Goal: Information Seeking & Learning: Understand process/instructions

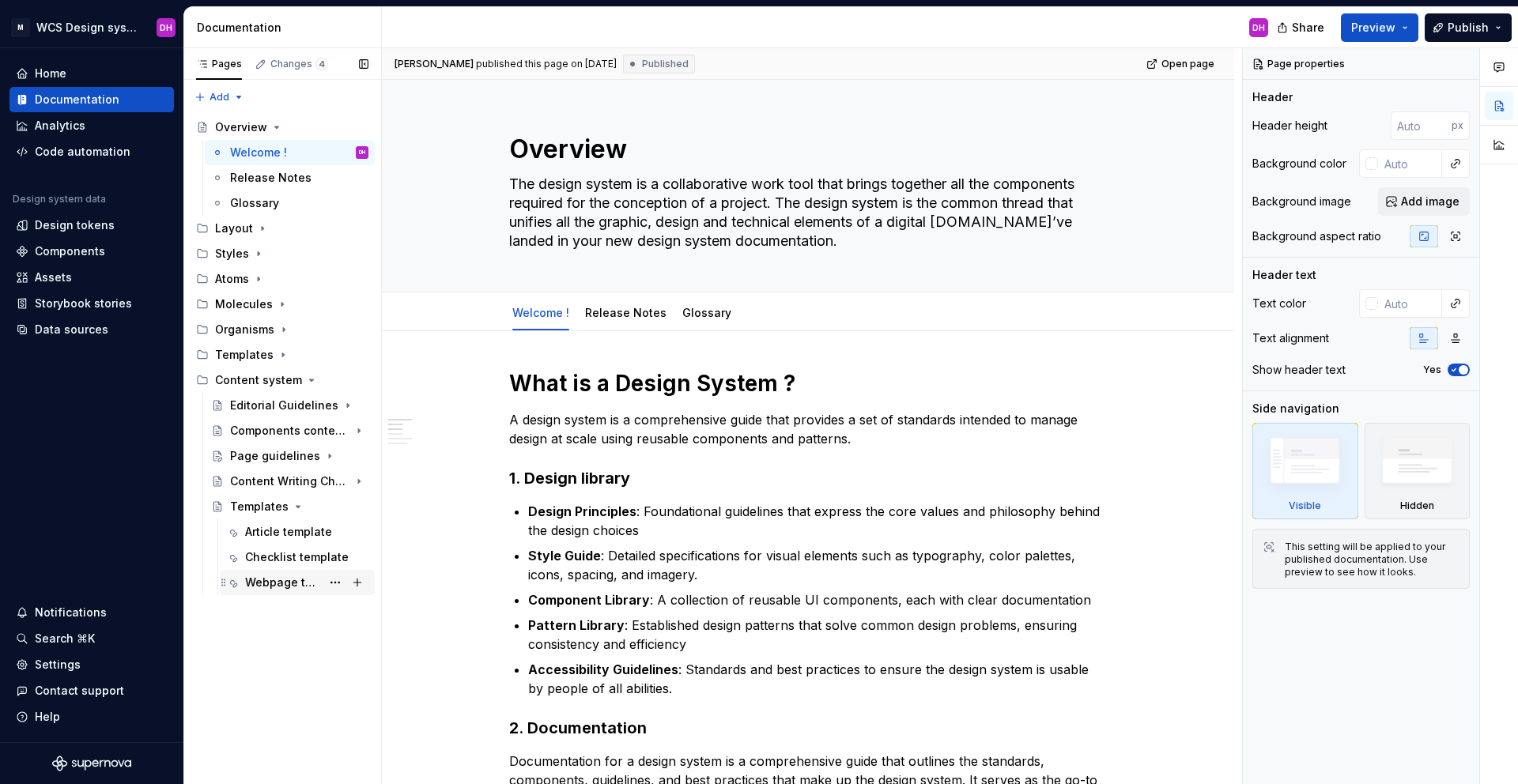
click at [284, 560] on div "Webpage template" at bounding box center [283, 582] width 76 height 16
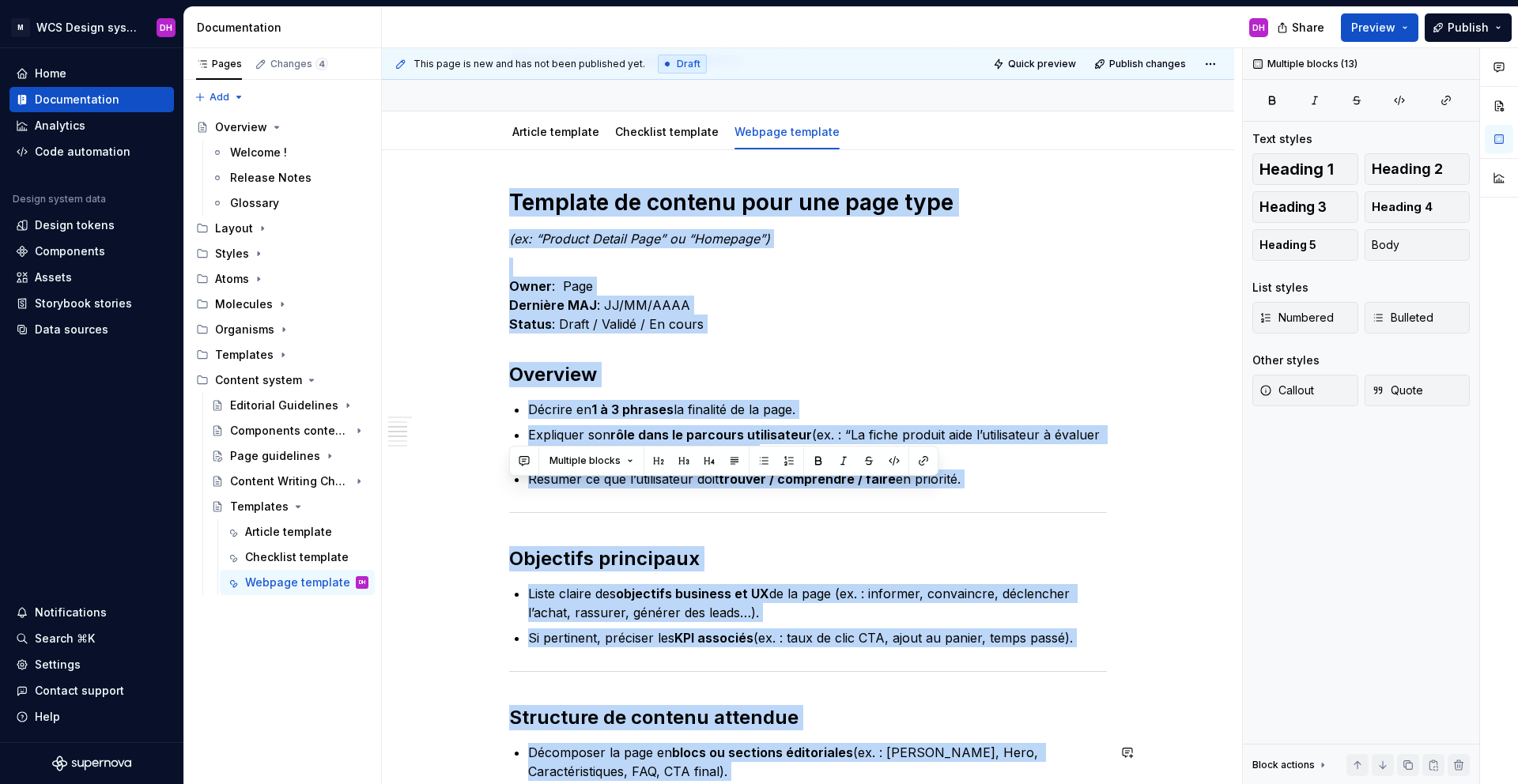
scroll to position [1423, 0]
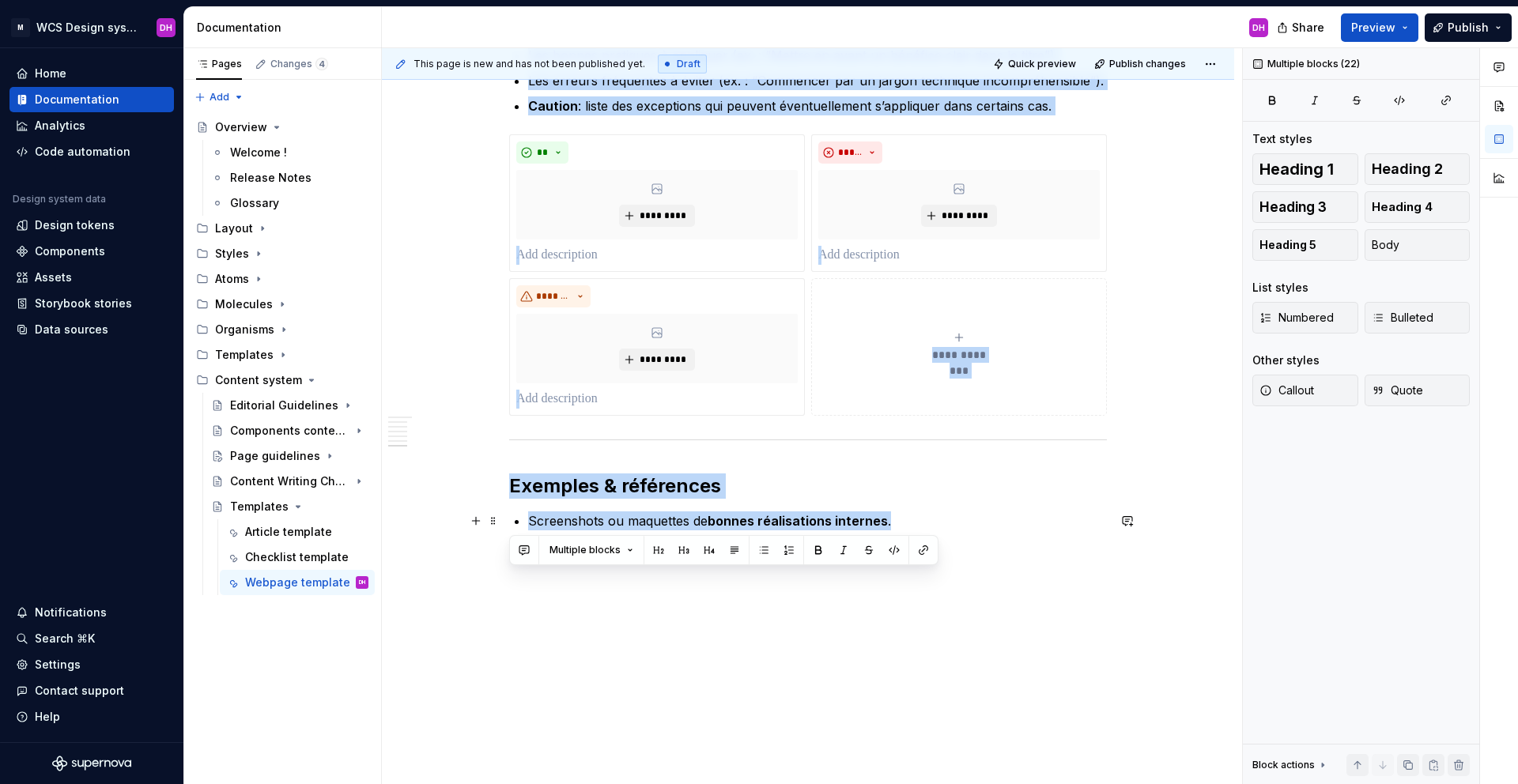
drag, startPoint x: 511, startPoint y: 198, endPoint x: 1055, endPoint y: 523, distance: 633.7
copy div "Loremips do sitamet cons adi elit sedd (ei: “Tempori Utlabo Etdo” ma “Aliquaen”…"
click at [241, 373] on div "Content system" at bounding box center [258, 380] width 87 height 16
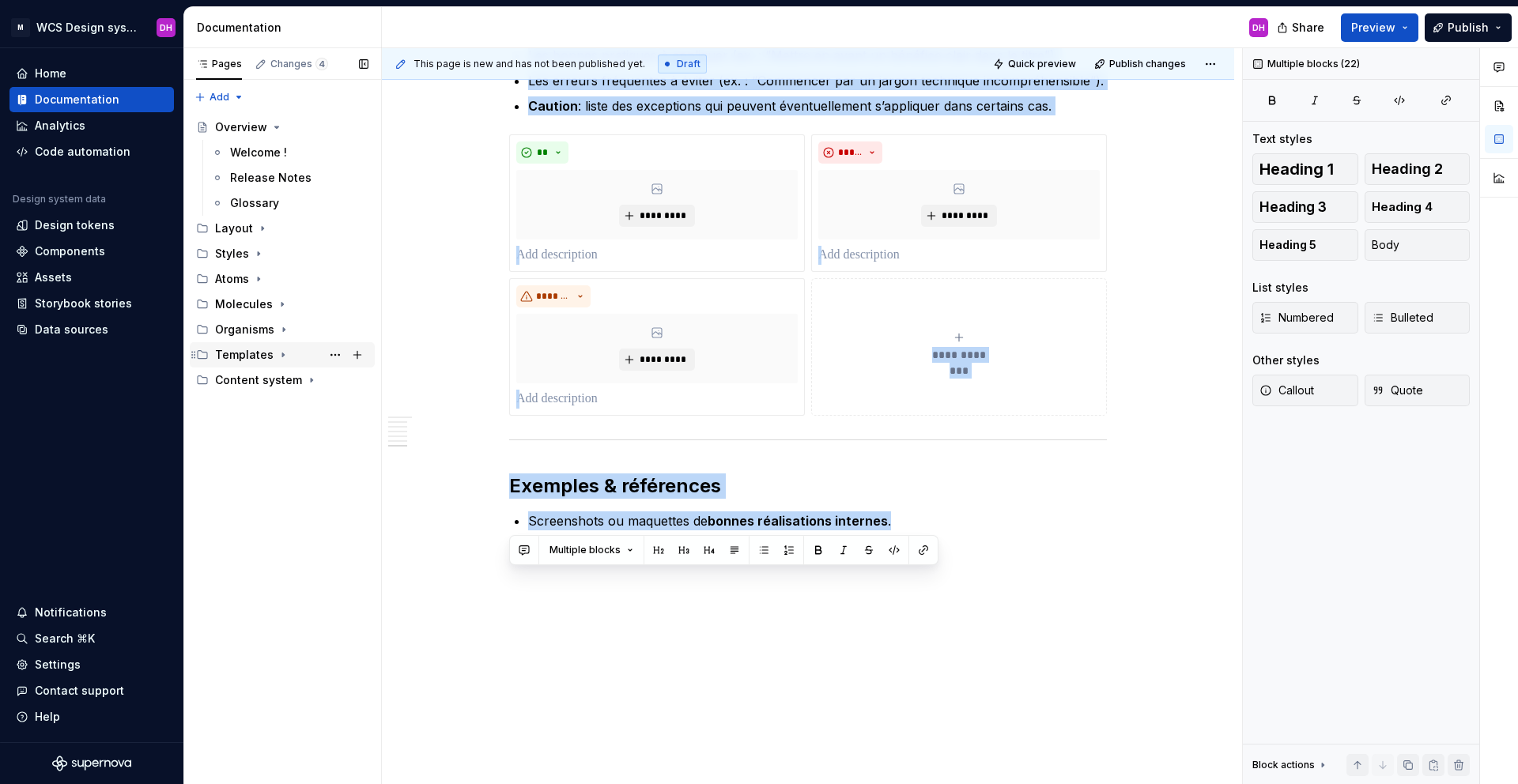
click at [245, 356] on div "Templates" at bounding box center [244, 354] width 58 height 16
click at [295, 506] on div "Content system" at bounding box center [258, 506] width 87 height 16
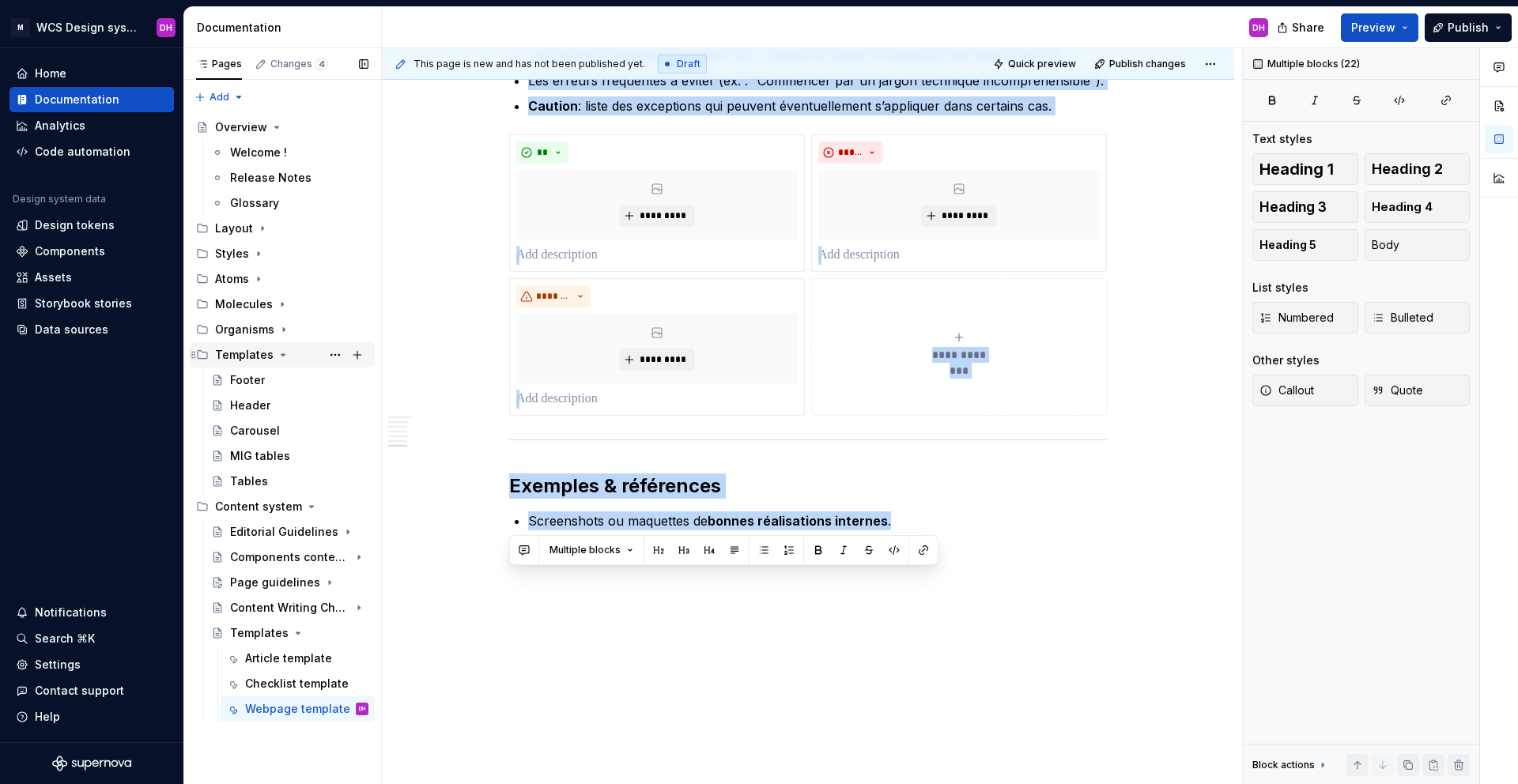
click at [280, 350] on icon "Page tree" at bounding box center [283, 355] width 13 height 13
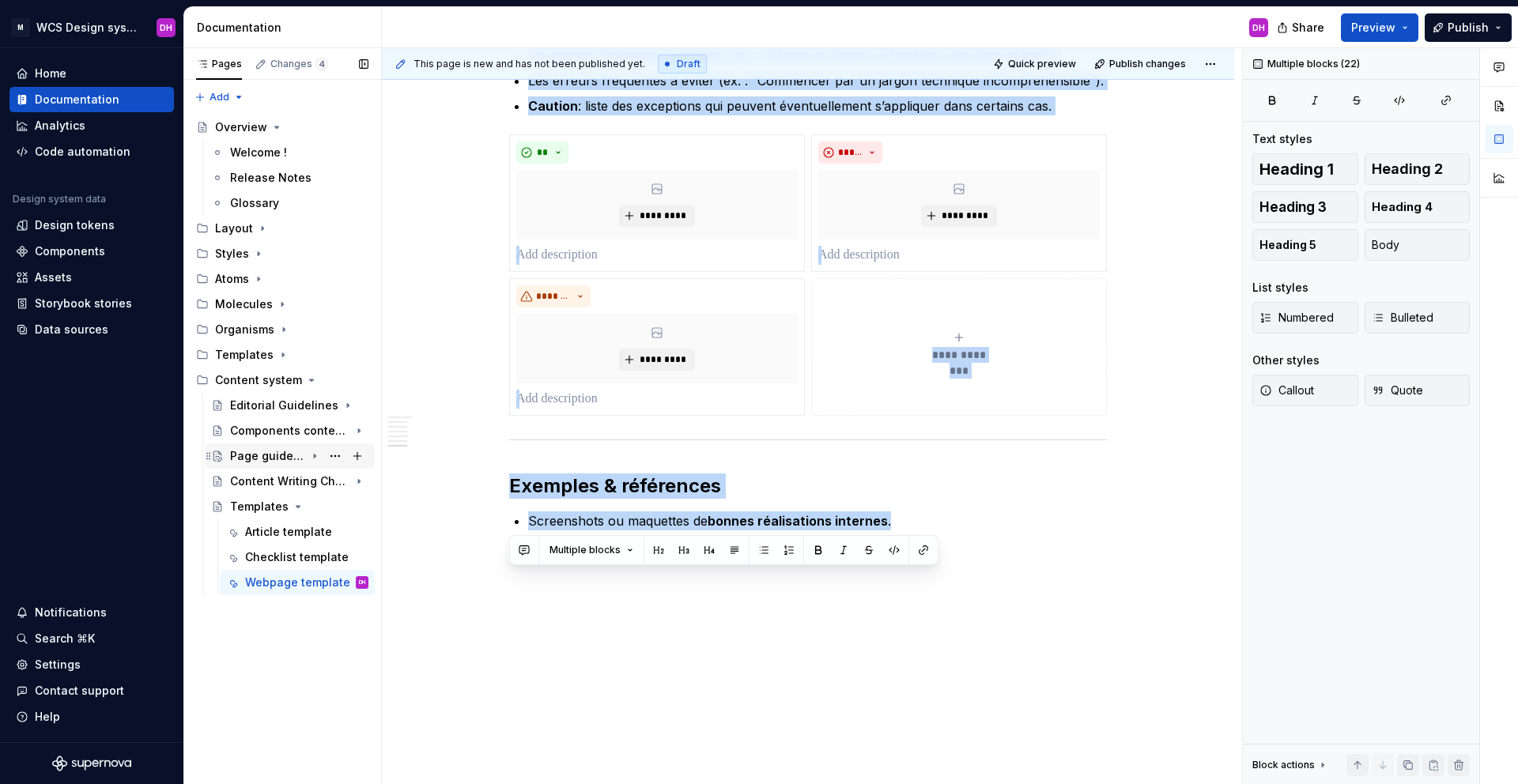
click at [290, 457] on div "Page guidelines" at bounding box center [267, 456] width 75 height 16
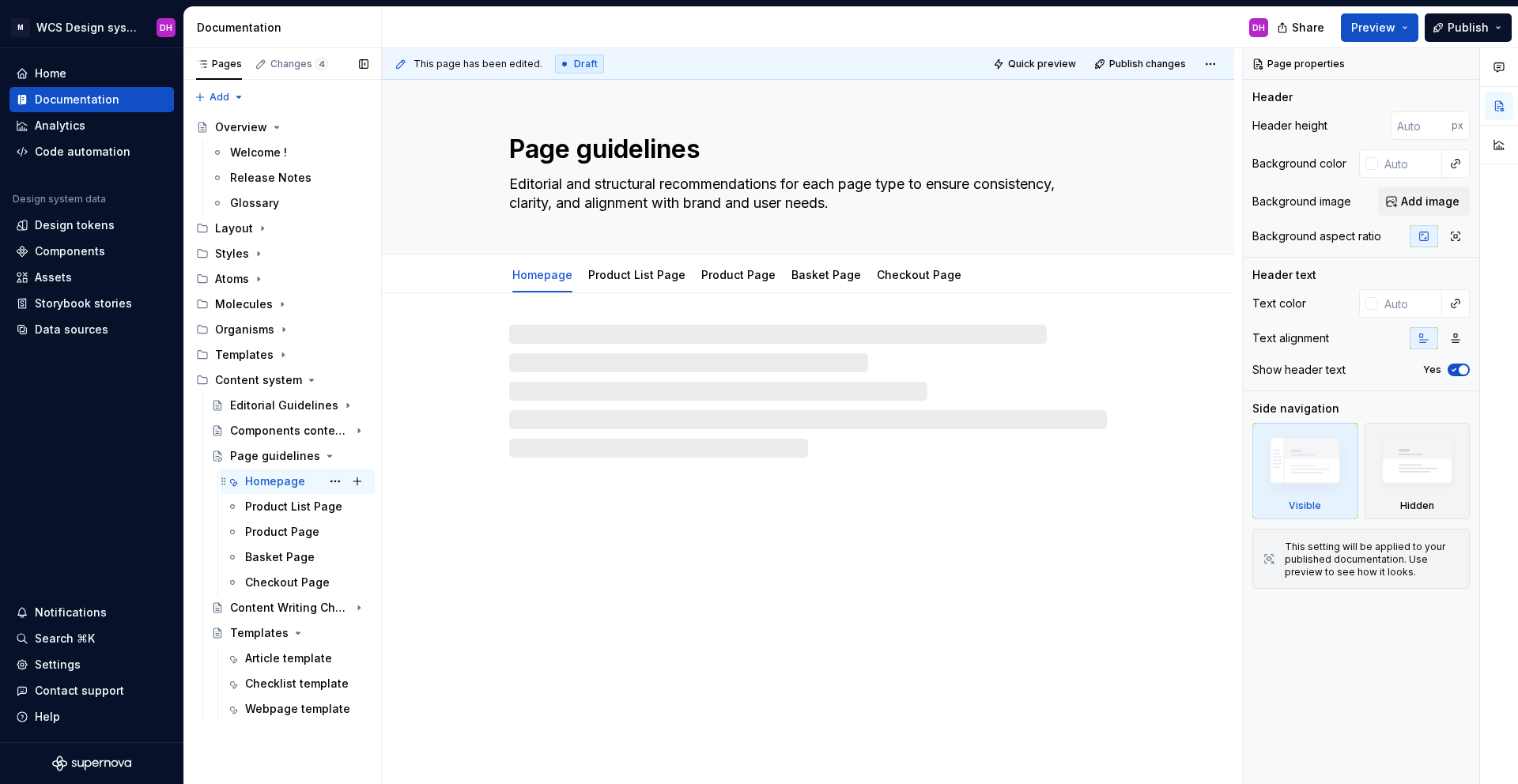
click at [290, 482] on div "Homepage" at bounding box center [275, 481] width 60 height 16
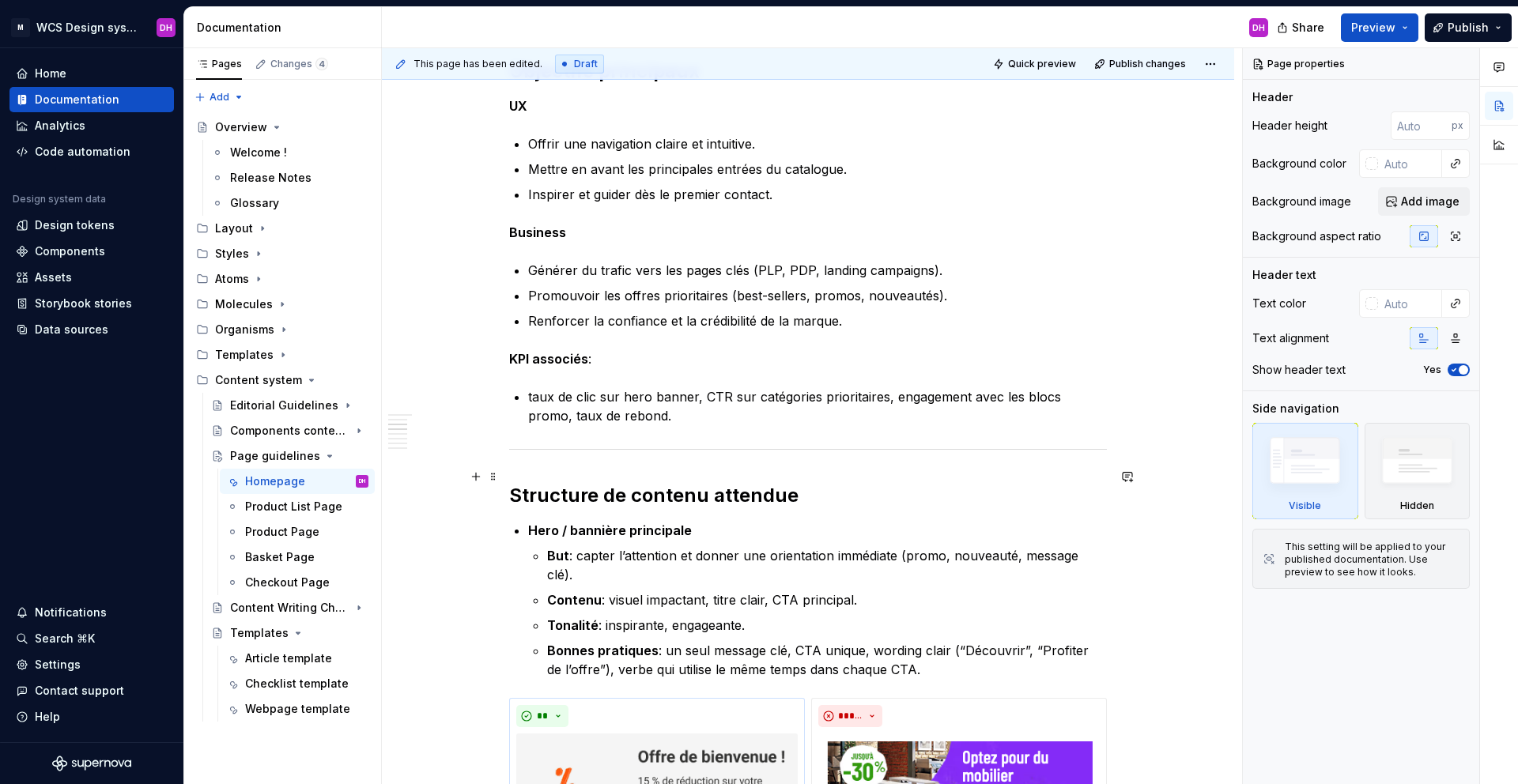
scroll to position [381, 0]
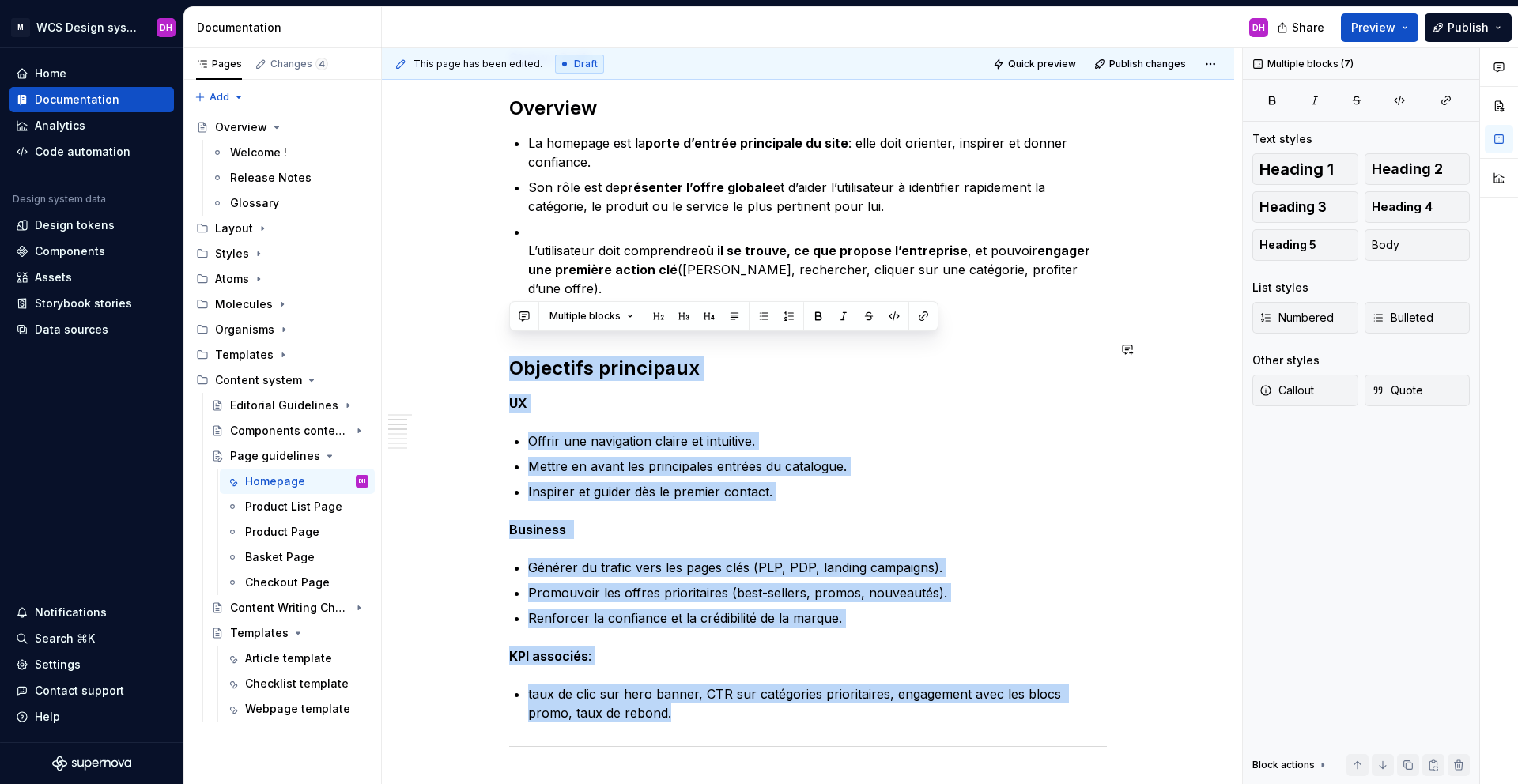
drag, startPoint x: 636, startPoint y: 694, endPoint x: 495, endPoint y: 328, distance: 392.2
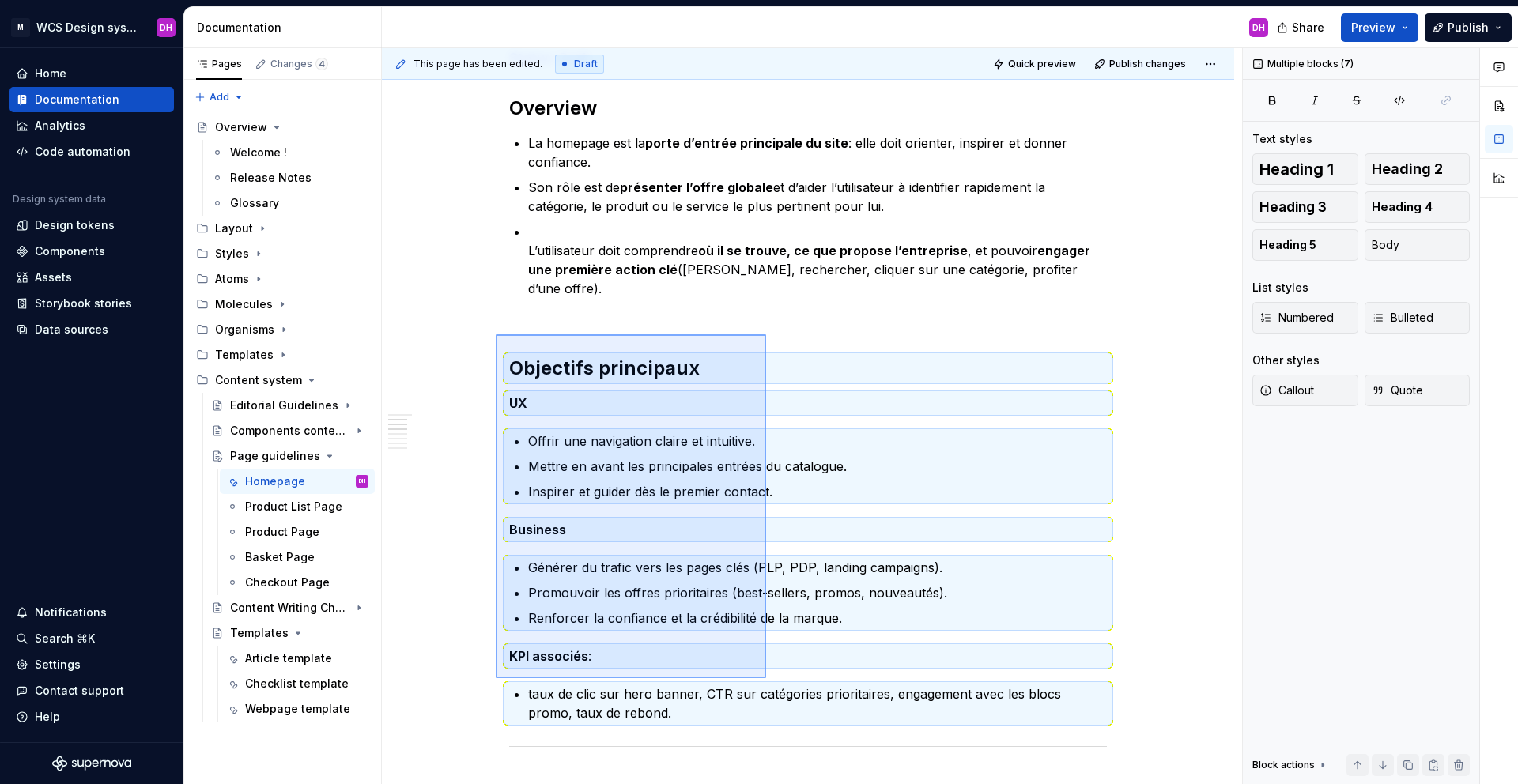
drag, startPoint x: 496, startPoint y: 334, endPoint x: 768, endPoint y: 690, distance: 448.0
click at [768, 560] on div "This page has been edited. Draft Quick preview Publish changes Page guidelines …" at bounding box center [812, 416] width 860 height 736
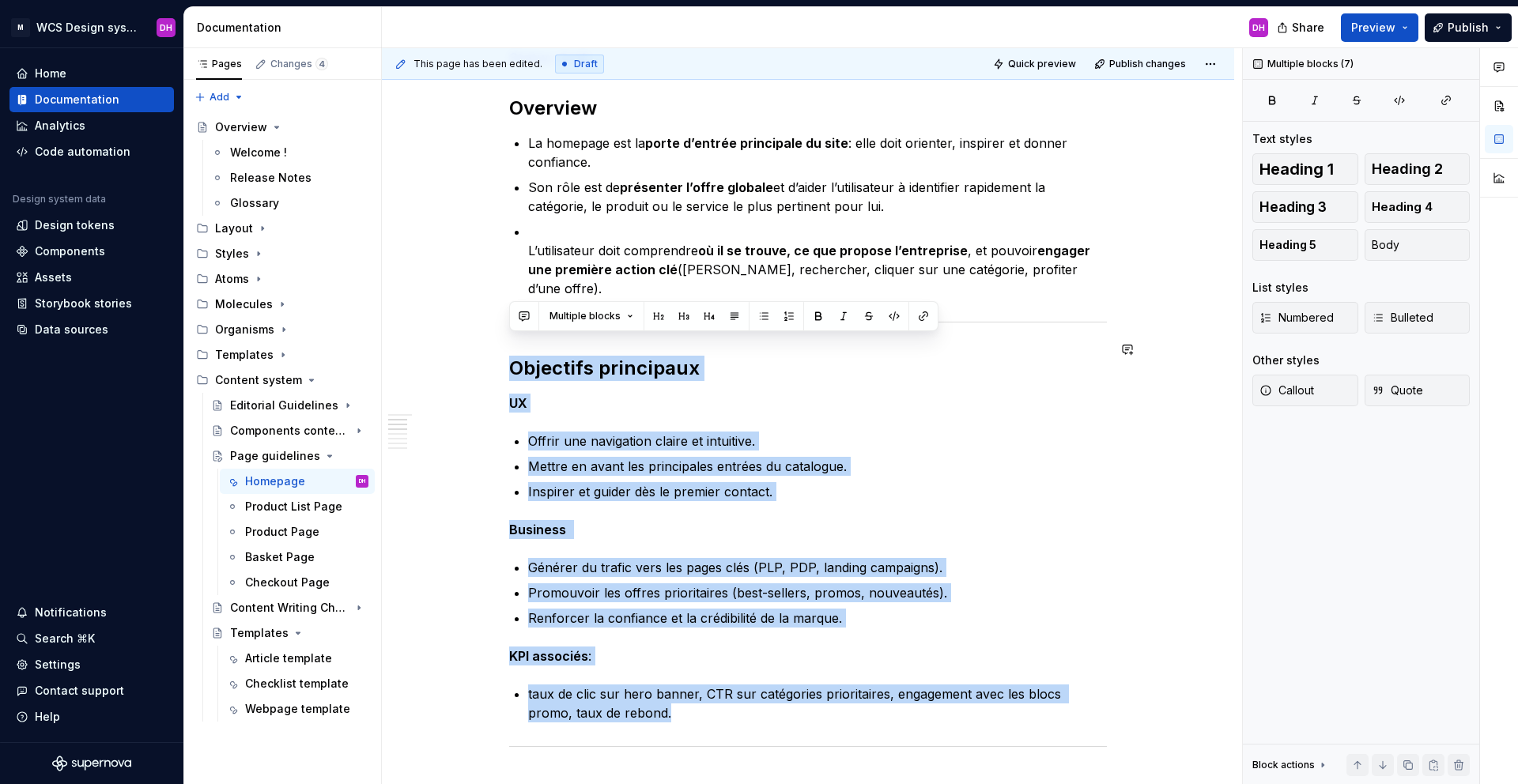
drag, startPoint x: 645, startPoint y: 695, endPoint x: 483, endPoint y: 318, distance: 410.3
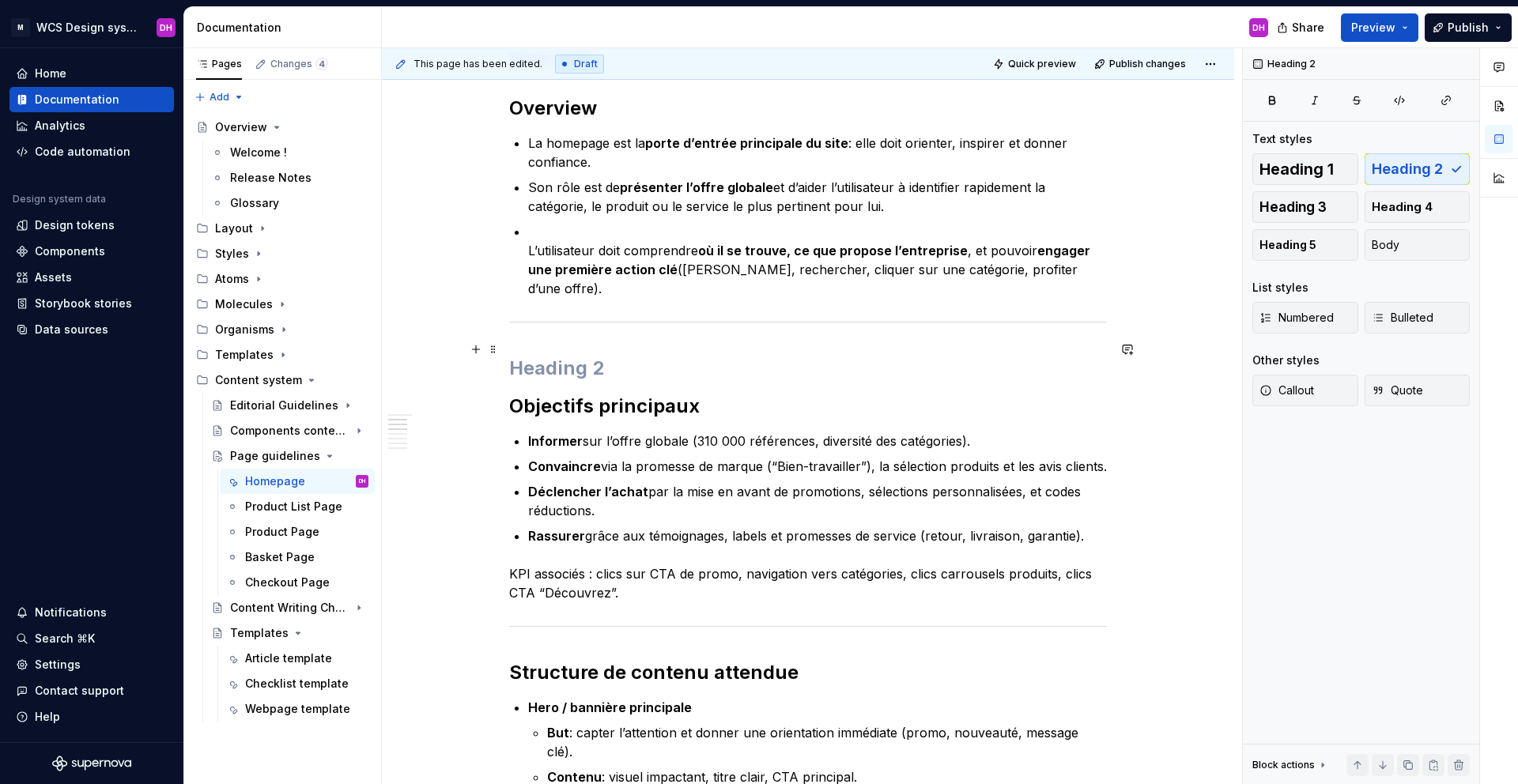
click at [553, 356] on h2 at bounding box center [808, 368] width 598 height 25
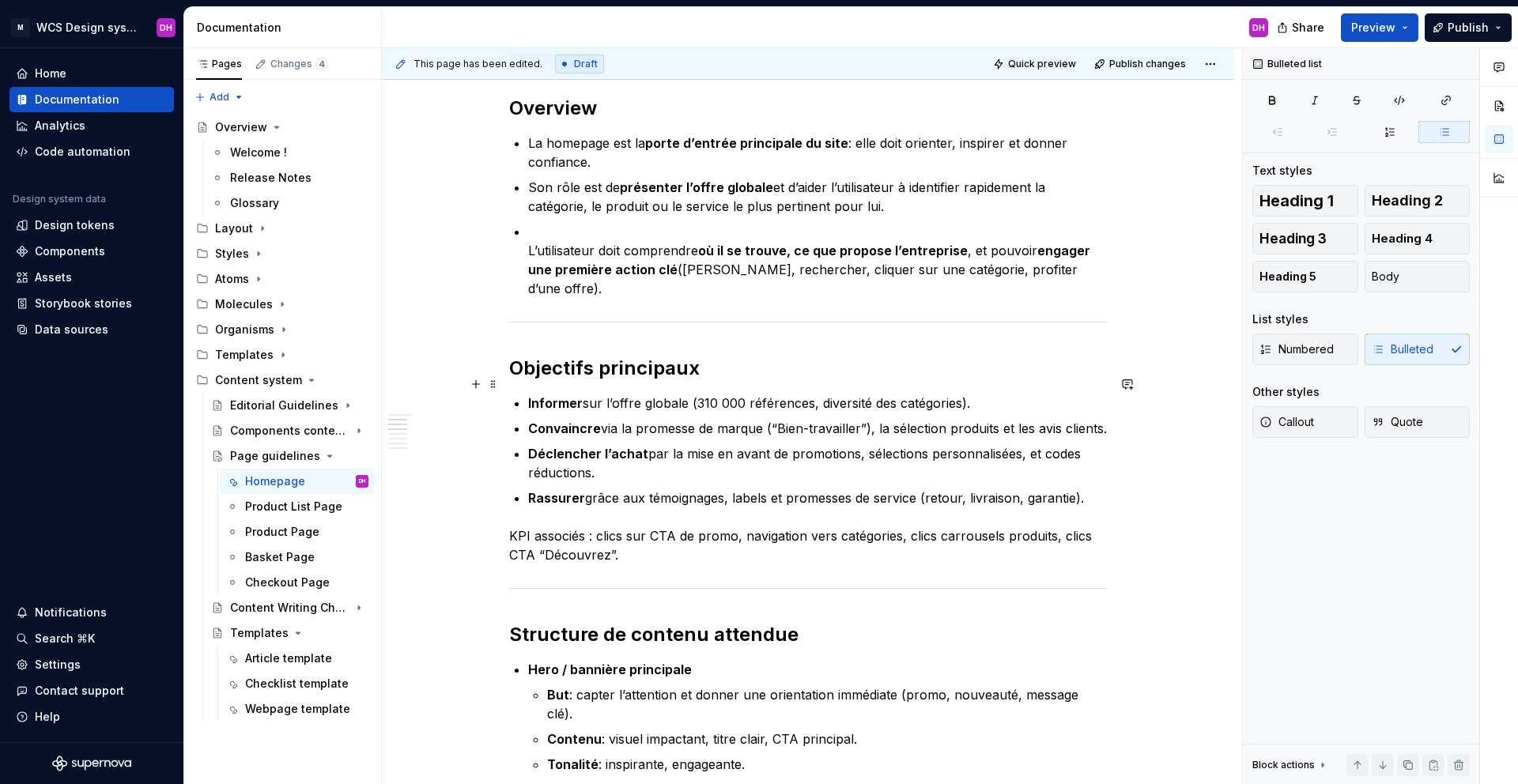
click at [692, 394] on p "Informer sur l’offre globale (310 000 références, diversité des catégories)." at bounding box center [817, 403] width 579 height 19
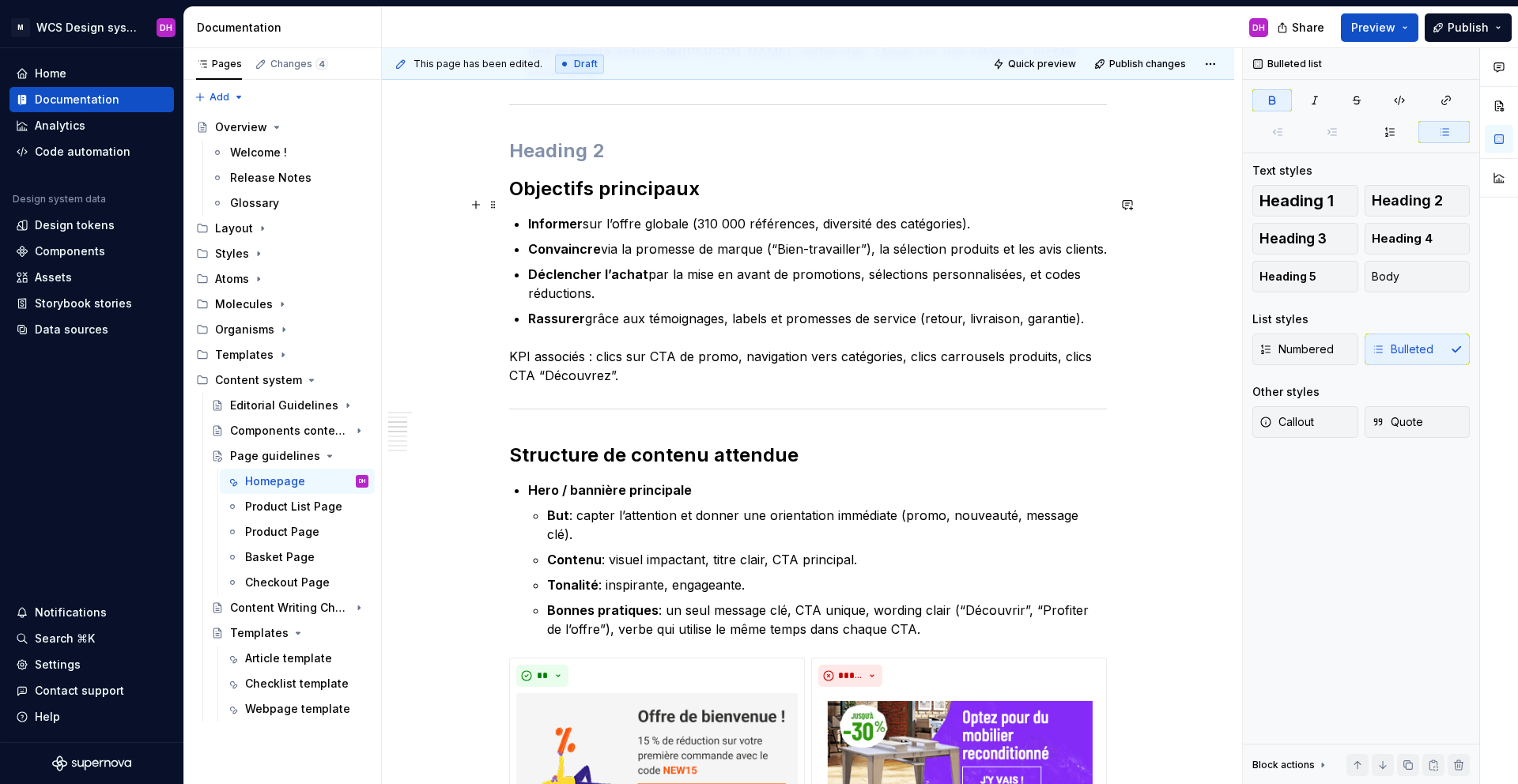
scroll to position [659, 0]
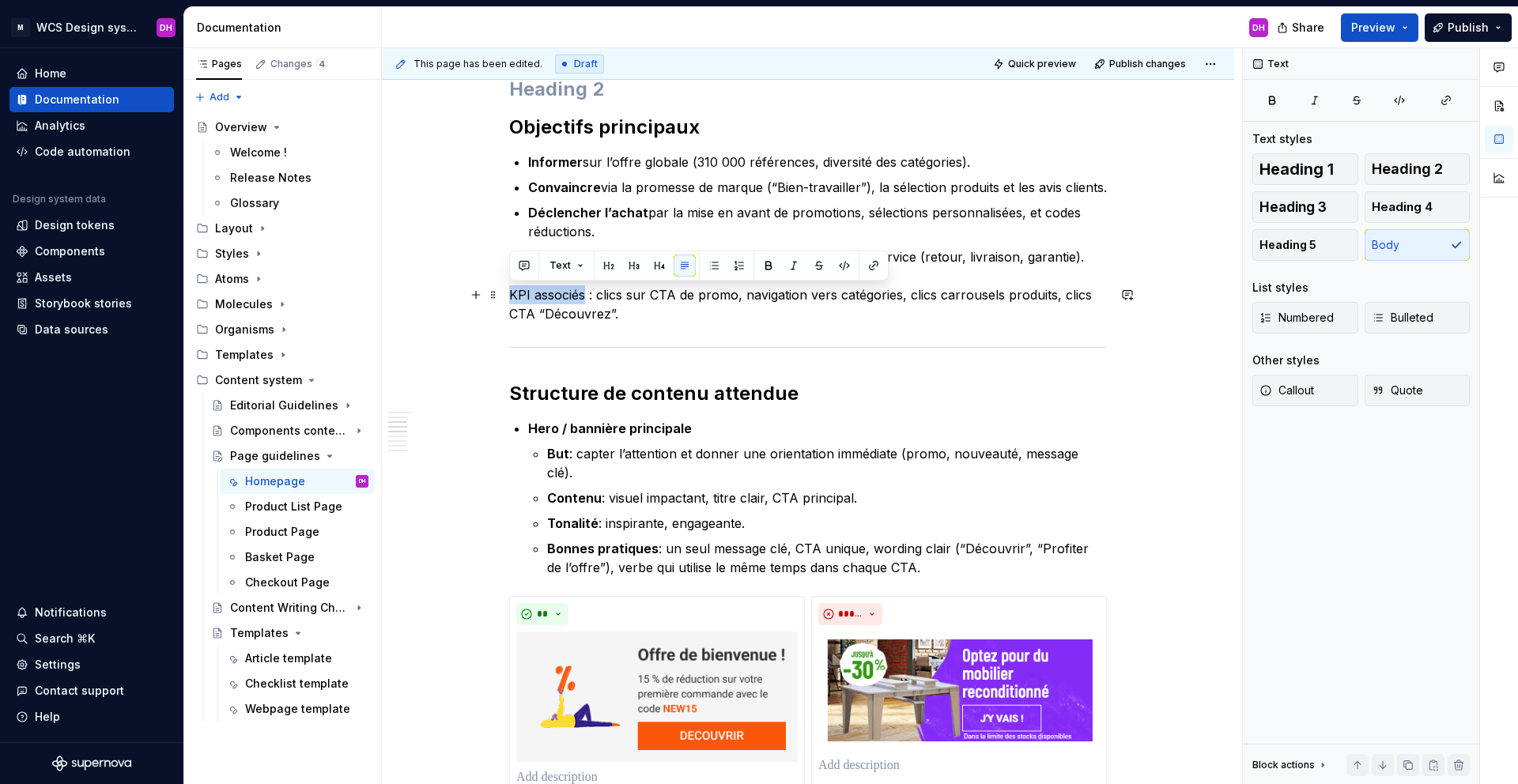
drag, startPoint x: 582, startPoint y: 292, endPoint x: 454, endPoint y: 303, distance: 128.5
click at [764, 265] on button "button" at bounding box center [769, 266] width 22 height 22
click at [670, 317] on p "KPI associés : clics sur CTA de promo, navigation vers catégories, clics carrou…" at bounding box center [808, 303] width 598 height 38
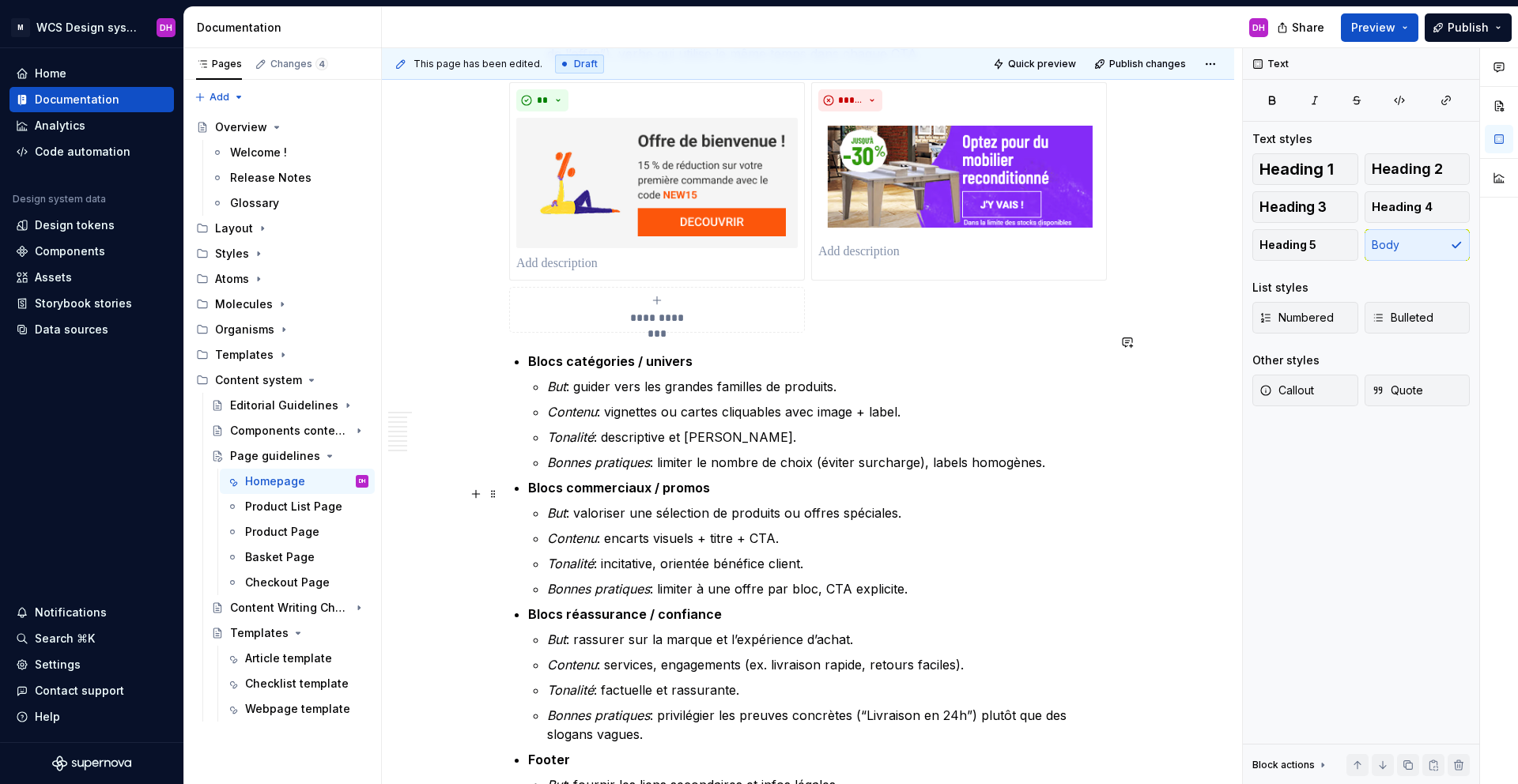
scroll to position [1249, 0]
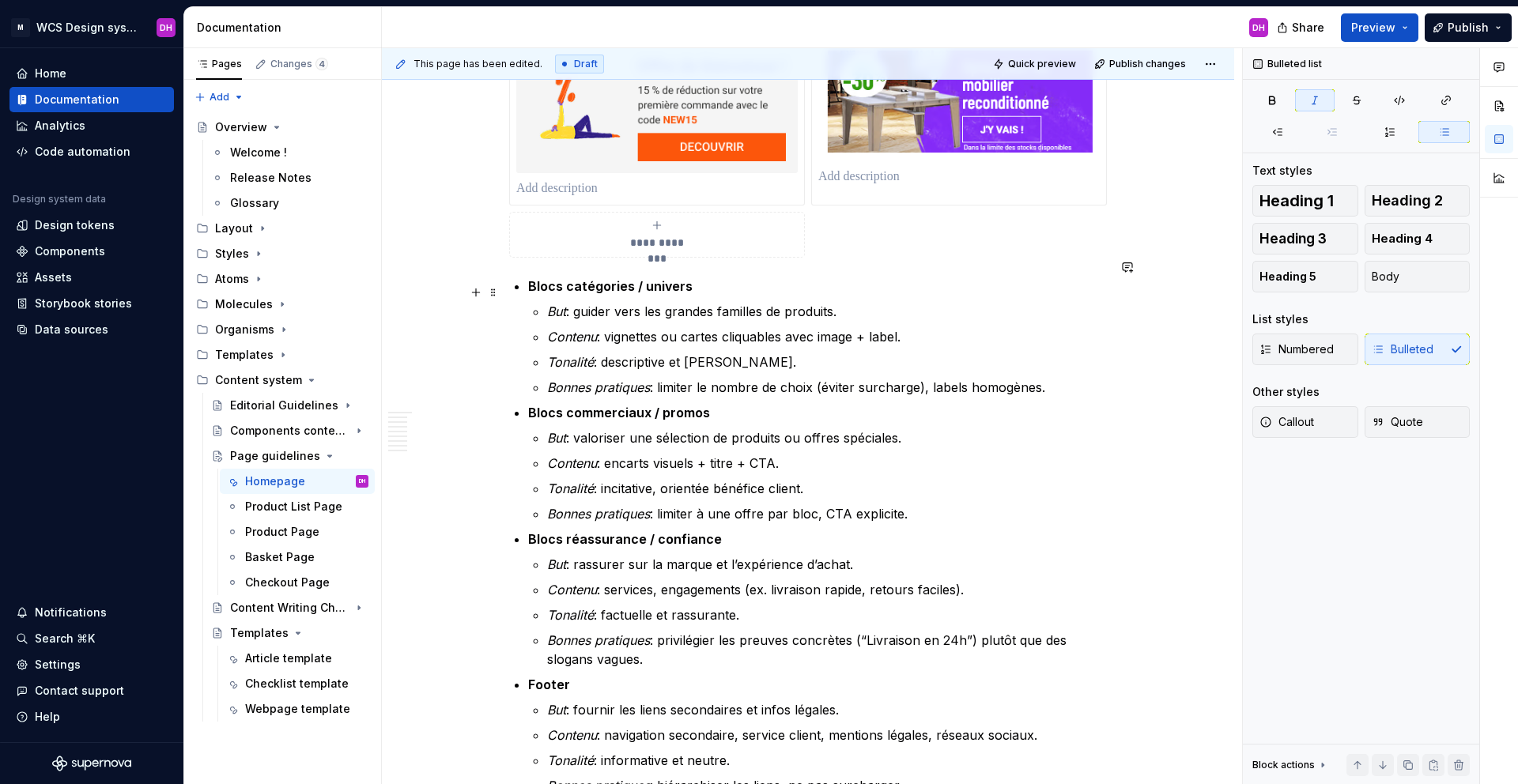
click at [555, 303] on em "But" at bounding box center [556, 311] width 19 height 16
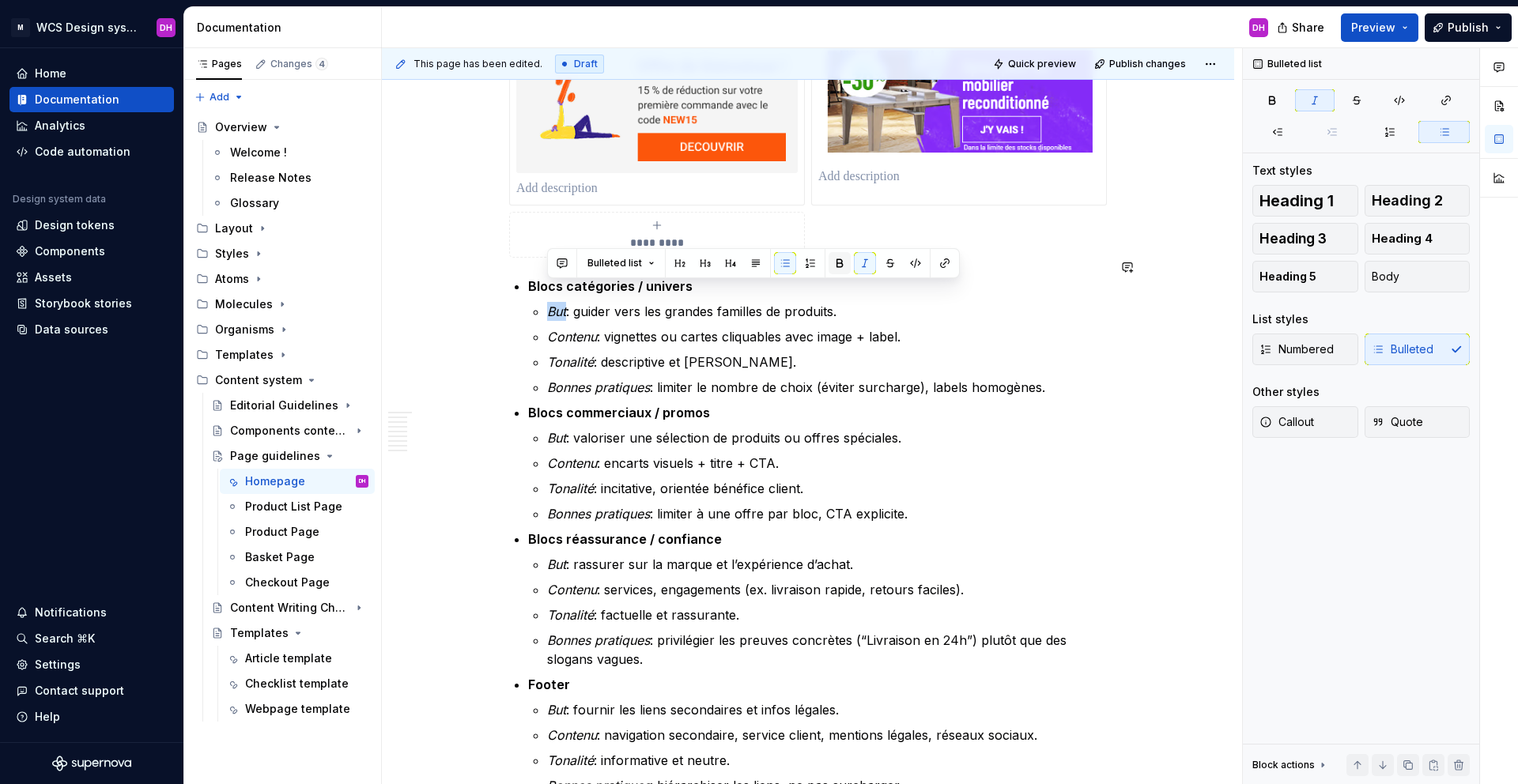
click at [840, 256] on button "button" at bounding box center [840, 263] width 22 height 22
click at [566, 328] on em "Contenu" at bounding box center [572, 336] width 50 height 16
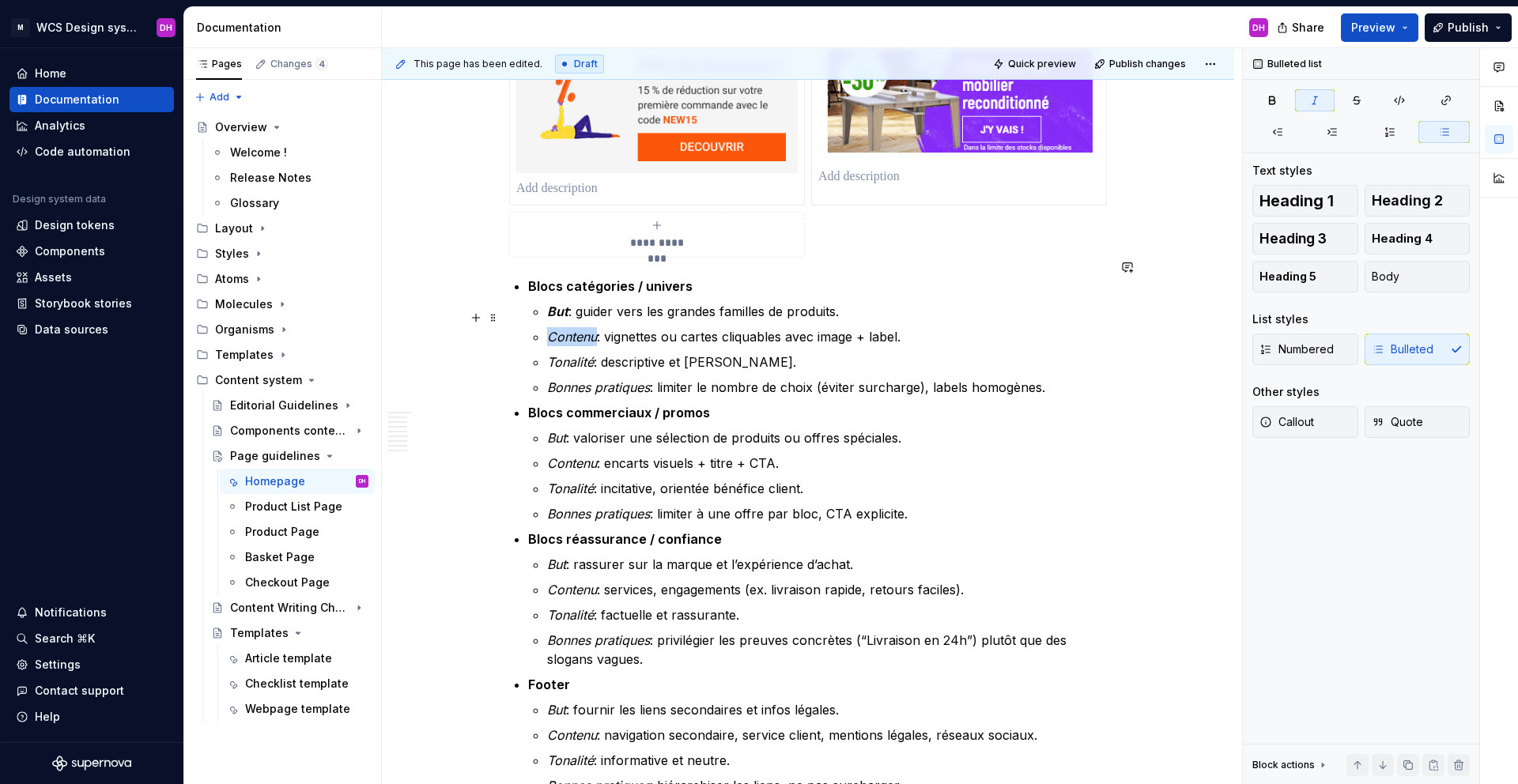
click at [566, 328] on em "Contenu" at bounding box center [572, 336] width 50 height 16
click at [835, 289] on button "button" at bounding box center [840, 289] width 22 height 22
click at [568, 354] on em "Tonalité" at bounding box center [570, 362] width 47 height 16
click at [840, 319] on button "button" at bounding box center [840, 314] width 22 height 22
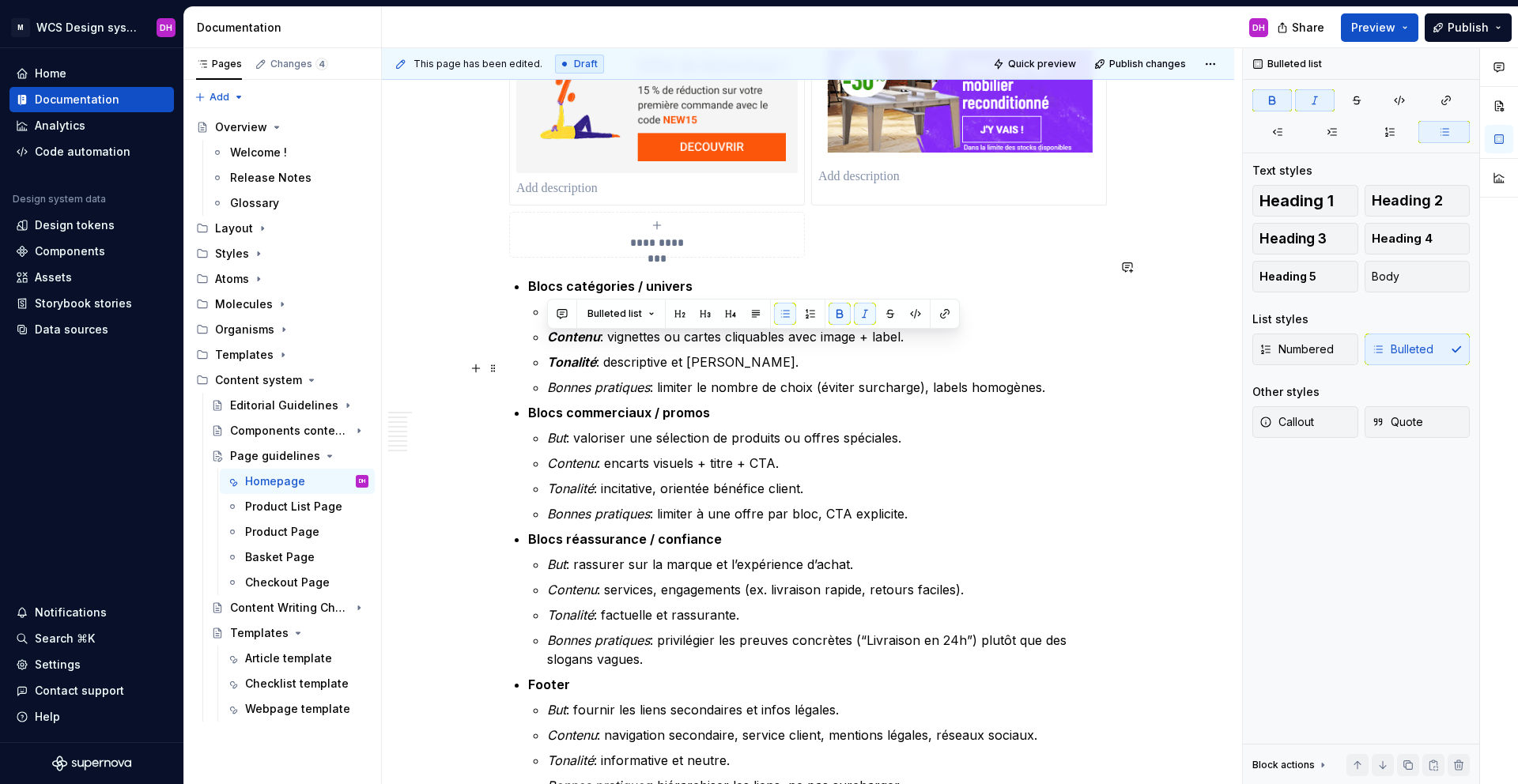
click at [593, 356] on ul "But : guider vers les grandes familles de produits. Contenu : vignettes ou cart…" at bounding box center [827, 349] width 560 height 95
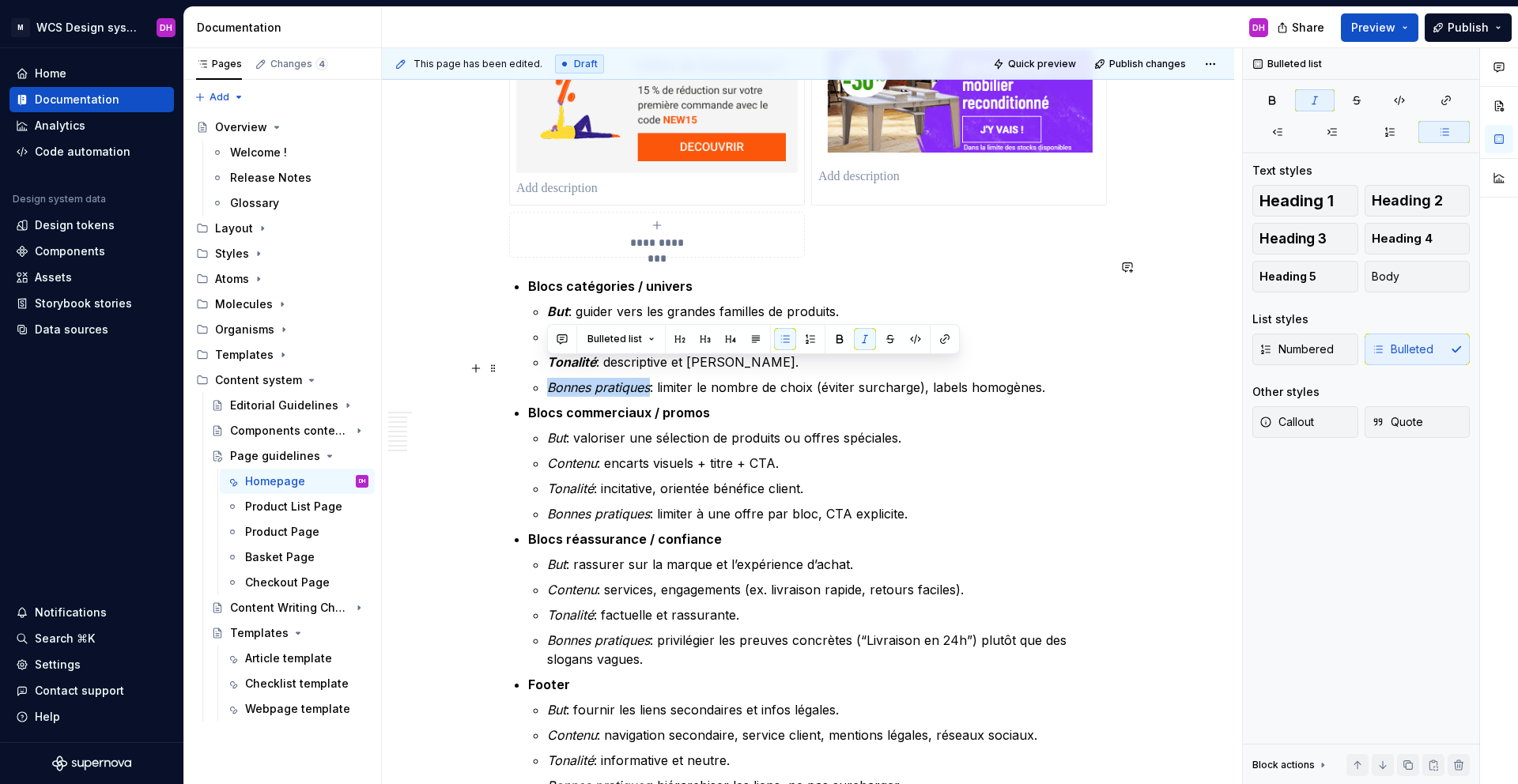
drag, startPoint x: 651, startPoint y: 367, endPoint x: 534, endPoint y: 367, distance: 117.0
click at [547, 378] on li "Bonnes pratiques : limiter le nombre de choix (éviter surcharge), labels homogè…" at bounding box center [827, 387] width 560 height 19
click at [834, 339] on button "button" at bounding box center [840, 339] width 22 height 22
click at [706, 378] on p "Bonnes pratiques : limiter le nombre de choix (éviter surcharge), labels homogè…" at bounding box center [827, 387] width 560 height 19
click at [1058, 378] on p "Bonnes pratiques : limiter le nombre de choix (éviter surcharge), labels homogè…" at bounding box center [827, 387] width 560 height 19
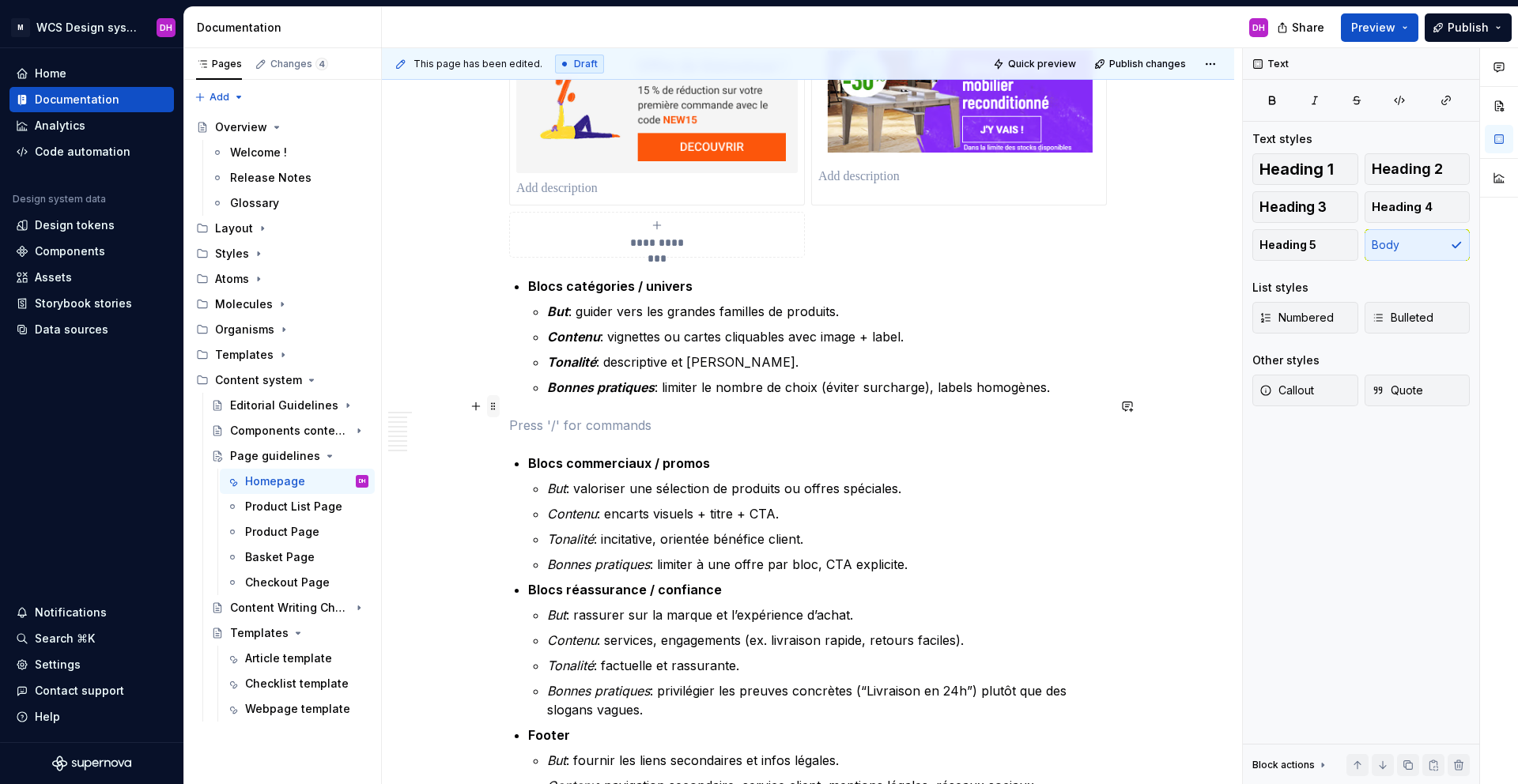
click at [496, 406] on span at bounding box center [494, 406] width 13 height 22
click at [703, 416] on p at bounding box center [808, 425] width 598 height 19
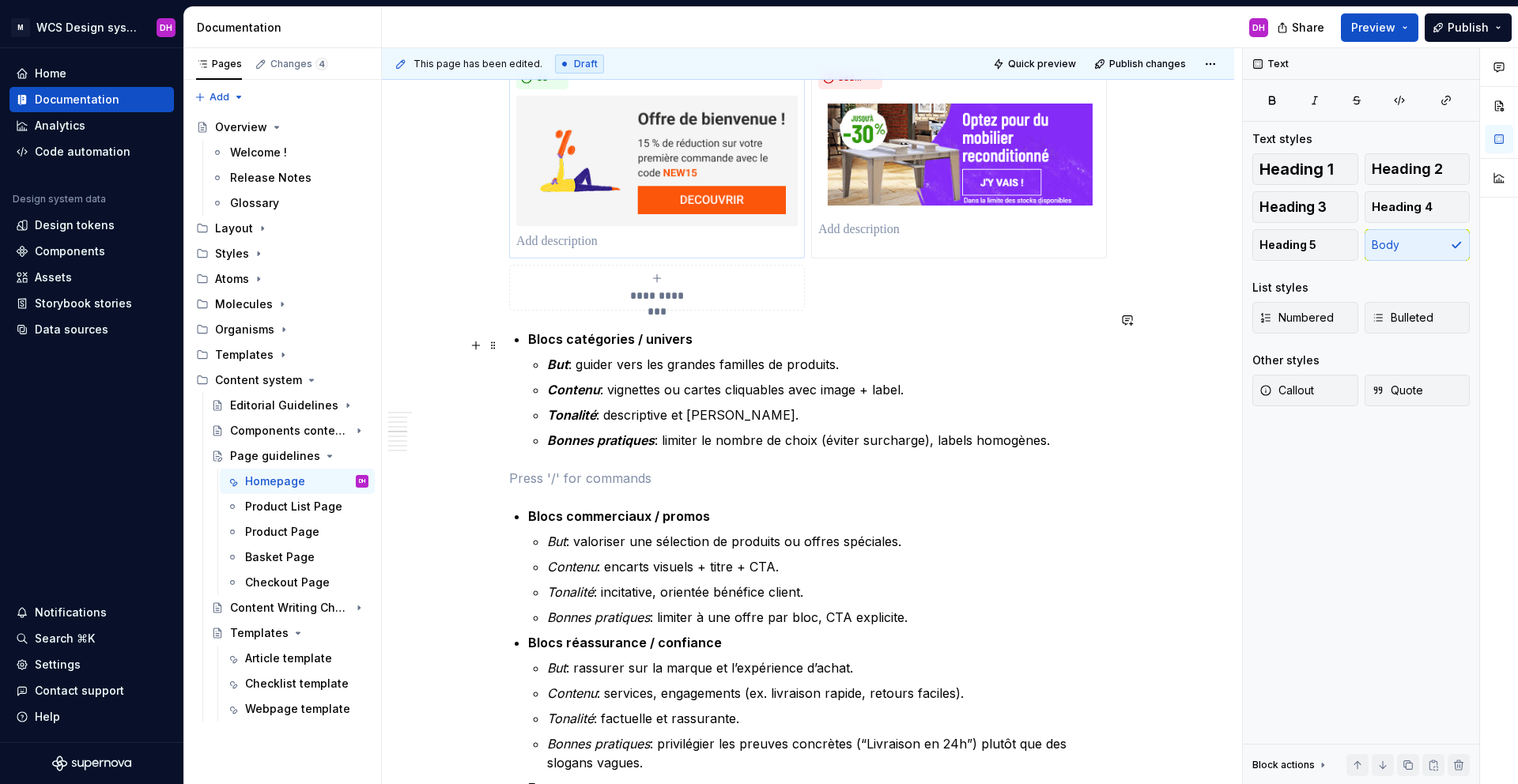
scroll to position [940, 0]
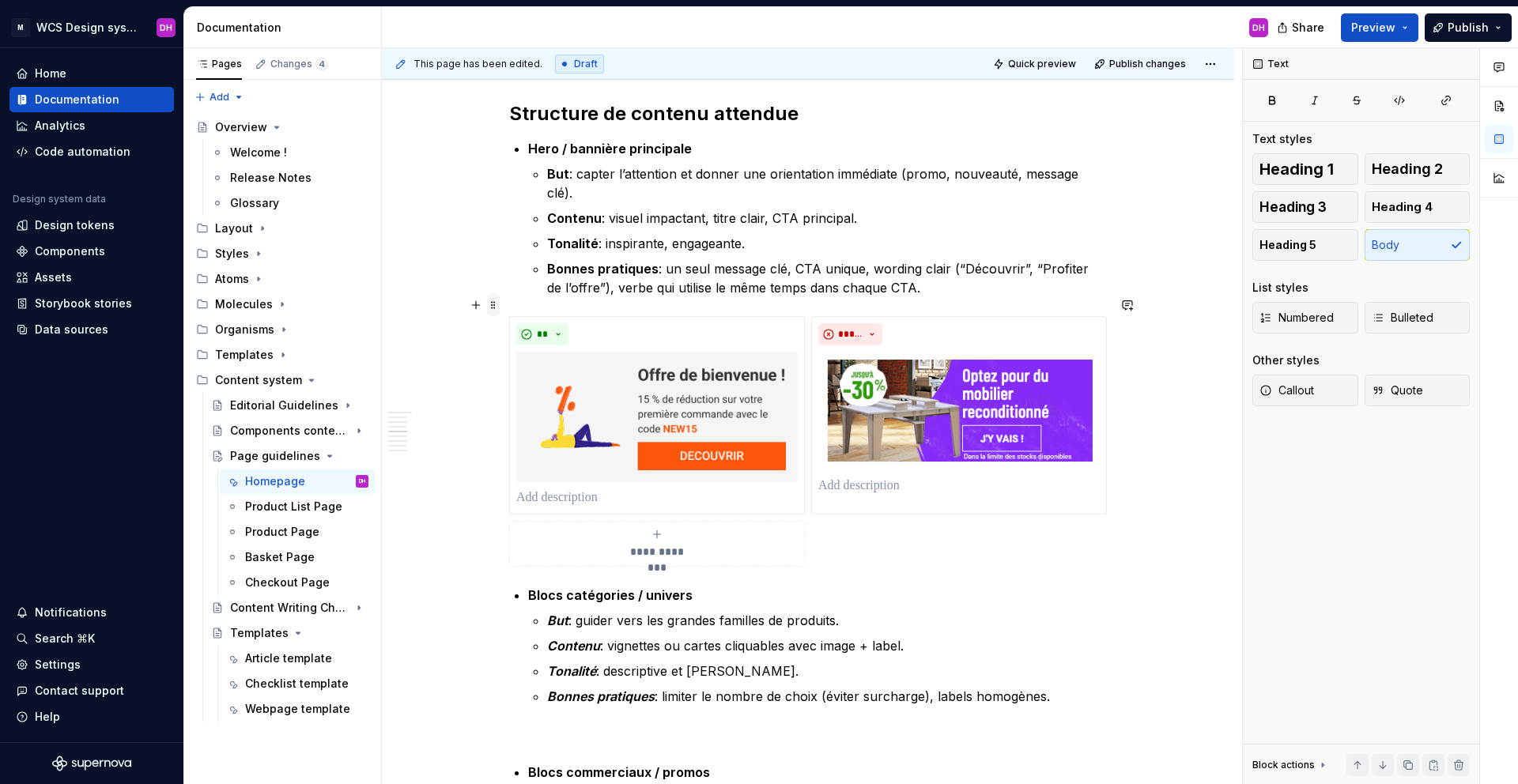
click at [494, 303] on span at bounding box center [494, 305] width 13 height 22
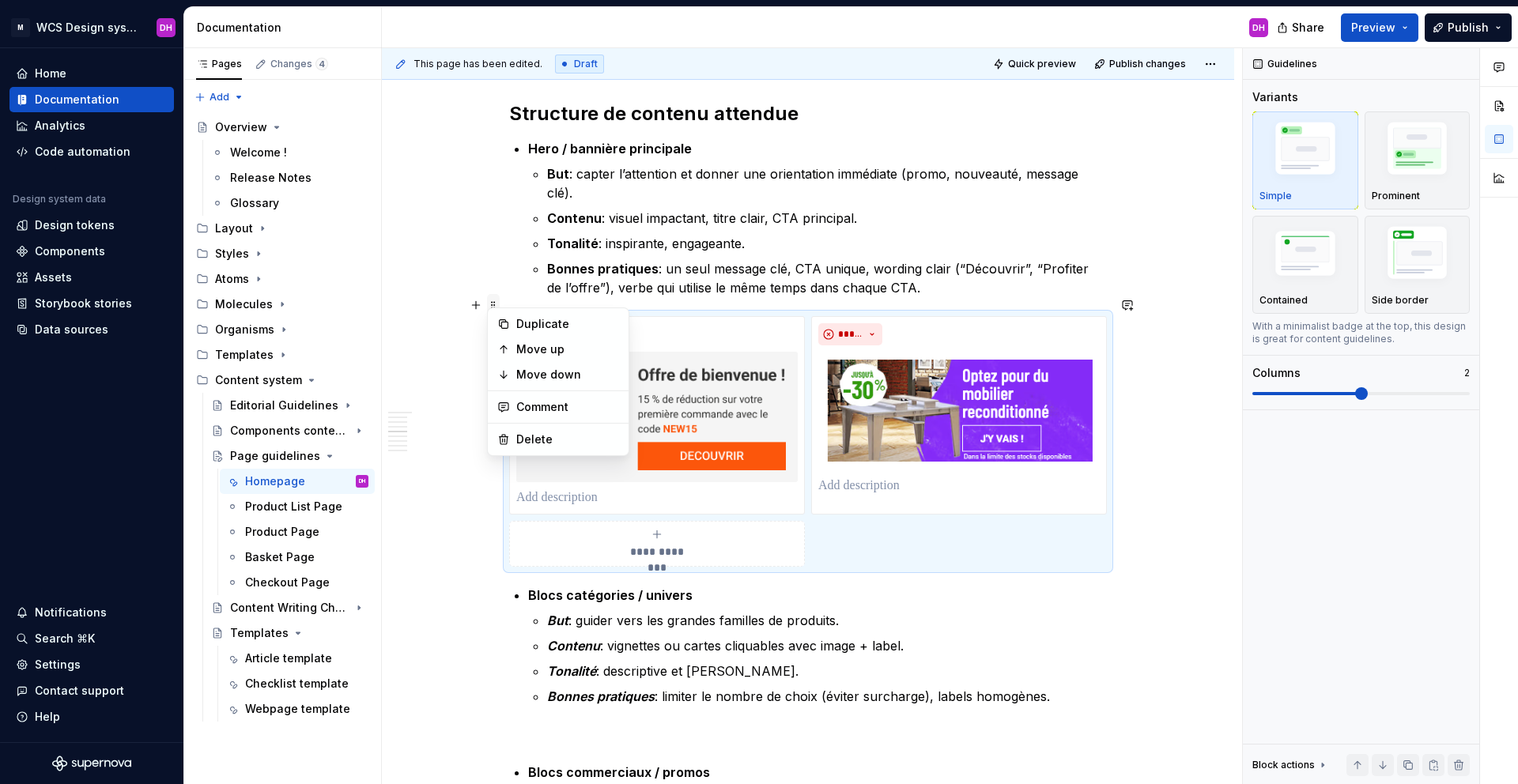
scroll to position [1464, 0]
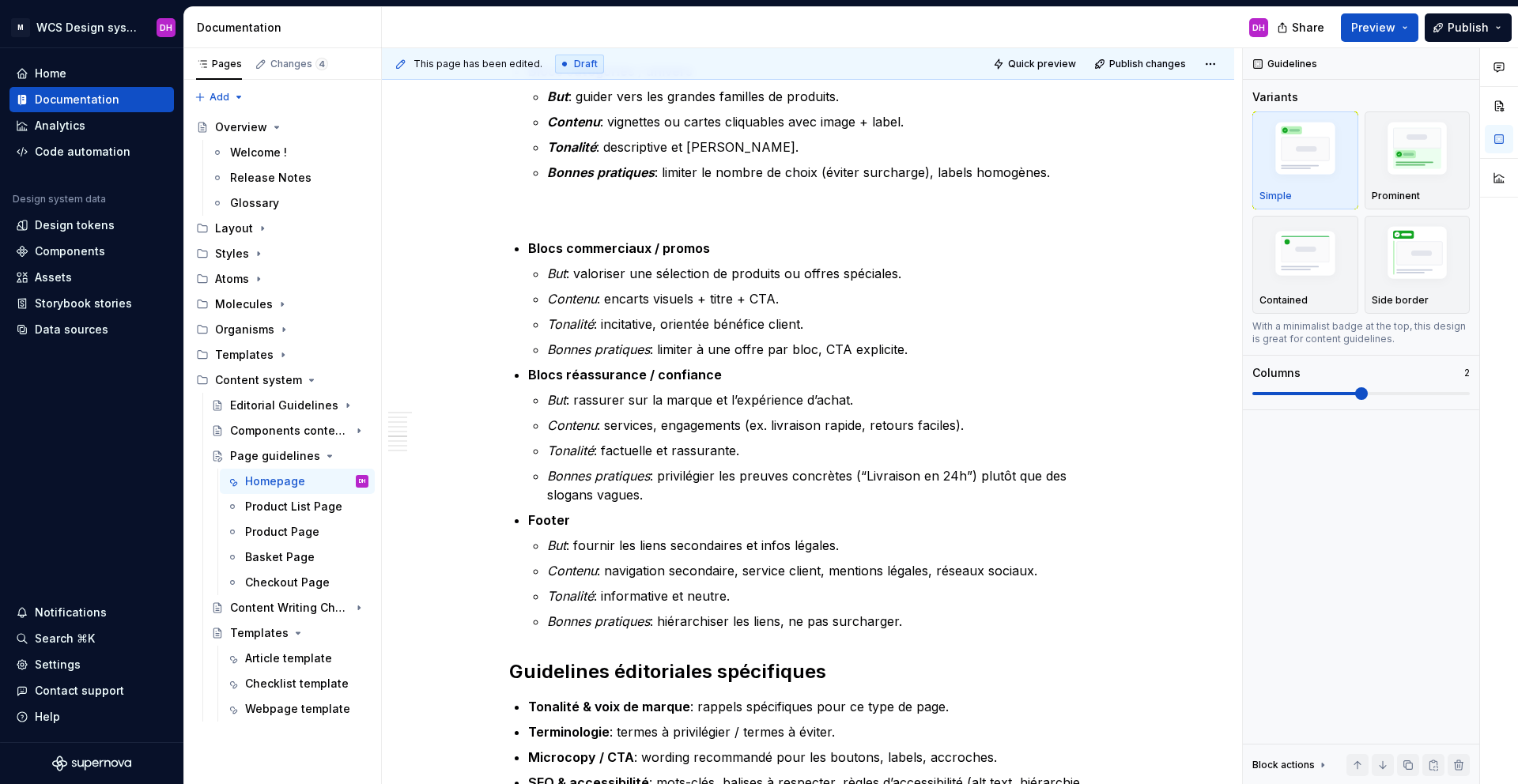
click at [522, 201] on p at bounding box center [808, 210] width 598 height 19
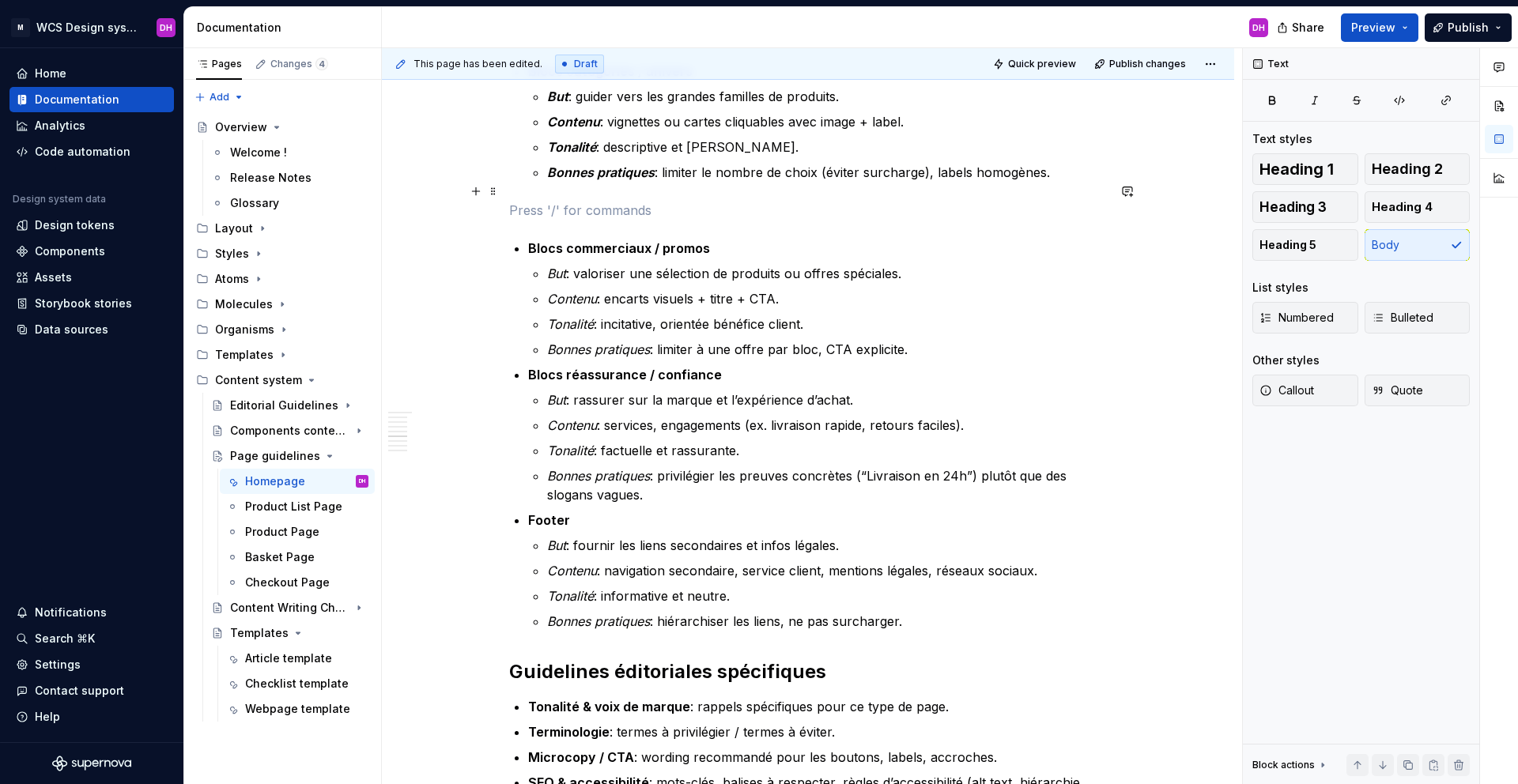
click at [532, 201] on p at bounding box center [808, 210] width 598 height 19
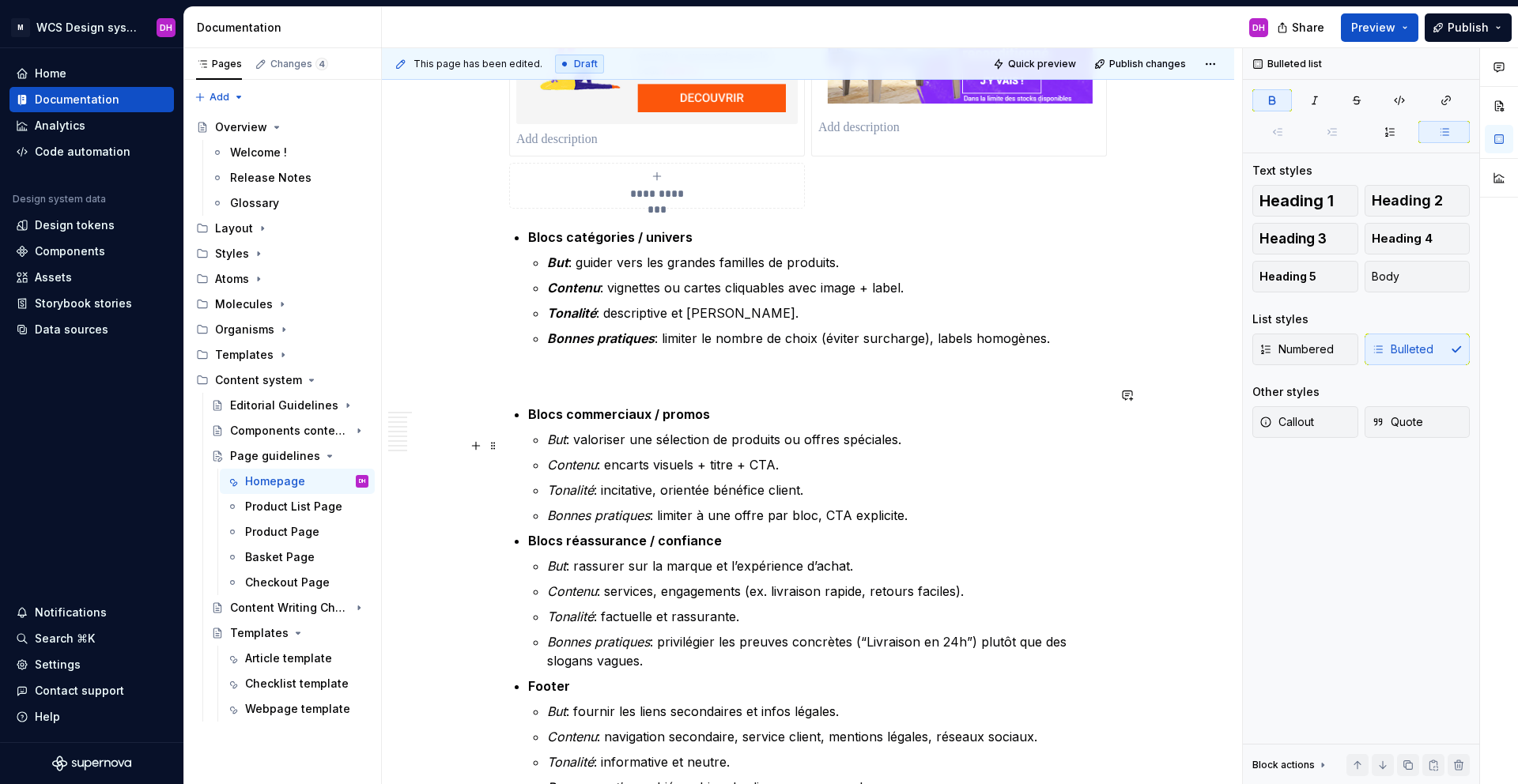
scroll to position [1119, 0]
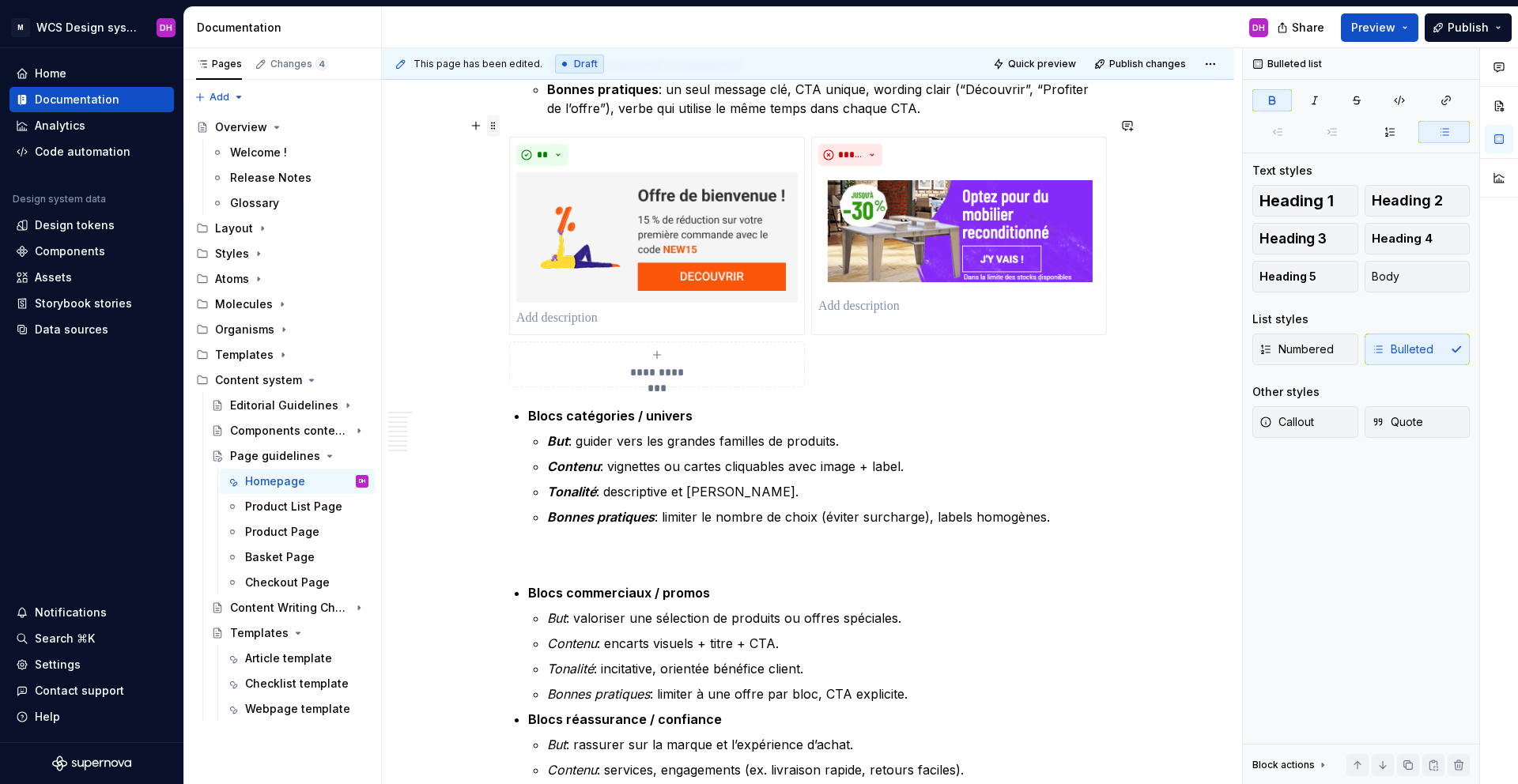
click at [496, 125] on span at bounding box center [494, 125] width 13 height 22
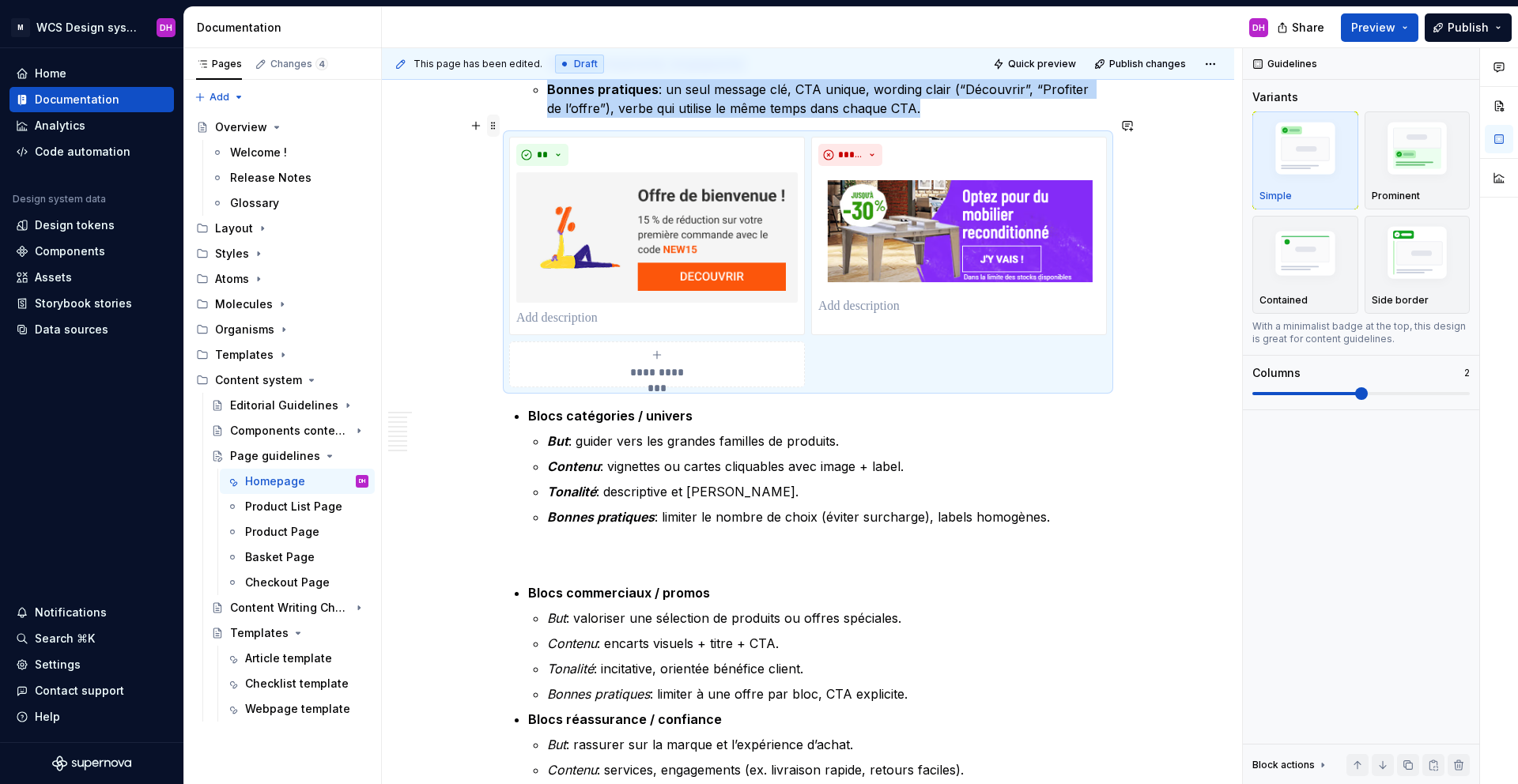
click at [493, 124] on span at bounding box center [494, 125] width 13 height 22
click at [530, 151] on div "Duplicate" at bounding box center [567, 149] width 102 height 16
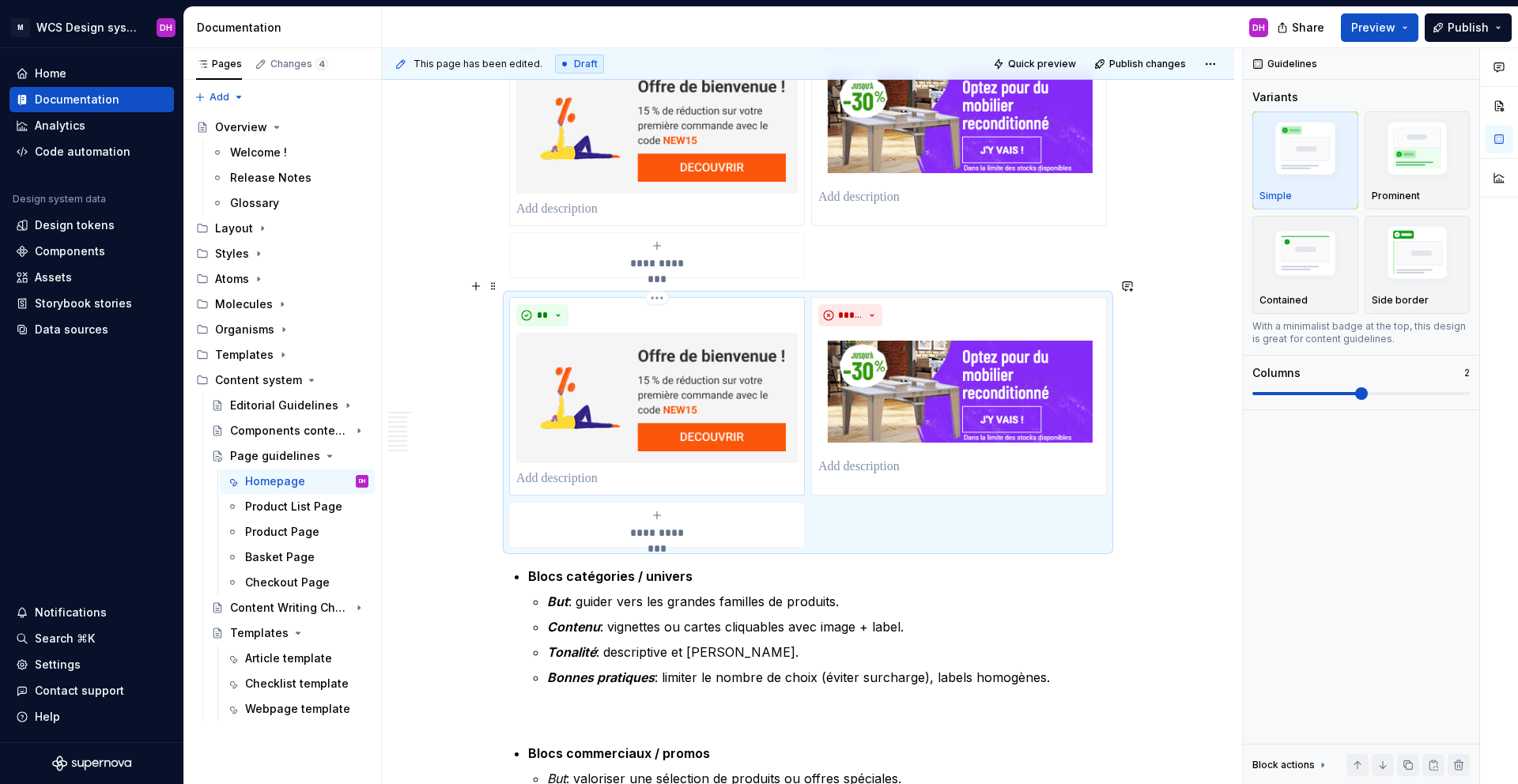
scroll to position [1271, 0]
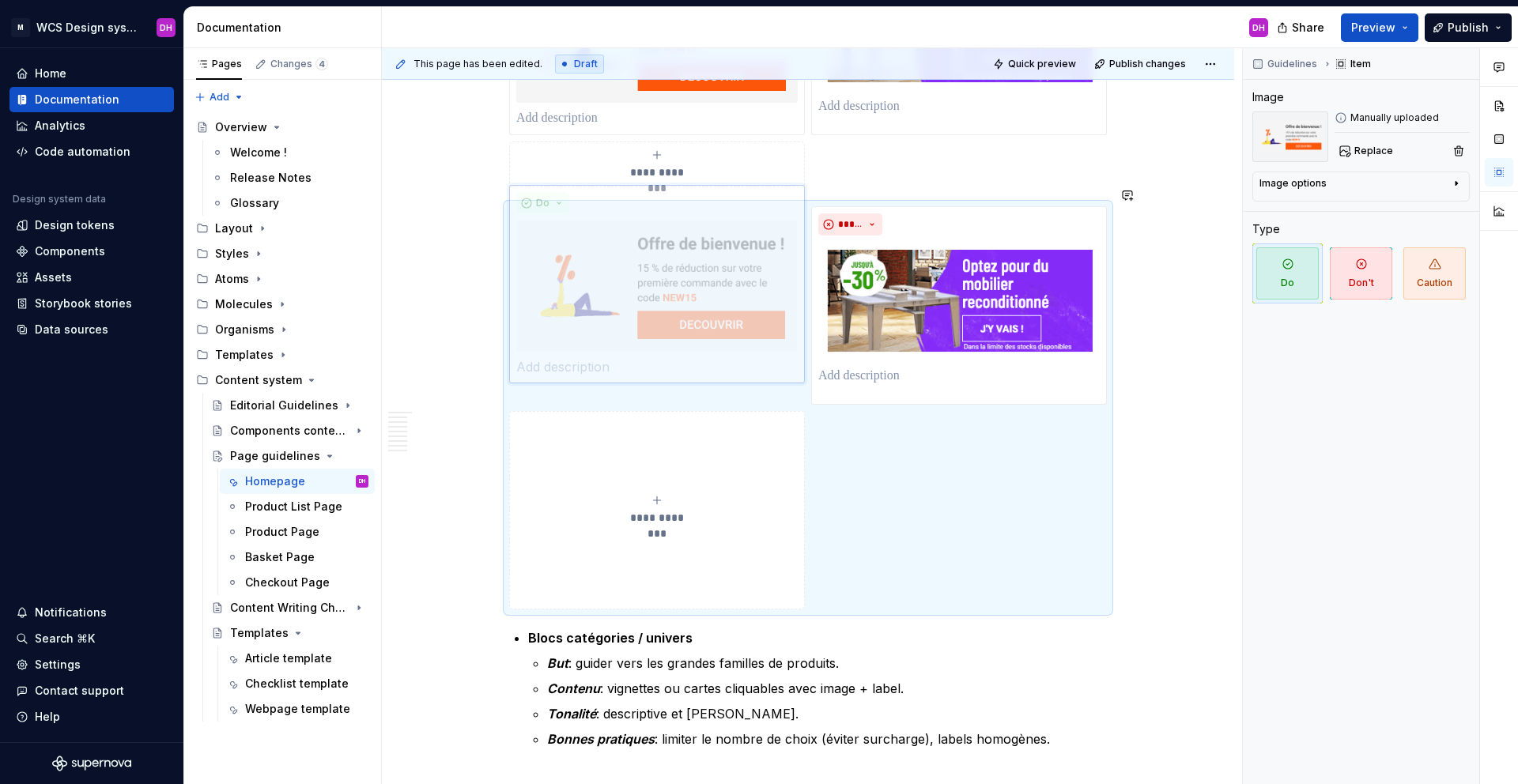
drag, startPoint x: 583, startPoint y: 330, endPoint x: 599, endPoint y: 631, distance: 301.4
click at [599, 560] on body "M WCS Design system DH Home Documentation Analytics Code automation Design syst…" at bounding box center [759, 392] width 1518 height 784
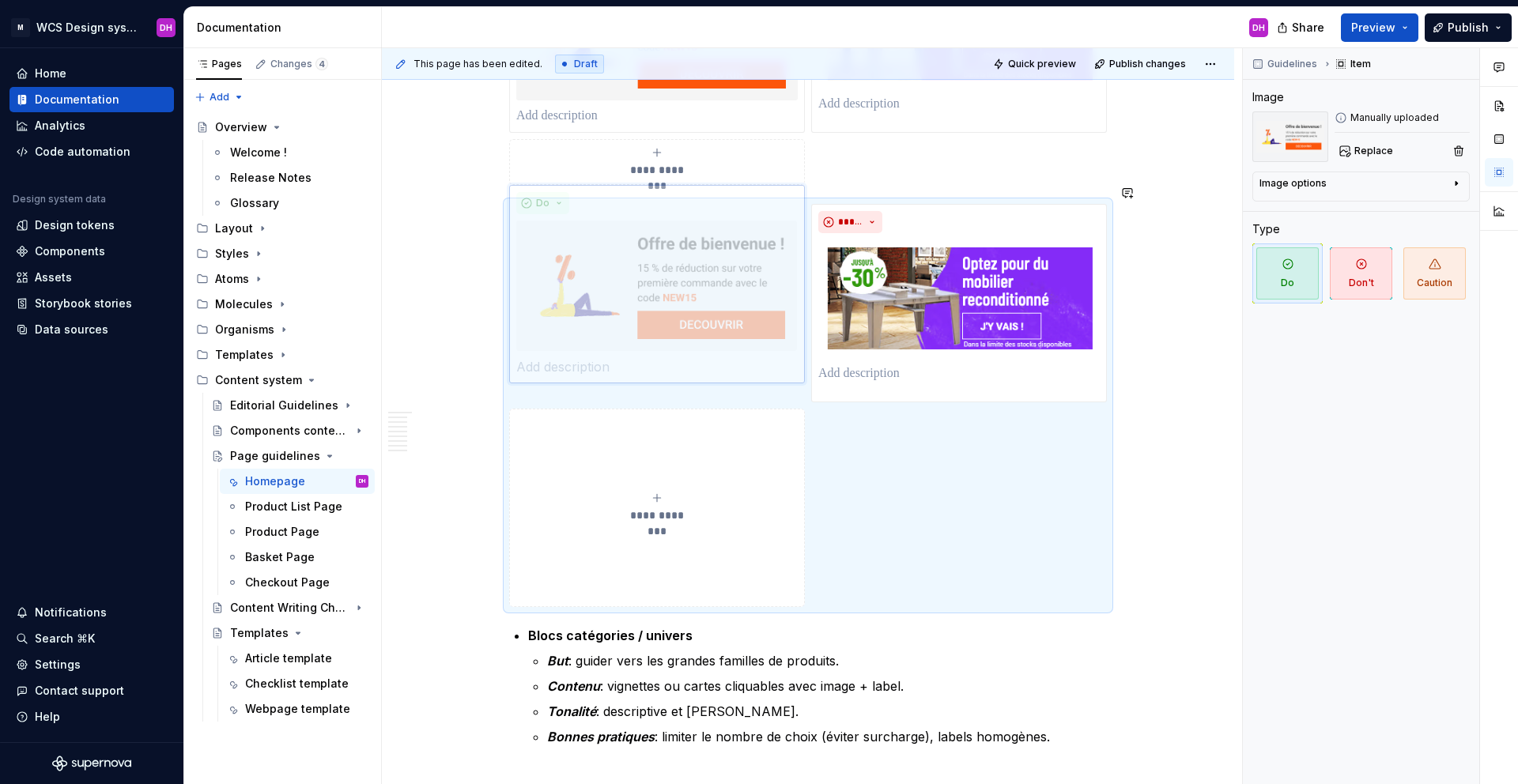
click at [601, 560] on body "M WCS Design system DH Home Documentation Analytics Code automation Design syst…" at bounding box center [759, 392] width 1518 height 784
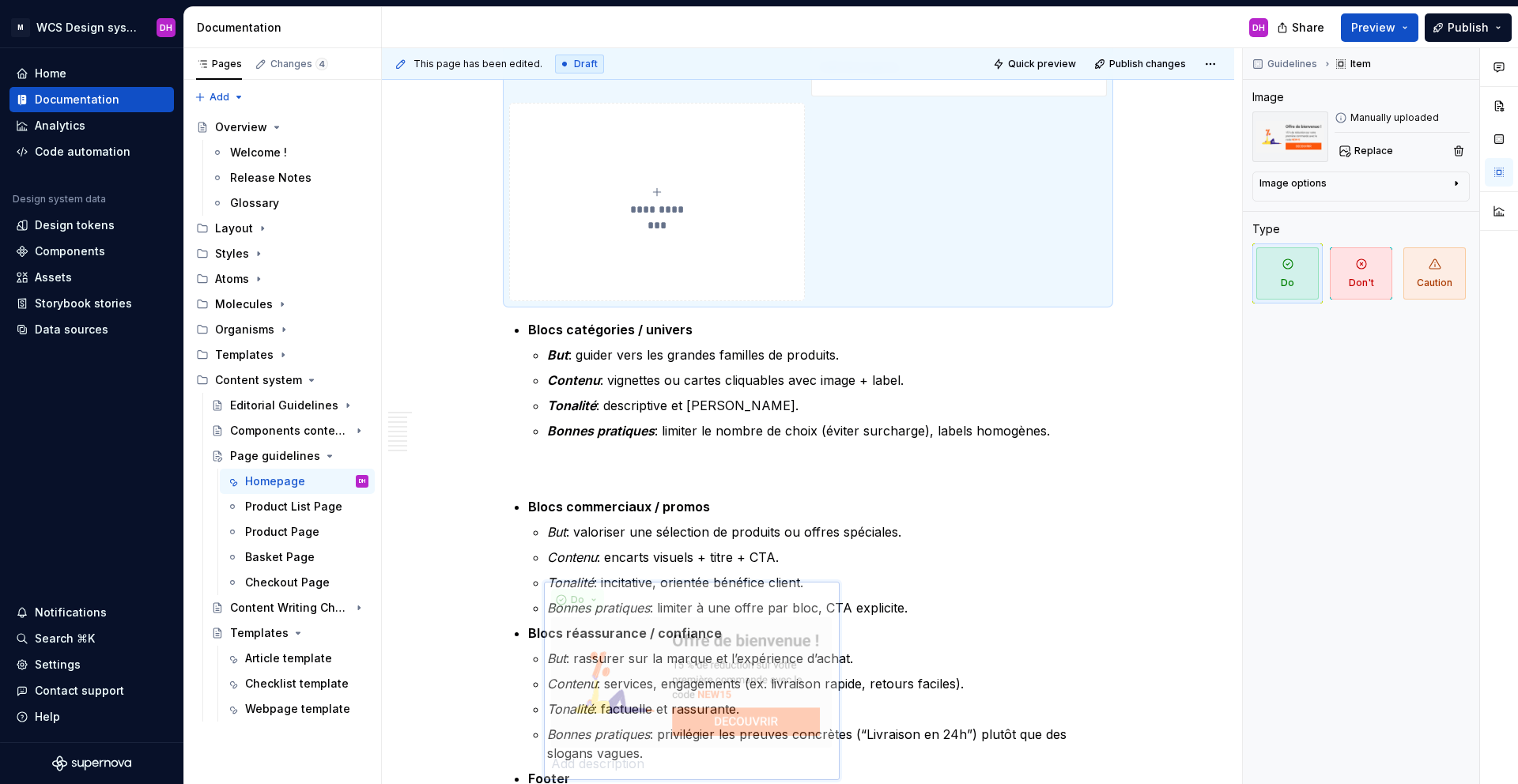
scroll to position [1634, 0]
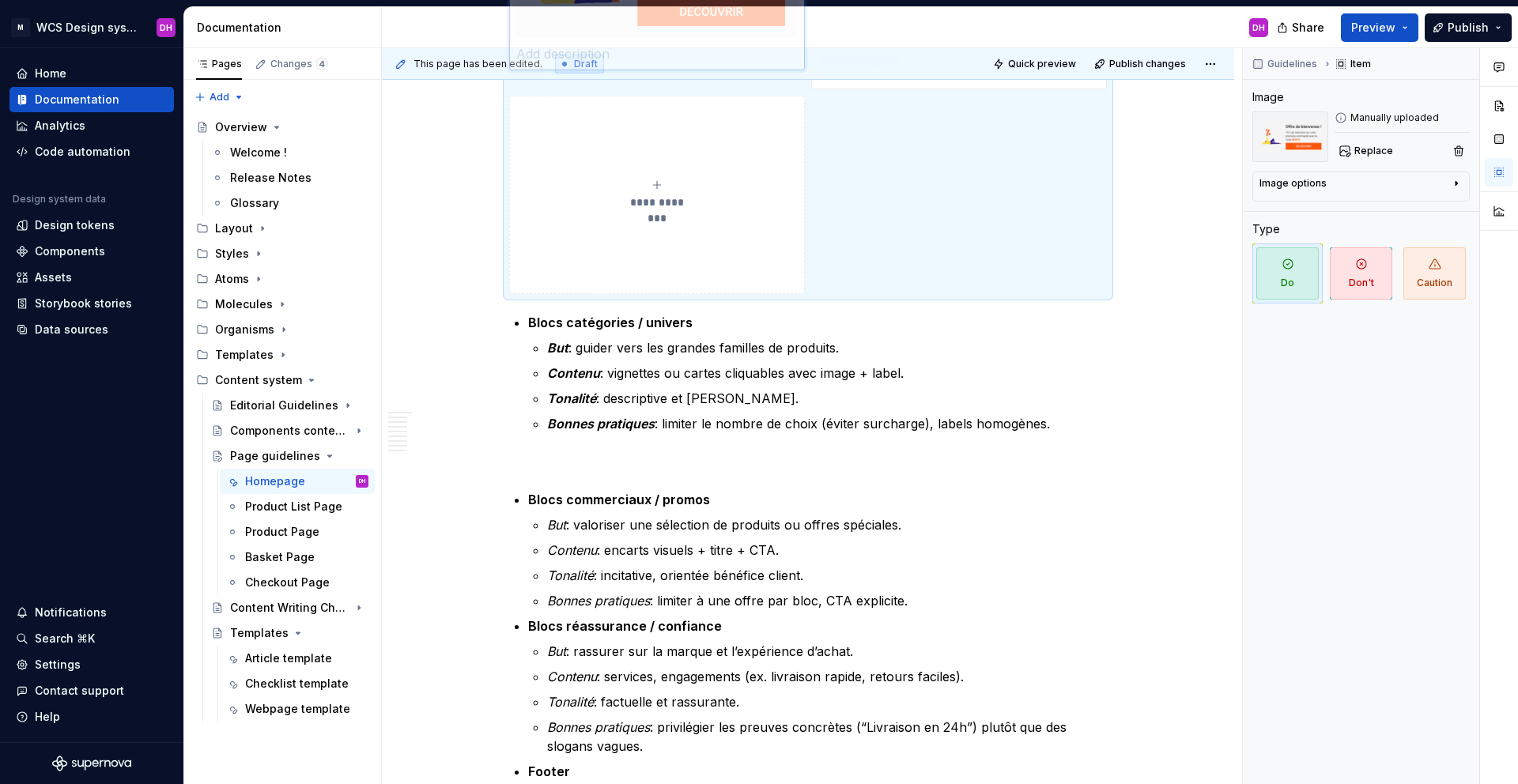
drag, startPoint x: 617, startPoint y: 244, endPoint x: 641, endPoint y: 477, distance: 234.2
click at [641, 477] on body "M WCS Design system DH Home Documentation Analytics Code automation Design syst…" at bounding box center [759, 392] width 1518 height 784
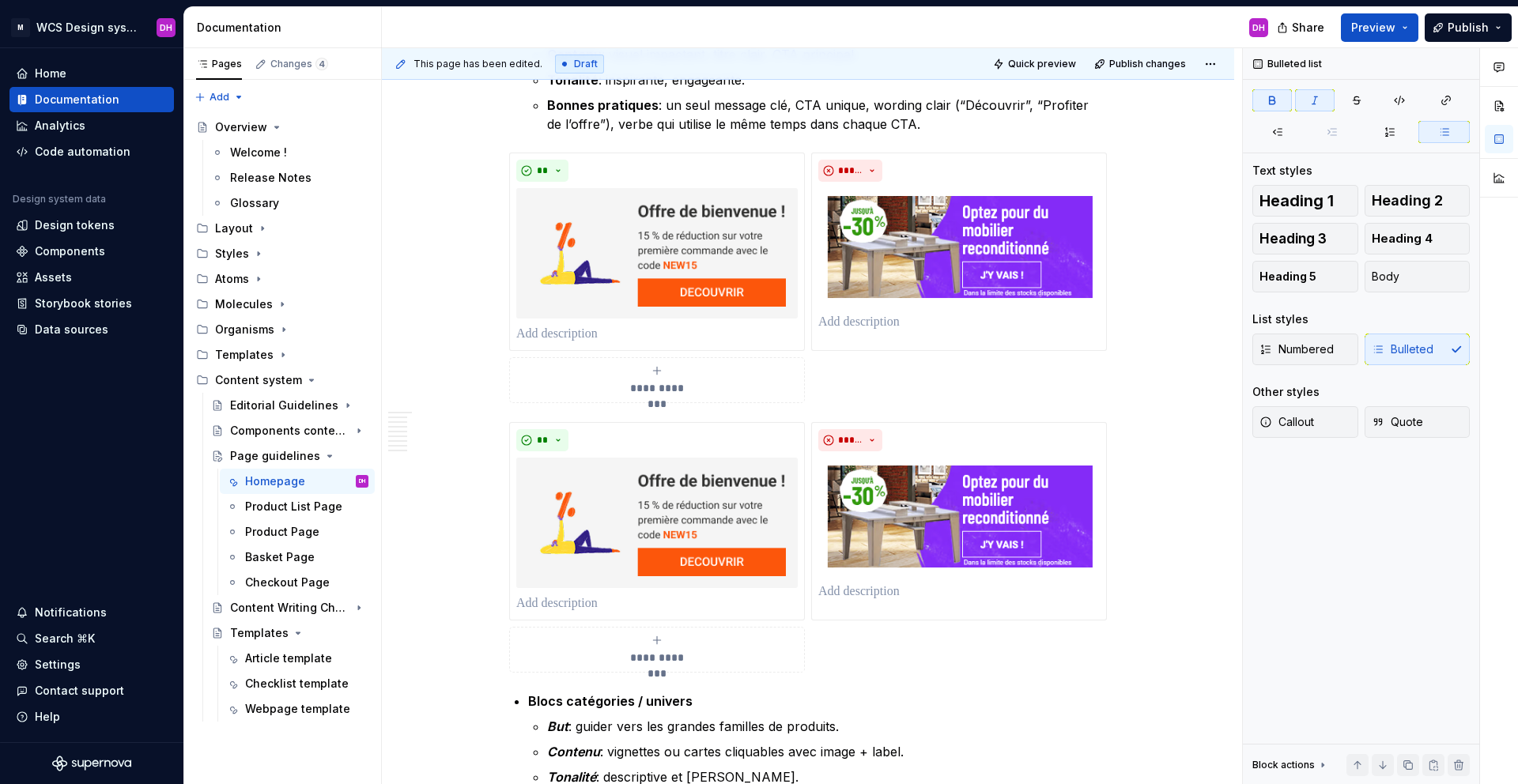
scroll to position [1112, 0]
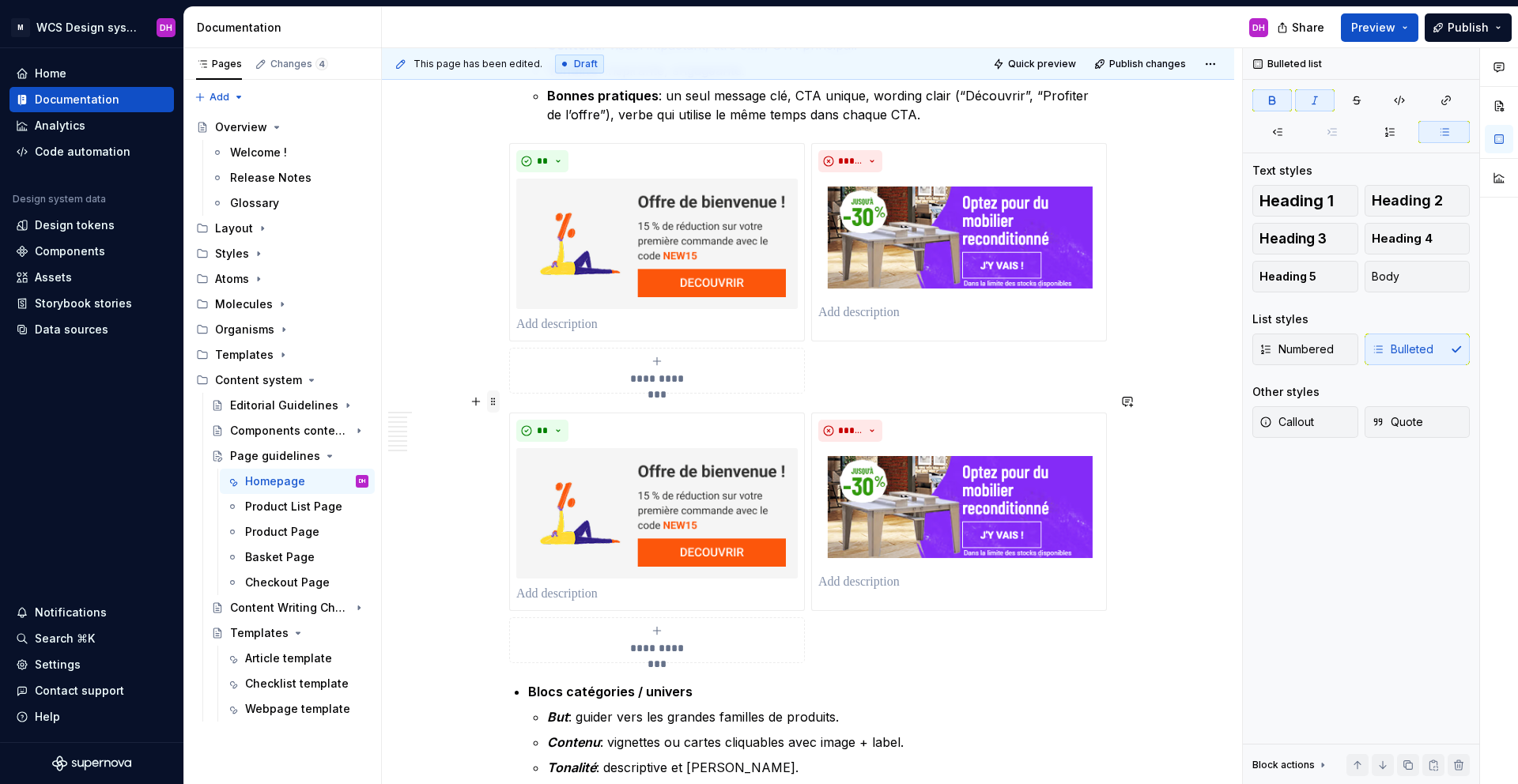
click at [491, 410] on span at bounding box center [494, 401] width 13 height 22
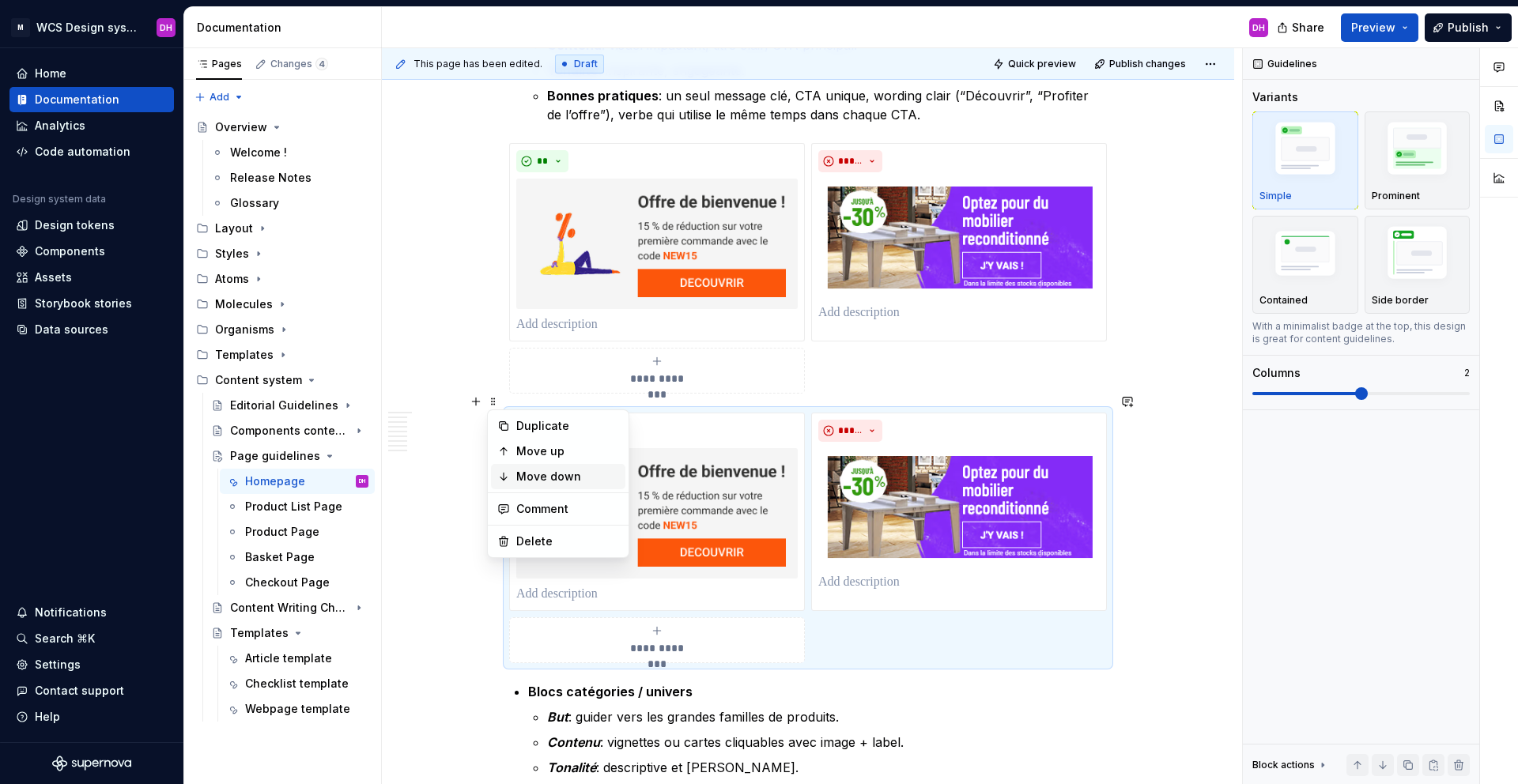
click at [536, 470] on div "Move down" at bounding box center [567, 476] width 102 height 16
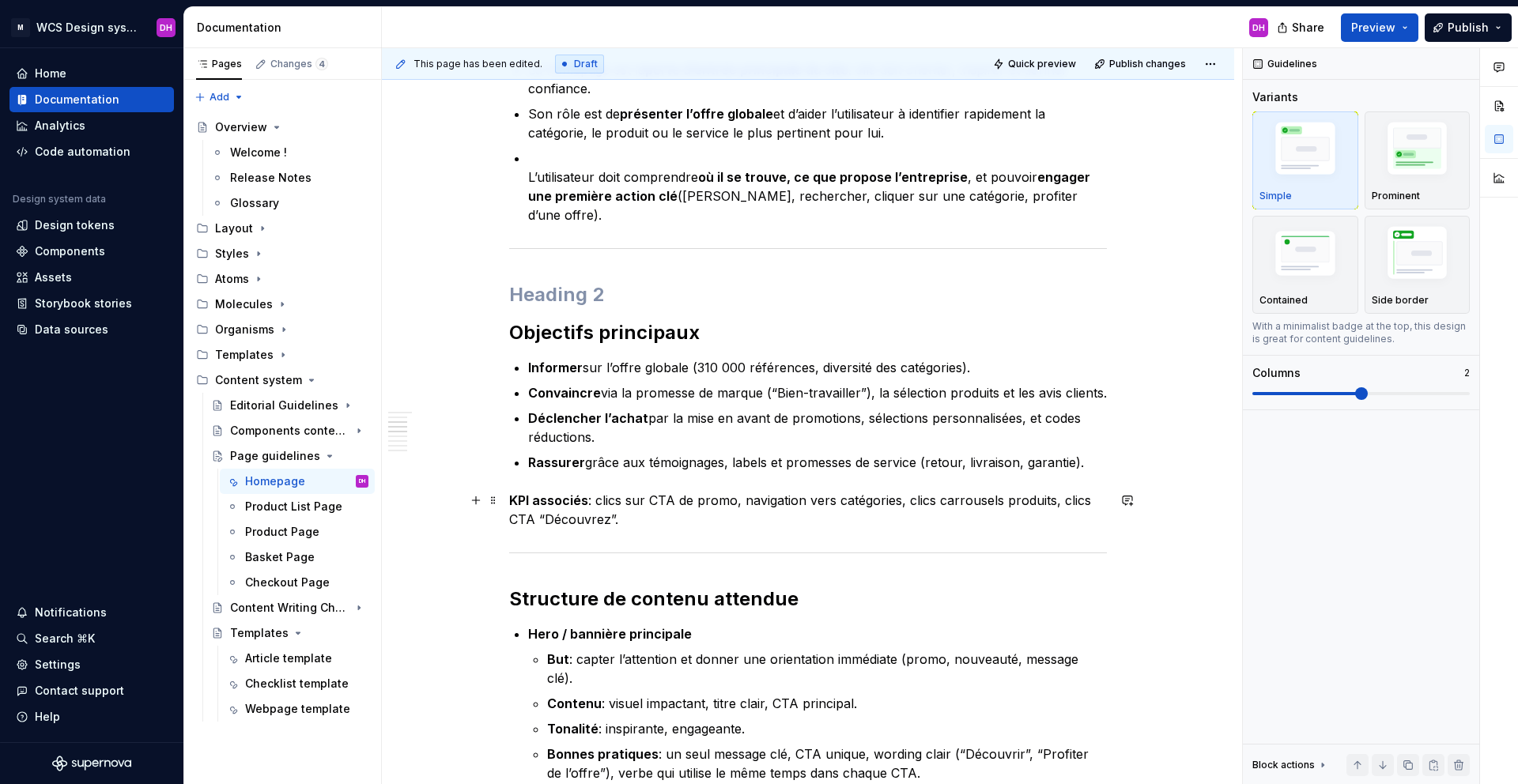
scroll to position [485, 0]
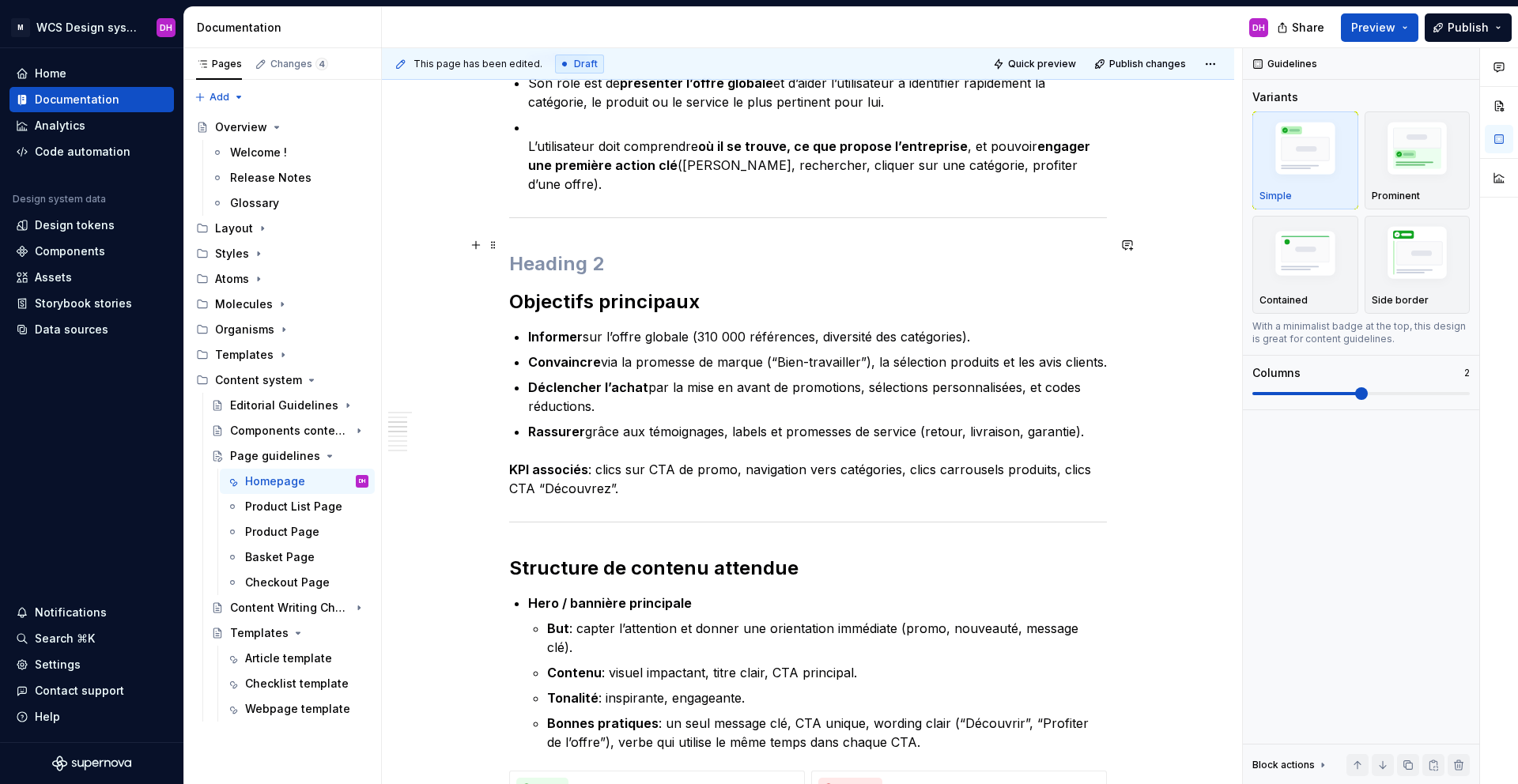
click at [521, 251] on h2 at bounding box center [808, 263] width 598 height 25
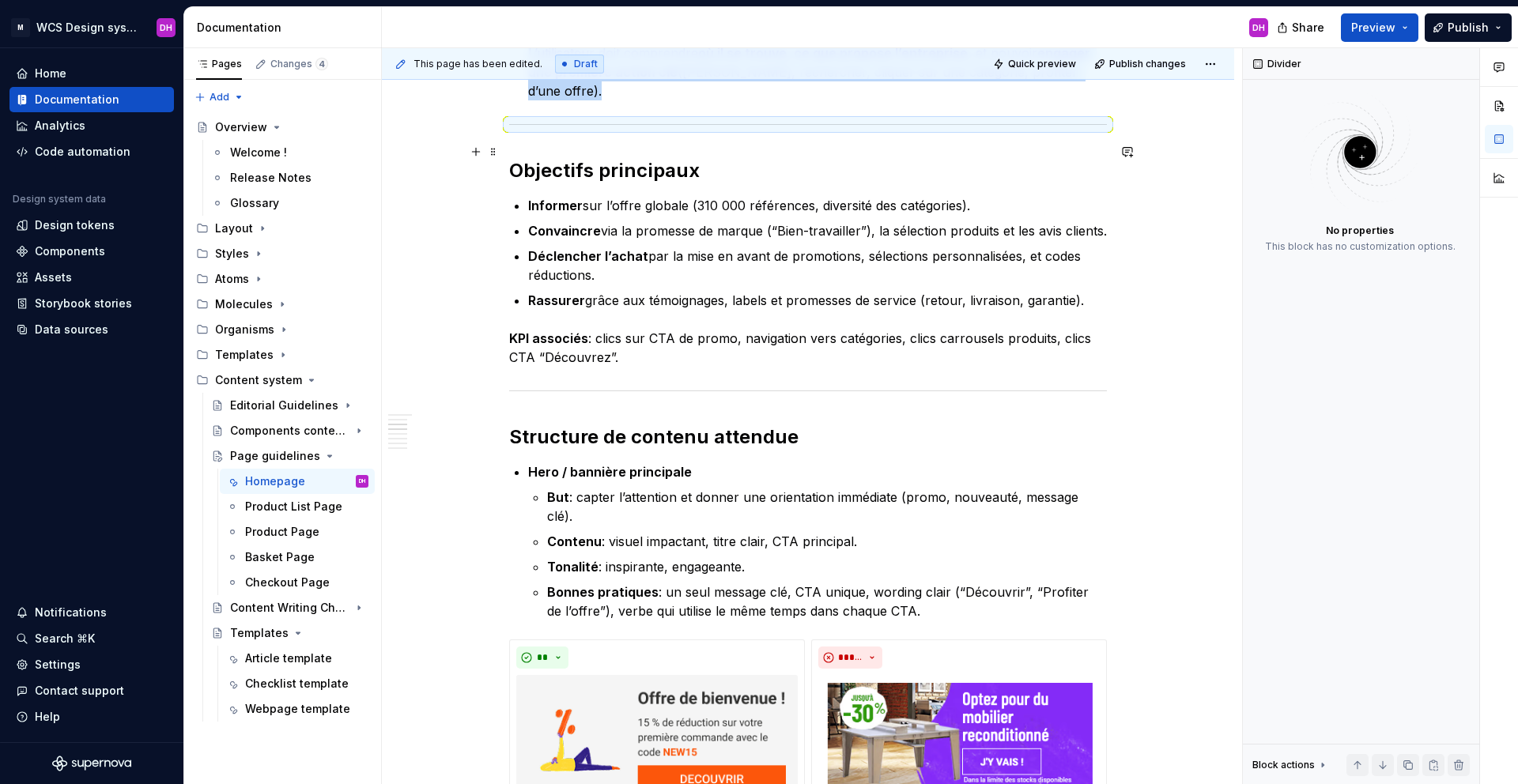
scroll to position [751, 0]
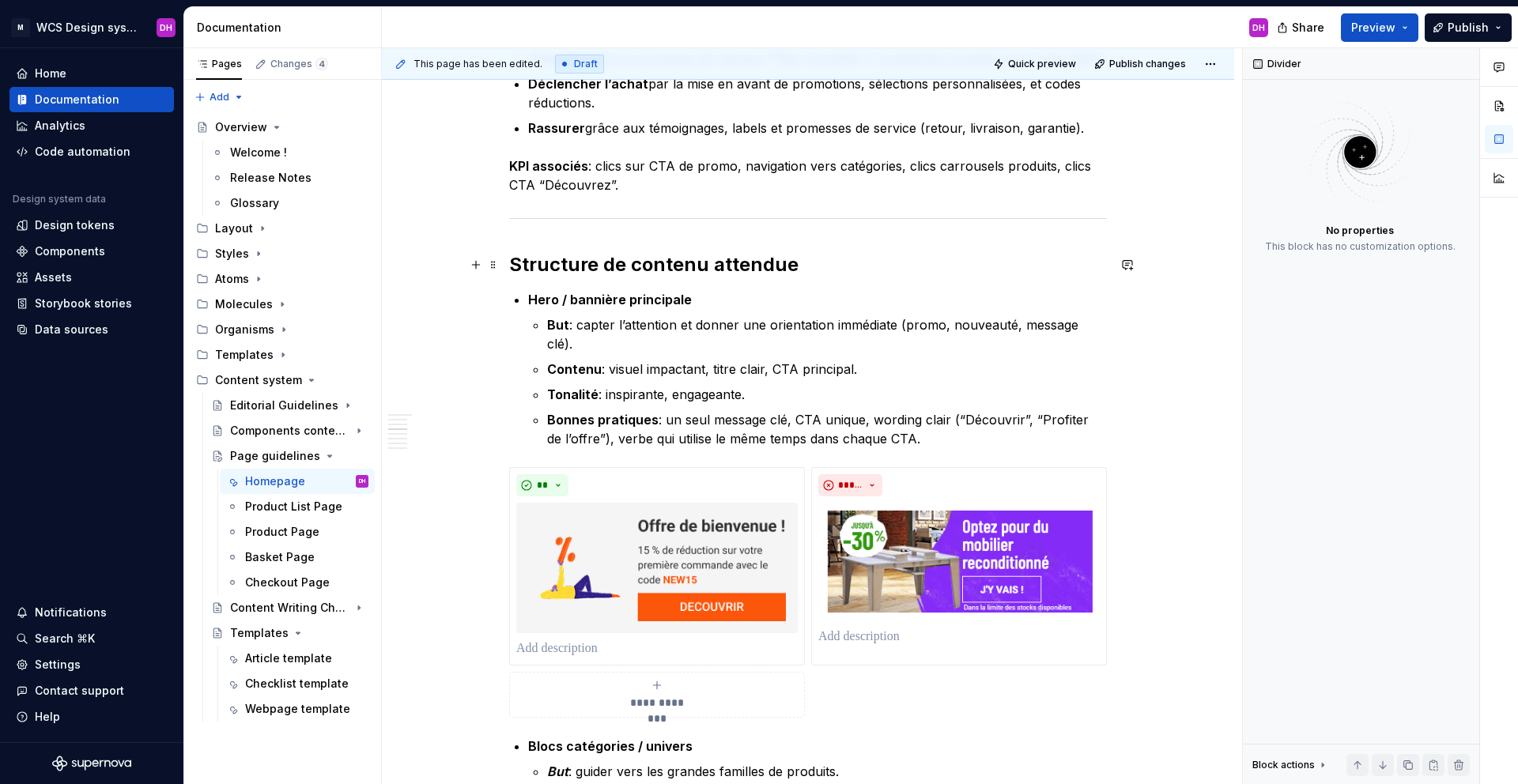
click at [511, 255] on strong "Structure de contenu attendue" at bounding box center [654, 264] width 290 height 23
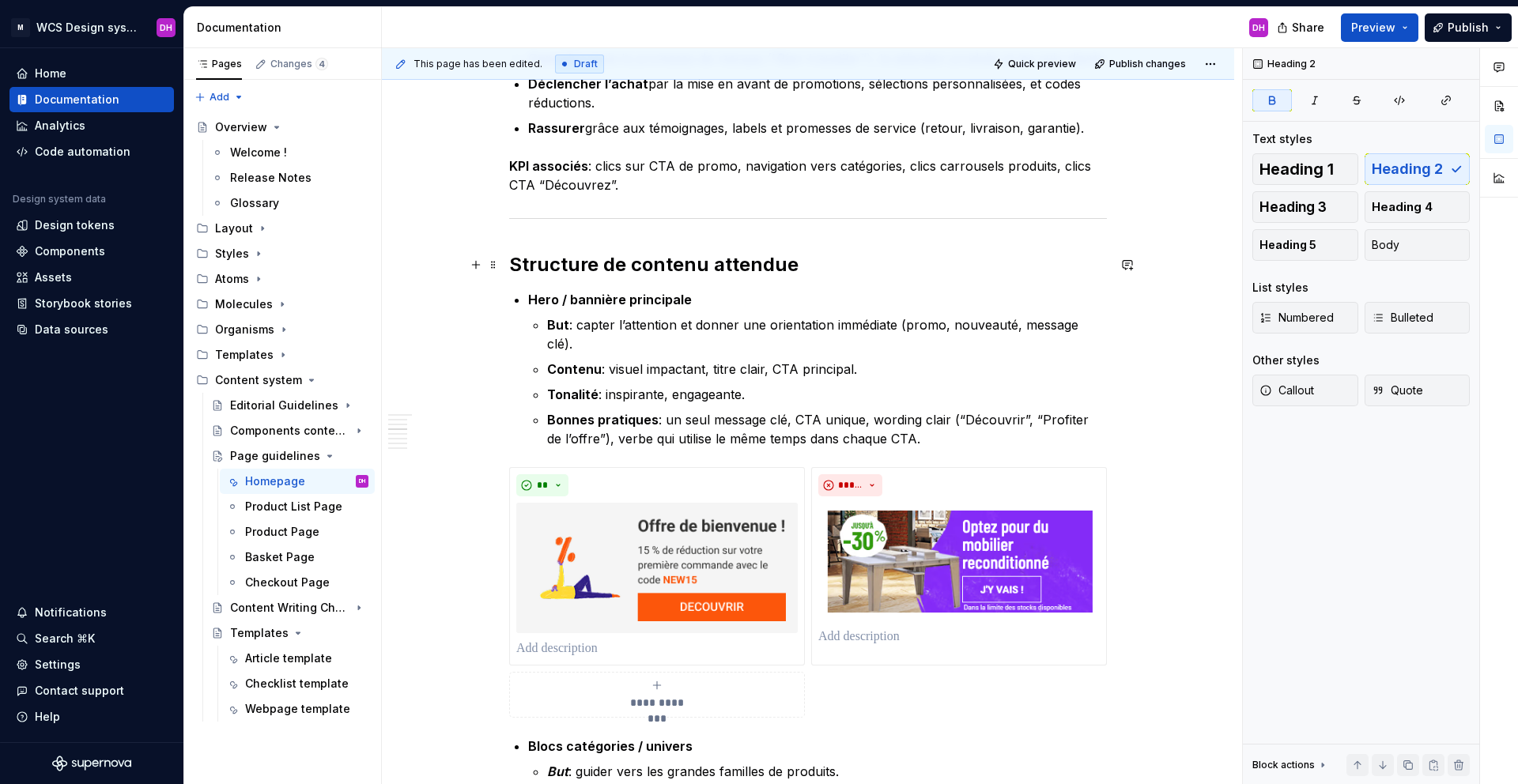
click at [801, 267] on h2 "Structure de contenu attendue" at bounding box center [808, 264] width 598 height 25
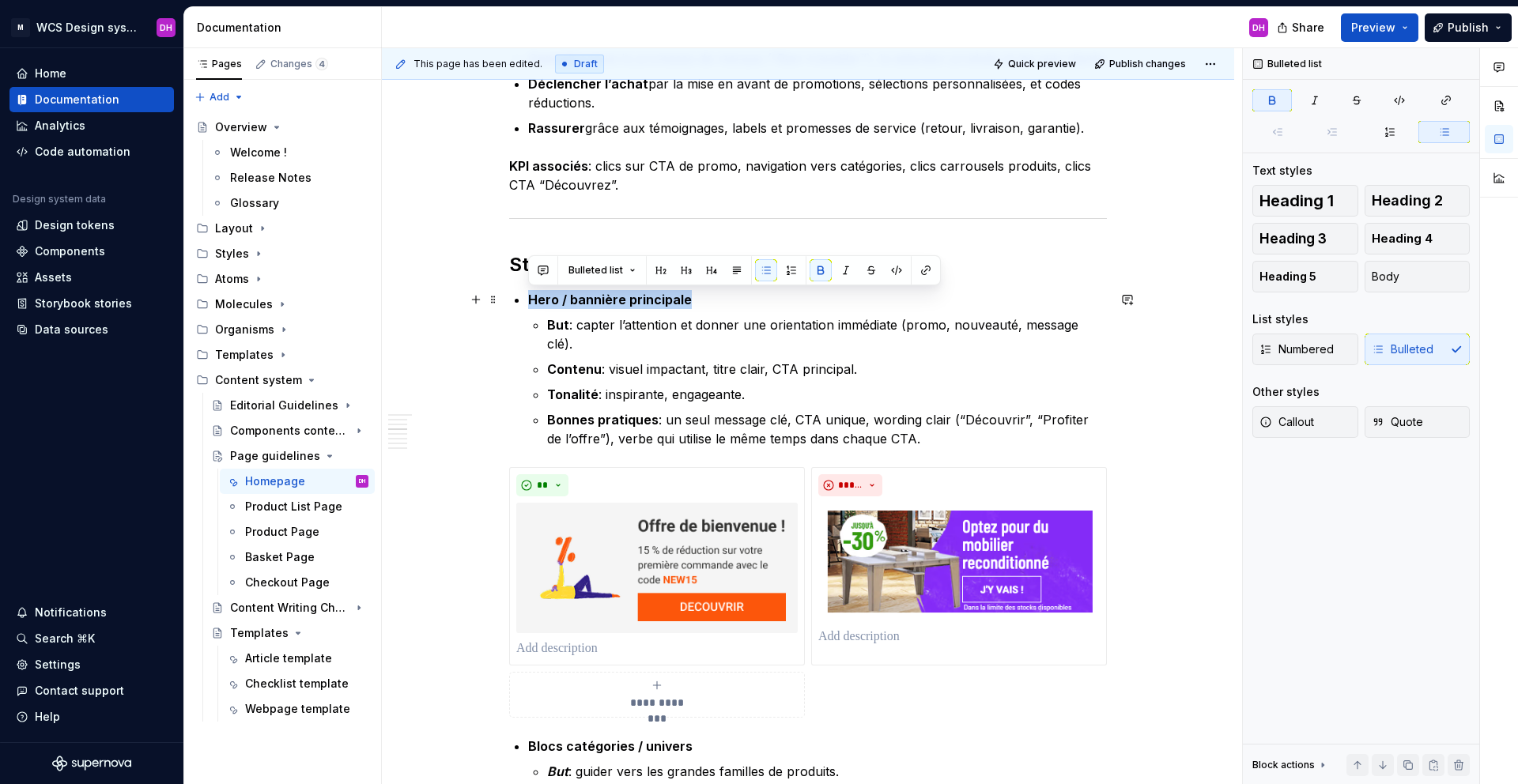
drag, startPoint x: 530, startPoint y: 295, endPoint x: 716, endPoint y: 299, distance: 186.0
click at [716, 299] on p "Hero / bannière principale" at bounding box center [817, 299] width 579 height 19
click at [686, 267] on button "button" at bounding box center [687, 270] width 22 height 22
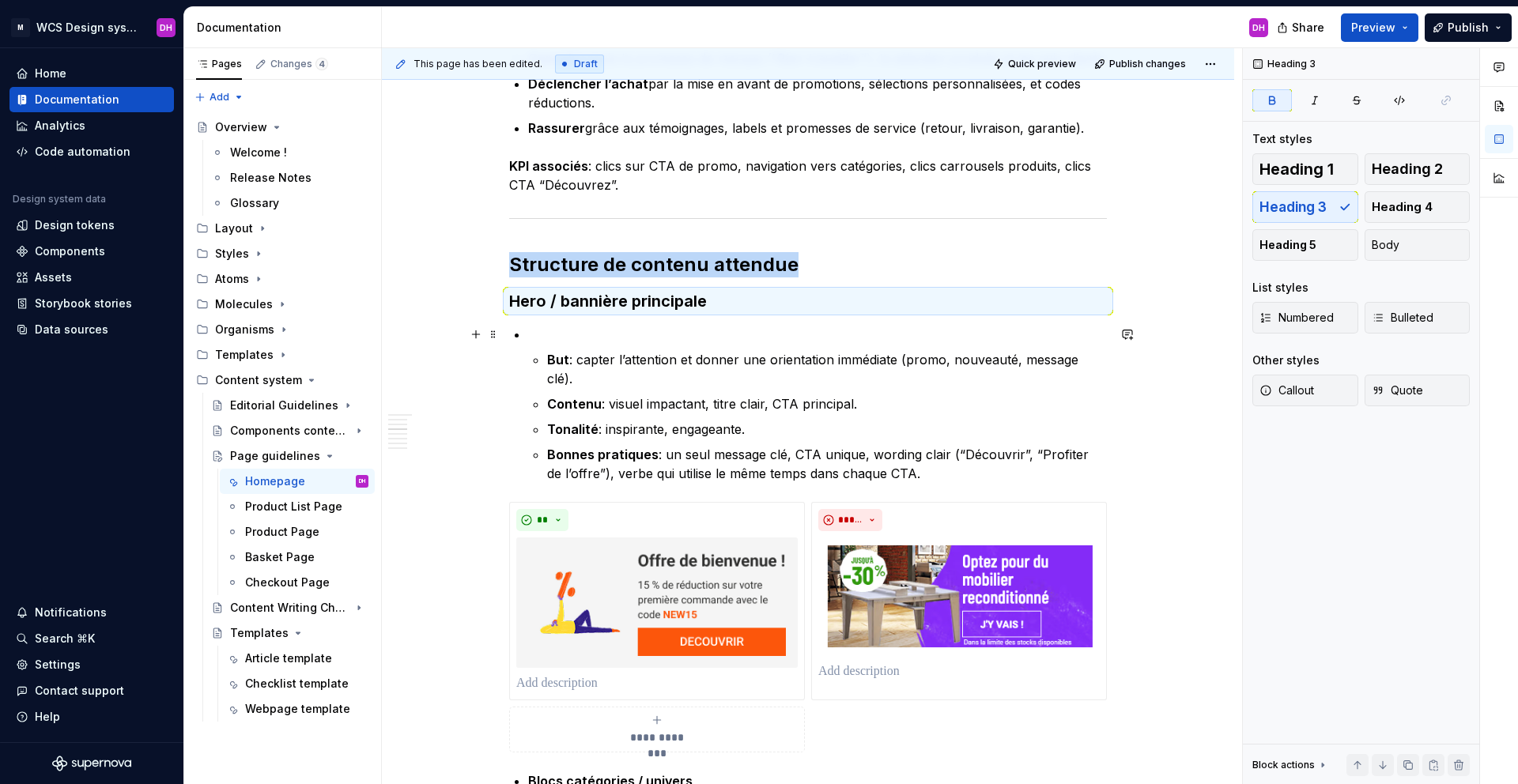
click at [558, 332] on p at bounding box center [817, 334] width 579 height 19
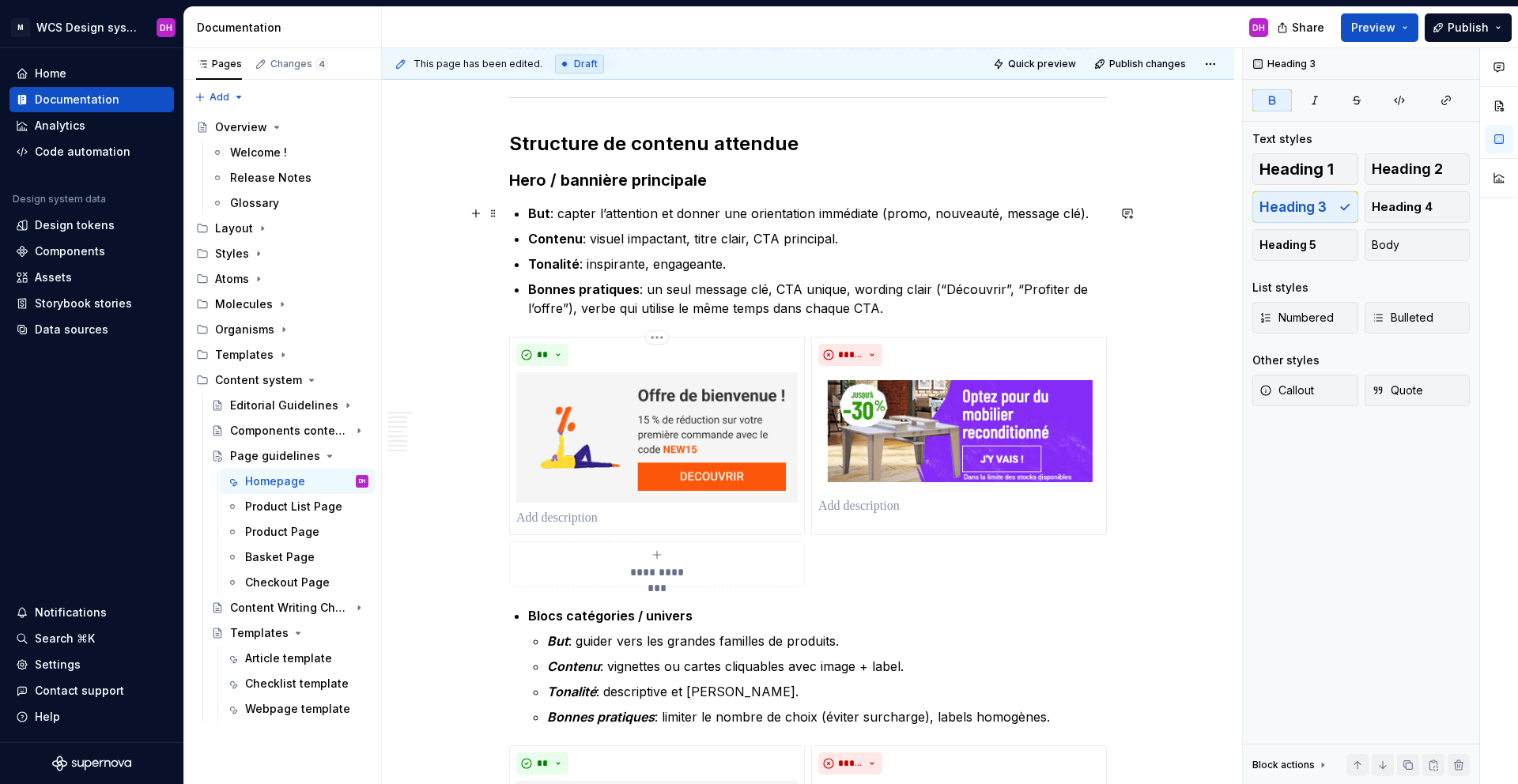
scroll to position [1055, 0]
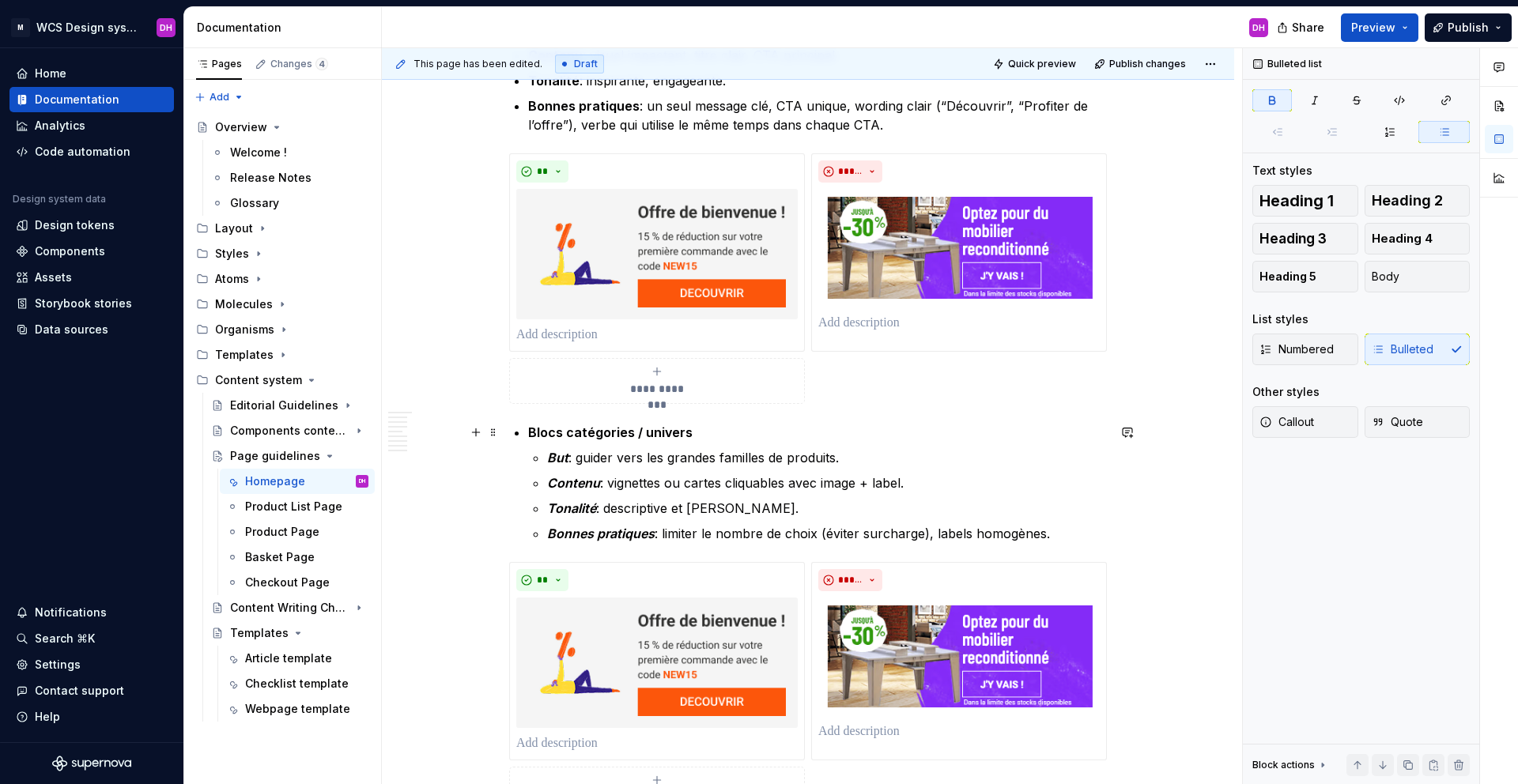
click at [586, 433] on strong "Blocs catégories / univers" at bounding box center [610, 432] width 164 height 16
click at [532, 432] on strong "Blocs catégories / univers" at bounding box center [610, 432] width 164 height 16
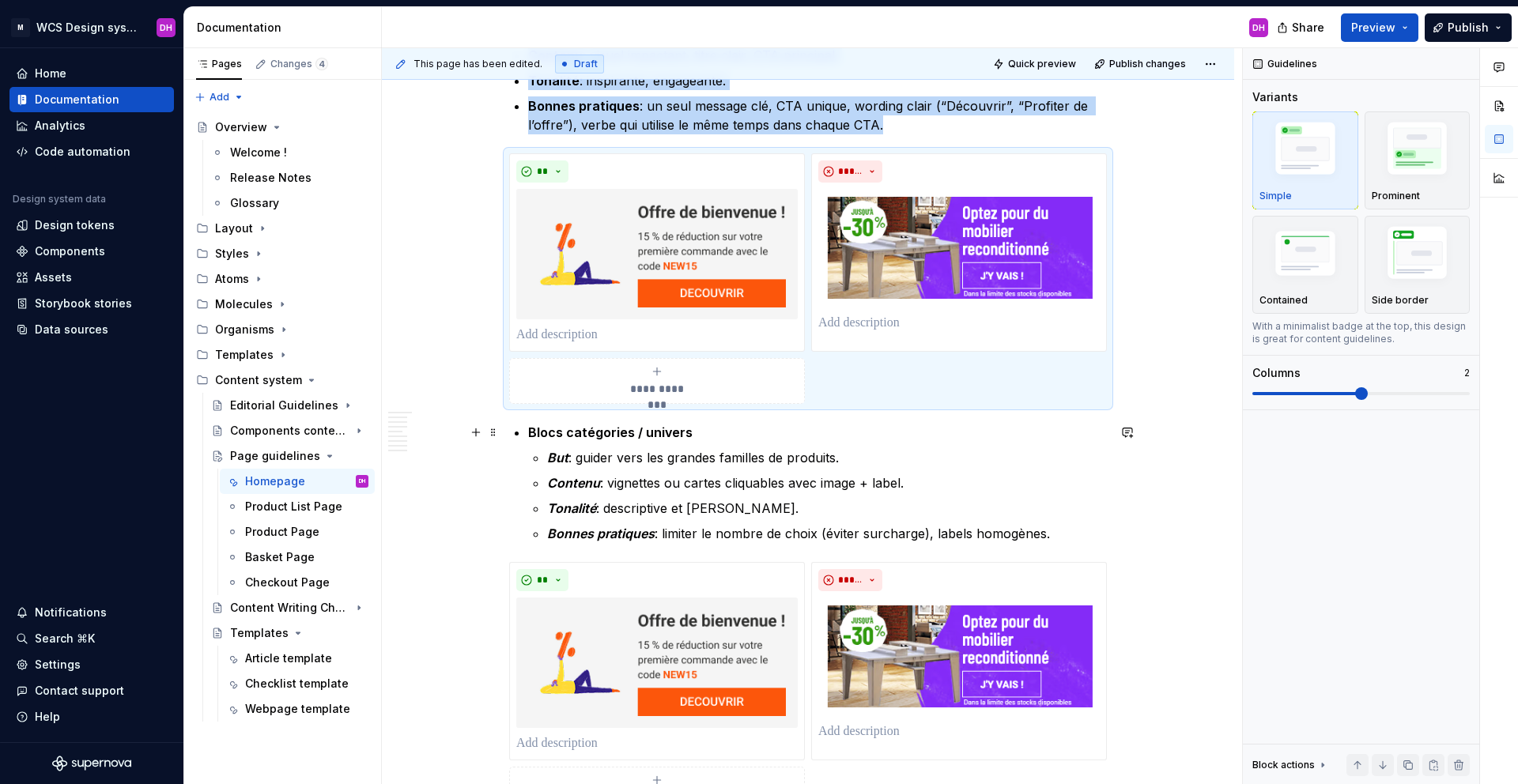
drag, startPoint x: 529, startPoint y: 423, endPoint x: 528, endPoint y: 433, distance: 10.0
click at [529, 425] on strong "Blocs catégories / univers" at bounding box center [610, 432] width 164 height 16
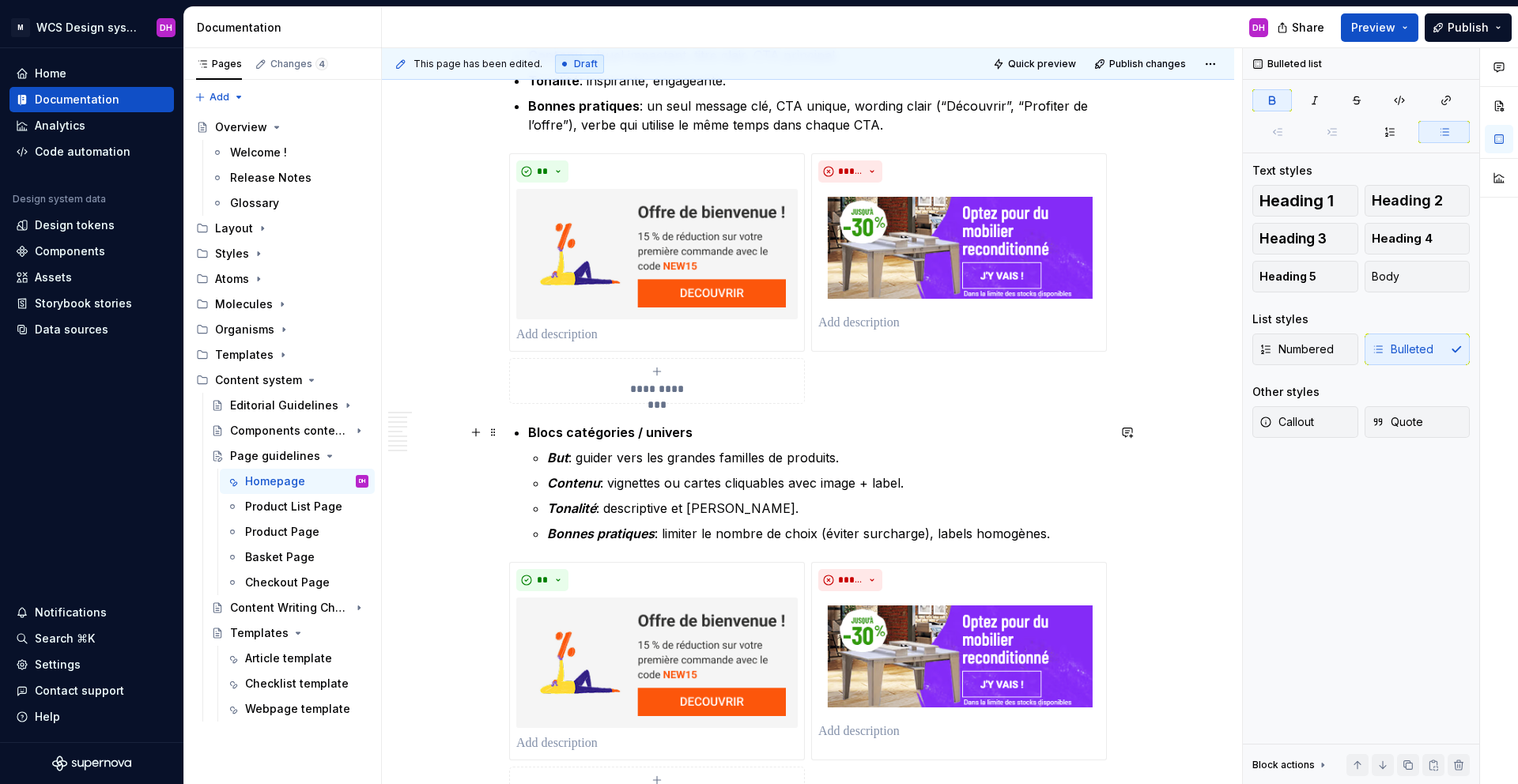
click at [528, 434] on strong "Blocs catégories / univers" at bounding box center [610, 432] width 164 height 16
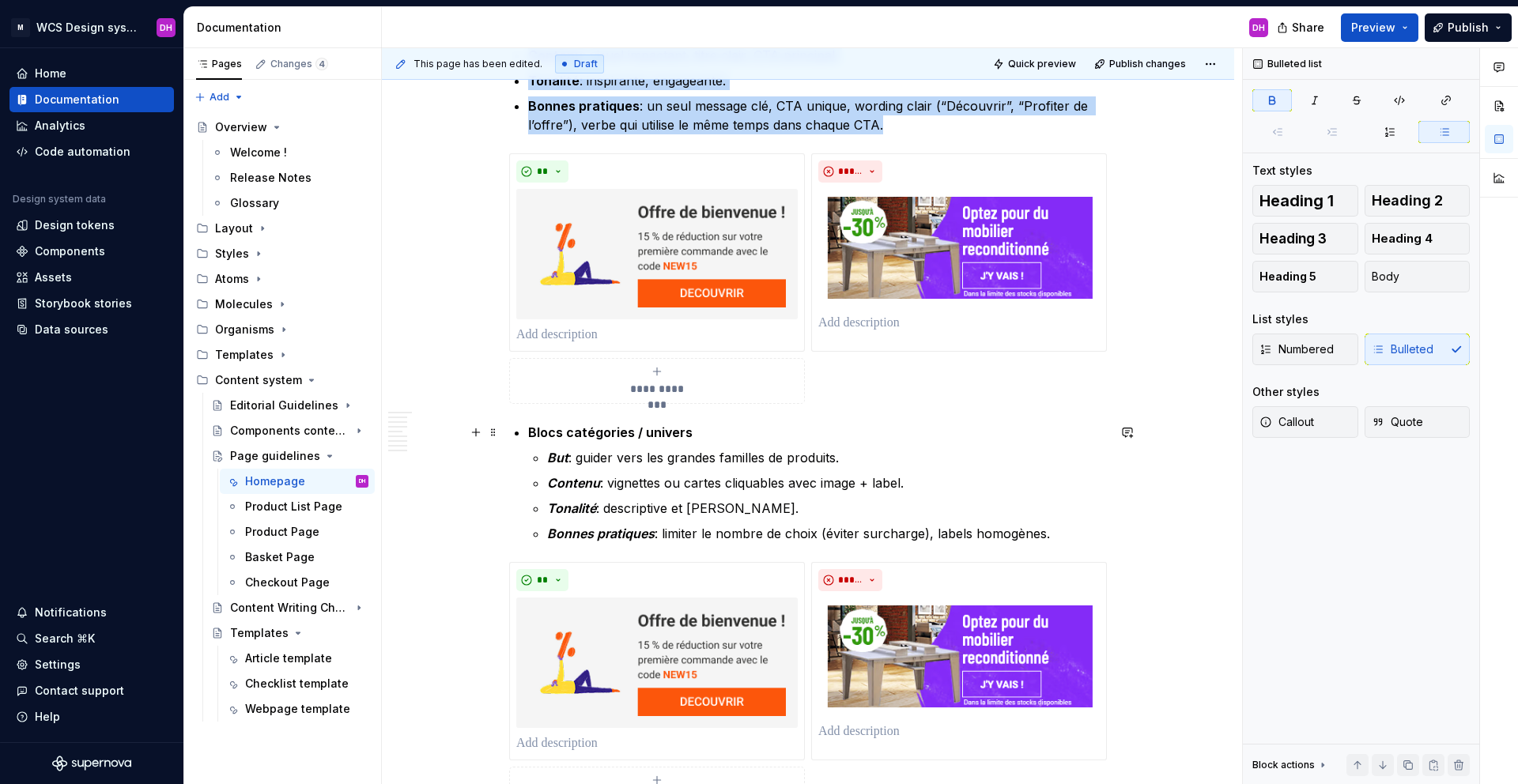
click at [532, 432] on strong "Blocs catégories / univers" at bounding box center [610, 432] width 164 height 16
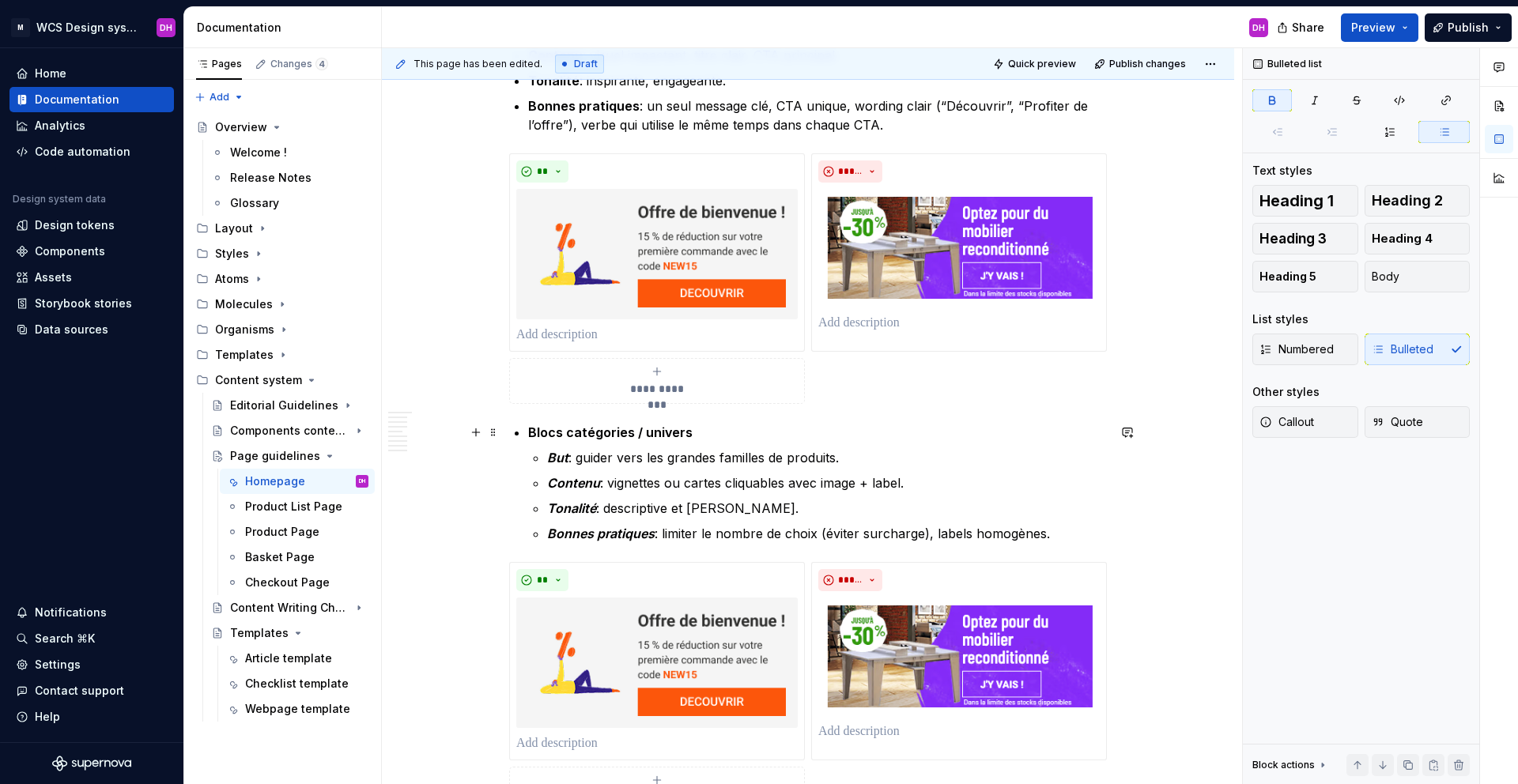
click at [530, 428] on strong "Blocs catégories / univers" at bounding box center [610, 432] width 164 height 16
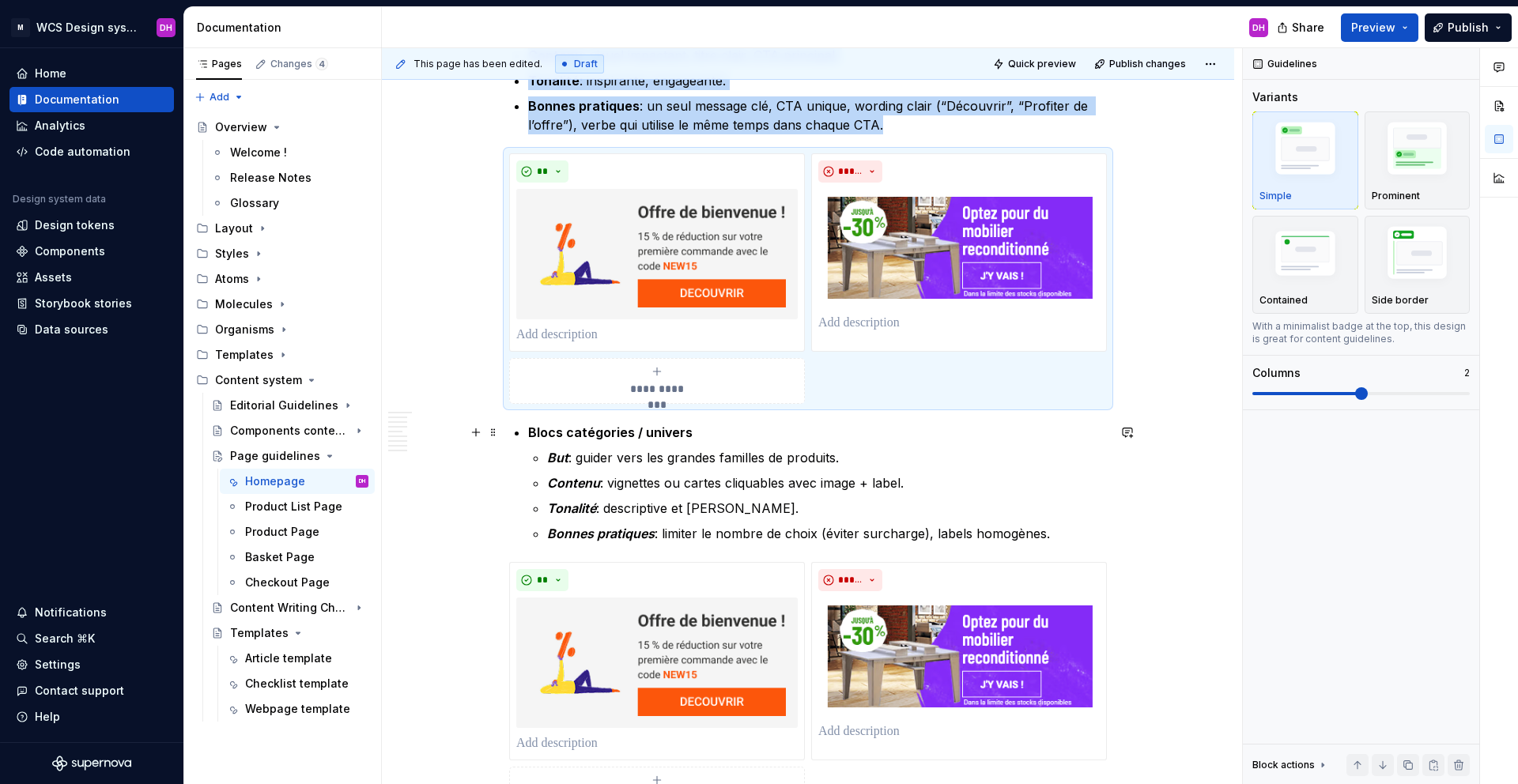
scroll to position [1051, 0]
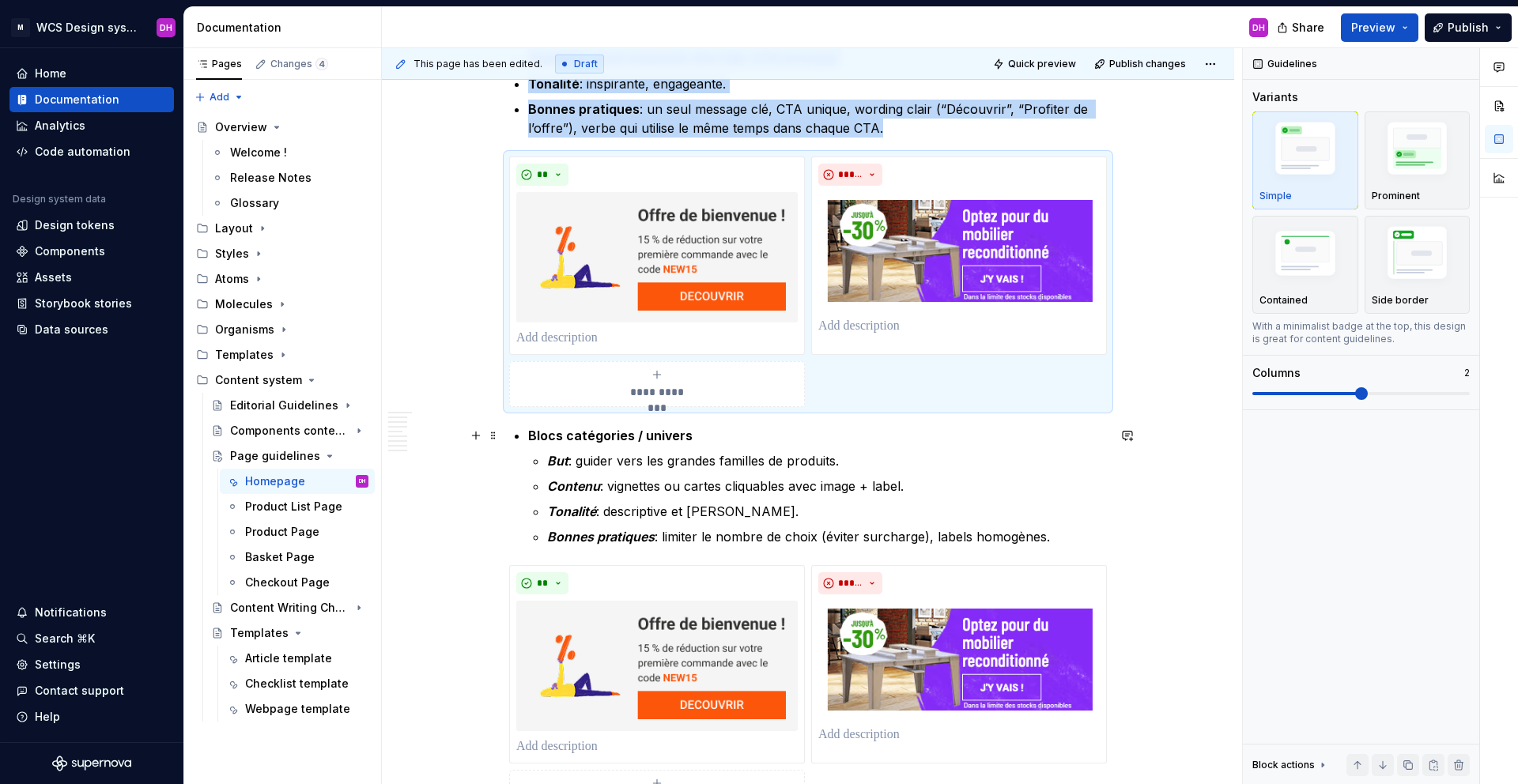
click at [528, 429] on strong "Blocs catégories / univers" at bounding box center [610, 434] width 164 height 16
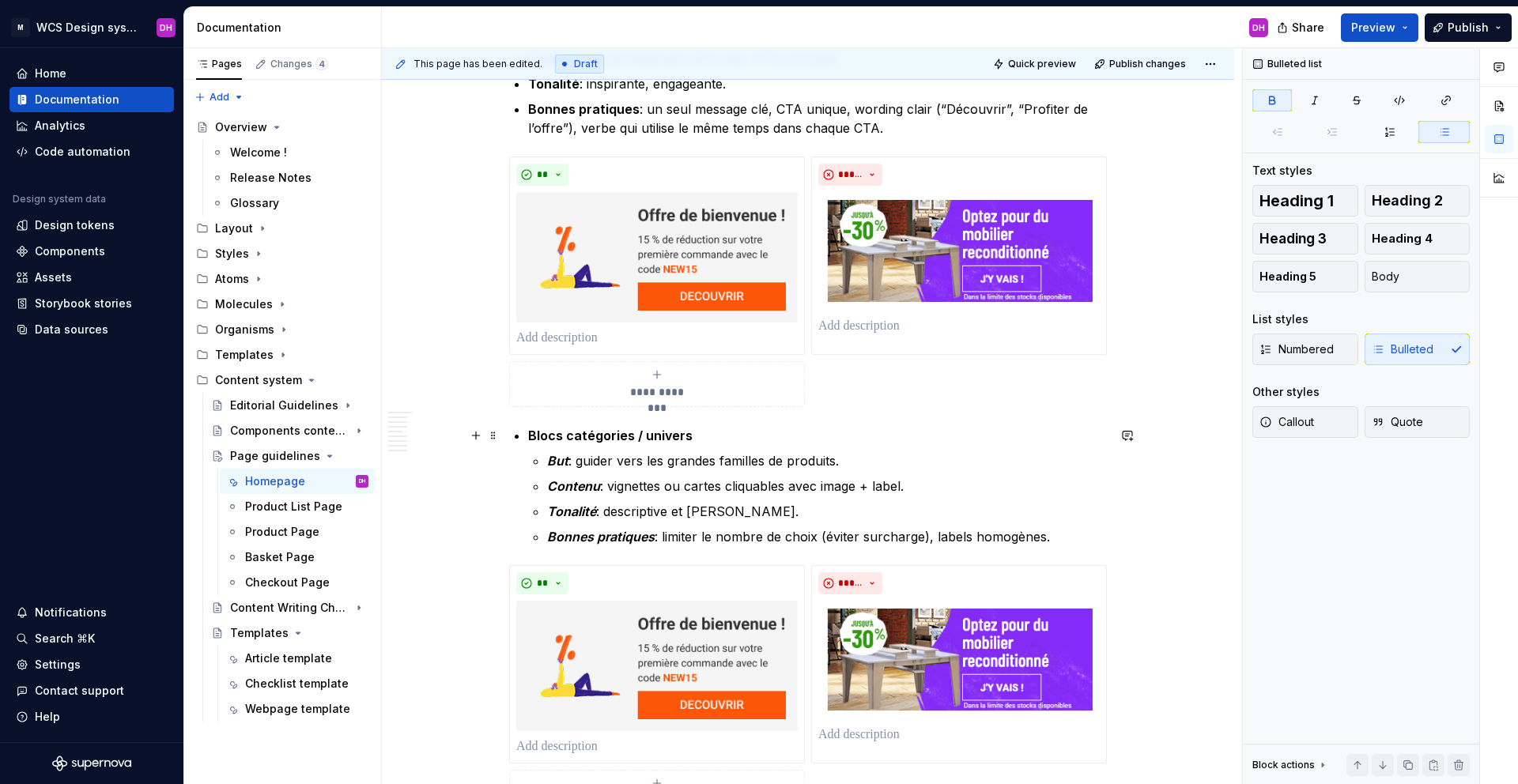
click at [530, 437] on strong "Blocs catégories / univers" at bounding box center [610, 434] width 164 height 16
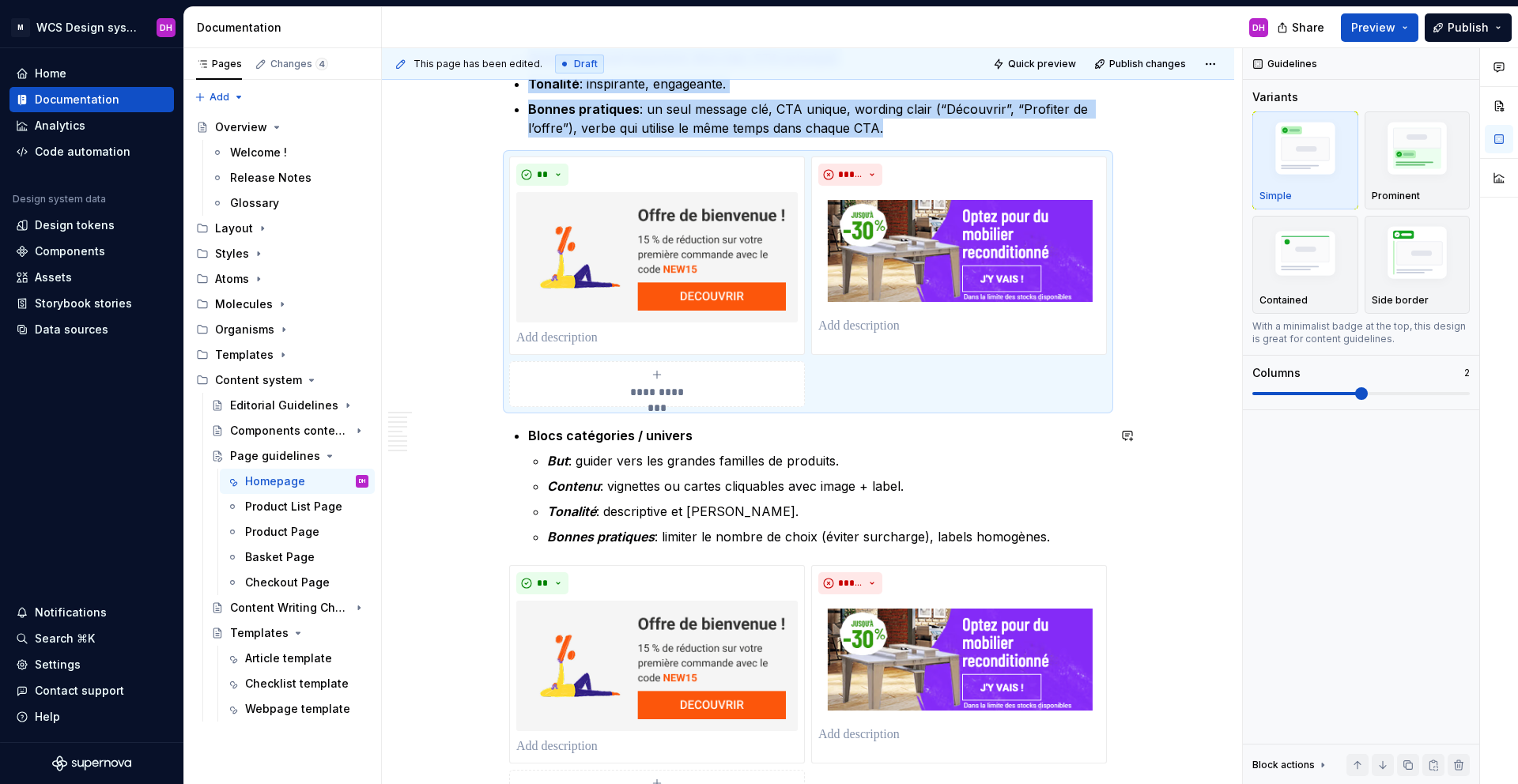
click at [530, 437] on strong "Blocs catégories / univers" at bounding box center [610, 434] width 164 height 16
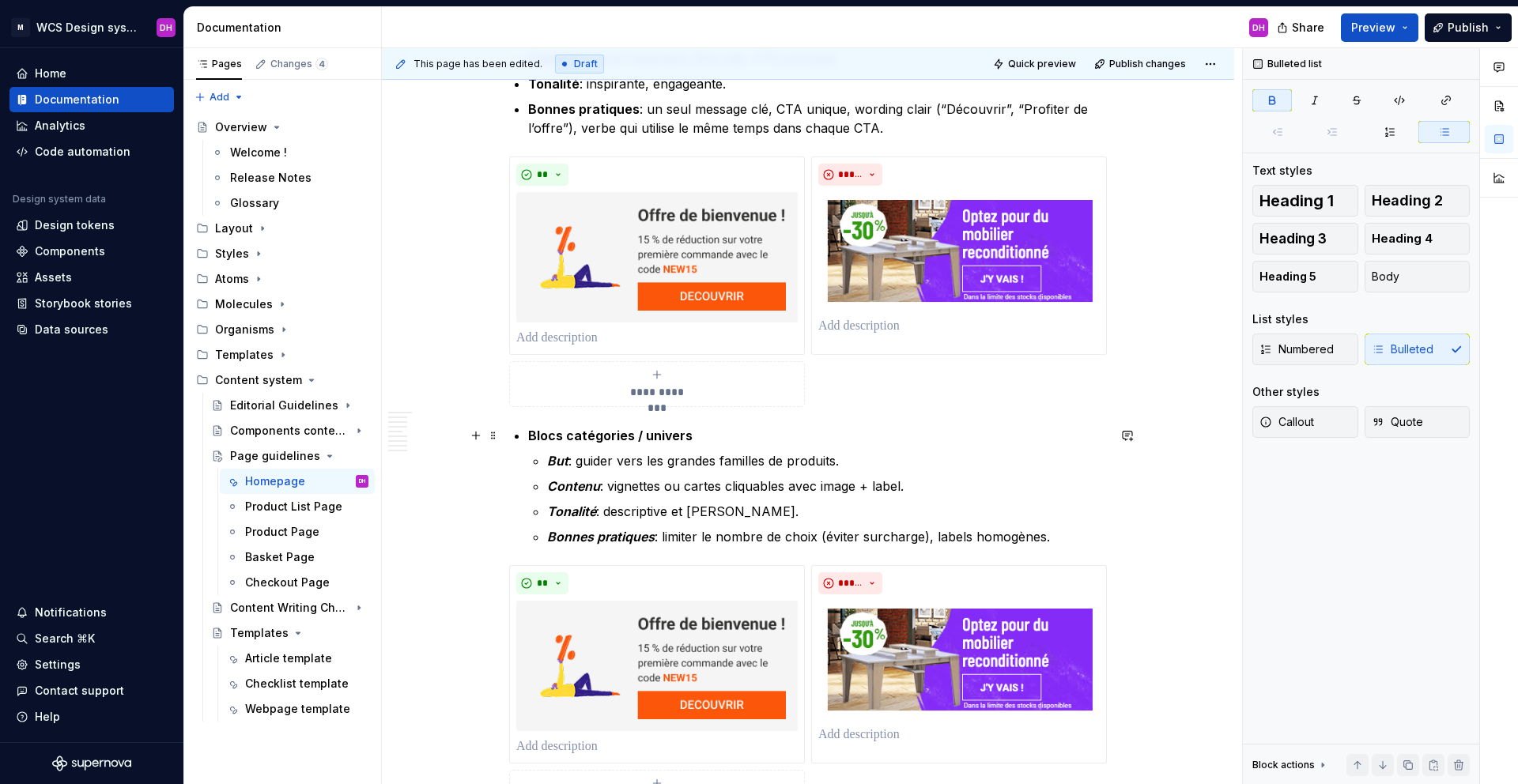
click at [563, 435] on strong "Blocs catégories / univers" at bounding box center [610, 434] width 164 height 16
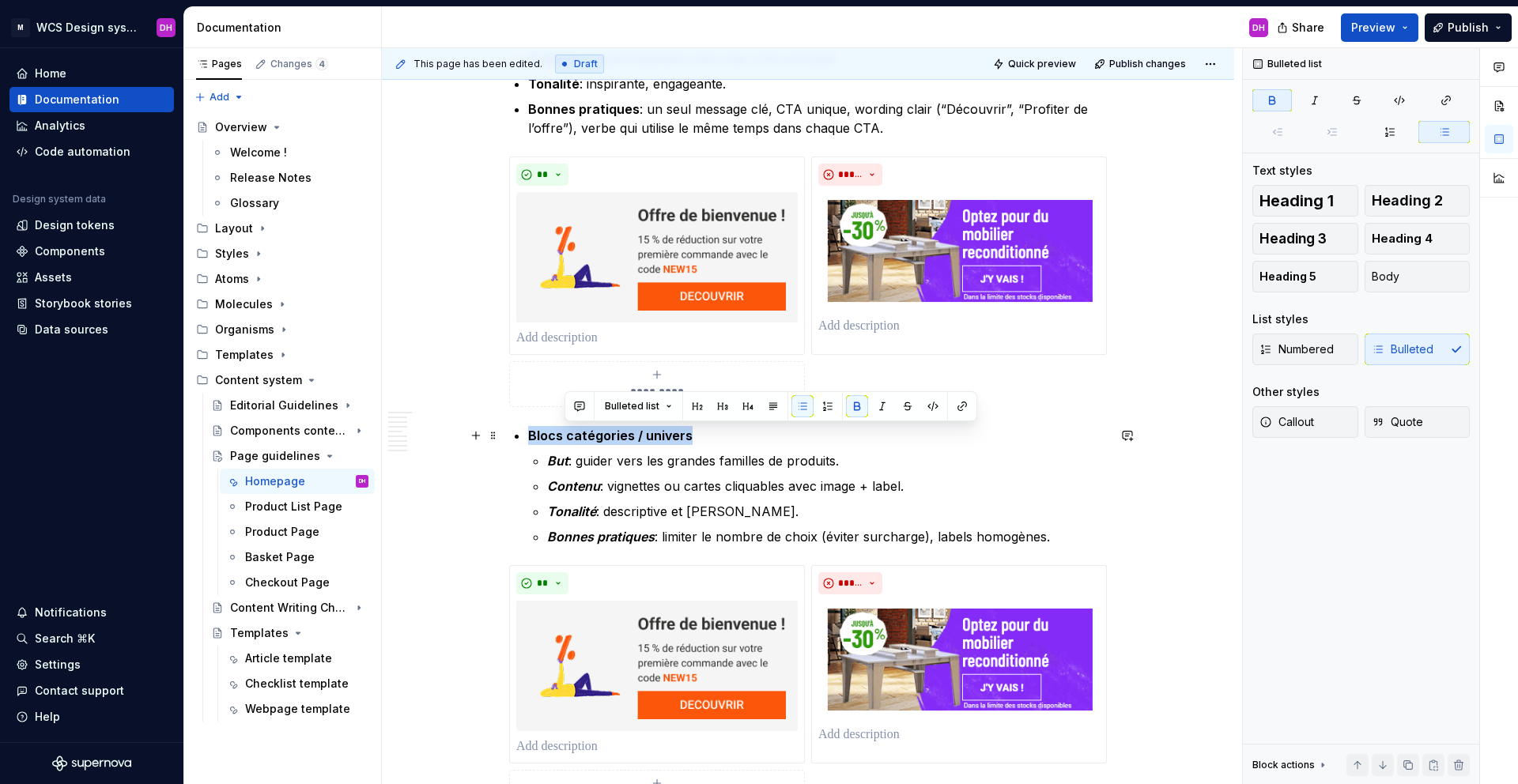
click at [563, 435] on strong "Blocs catégories / univers" at bounding box center [610, 434] width 164 height 16
click at [683, 403] on button "button" at bounding box center [687, 406] width 22 height 22
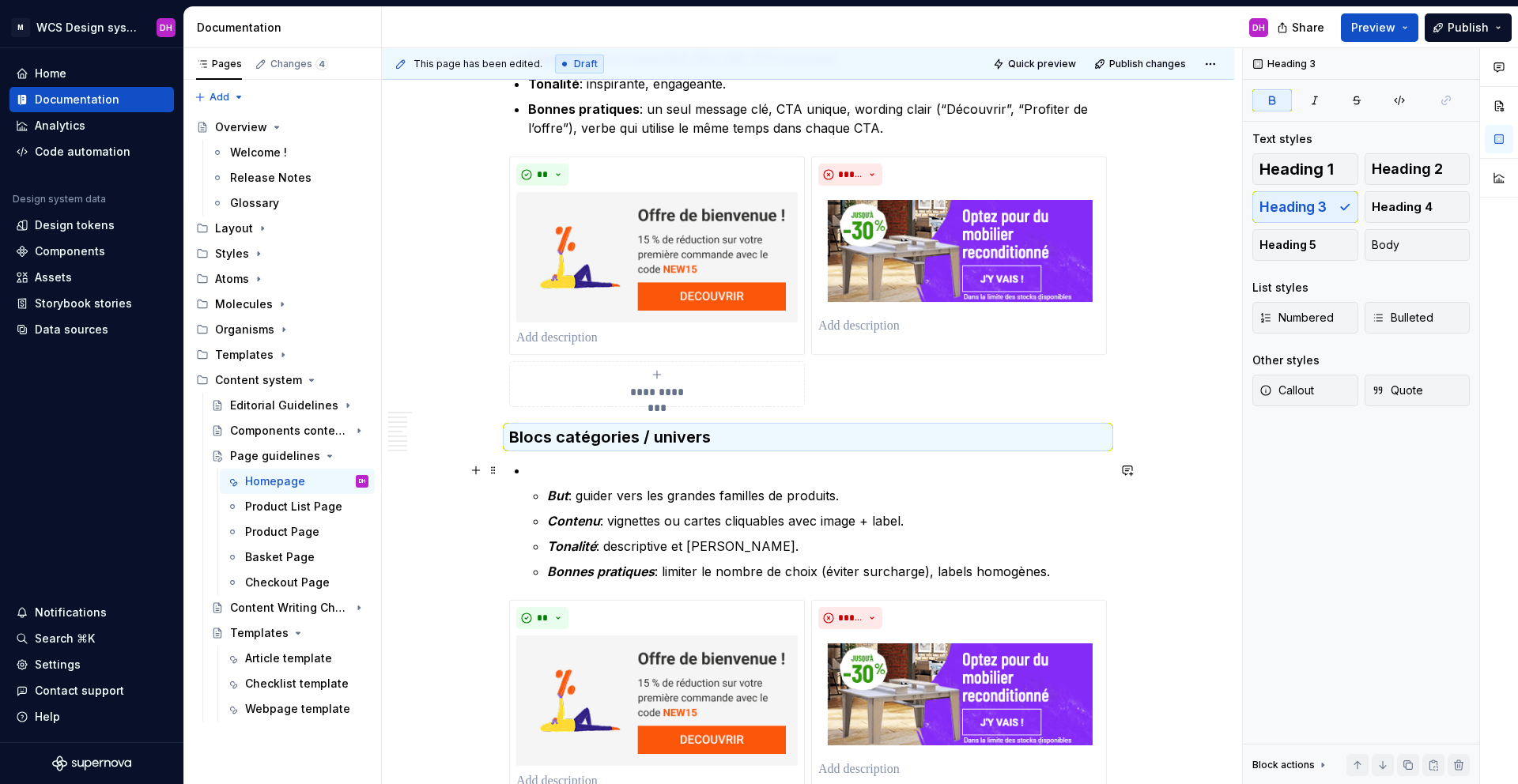
click at [532, 467] on p at bounding box center [817, 469] width 579 height 19
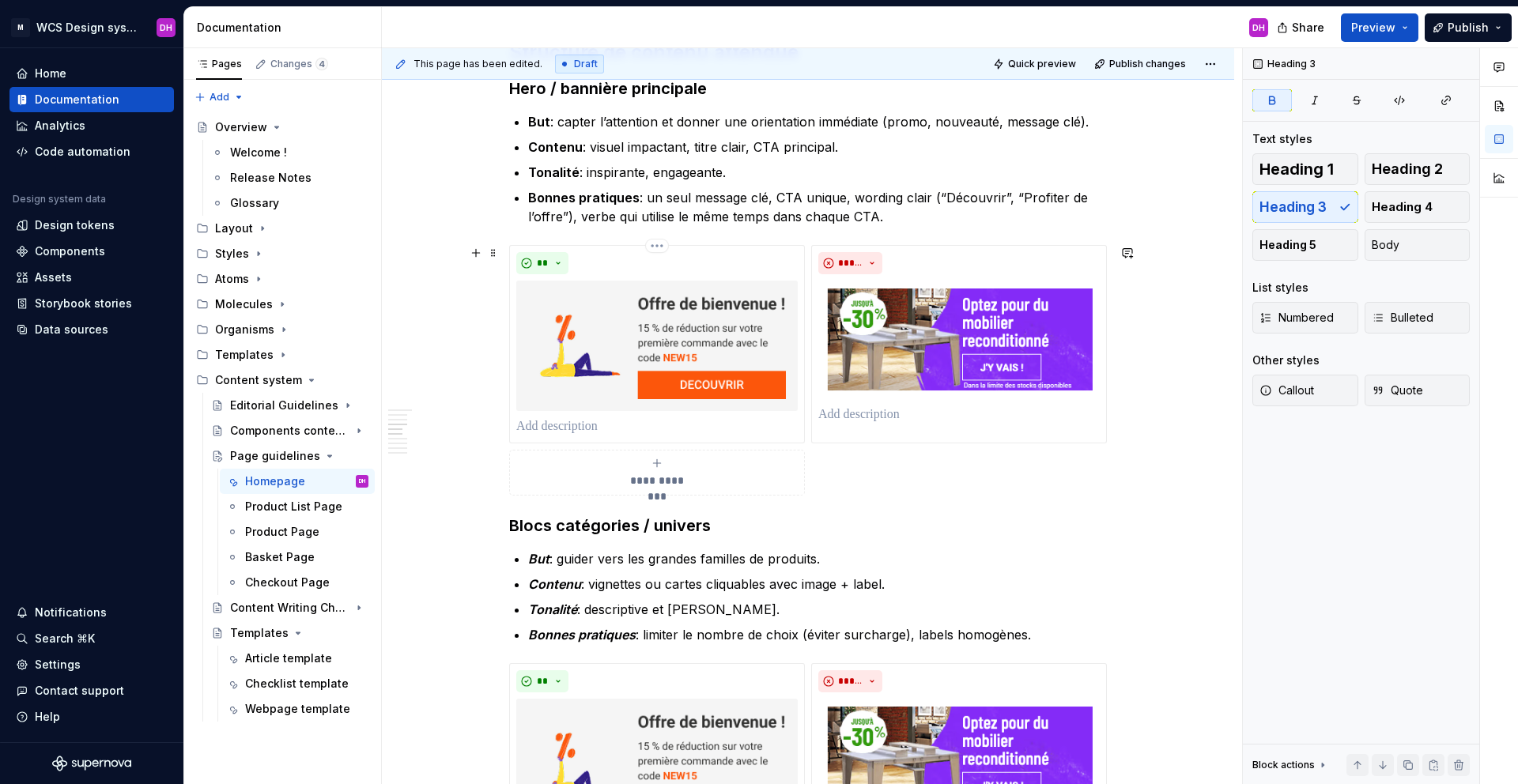
scroll to position [974, 0]
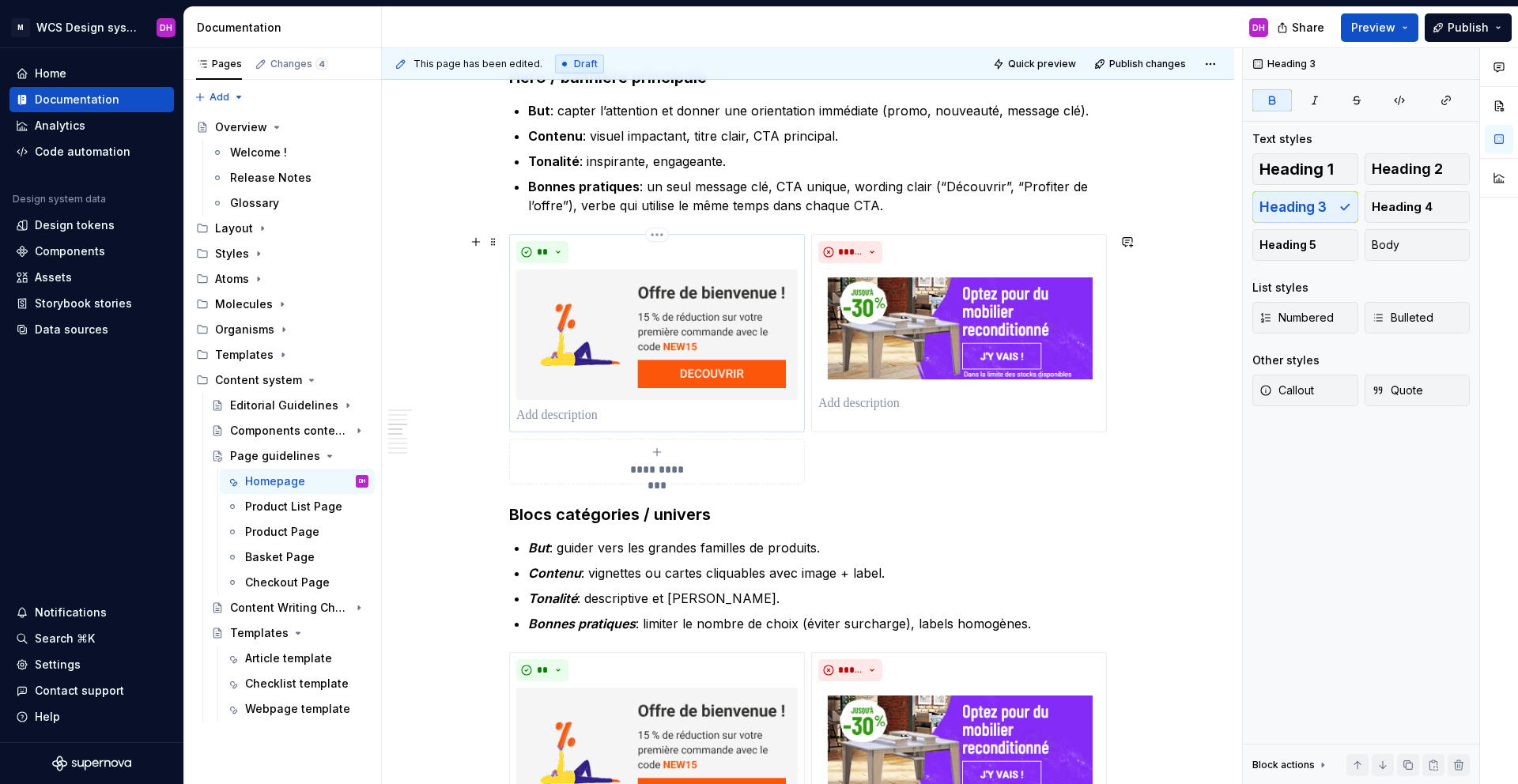
type textarea "*"
click at [698, 374] on img at bounding box center [656, 334] width 281 height 130
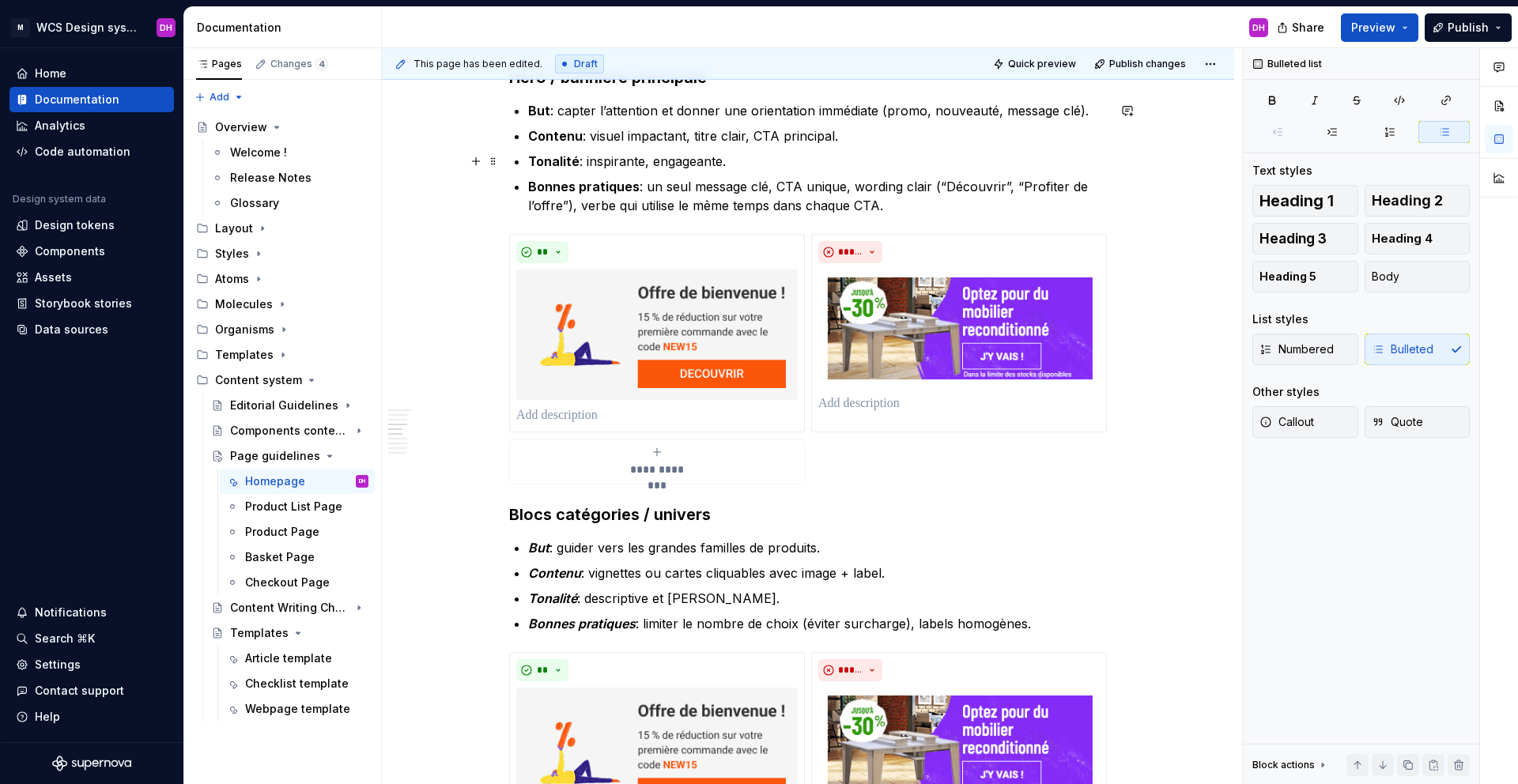
click at [740, 160] on p "Tonalité : inspirante, engageante." at bounding box center [817, 160] width 579 height 19
drag, startPoint x: 567, startPoint y: 205, endPoint x: 996, endPoint y: 190, distance: 429.3
click at [996, 190] on p "Bonnes pratiques : un seul message clé, CTA unique, wording clair (“Découvrir”,…" at bounding box center [817, 196] width 579 height 38
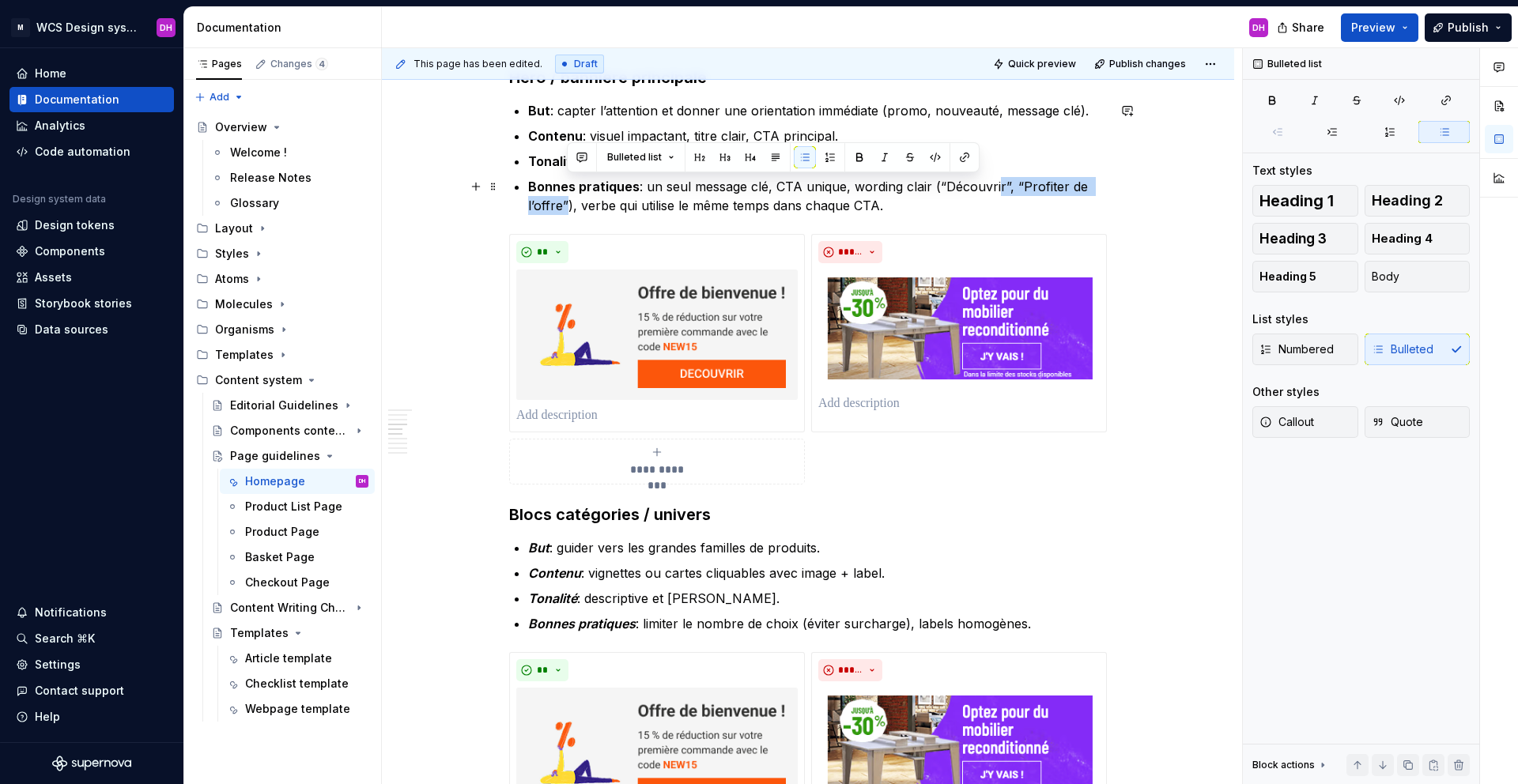
click at [1022, 184] on p "Bonnes pratiques : un seul message clé, CTA unique, wording clair (“Découvrir”,…" at bounding box center [817, 196] width 579 height 38
drag, startPoint x: 1018, startPoint y: 184, endPoint x: 560, endPoint y: 202, distance: 458.4
click at [560, 202] on p "Bonnes pratiques : un seul message clé, CTA unique, wording clair (“Découvrir”,…" at bounding box center [817, 196] width 579 height 38
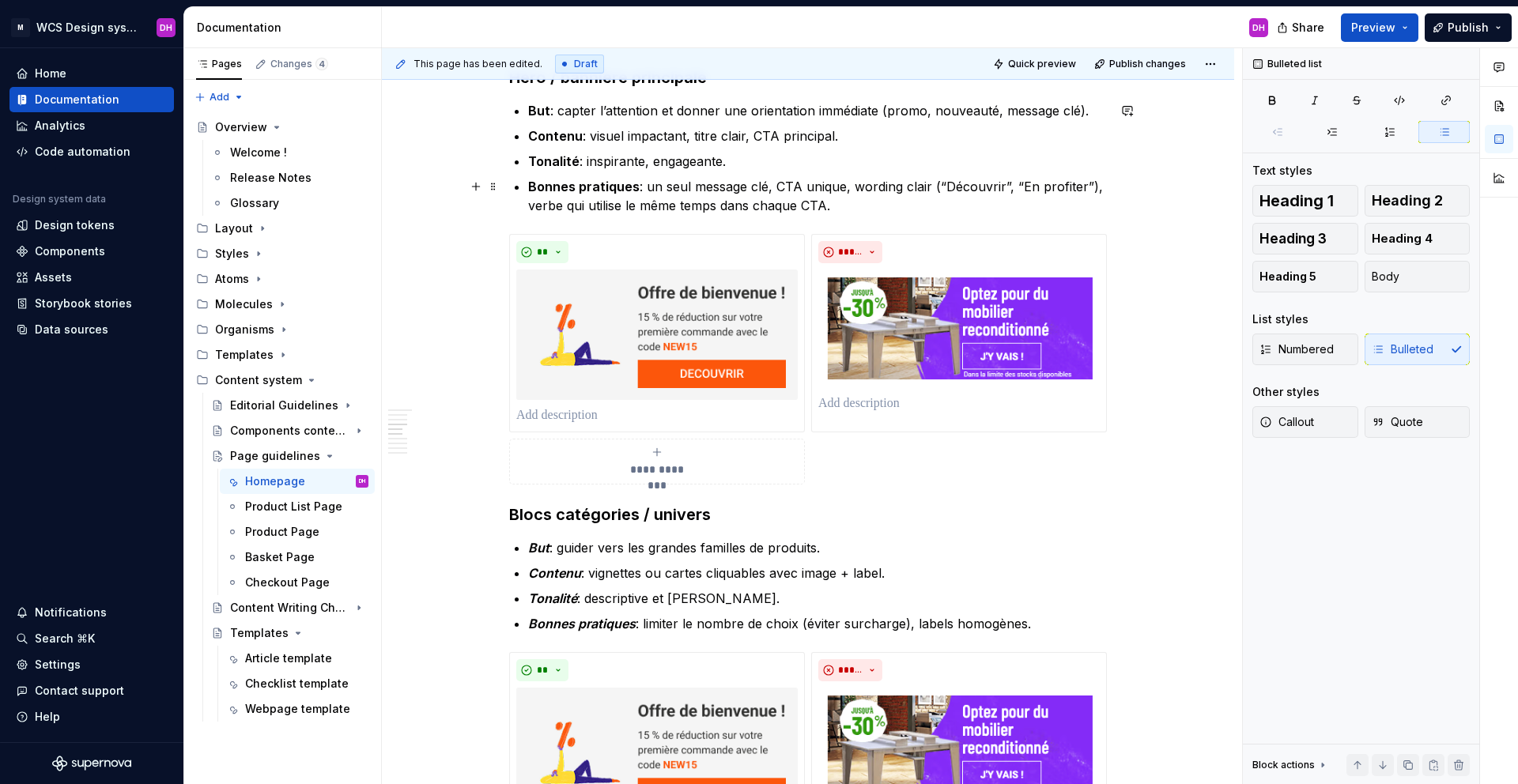
click at [1086, 183] on p "Bonnes pratiques : un seul message clé, CTA unique, wording clair (“Découvrir”,…" at bounding box center [817, 196] width 579 height 38
drag, startPoint x: 647, startPoint y: 207, endPoint x: 613, endPoint y: 203, distance: 34.2
click at [613, 203] on p "Bonnes pratiques : un seul message clé, CTA unique, wording clair (“Découvrir”,…" at bounding box center [817, 196] width 579 height 38
click at [1001, 187] on p "Bonnes pratiques : un seul message clé, CTA unique, wording clair (“Découvrir”,…" at bounding box center [817, 196] width 579 height 38
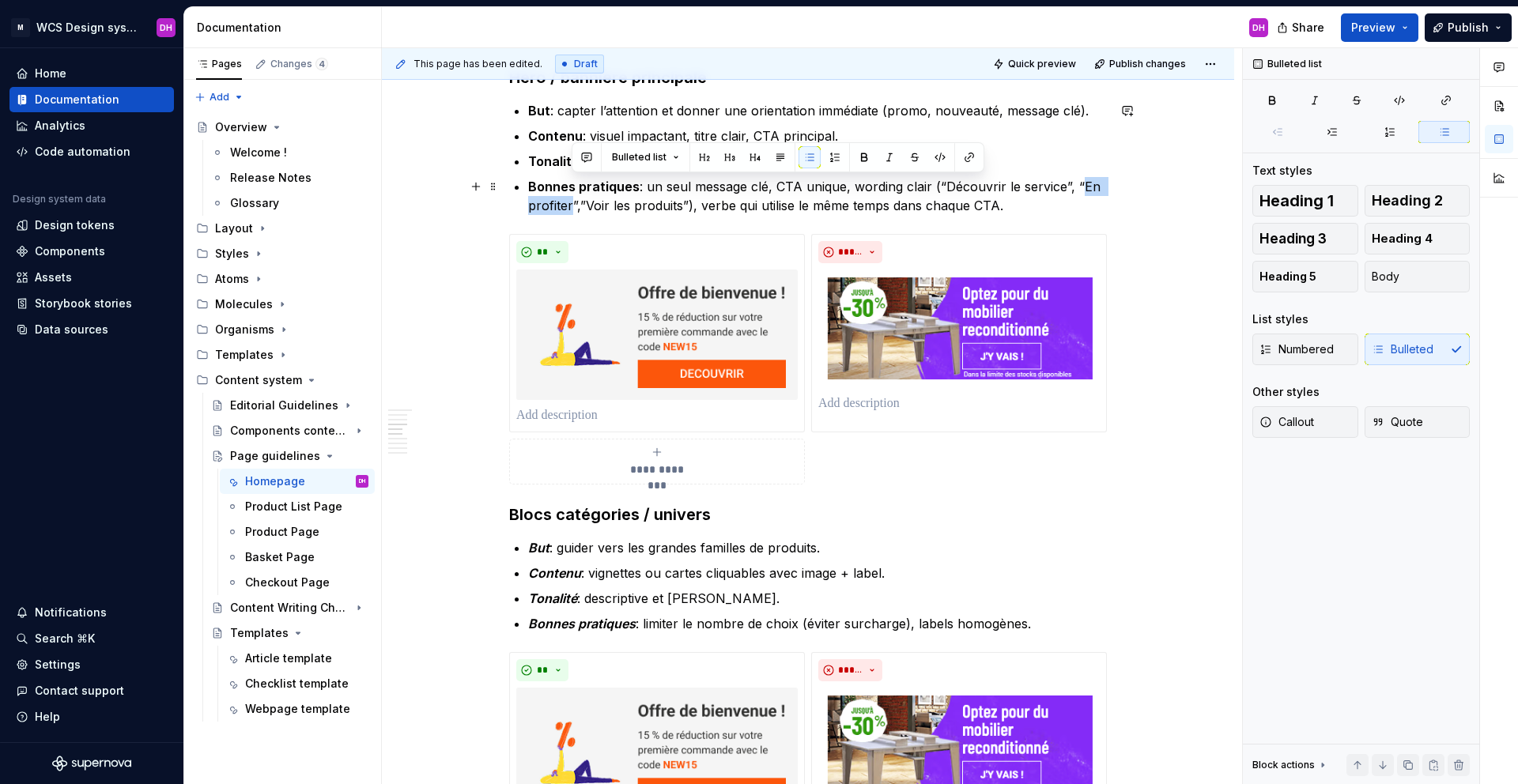
drag, startPoint x: 570, startPoint y: 207, endPoint x: 1077, endPoint y: 184, distance: 507.5
click at [1077, 184] on p "Bonnes pratiques : un seul message clé, CTA unique, wording clair (“Découvrir l…" at bounding box center [817, 196] width 579 height 38
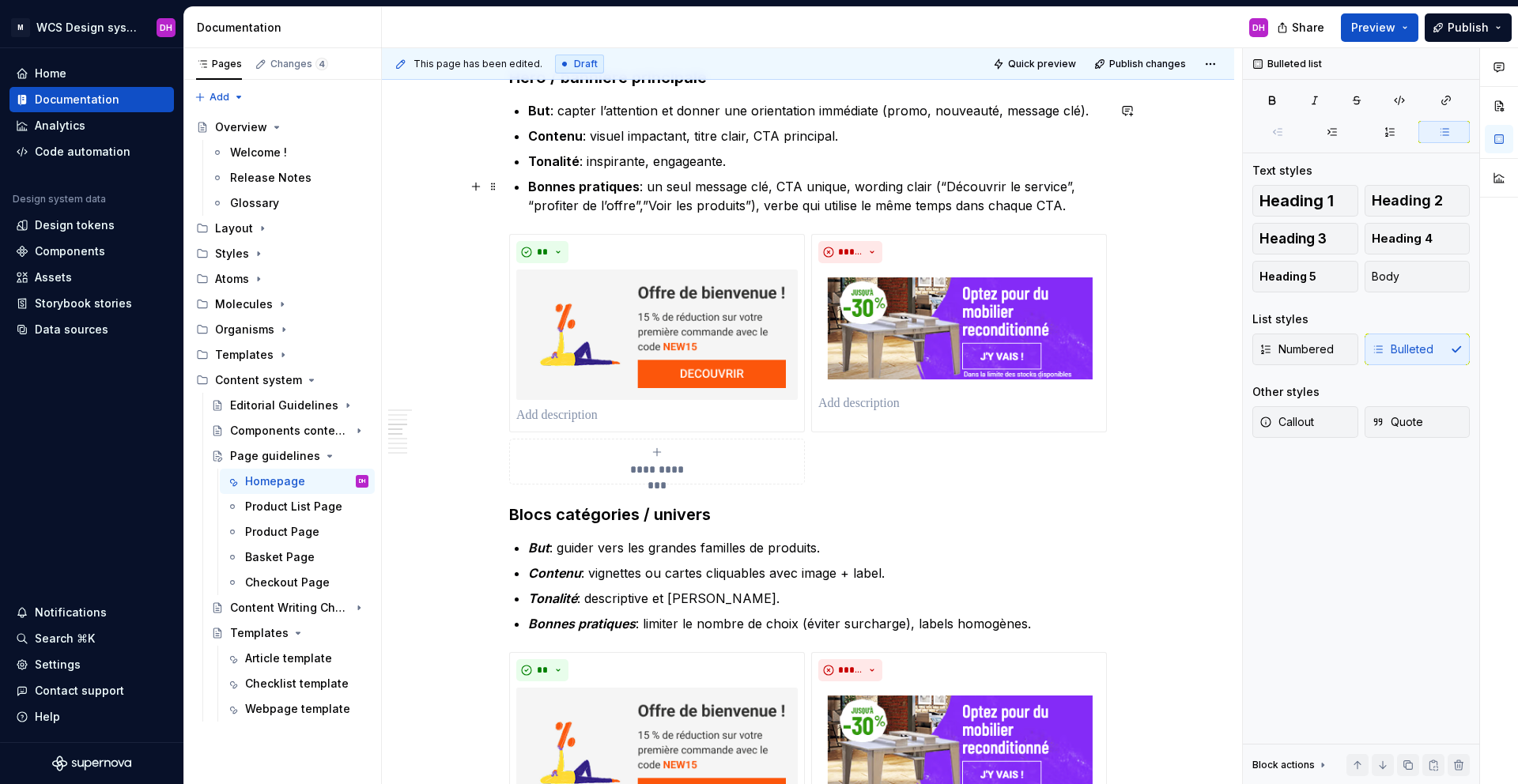
click at [1061, 209] on p "Bonnes pratiques : un seul message clé, CTA unique, wording clair (“Découvrir l…" at bounding box center [817, 196] width 579 height 38
click at [845, 187] on p "Bonnes pratiques : un seul message clé, CTA unique, wording clair (“Découvrir l…" at bounding box center [817, 196] width 579 height 38
click at [931, 187] on p "Bonnes pratiques : un seul message clé, CTA unique, wording clair (“Découvrir l…" at bounding box center [817, 196] width 579 height 38
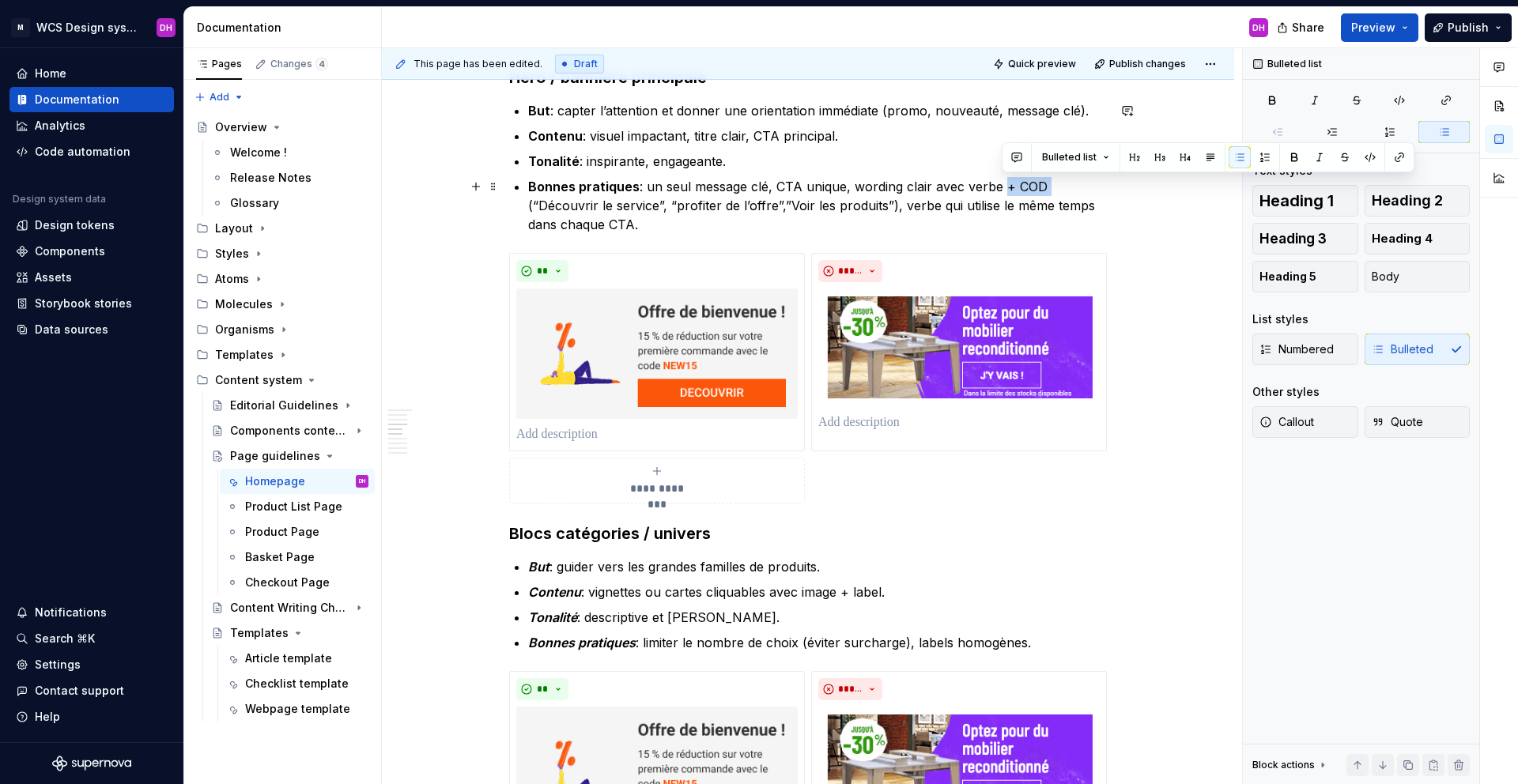
drag, startPoint x: 1035, startPoint y: 187, endPoint x: 1002, endPoint y: 184, distance: 33.1
click at [1002, 184] on p "Bonnes pratiques : un seul message clé, CTA unique, wording clair avec verbe + …" at bounding box center [817, 206] width 579 height 57
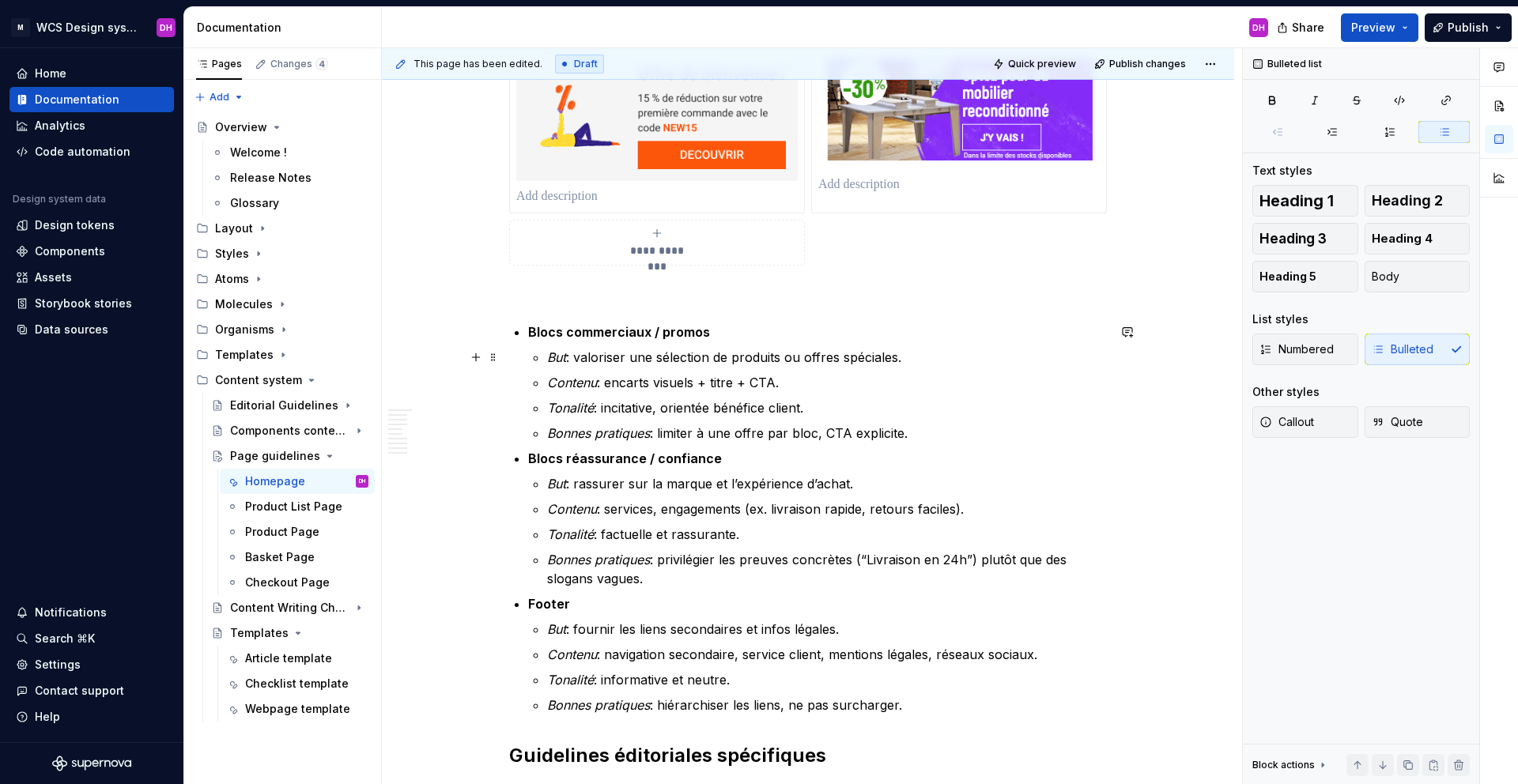
scroll to position [1292, 0]
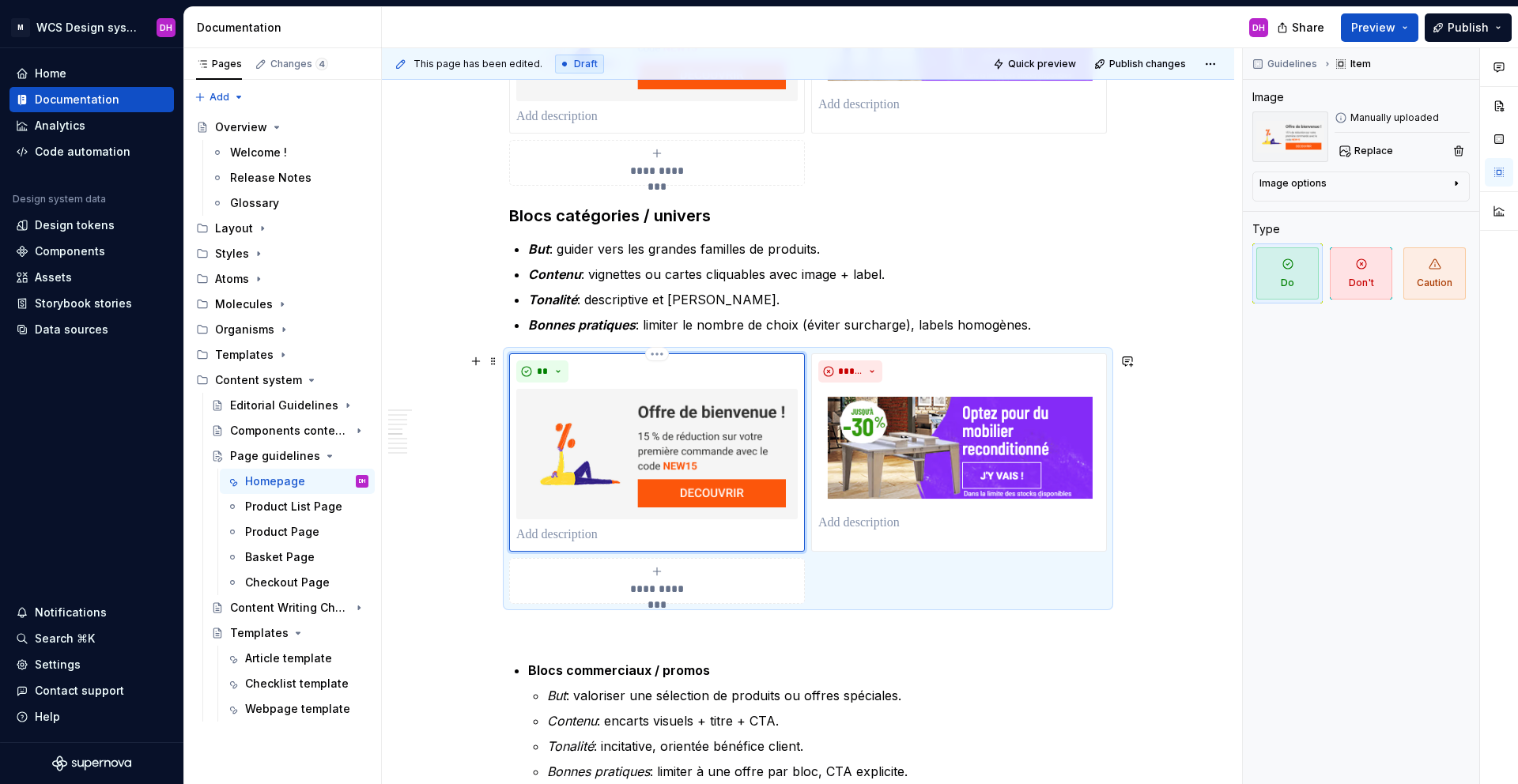
click at [694, 460] on img at bounding box center [656, 454] width 281 height 130
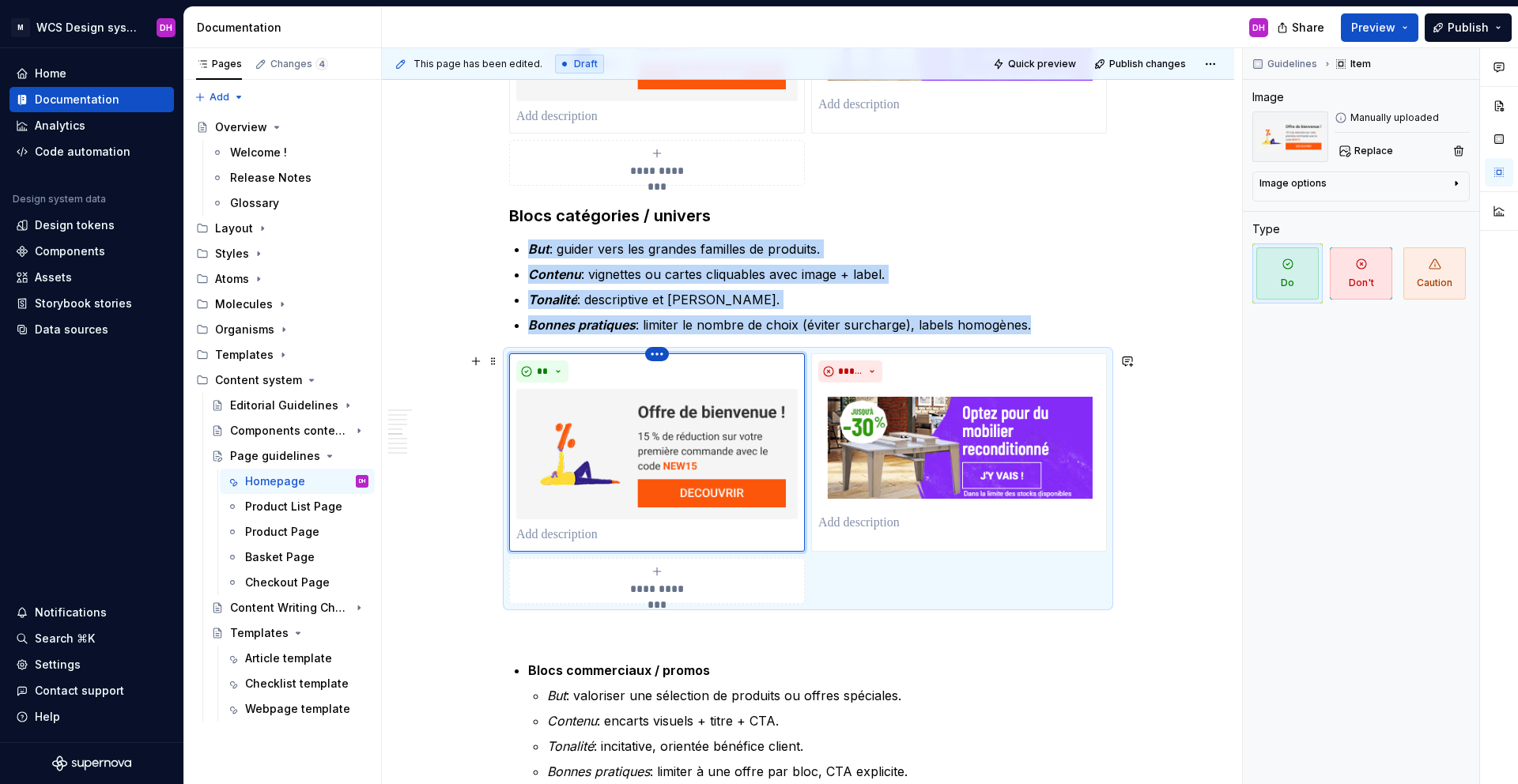
click at [658, 356] on html "M WCS Design system DH Home Documentation Analytics Code automation Design syst…" at bounding box center [759, 392] width 1518 height 784
click at [687, 377] on div "Delete item" at bounding box center [725, 380] width 102 height 16
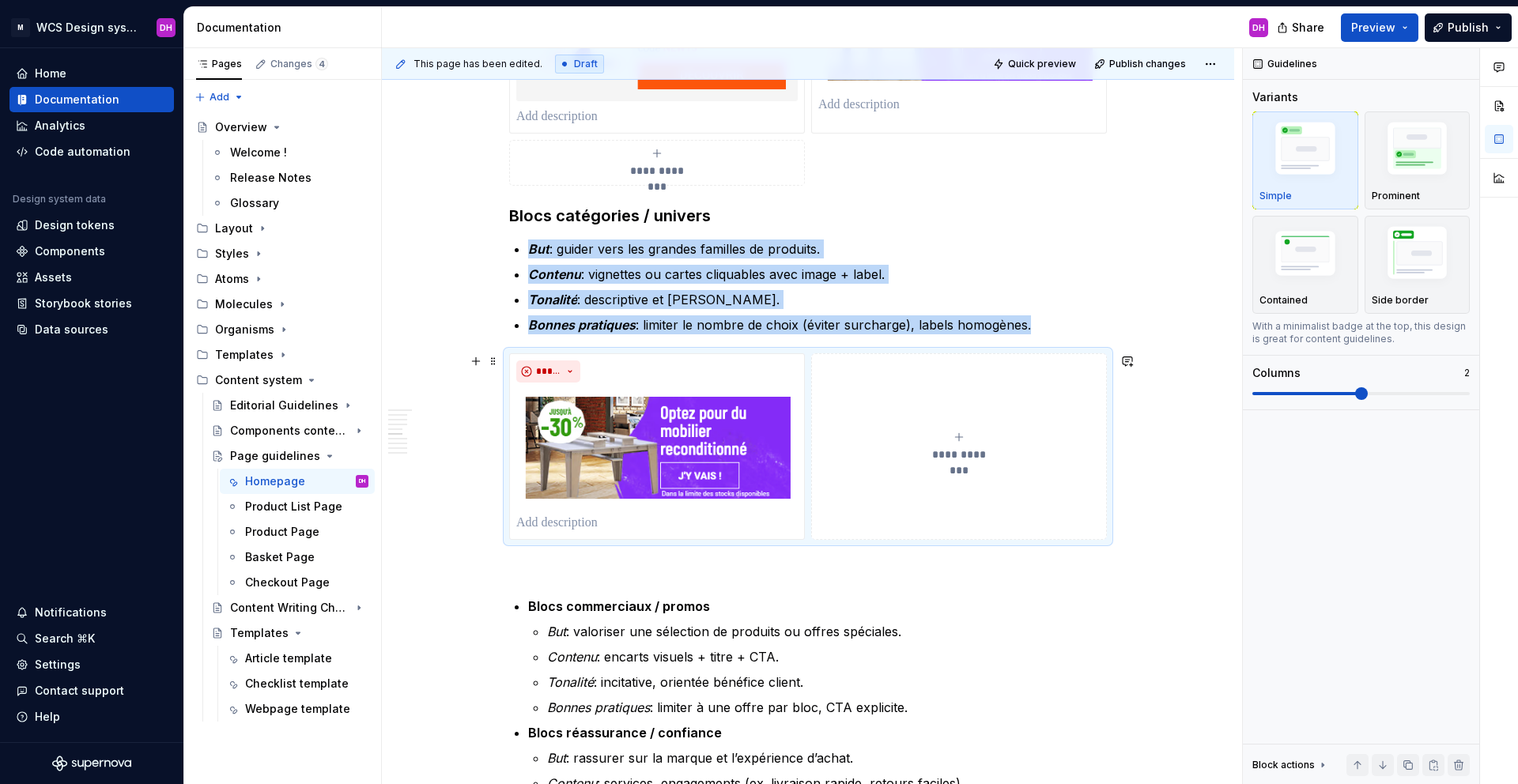
click at [898, 431] on div "**********" at bounding box center [959, 446] width 281 height 31
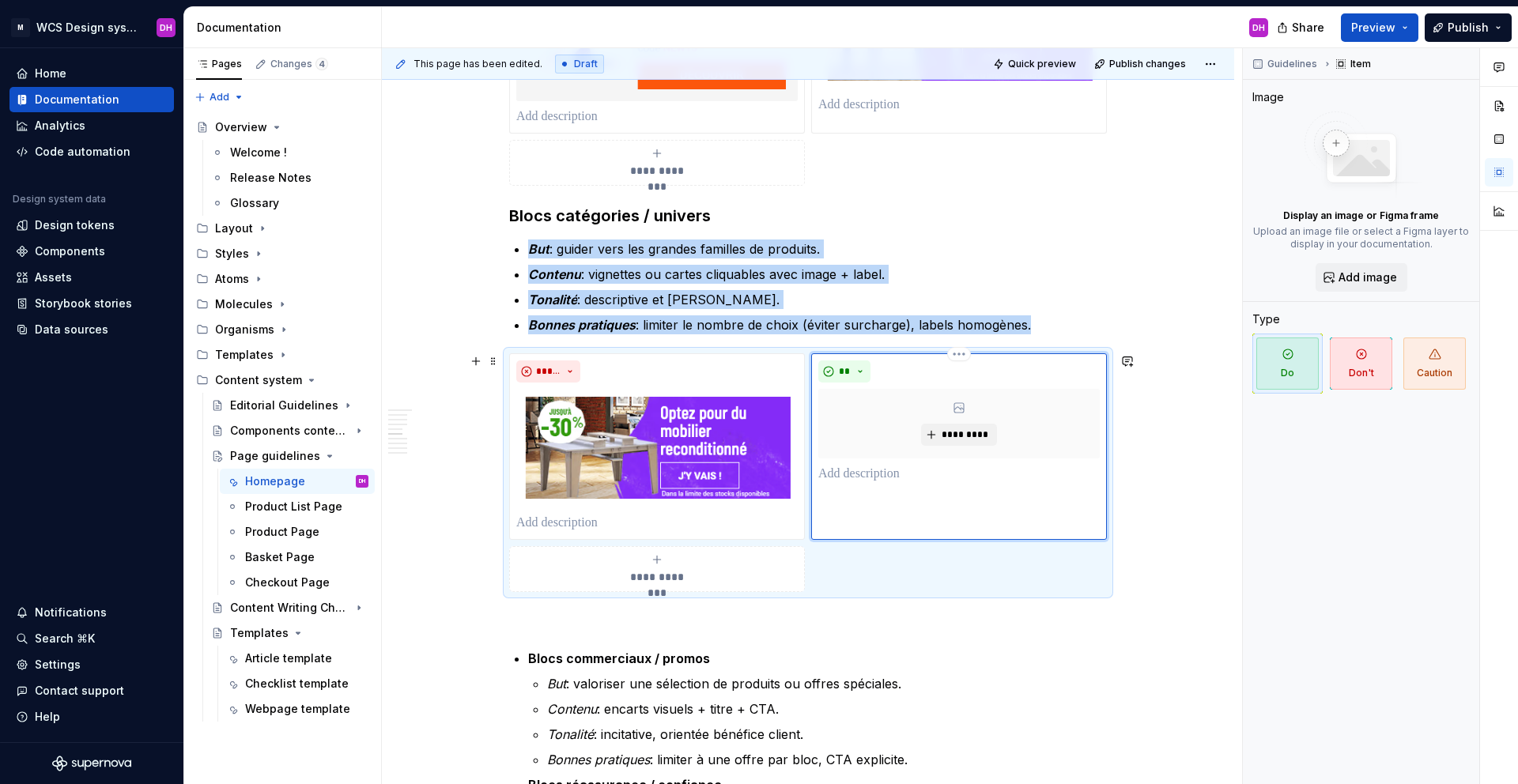
click at [960, 448] on div "*********" at bounding box center [959, 423] width 281 height 69
click at [956, 439] on span "*********" at bounding box center [965, 434] width 48 height 13
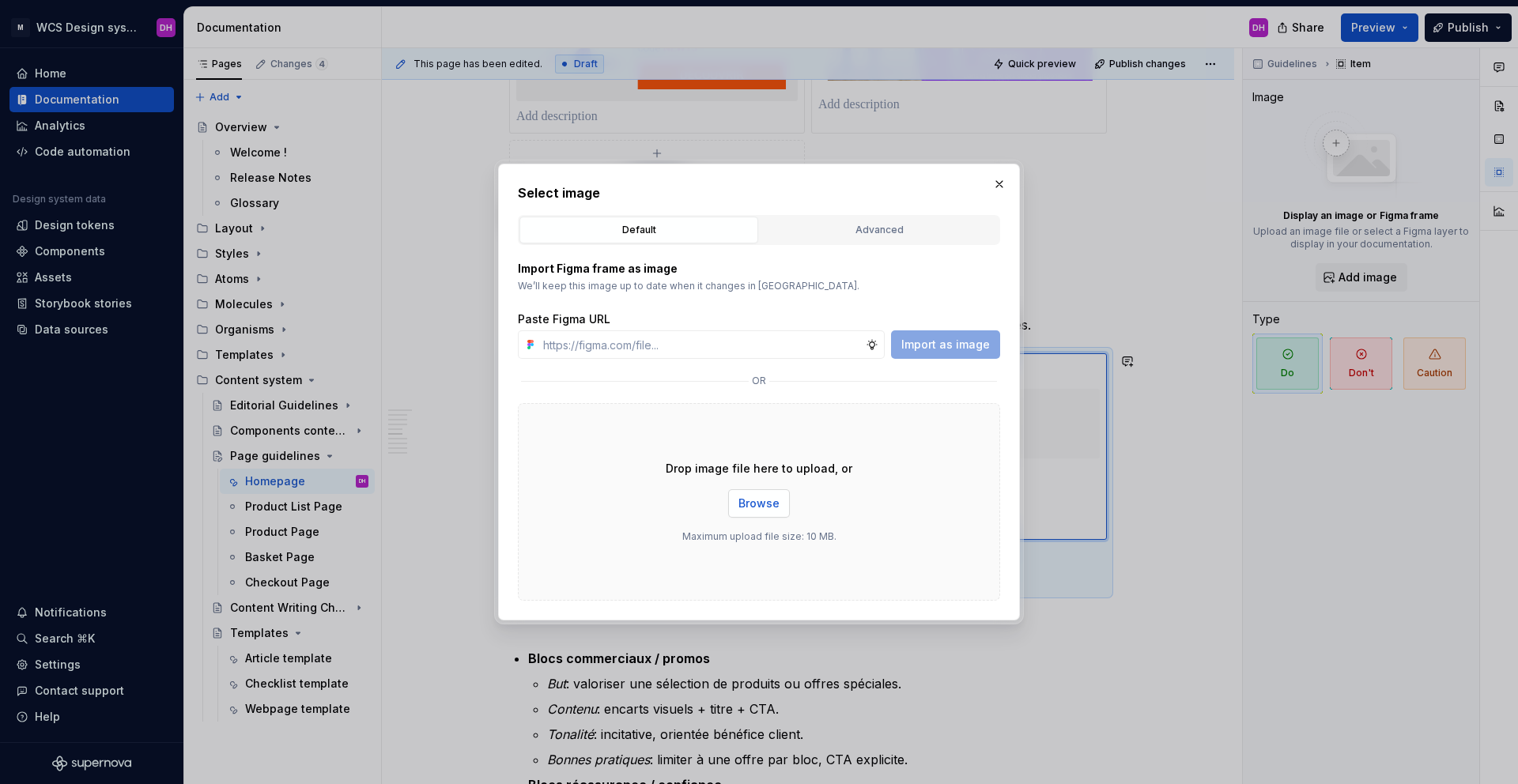
click at [765, 499] on span "Browse" at bounding box center [759, 503] width 42 height 16
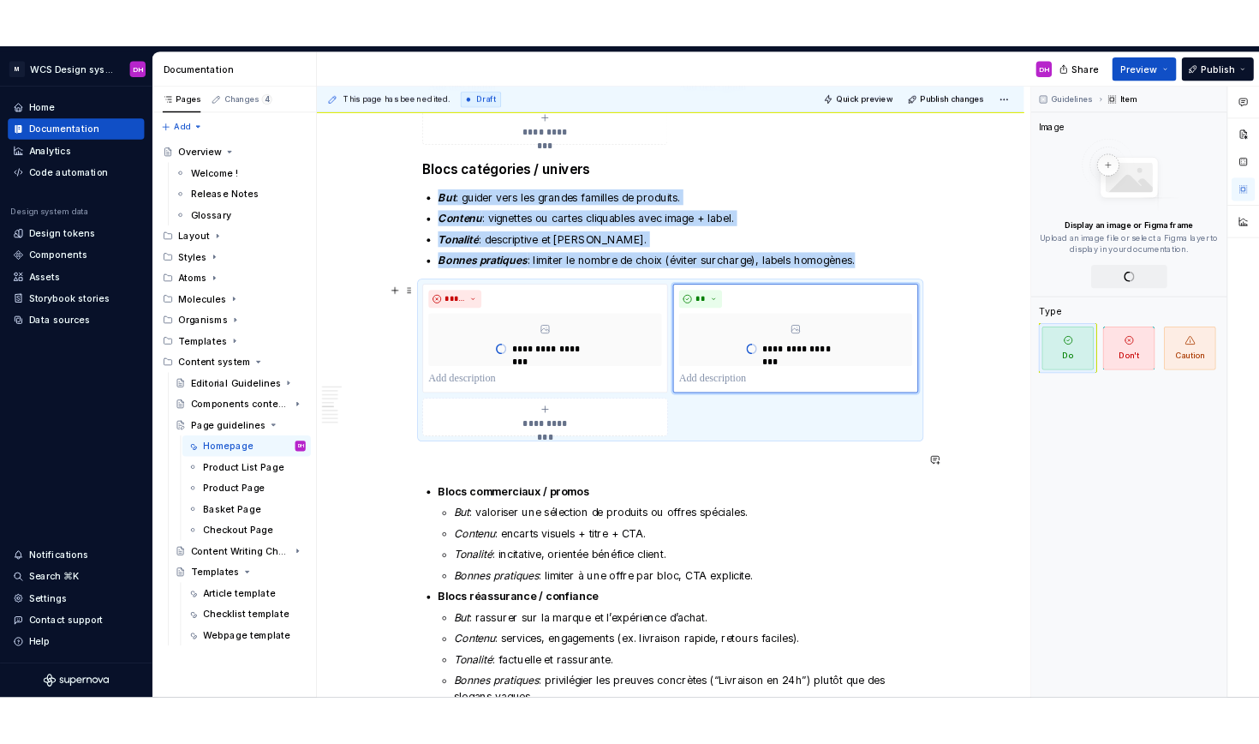
scroll to position [1542, 0]
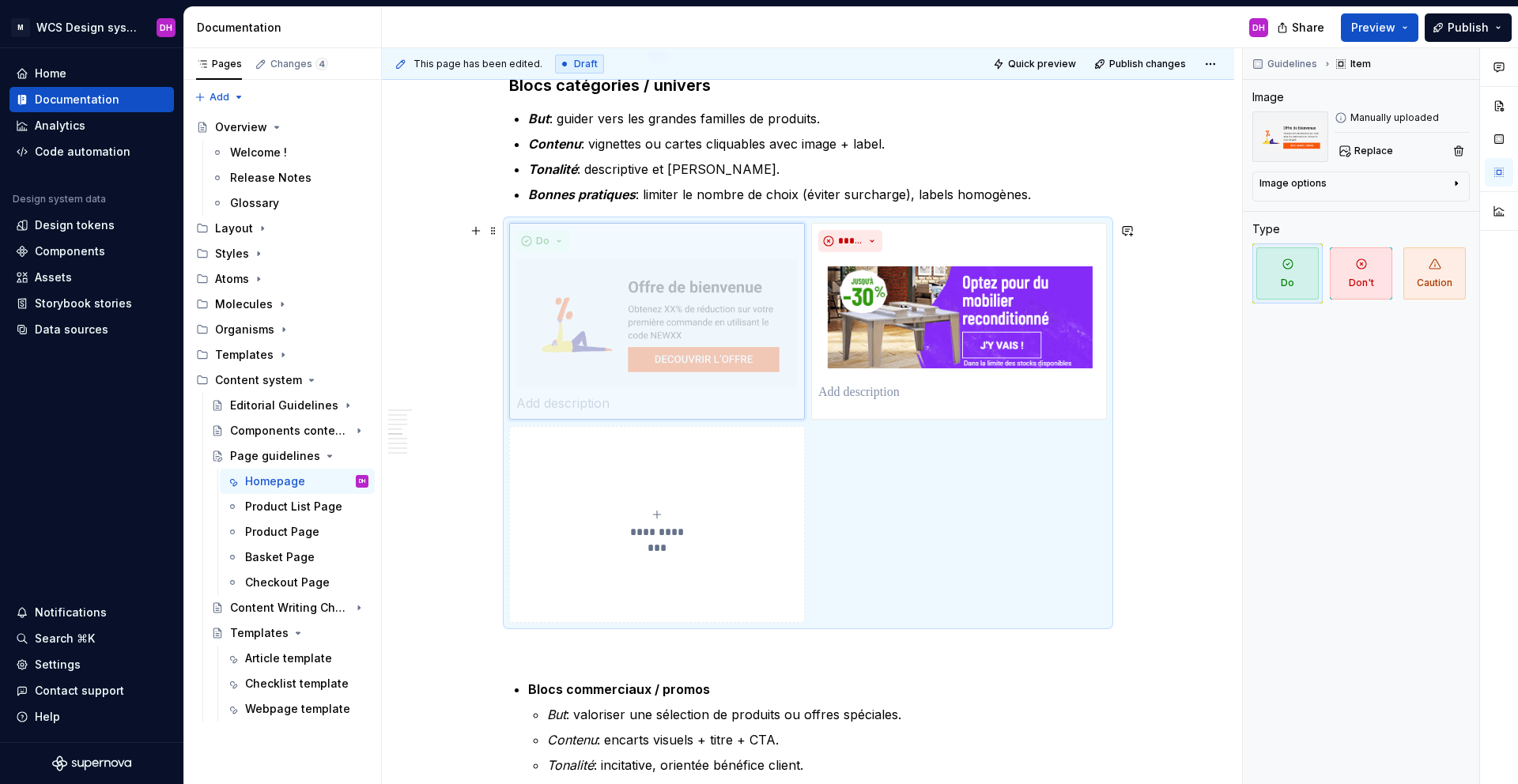
drag, startPoint x: 937, startPoint y: 362, endPoint x: 613, endPoint y: 362, distance: 324.0
click at [613, 362] on body "M WCS Design system DH Home Documentation Analytics Code automation Design syst…" at bounding box center [759, 392] width 1518 height 784
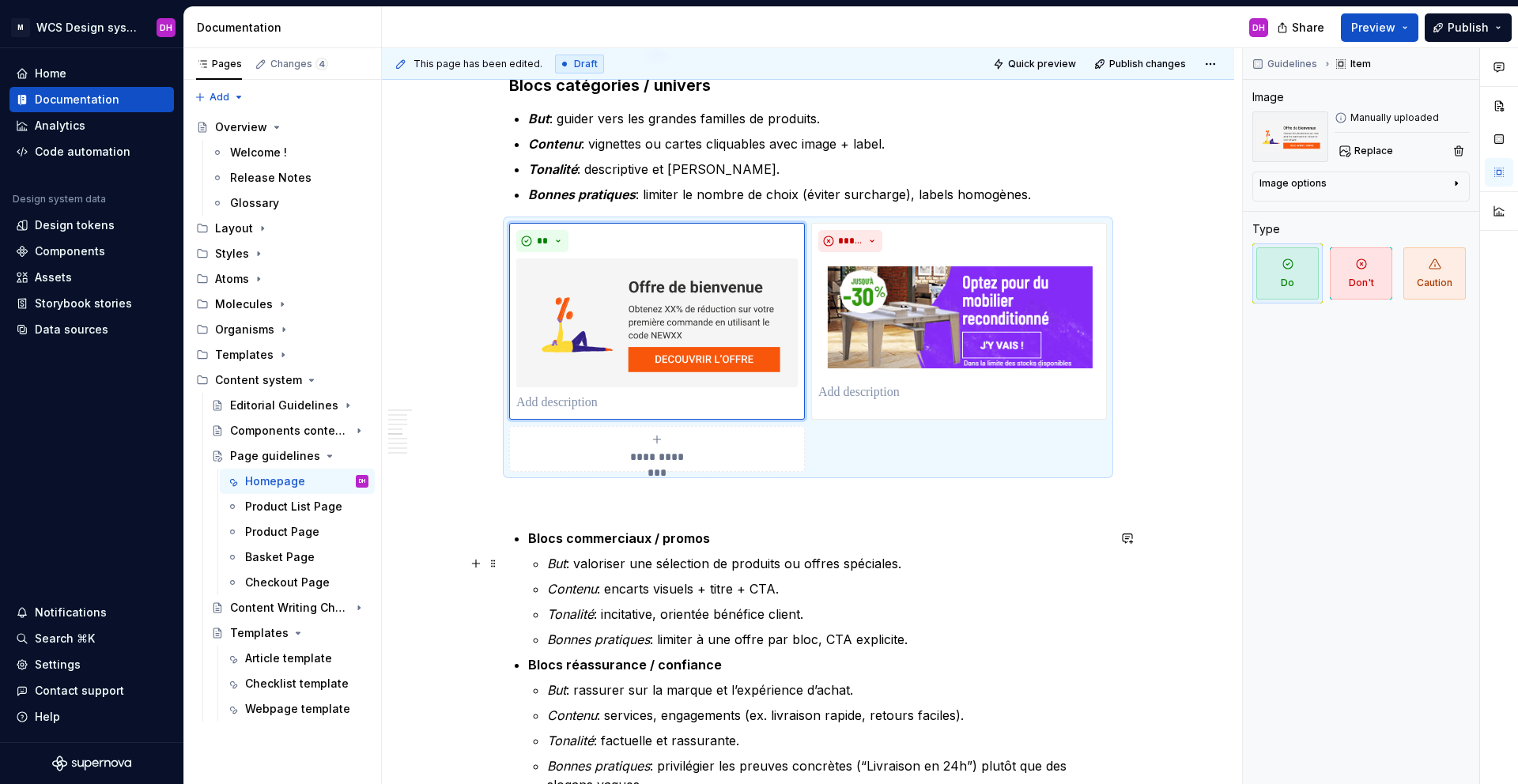
click at [1090, 560] on div "Homepage Owner : [PERSON_NAME] MAJ : [DATE] Status : Draft Overview La homepage…" at bounding box center [808, 712] width 853 height 3683
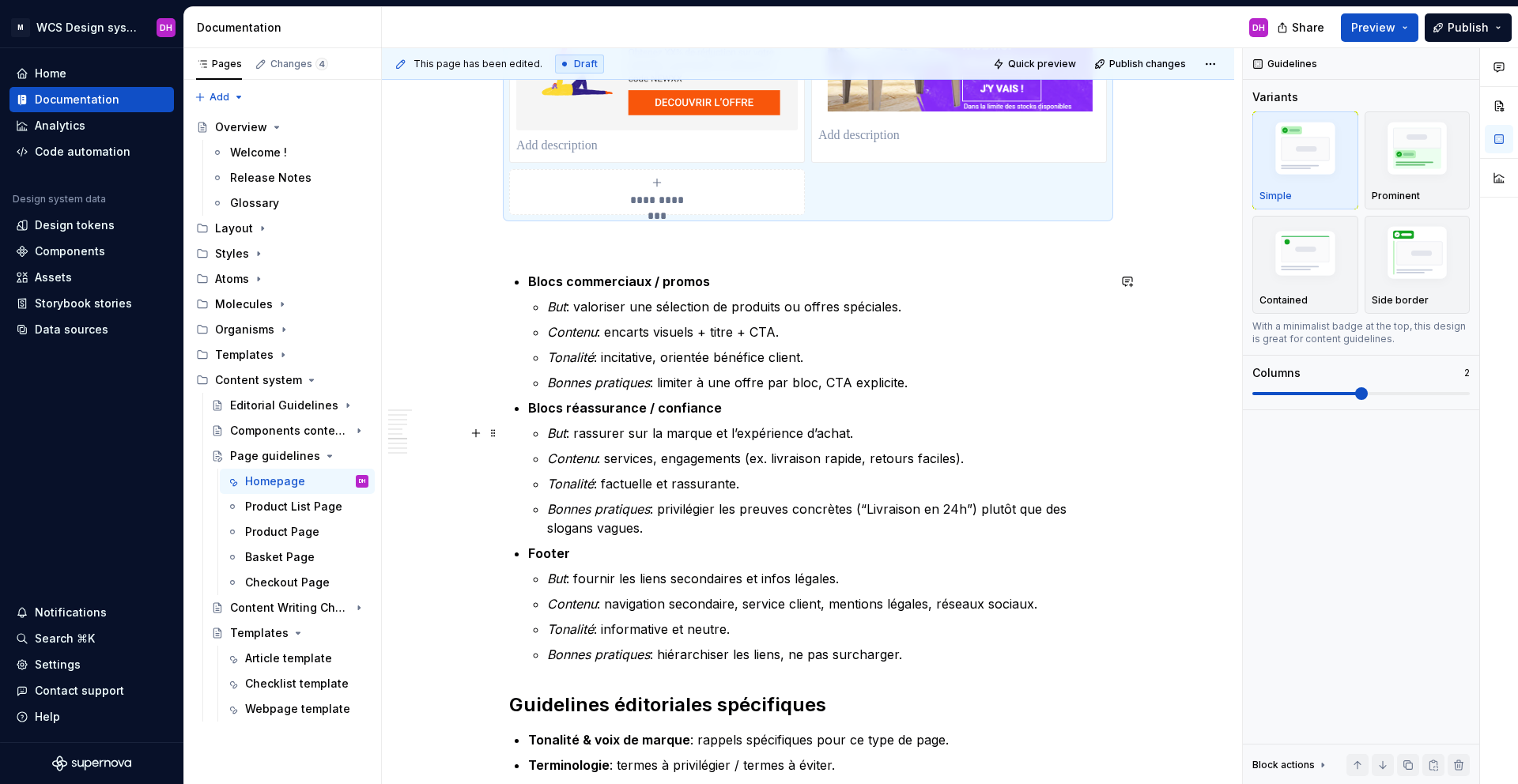
scroll to position [1713, 0]
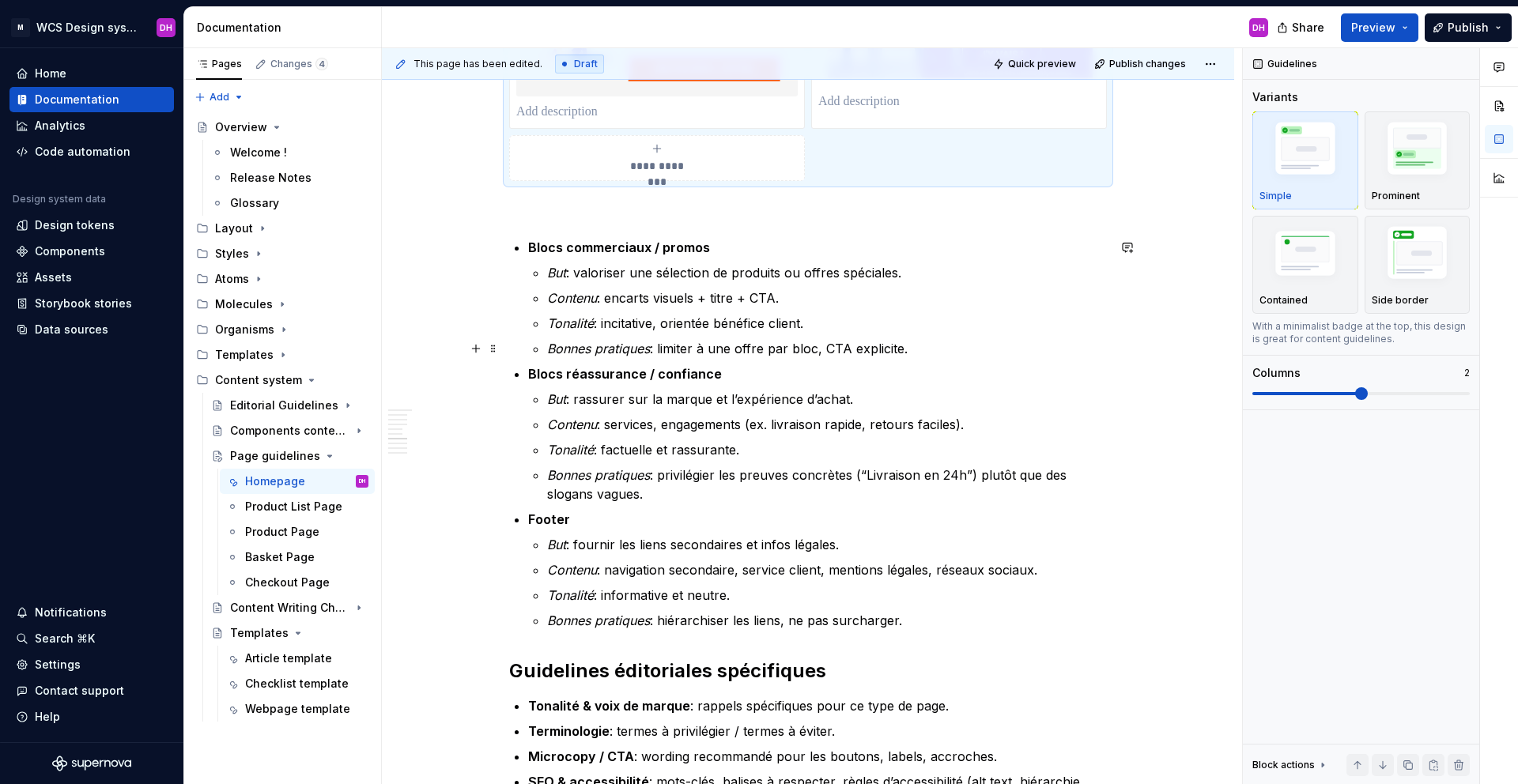
click at [921, 351] on p "Bonnes pratiques : limiter à une offre par bloc, CTA explicite." at bounding box center [827, 349] width 560 height 19
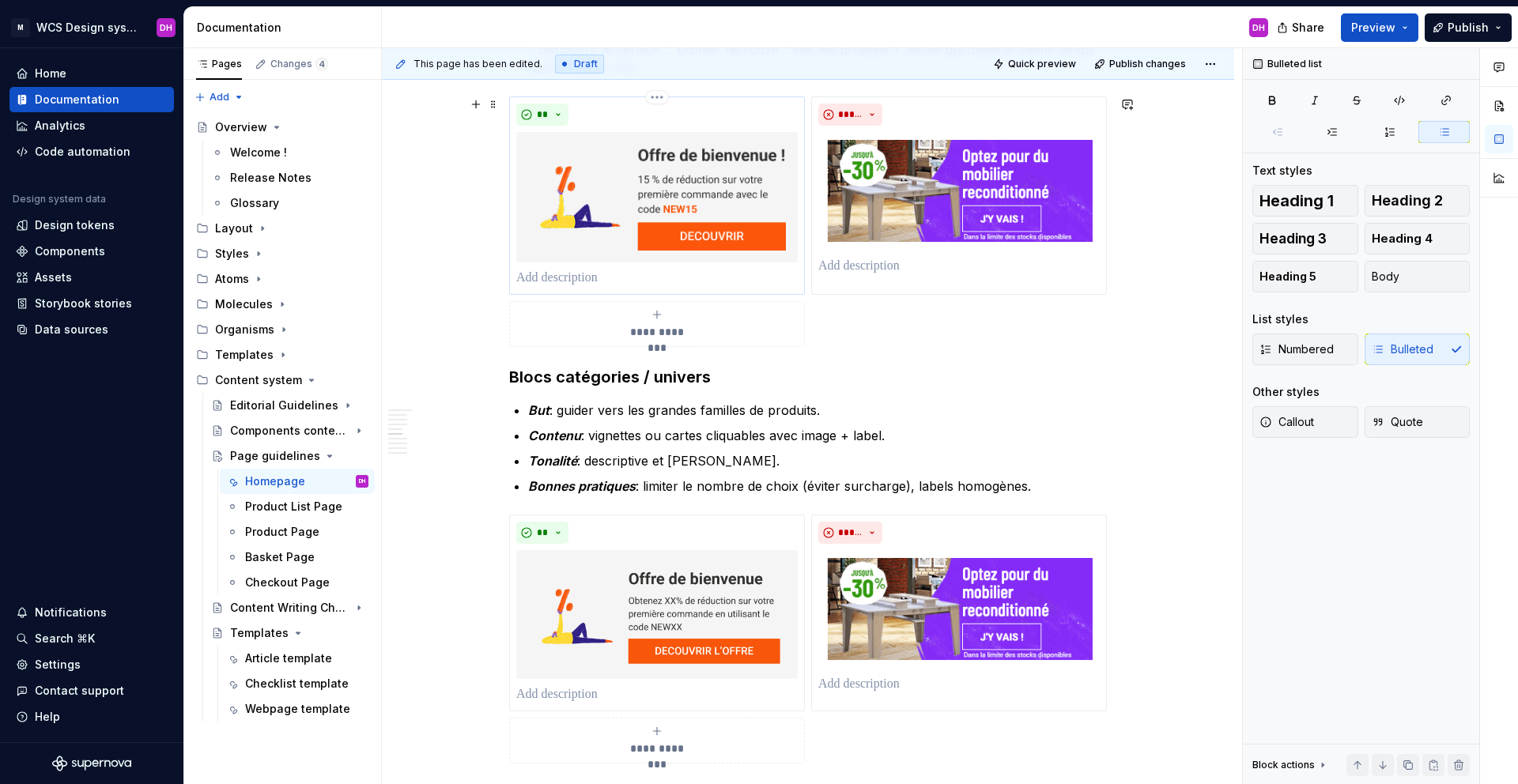
scroll to position [1134, 0]
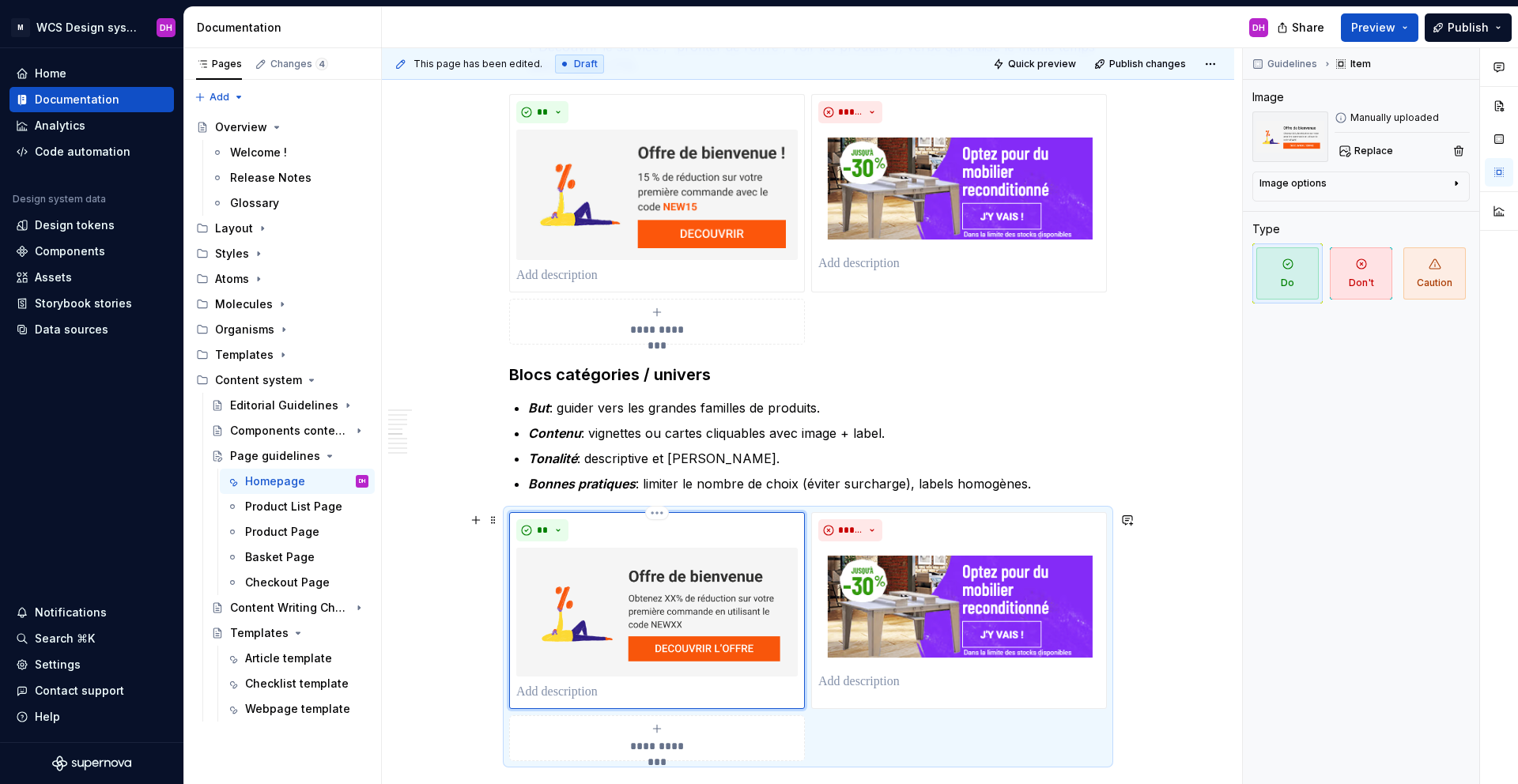
click at [720, 560] on img at bounding box center [656, 612] width 281 height 129
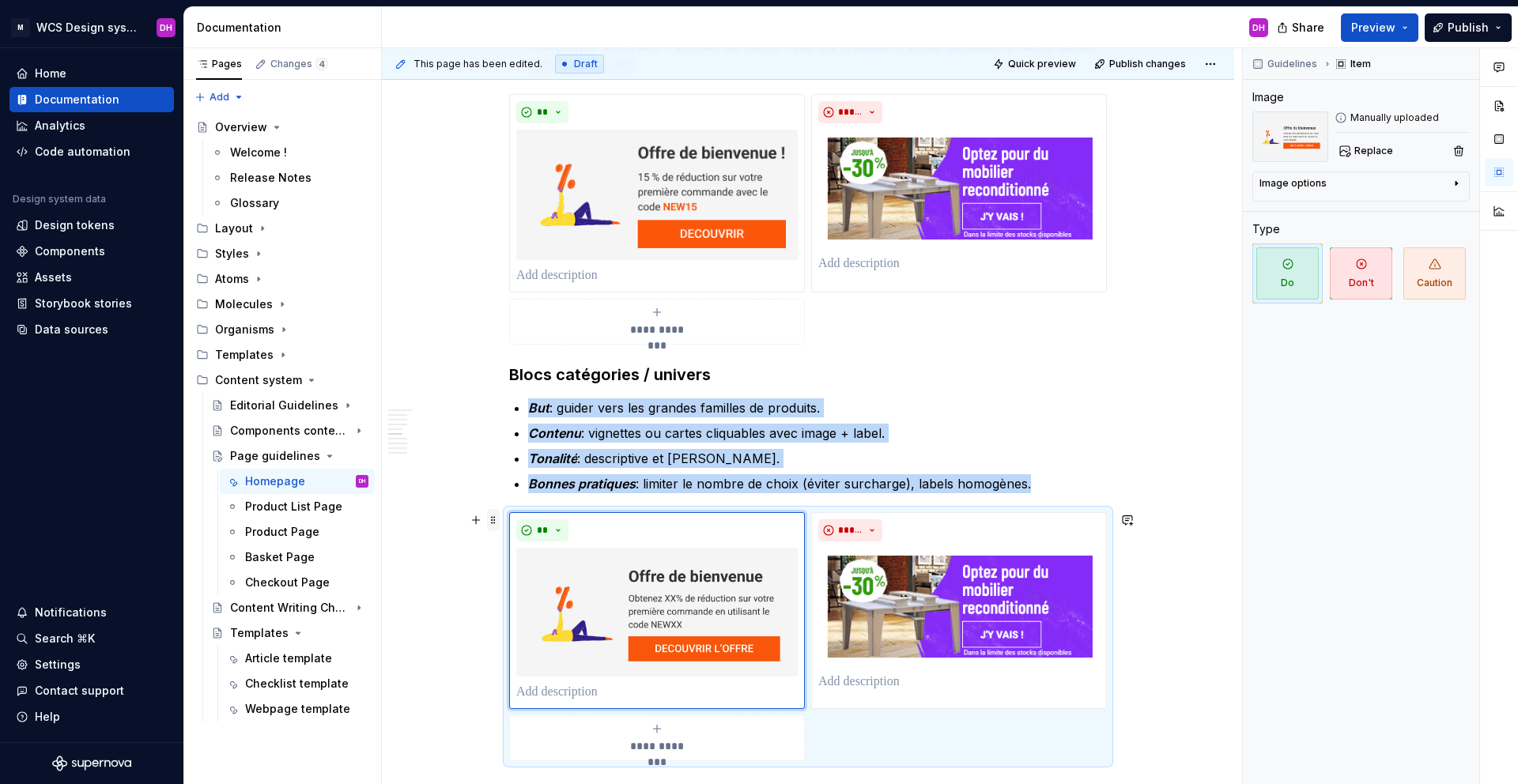
click at [494, 514] on span at bounding box center [494, 520] width 13 height 22
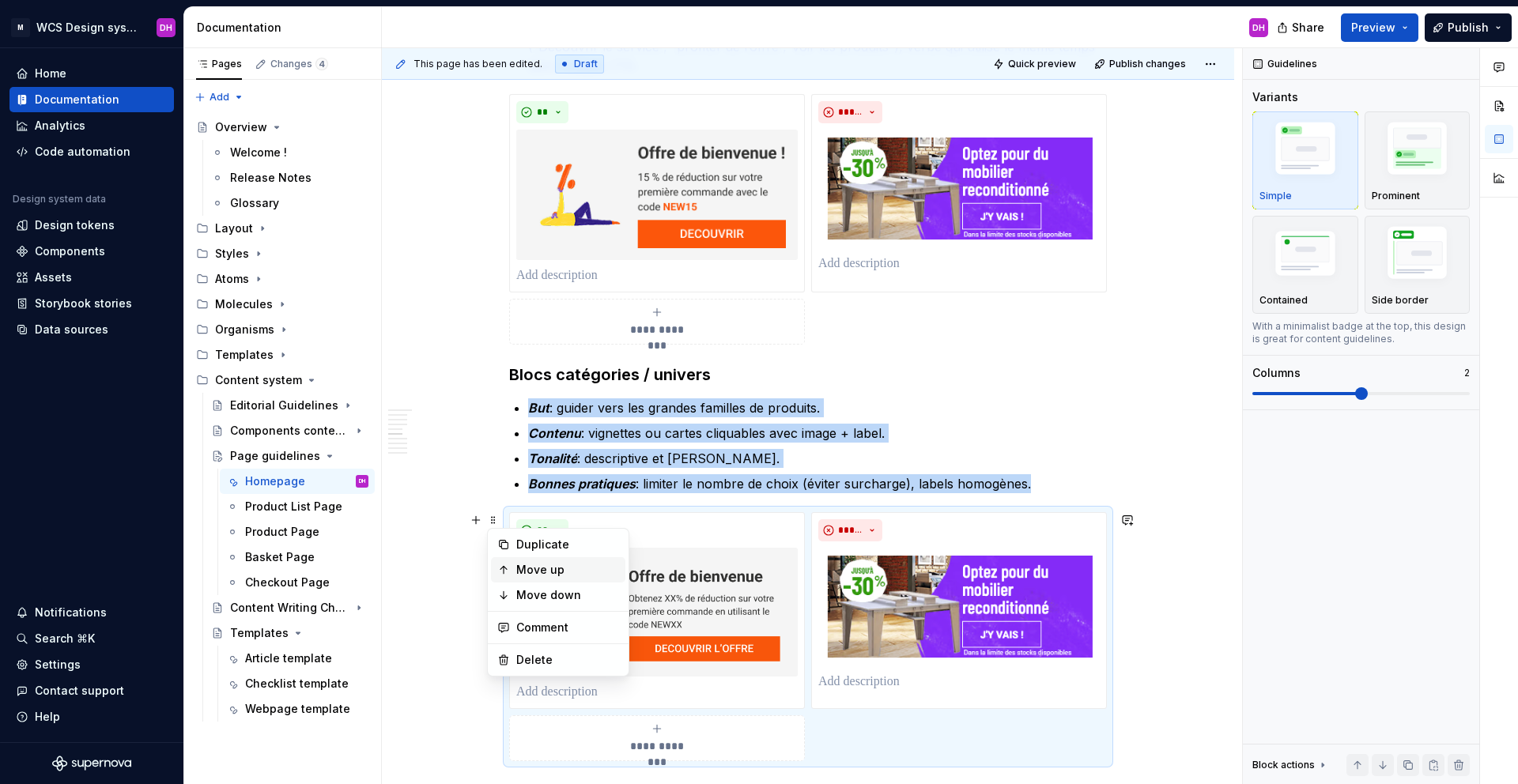
click at [523, 560] on div "Move up" at bounding box center [567, 569] width 102 height 16
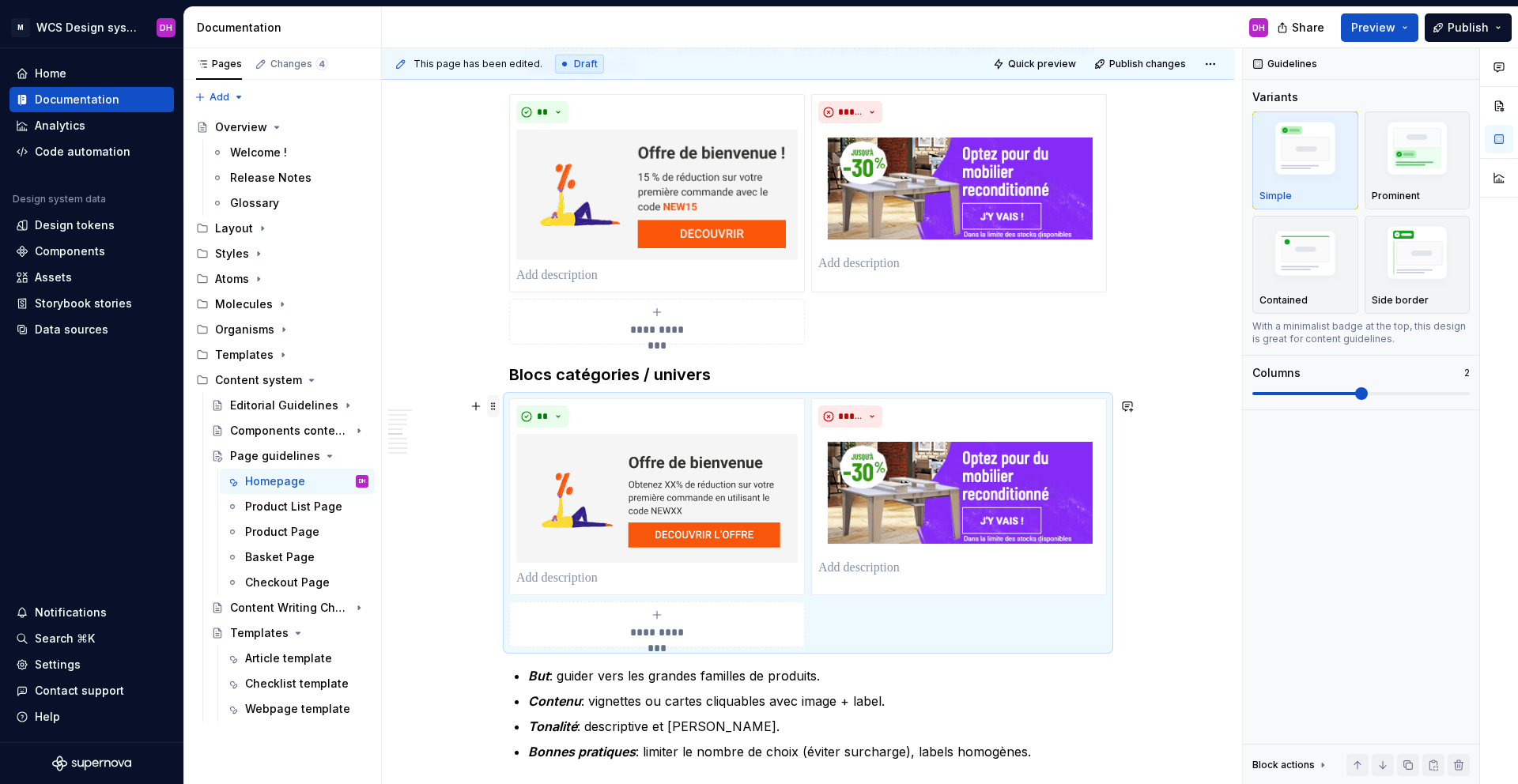
click at [494, 396] on span at bounding box center [494, 406] width 13 height 22
click at [510, 460] on div "Move up" at bounding box center [558, 456] width 135 height 25
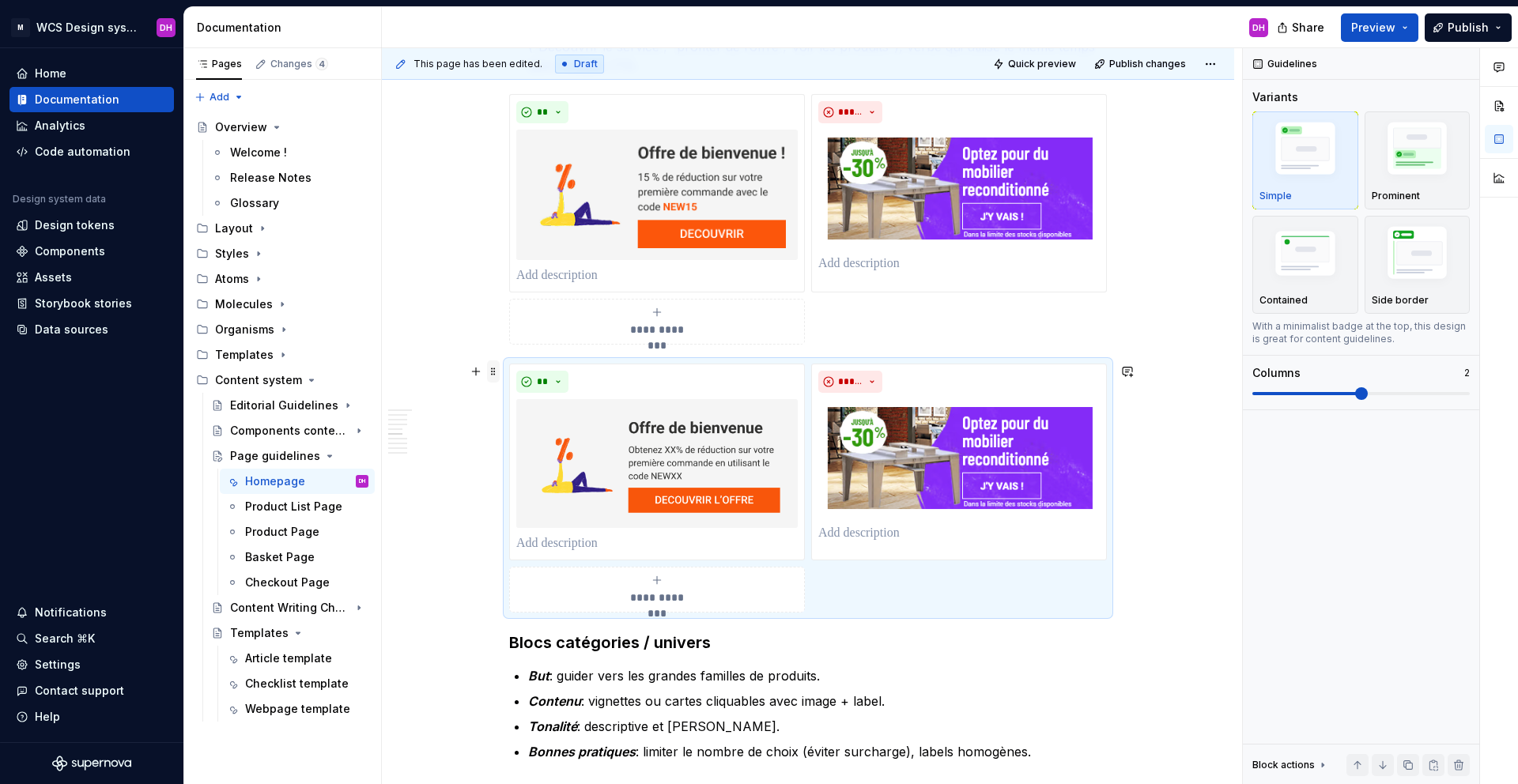
click at [493, 378] on span at bounding box center [494, 372] width 13 height 22
click at [515, 420] on div "Move up" at bounding box center [558, 421] width 135 height 25
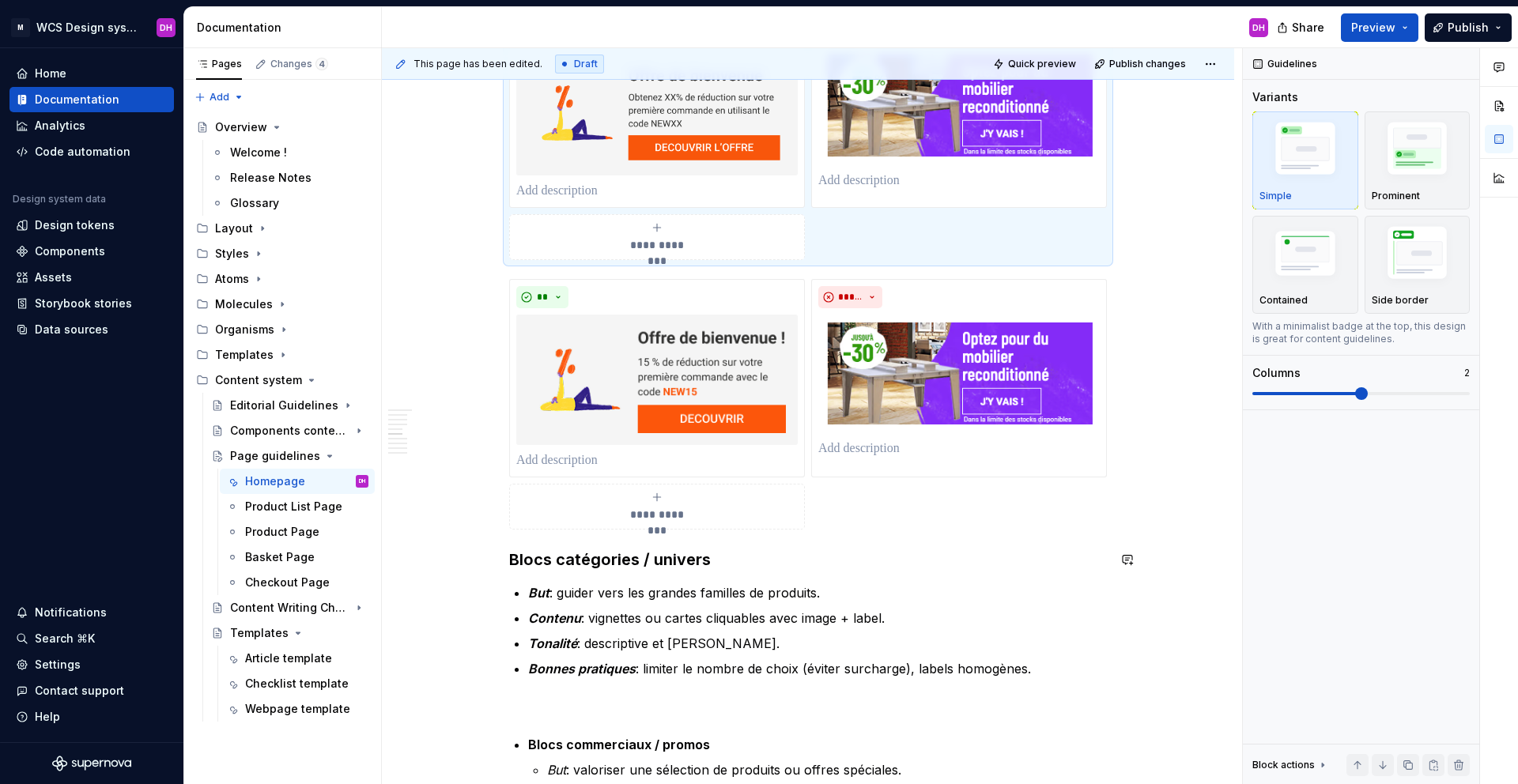
scroll to position [1365, 0]
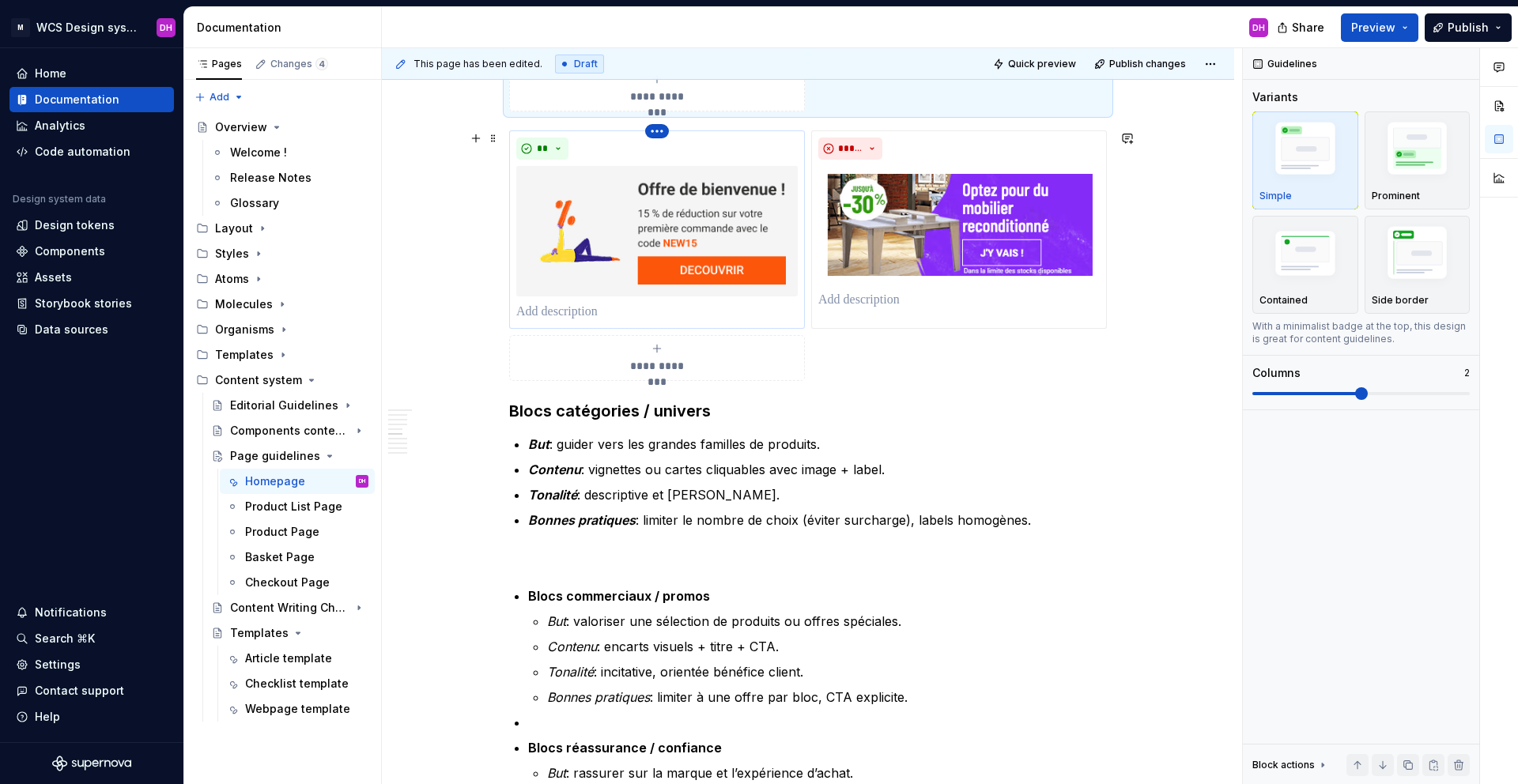
click at [651, 125] on html "M WCS Design system DH Home Documentation Analytics Code automation Design syst…" at bounding box center [759, 392] width 1518 height 784
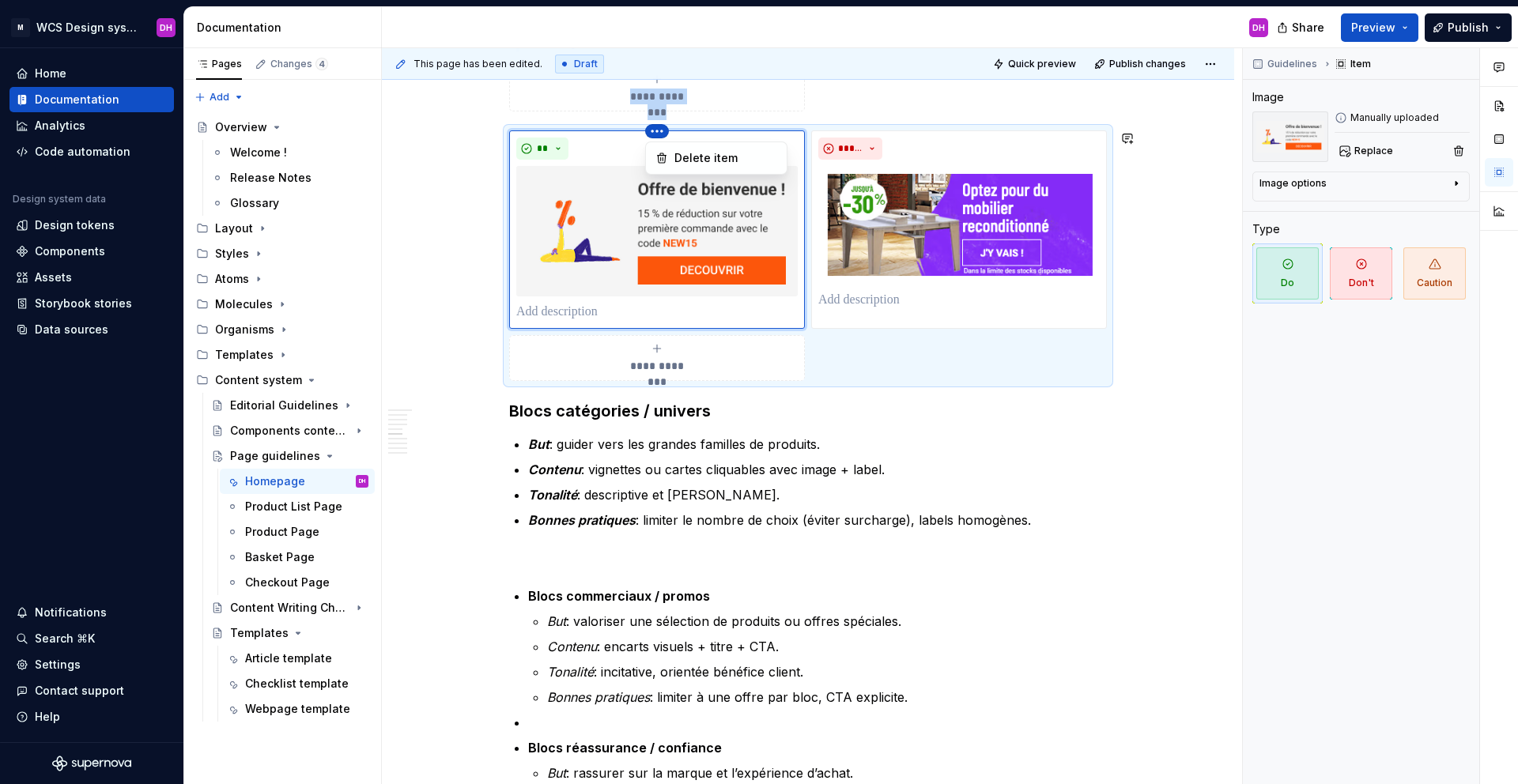
click at [490, 136] on html "M WCS Design system DH Home Documentation Analytics Code automation Design syst…" at bounding box center [759, 392] width 1518 height 784
click at [494, 140] on span at bounding box center [494, 138] width 13 height 22
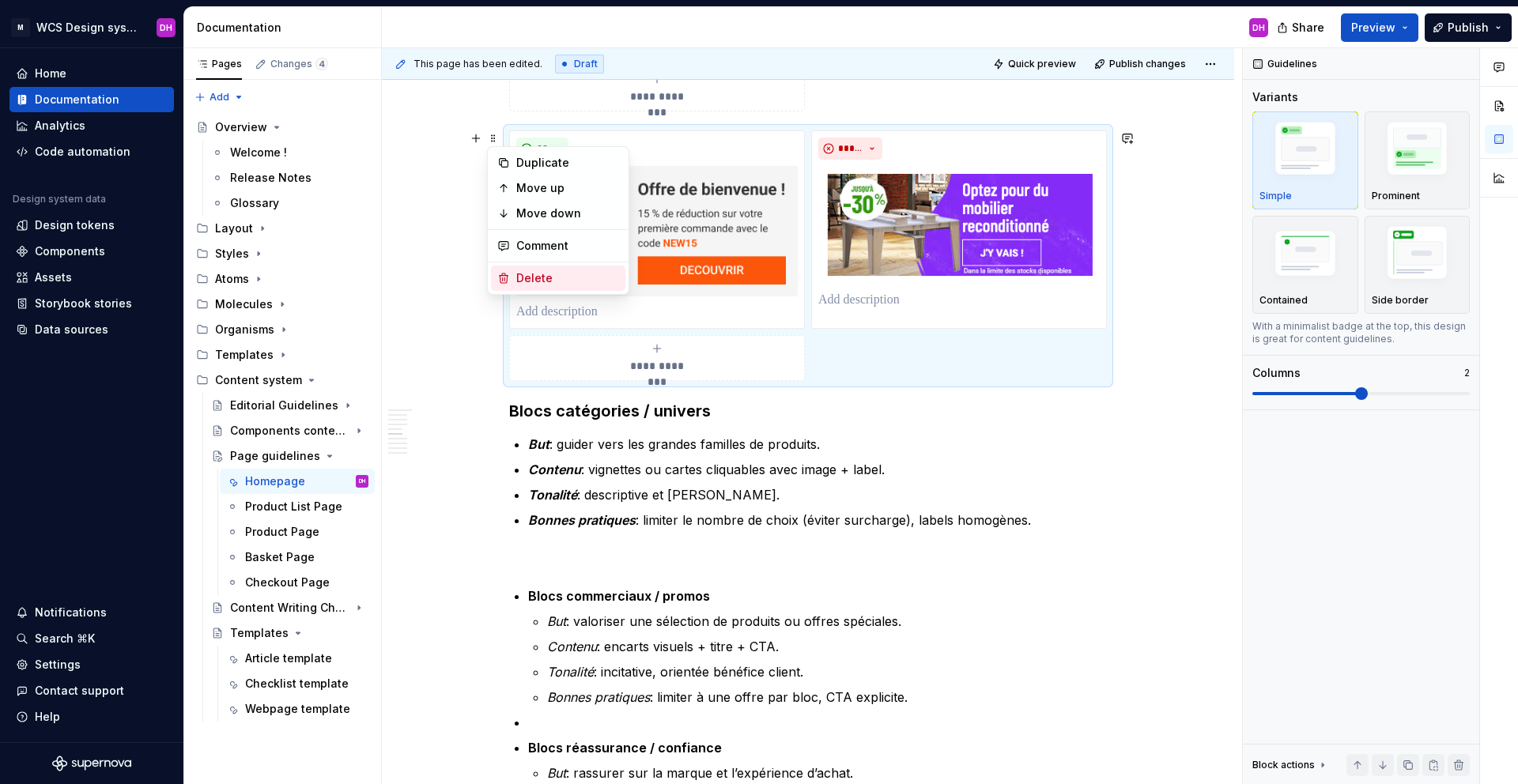
click at [568, 275] on div "Delete" at bounding box center [567, 278] width 102 height 16
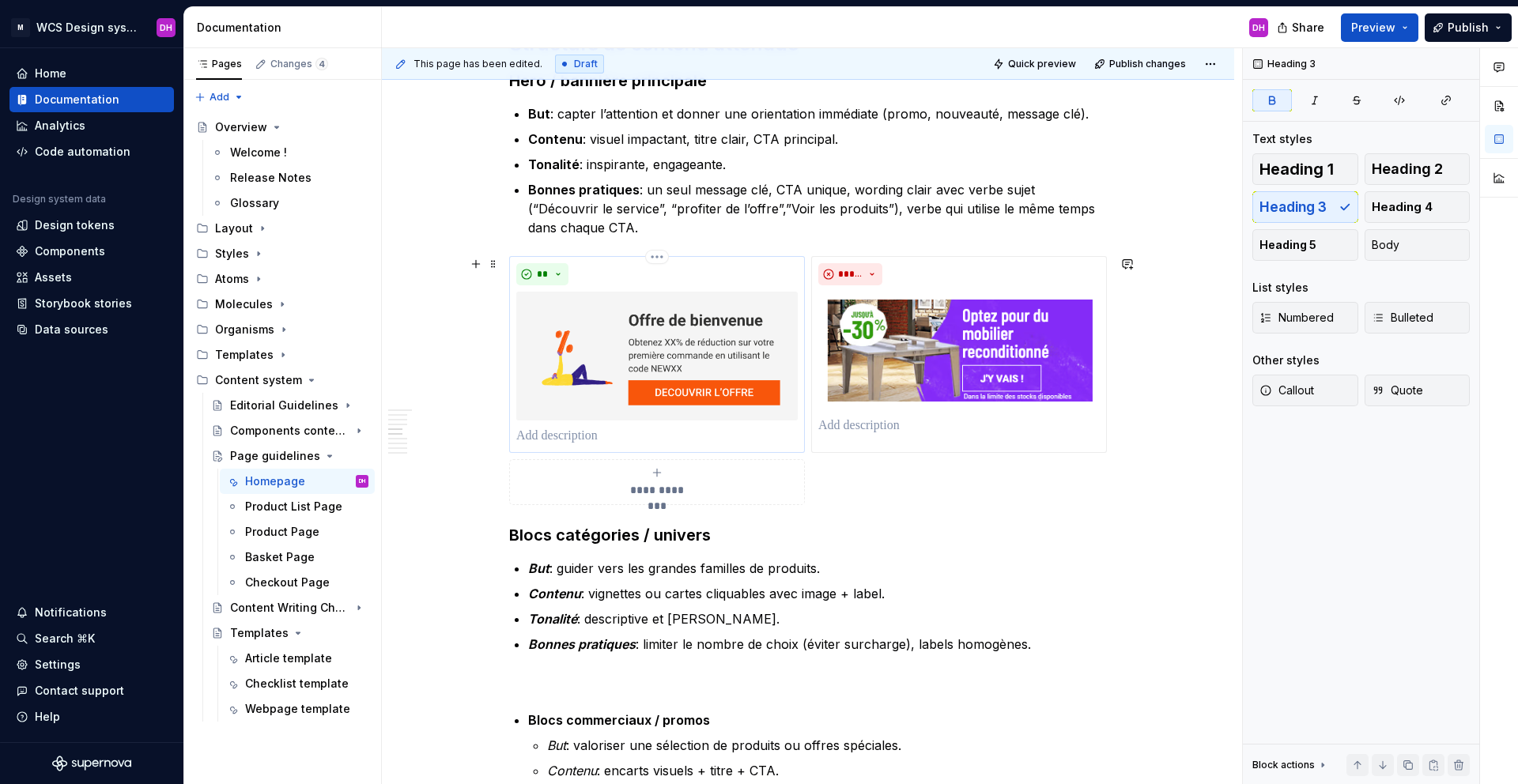
scroll to position [1150, 0]
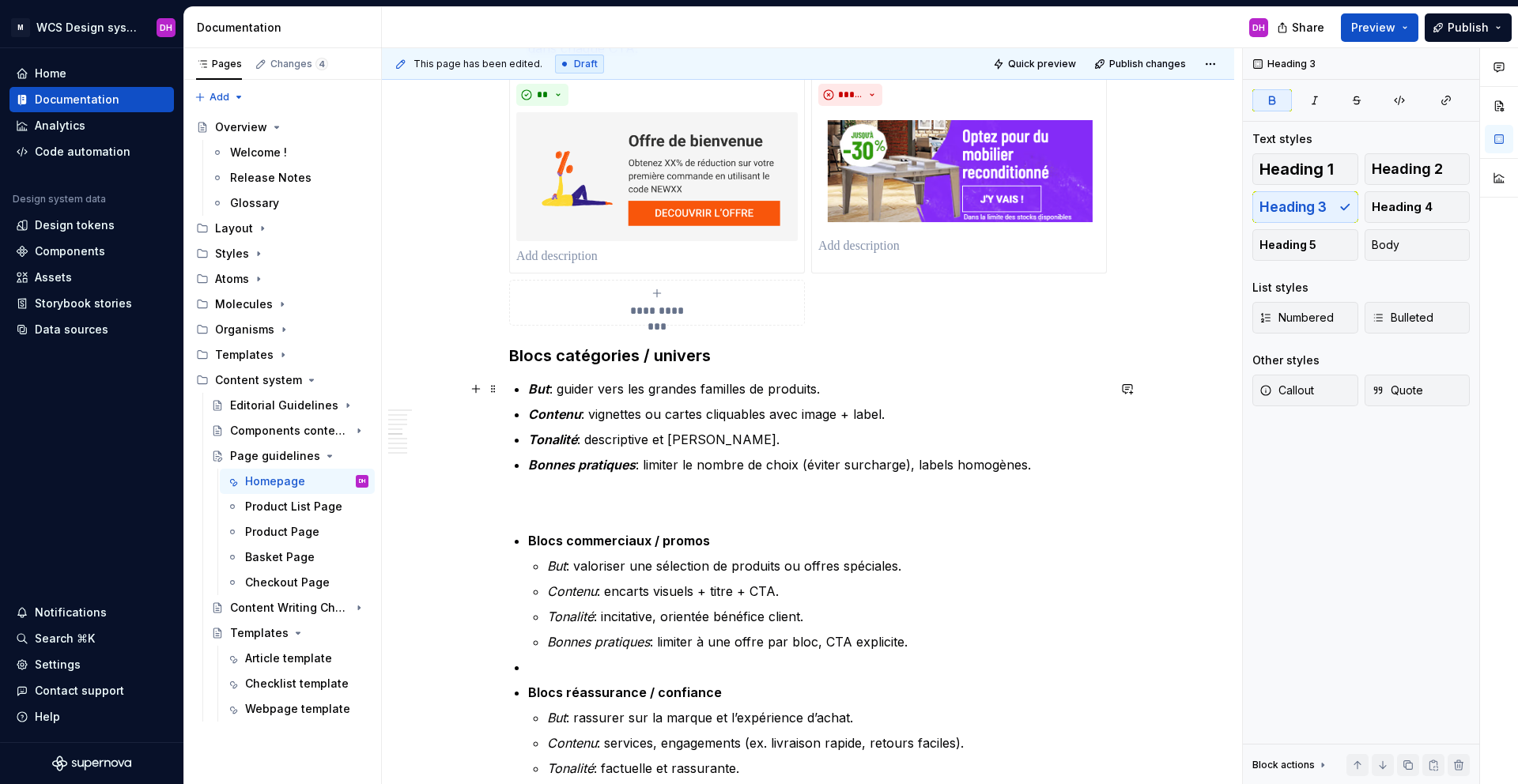
click at [525, 388] on div "Homepage Owner : [PERSON_NAME] MAJ : [DATE] Status : Draft Overview La homepage…" at bounding box center [808, 754] width 598 height 3147
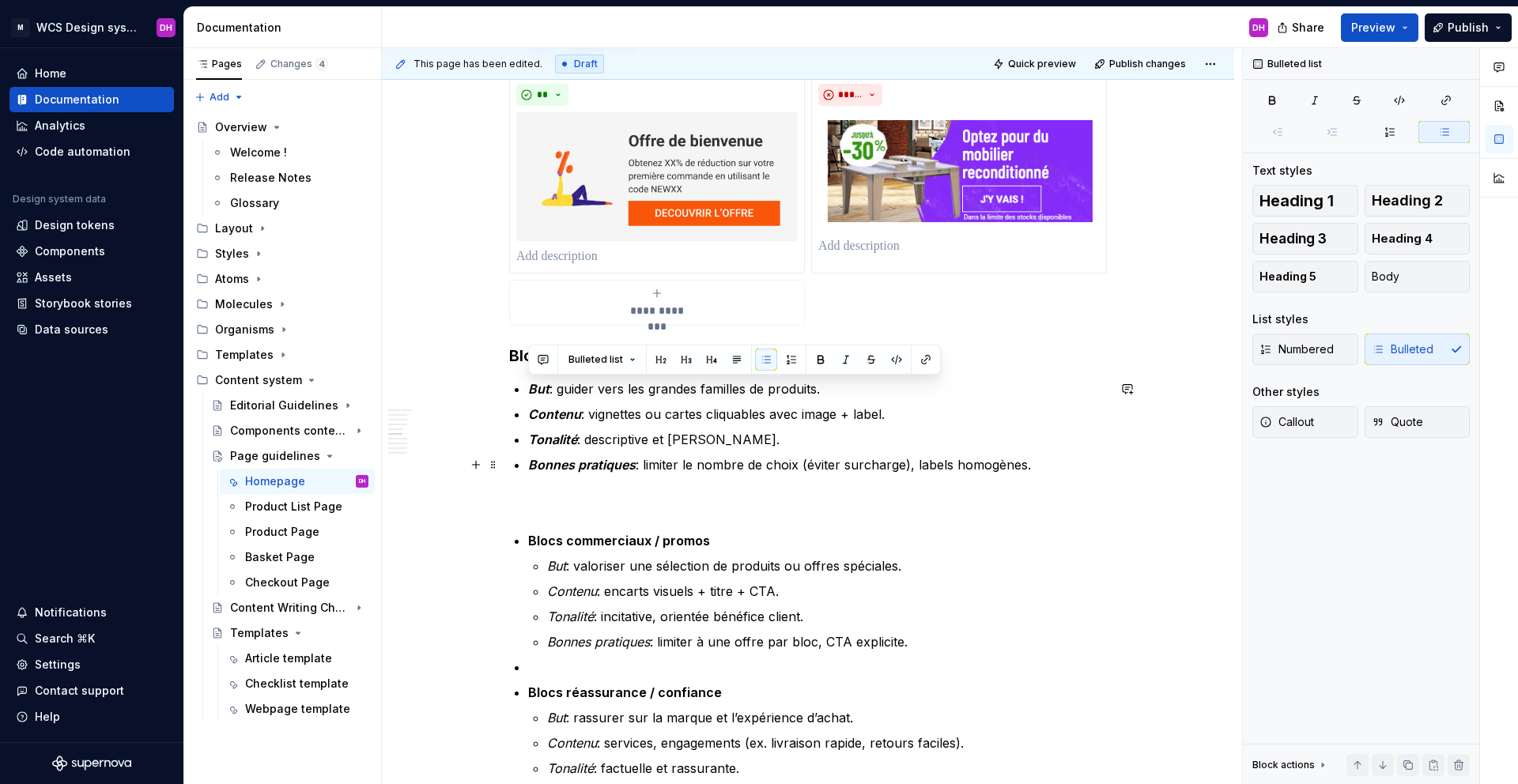
drag, startPoint x: 529, startPoint y: 391, endPoint x: 1095, endPoint y: 467, distance: 571.1
click at [1090, 467] on ul "But : guider vers les grandes familles de produits. Contenu : vignettes ou cart…" at bounding box center [817, 426] width 579 height 95
click at [835, 350] on button "button" at bounding box center [846, 360] width 22 height 22
click at [821, 356] on button "button" at bounding box center [820, 360] width 22 height 22
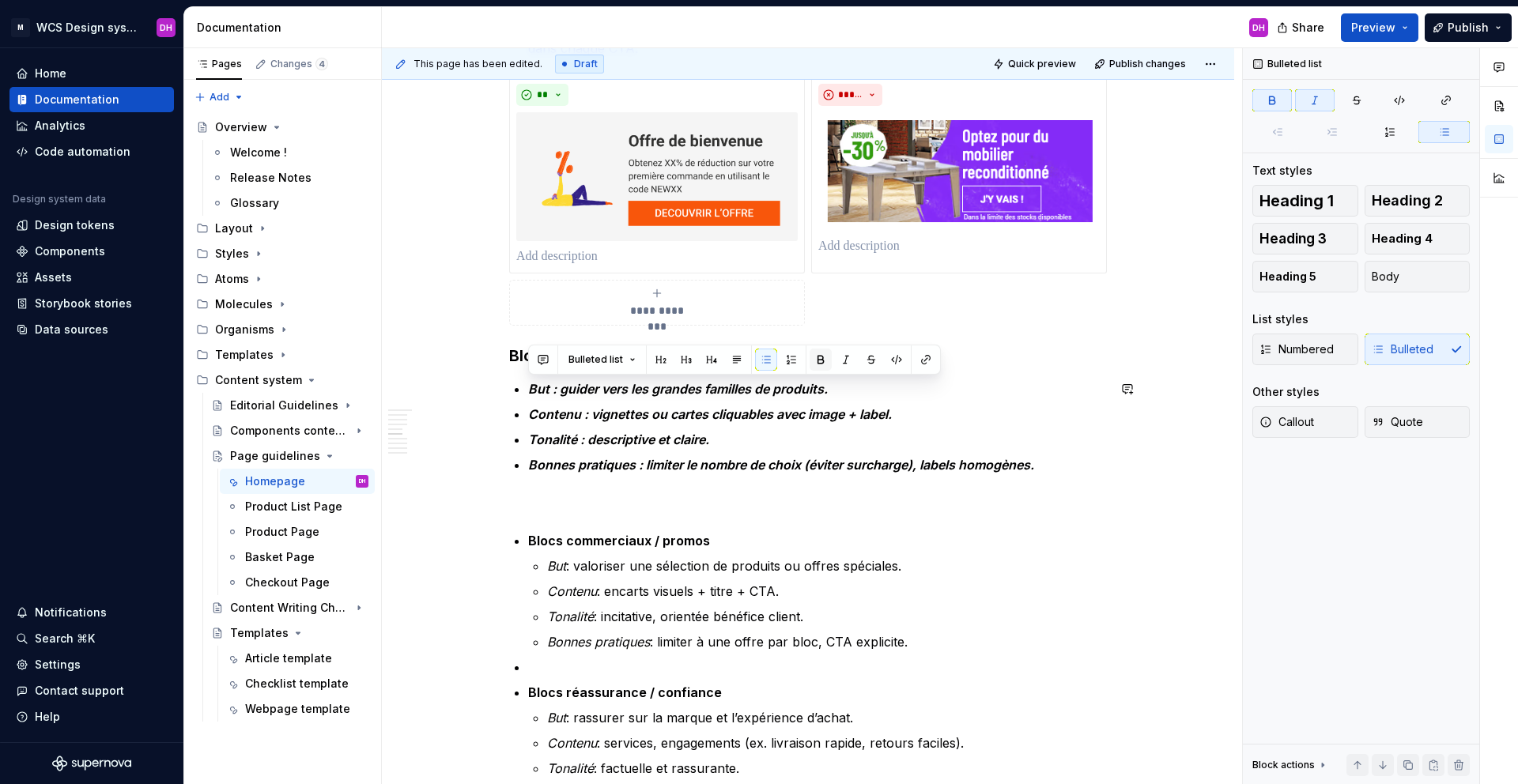
click at [821, 356] on button "button" at bounding box center [820, 360] width 22 height 22
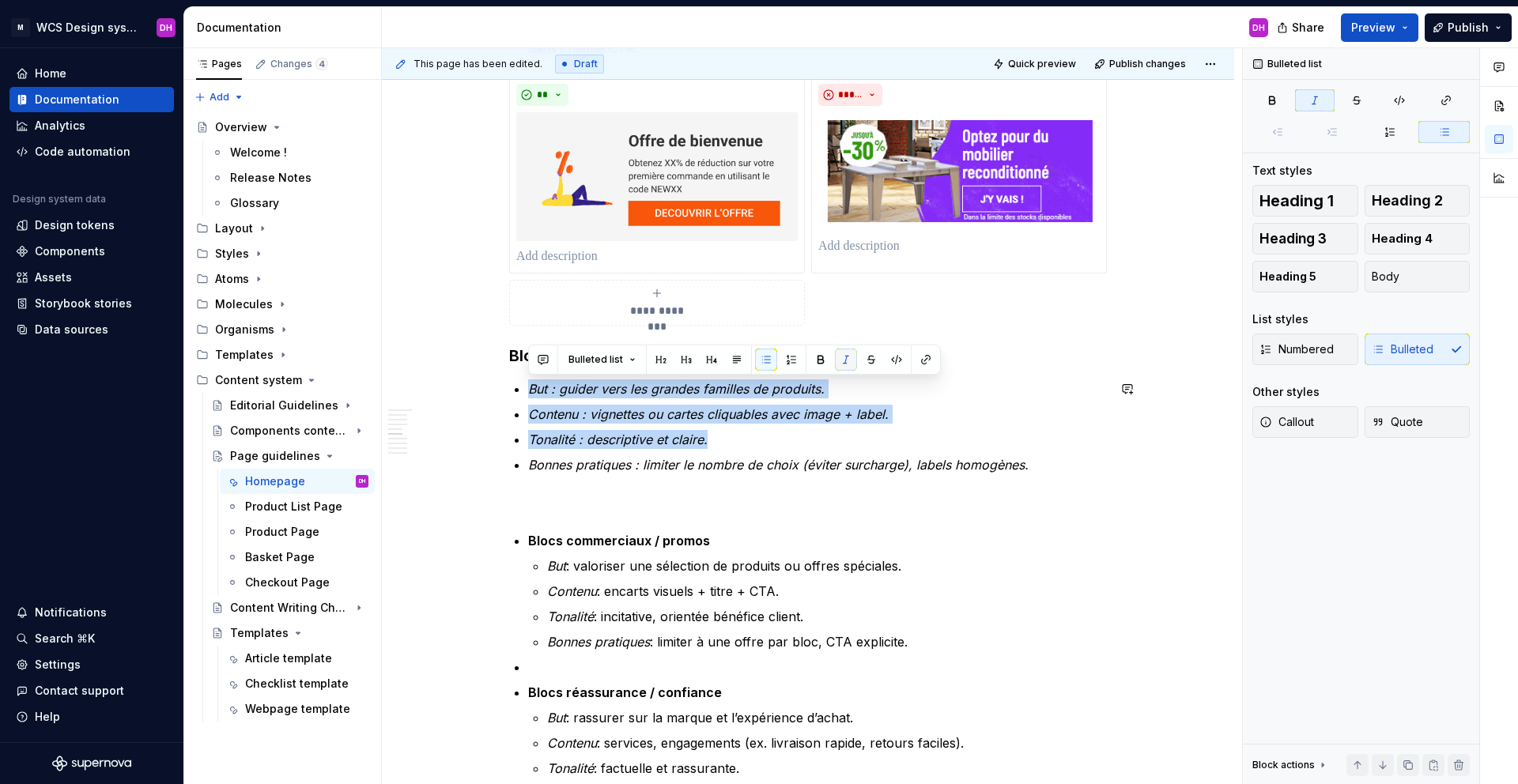
click at [845, 359] on button "button" at bounding box center [846, 360] width 22 height 22
click at [531, 393] on p "But : guider vers les grandes familles de produits." at bounding box center [817, 388] width 579 height 19
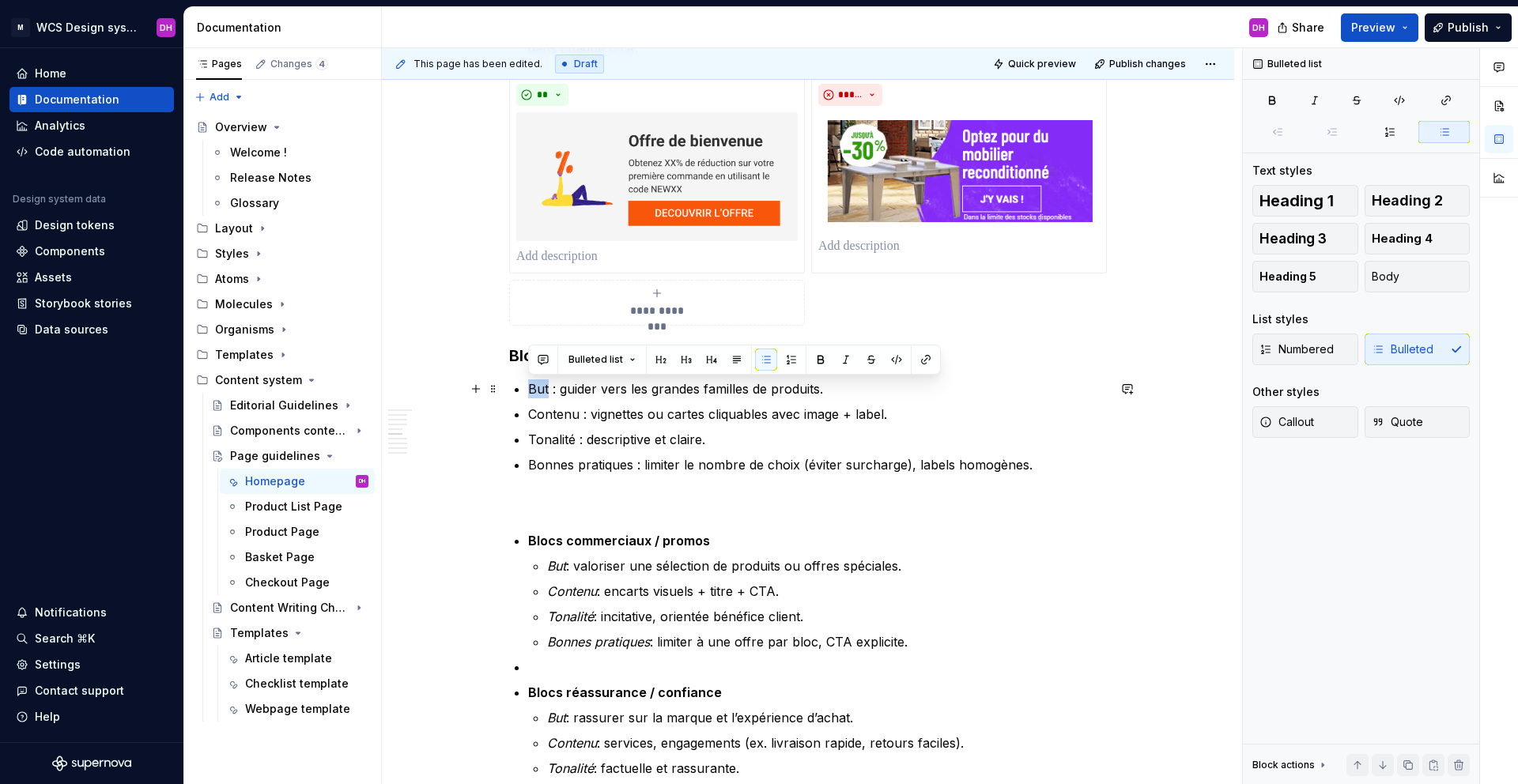
click at [531, 393] on p "But : guider vers les grandes familles de produits." at bounding box center [817, 388] width 579 height 19
click at [810, 362] on button "button" at bounding box center [820, 360] width 22 height 22
click at [554, 414] on p "Contenu : vignettes ou cartes cliquables avec image + label." at bounding box center [817, 414] width 579 height 19
click at [819, 384] on button "button" at bounding box center [820, 385] width 22 height 22
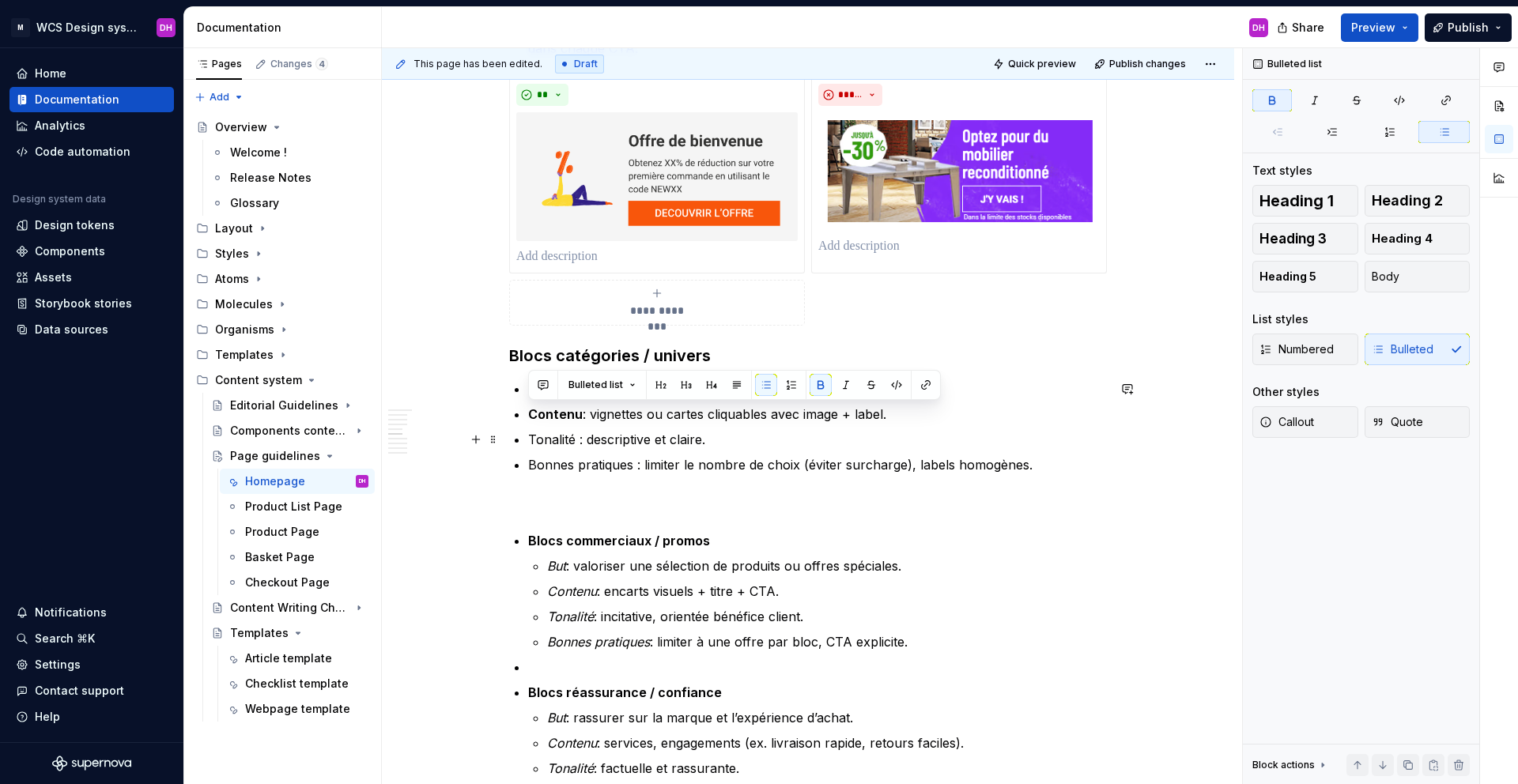
click at [544, 442] on p "Tonalité : descriptive et claire." at bounding box center [817, 439] width 579 height 19
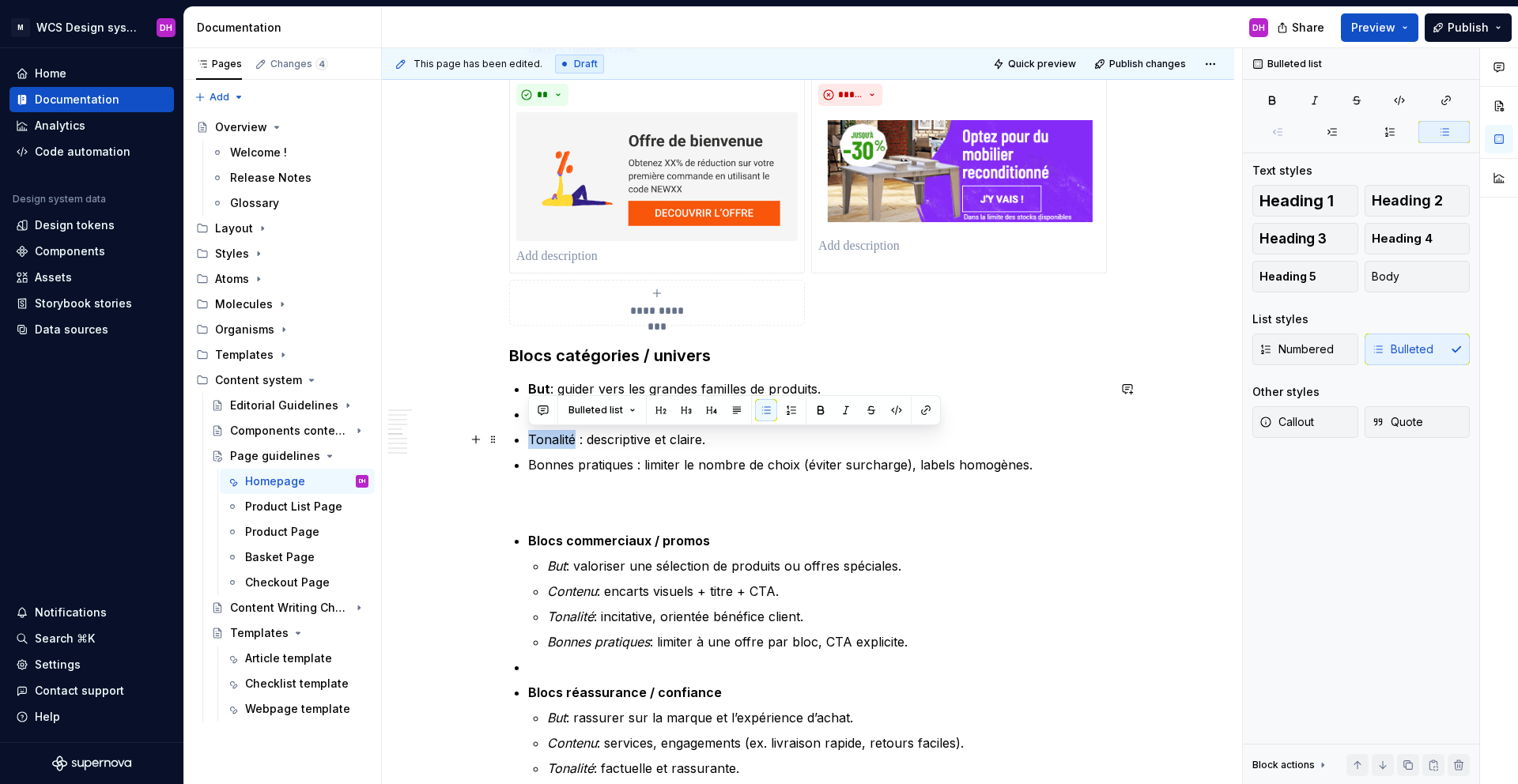
click at [544, 442] on p "Tonalité : descriptive et claire." at bounding box center [817, 439] width 579 height 19
click at [831, 395] on div "Bulleted list" at bounding box center [734, 410] width 412 height 30
click at [642, 379] on p "But : guider vers les grandes familles de produits." at bounding box center [817, 388] width 579 height 19
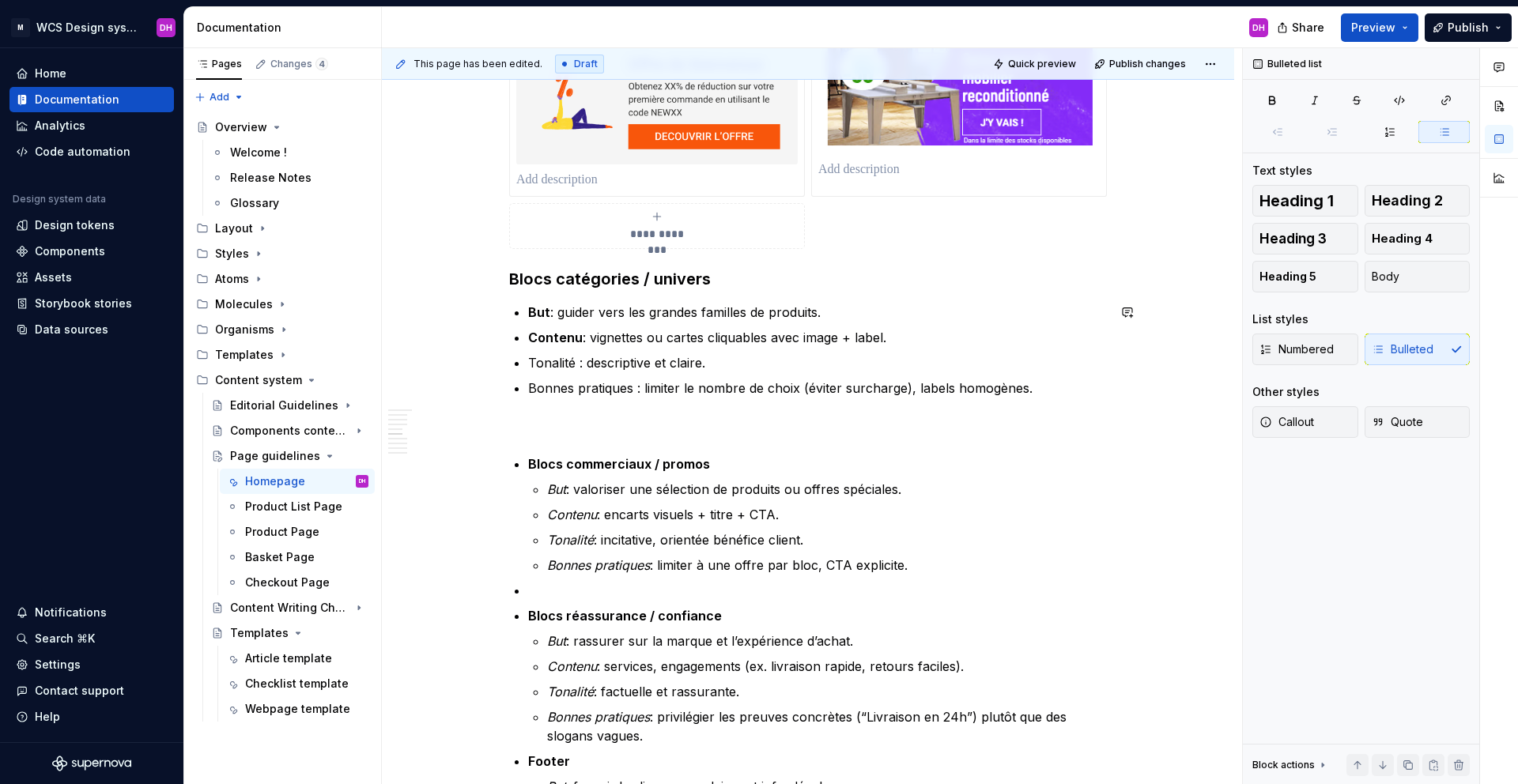
scroll to position [1254, 0]
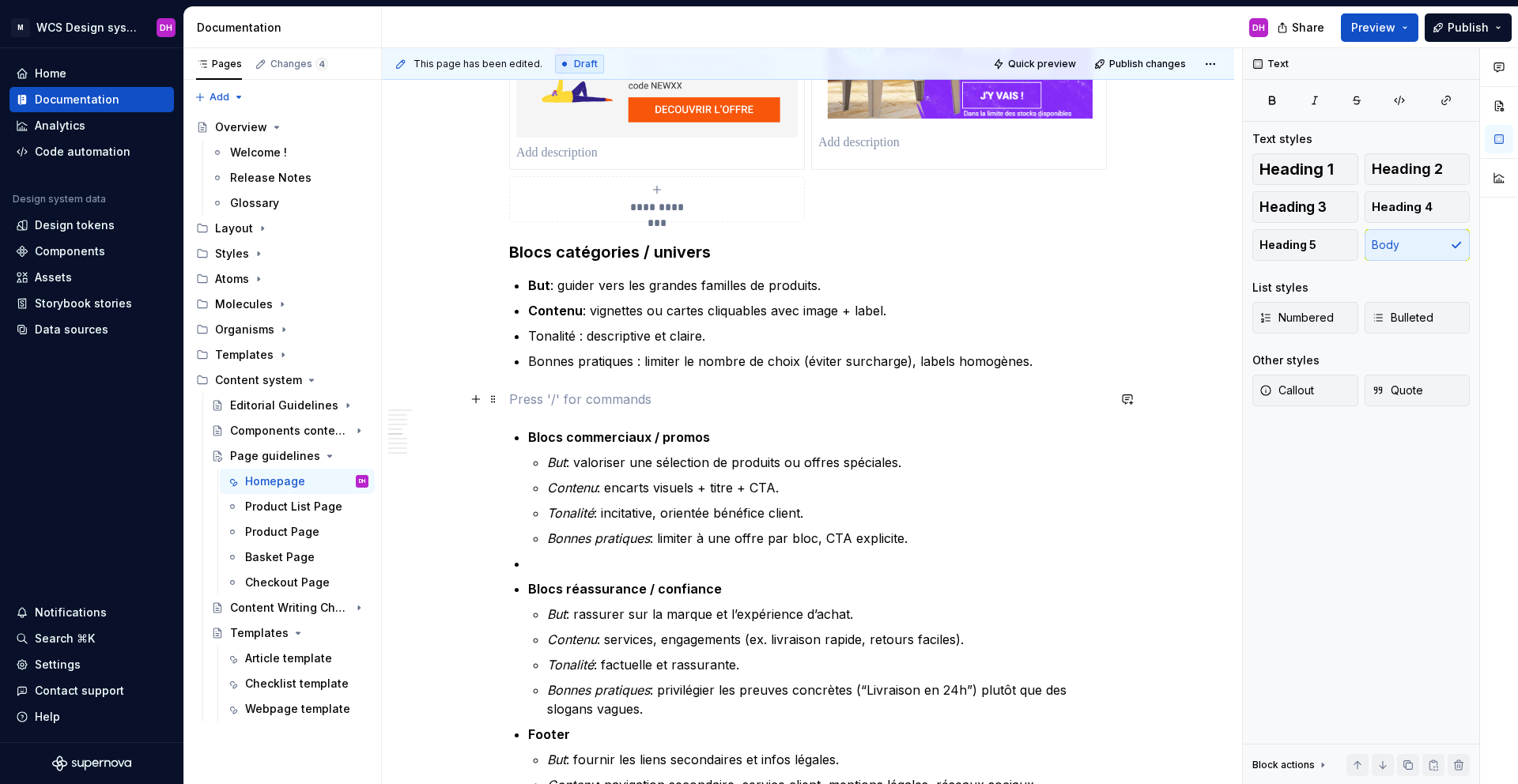
click at [582, 399] on p at bounding box center [808, 398] width 598 height 19
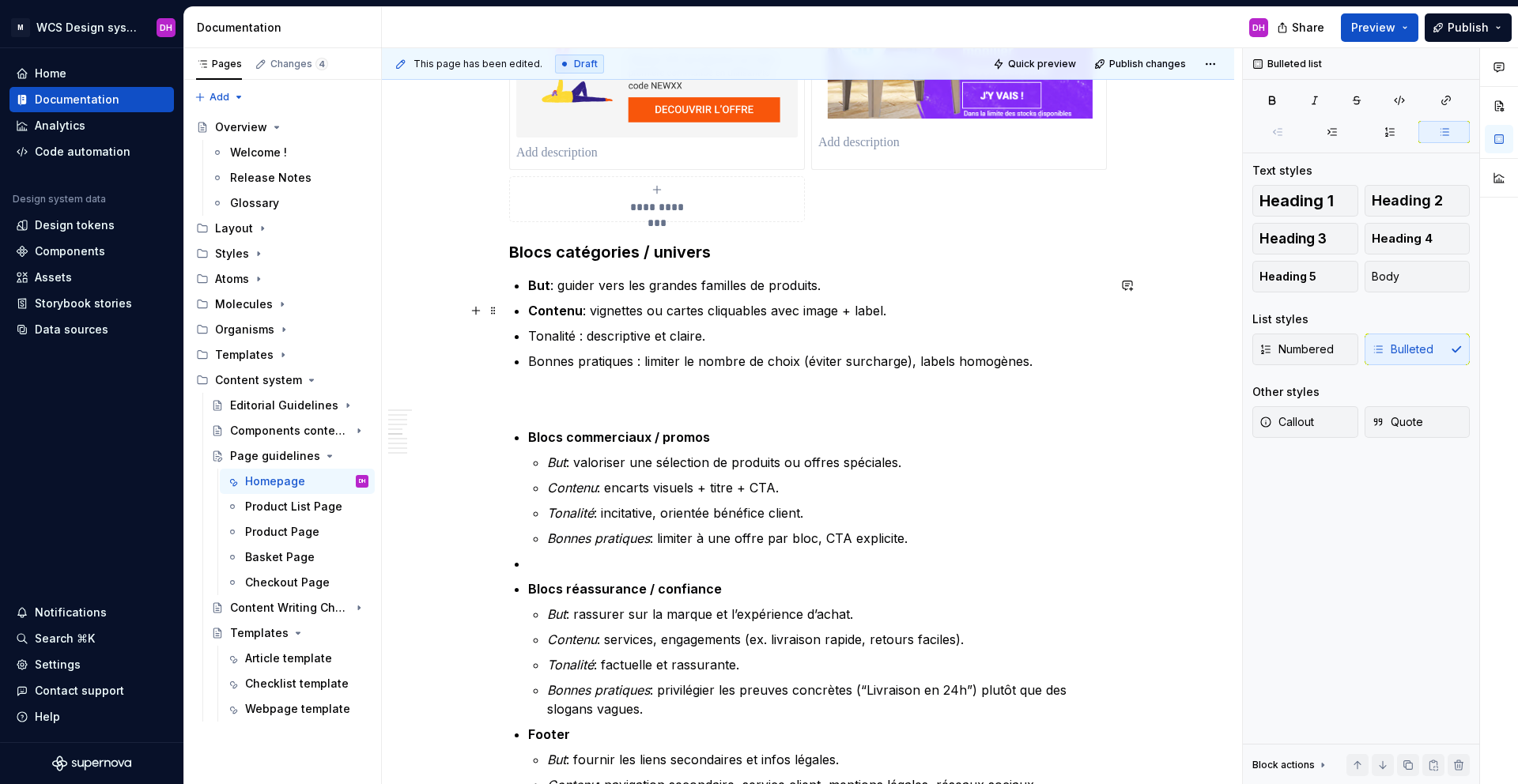
click at [886, 309] on p "Contenu : vignettes ou cartes cliquables avec image + label." at bounding box center [817, 310] width 579 height 19
click at [893, 310] on p "Contenu : vignettes ou cartes cliquables avec image + label." at bounding box center [817, 310] width 579 height 19
click at [759, 327] on p "Tonalité : descriptive et claire." at bounding box center [817, 336] width 579 height 19
click at [557, 339] on p "Tonalité : descriptive et claire." at bounding box center [817, 336] width 579 height 19
click at [556, 339] on p "Tonalité : descriptive et claire." at bounding box center [817, 336] width 579 height 19
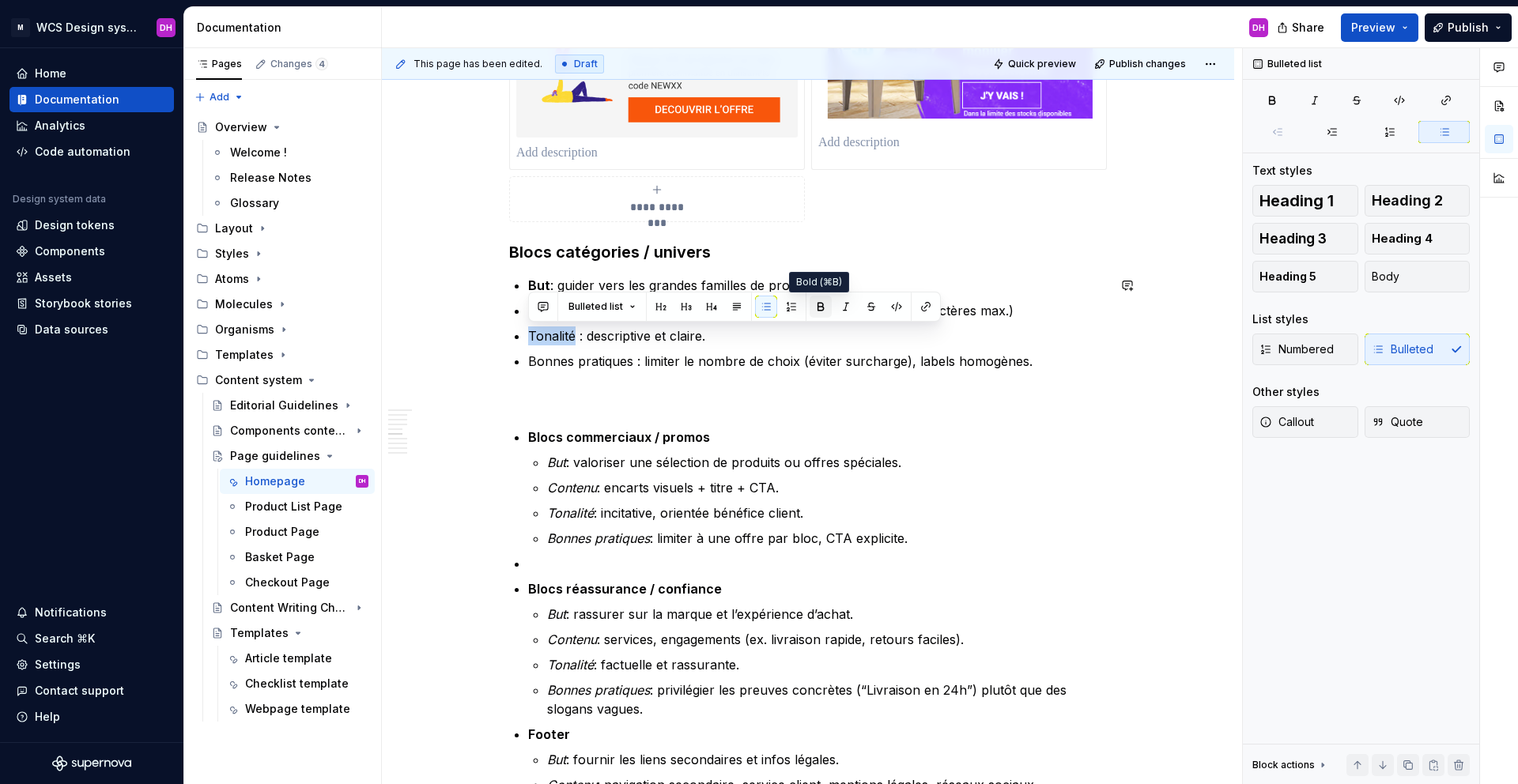
click at [815, 306] on button "button" at bounding box center [820, 306] width 22 height 22
click at [590, 359] on p "Bonnes pratiques : limiter le nombre de choix (éviter surcharge), labels homogè…" at bounding box center [817, 361] width 579 height 19
click at [632, 362] on p "Bonnes pratiques : limiter le nombre de choix (éviter surcharge), labels homogè…" at bounding box center [817, 361] width 579 height 19
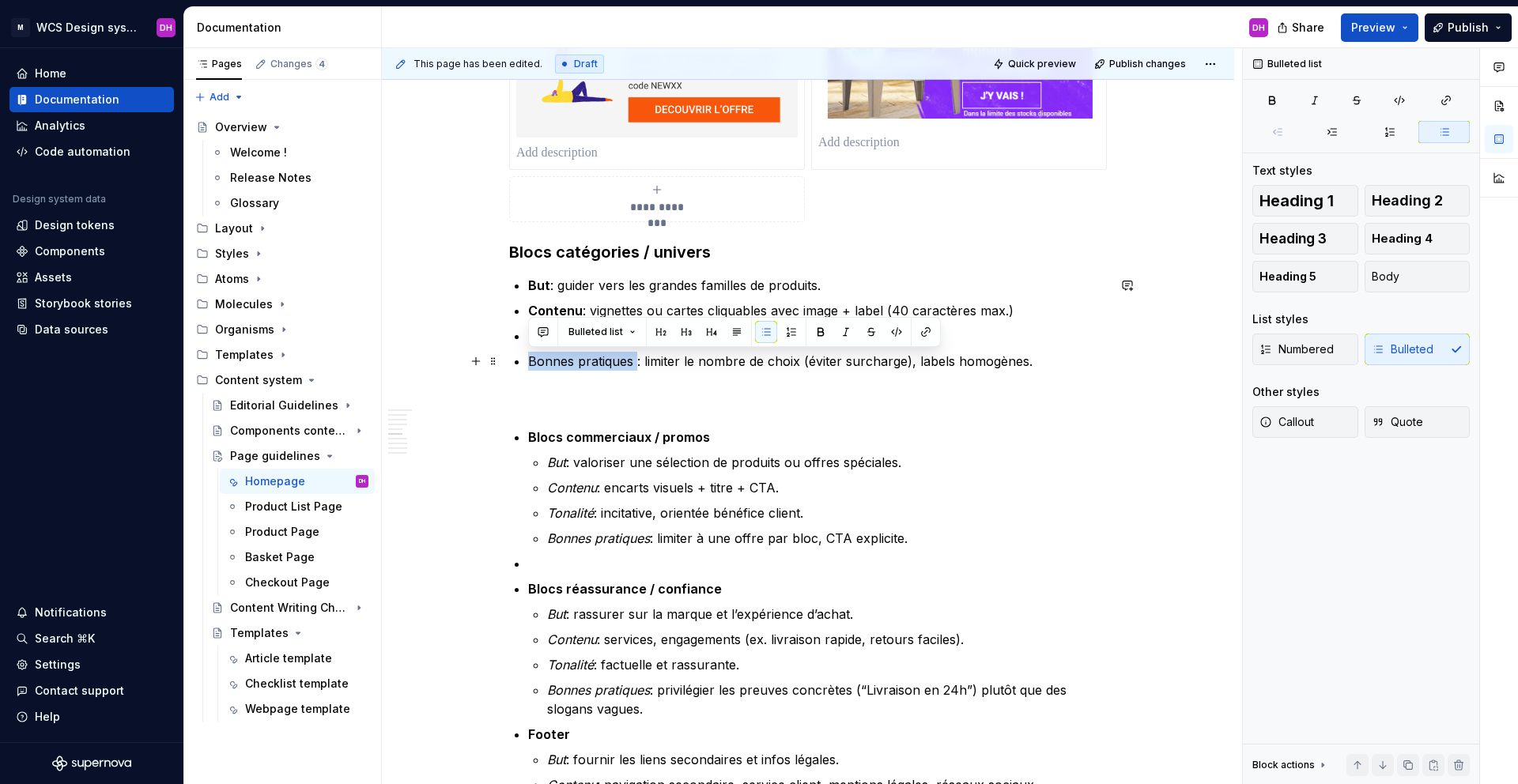
drag, startPoint x: 635, startPoint y: 360, endPoint x: 527, endPoint y: 356, distance: 108.1
click at [528, 356] on p "Bonnes pratiques : limiter le nombre de choix (éviter surcharge), labels homogè…" at bounding box center [817, 361] width 579 height 19
click at [817, 339] on button "button" at bounding box center [820, 332] width 22 height 22
click at [733, 367] on p "Bonnes pratiques : limiter le nombre de choix (éviter surcharge), labels homogè…" at bounding box center [817, 361] width 579 height 19
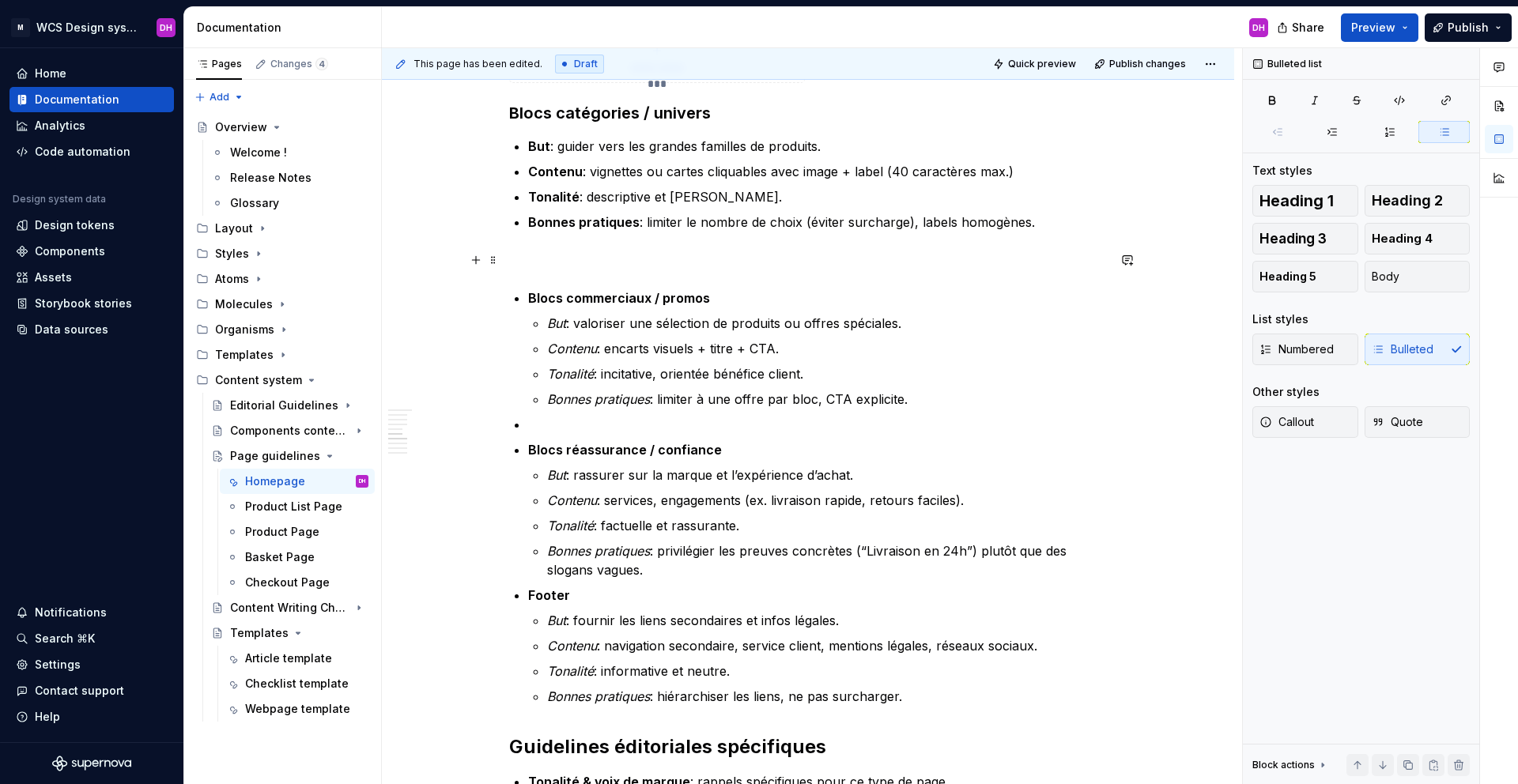
click at [593, 257] on p at bounding box center [808, 260] width 598 height 19
click at [1031, 224] on p "Bonnes pratiques : limiter le nombre de choix (éviter surcharge), labels homogè…" at bounding box center [817, 221] width 579 height 19
click at [1029, 223] on p "Bonnes pratiques : limiter le nombre de choix (éviter surcharge), labels homogè…" at bounding box center [817, 221] width 579 height 19
click at [1031, 224] on p "Bonnes pratiques : limiter le nombre de choix (éviter surcharge), labels homogè…" at bounding box center [817, 221] width 579 height 19
click at [541, 251] on p at bounding box center [808, 260] width 598 height 19
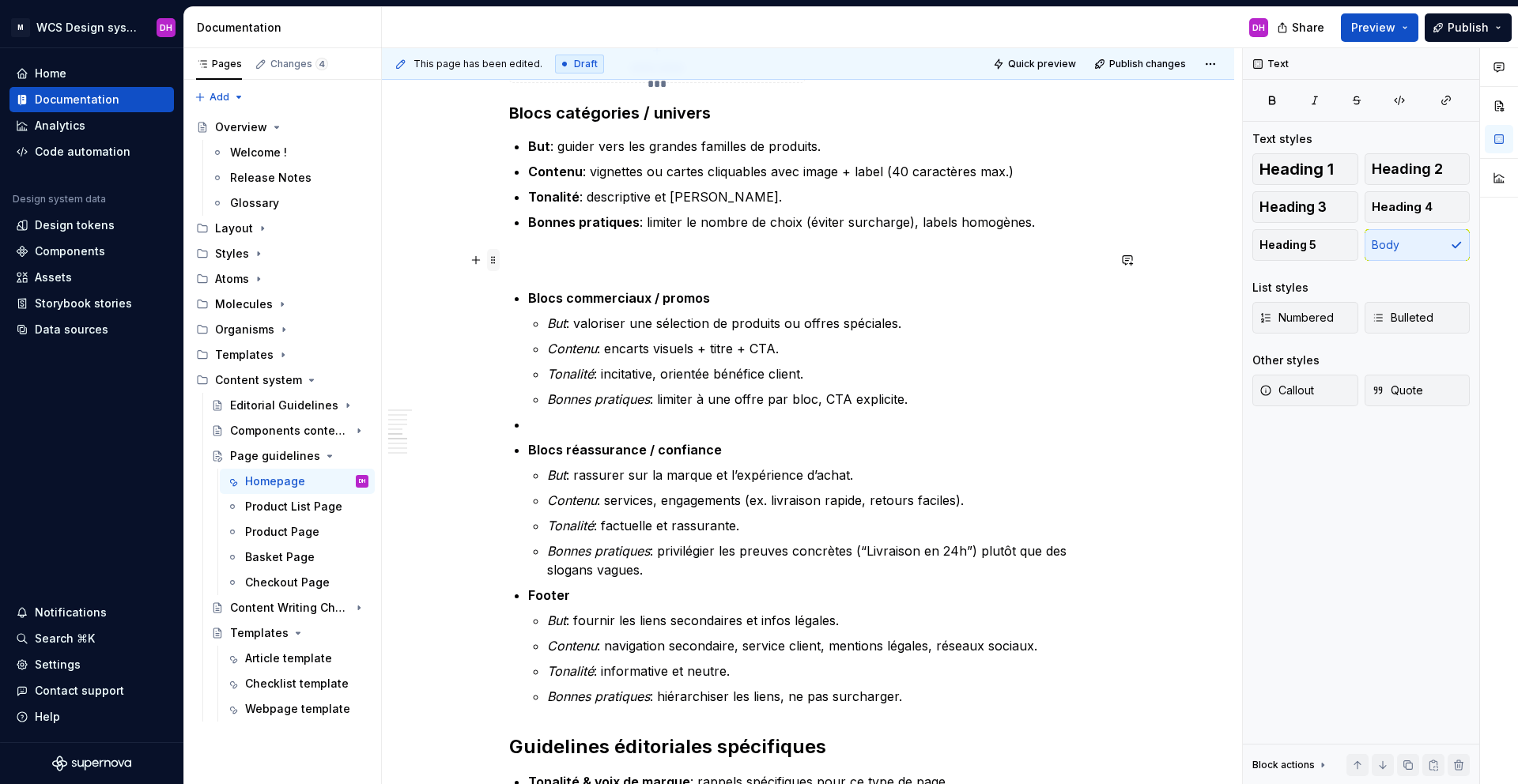
click at [490, 262] on span at bounding box center [494, 260] width 13 height 22
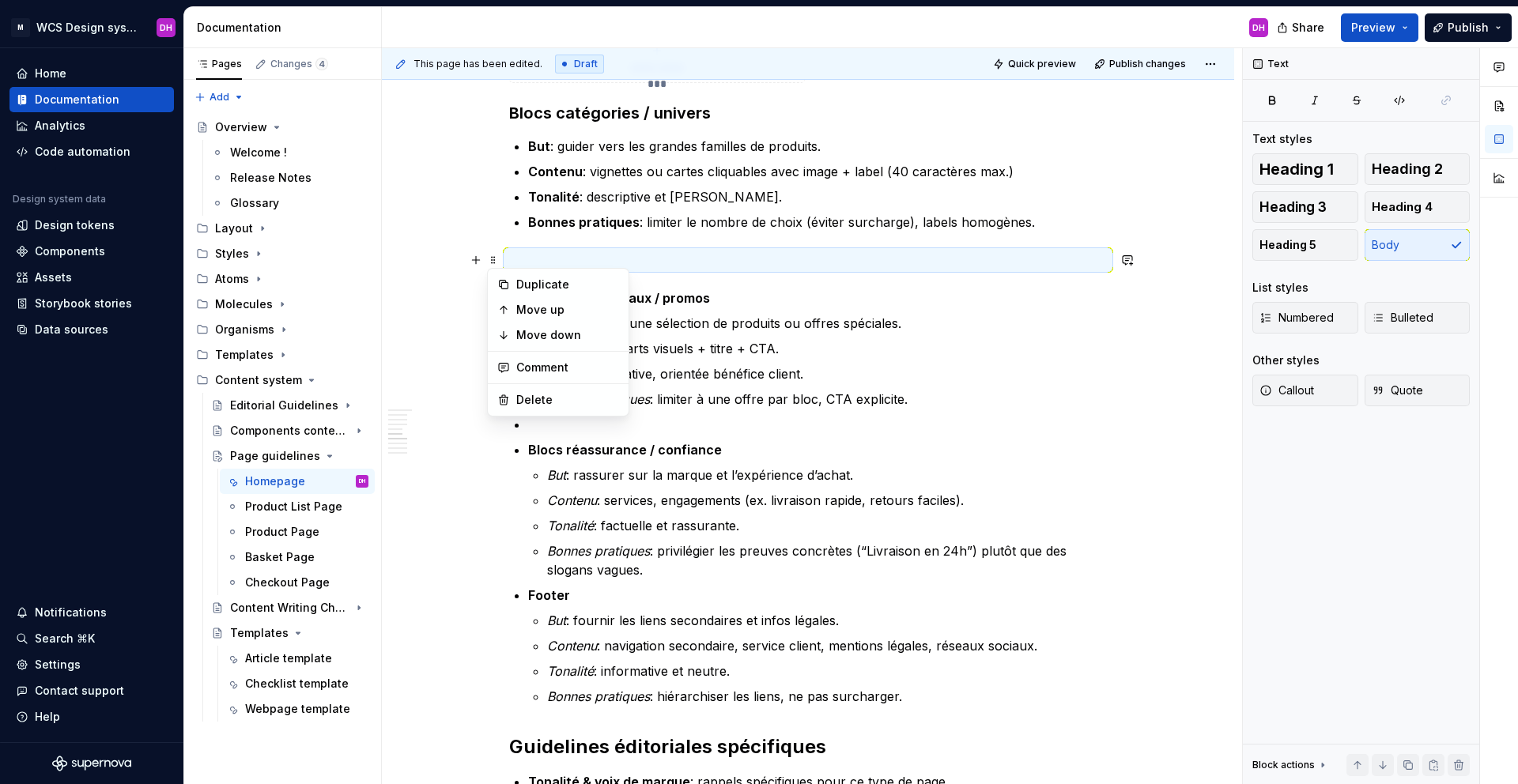
click at [526, 256] on p at bounding box center [808, 260] width 598 height 19
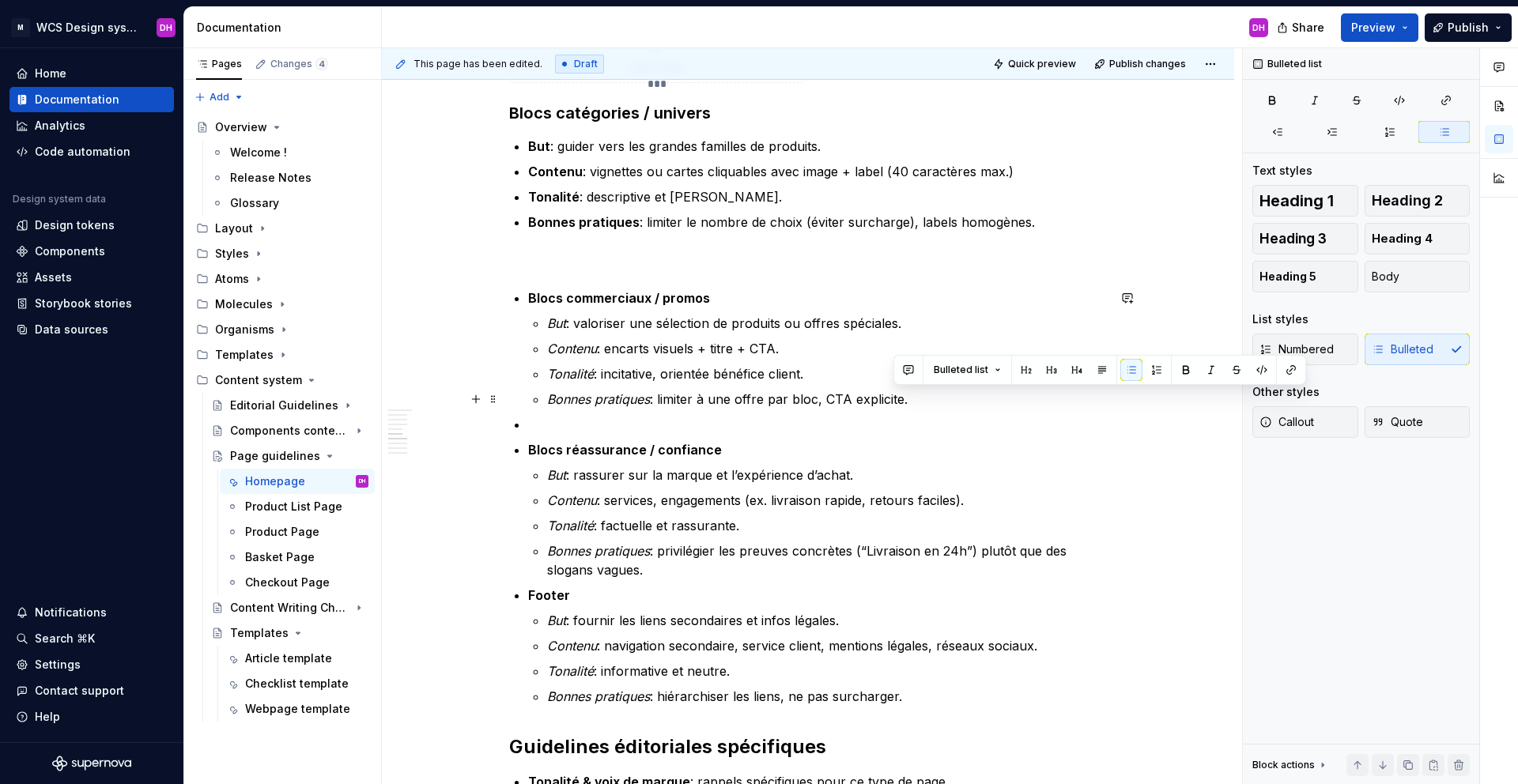
drag, startPoint x: 950, startPoint y: 402, endPoint x: 894, endPoint y: 397, distance: 56.2
click at [894, 397] on p "Bonnes pratiques : limiter à une offre par bloc, CTA explicite." at bounding box center [827, 398] width 560 height 19
click at [712, 462] on li "Blocs réassurance / confiance But : rassurer sur la marque et l’expérience d’ac…" at bounding box center [817, 509] width 579 height 139
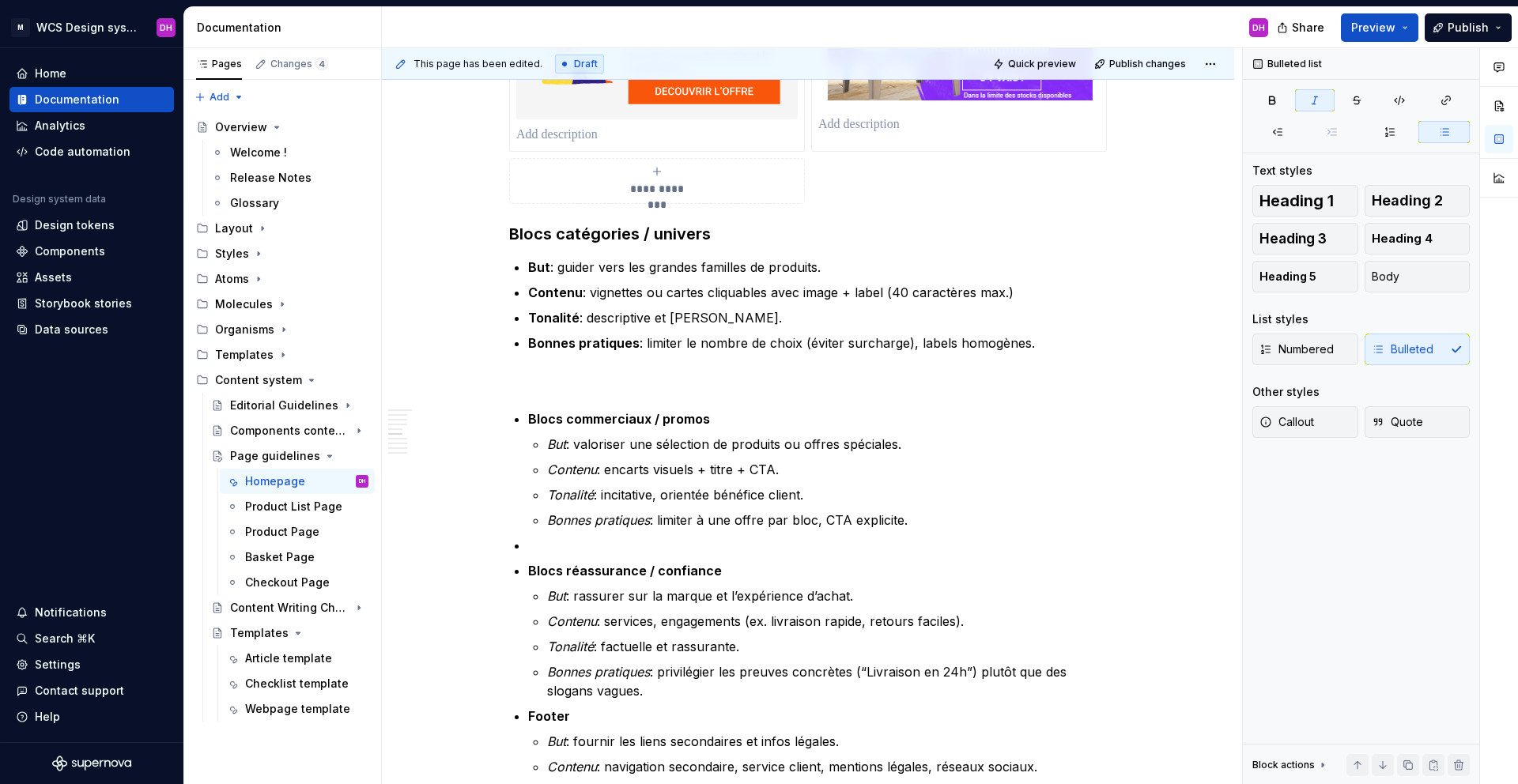
scroll to position [1275, 0]
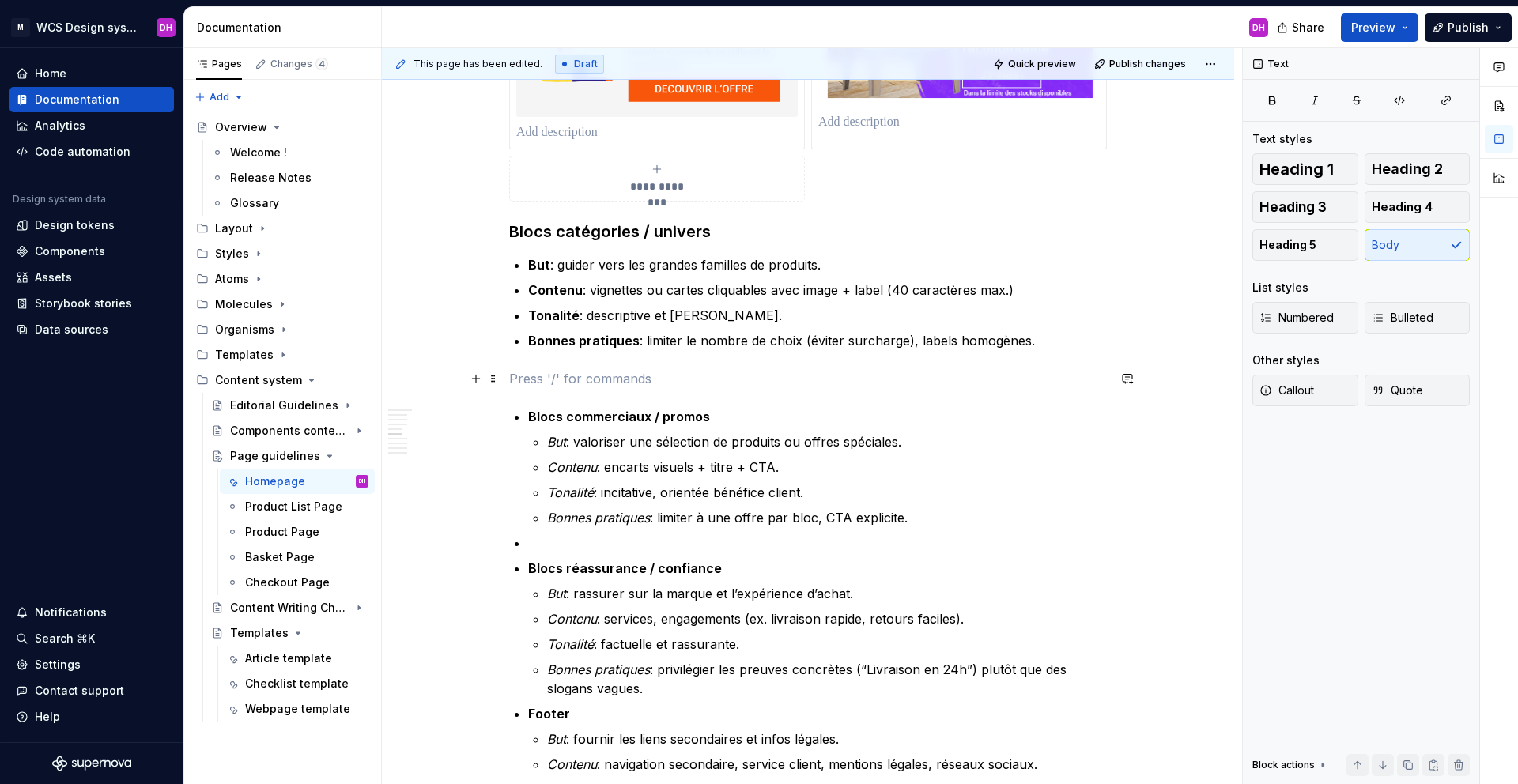
click at [580, 375] on p at bounding box center [808, 378] width 598 height 19
click at [494, 382] on span at bounding box center [494, 378] width 13 height 22
click at [657, 385] on p at bounding box center [808, 378] width 598 height 19
click at [490, 382] on span at bounding box center [494, 378] width 13 height 22
click at [579, 359] on div "Homepage Owner : [PERSON_NAME] MAJ : [DATE] Status : Draft Overview La homepage…" at bounding box center [808, 630] width 598 height 3147
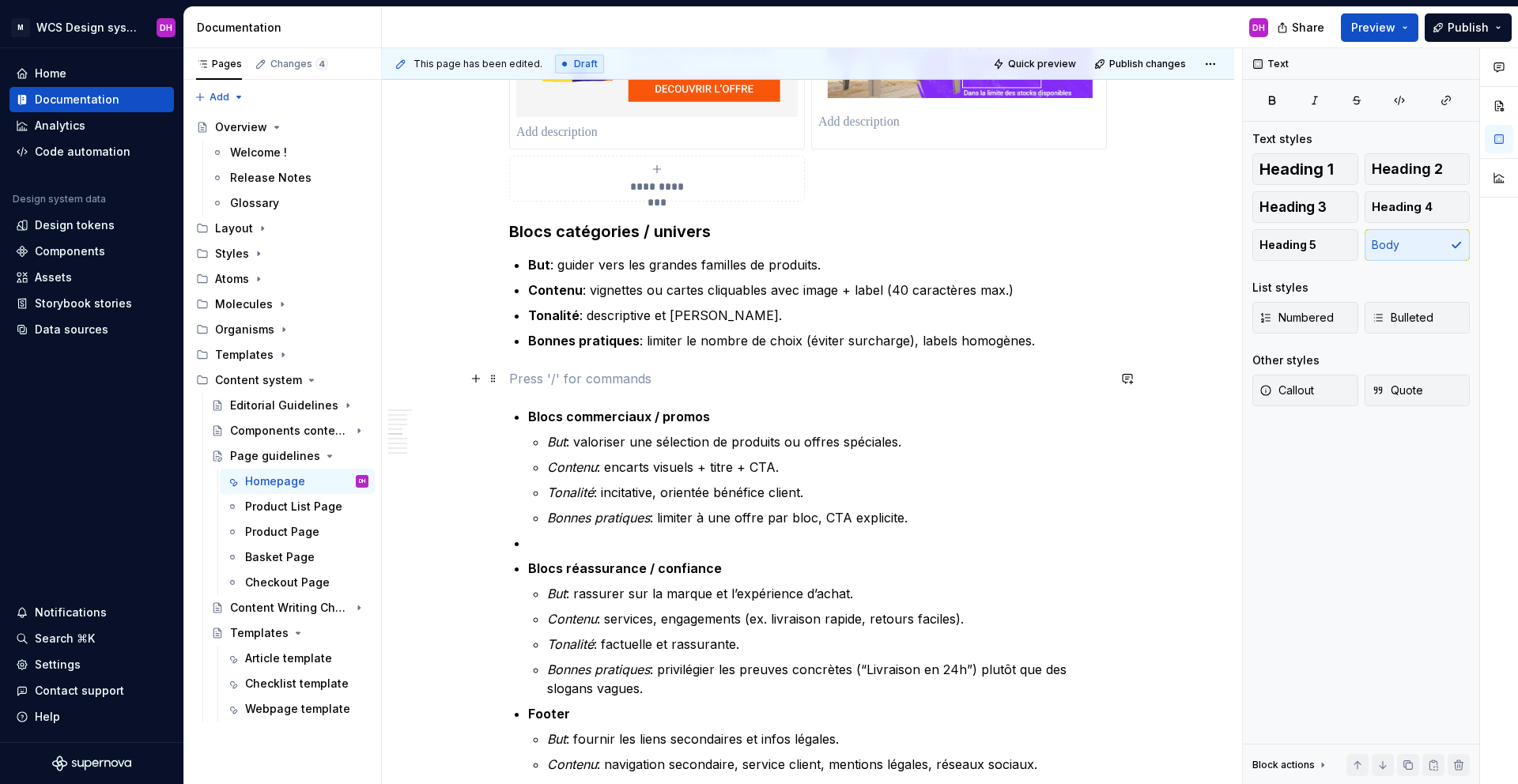
click at [560, 383] on p at bounding box center [808, 378] width 598 height 19
click at [495, 378] on span at bounding box center [494, 378] width 13 height 22
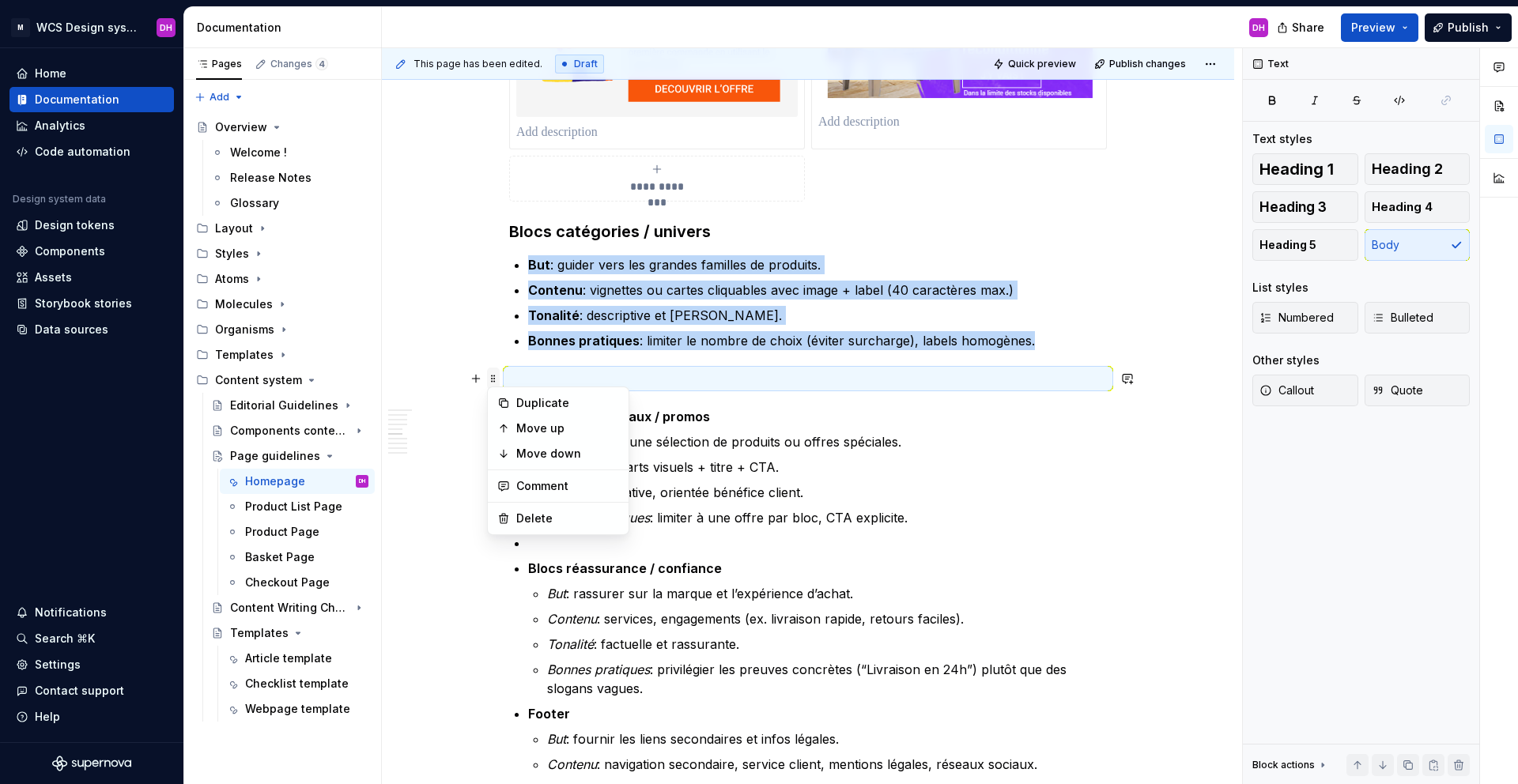
click at [494, 376] on span at bounding box center [494, 378] width 13 height 22
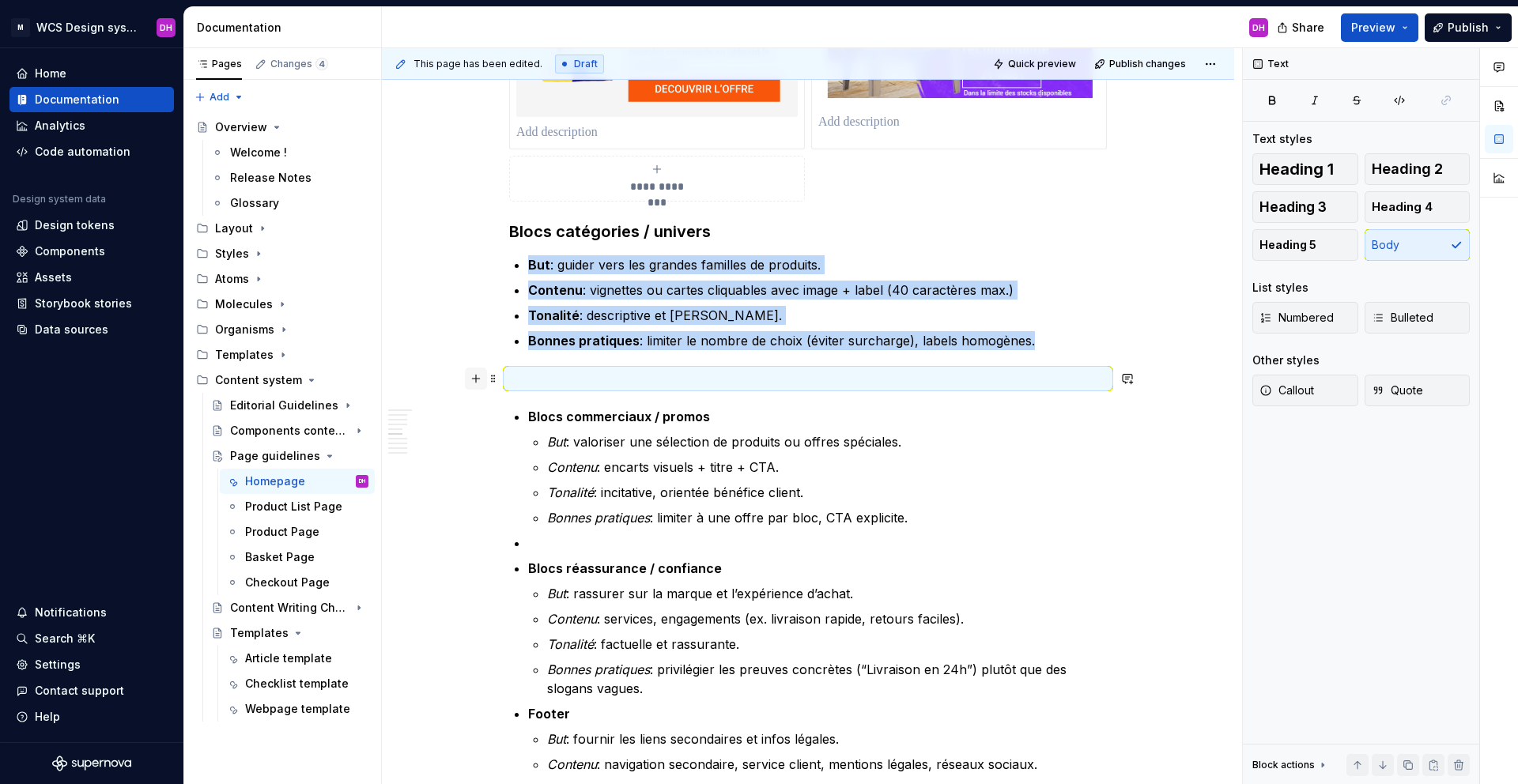
click at [477, 373] on button "button" at bounding box center [476, 378] width 22 height 22
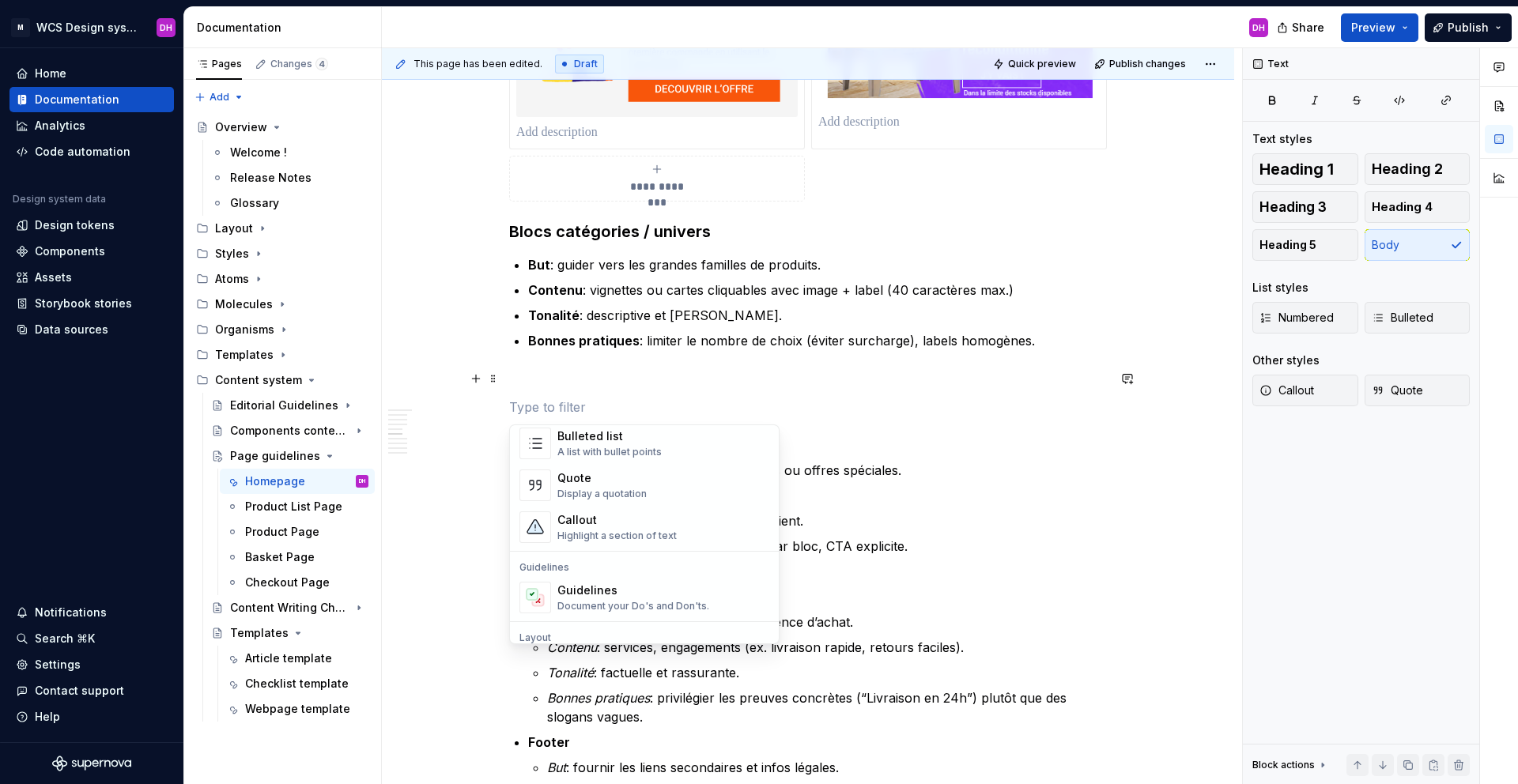
scroll to position [323, 0]
click at [604, 560] on div "Guidelines" at bounding box center [633, 588] width 151 height 16
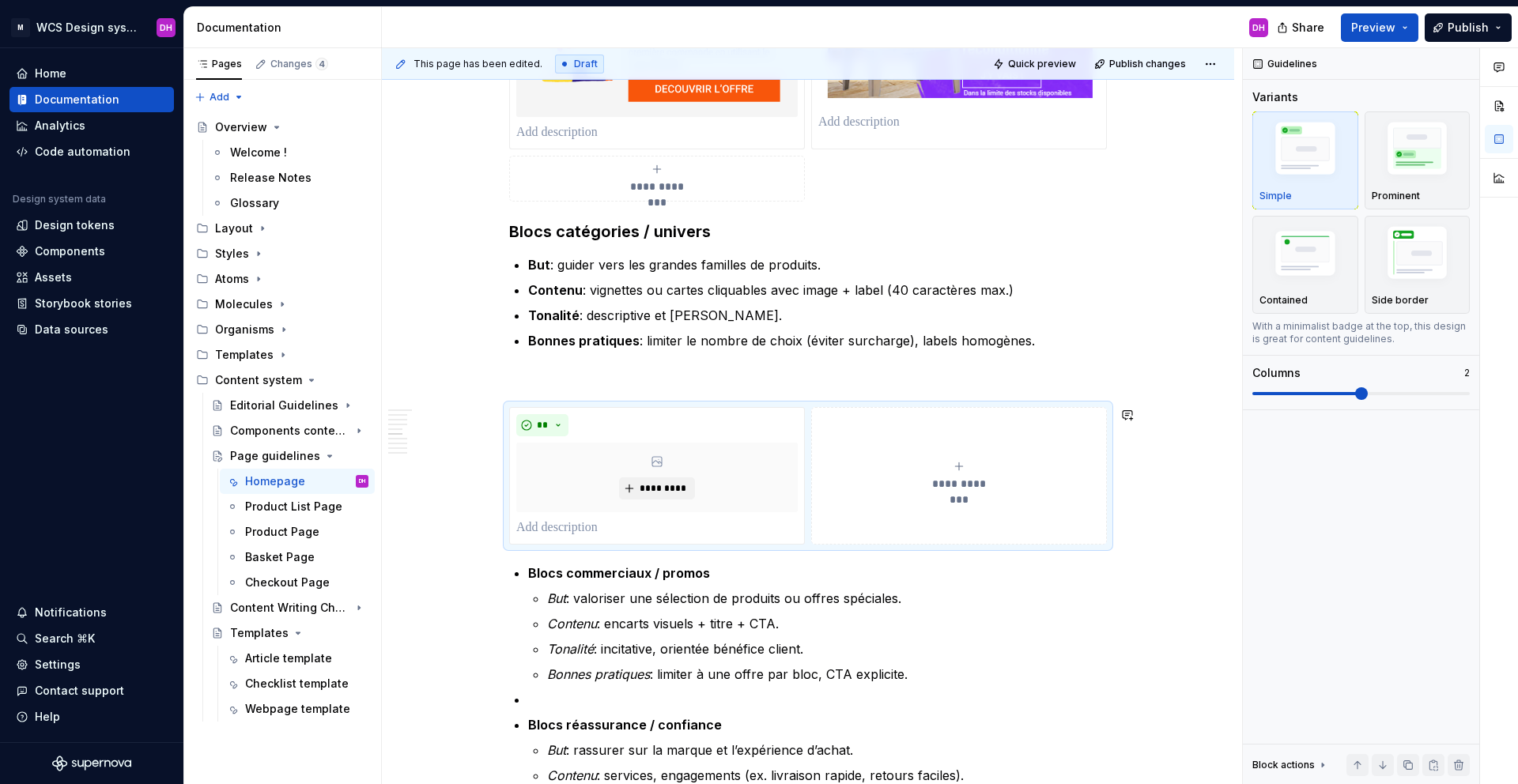
click at [639, 386] on p at bounding box center [808, 378] width 598 height 19
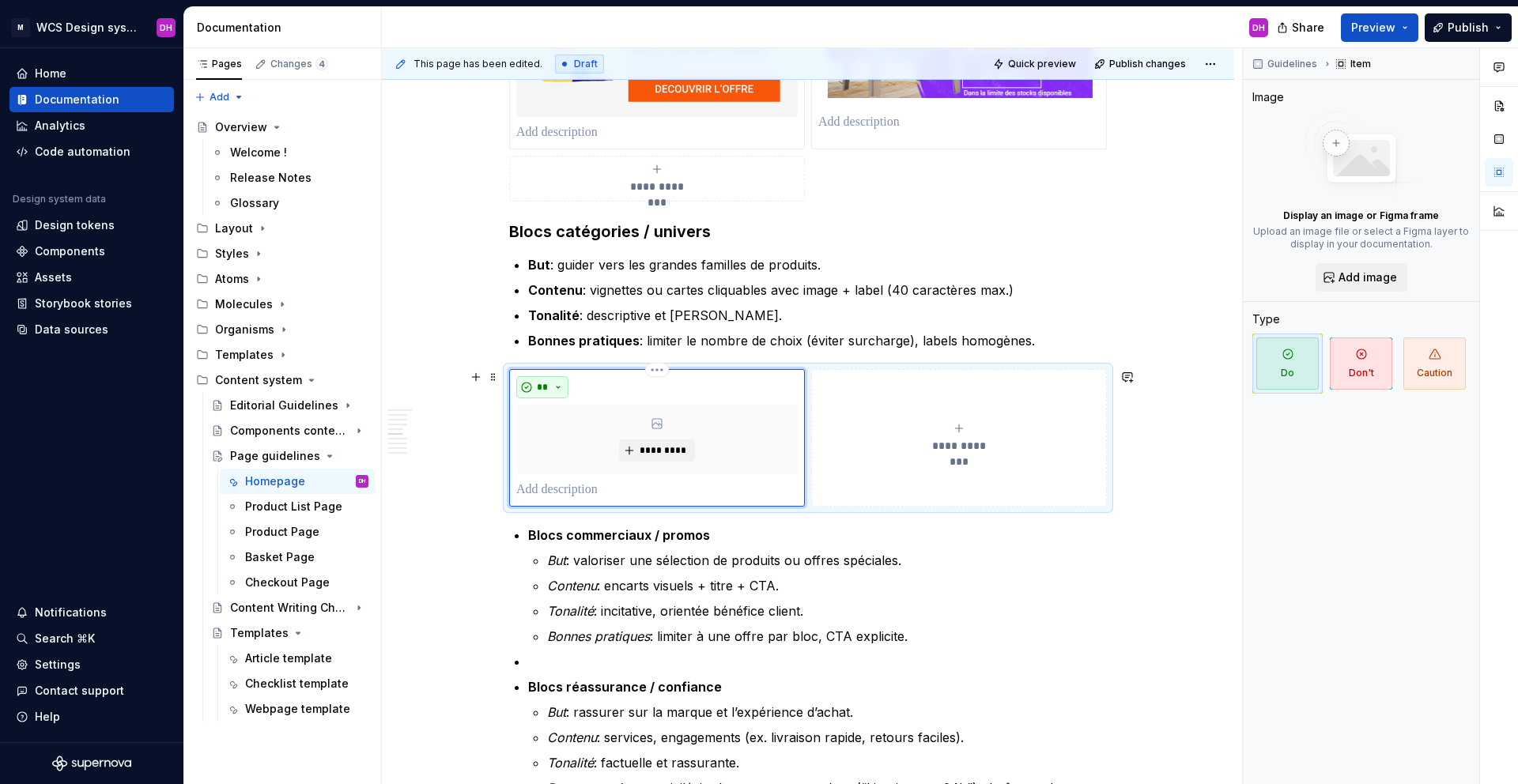
click at [552, 382] on button "**" at bounding box center [542, 387] width 53 height 22
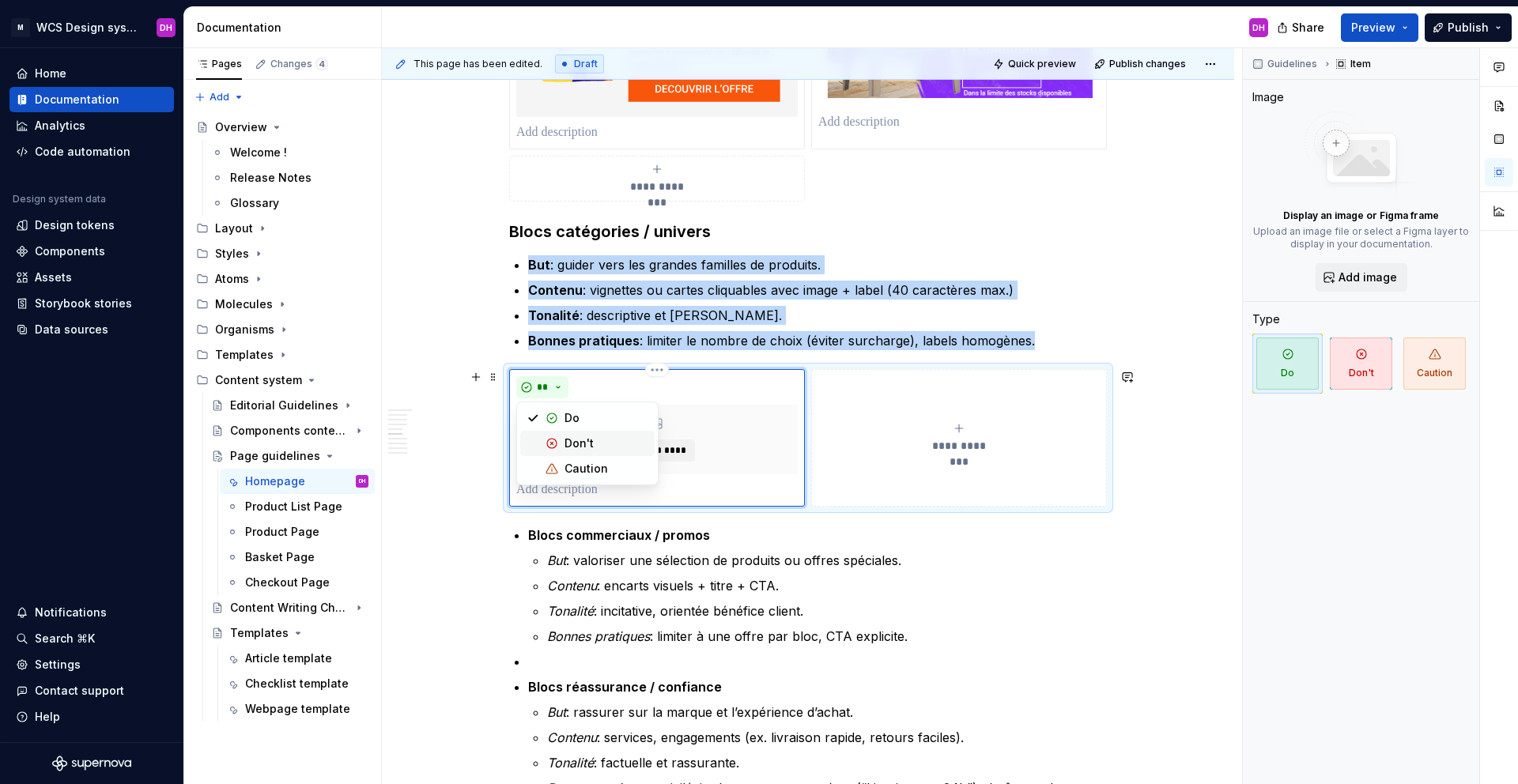
click at [565, 440] on div "Don't" at bounding box center [580, 443] width 30 height 16
click at [641, 445] on span "*********" at bounding box center [663, 450] width 48 height 13
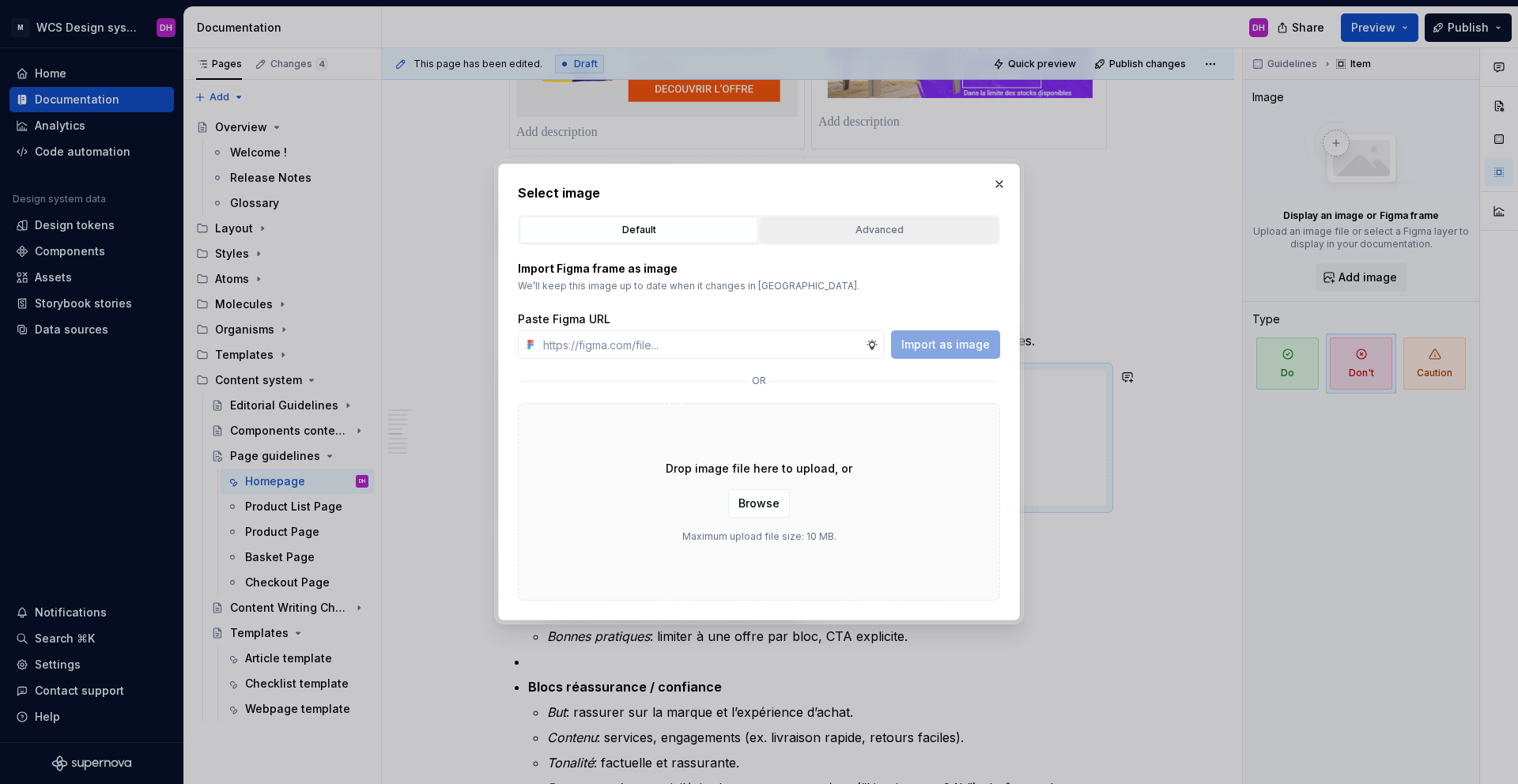
click at [819, 224] on div "Advanced" at bounding box center [879, 230] width 228 height 16
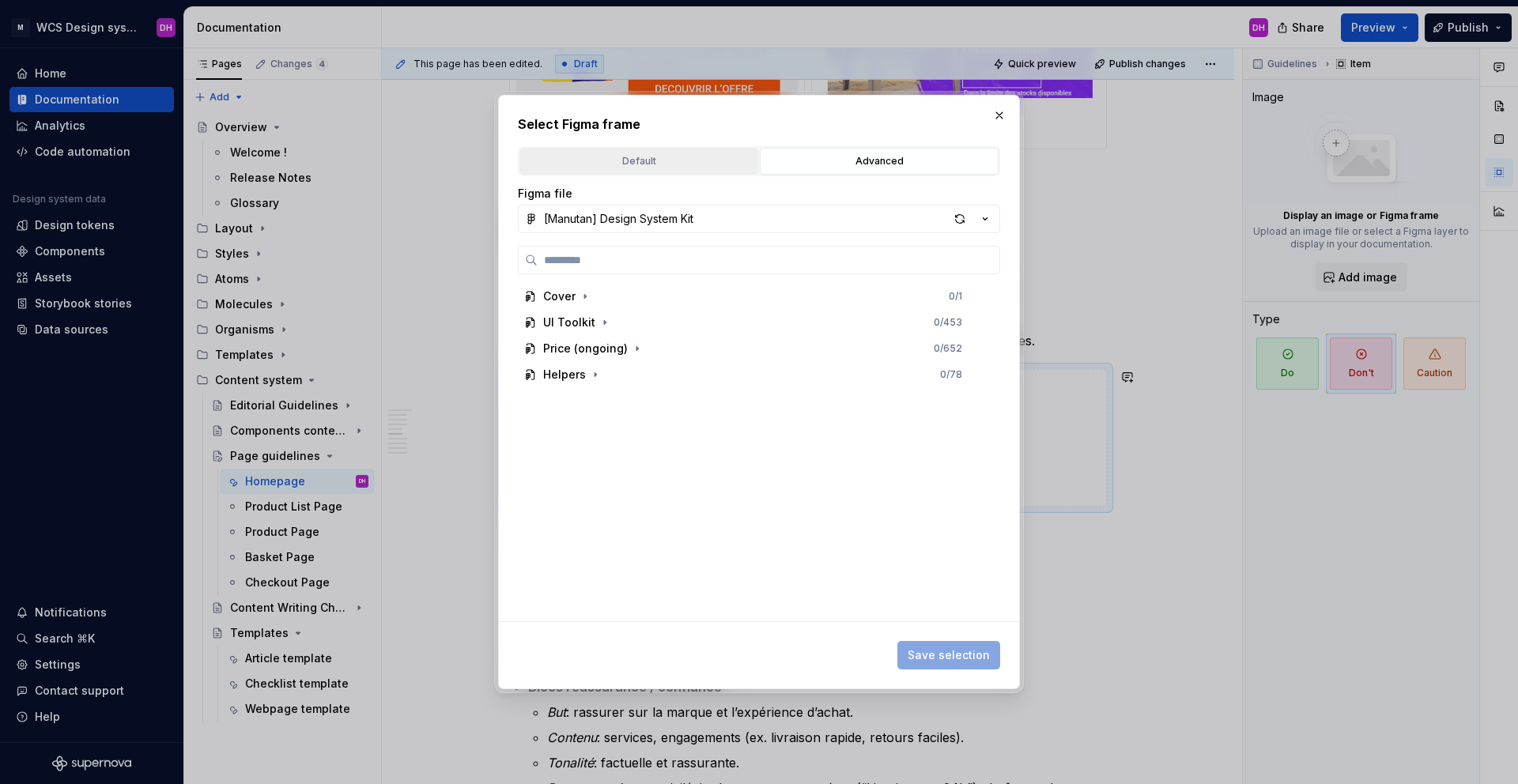
click at [630, 168] on div "Default" at bounding box center [639, 160] width 228 height 16
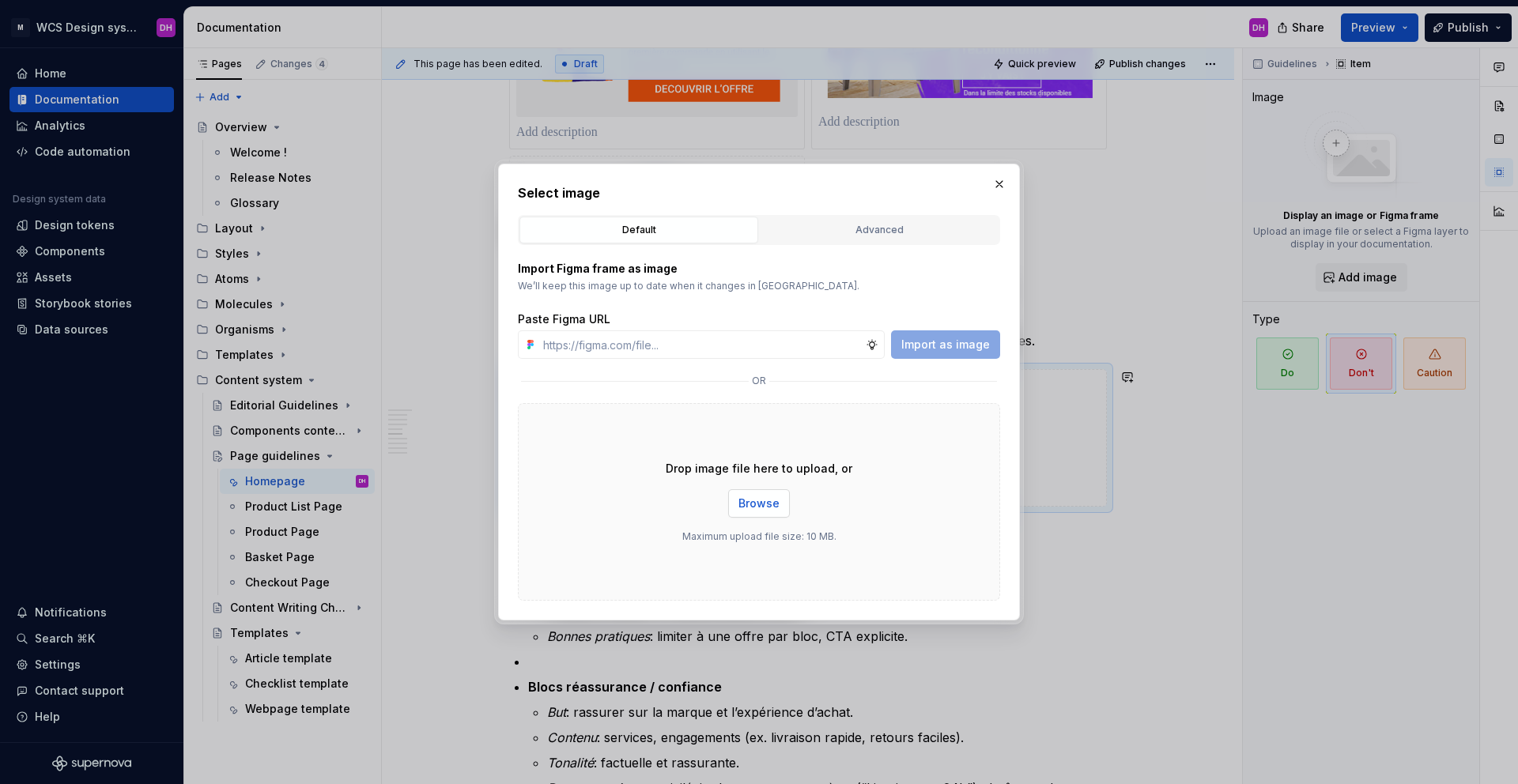
click at [781, 502] on button "Browse" at bounding box center [759, 503] width 62 height 29
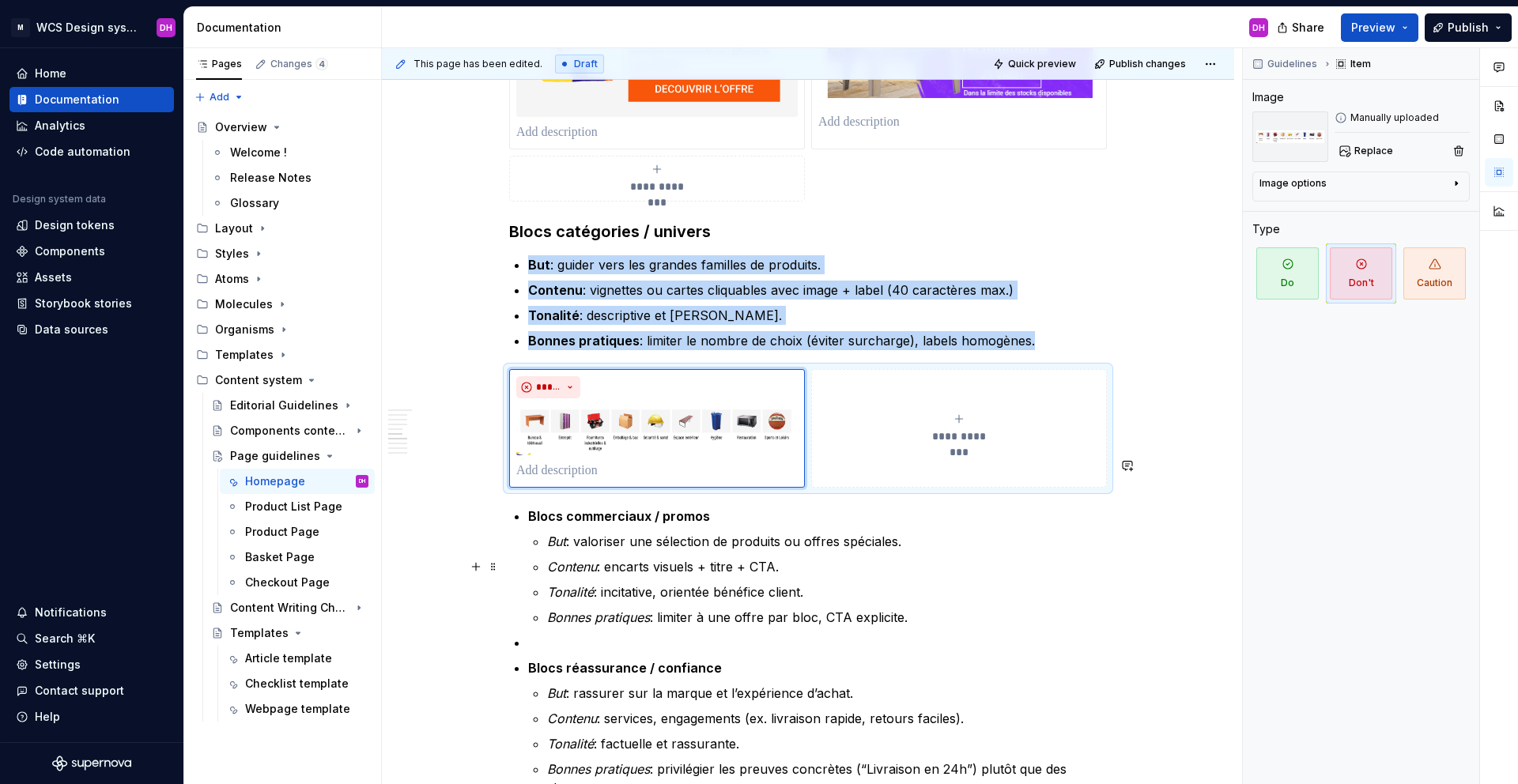
scroll to position [1404, 0]
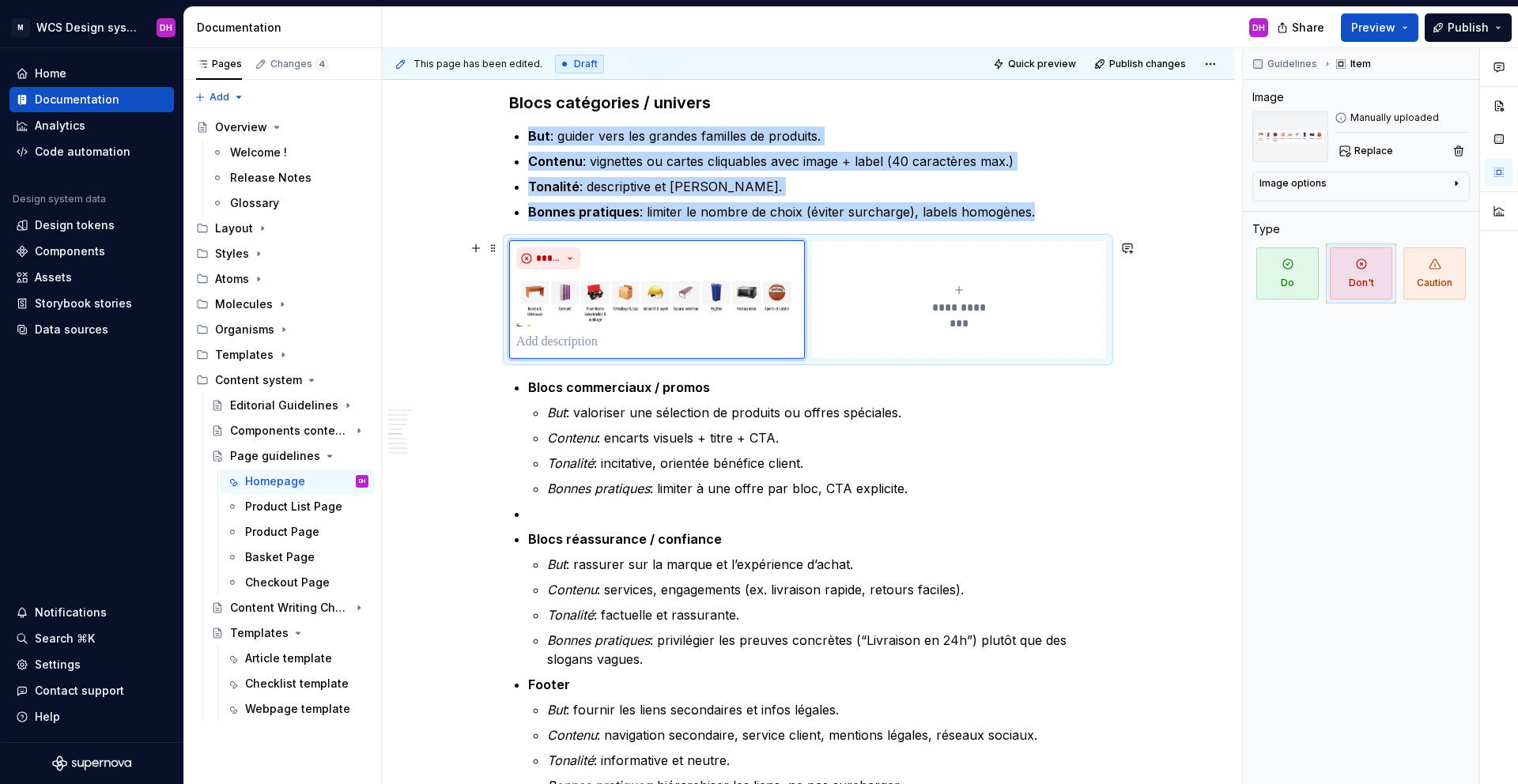
click at [957, 279] on button "**********" at bounding box center [959, 299] width 295 height 119
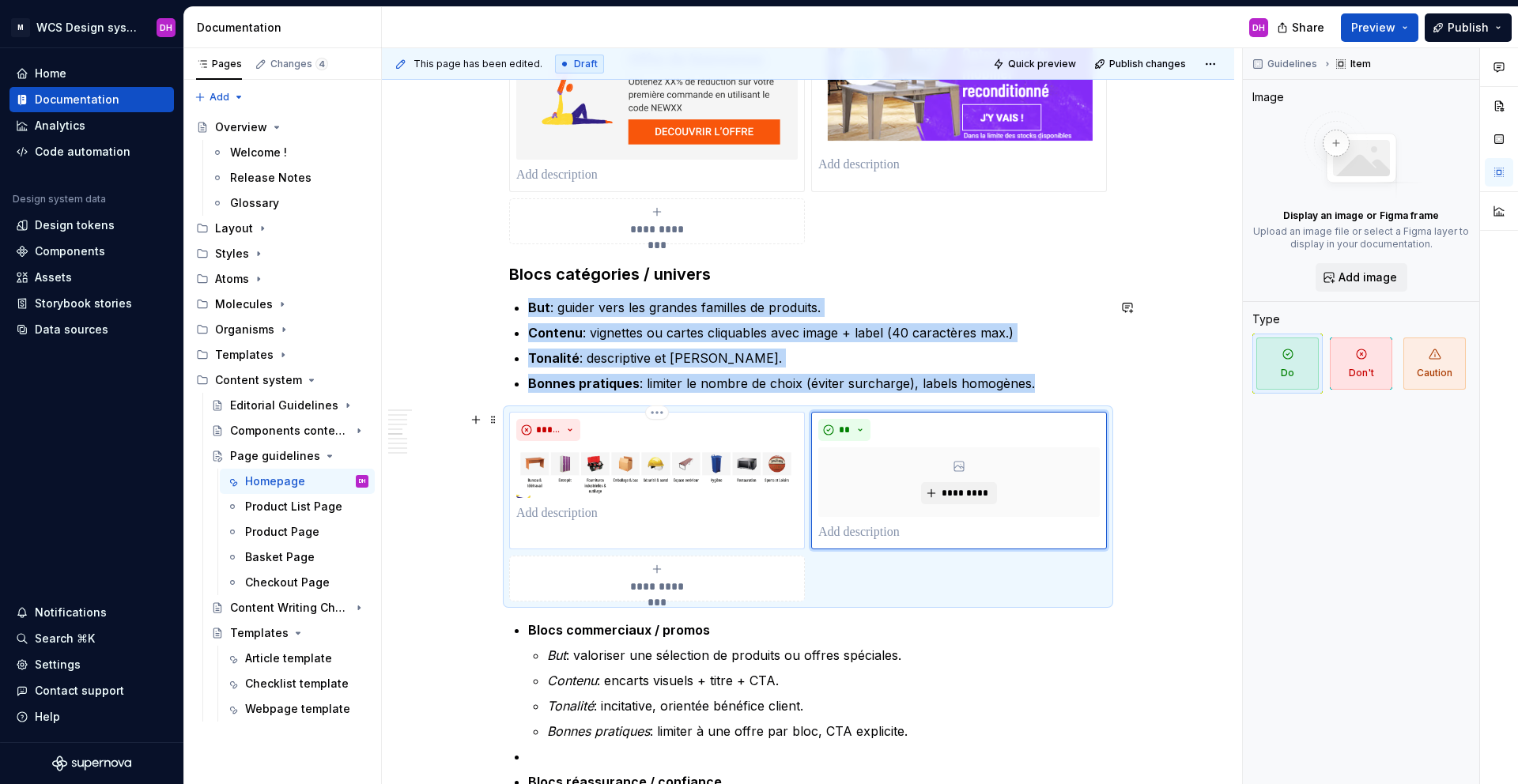
scroll to position [1306, 0]
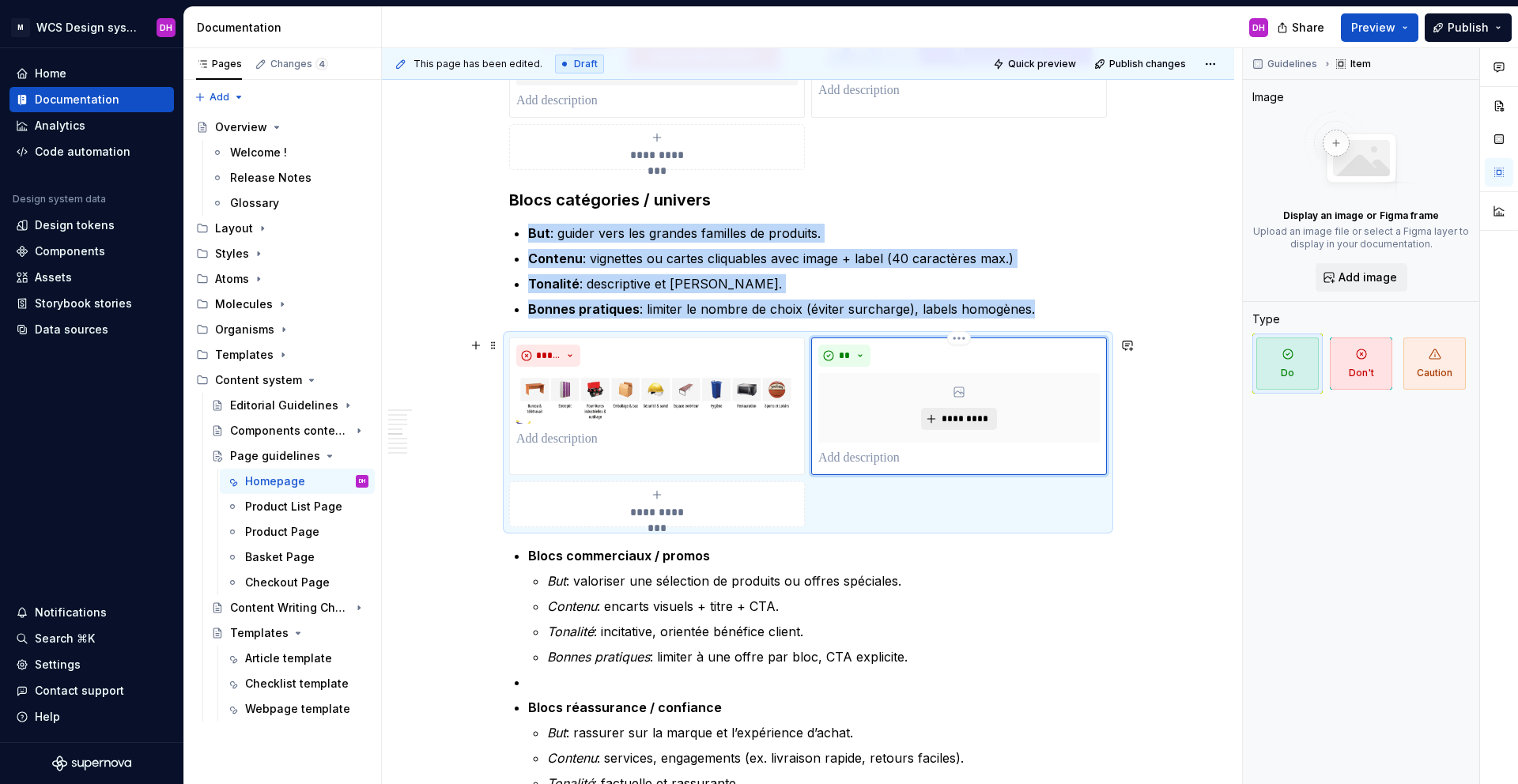
click at [962, 415] on span "*********" at bounding box center [965, 419] width 48 height 13
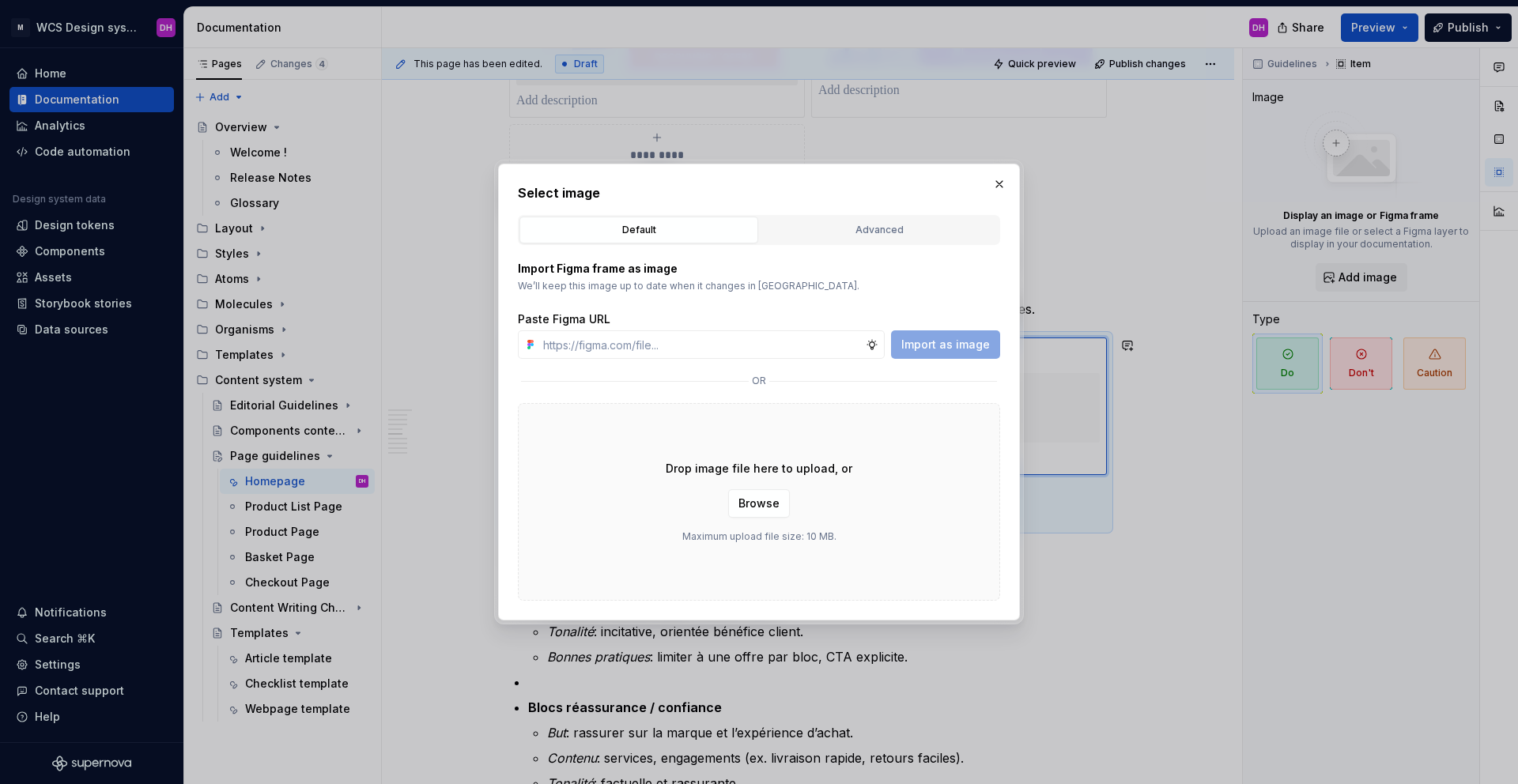
click at [772, 517] on div "Drop image file here to upload, or Browse Maximum upload file size: 10 MB." at bounding box center [759, 502] width 483 height 197
click at [775, 486] on div "Drop image file here to upload, or Browse Maximum upload file size: 10 MB." at bounding box center [759, 502] width 483 height 197
click at [773, 493] on button "Browse" at bounding box center [759, 503] width 62 height 29
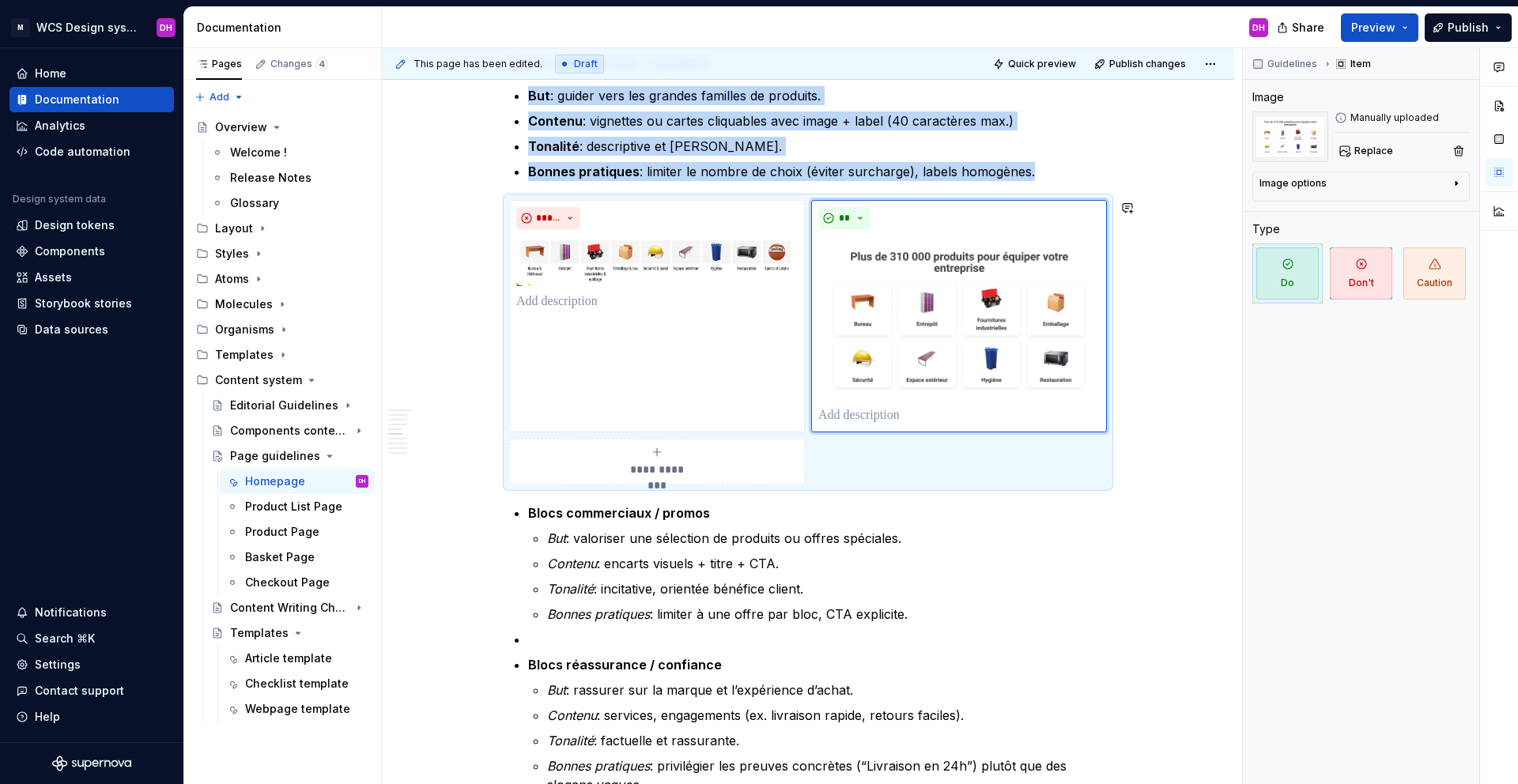
scroll to position [1446, 0]
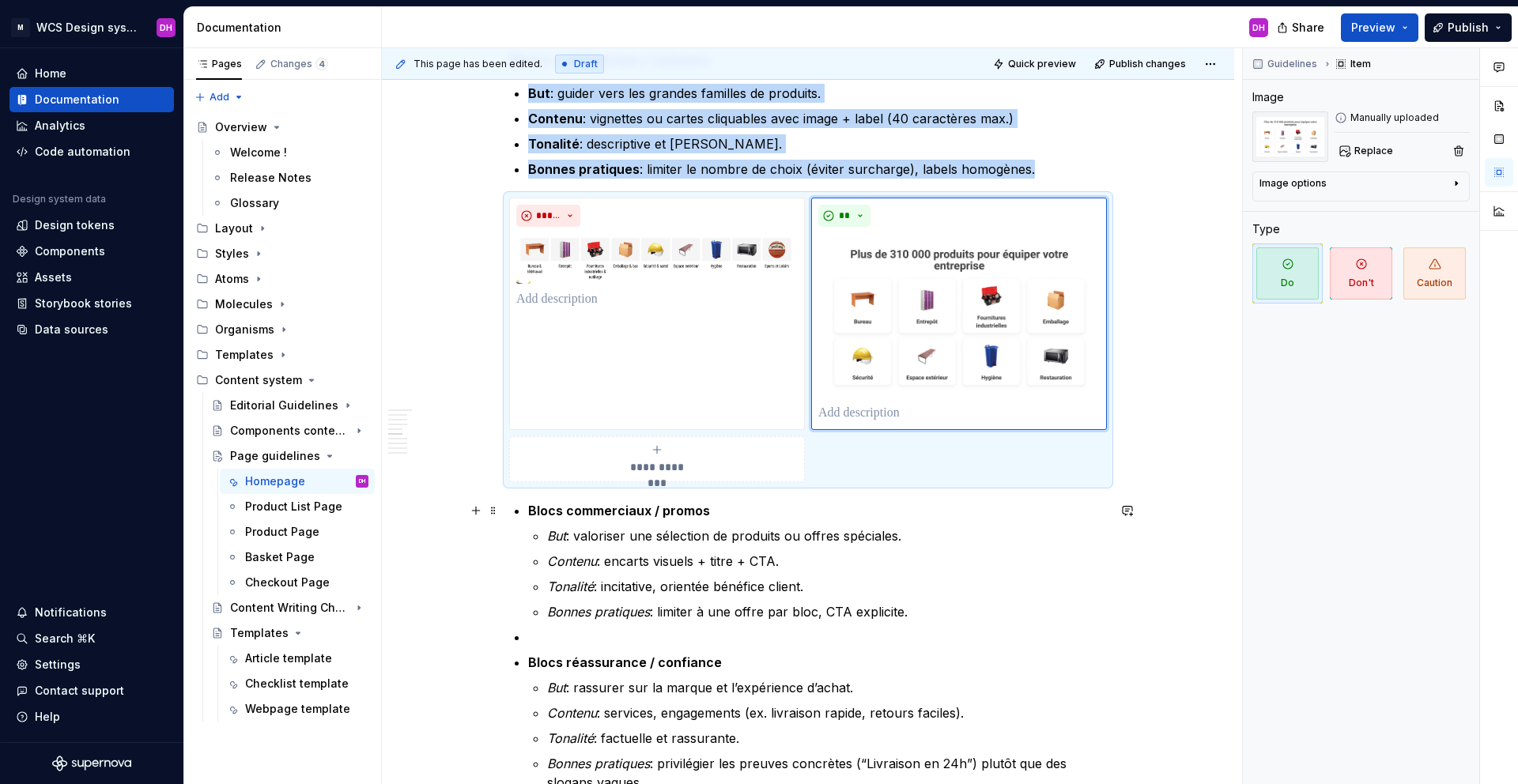
click at [460, 505] on div "Homepage Owner : [PERSON_NAME] MAJ : [DATE] Status : Draft Overview La homepage…" at bounding box center [808, 699] width 853 height 3704
click at [460, 532] on div "Homepage Owner : [PERSON_NAME] MAJ : [DATE] Status : Draft Overview La homepage…" at bounding box center [808, 699] width 853 height 3704
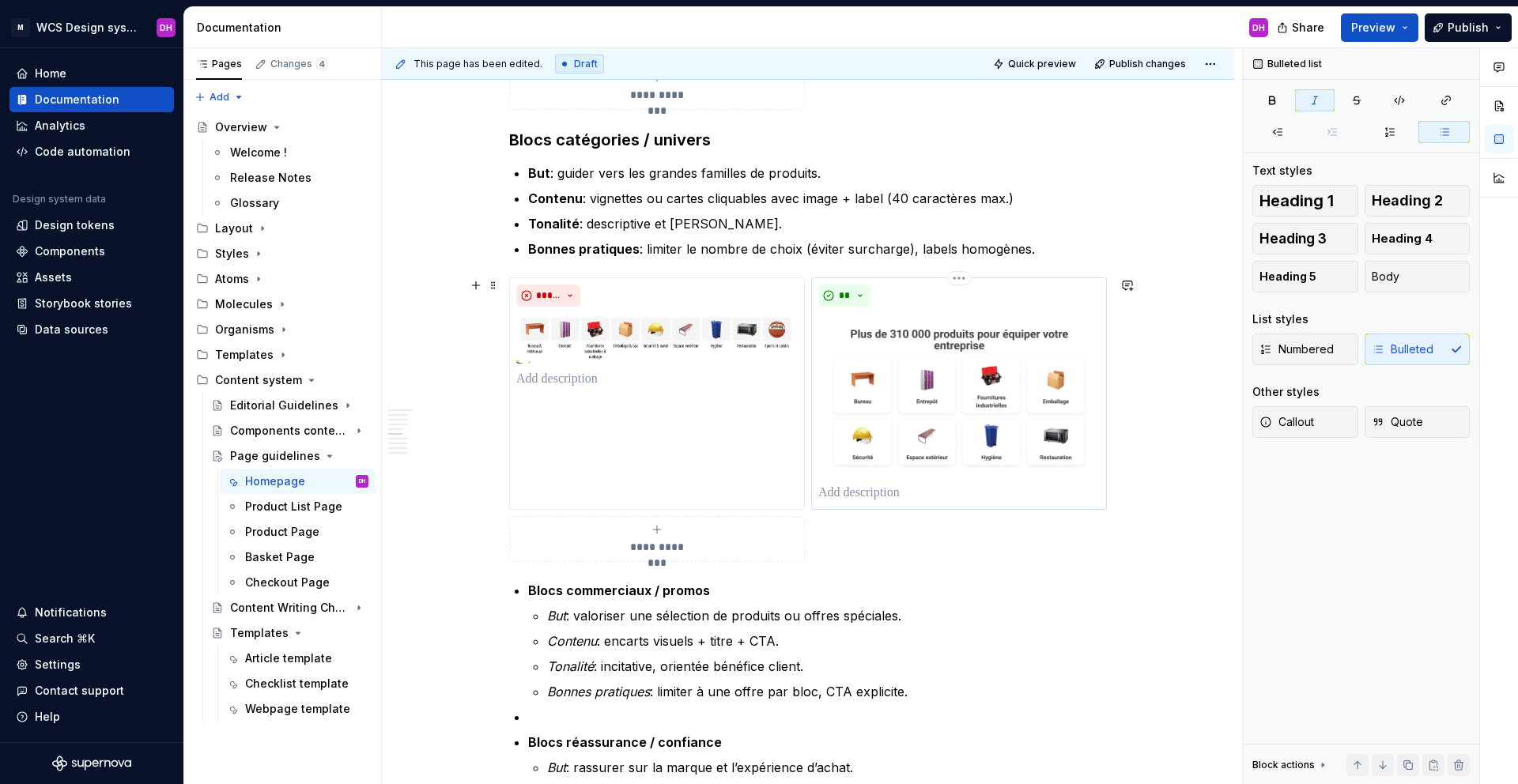
scroll to position [1291, 0]
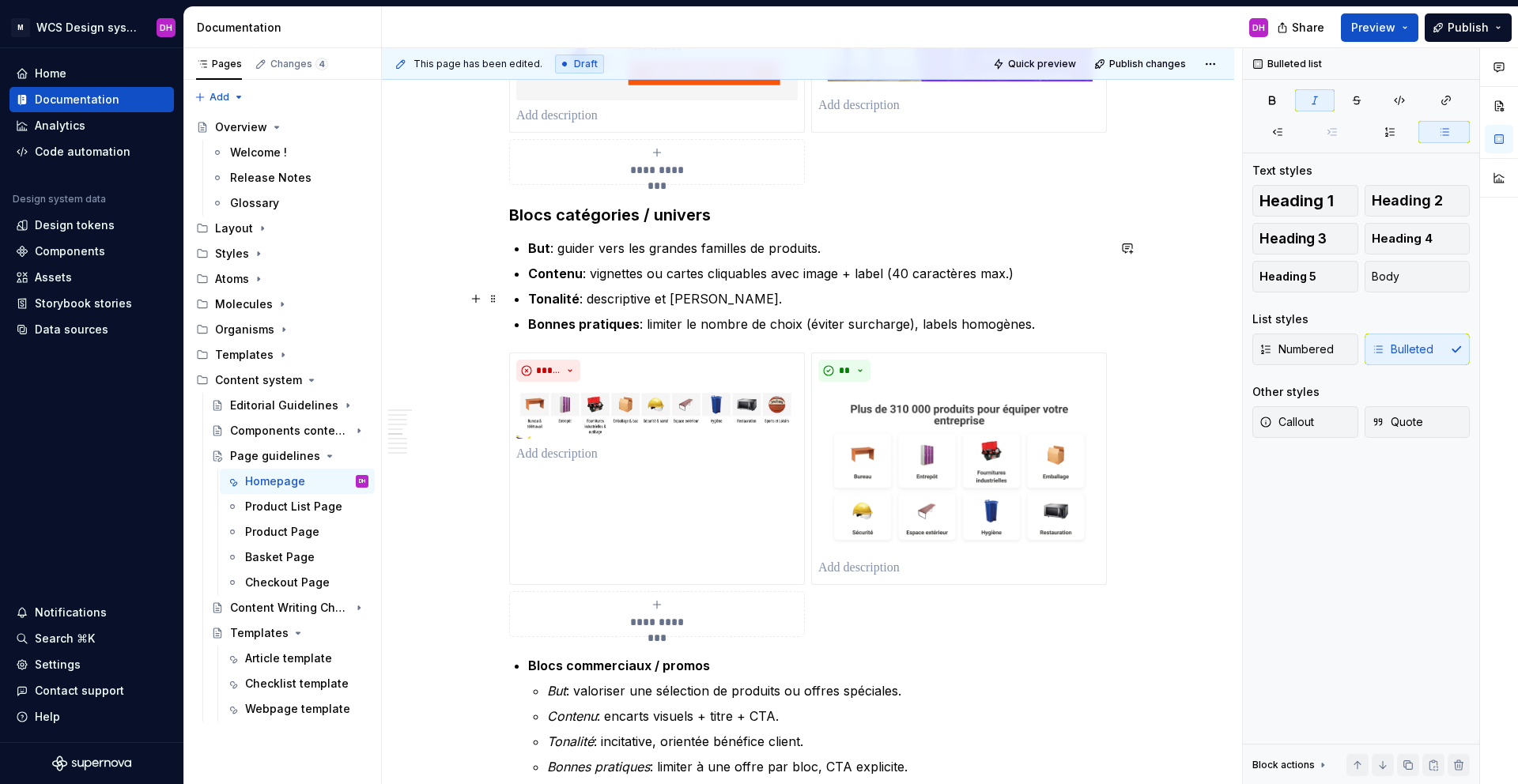
click at [721, 303] on p "Tonalité : descriptive et claire." at bounding box center [817, 299] width 579 height 19
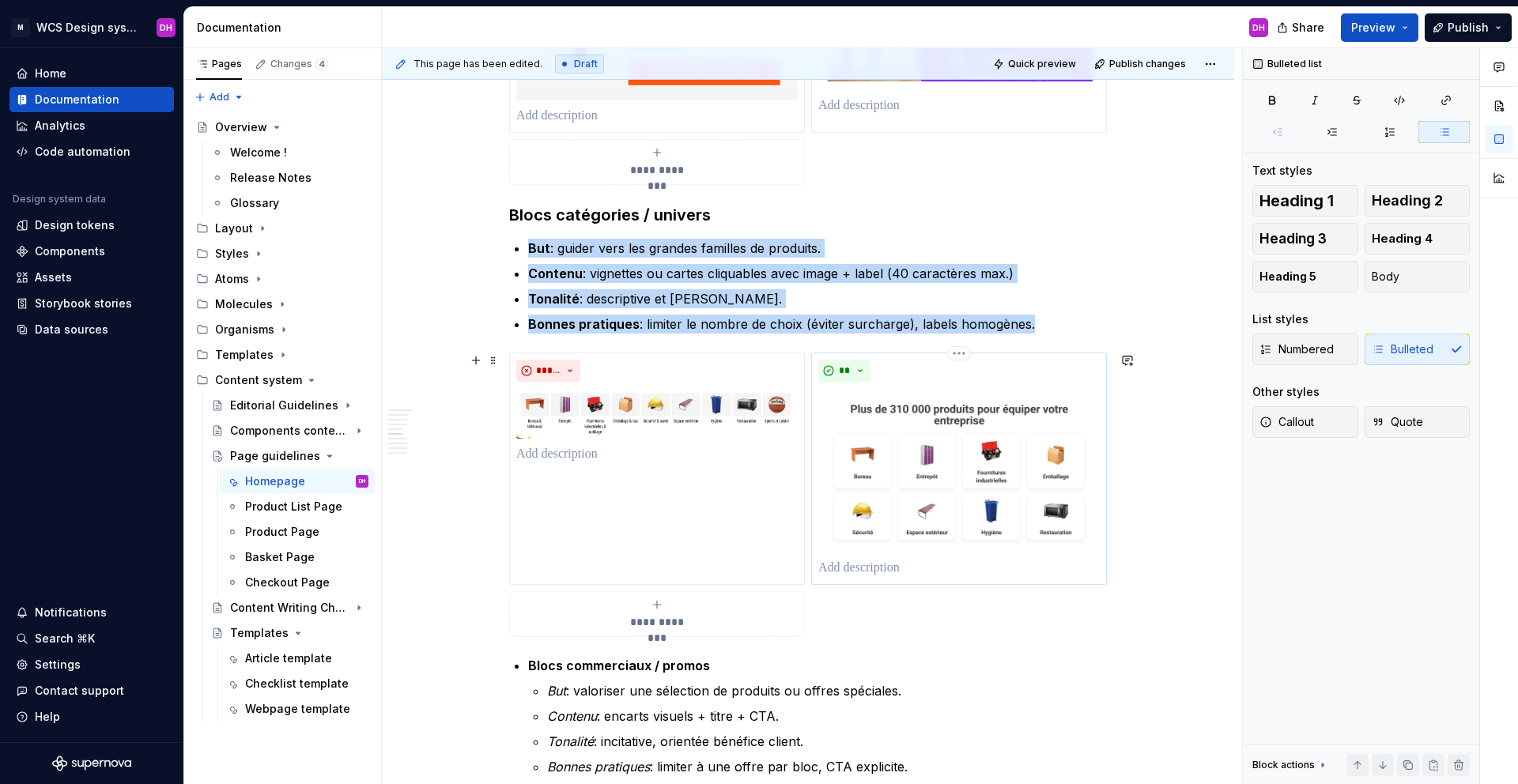
click at [951, 442] on img at bounding box center [959, 470] width 281 height 164
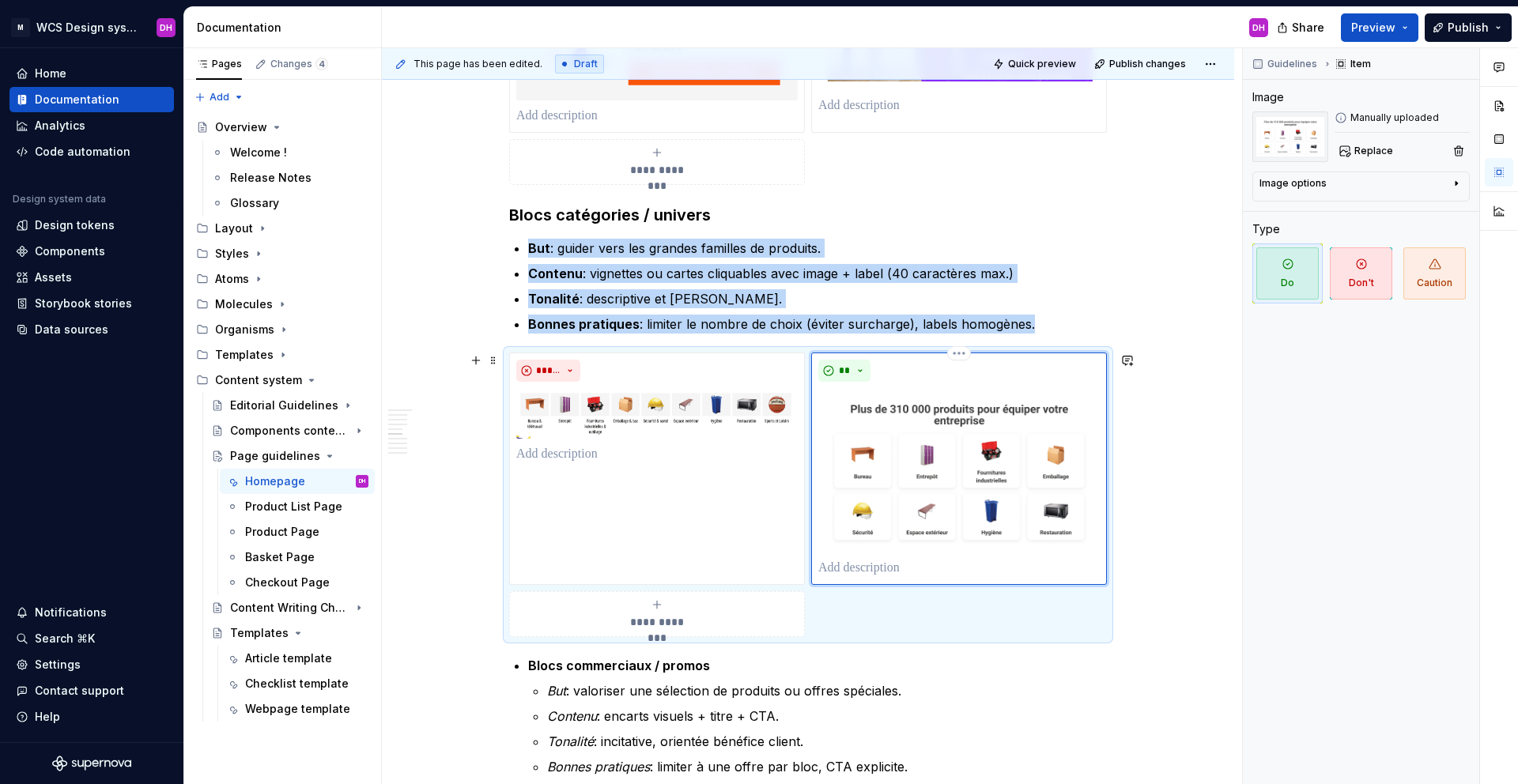
click at [892, 410] on img at bounding box center [959, 470] width 281 height 164
click at [965, 353] on html "M WCS Design system DH Home Documentation Analytics Code automation Design syst…" at bounding box center [759, 392] width 1518 height 784
click at [967, 374] on icon at bounding box center [963, 380] width 13 height 13
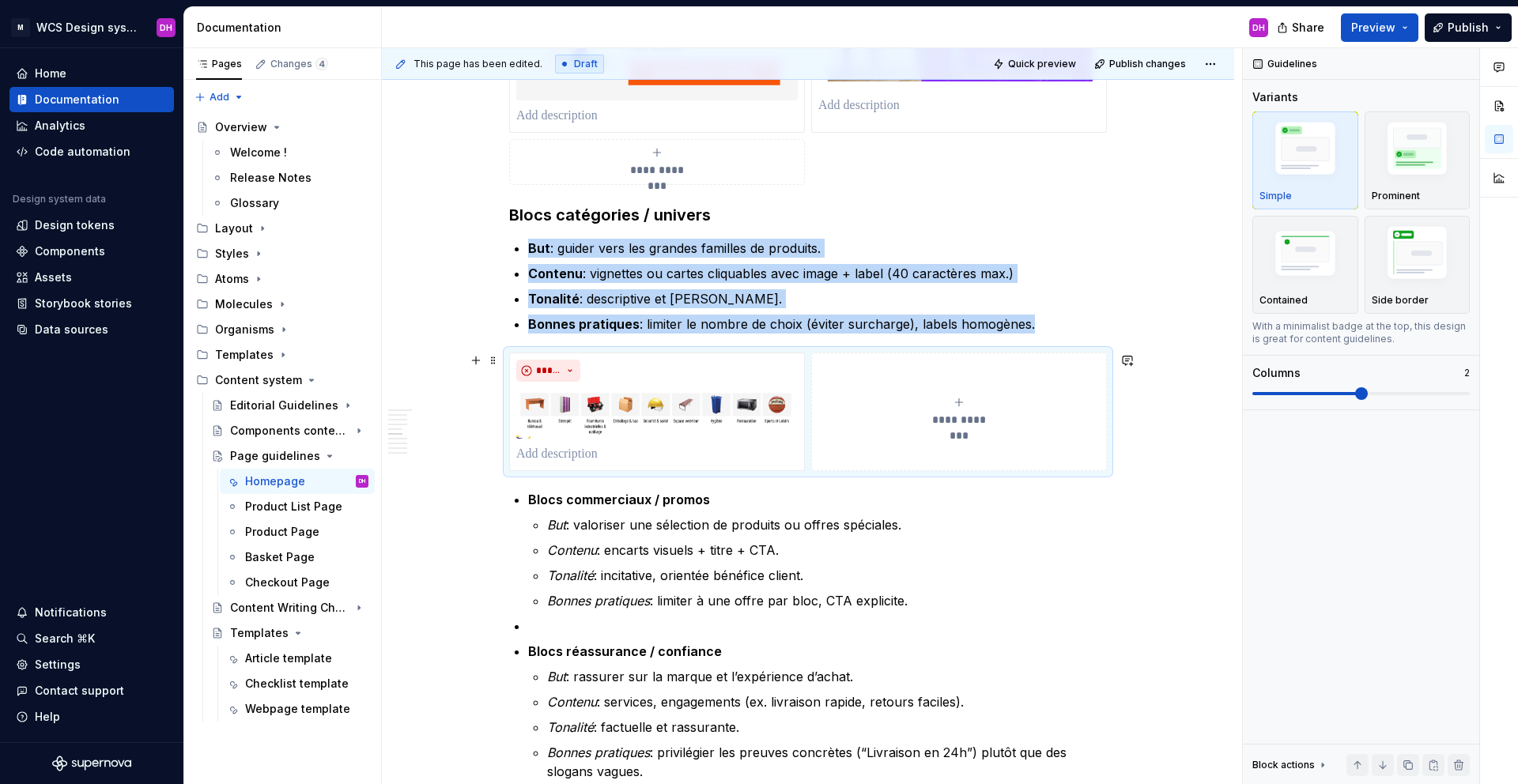
click at [936, 402] on div "**********" at bounding box center [959, 411] width 281 height 31
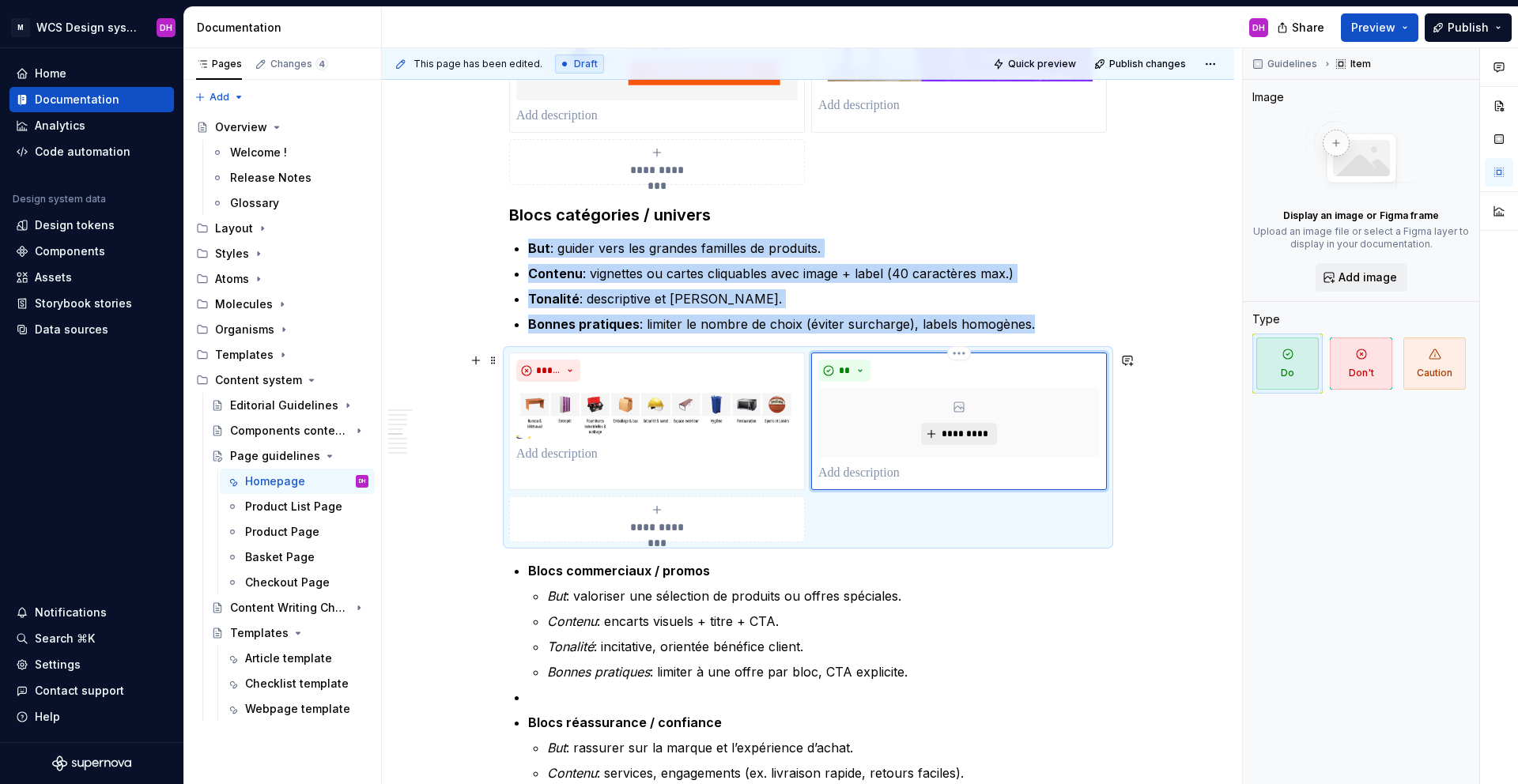
click at [961, 422] on div "*********" at bounding box center [959, 422] width 281 height 69
click at [973, 436] on span "*********" at bounding box center [965, 434] width 48 height 13
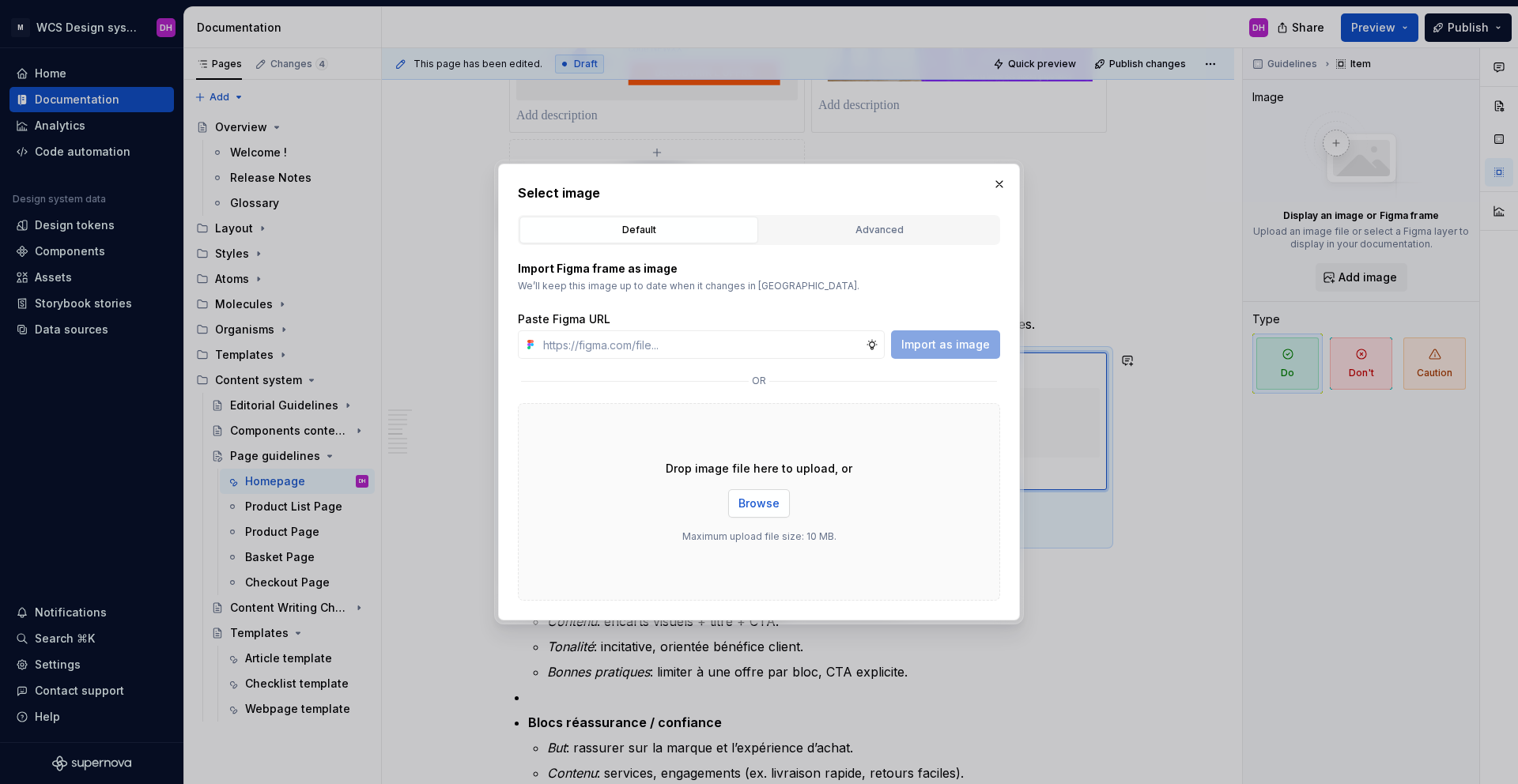
click at [754, 513] on button "Browse" at bounding box center [759, 503] width 62 height 29
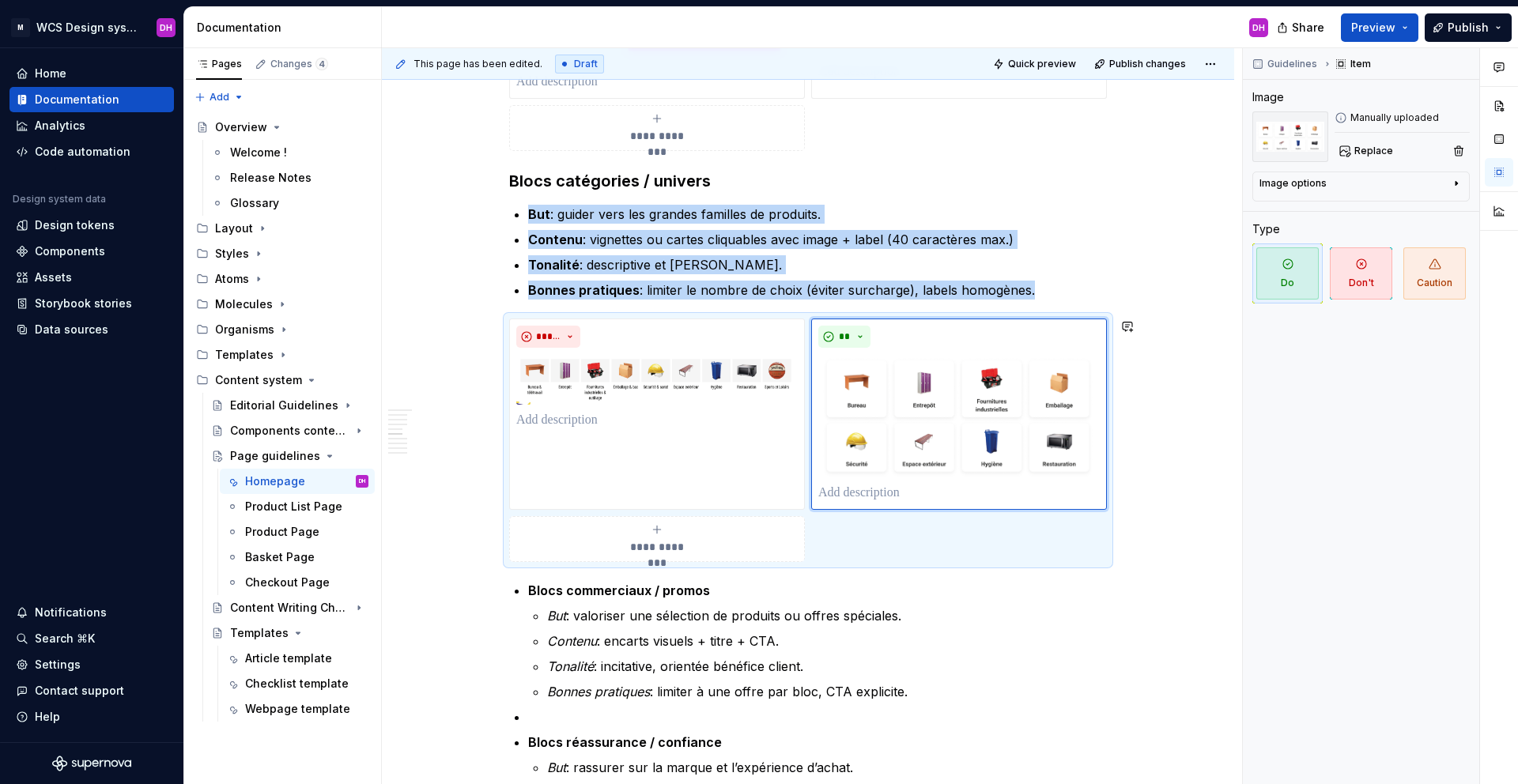
scroll to position [1354, 0]
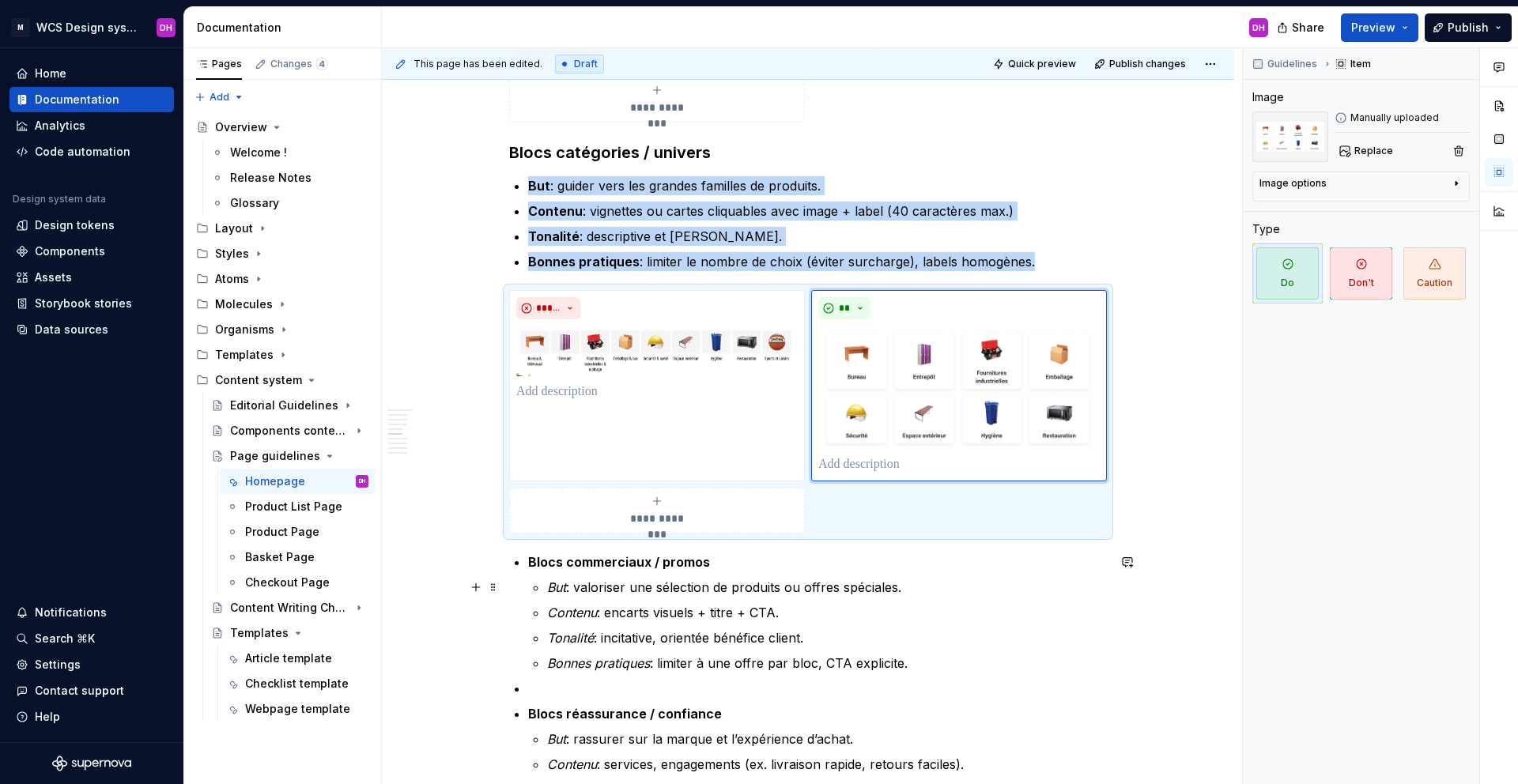
click at [411, 560] on div "Homepage Owner : [PERSON_NAME] MAJ : [DATE] Status : Draft Overview La homepage…" at bounding box center [808, 771] width 853 height 3664
click at [549, 438] on div "*****" at bounding box center [657, 385] width 295 height 191
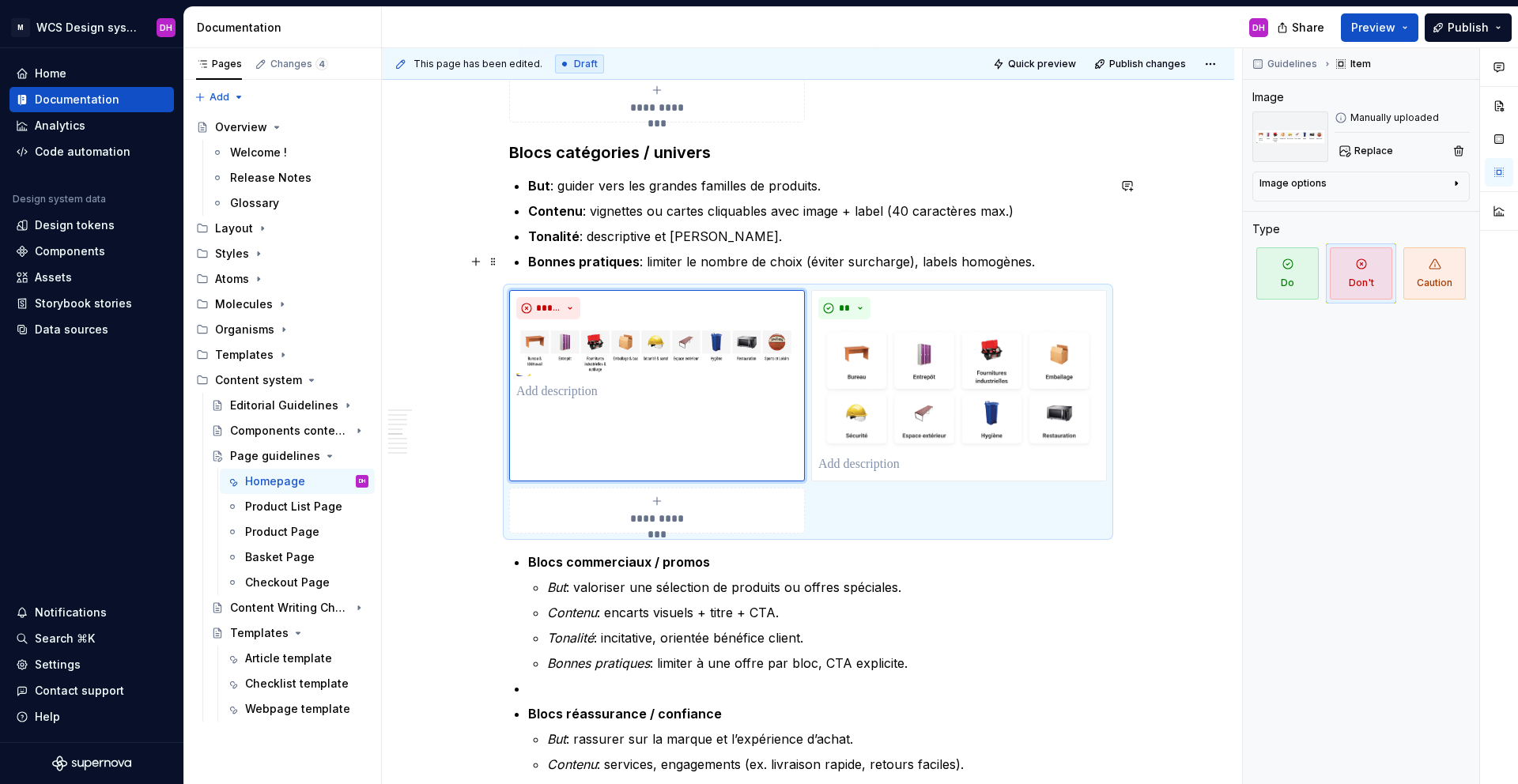
click at [921, 262] on p "Bonnes pratiques : limiter le nombre de choix (éviter surcharge), labels homogè…" at bounding box center [817, 261] width 579 height 19
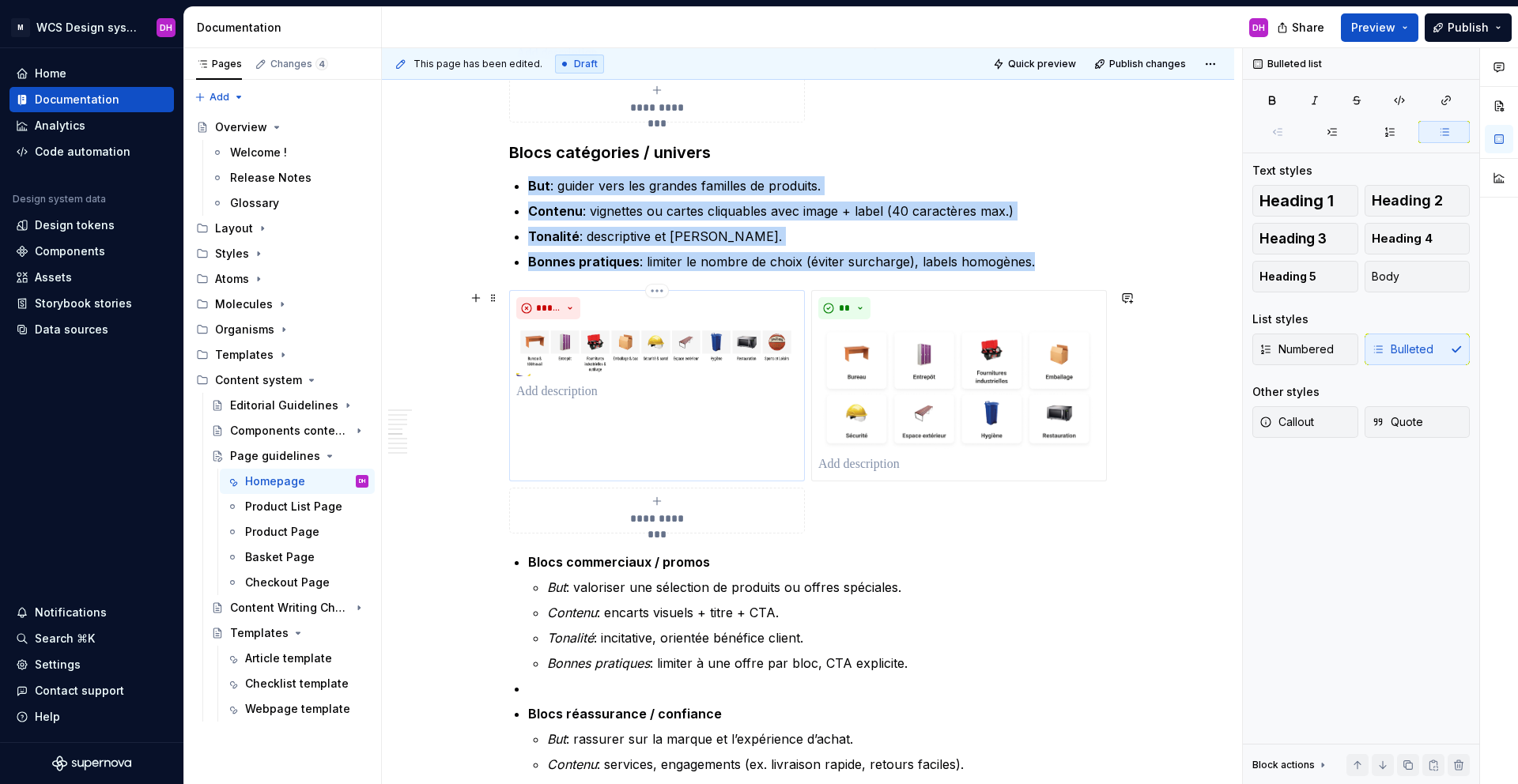
click at [679, 345] on img at bounding box center [656, 350] width 281 height 51
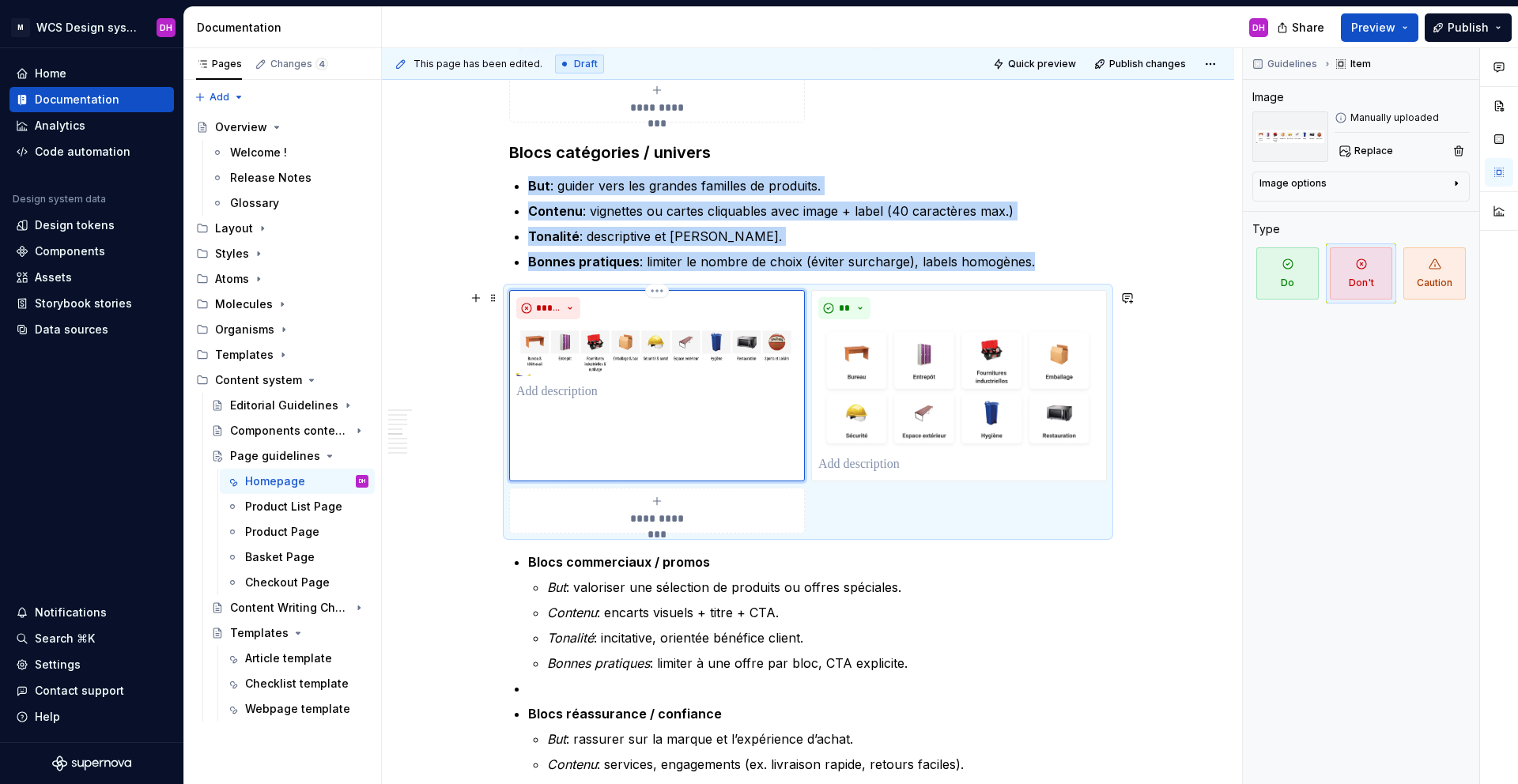
click at [681, 346] on img at bounding box center [656, 350] width 281 height 51
click at [681, 417] on div "*****" at bounding box center [657, 385] width 295 height 191
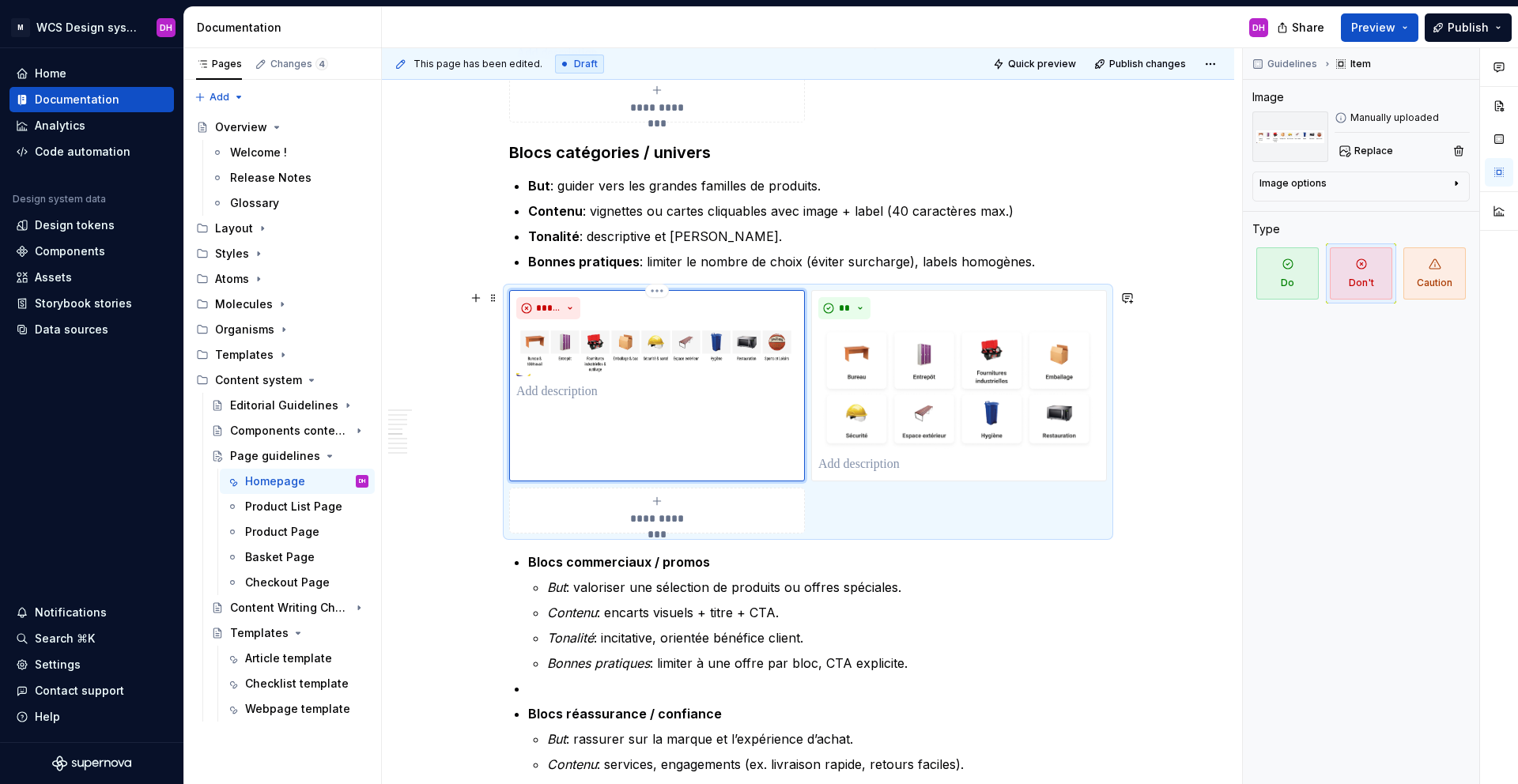
click at [566, 385] on p at bounding box center [656, 392] width 281 height 19
click at [465, 489] on div "Homepage Owner : [PERSON_NAME] MAJ : [DATE] Status : Draft Overview La homepage…" at bounding box center [808, 771] width 853 height 3664
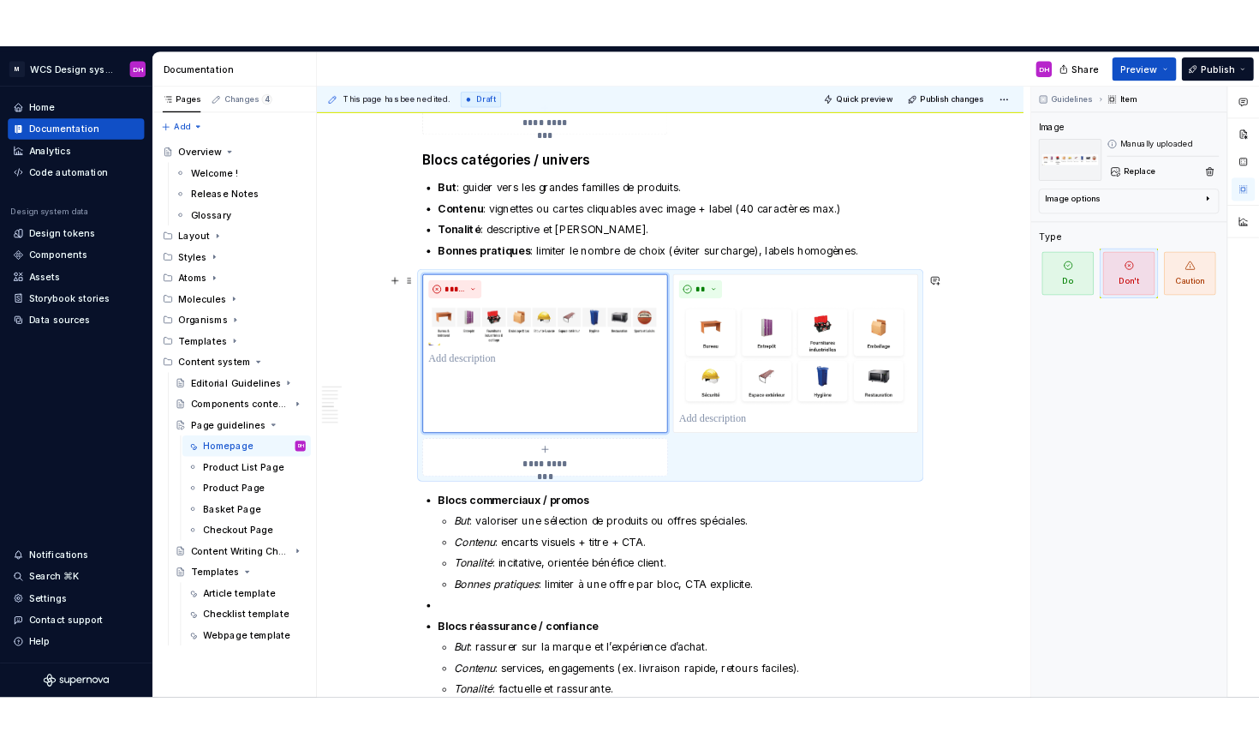
scroll to position [1487, 0]
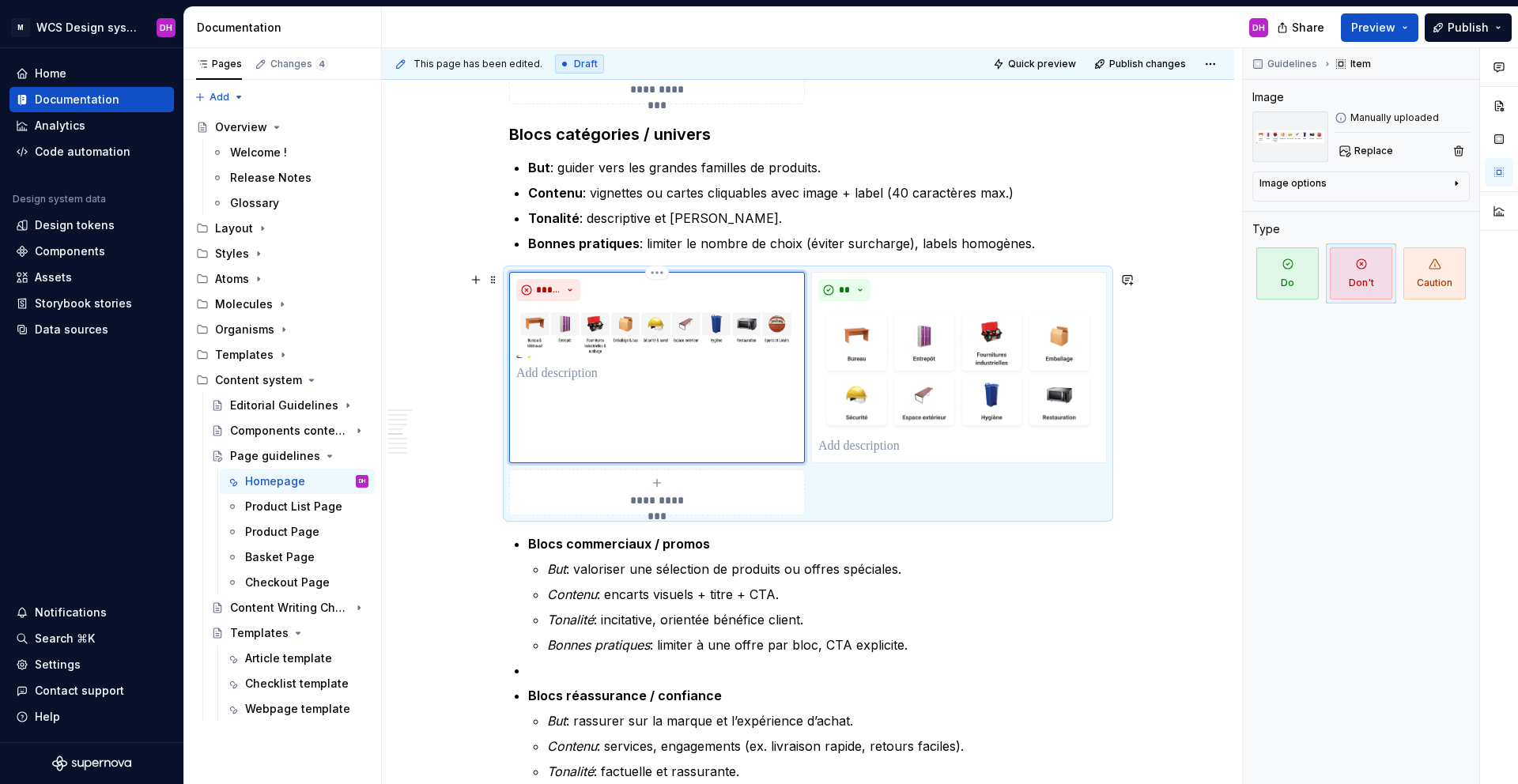
click at [597, 370] on p at bounding box center [656, 374] width 281 height 19
type textarea "*"
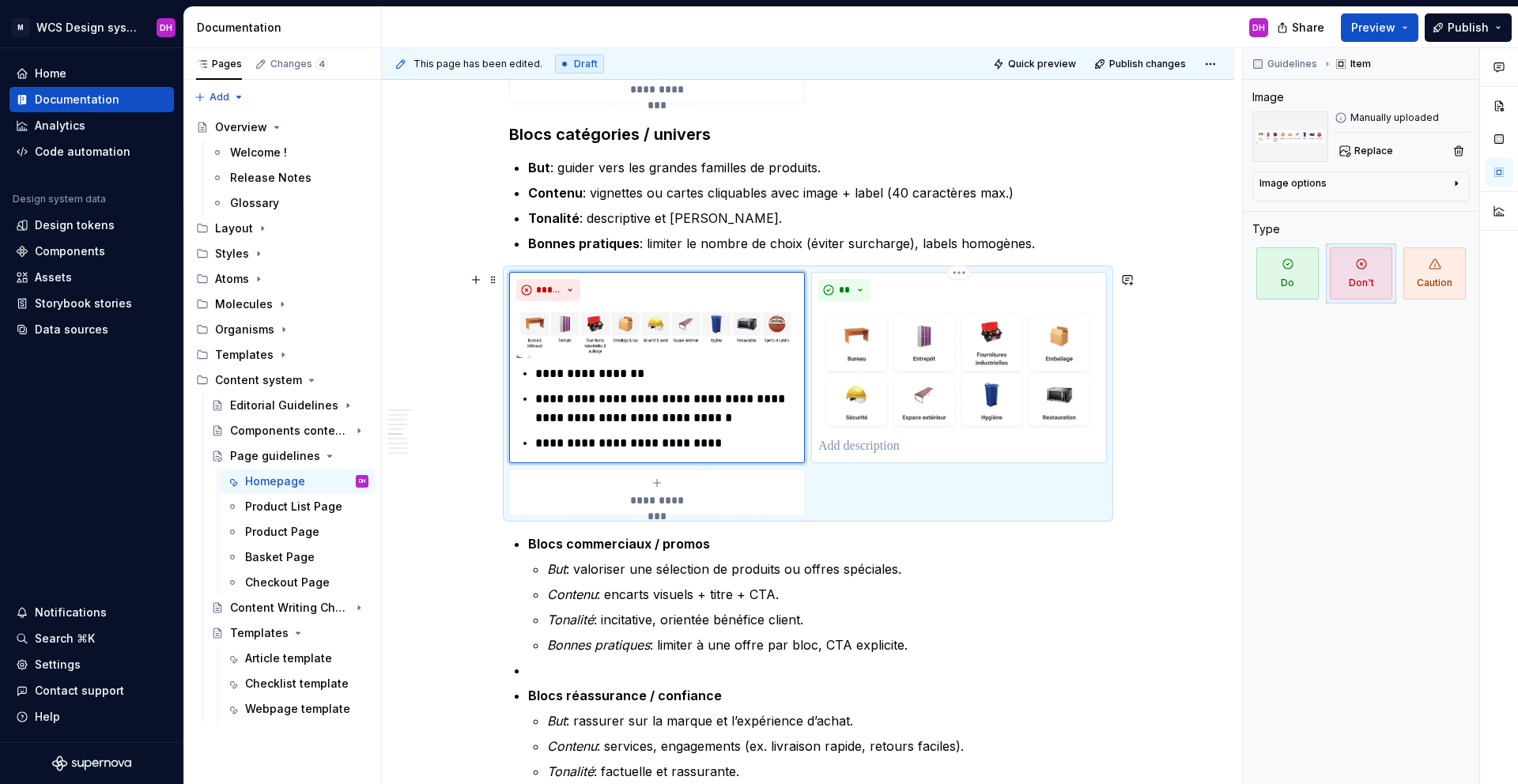
click at [875, 442] on p at bounding box center [959, 446] width 281 height 19
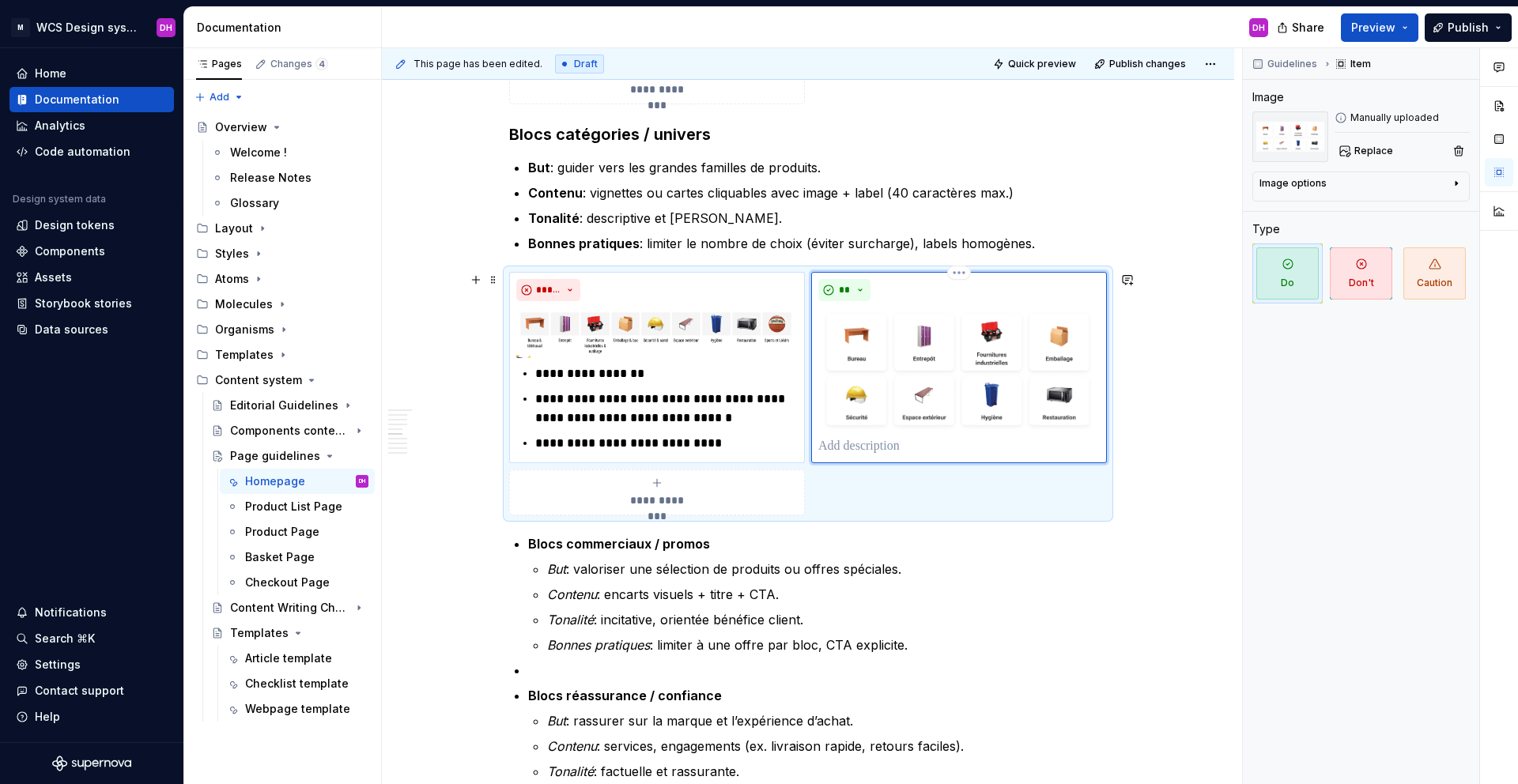
type textarea "*"
drag, startPoint x: 650, startPoint y: 373, endPoint x: 521, endPoint y: 371, distance: 129.0
click at [535, 371] on li "**********" at bounding box center [666, 374] width 262 height 19
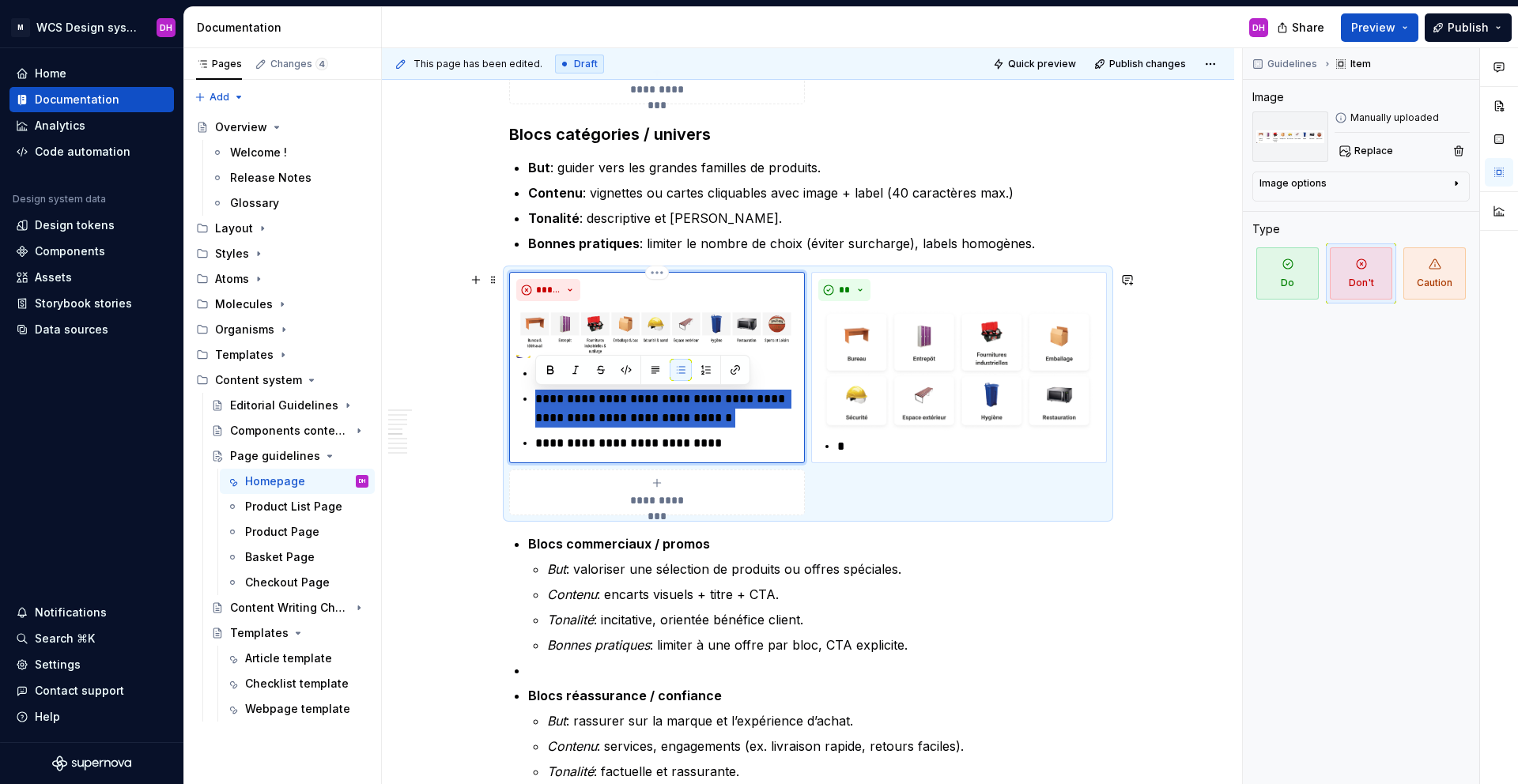
drag, startPoint x: 763, startPoint y: 421, endPoint x: 515, endPoint y: 396, distance: 249.3
click at [516, 396] on div "**********" at bounding box center [656, 409] width 281 height 89
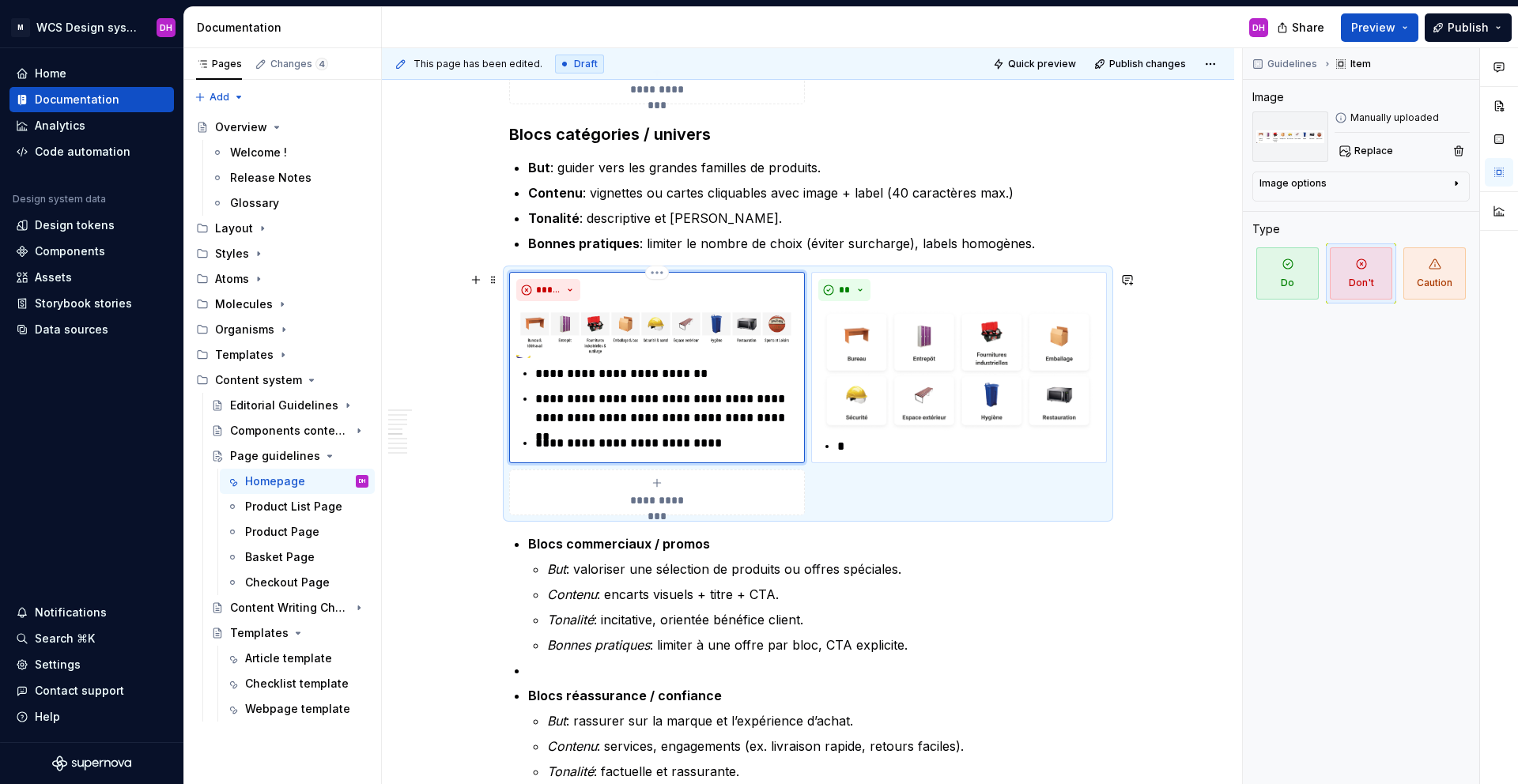
click at [711, 369] on p "**********" at bounding box center [666, 374] width 262 height 19
drag, startPoint x: 680, startPoint y: 448, endPoint x: 526, endPoint y: 442, distance: 154.1
click at [526, 442] on div "**********" at bounding box center [656, 409] width 281 height 89
click at [873, 449] on p "*" at bounding box center [968, 446] width 262 height 19
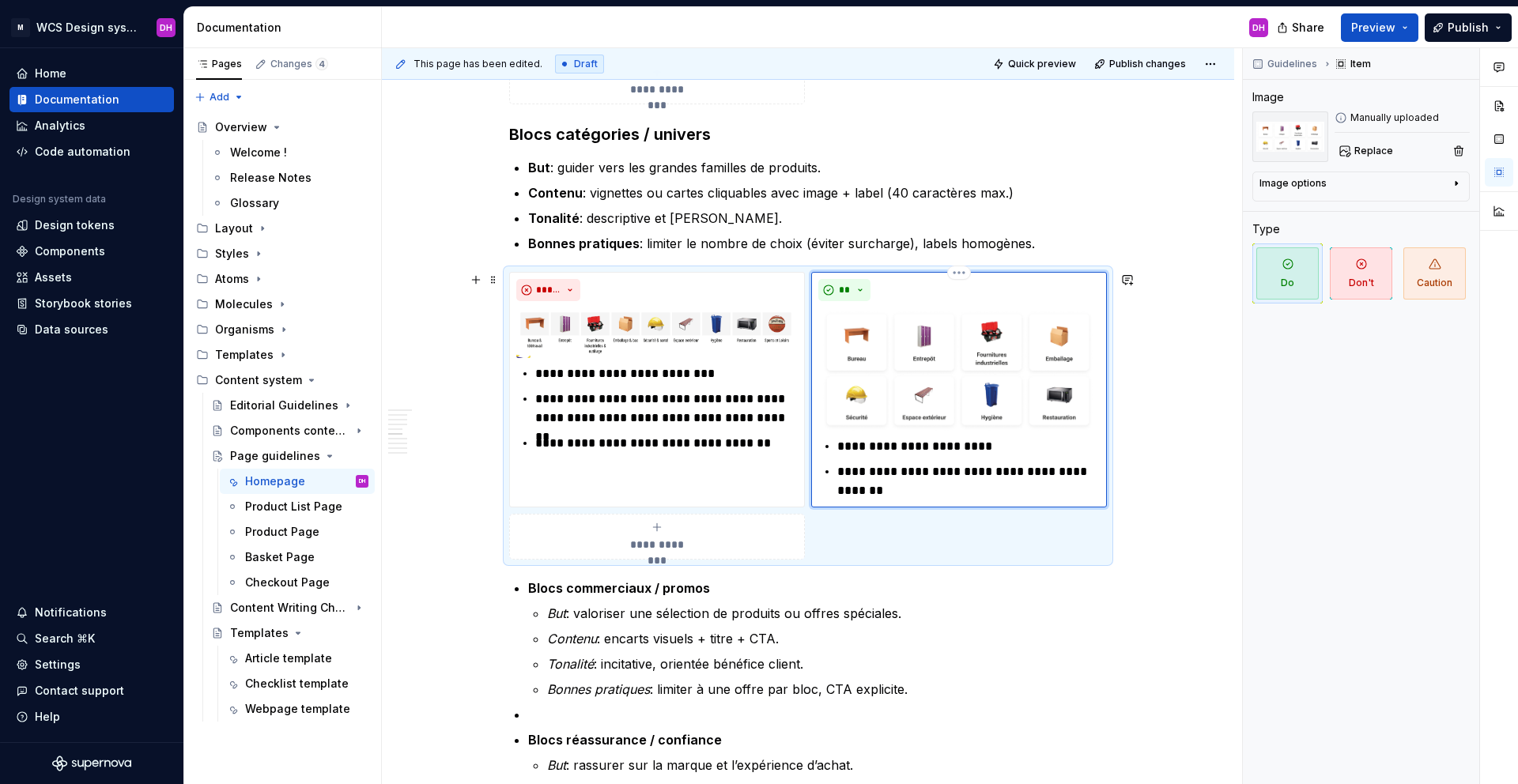
click at [1012, 482] on p "**********" at bounding box center [968, 481] width 262 height 38
click at [1013, 475] on p "**********" at bounding box center [968, 481] width 262 height 38
click at [880, 483] on p "**********" at bounding box center [968, 481] width 262 height 38
drag, startPoint x: 882, startPoint y: 494, endPoint x: 823, endPoint y: 486, distance: 59.5
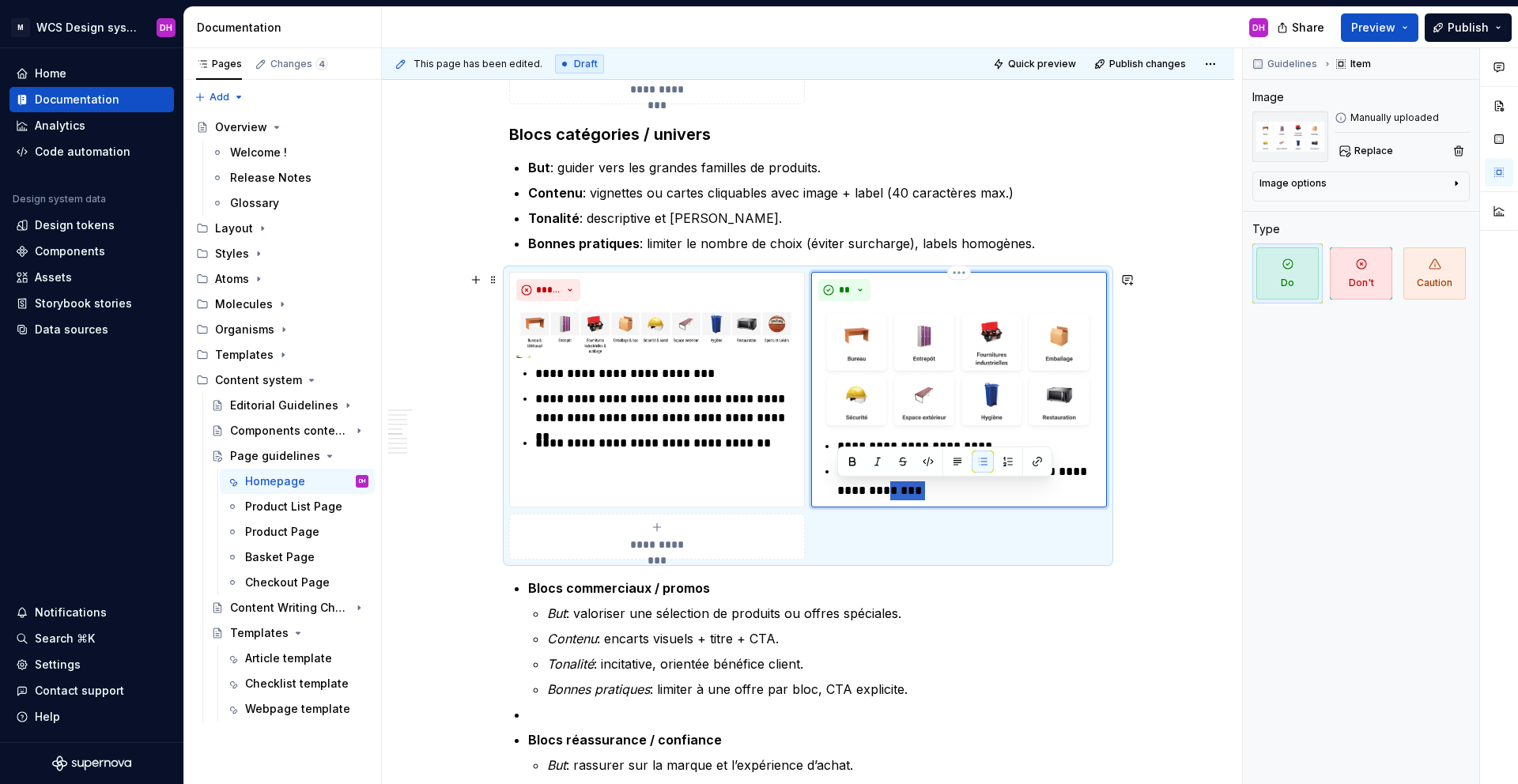
click at [823, 486] on div "**********" at bounding box center [959, 469] width 281 height 64
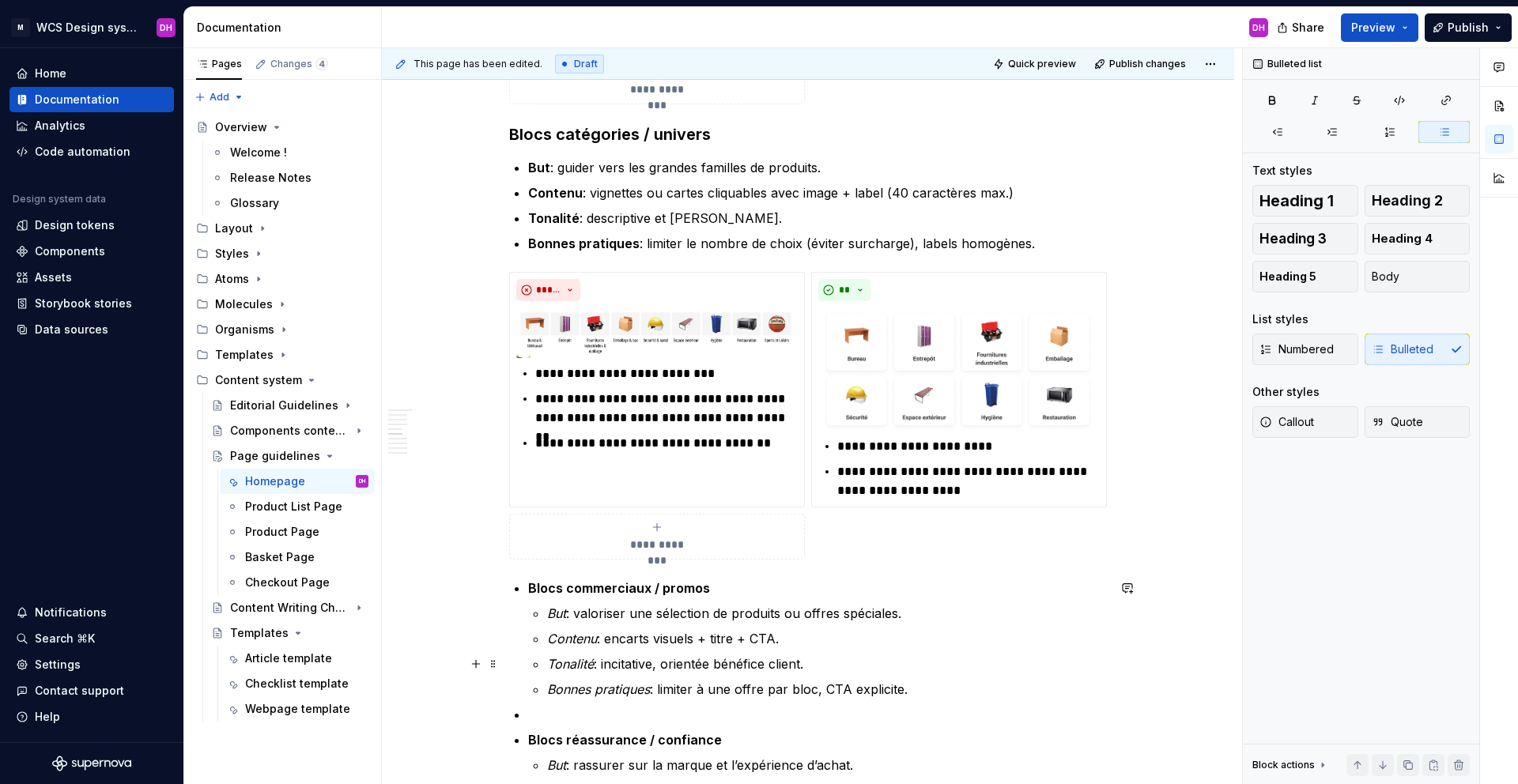
click at [1022, 560] on p "Tonalité : incitative, orientée bénéfice client." at bounding box center [827, 663] width 560 height 19
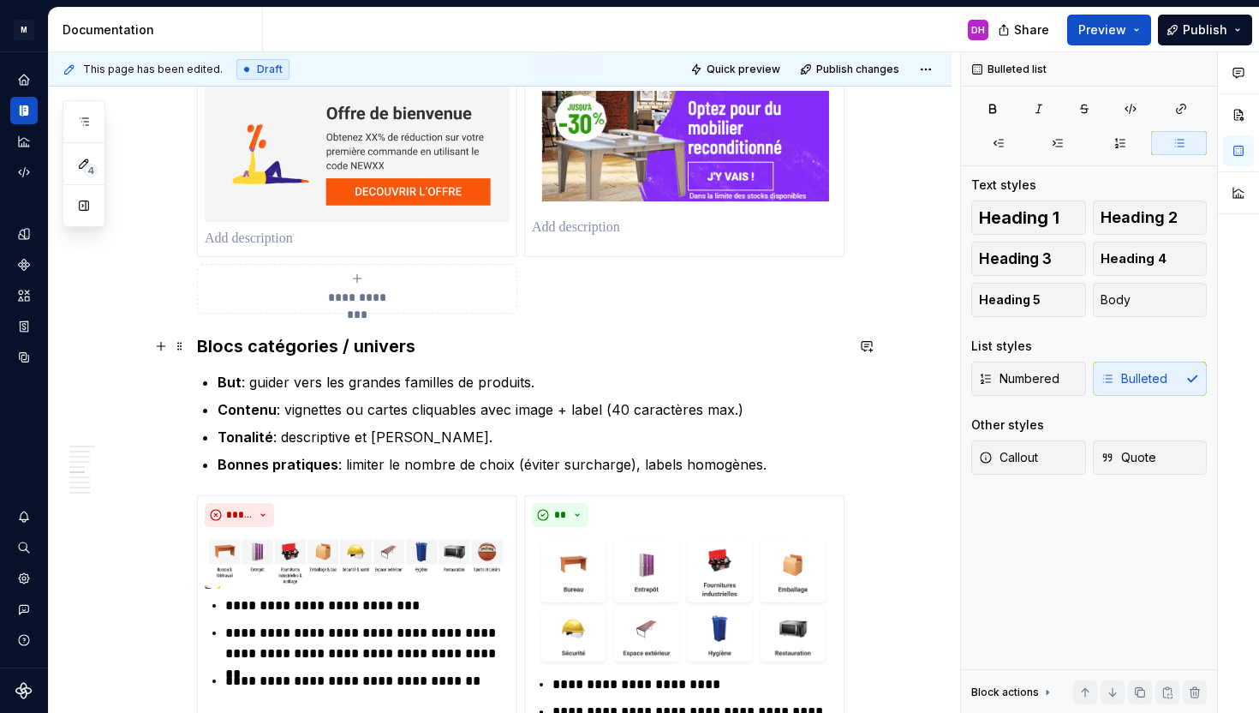
scroll to position [1209, 0]
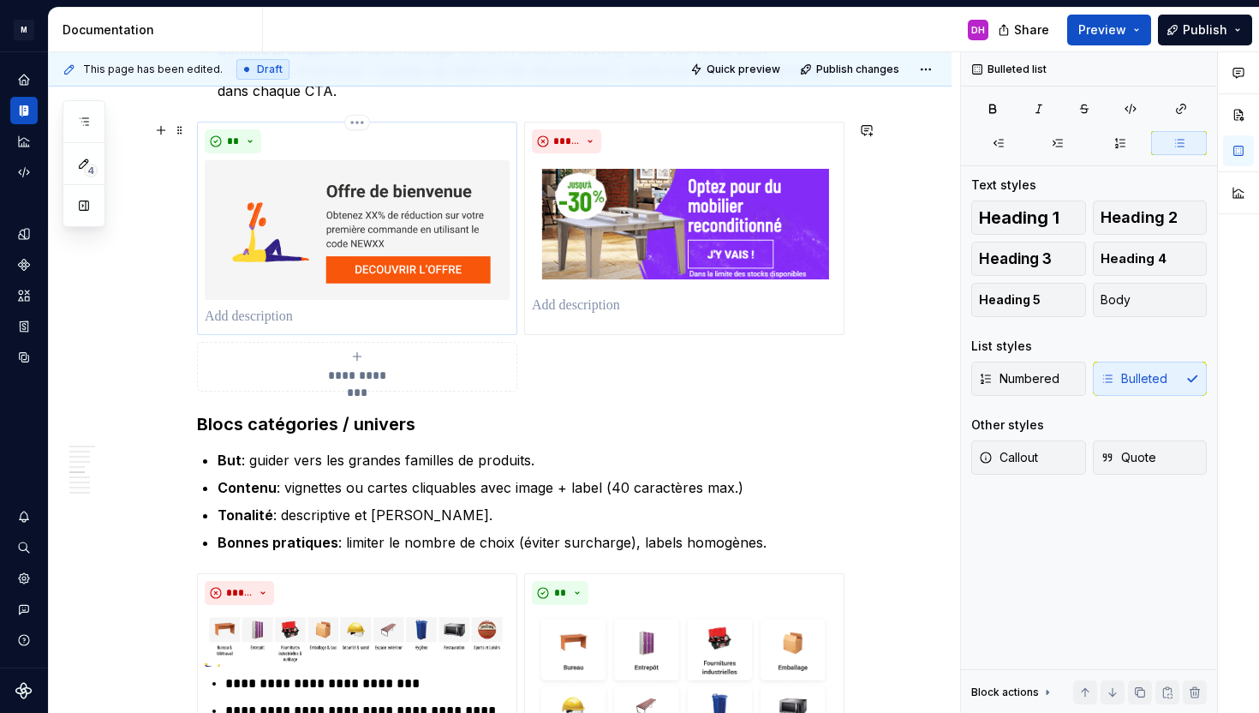
click at [272, 324] on p at bounding box center [357, 317] width 305 height 21
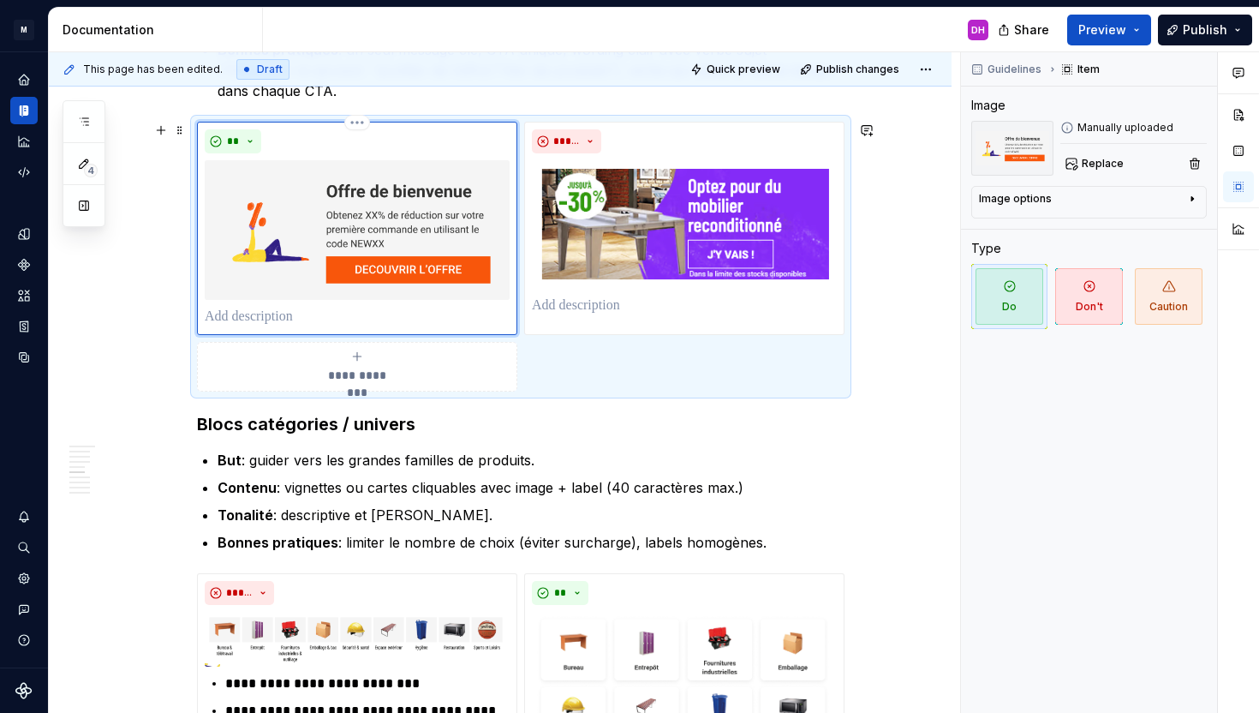
type textarea "*"
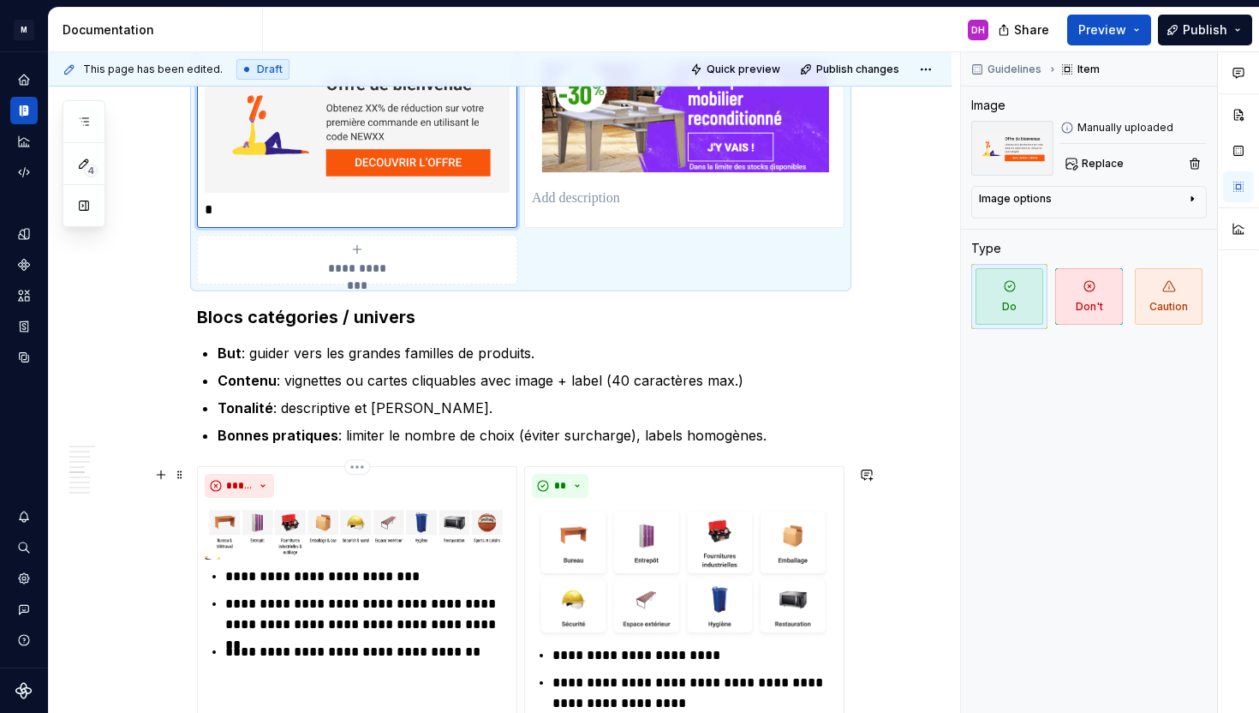
scroll to position [1420, 0]
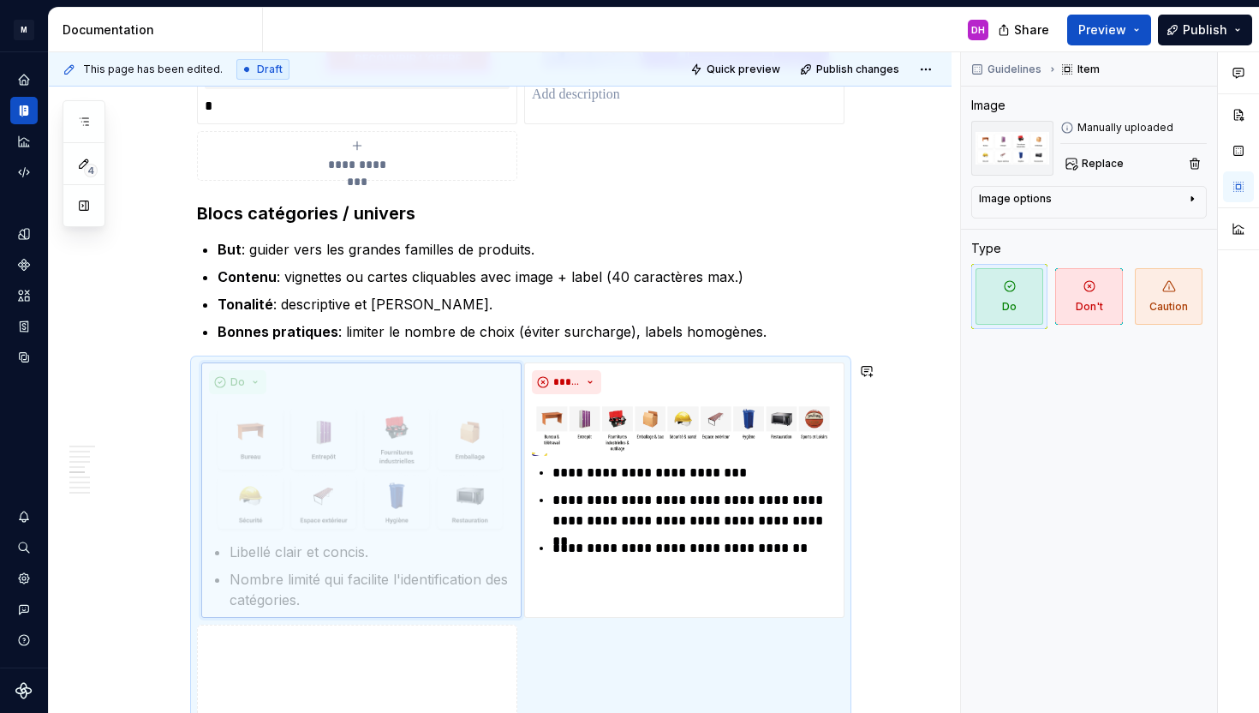
drag, startPoint x: 667, startPoint y: 383, endPoint x: 380, endPoint y: 379, distance: 286.2
click at [380, 379] on body "M WCS Design system DH Design system data Documentation DH Share Preview Publis…" at bounding box center [629, 356] width 1259 height 713
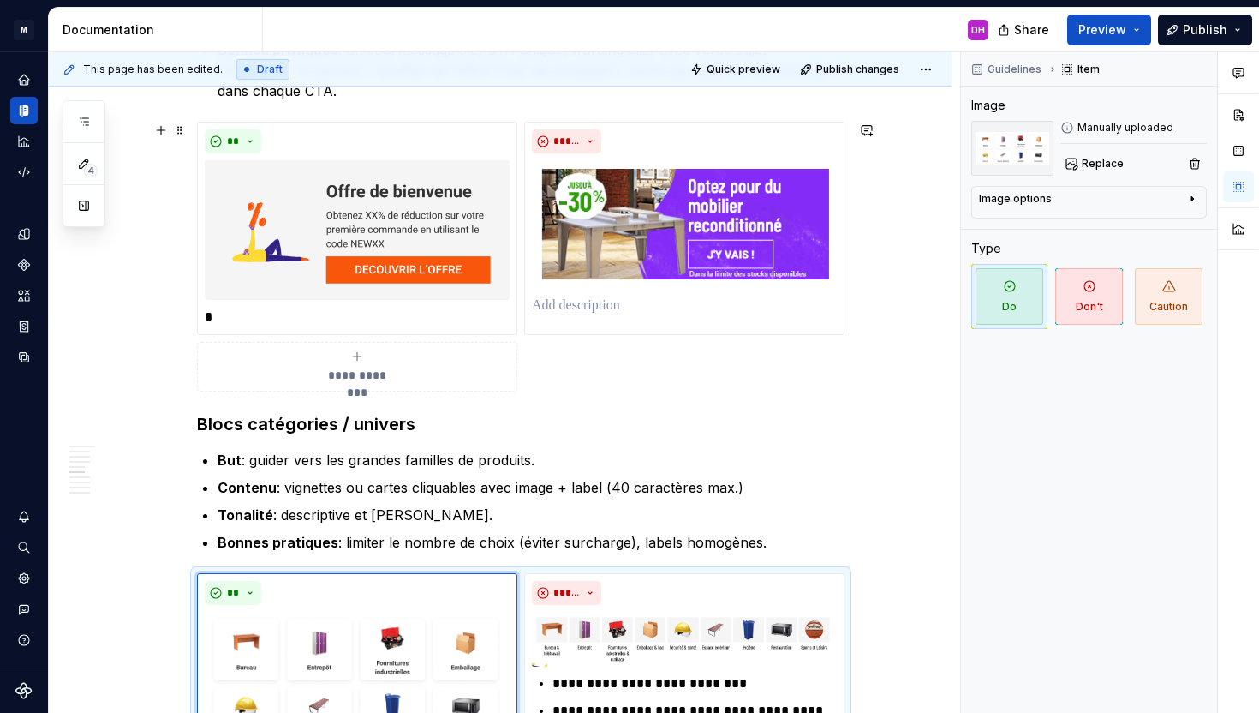
scroll to position [1208, 0]
click at [280, 315] on p "*" at bounding box center [357, 318] width 305 height 21
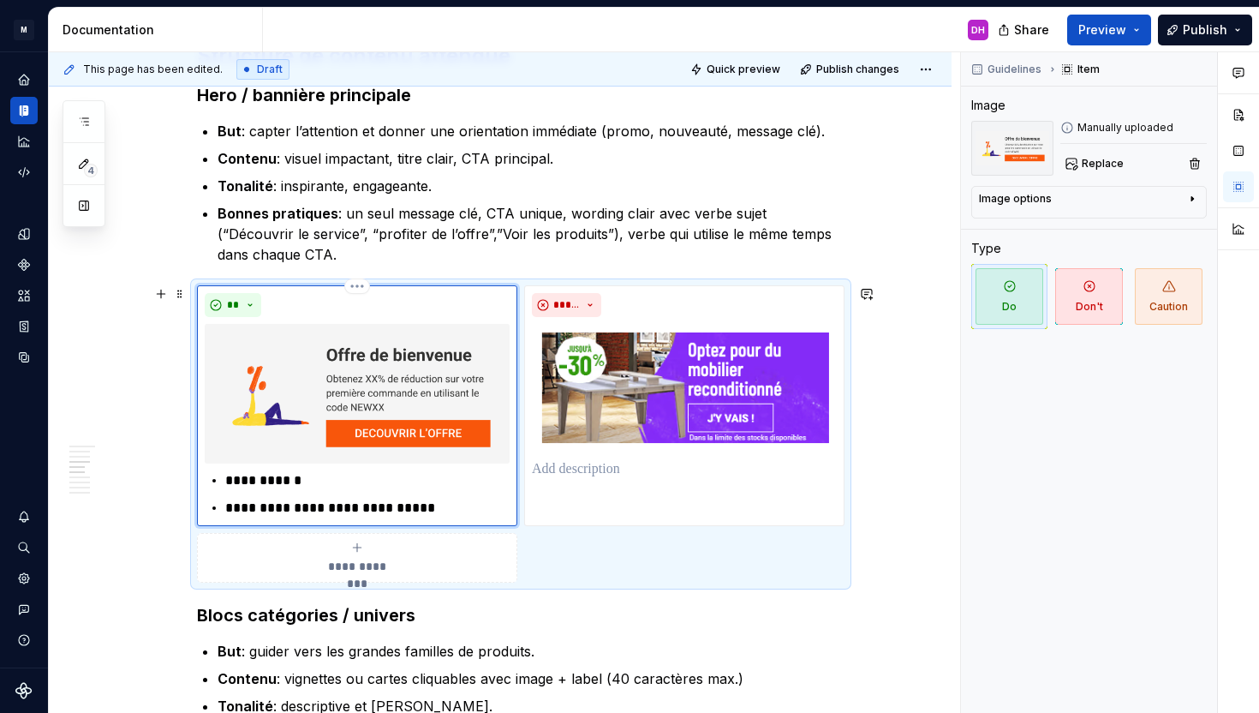
scroll to position [1036, 0]
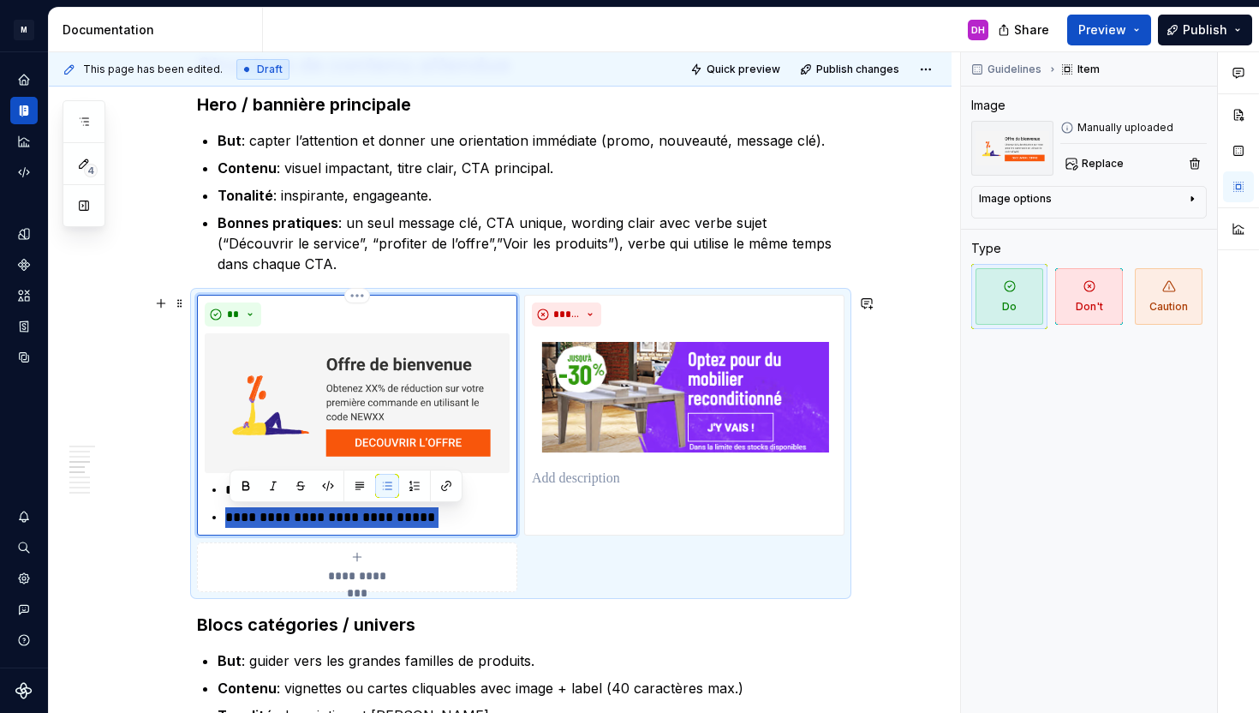
drag, startPoint x: 431, startPoint y: 518, endPoint x: 200, endPoint y: 519, distance: 230.5
click at [200, 519] on div "**********" at bounding box center [521, 443] width 648 height 297
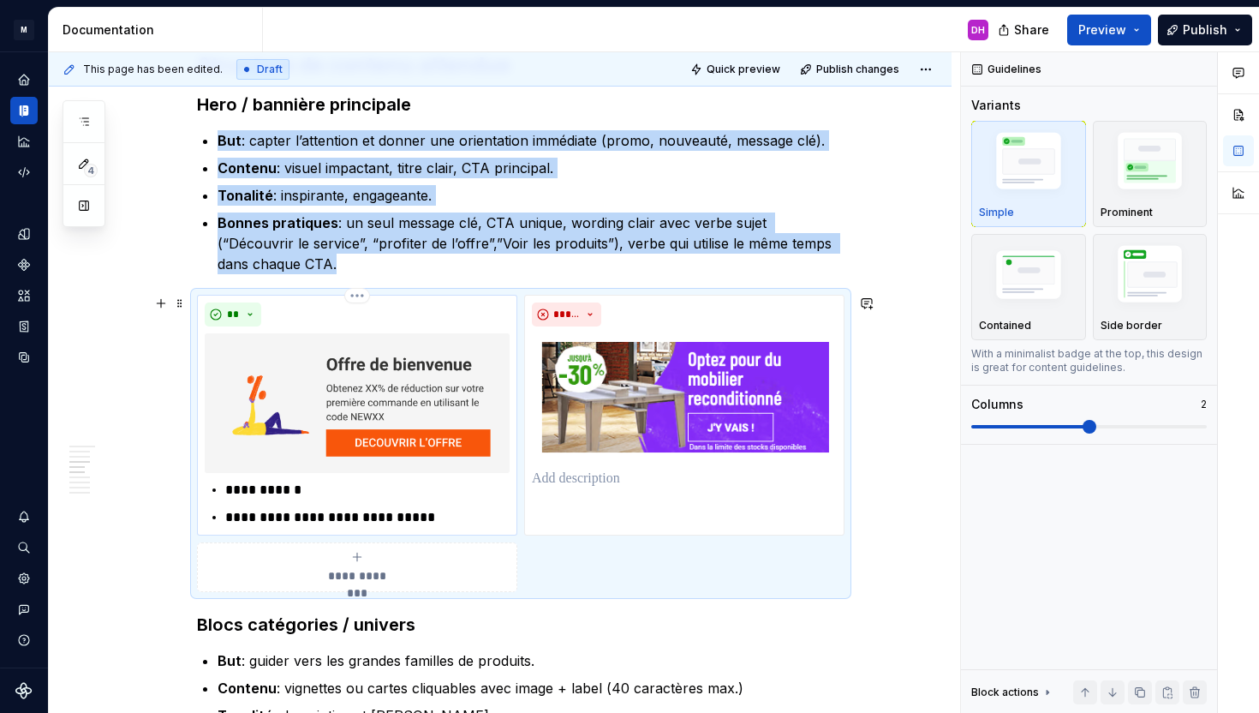
click at [269, 519] on p "**********" at bounding box center [367, 517] width 284 height 21
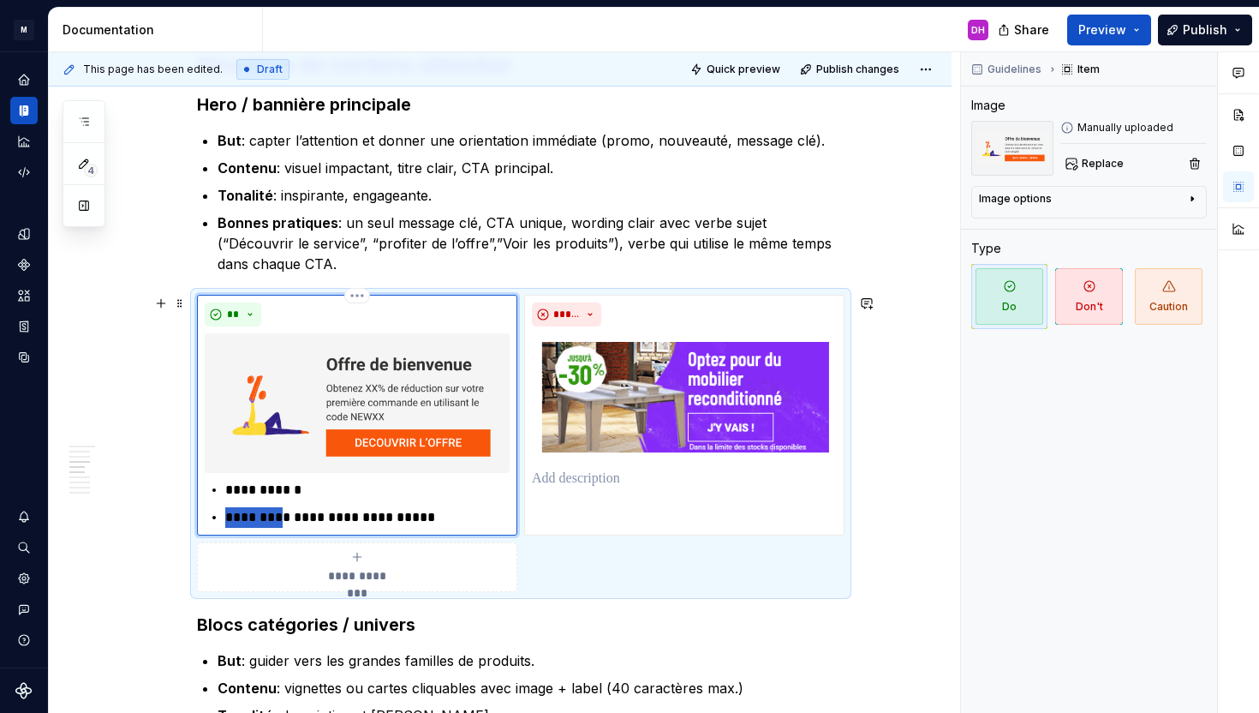
click at [269, 519] on p "**********" at bounding box center [367, 517] width 284 height 21
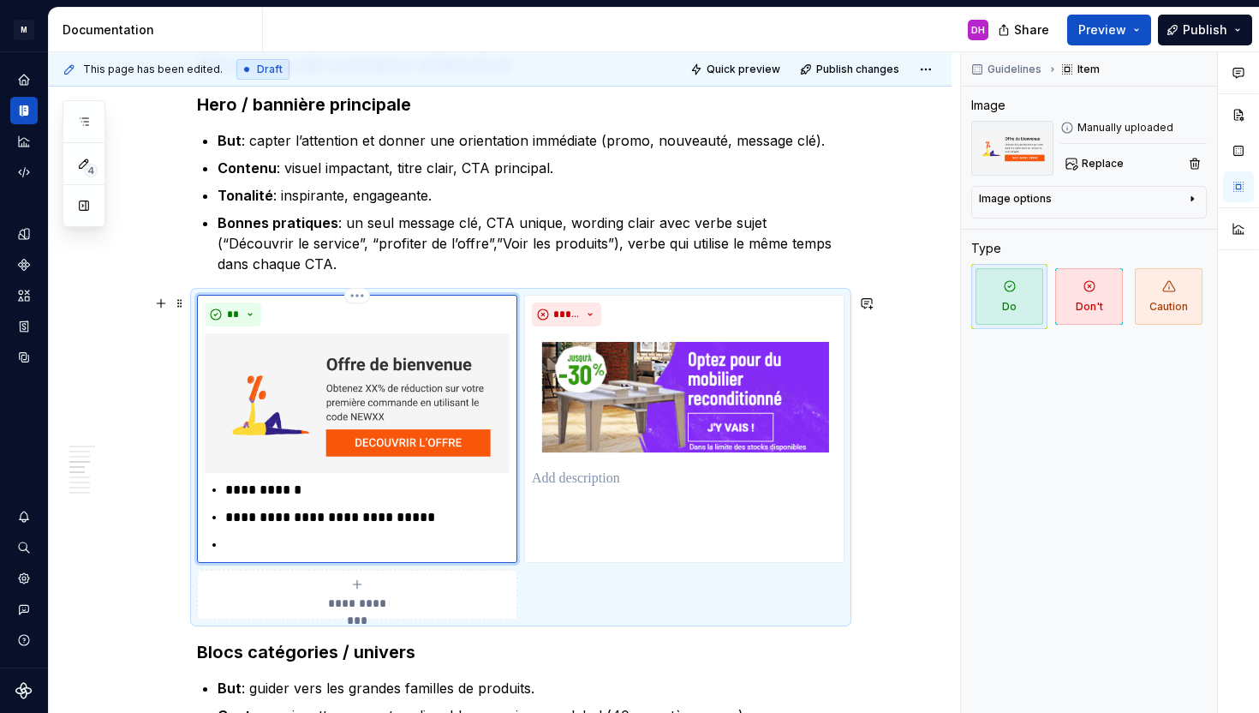
click at [301, 541] on p at bounding box center [367, 545] width 284 height 21
click at [240, 543] on p at bounding box center [367, 545] width 284 height 21
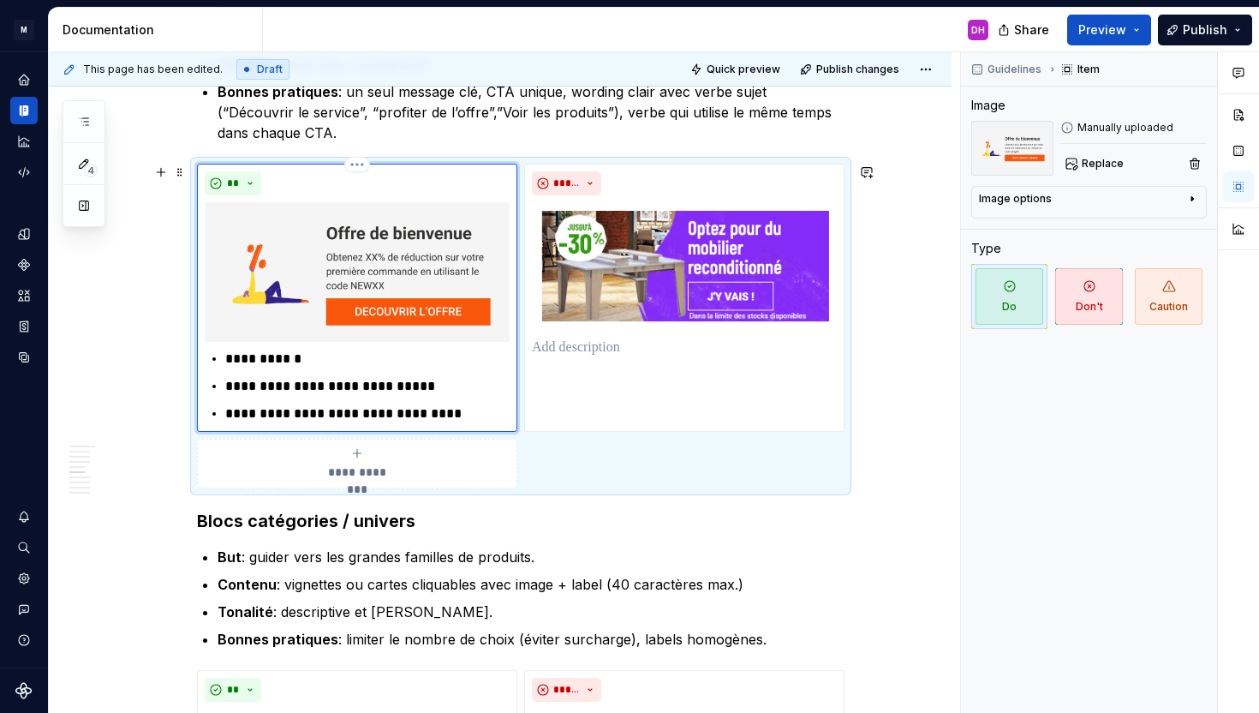
scroll to position [1166, 0]
click at [596, 348] on p at bounding box center [684, 348] width 305 height 21
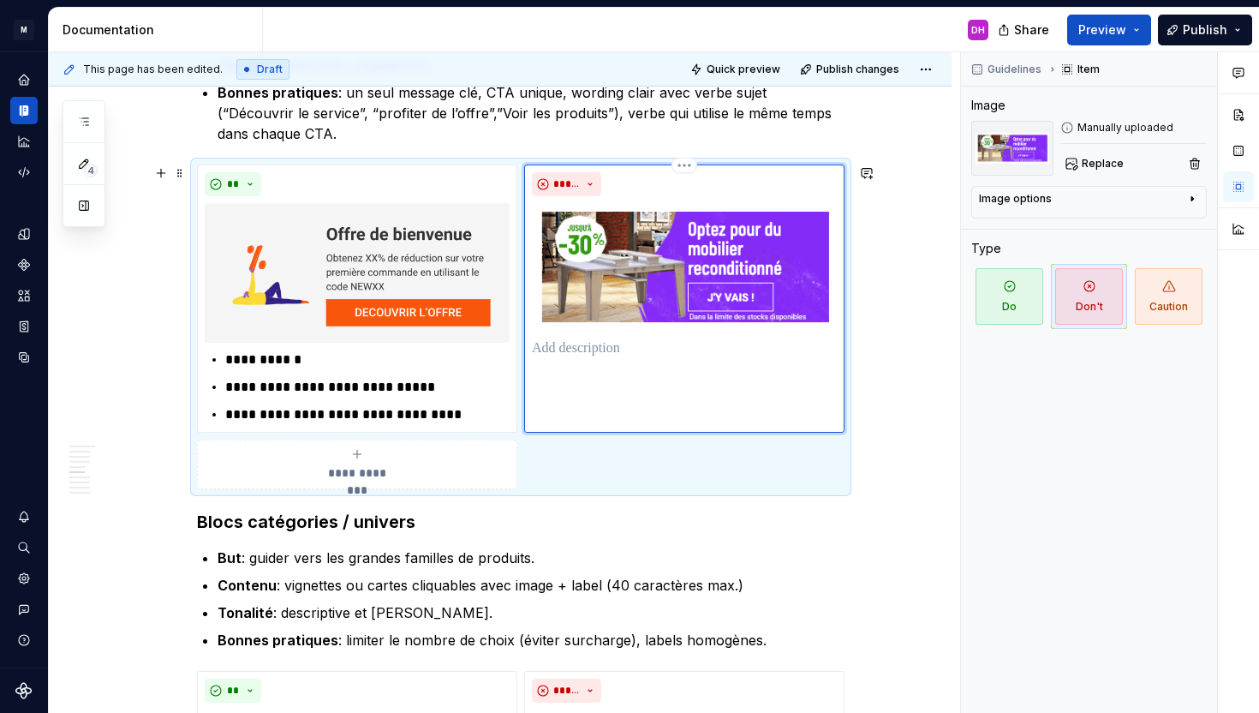
type textarea "*"
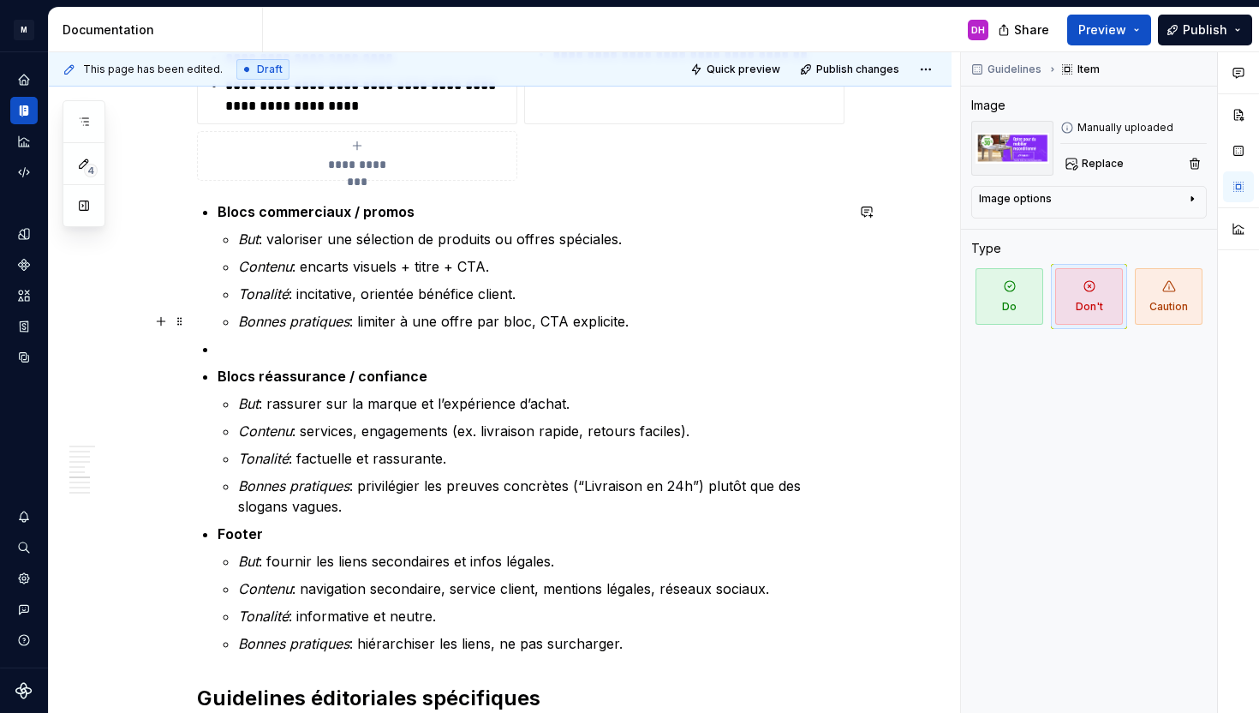
scroll to position [1966, 0]
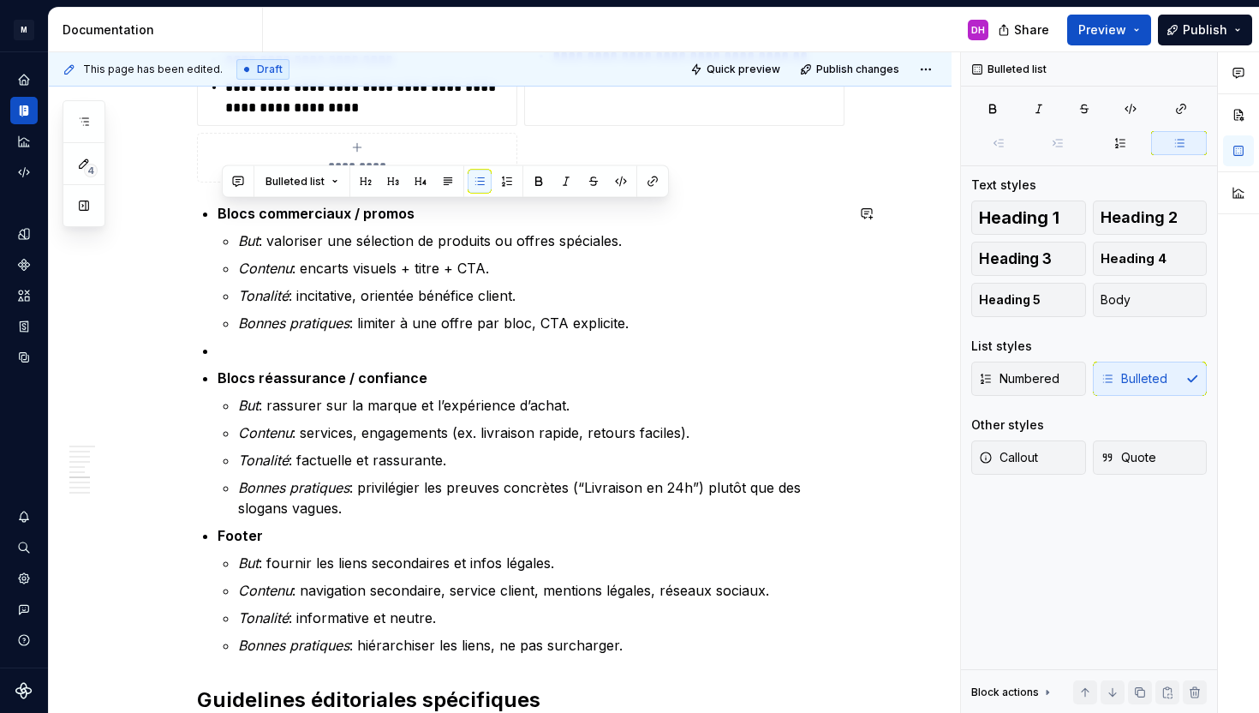
drag, startPoint x: 639, startPoint y: 322, endPoint x: 179, endPoint y: 198, distance: 476.5
click at [179, 198] on div "Homepage Owner : [PERSON_NAME] MAJ : [DATE] Status : Draft Overview La homepage…" at bounding box center [500, 368] width 903 height 4033
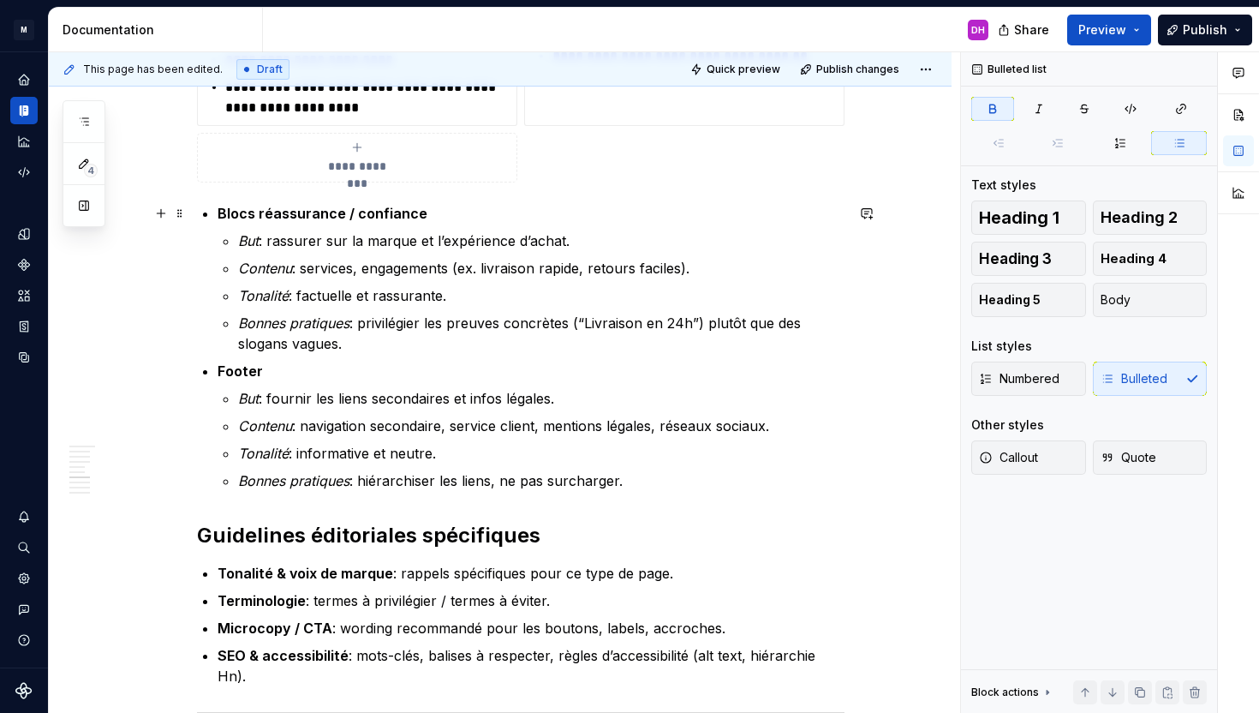
click at [458, 216] on p "Blocs réassurance / confiance" at bounding box center [531, 213] width 627 height 21
click at [606, 238] on p "But : rassurer sur la marque et l’expérience d’achat." at bounding box center [541, 240] width 607 height 21
click at [395, 344] on p "Bonnes pratiques : privilégier les preuves concrètes (“Livraison en 24h”) plutô…" at bounding box center [541, 333] width 607 height 41
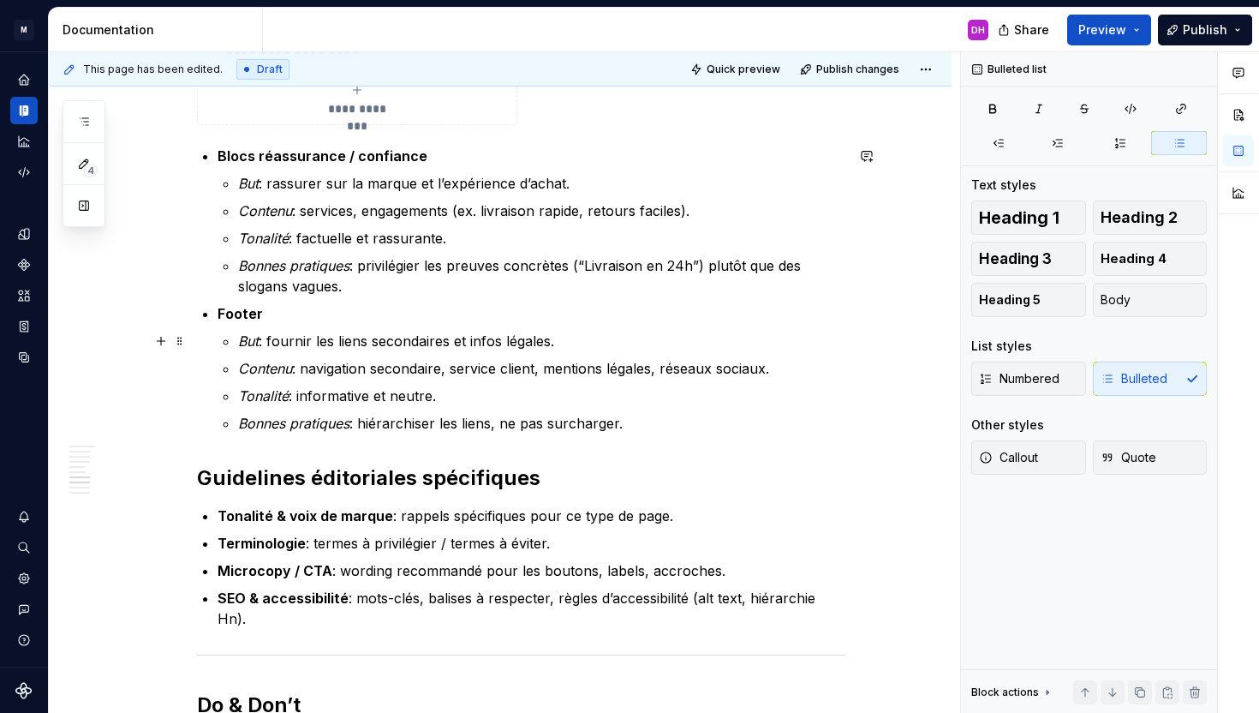
scroll to position [2022, 0]
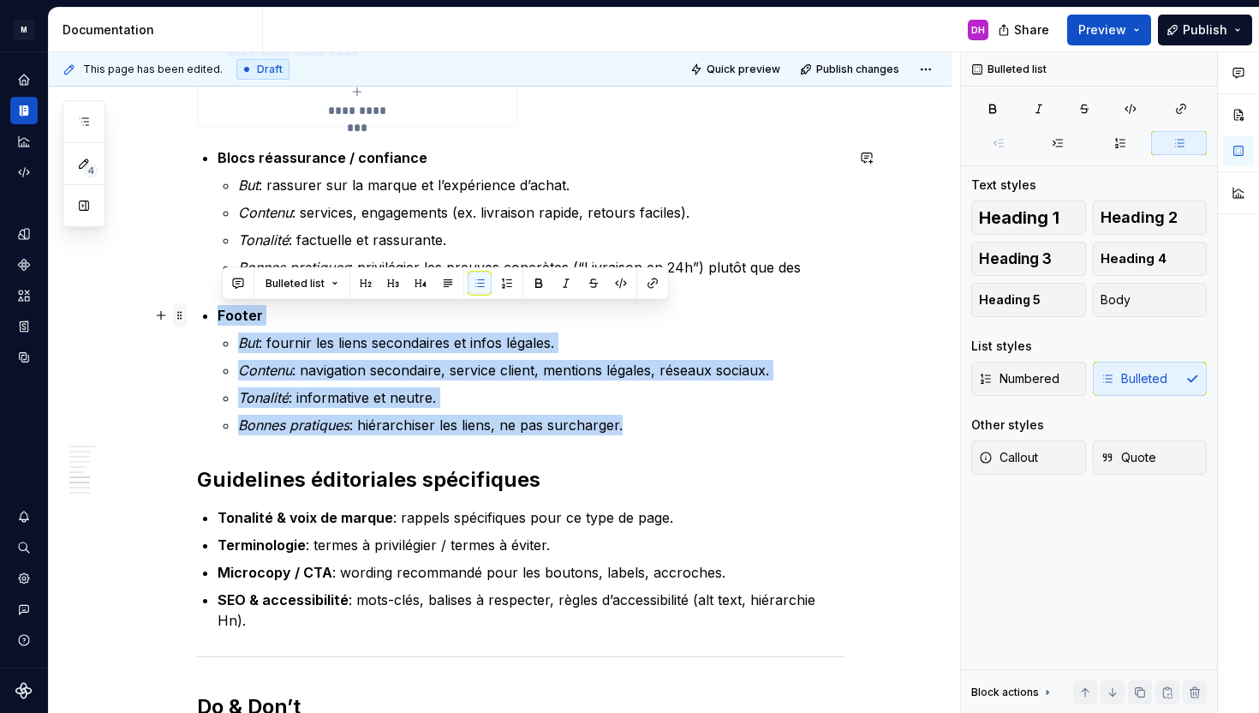
drag, startPoint x: 626, startPoint y: 421, endPoint x: 185, endPoint y: 317, distance: 453.2
click at [197, 317] on div "Homepage Owner : [PERSON_NAME] MAJ : [DATE] Status : Draft Overview La homepage…" at bounding box center [521, 144] width 648 height 3615
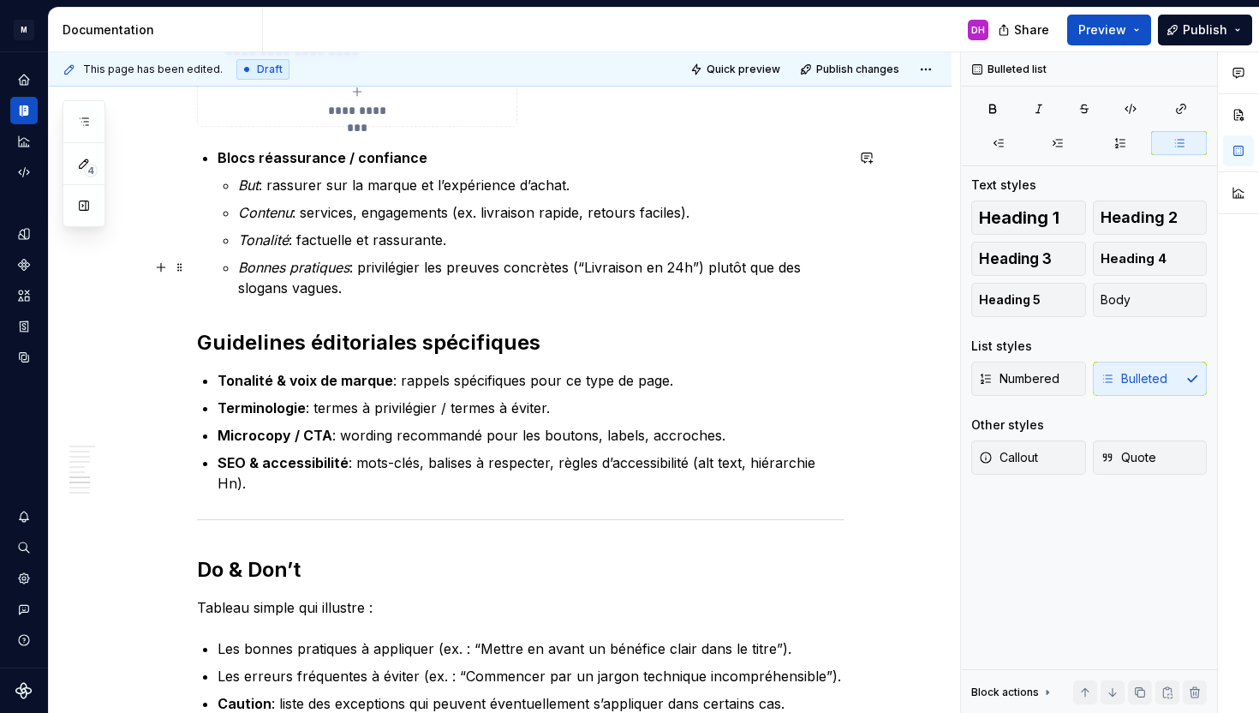
click at [382, 291] on p "Bonnes pratiques : privilégier les preuves concrètes (“Livraison en 24h”) plutô…" at bounding box center [541, 277] width 607 height 41
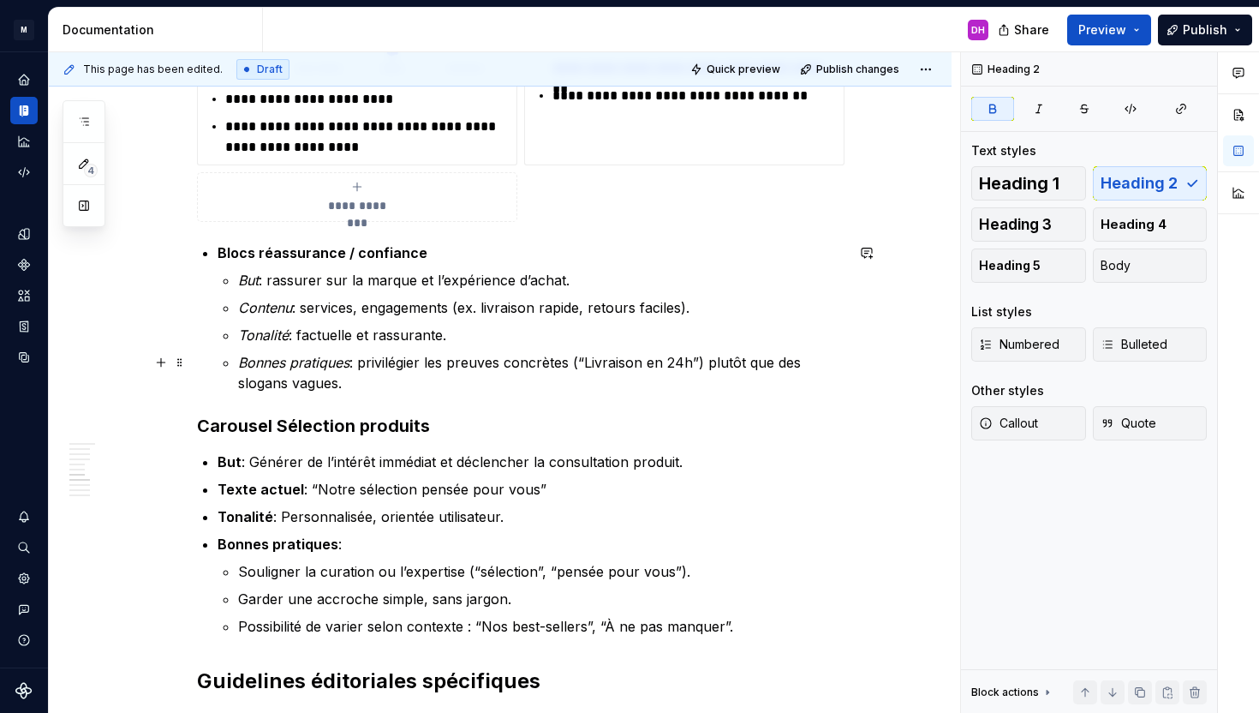
scroll to position [1925, 0]
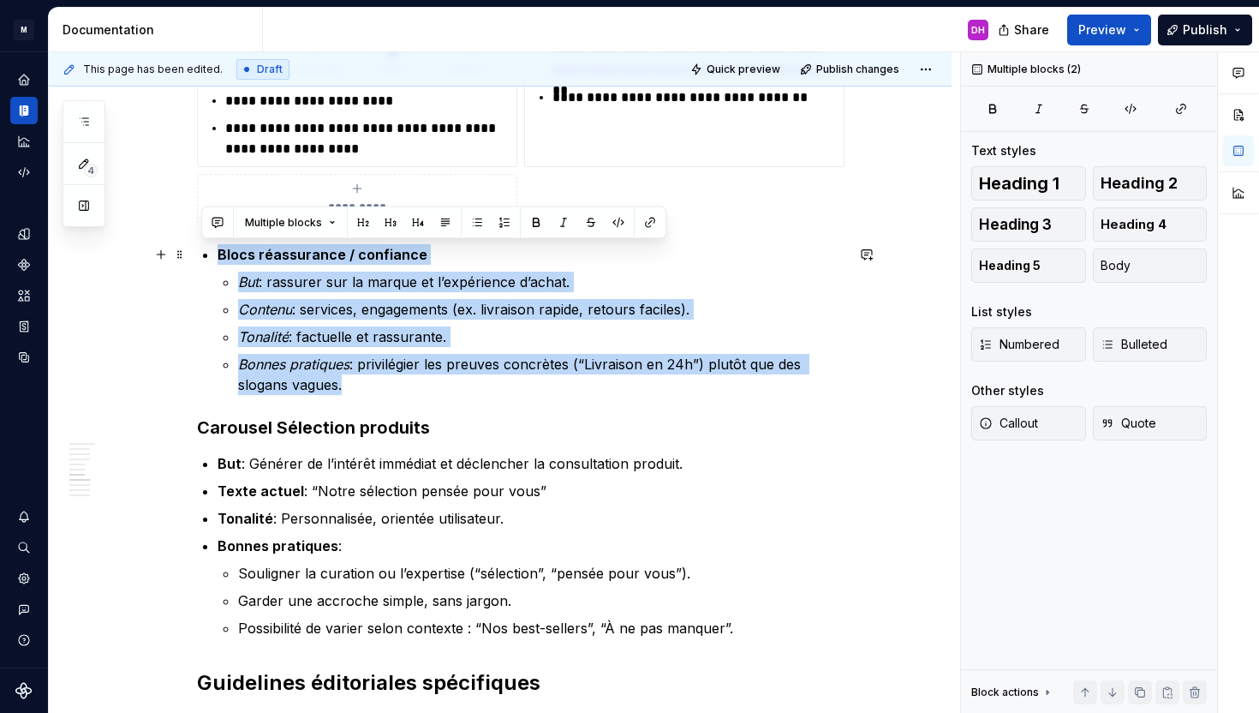
drag, startPoint x: 388, startPoint y: 395, endPoint x: 206, endPoint y: 248, distance: 233.3
click at [206, 248] on div "Homepage Owner : [PERSON_NAME] MAJ : [DATE] Status : Draft Overview La homepage…" at bounding box center [521, 284] width 648 height 3700
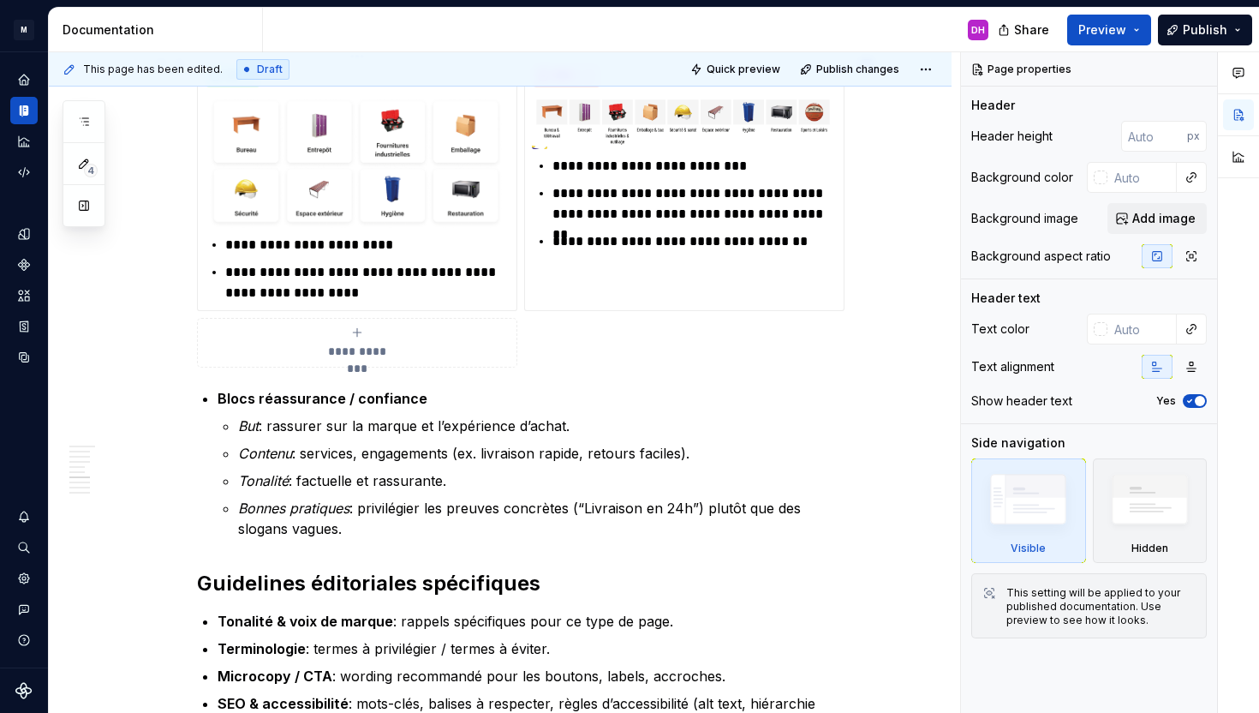
scroll to position [1779, 0]
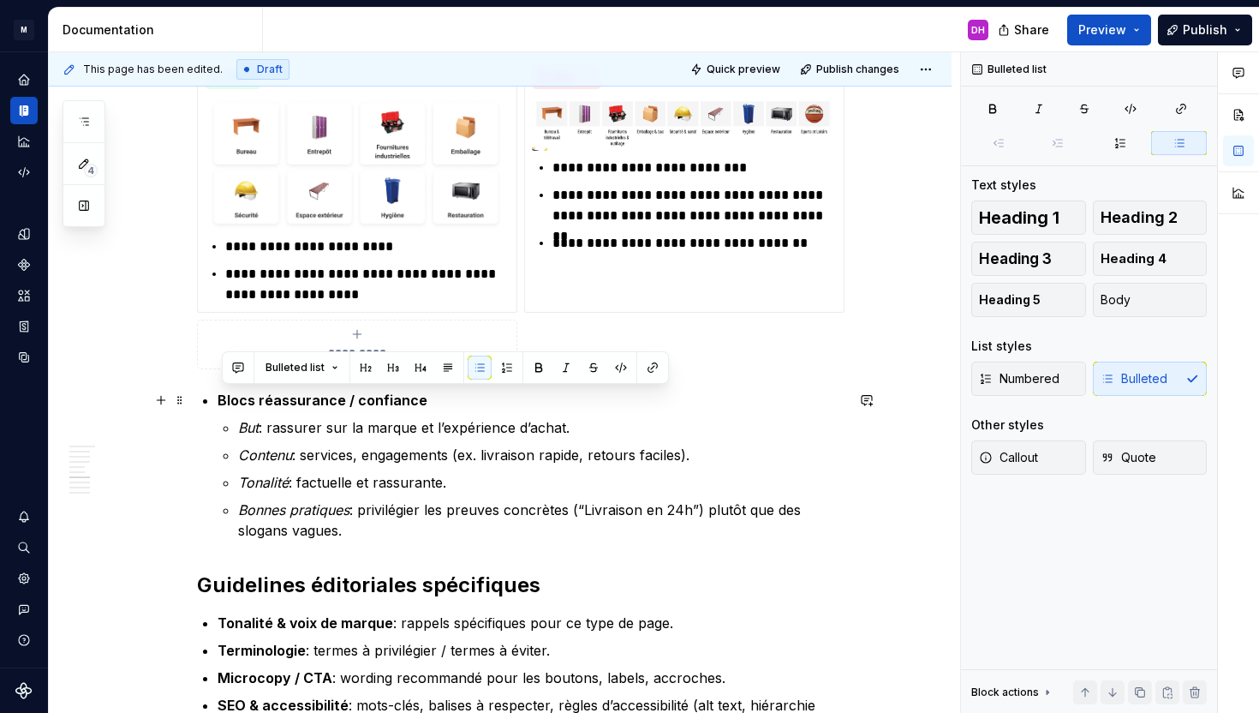
drag, startPoint x: 362, startPoint y: 535, endPoint x: 212, endPoint y: 402, distance: 200.8
click at [218, 402] on li "Blocs réassurance / confiance But : rassurer sur la marque et l’expérience d’ac…" at bounding box center [531, 465] width 627 height 151
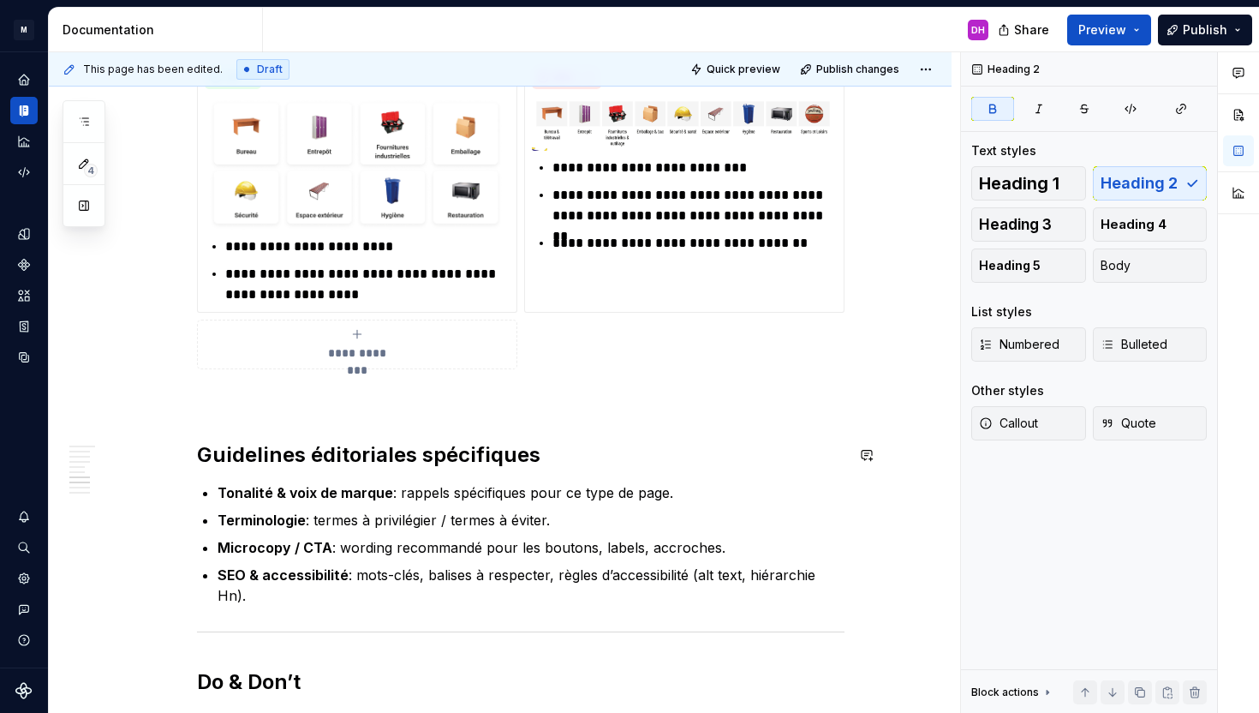
click at [212, 412] on div "Homepage Owner : [PERSON_NAME] MAJ : [DATE] Status : Draft Overview La homepage…" at bounding box center [521, 243] width 648 height 3327
click at [216, 400] on p at bounding box center [521, 400] width 648 height 21
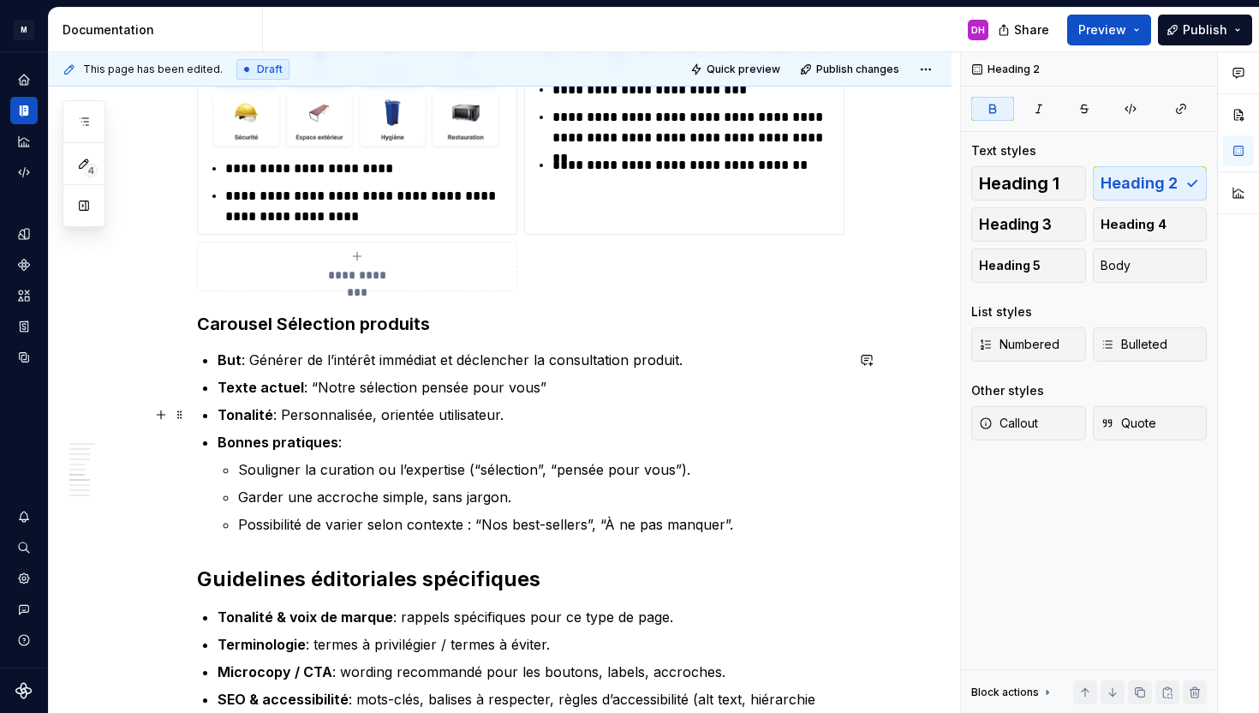
scroll to position [1885, 0]
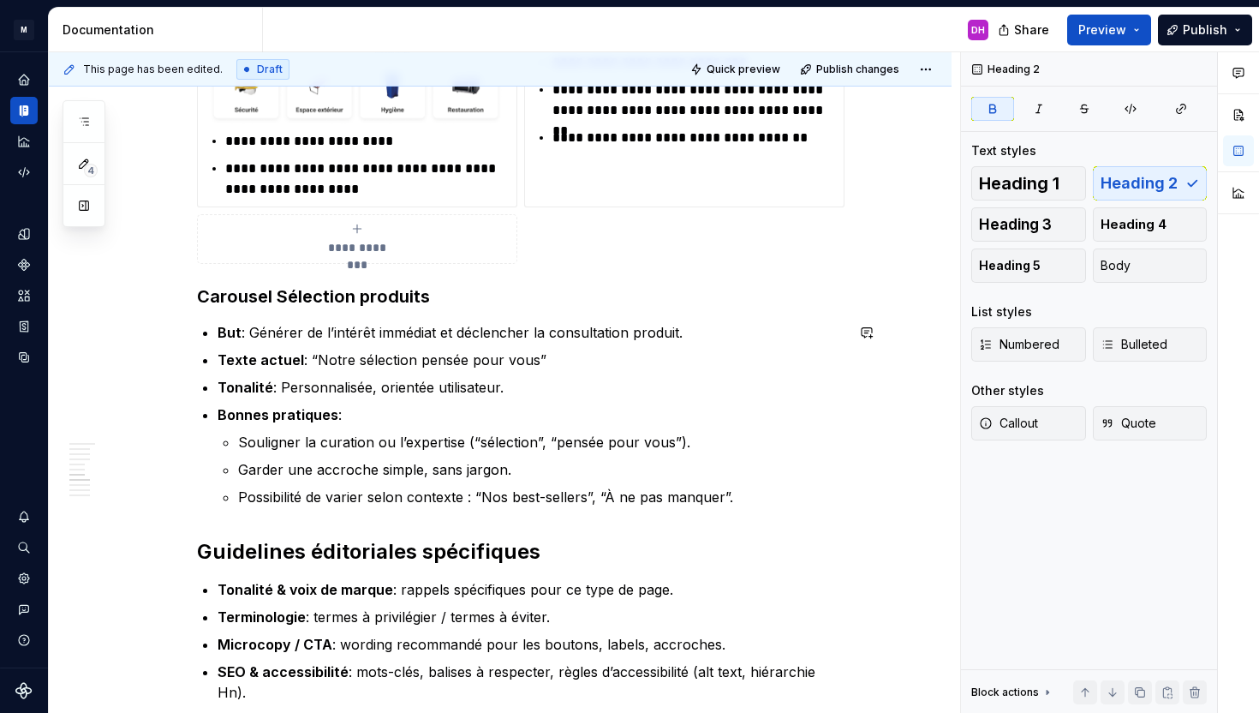
click at [232, 519] on div "Homepage Owner : [PERSON_NAME] MAJ : [DATE] Status : Draft Overview La homepage…" at bounding box center [521, 238] width 648 height 3529
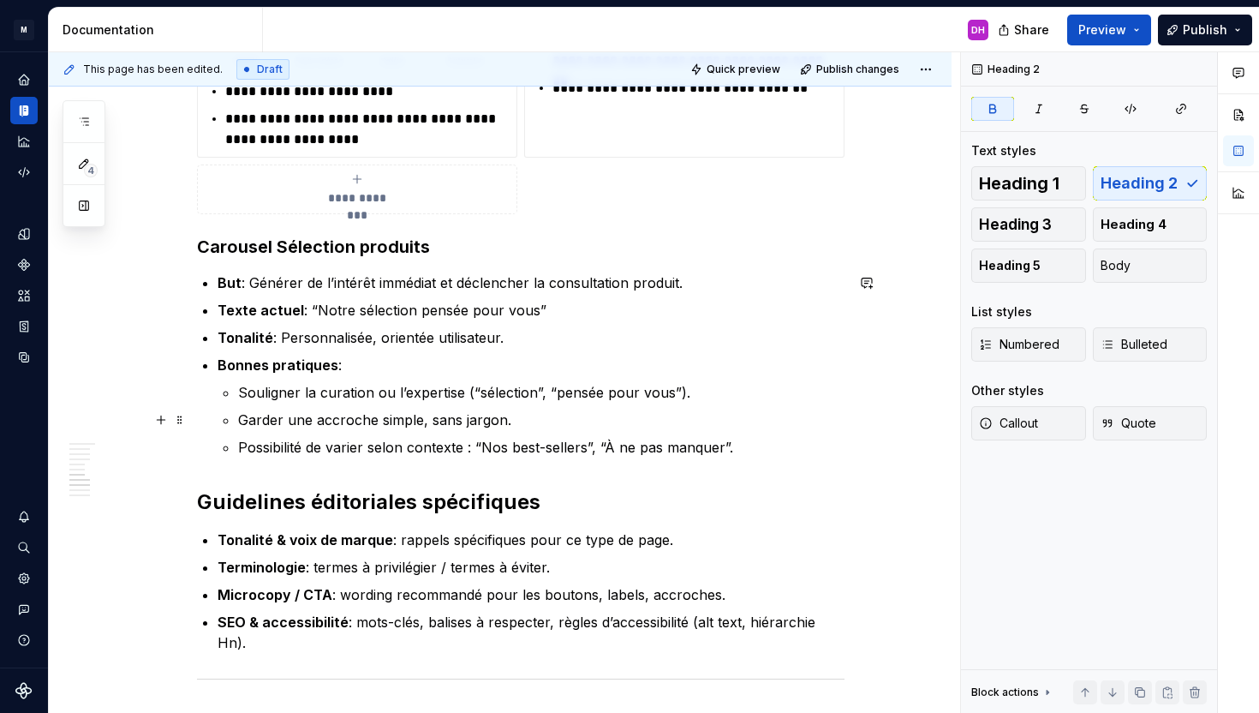
scroll to position [2018, 0]
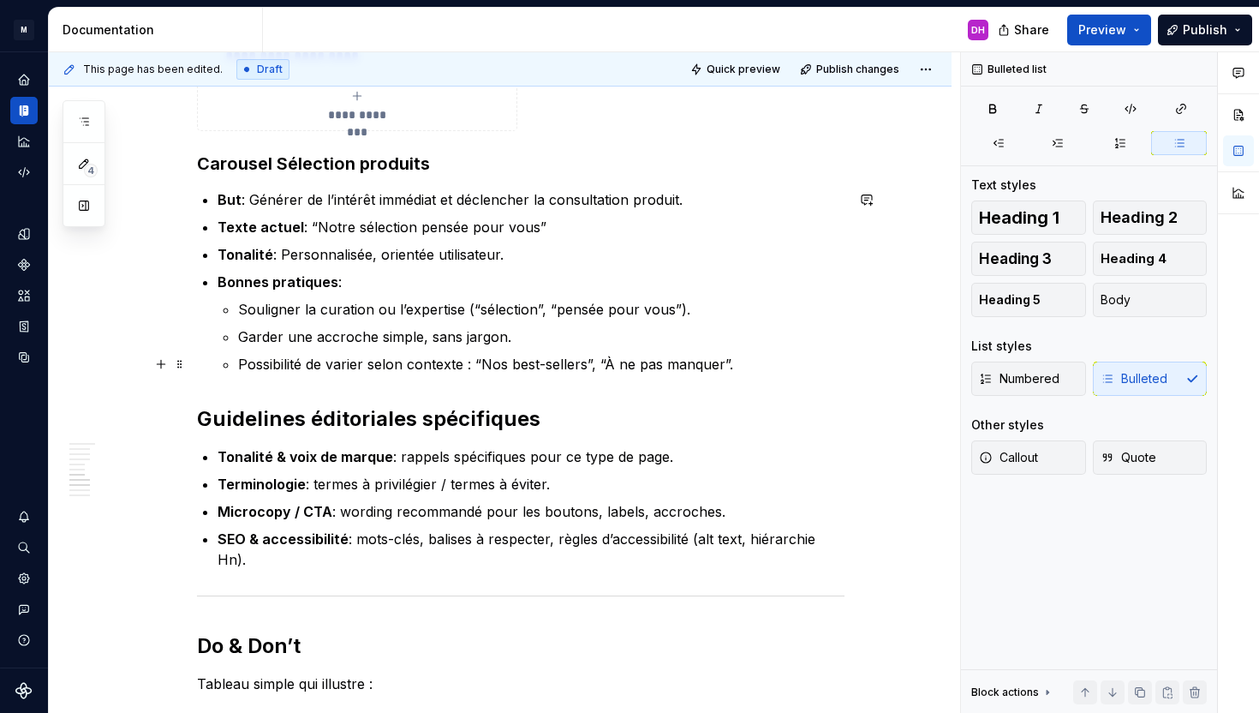
click at [744, 362] on p "Possibilité de varier selon contexte : “Nos best-sellers”, “À ne pas manquer”." at bounding box center [541, 364] width 607 height 21
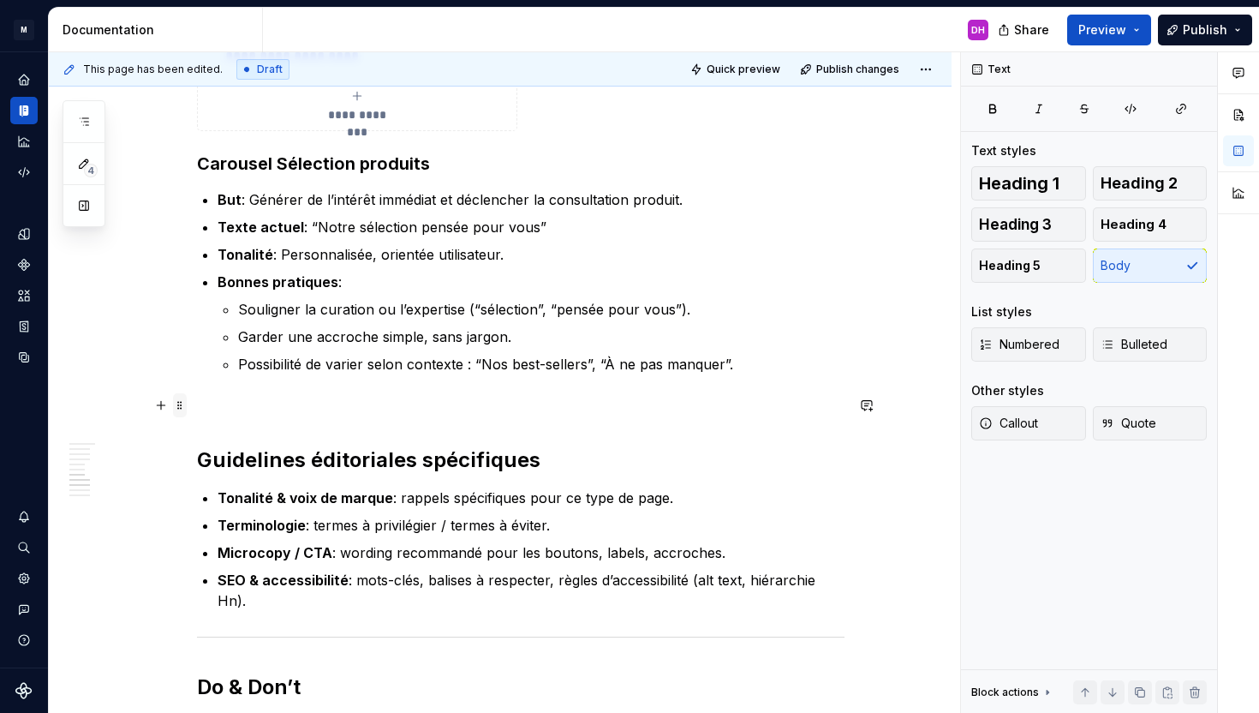
click at [187, 407] on span at bounding box center [180, 405] width 14 height 24
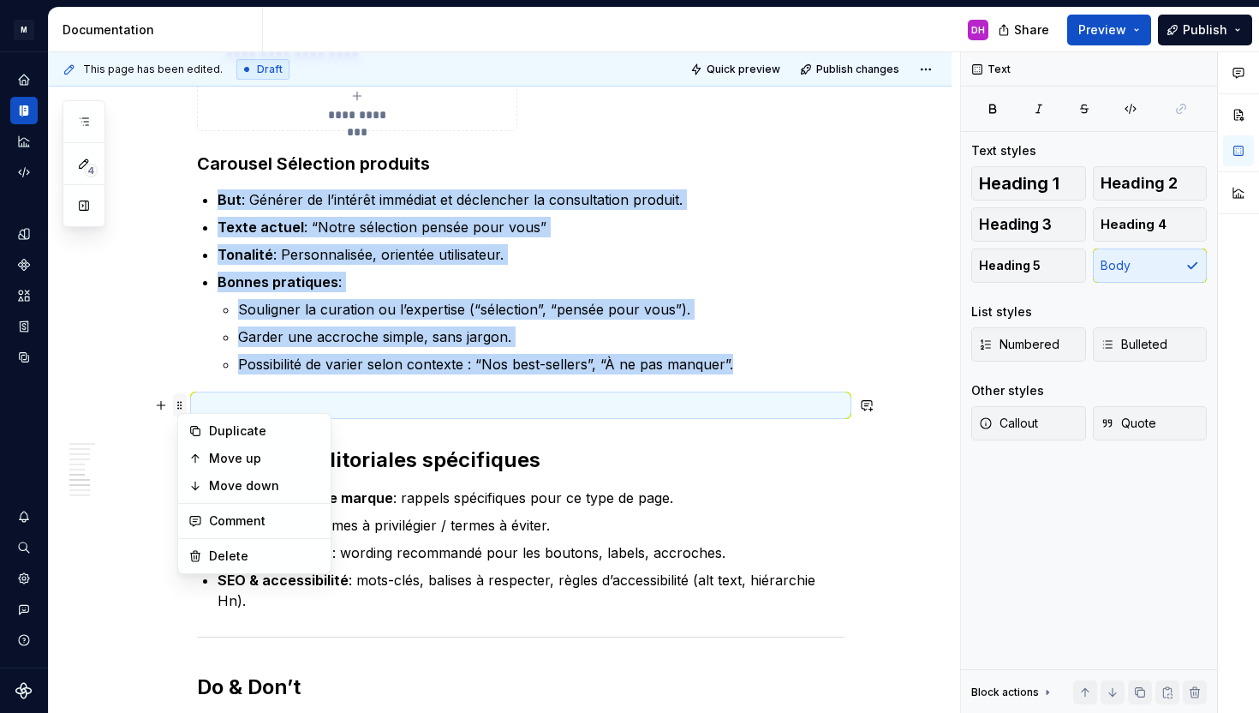
click at [182, 400] on span at bounding box center [180, 405] width 14 height 24
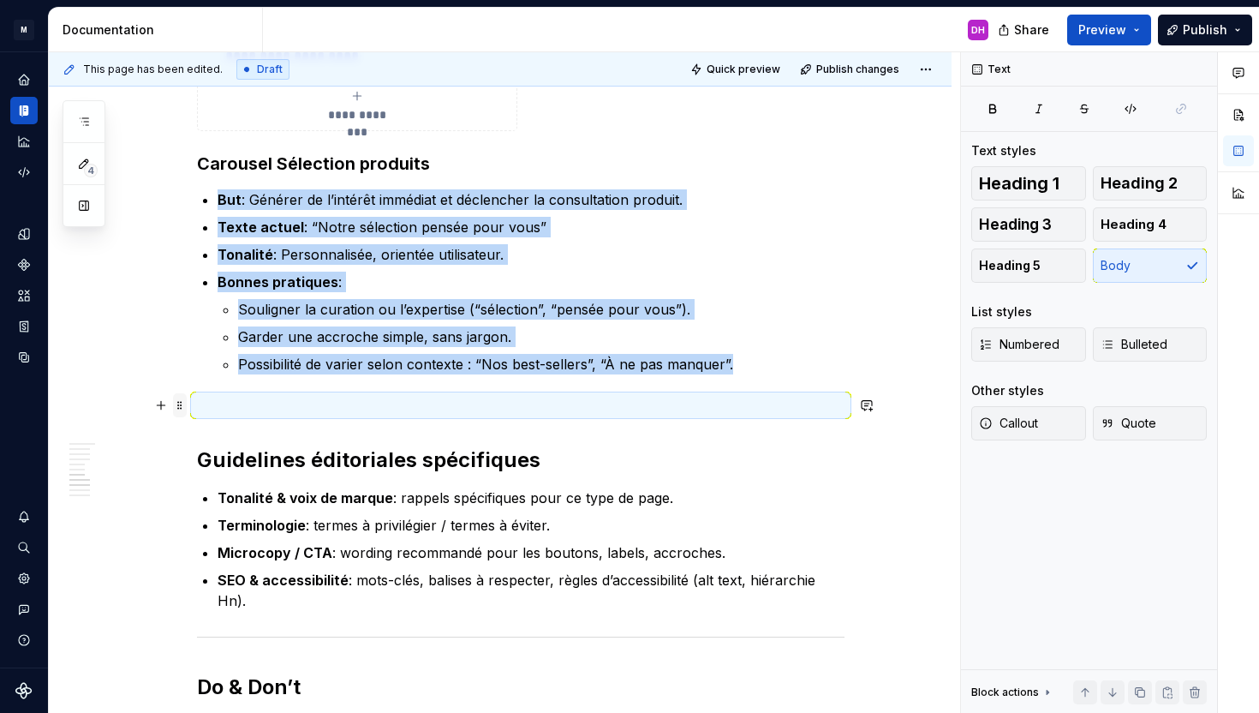
click at [182, 400] on span at bounding box center [180, 405] width 14 height 24
click at [187, 402] on span at bounding box center [180, 405] width 14 height 24
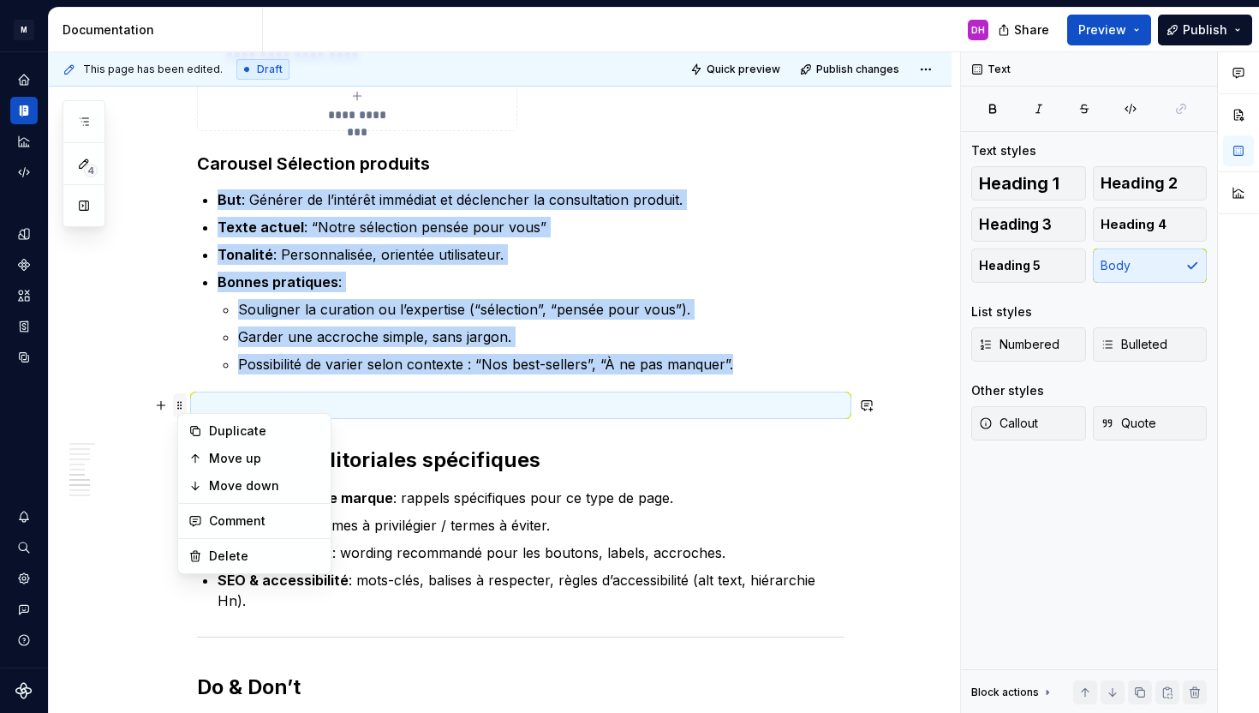
click at [180, 402] on span at bounding box center [180, 405] width 14 height 24
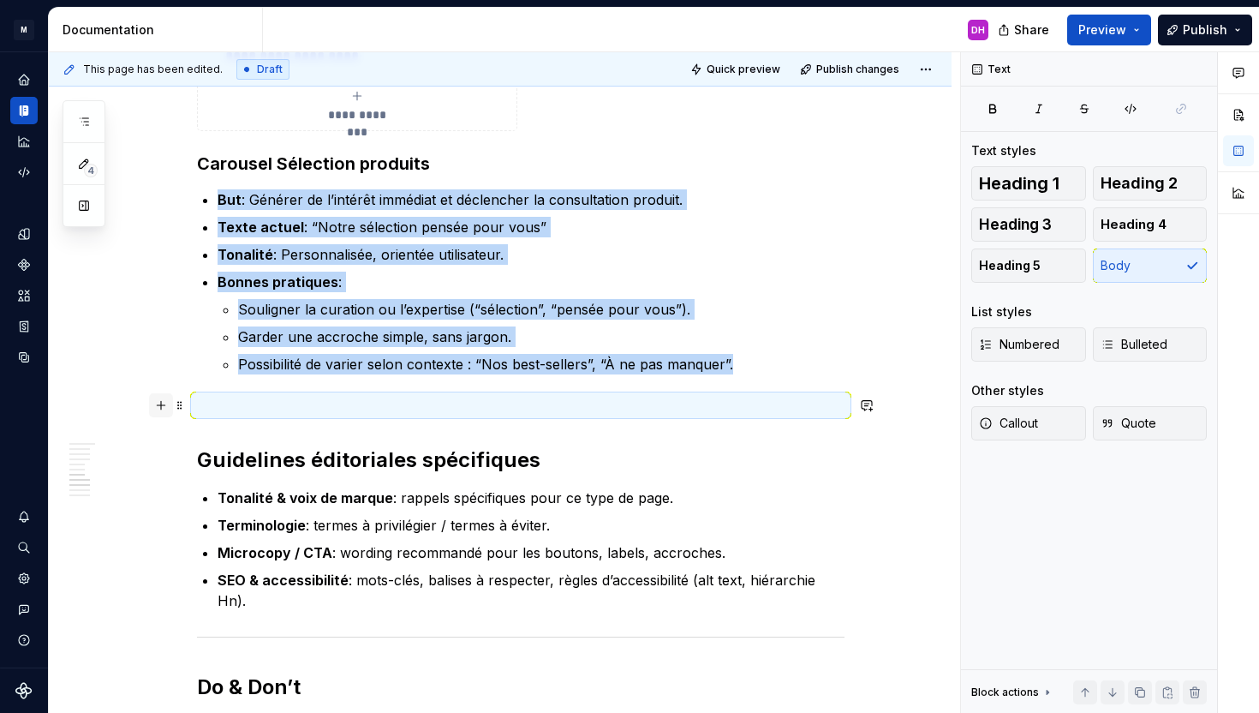
click at [171, 406] on button "button" at bounding box center [161, 405] width 24 height 24
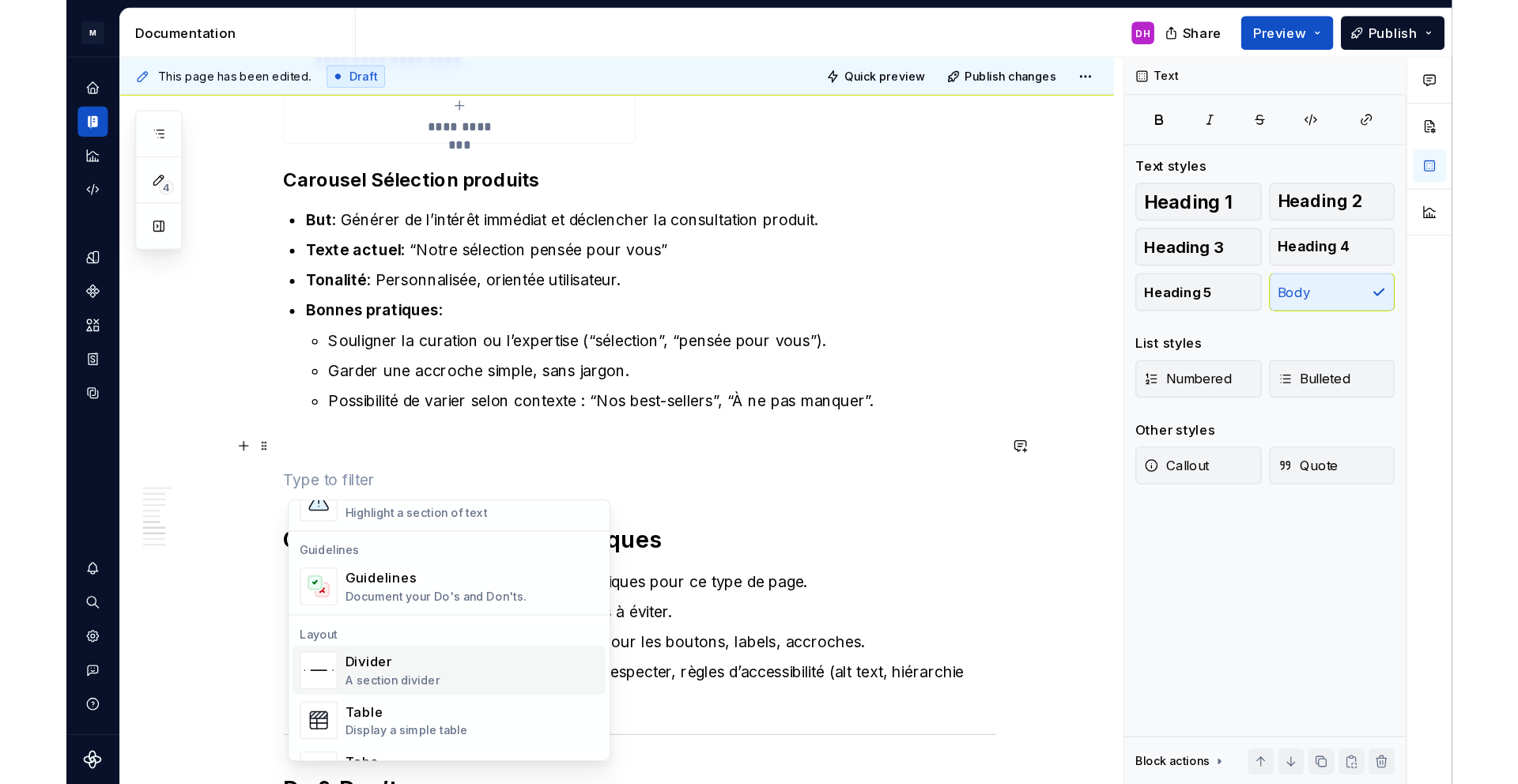
scroll to position [421, 0]
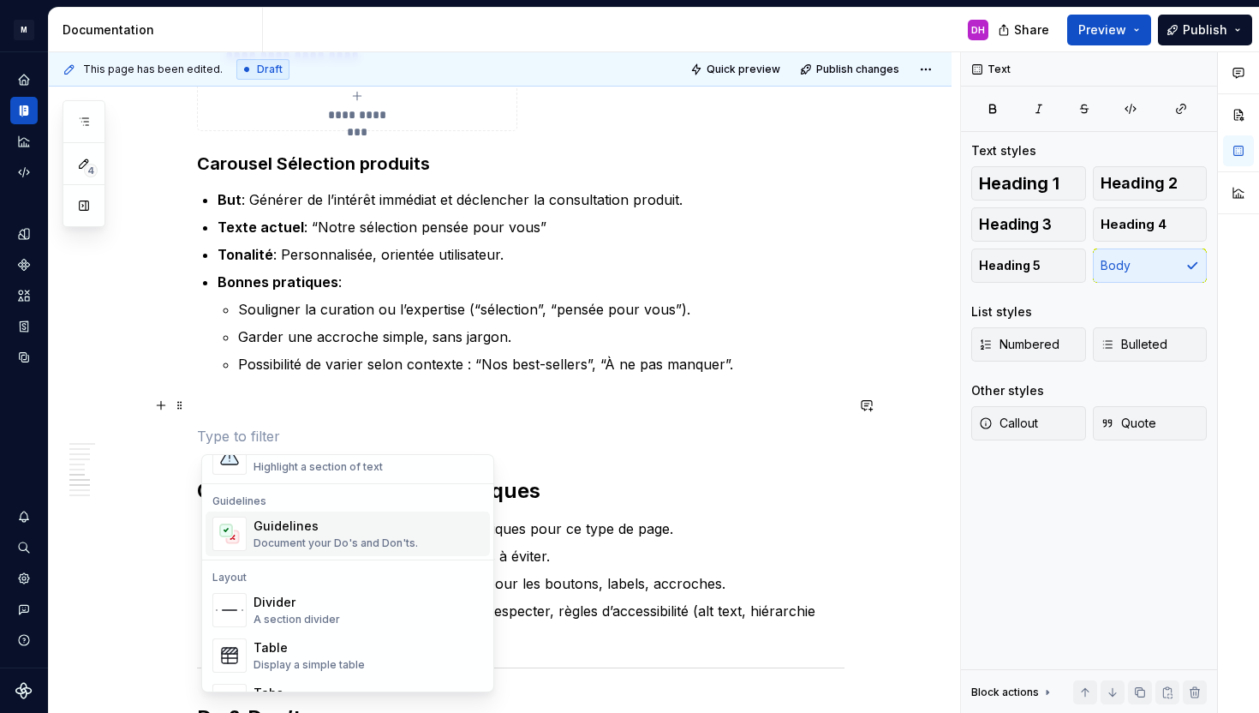
click at [290, 527] on div "Guidelines" at bounding box center [336, 525] width 164 height 17
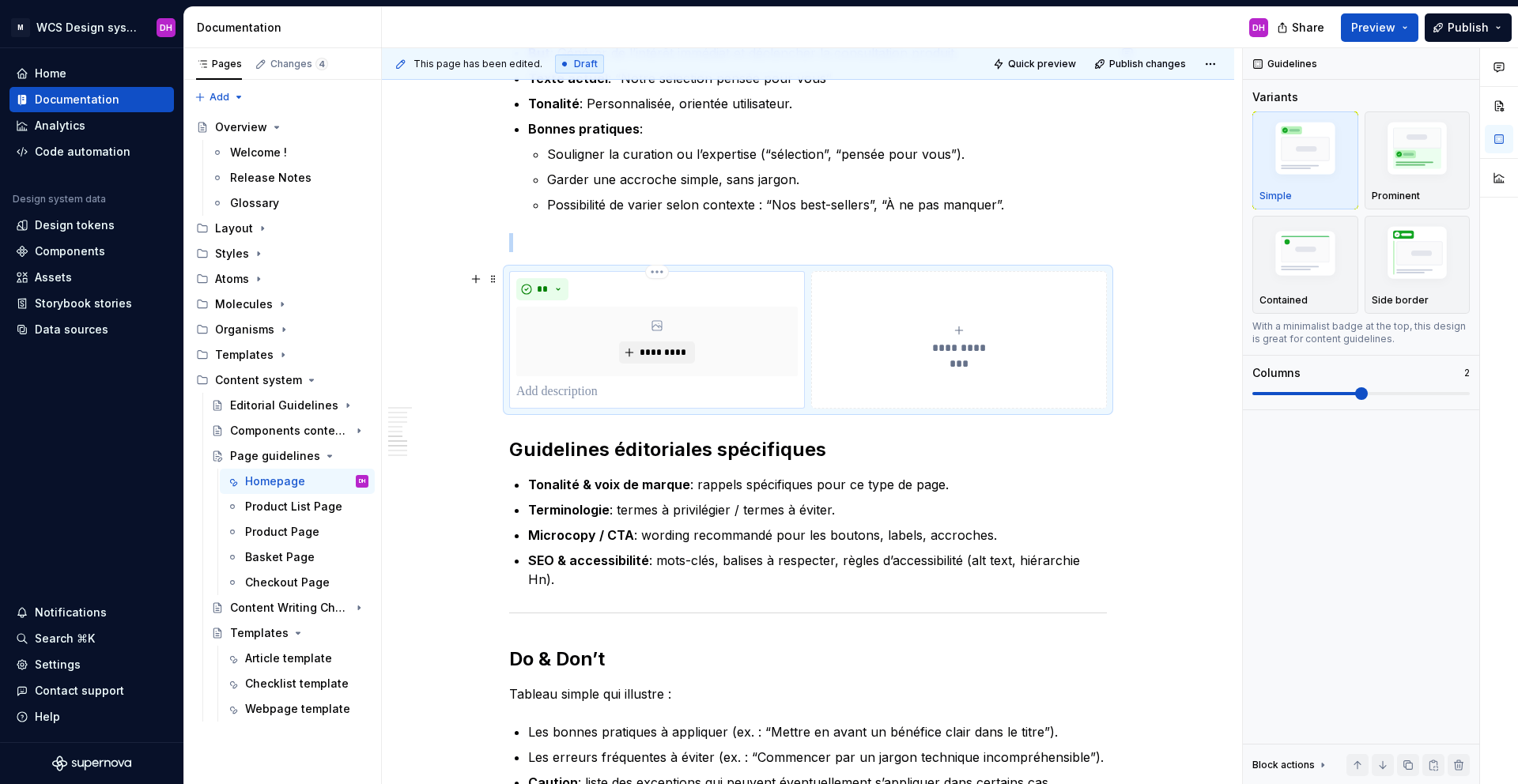
scroll to position [1993, 0]
click at [663, 352] on span "*********" at bounding box center [663, 351] width 48 height 13
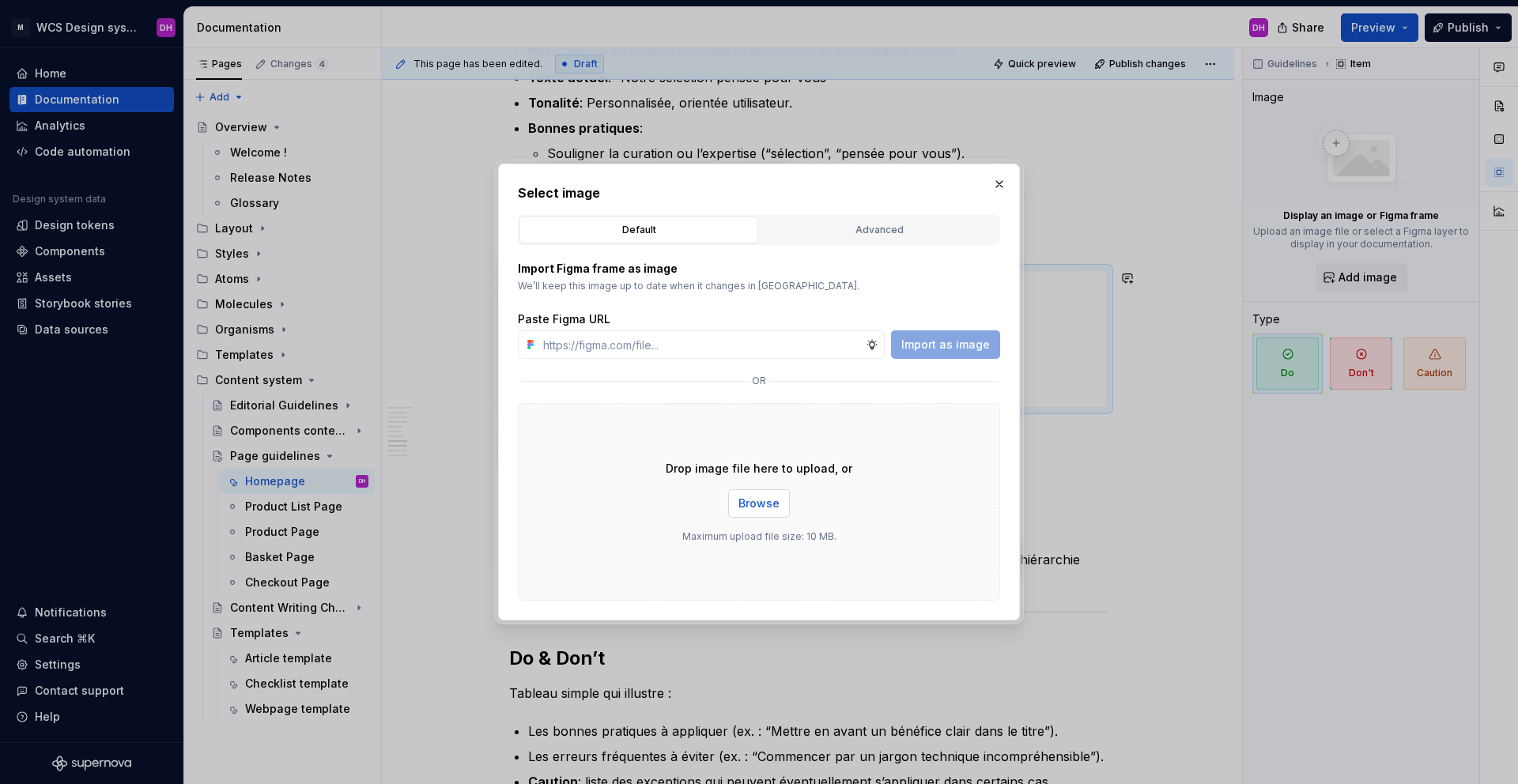
click at [767, 490] on button "Browse" at bounding box center [759, 503] width 62 height 29
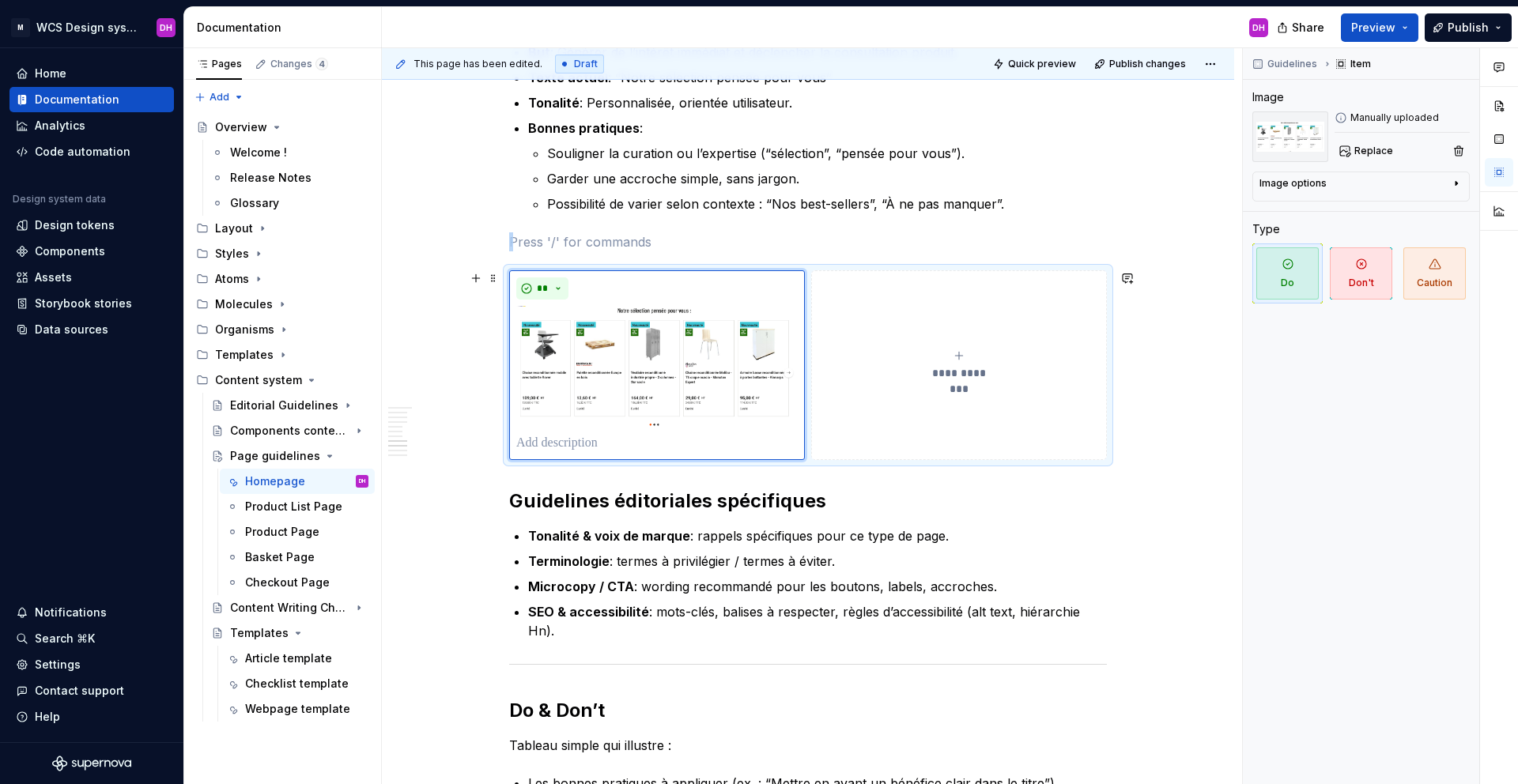
click at [954, 374] on span "**********" at bounding box center [959, 373] width 73 height 16
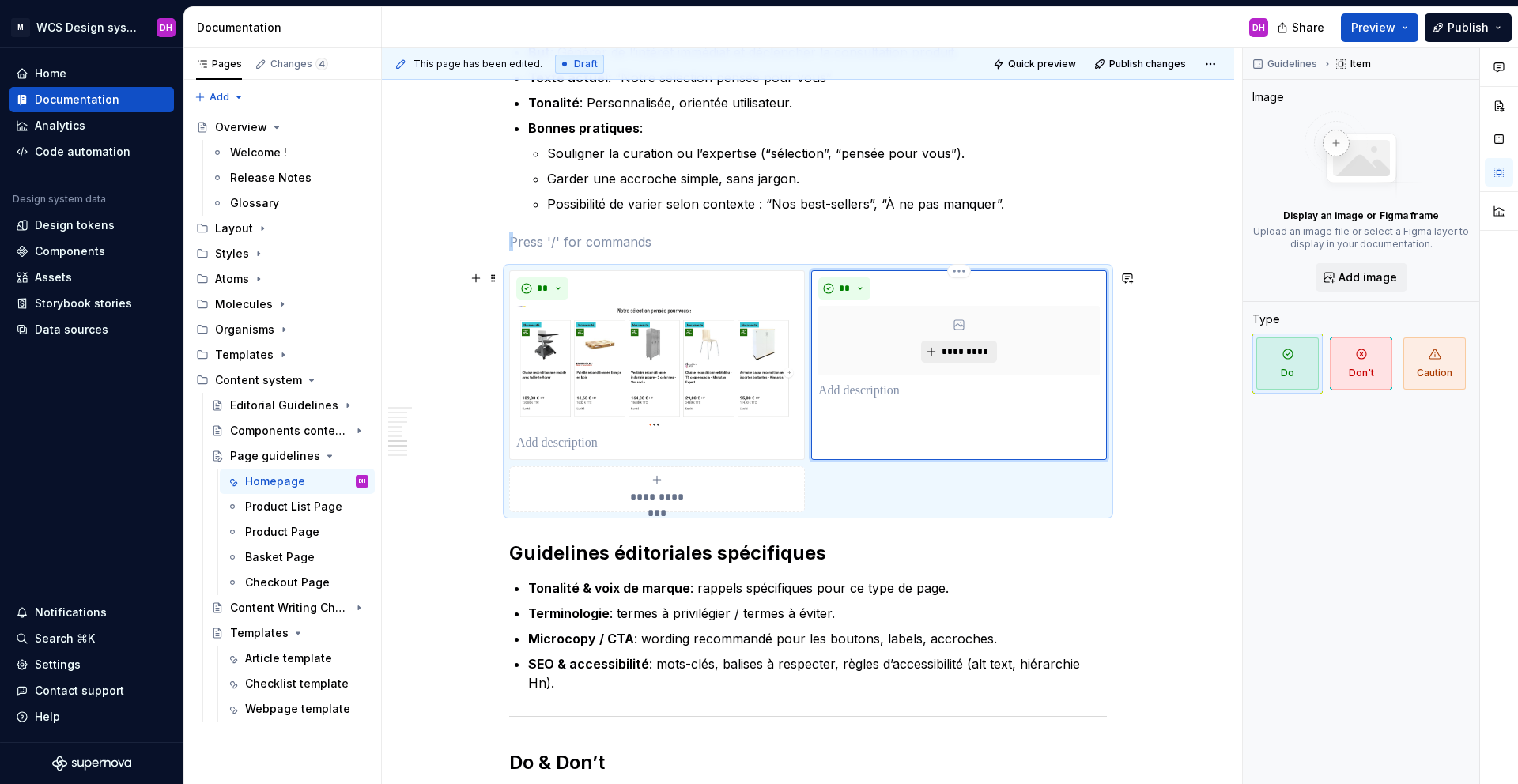
click at [951, 345] on span "*********" at bounding box center [965, 351] width 48 height 13
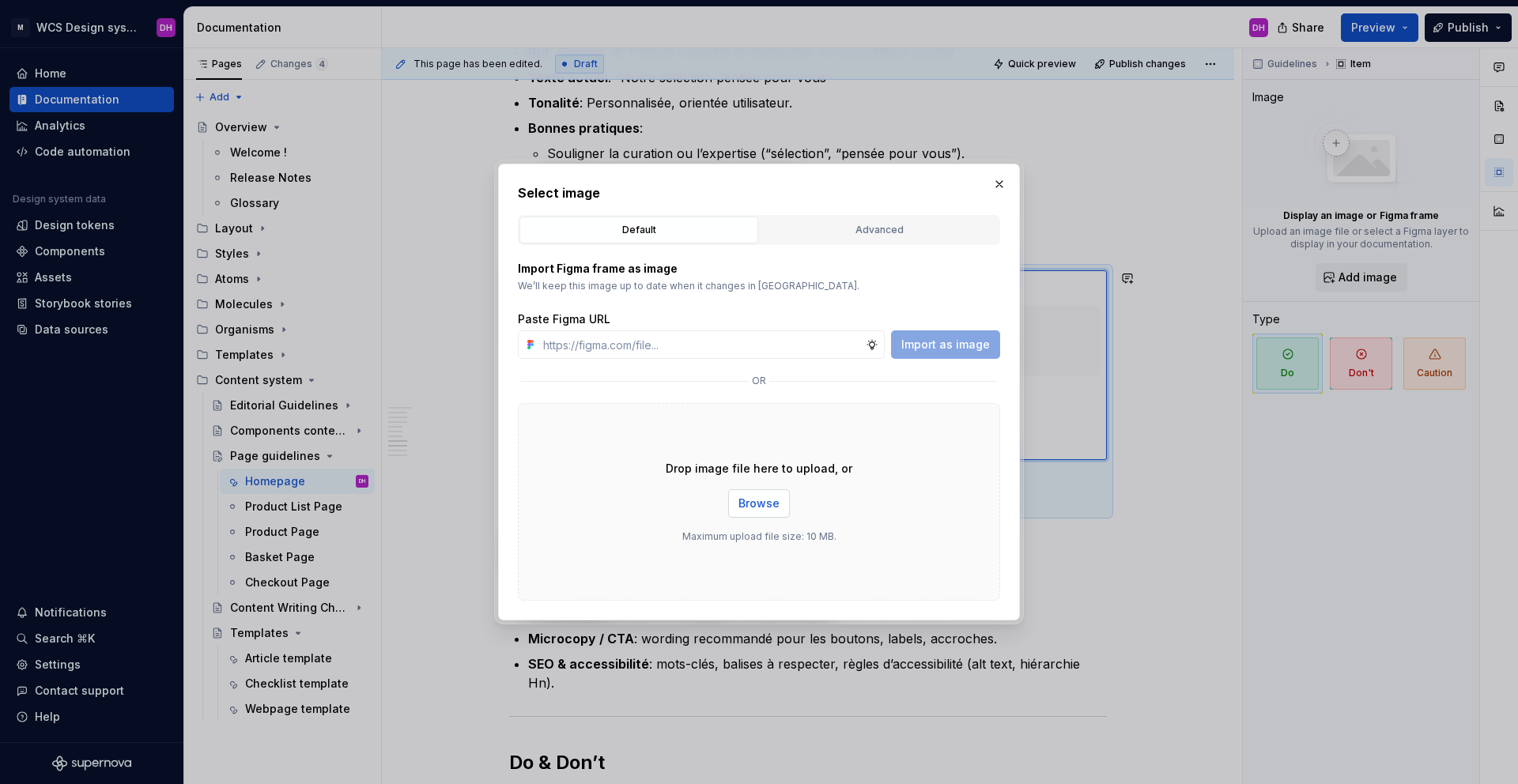
click at [764, 499] on span "Browse" at bounding box center [759, 503] width 42 height 16
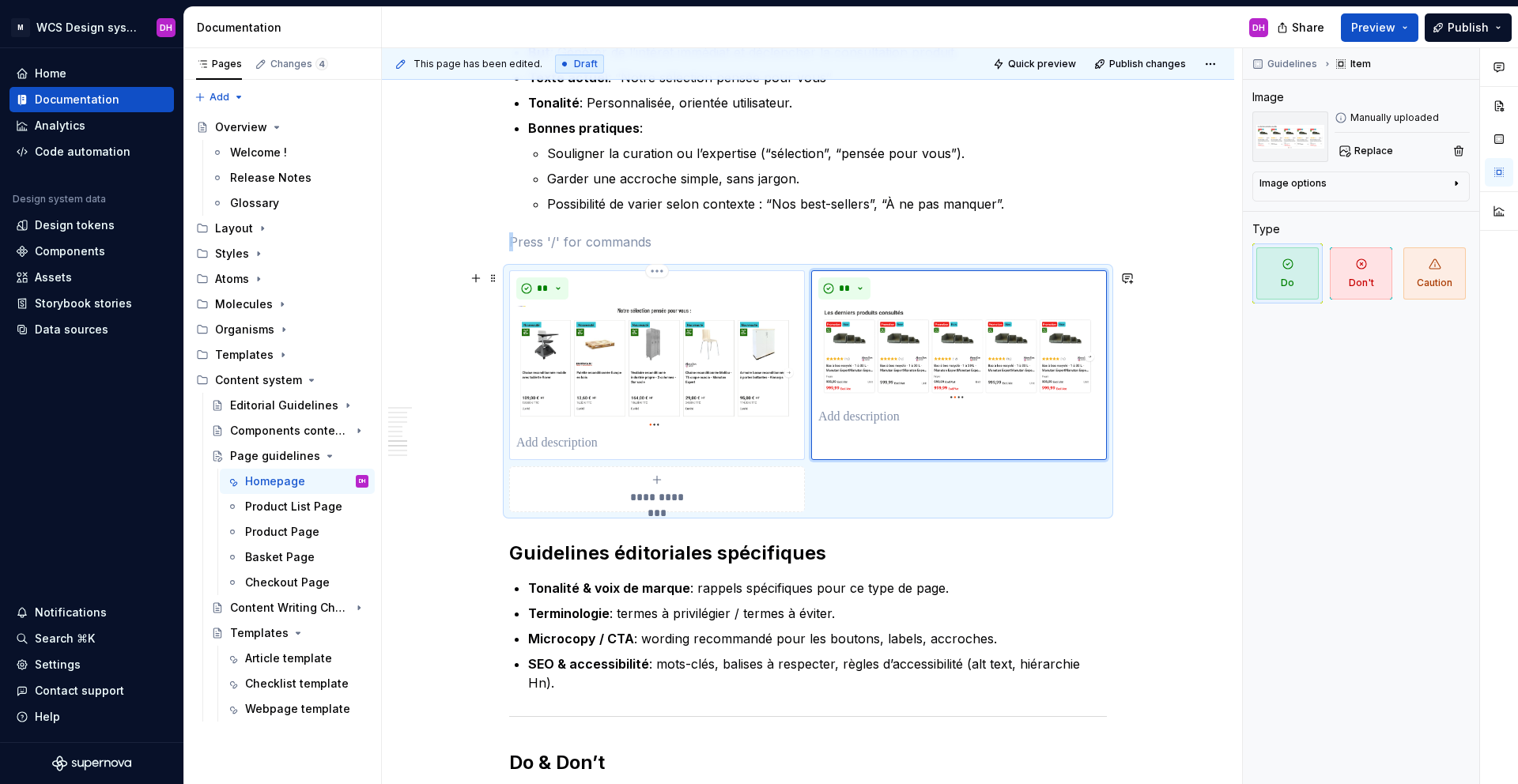
click at [562, 449] on p at bounding box center [656, 443] width 281 height 19
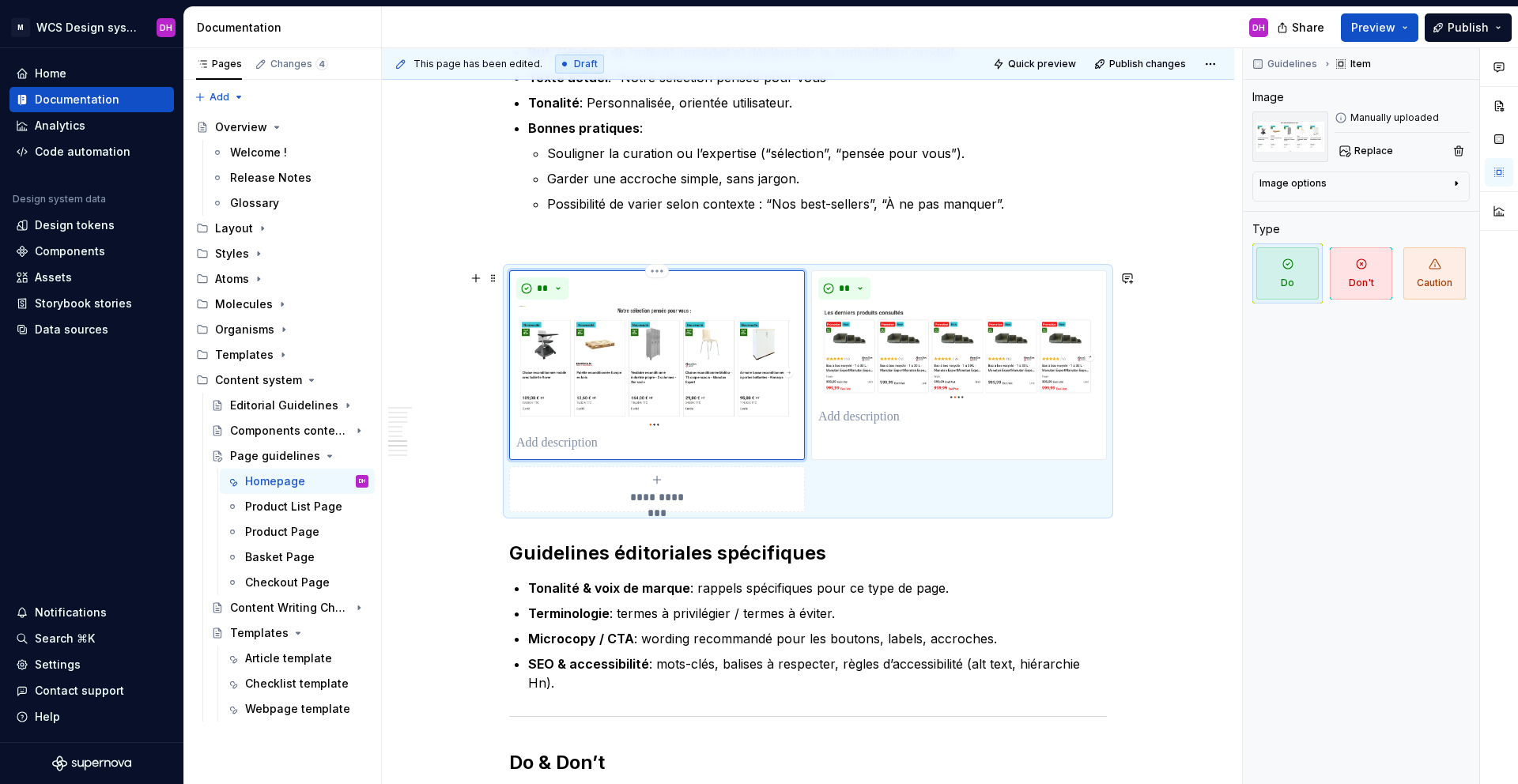
type textarea "*"
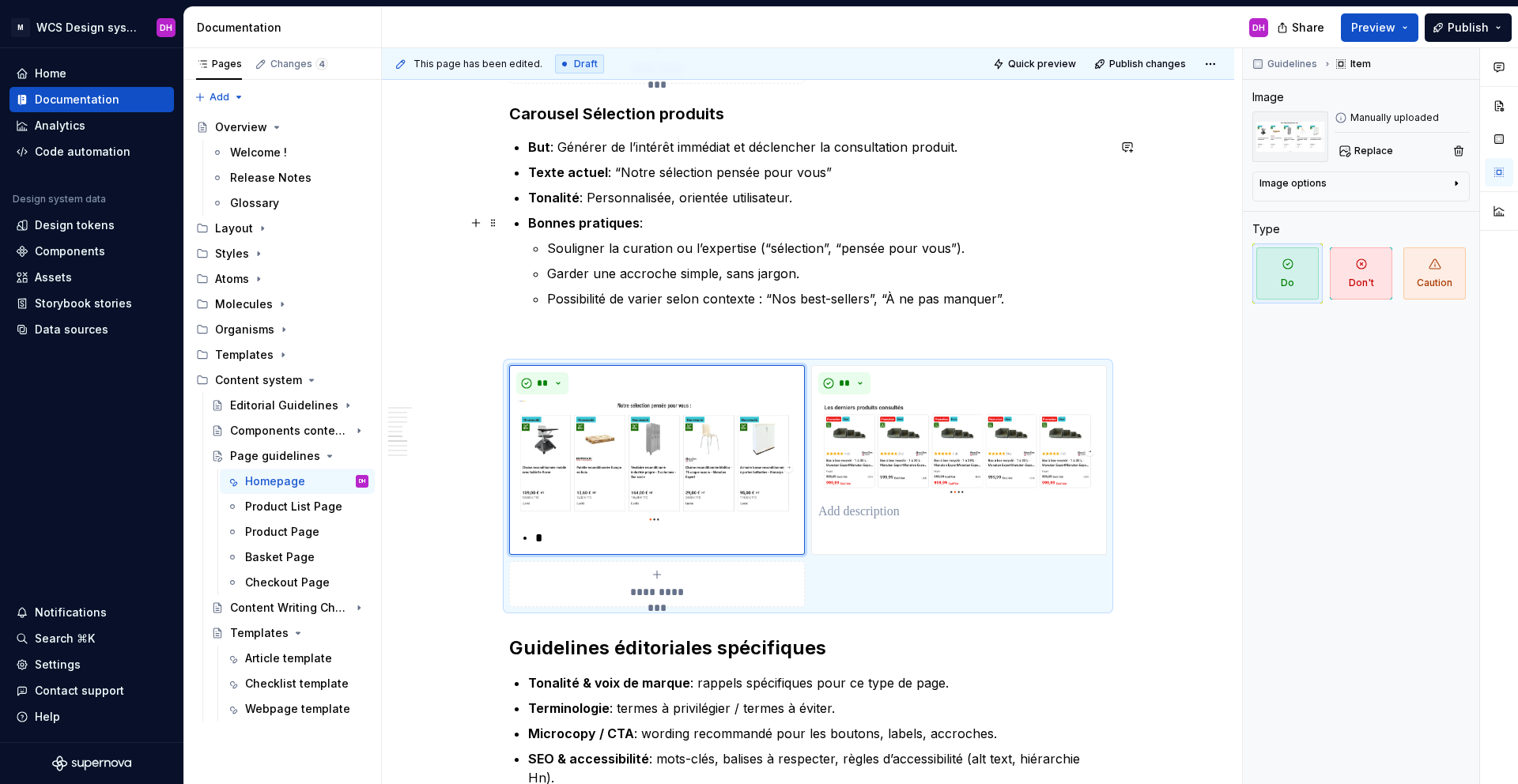
scroll to position [1874, 0]
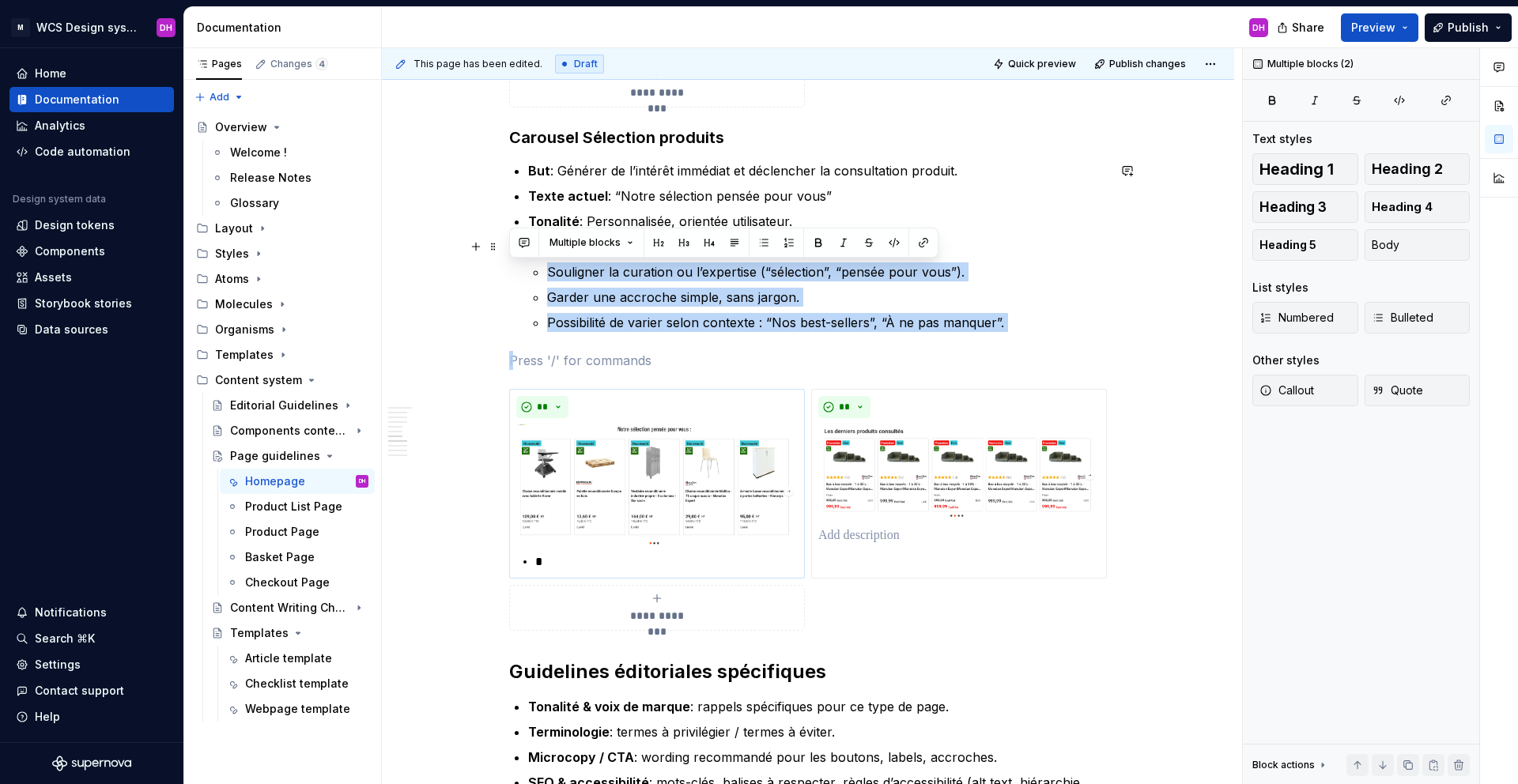
drag, startPoint x: 962, startPoint y: 271, endPoint x: 564, endPoint y: 264, distance: 398.1
click at [562, 261] on li "Bonnes pratiques : Souligner la curation ou l’expertise (“sélection”, “pensée p…" at bounding box center [817, 284] width 579 height 95
click at [616, 291] on p "Garder une accroche simple, sans jargon." at bounding box center [827, 297] width 560 height 19
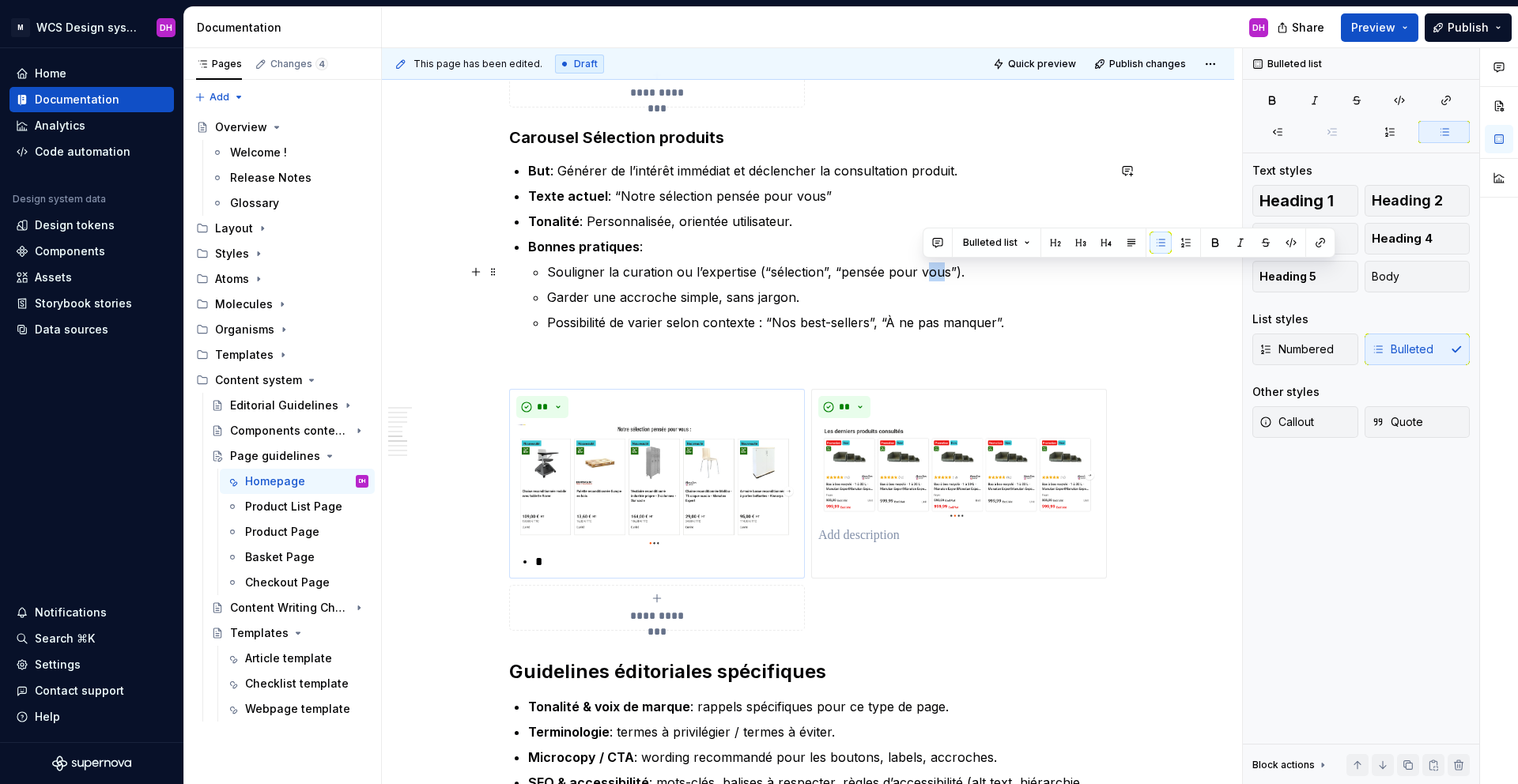
click at [921, 273] on p "Souligner la curation ou l’expertise (“sélection”, “pensée pour vous”)." at bounding box center [827, 271] width 560 height 19
click at [965, 267] on p "Souligner la curation ou l’expertise (“sélection”, “pensée pour vous”)." at bounding box center [827, 271] width 560 height 19
drag, startPoint x: 970, startPoint y: 272, endPoint x: 759, endPoint y: 273, distance: 211.0
click at [759, 273] on p "Souligner la curation ou l’expertise (“sélection”, “pensée pour vous”)." at bounding box center [827, 271] width 560 height 19
drag, startPoint x: 957, startPoint y: 276, endPoint x: 891, endPoint y: 262, distance: 67.5
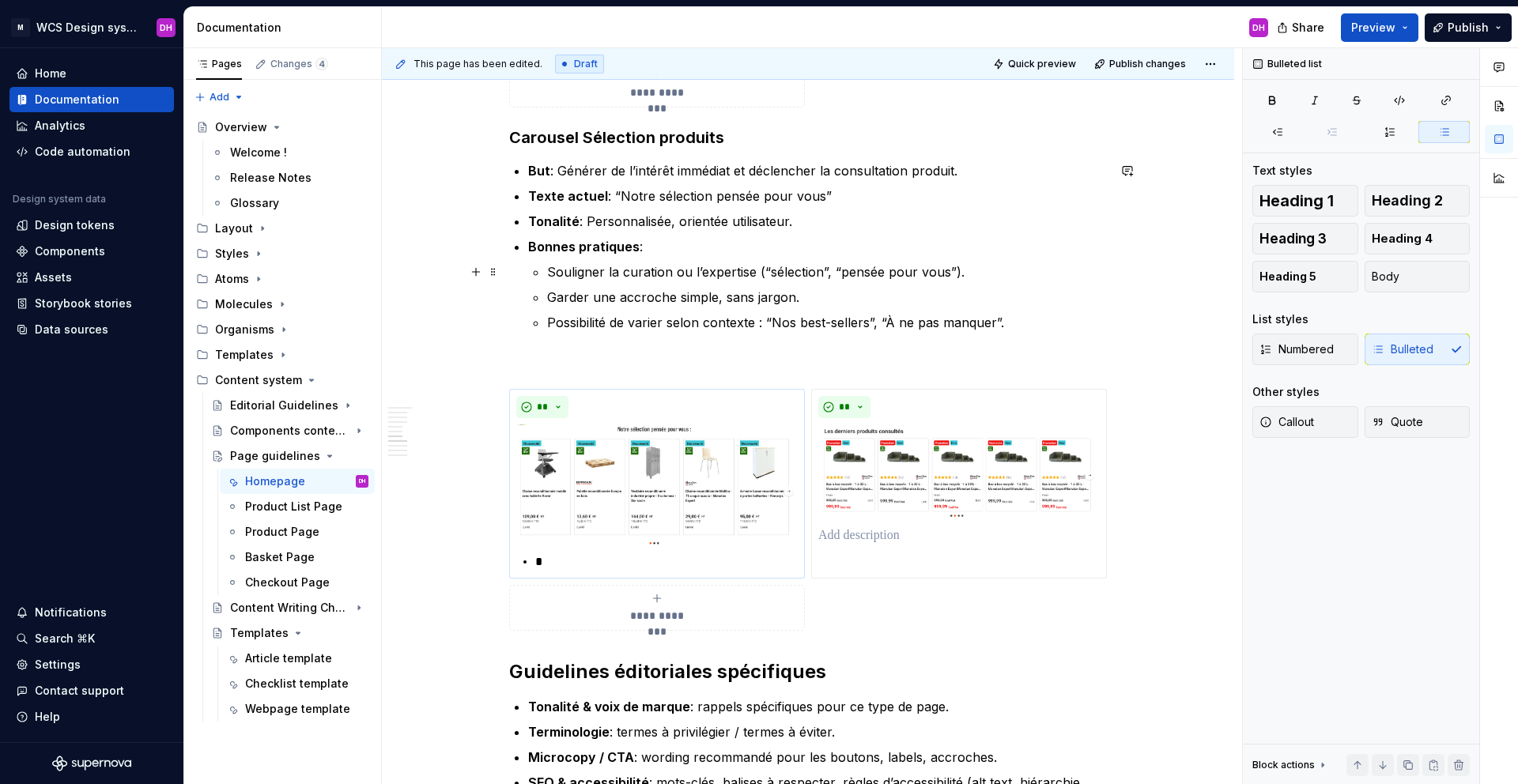
click at [957, 276] on p "Souligner la curation ou l’expertise (“sélection”, “pensée pour vous”)." at bounding box center [827, 271] width 560 height 19
click at [797, 270] on p "Souligner la curation ou l’expertise (“sélection”, “pensée pour vous”)." at bounding box center [827, 271] width 560 height 19
drag, startPoint x: 1015, startPoint y: 269, endPoint x: 911, endPoint y: 270, distance: 104.0
click at [911, 270] on p "Souligner la curation ou l’expertise (“Nos meilleurs ventes”, “pensée pour vous…" at bounding box center [827, 271] width 560 height 19
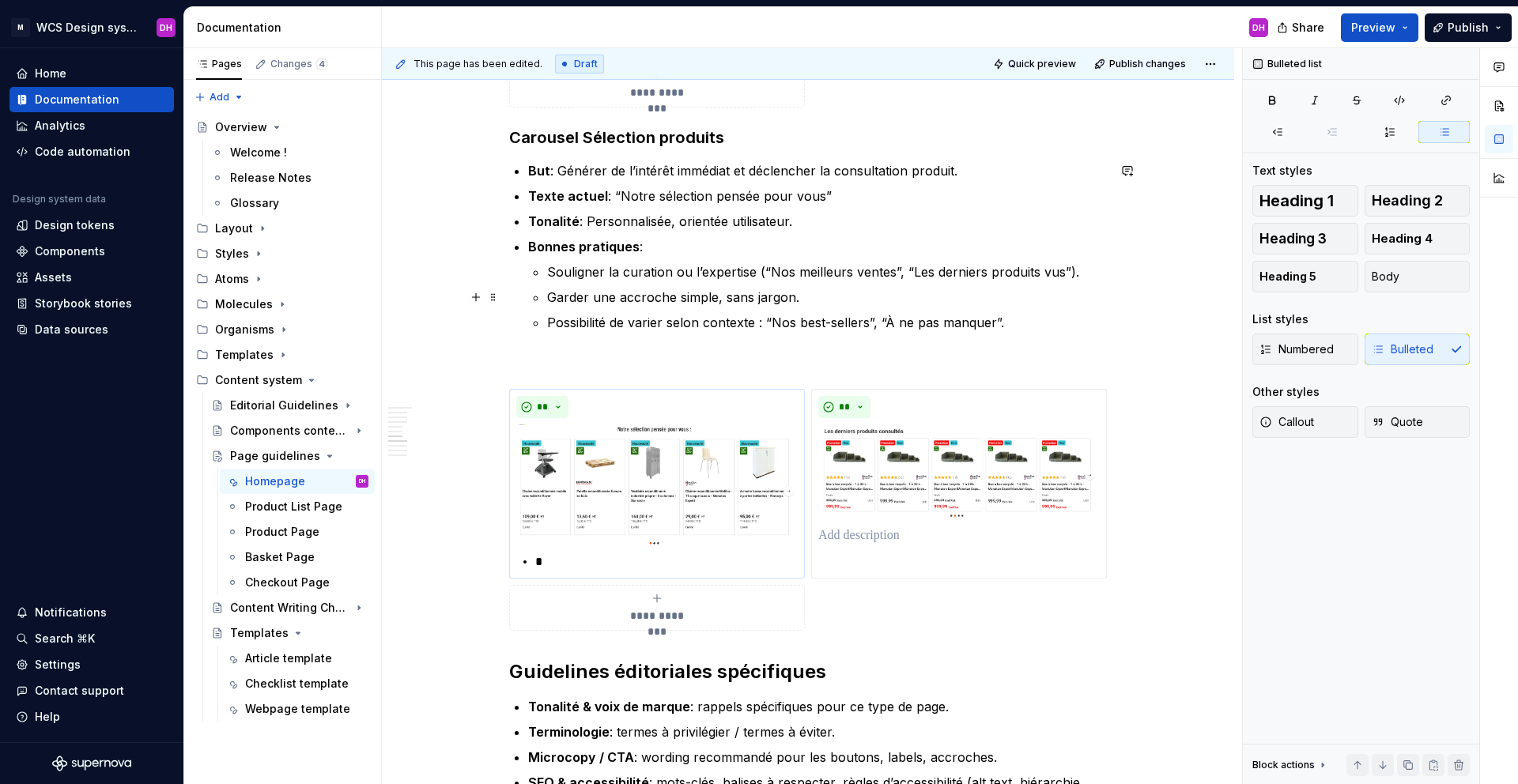
click at [689, 297] on p "Garder une accroche simple, sans jargon." at bounding box center [827, 297] width 560 height 19
click at [739, 299] on p "Garder une accroche simple, sans jargon." at bounding box center [827, 297] width 560 height 19
click at [795, 321] on p "Possibilité de varier selon contexte : “Nos best-sellers”, “À ne pas manquer”." at bounding box center [827, 322] width 560 height 19
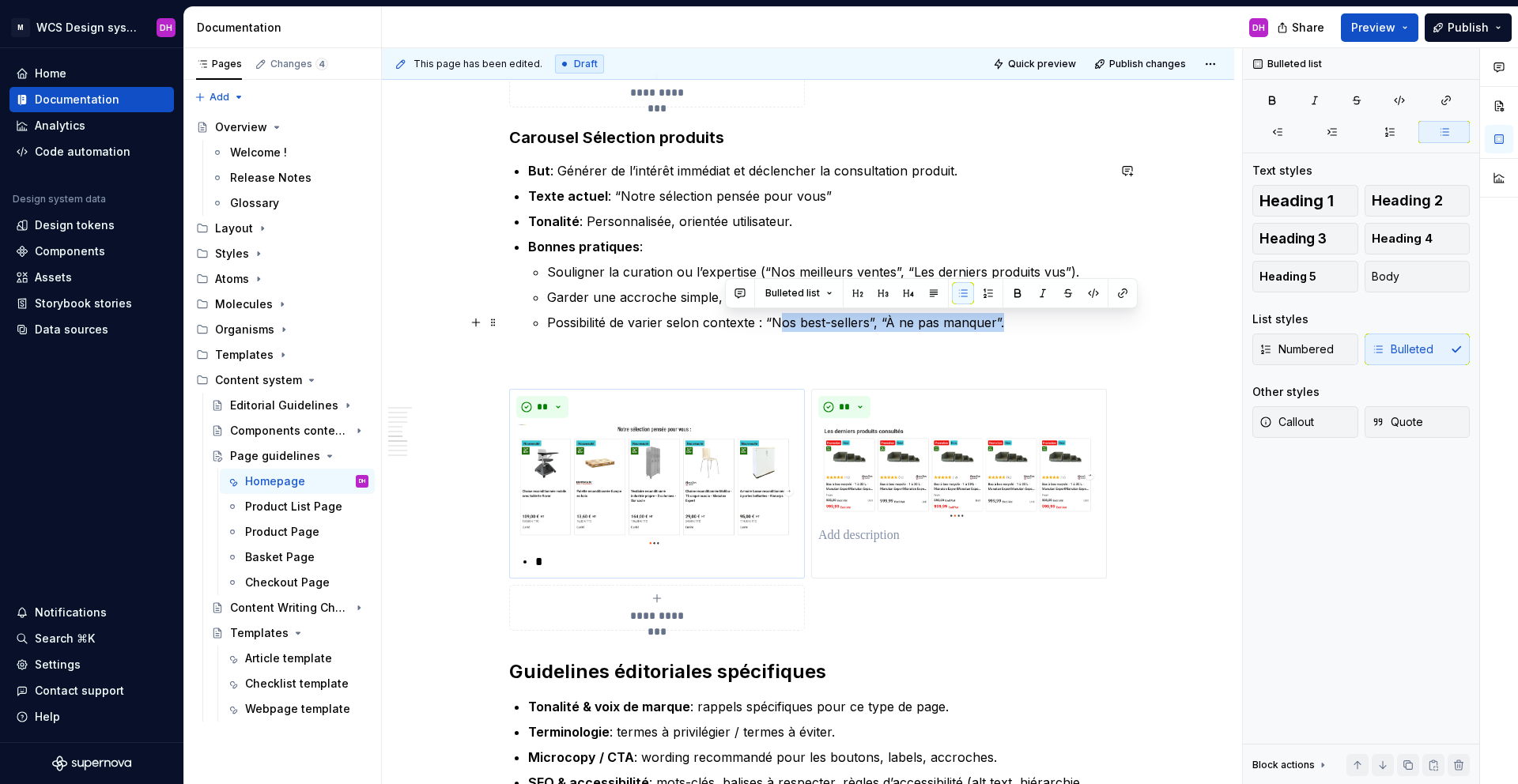
drag, startPoint x: 1021, startPoint y: 326, endPoint x: 802, endPoint y: 330, distance: 219.0
click at [801, 330] on p "Possibilité de varier selon contexte : “Nos best-sellers”, “À ne pas manquer”." at bounding box center [827, 322] width 560 height 19
click at [802, 330] on p "Possibilité de varier selon contexte : “Nos best-sellers”, “À ne pas manquer”." at bounding box center [827, 322] width 560 height 19
drag, startPoint x: 867, startPoint y: 323, endPoint x: 853, endPoint y: 322, distance: 14.0
click at [853, 322] on p "Possibilité de varier selon contexte : “Nos best-sellers”, “À ne pas manquer”." at bounding box center [827, 322] width 560 height 19
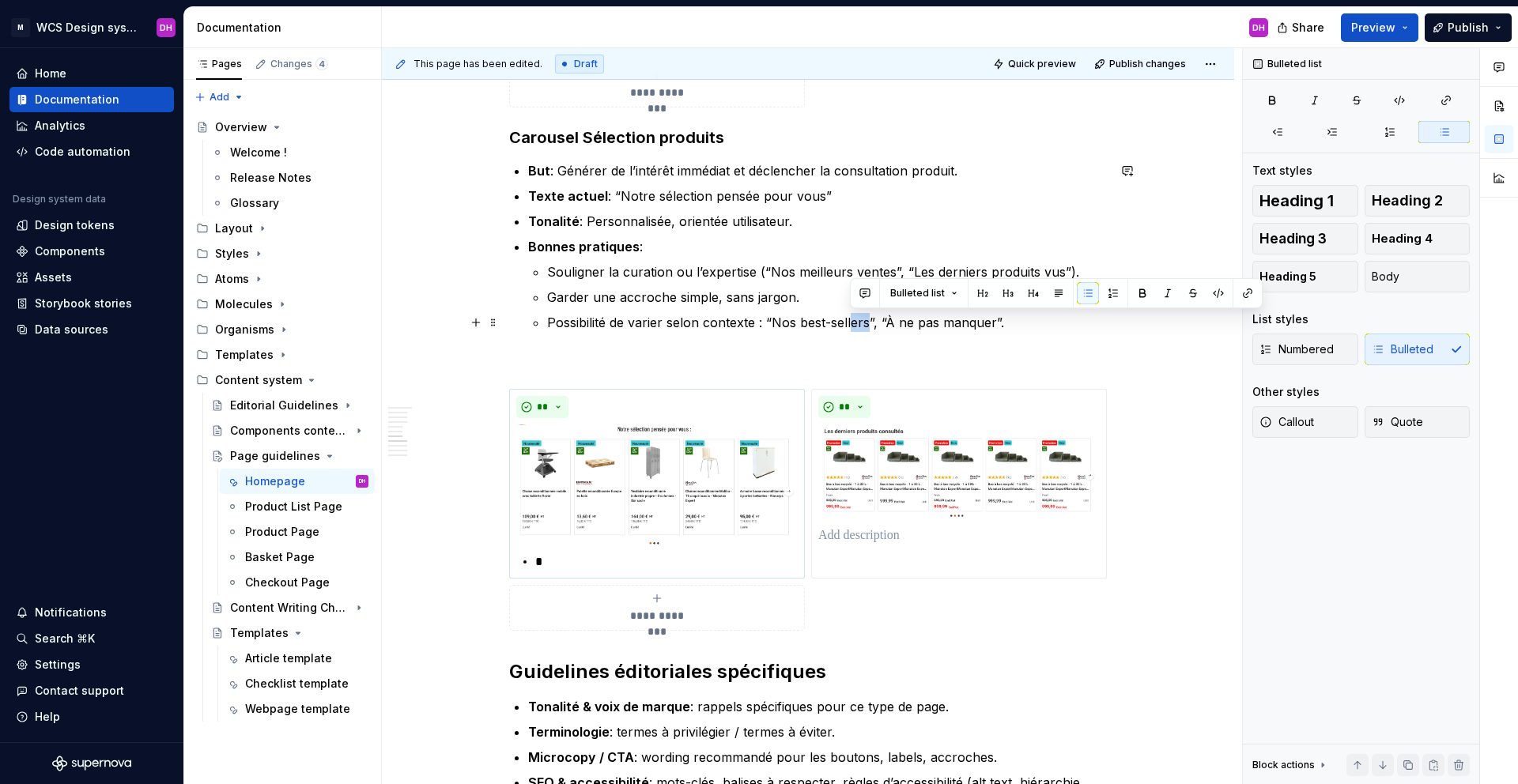
click at [853, 322] on p "Possibilité de varier selon contexte : “Nos best-sellers”, “À ne pas manquer”." at bounding box center [827, 322] width 560 height 19
drag, startPoint x: 880, startPoint y: 323, endPoint x: 767, endPoint y: 323, distance: 113.0
click at [767, 323] on p "Possibilité de varier selon contexte : “Nos best-sellers”, “À ne pas manquer”." at bounding box center [827, 322] width 560 height 19
click at [985, 323] on p "Possibilité de varier selon contexte : “Nos best-sellers”, “À ne pas manquer”." at bounding box center [827, 322] width 560 height 19
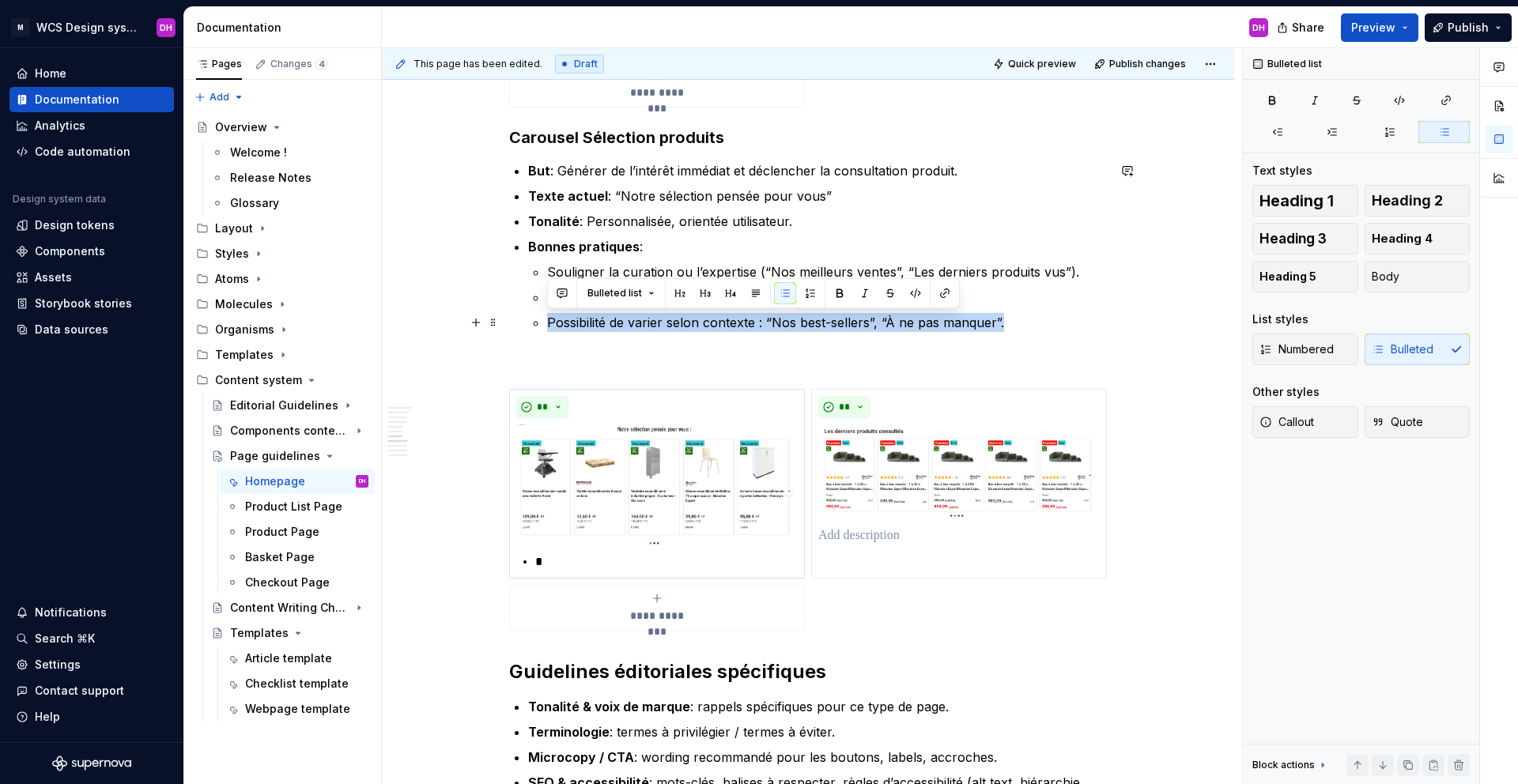
drag, startPoint x: 1009, startPoint y: 322, endPoint x: 547, endPoint y: 321, distance: 462.0
click at [547, 321] on p "Possibilité de varier selon contexte : “Nos best-sellers”, “À ne pas manquer”." at bounding box center [827, 322] width 560 height 19
click at [865, 328] on p "Possibilité de varier selon contexte : “Nos best-sellers”, “À ne pas manquer”." at bounding box center [827, 322] width 560 height 19
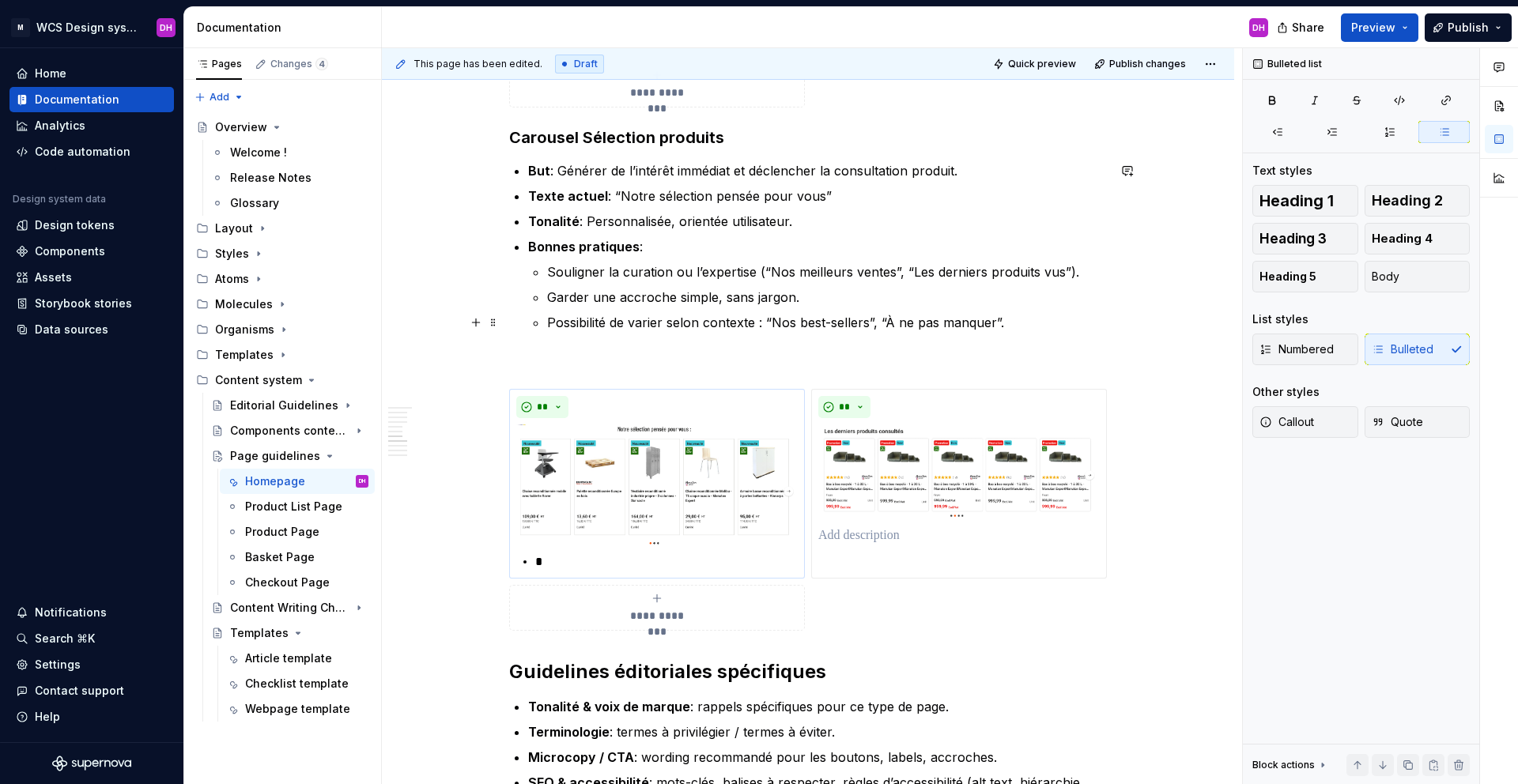
click at [988, 328] on p "Possibilité de varier selon contexte : “Nos best-sellers”, “À ne pas manquer”." at bounding box center [827, 322] width 560 height 19
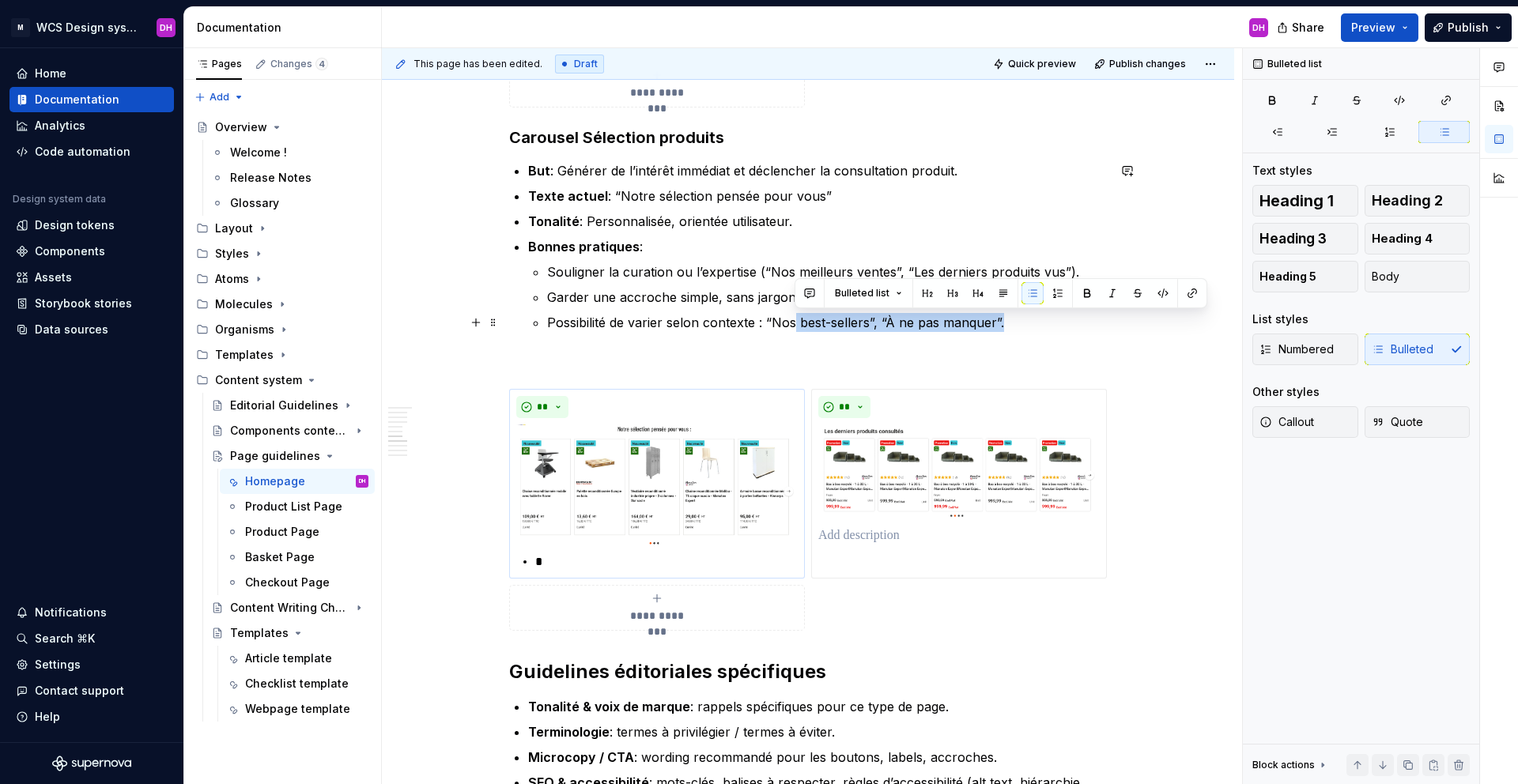
drag, startPoint x: 1007, startPoint y: 325, endPoint x: 795, endPoint y: 318, distance: 212.1
click at [795, 318] on p "Possibilité de varier selon contexte : “Nos best-sellers”, “À ne pas manquer”." at bounding box center [827, 322] width 560 height 19
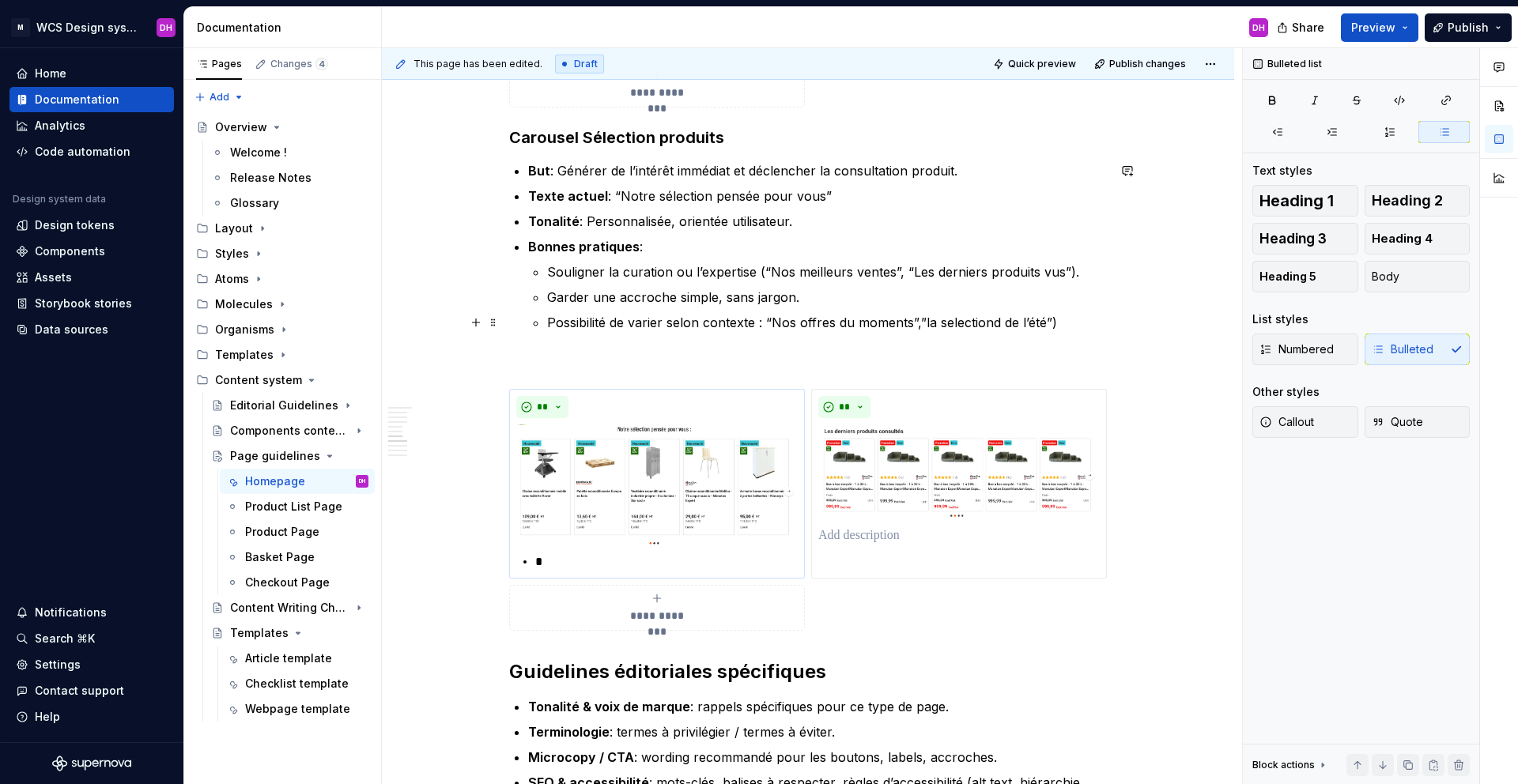
click at [1001, 324] on p "Possibilité de varier selon contexte : “Nos offres du moments”,”la selectiond d…" at bounding box center [827, 322] width 560 height 19
click at [1000, 323] on p "Possibilité de varier selon contexte : “Nos offres du moments”,”la selectiond d…" at bounding box center [827, 322] width 560 height 19
click at [549, 404] on button "**" at bounding box center [542, 407] width 53 height 22
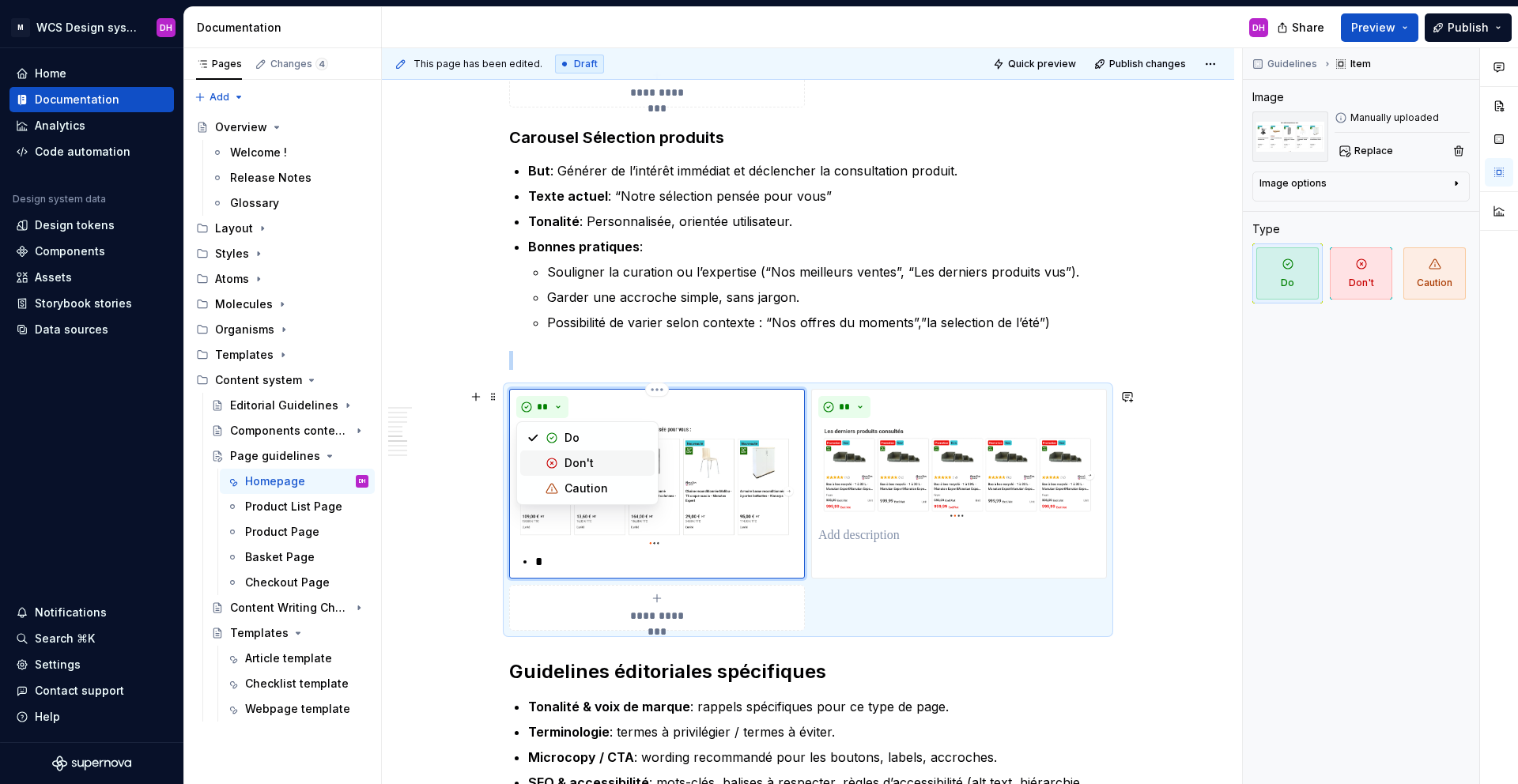
click at [562, 458] on span "Don't" at bounding box center [588, 462] width 135 height 25
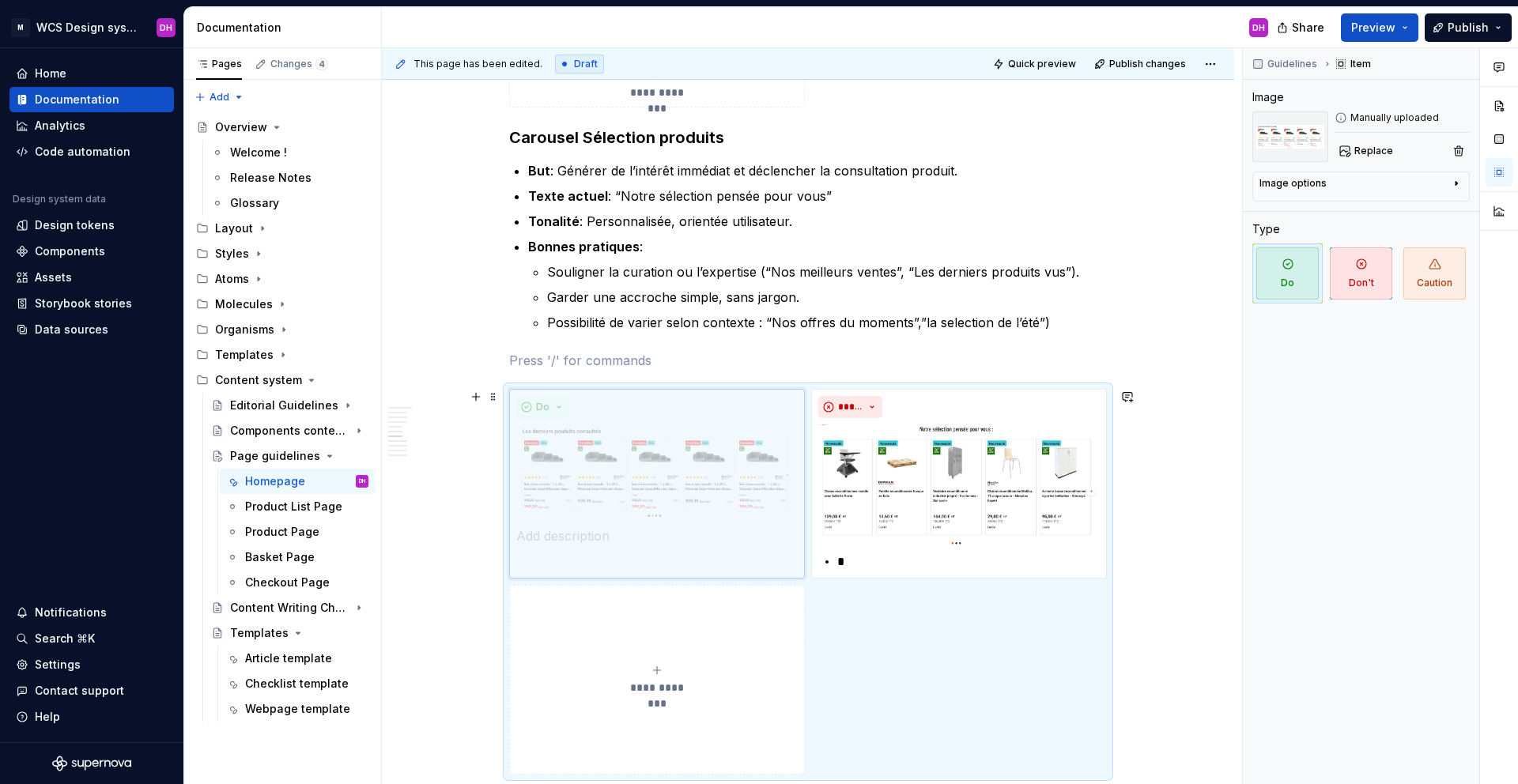
drag, startPoint x: 966, startPoint y: 407, endPoint x: 588, endPoint y: 416, distance: 378.1
click at [588, 416] on body "M WCS Design system DH Home Documentation Analytics Code automation Design syst…" at bounding box center [759, 392] width 1518 height 784
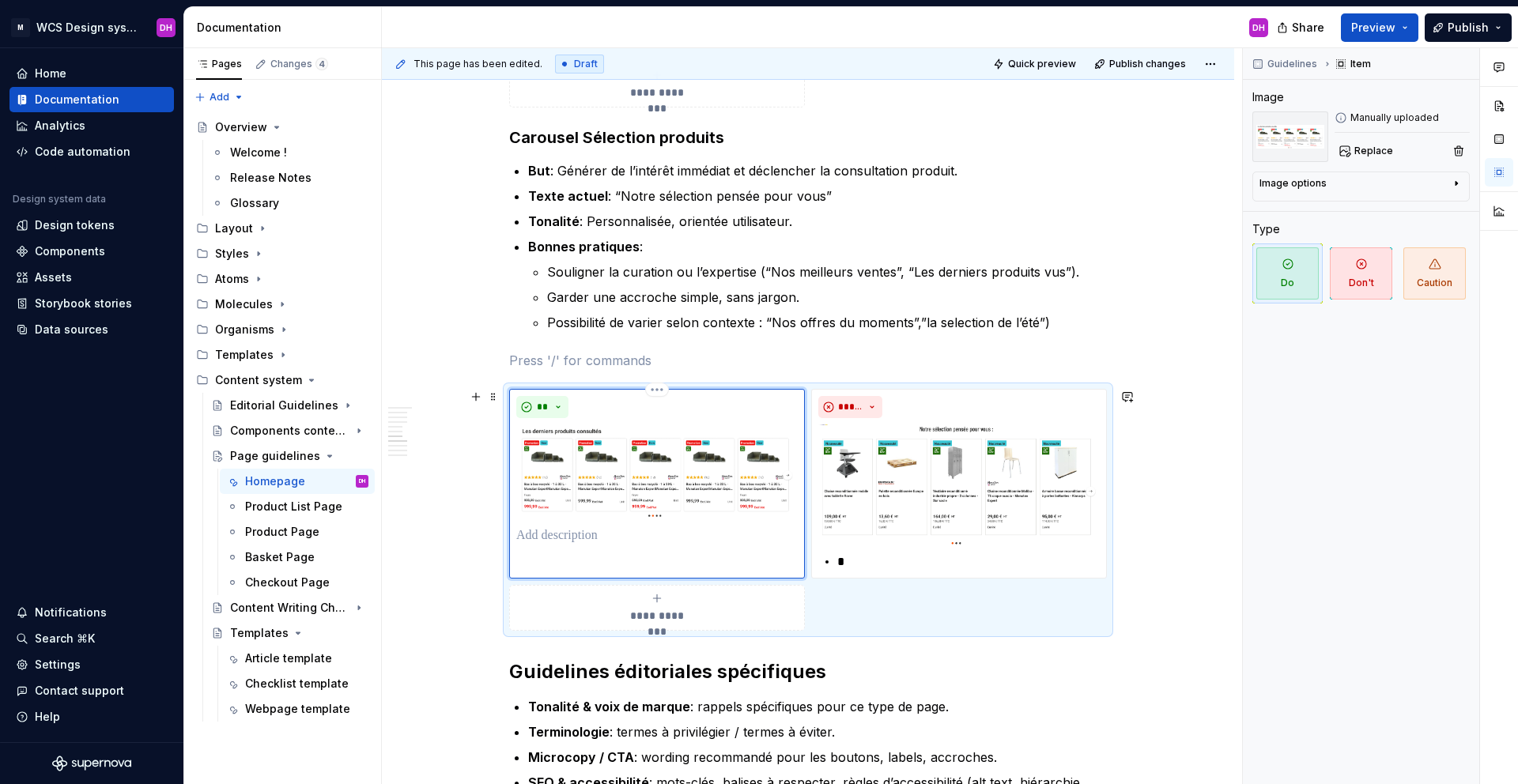
click at [574, 537] on p at bounding box center [656, 536] width 281 height 19
type textarea "*"
click at [875, 560] on p "*" at bounding box center [968, 562] width 262 height 19
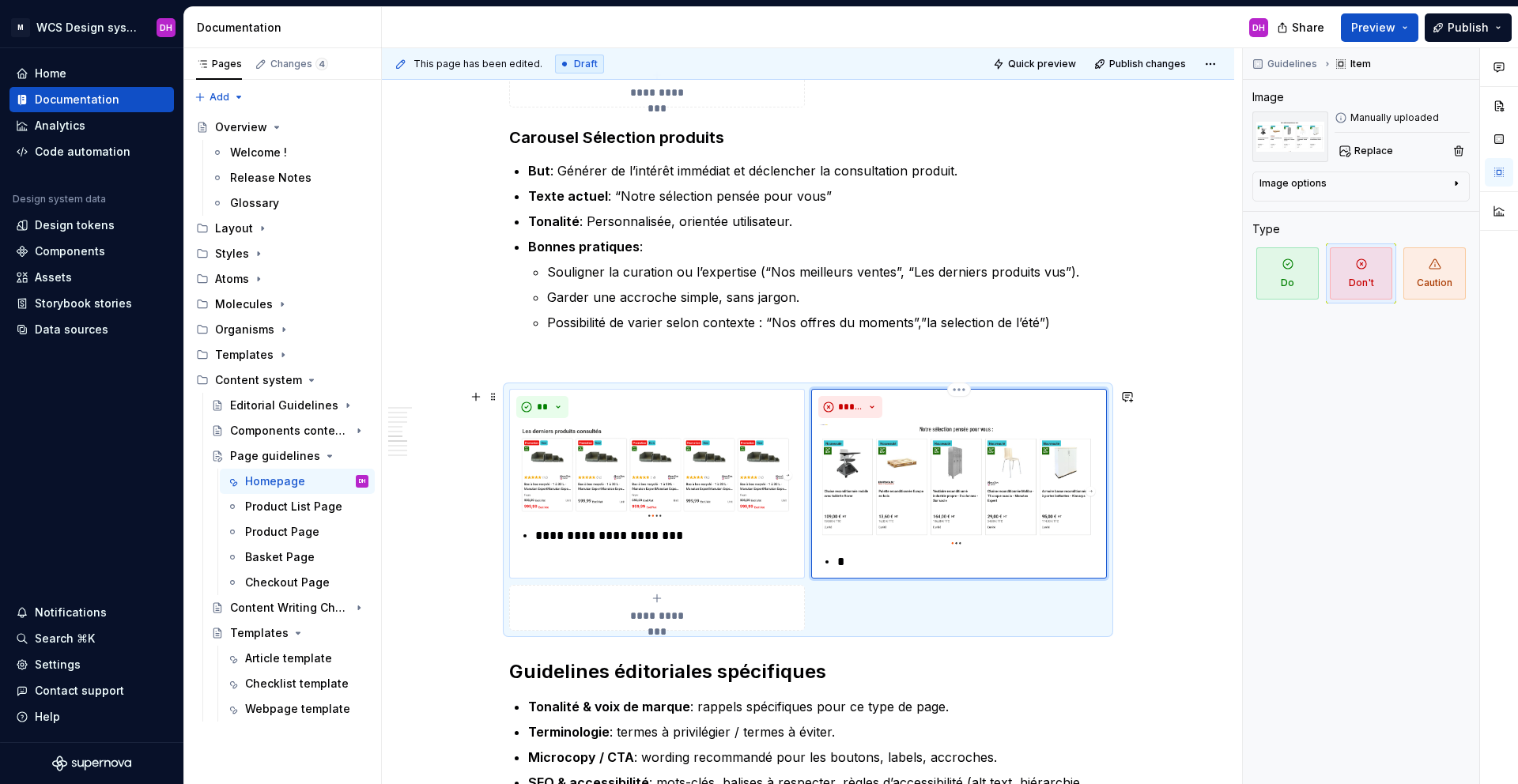
type textarea "*"
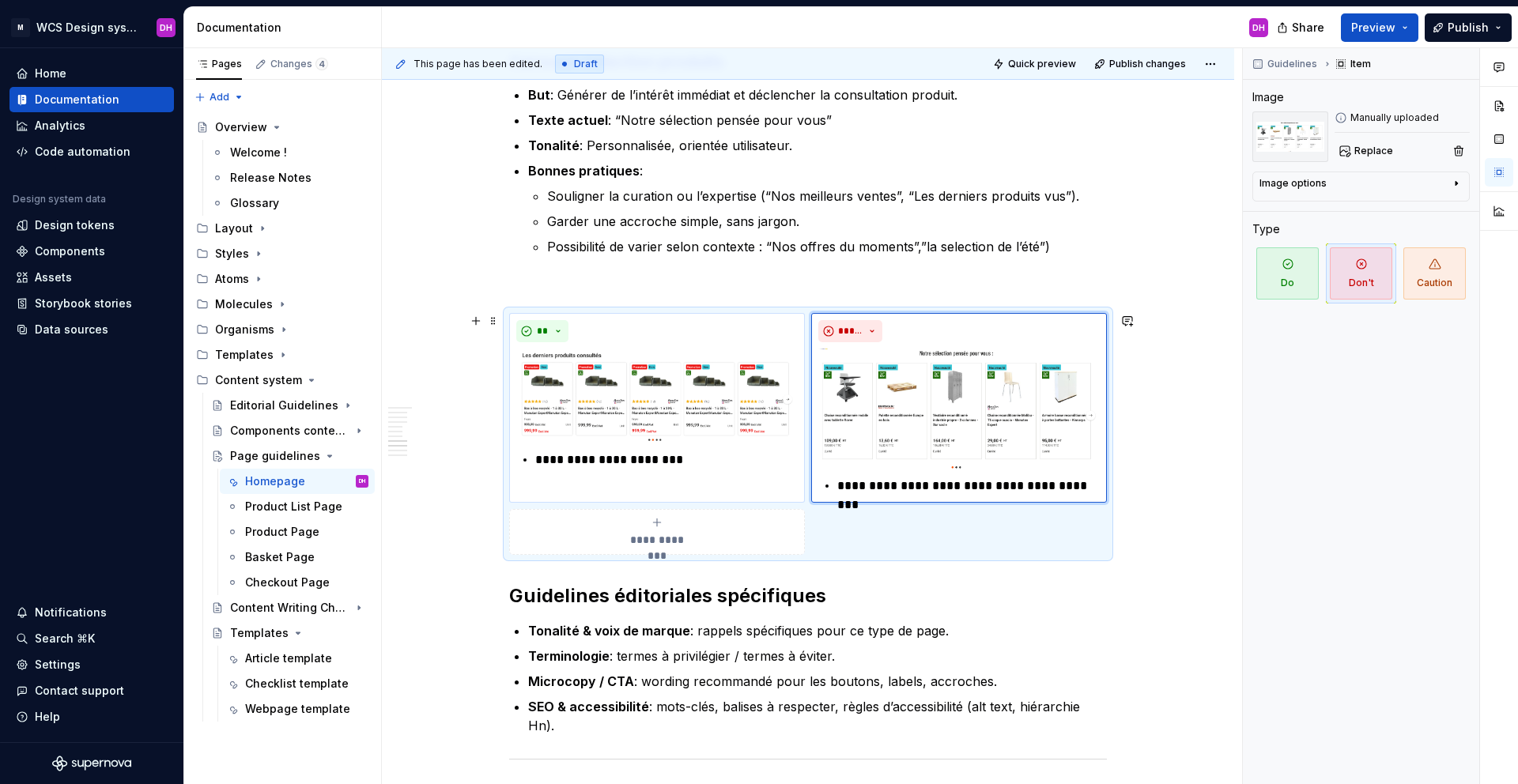
scroll to position [2132, 0]
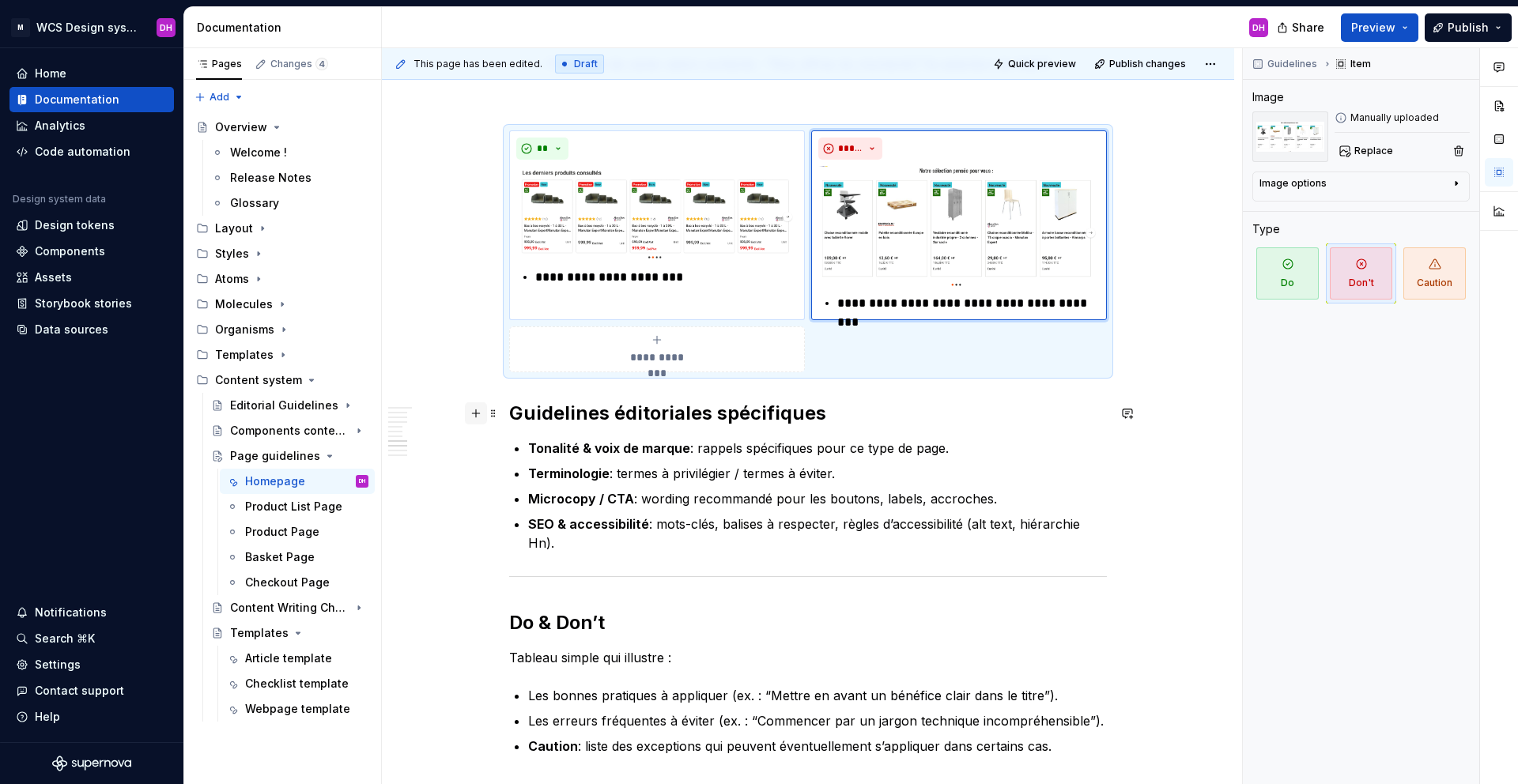
click at [467, 410] on button "button" at bounding box center [476, 413] width 22 height 22
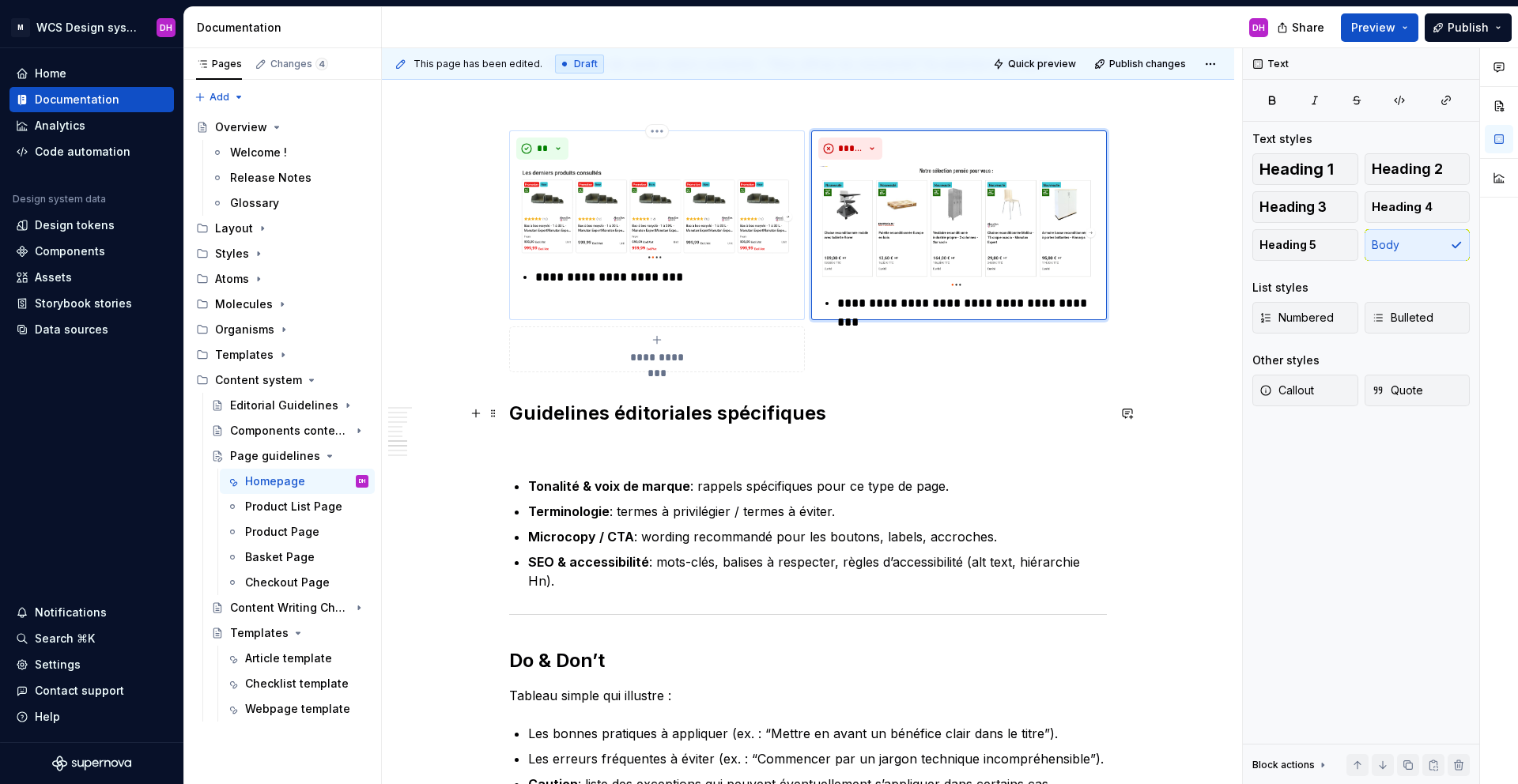
click at [561, 278] on p "**********" at bounding box center [666, 277] width 262 height 19
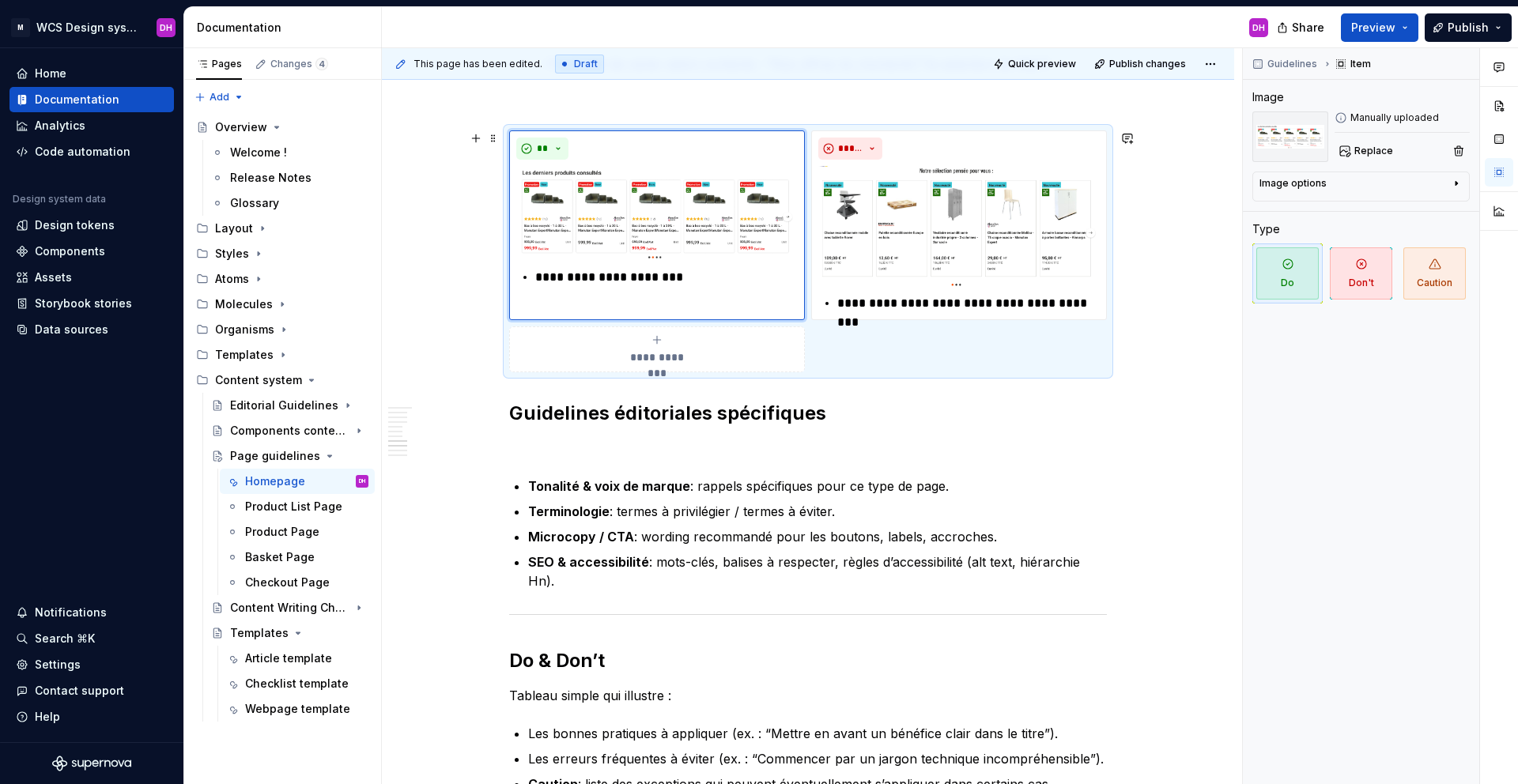
click at [455, 377] on div "Homepage Owner : [PERSON_NAME] MAJ : [DATE] Status : Draft Overview La homepage…" at bounding box center [808, 102] width 853 height 3884
drag, startPoint x: 580, startPoint y: 278, endPoint x: 565, endPoint y: 277, distance: 15.0
click at [565, 277] on p "**********" at bounding box center [666, 277] width 262 height 19
click at [543, 302] on p "**********" at bounding box center [666, 303] width 262 height 19
click at [477, 439] on button "button" at bounding box center [476, 448] width 22 height 22
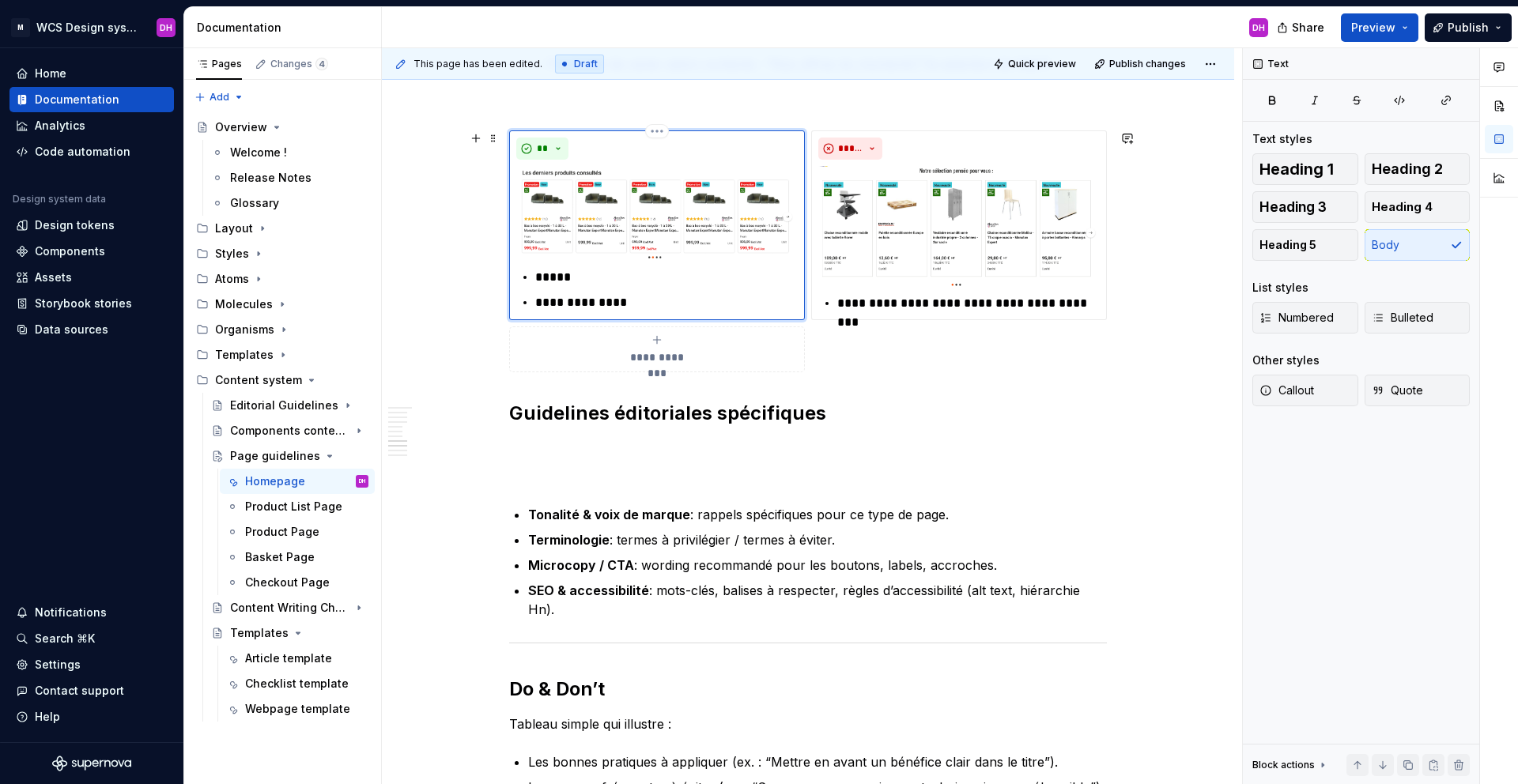
click at [536, 297] on p "**********" at bounding box center [666, 303] width 262 height 19
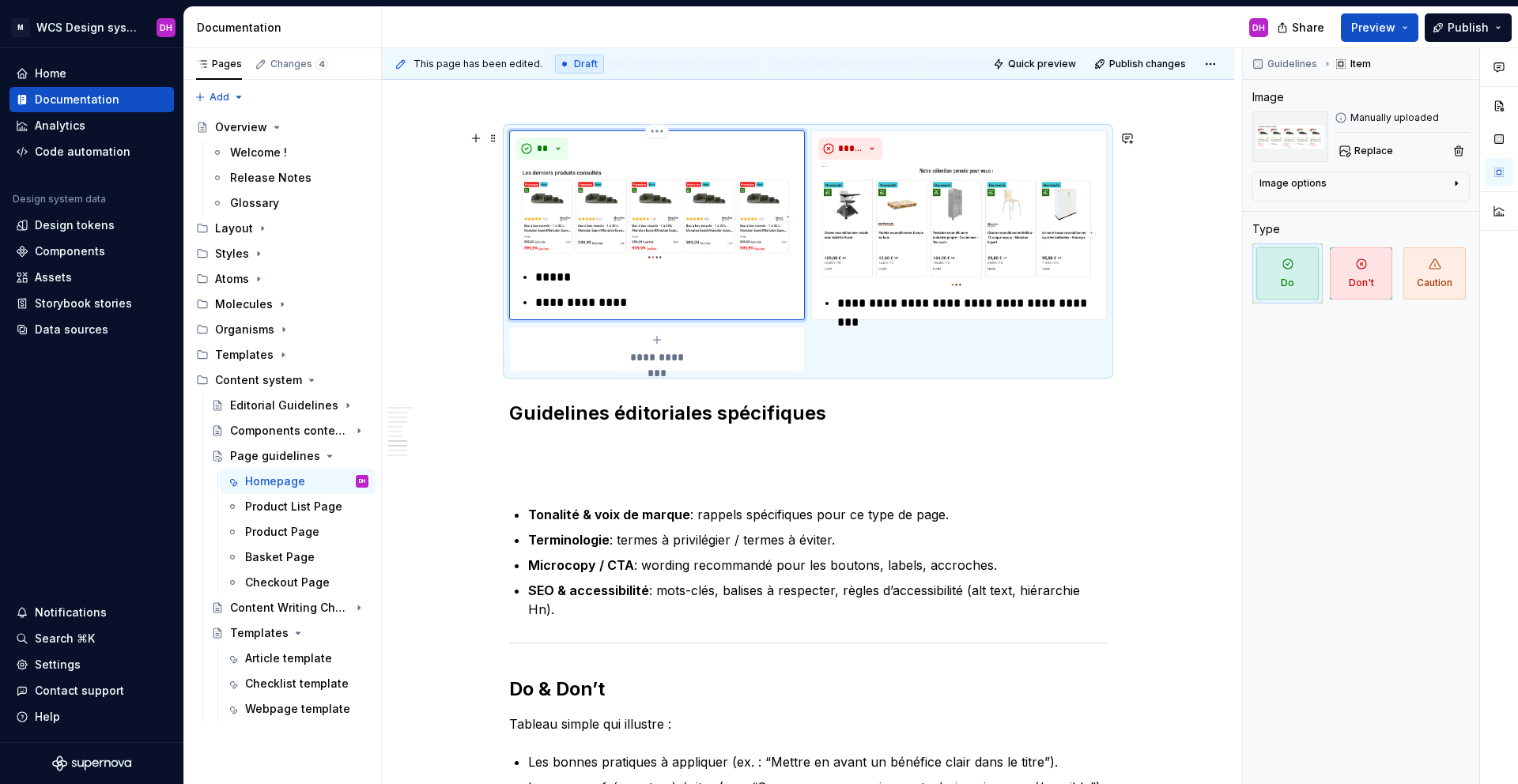
click at [578, 284] on p "*****" at bounding box center [666, 277] width 262 height 19
drag, startPoint x: 660, startPoint y: 307, endPoint x: 426, endPoint y: 306, distance: 234.0
click at [426, 306] on div "Homepage Owner : [PERSON_NAME] MAJ : [DATE] Status : Draft Overview La homepage…" at bounding box center [808, 117] width 853 height 3913
click at [566, 289] on div "**********" at bounding box center [657, 225] width 295 height 190
click at [563, 299] on div "**********" at bounding box center [657, 225] width 295 height 190
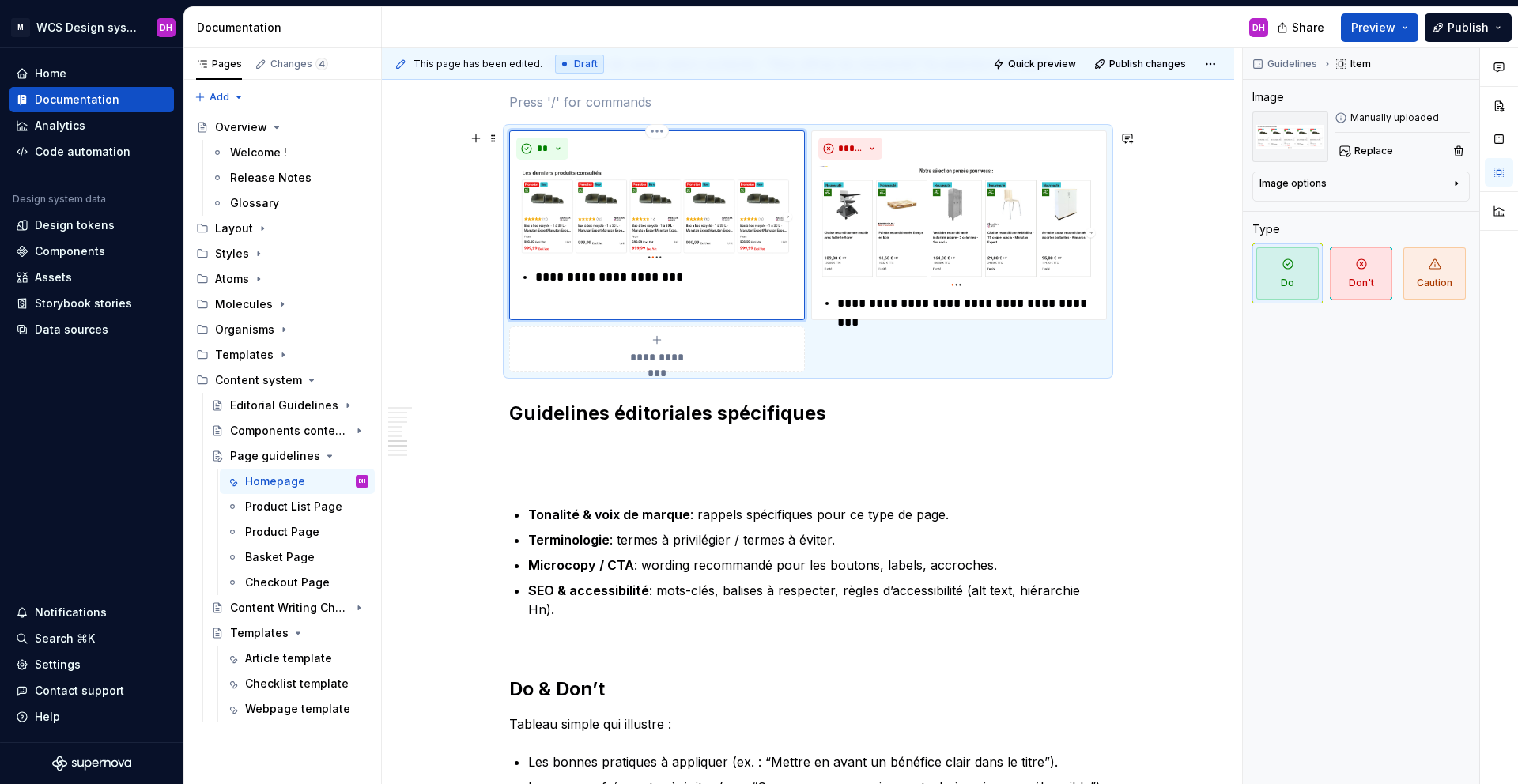
click at [429, 350] on div "Homepage Owner : [PERSON_NAME] MAJ : [DATE] Status : Draft Overview La homepage…" at bounding box center [808, 117] width 853 height 3913
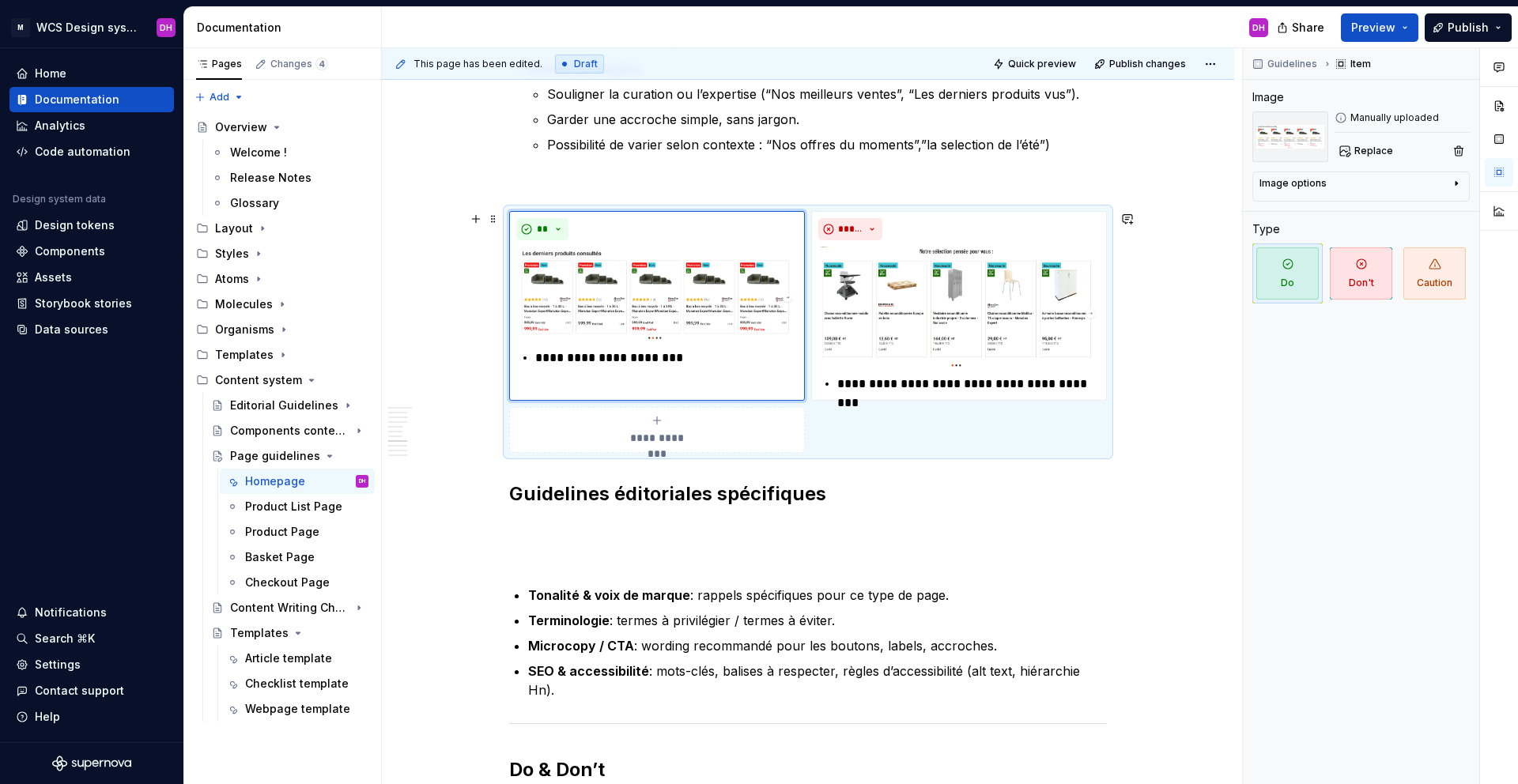
scroll to position [1996, 0]
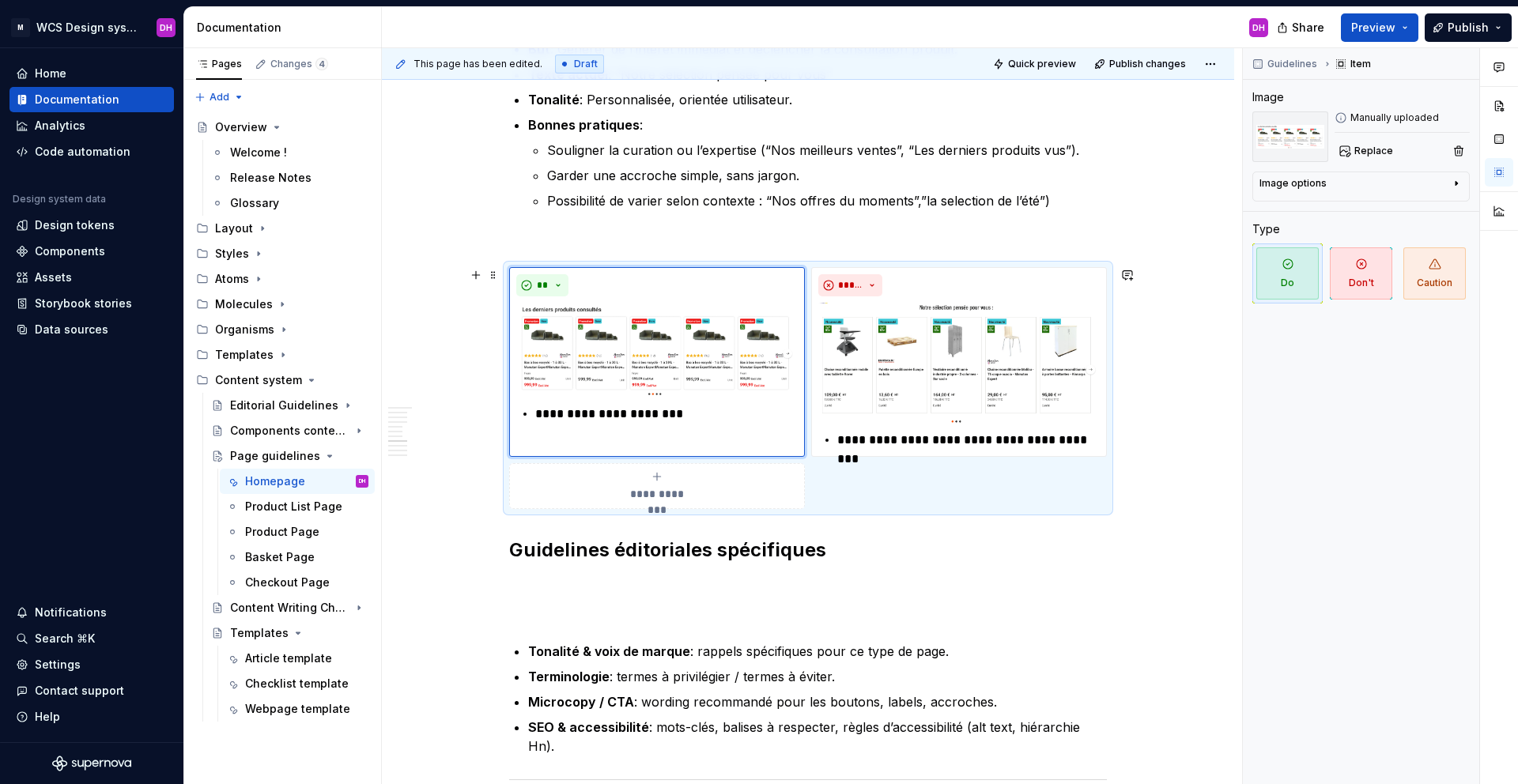
click at [457, 370] on div "Homepage Owner : [PERSON_NAME] MAJ : [DATE] Status : Draft Overview La homepage…" at bounding box center [808, 254] width 853 height 3913
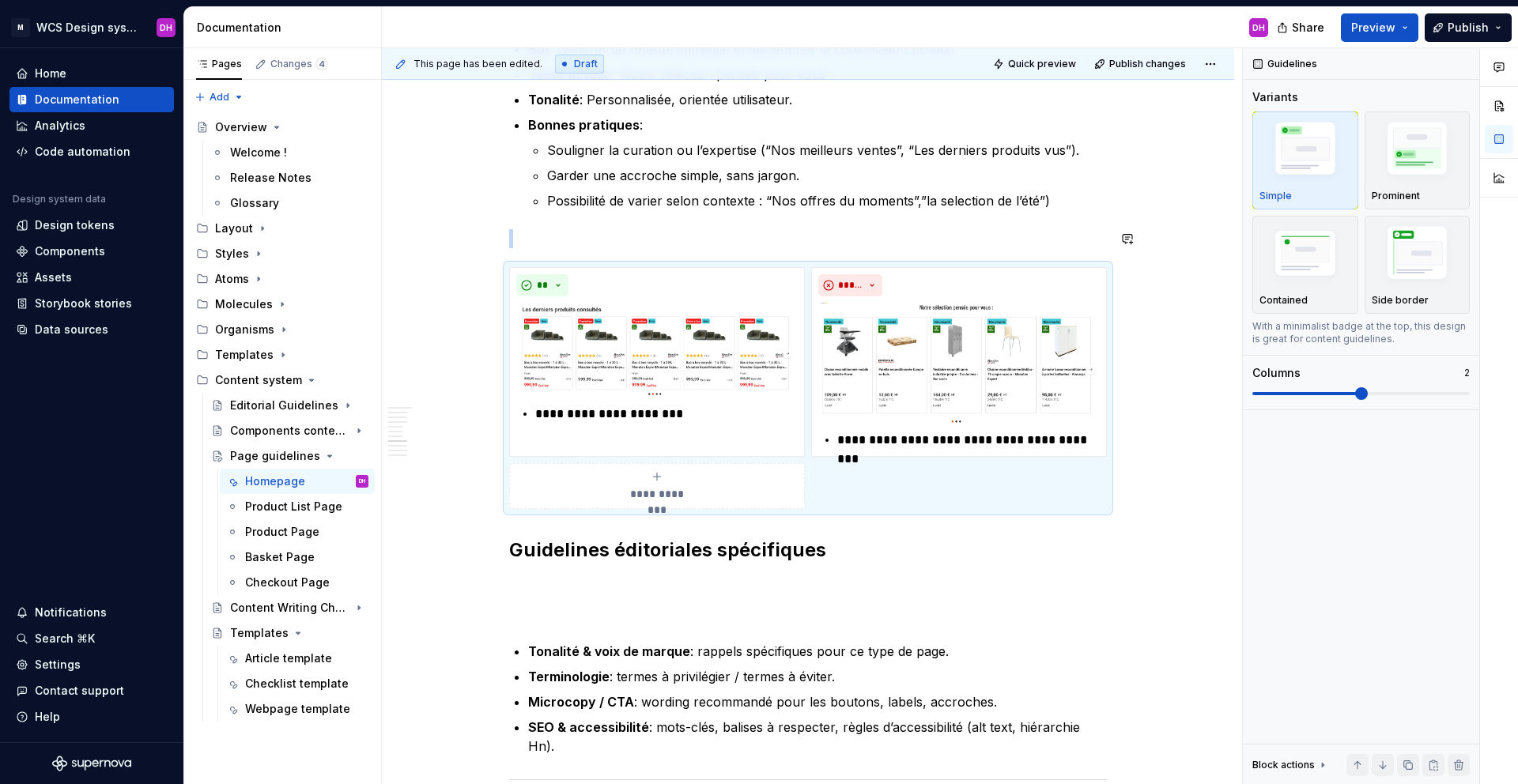
click at [423, 223] on div "Homepage Owner : [PERSON_NAME] MAJ : [DATE] Status : Draft Overview La homepage…" at bounding box center [808, 254] width 853 height 3913
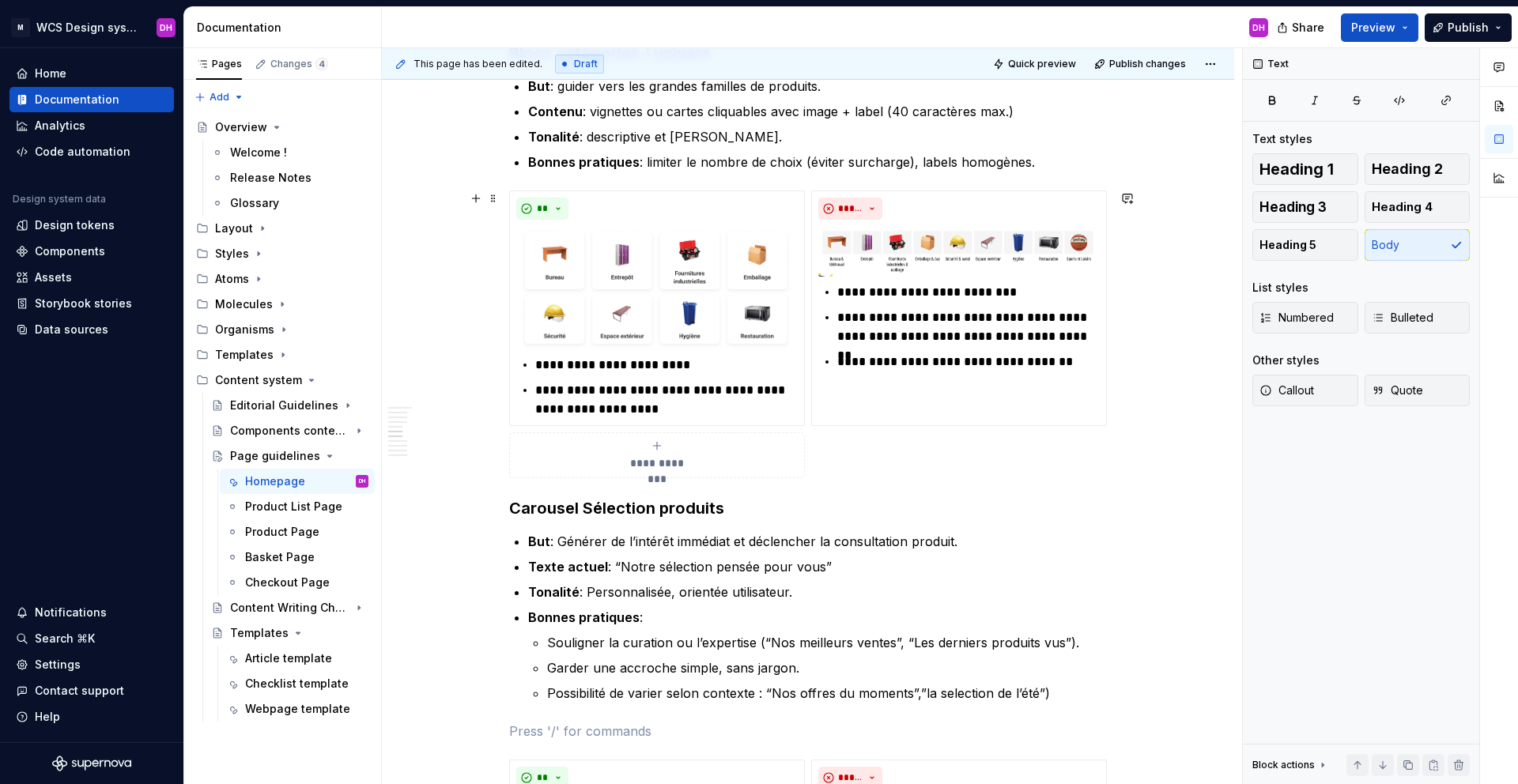
scroll to position [1825, 0]
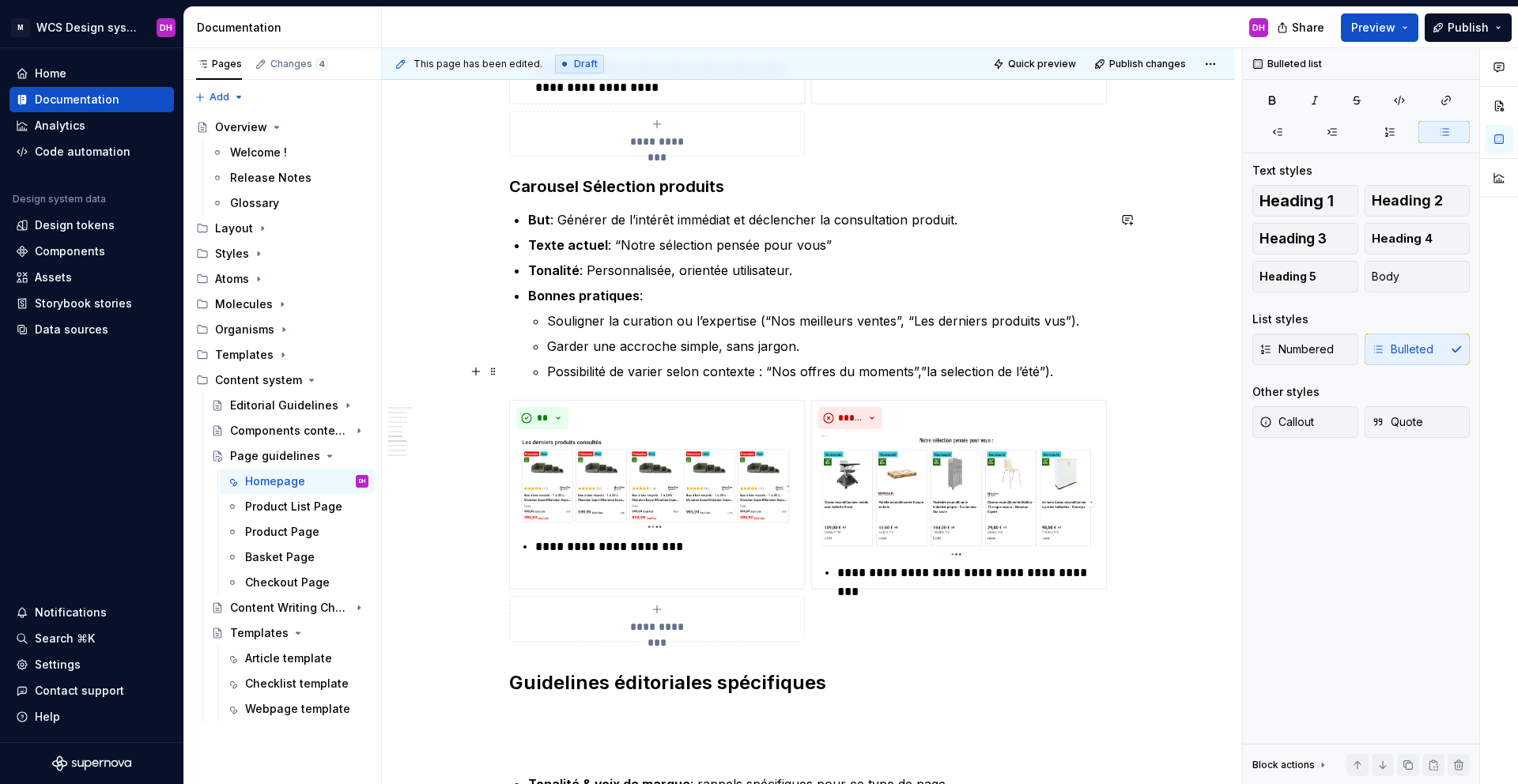
click at [765, 371] on p "Possibilité de varier selon contexte : “Nos offres du moments”,”la selection de…" at bounding box center [827, 371] width 560 height 19
click at [1058, 373] on p "Possibilité de varier selon contexte : “Nos offres du moments”,”la selection de…" at bounding box center [827, 371] width 560 height 19
click at [759, 320] on p "Souligner la curation ou l’expertise (“Nos meilleurs ventes”, “Les derniers pro…" at bounding box center [827, 321] width 560 height 19
click at [1073, 317] on p "Souligner la curation ou l’expertise : “Nos meilleurs ventes”, “Les derniers pr…" at bounding box center [827, 321] width 560 height 19
click at [1046, 372] on p "Possibilité de varier selon contexte : “Nos offres du moments”,”la selection de…" at bounding box center [827, 371] width 560 height 19
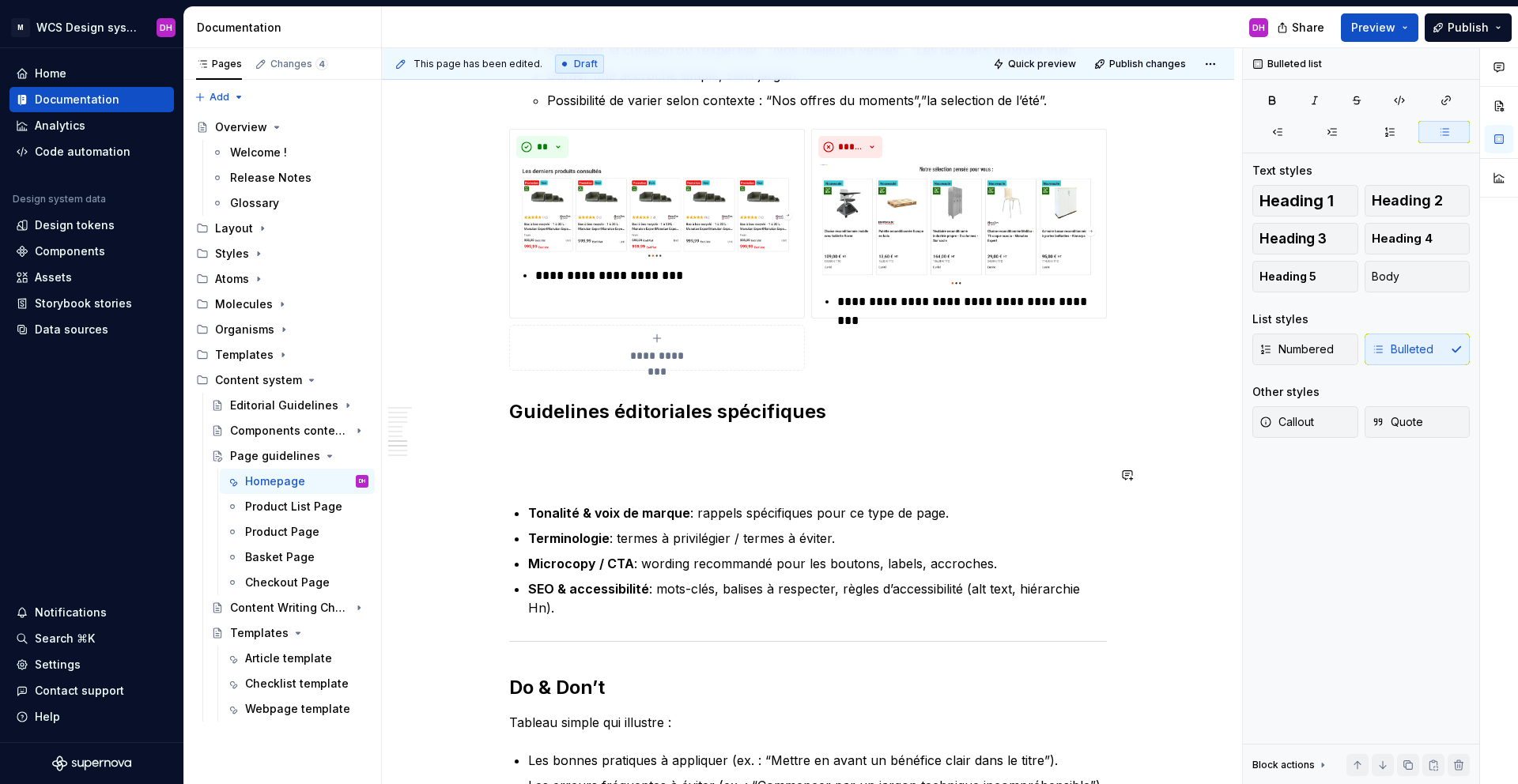
scroll to position [2099, 0]
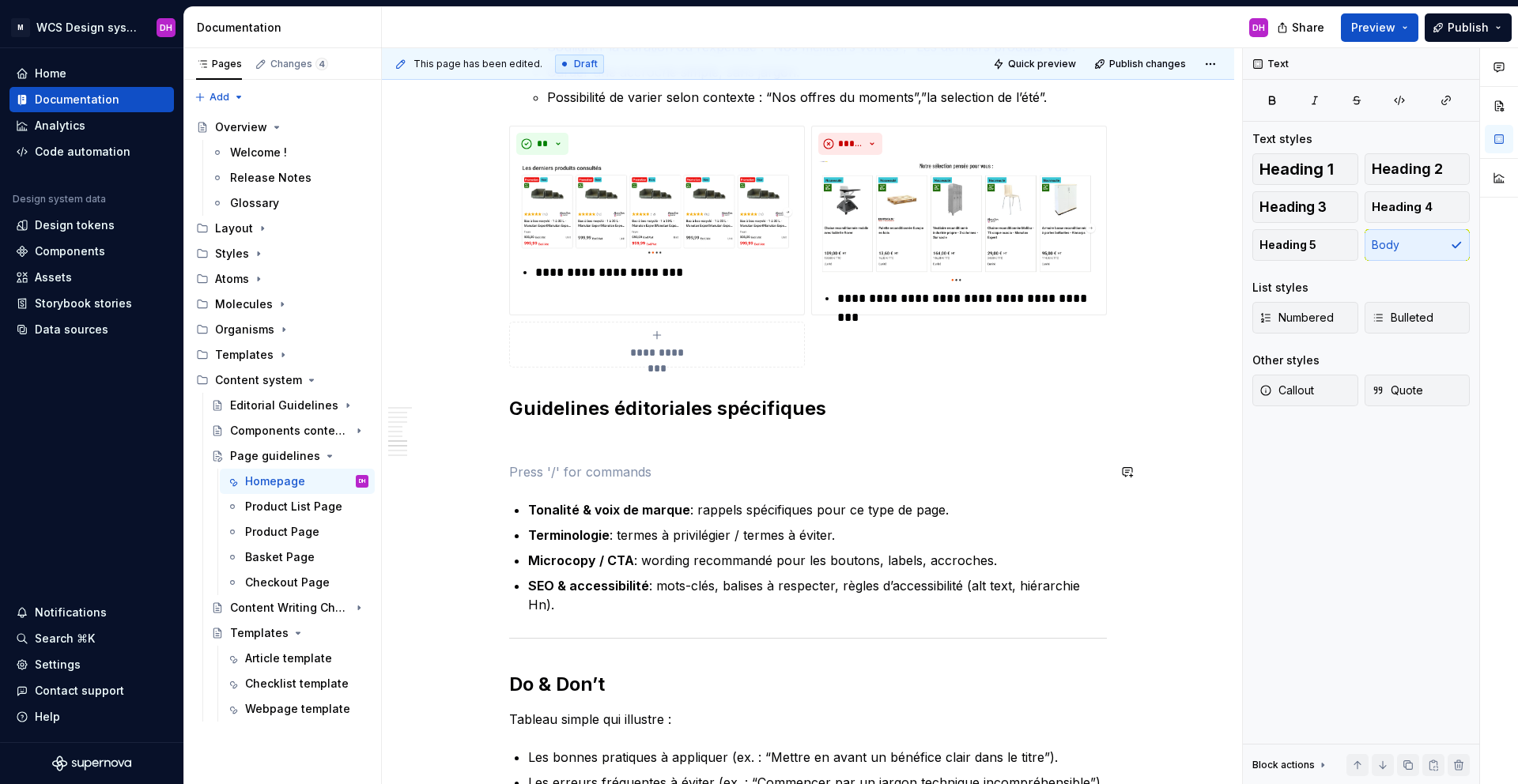
click at [631, 458] on div "Homepage Owner : [PERSON_NAME] MAJ : [DATE] Status : Draft Overview La homepage…" at bounding box center [808, 23] width 598 height 3582
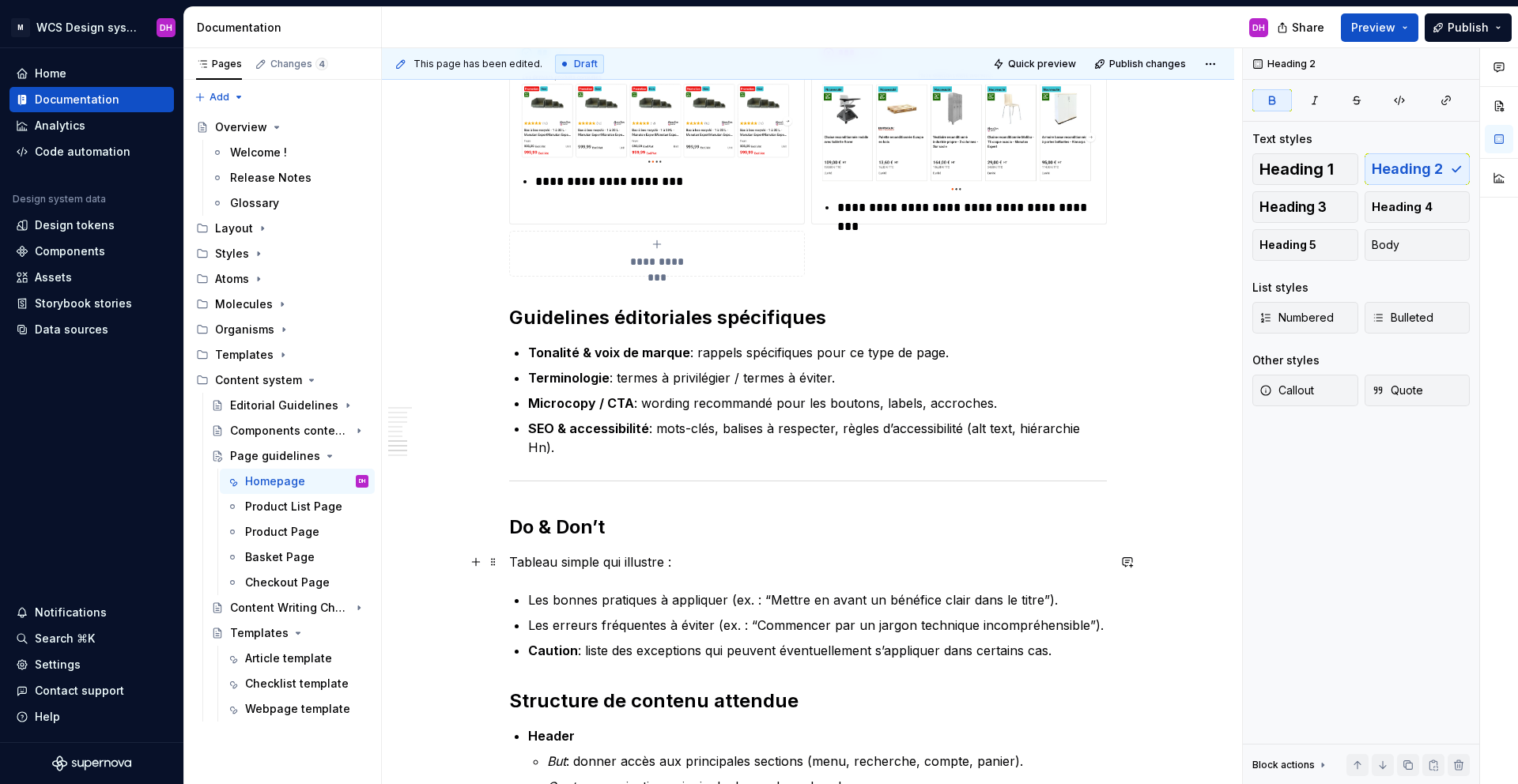
scroll to position [2237, 0]
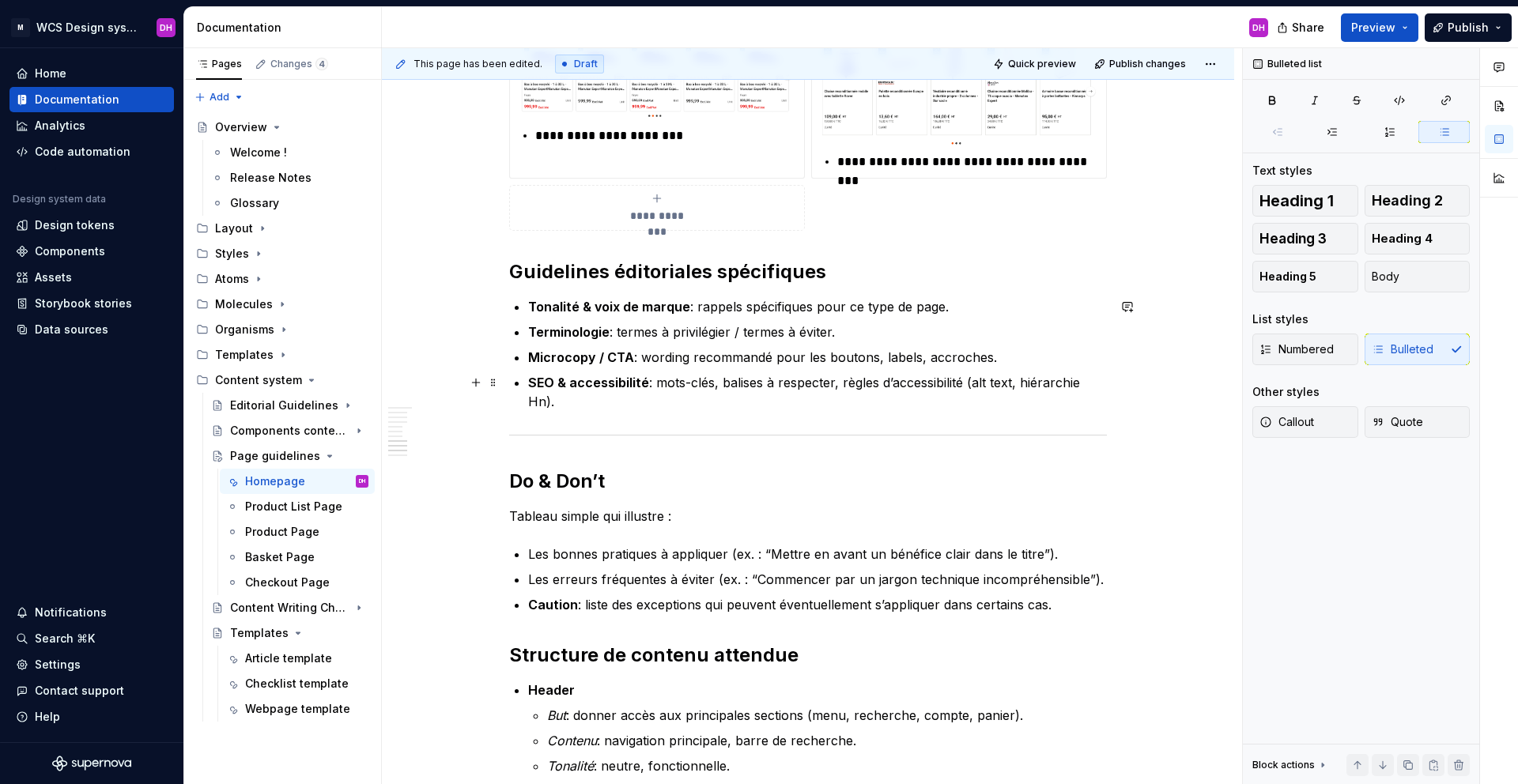
click at [567, 401] on p "SEO & accessibilité : mots-clés, balises à respecter, règles d’accessibilité (a…" at bounding box center [817, 391] width 579 height 38
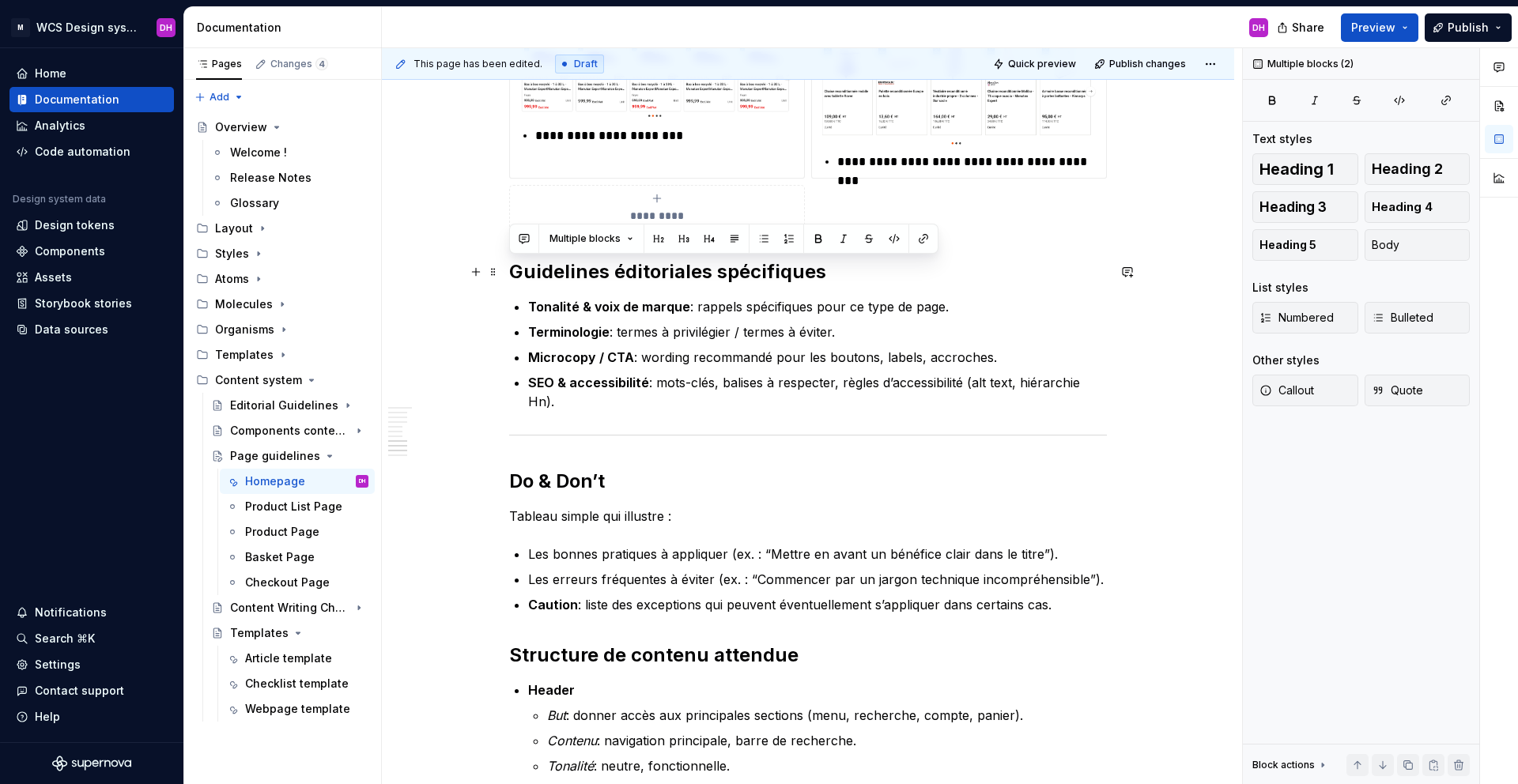
drag, startPoint x: 577, startPoint y: 402, endPoint x: 503, endPoint y: 267, distance: 154.0
copy div "Guidelines éditoriales spécifiques [PERSON_NAME] & voix de marque : rappels spé…"
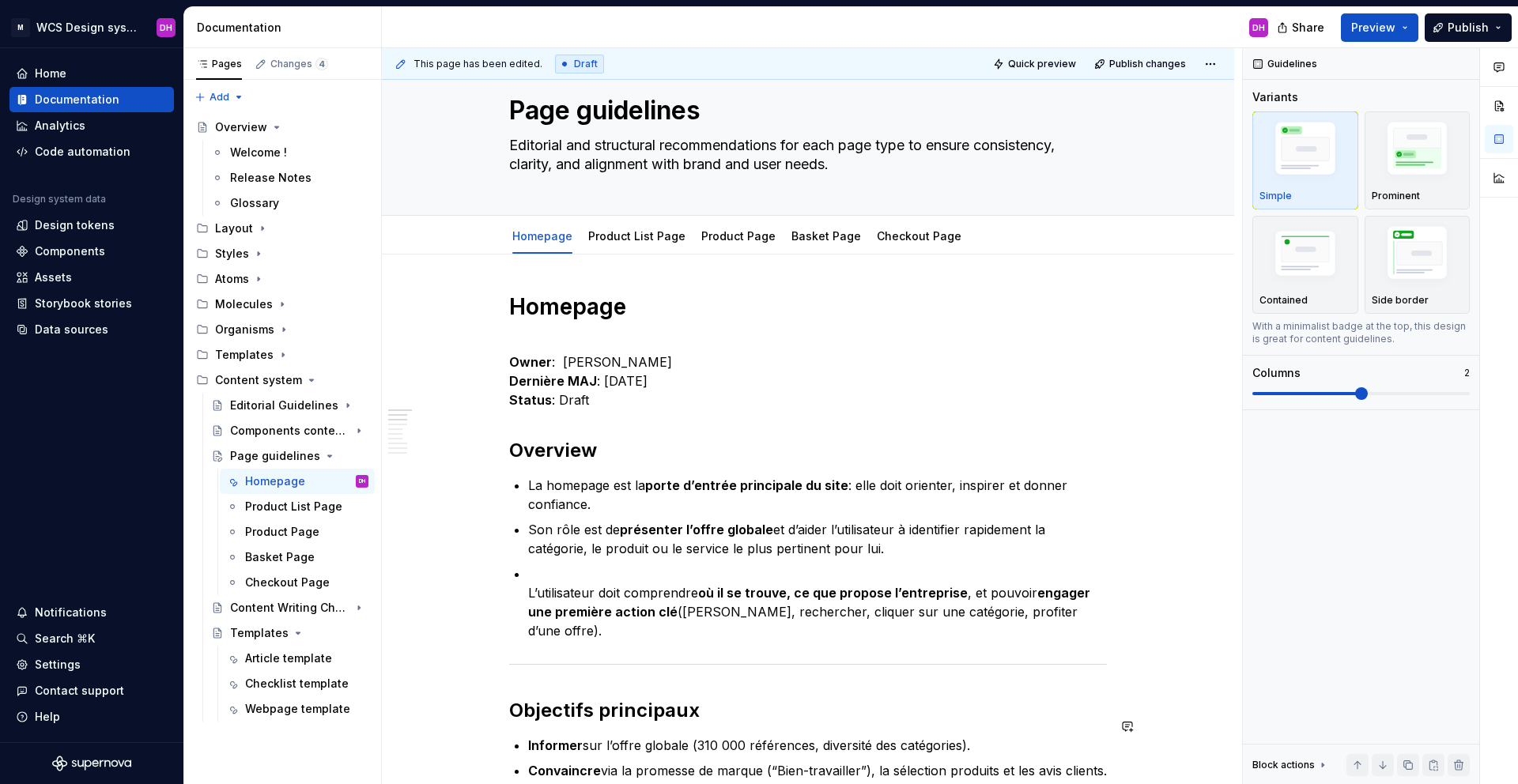
scroll to position [0, 0]
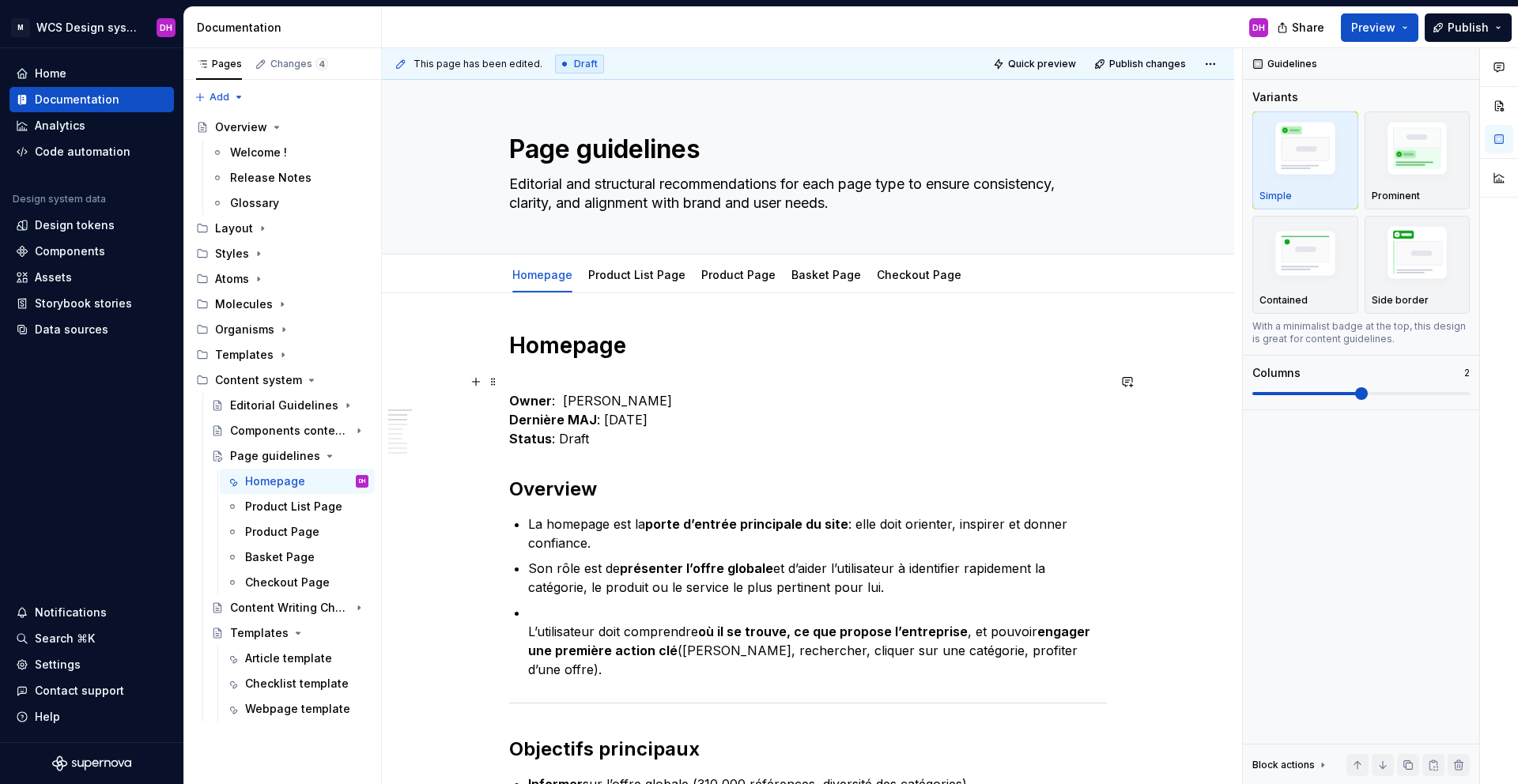
click at [603, 446] on p "Owner : [PERSON_NAME] MAJ : [DATE] Status : Draft" at bounding box center [808, 410] width 598 height 76
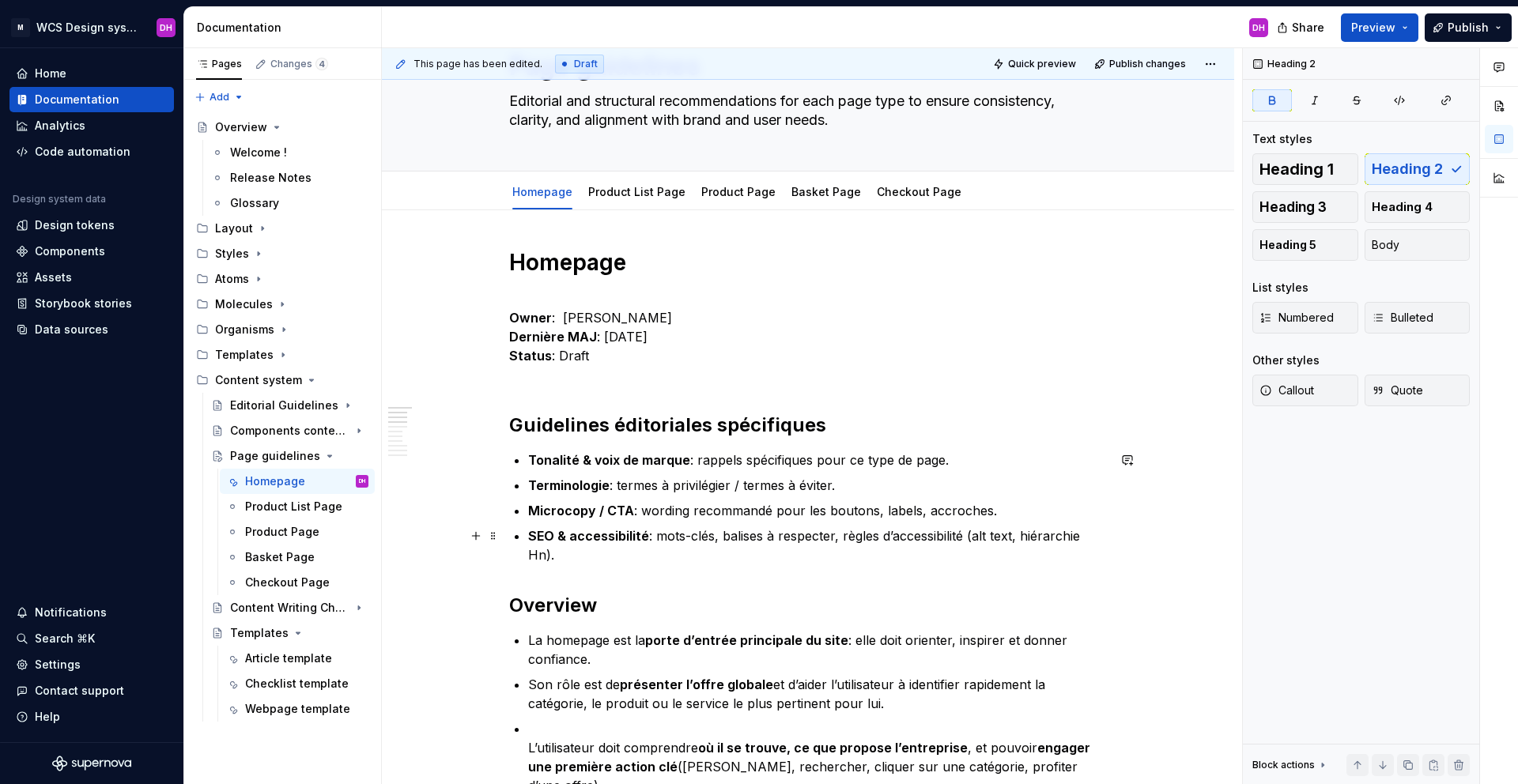
scroll to position [161, 0]
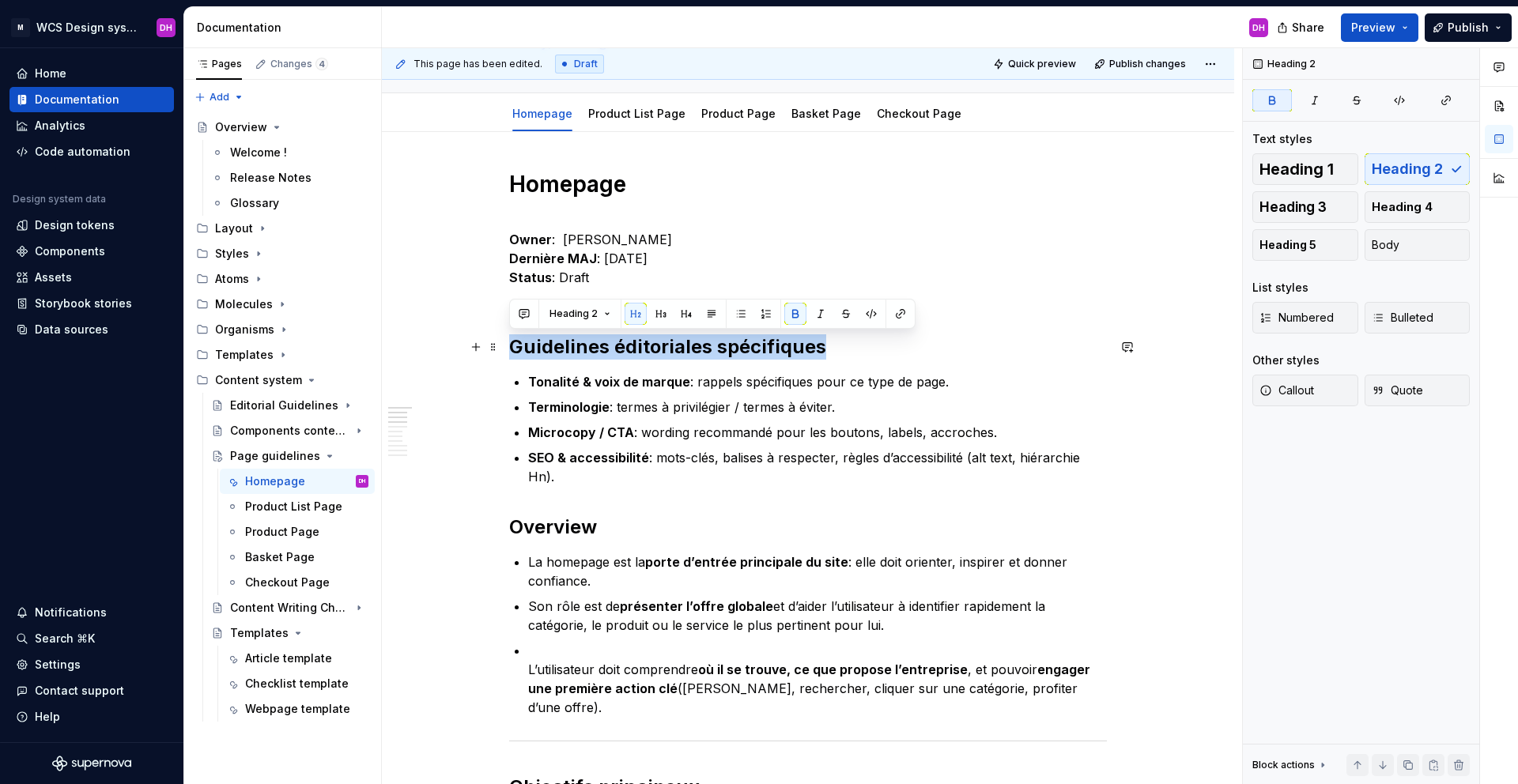
drag, startPoint x: 829, startPoint y: 348, endPoint x: 503, endPoint y: 339, distance: 326.1
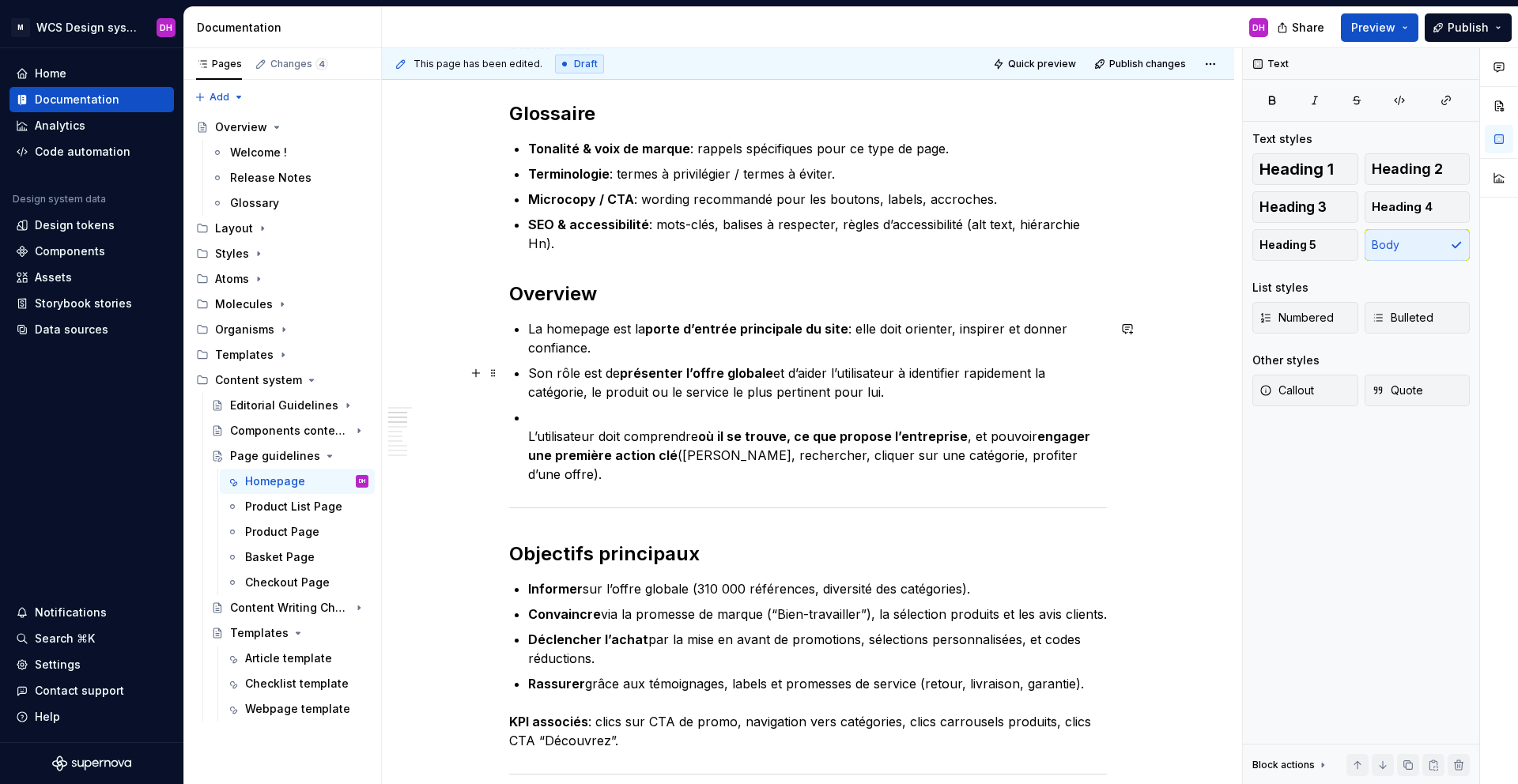
scroll to position [399, 0]
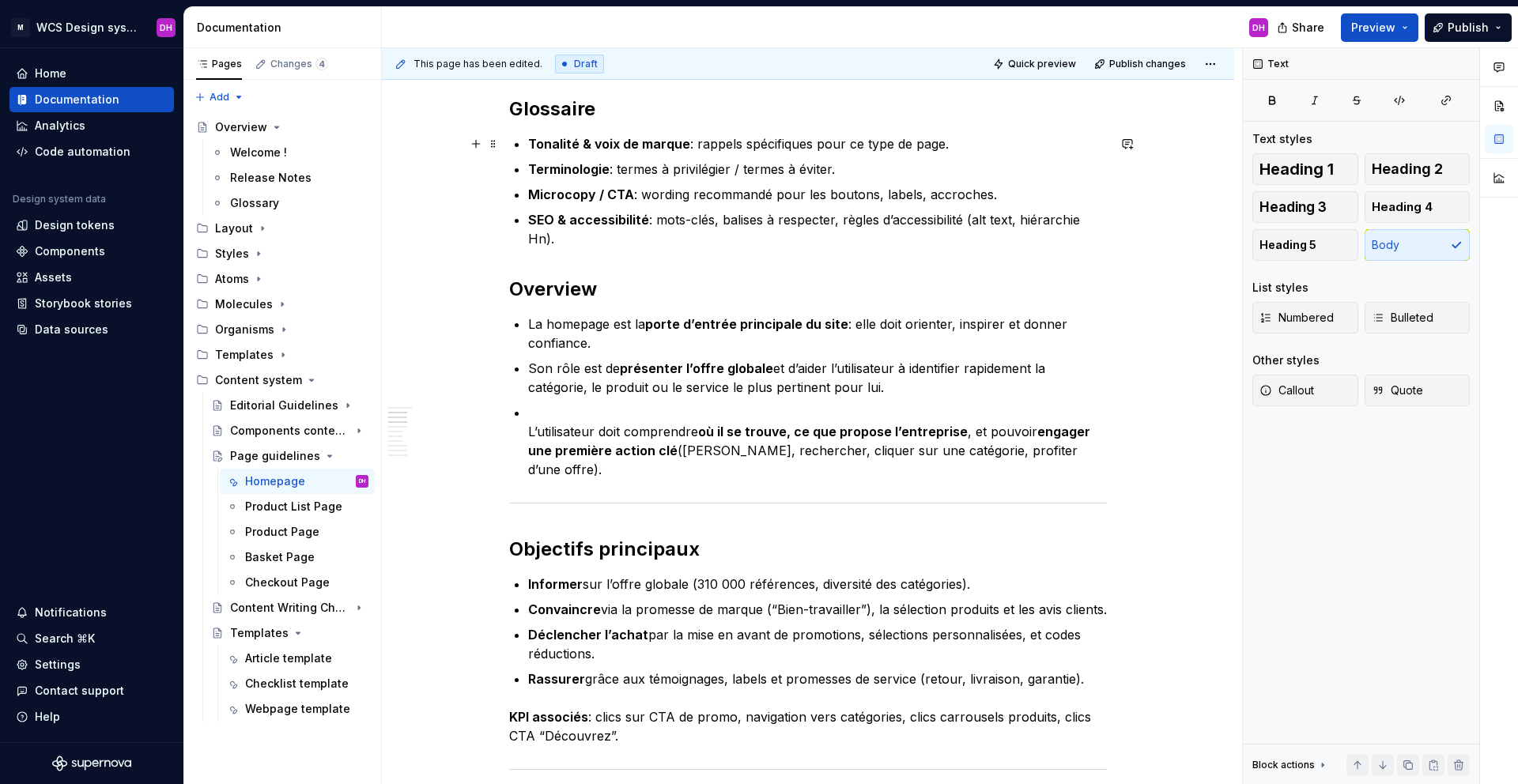
click at [960, 141] on p "Tonalité & voix de marque : rappels spécifiques pour ce type de page." at bounding box center [817, 144] width 579 height 19
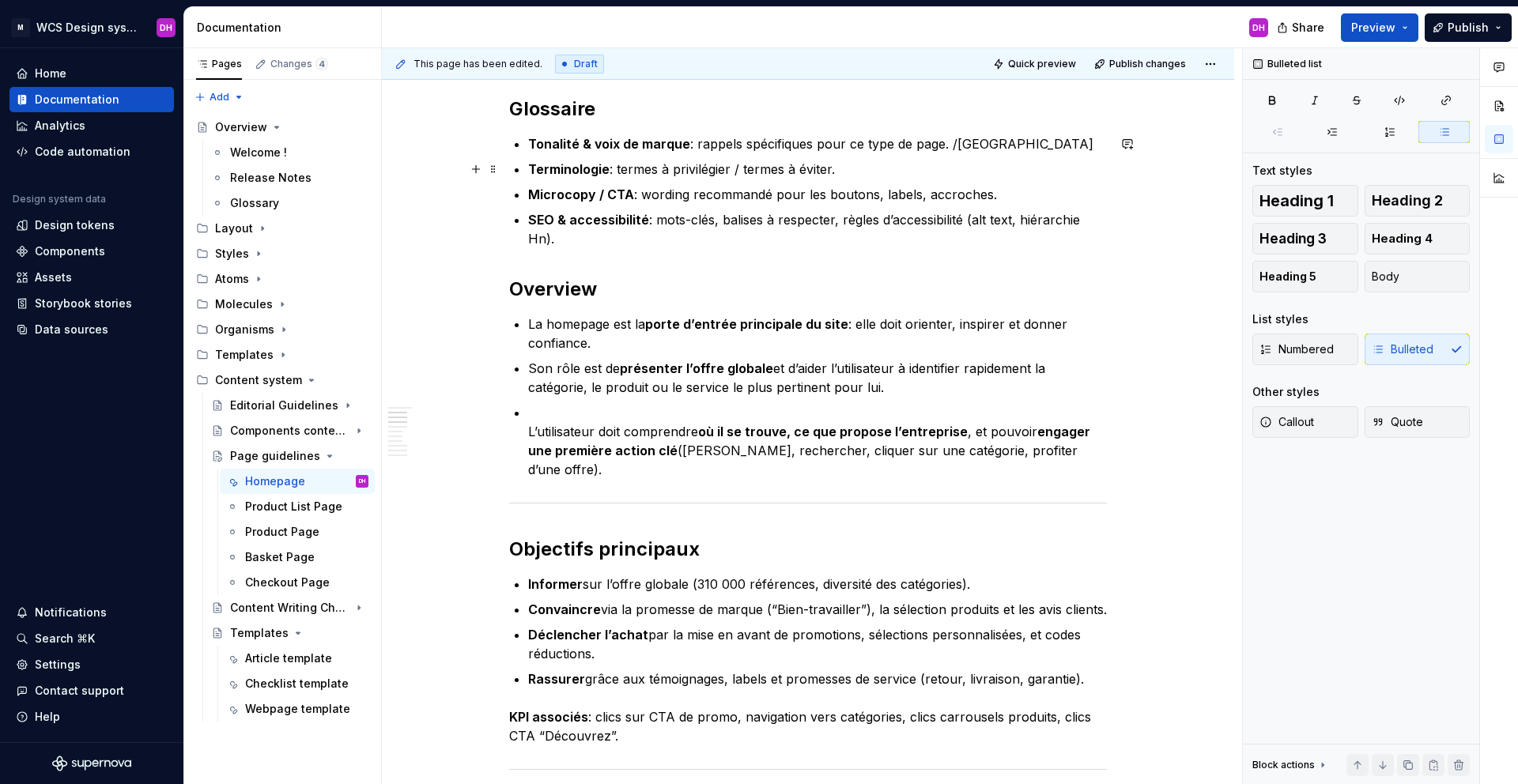
click at [908, 168] on p "Terminologie : termes à privilégier / termes à éviter." at bounding box center [817, 169] width 579 height 19
click at [1030, 194] on p "Microcopy / CTA : wording recommandé pour les boutons, labels, accroches." at bounding box center [817, 194] width 579 height 19
click at [1001, 193] on p "Microcopy / CTA : wording recommandé pour les boutons, labels, accroches. /lien" at bounding box center [817, 194] width 579 height 19
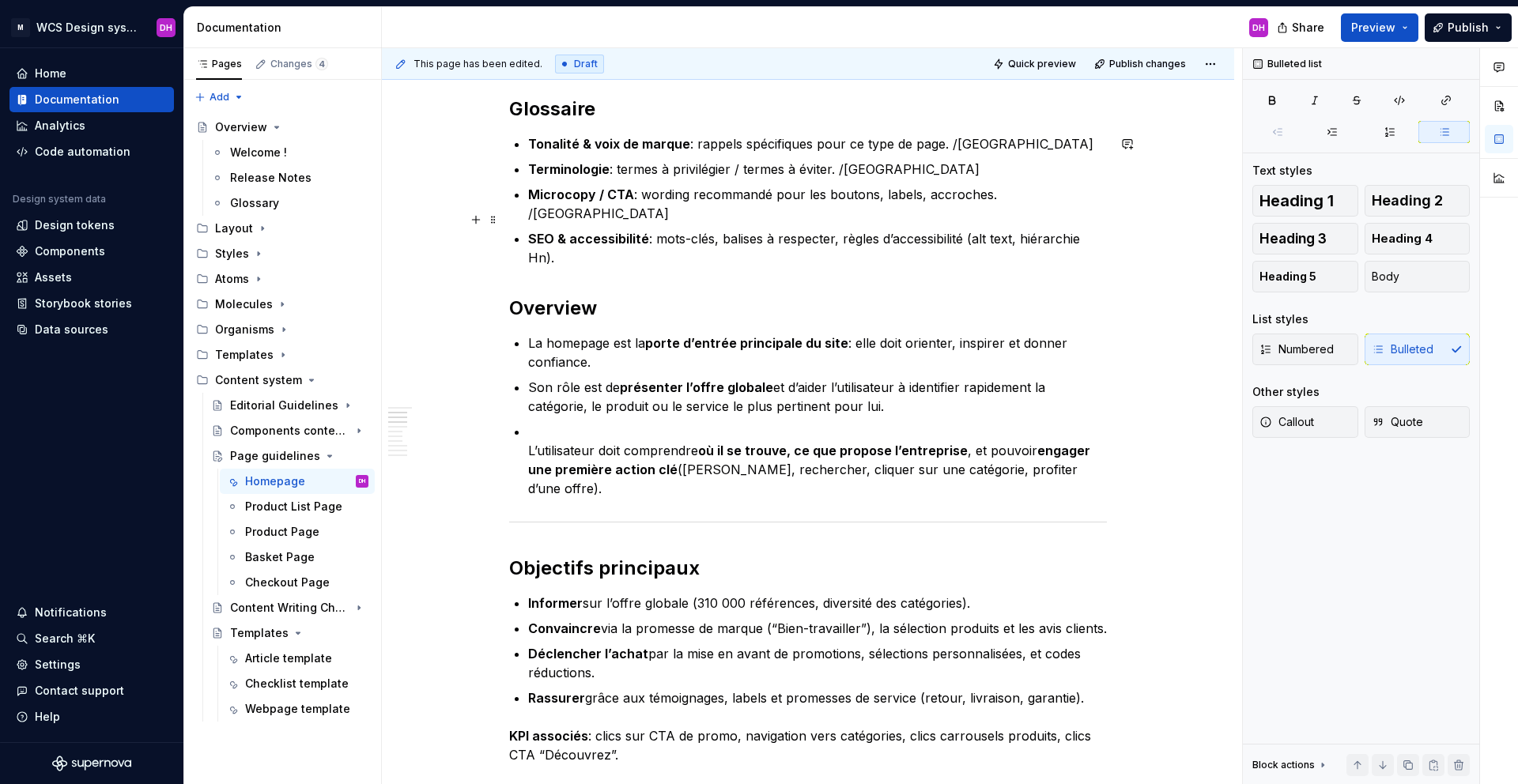
click at [588, 245] on p "SEO & accessibilité : mots-clés, balises à respecter, règles d’accessibilité (a…" at bounding box center [817, 247] width 579 height 38
drag, startPoint x: 685, startPoint y: 230, endPoint x: 510, endPoint y: 220, distance: 175.3
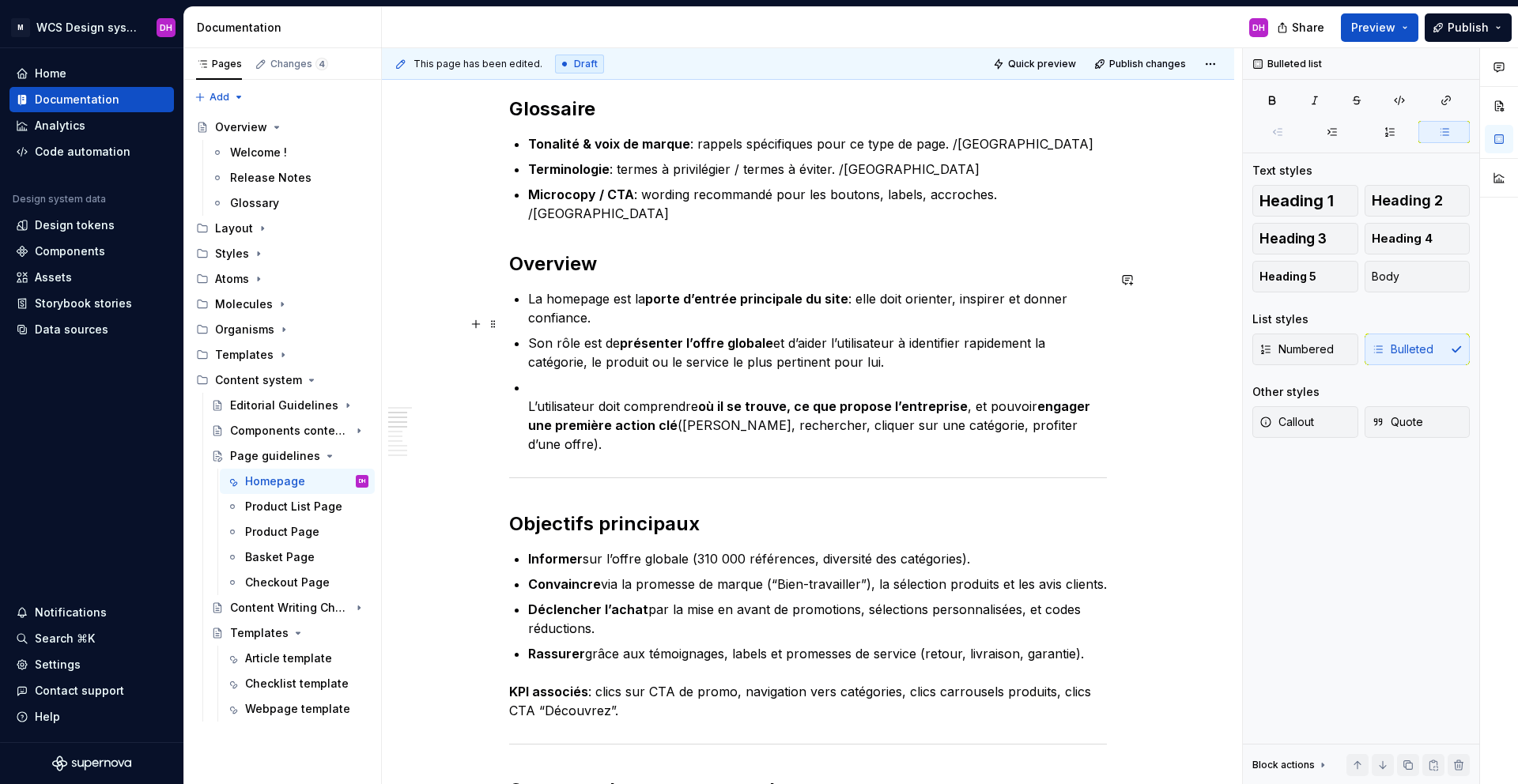
scroll to position [424, 0]
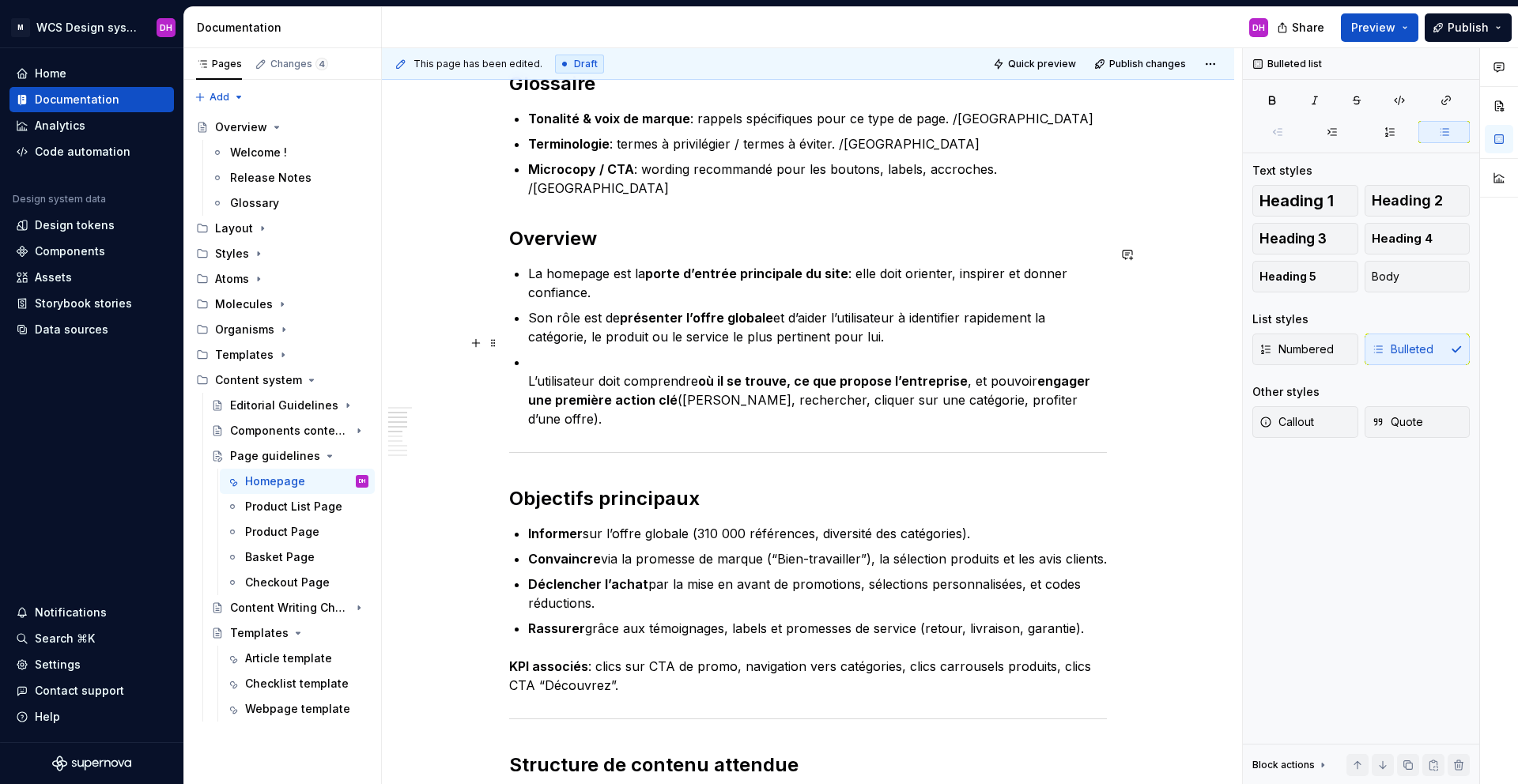
click at [558, 352] on p "L’utilisateur doit comprendre où il se trouve, ce que propose l’entreprise , et…" at bounding box center [817, 390] width 579 height 76
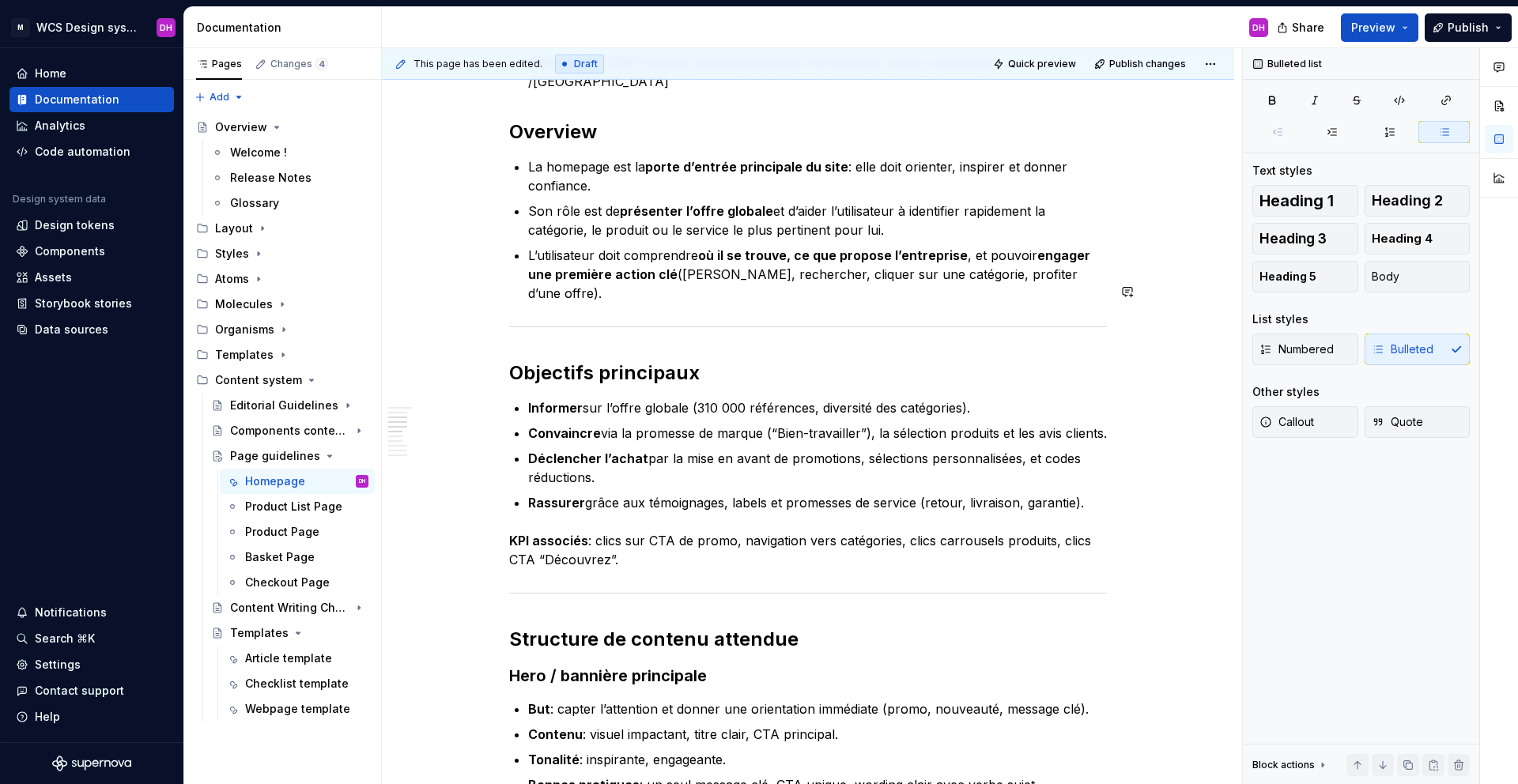
scroll to position [560, 0]
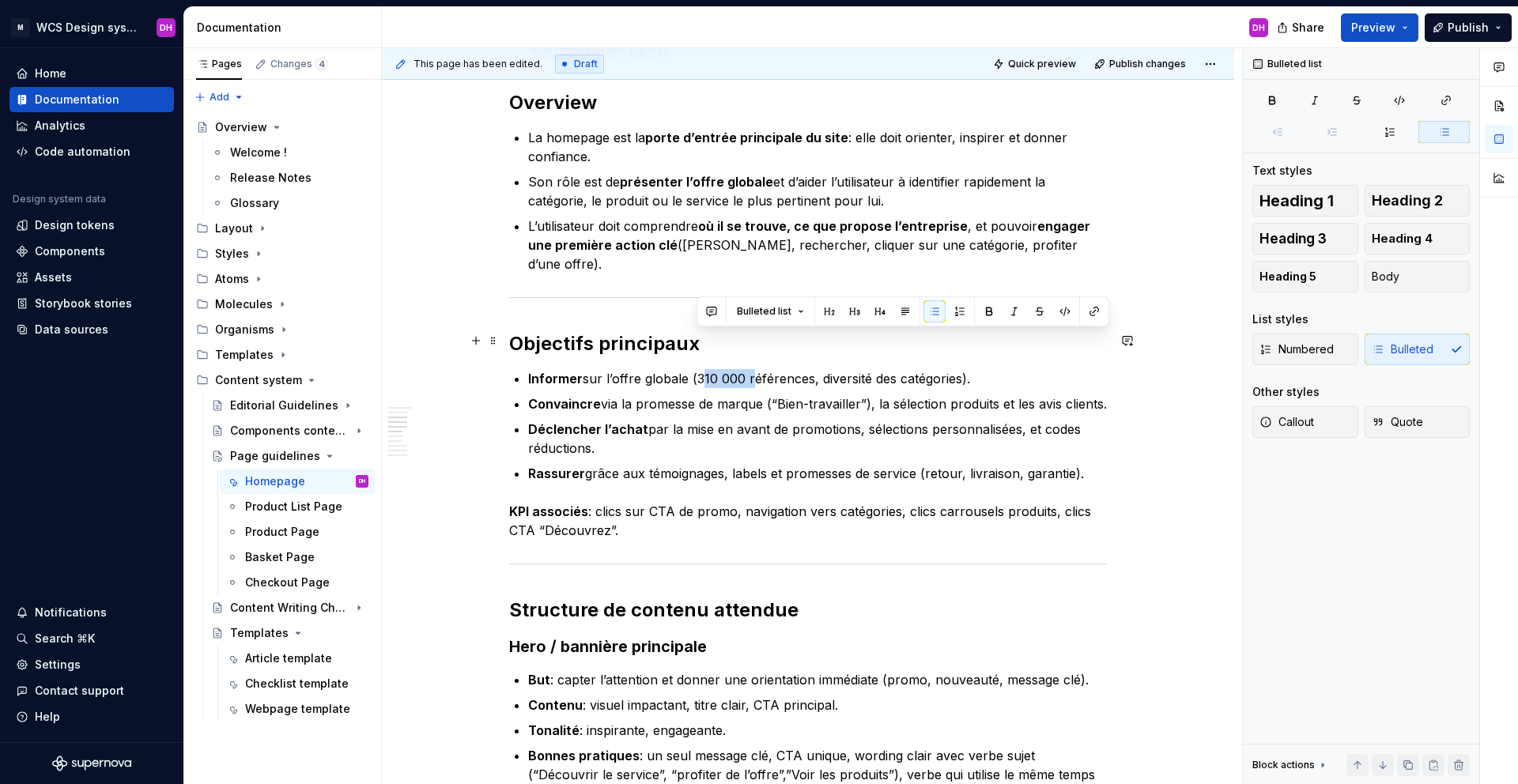
drag, startPoint x: 748, startPoint y: 340, endPoint x: 696, endPoint y: 336, distance: 52.2
click at [696, 369] on p "Informer sur l’offre globale (310 000 références, diversité des catégories)." at bounding box center [817, 378] width 579 height 19
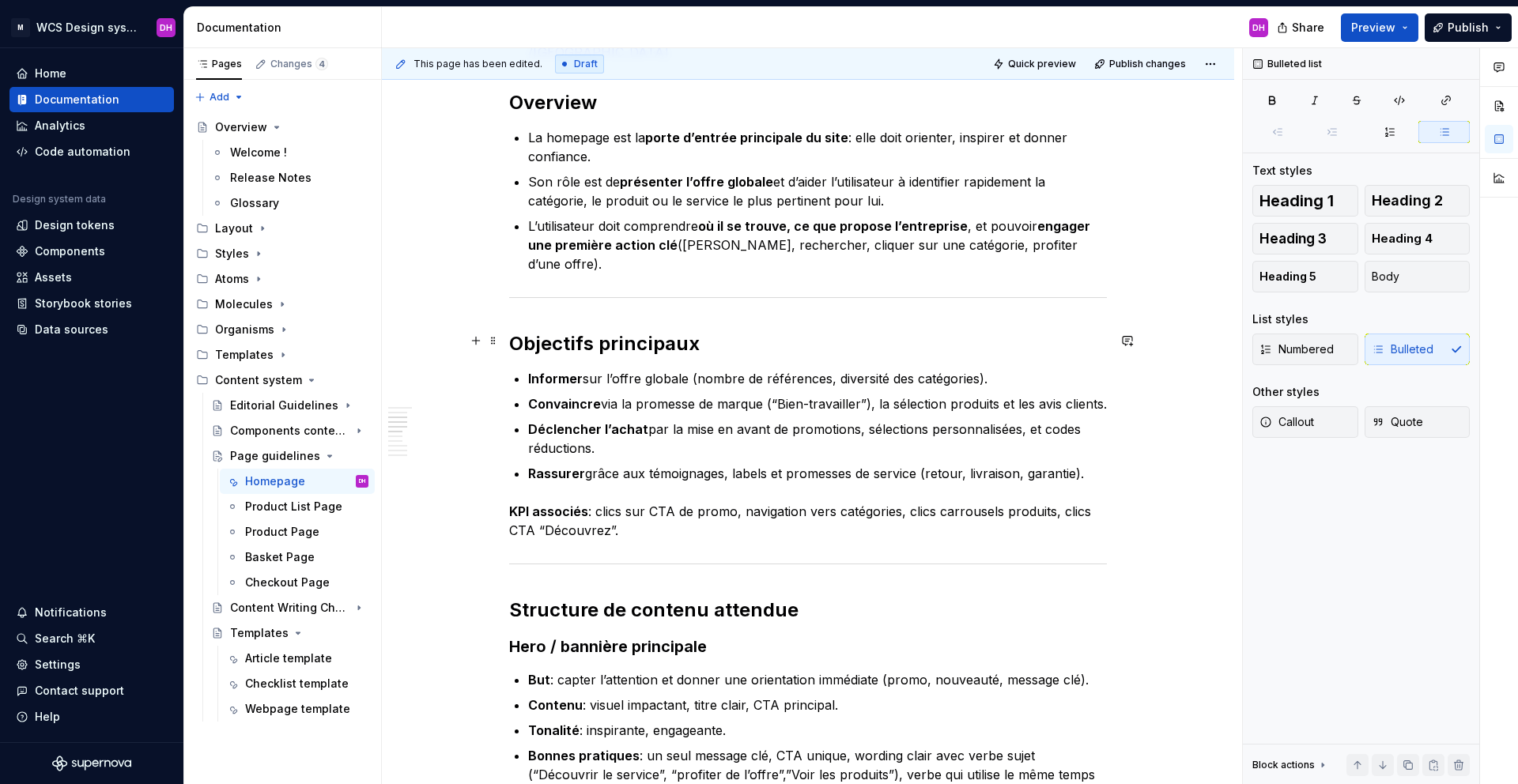
click at [703, 369] on p "Informer sur l’offre globale (nombre de références, diversité des catégories)." at bounding box center [817, 378] width 579 height 19
click at [979, 369] on p "Informer sur l’offre globale (Nombre de références, diversité des catégories)." at bounding box center [817, 378] width 579 height 19
click at [663, 395] on p "Convaincre via la promesse de marque (“Bien-travailler”), la sélection produits…" at bounding box center [817, 404] width 579 height 19
click at [869, 395] on p "Convaincre via la promesse de marque (“Bien-travailler”), la sélection produits…" at bounding box center [817, 404] width 579 height 19
drag, startPoint x: 873, startPoint y: 366, endPoint x: 765, endPoint y: 363, distance: 108.0
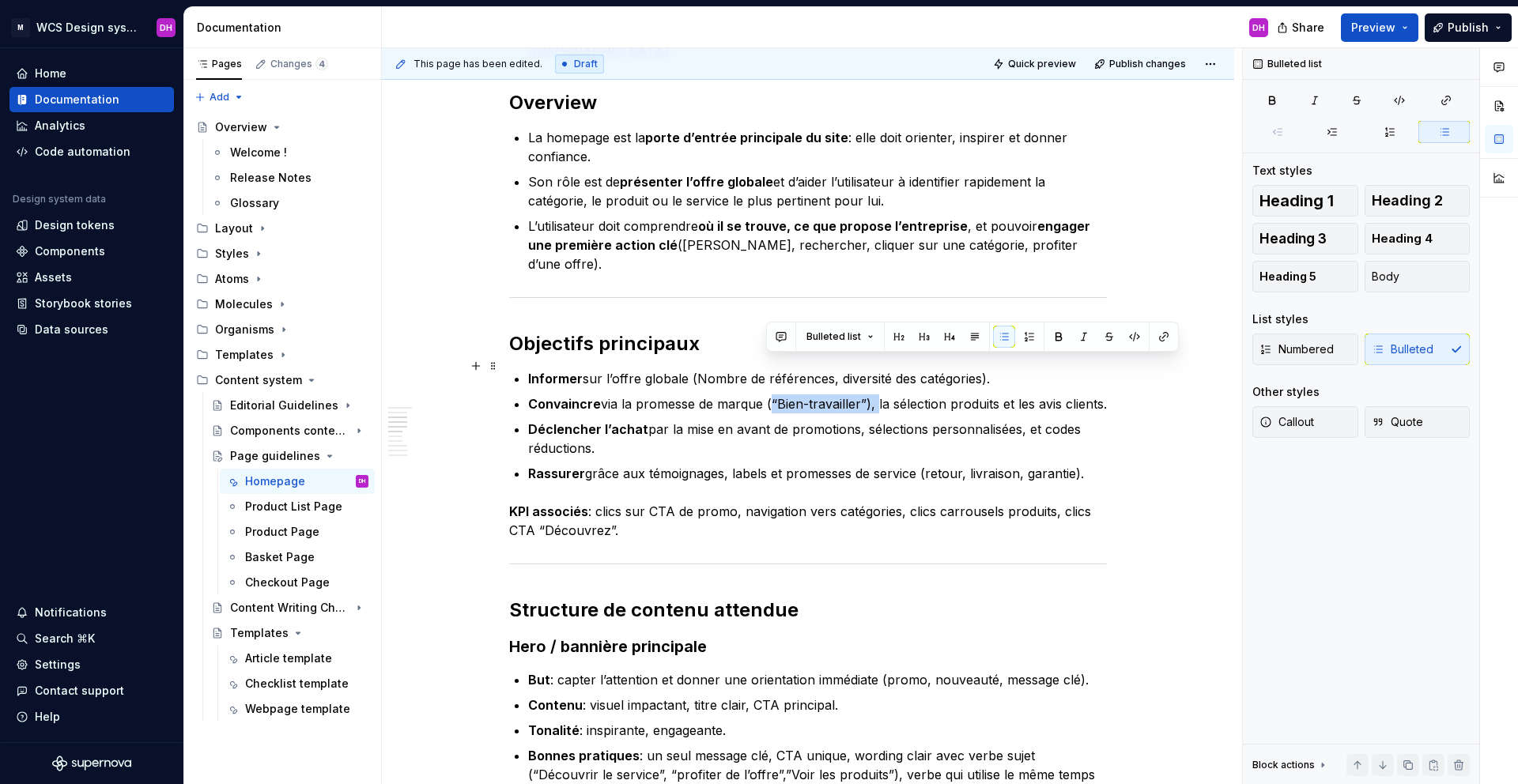
click at [765, 395] on p "Convaincre via la promesse de marque (“Bien-travailler”), la sélection produits…" at bounding box center [817, 404] width 579 height 19
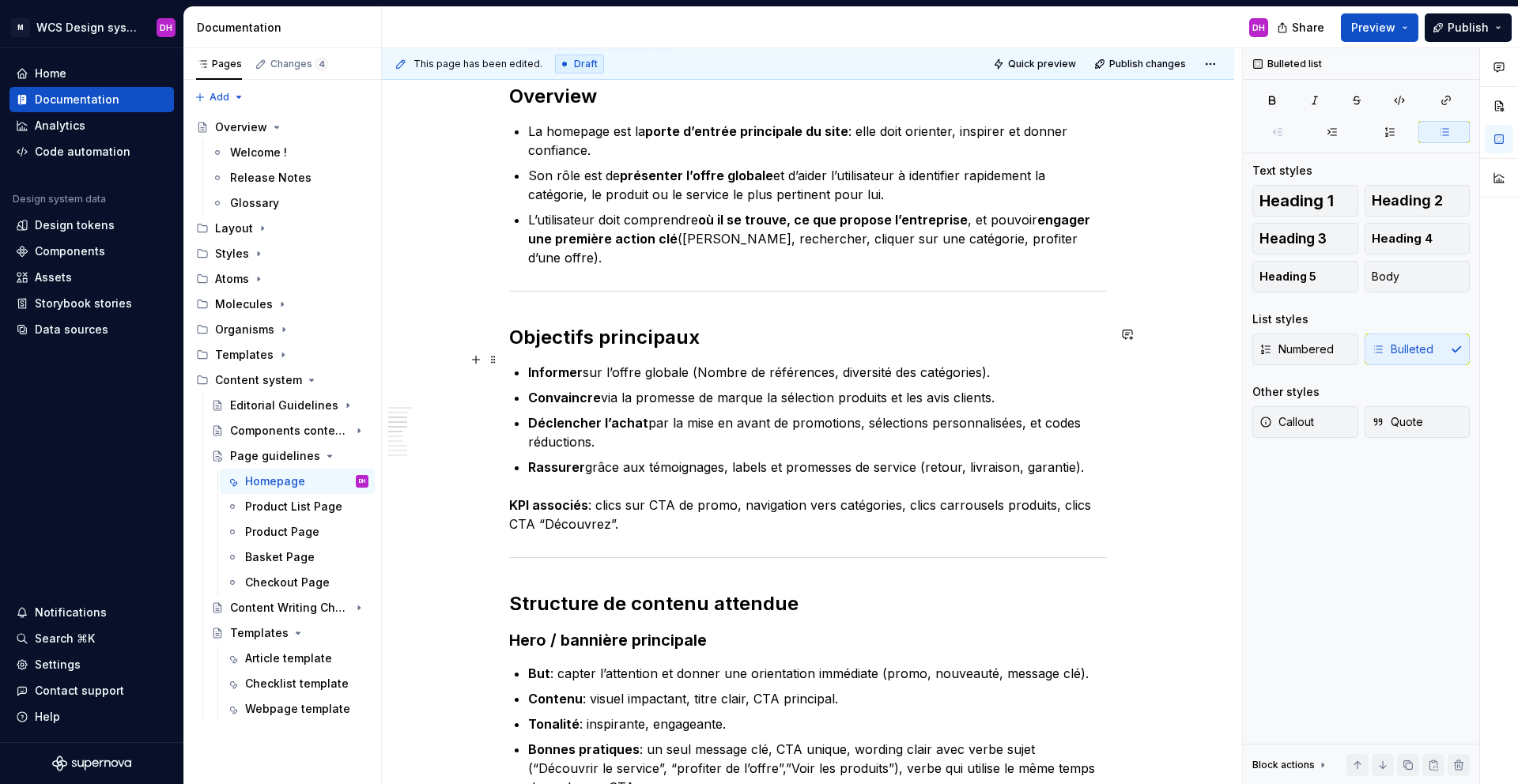
scroll to position [602, 0]
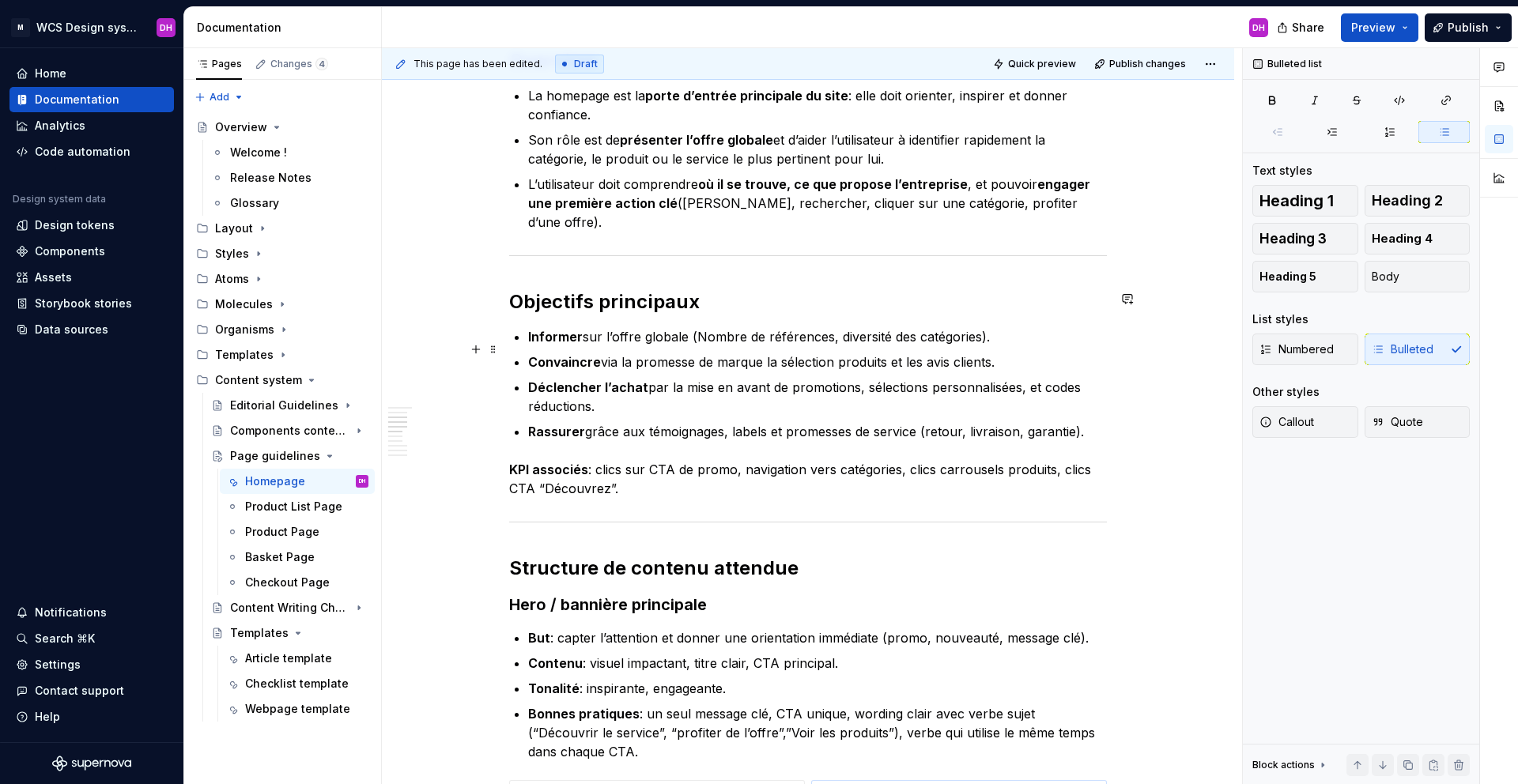
click at [671, 378] on p "Déclencher l’achat par la mise en avant de promotions, sélections personnalisée…" at bounding box center [817, 397] width 579 height 38
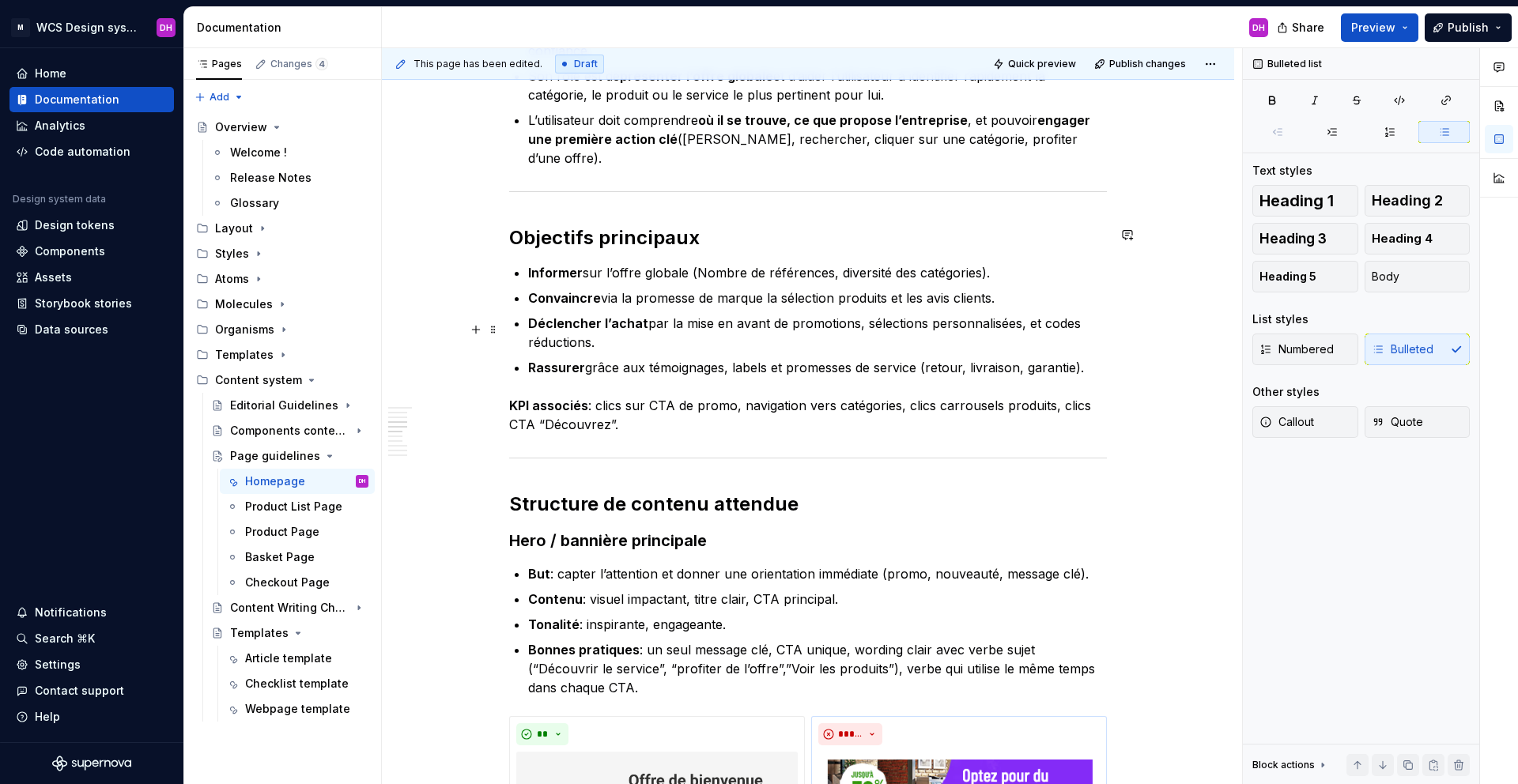
scroll to position [683, 0]
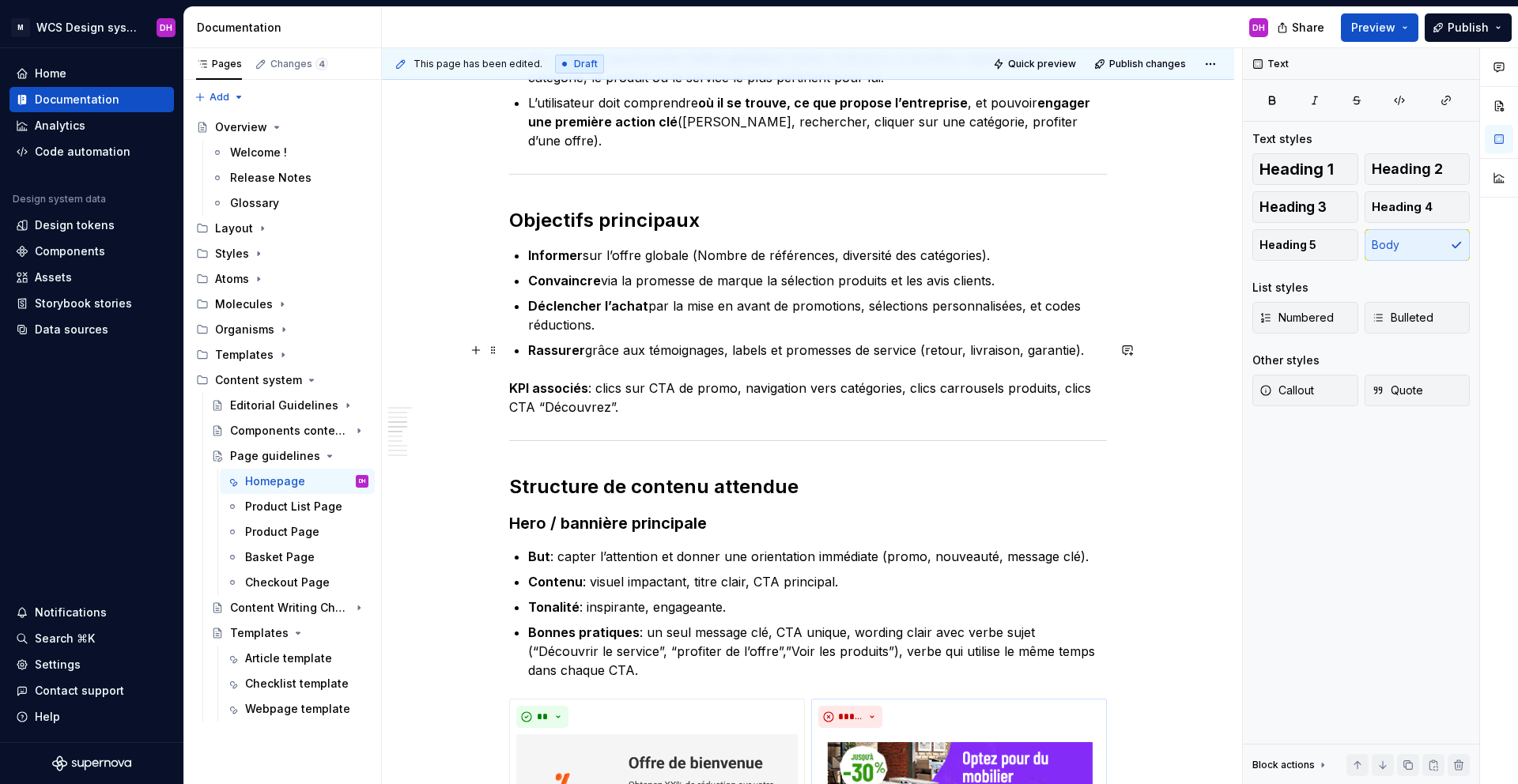
click at [630, 378] on p "KPI associés : clics sur CTA de promo, navigation vers catégories, clics carrou…" at bounding box center [808, 397] width 598 height 38
drag, startPoint x: 632, startPoint y: 367, endPoint x: 485, endPoint y: 343, distance: 148.9
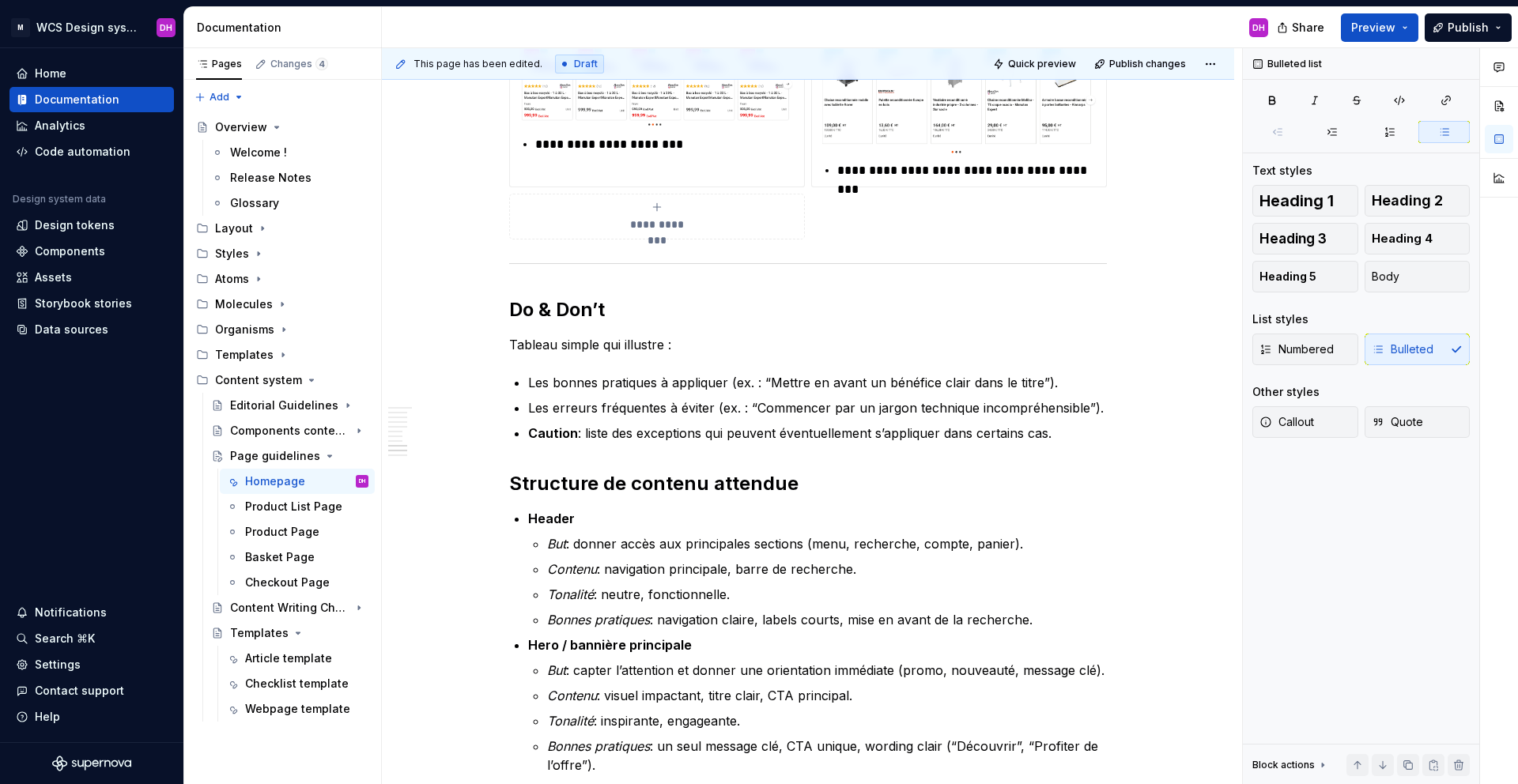
scroll to position [2329, 0]
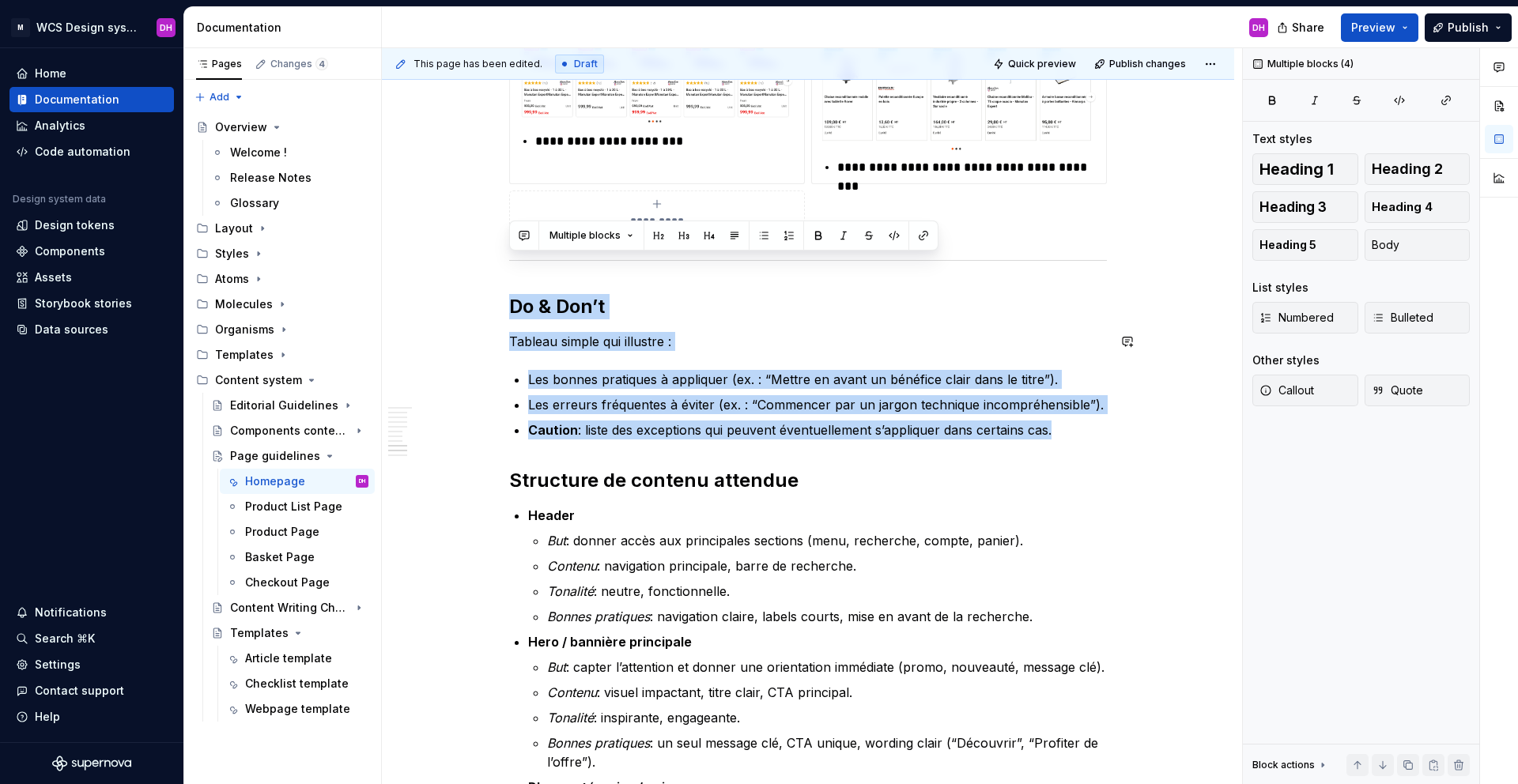
drag, startPoint x: 508, startPoint y: 266, endPoint x: 1090, endPoint y: 410, distance: 599.5
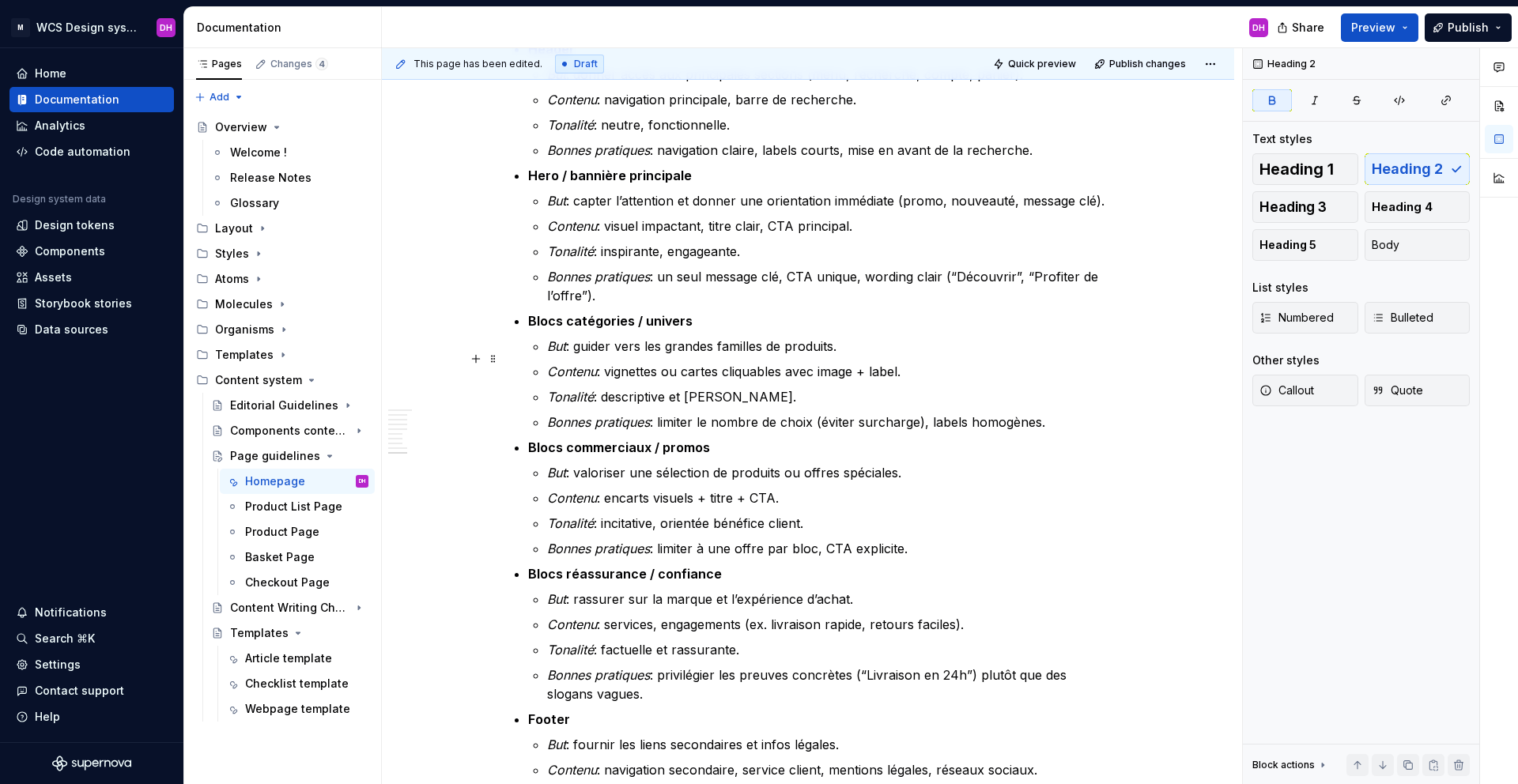
scroll to position [3019, 0]
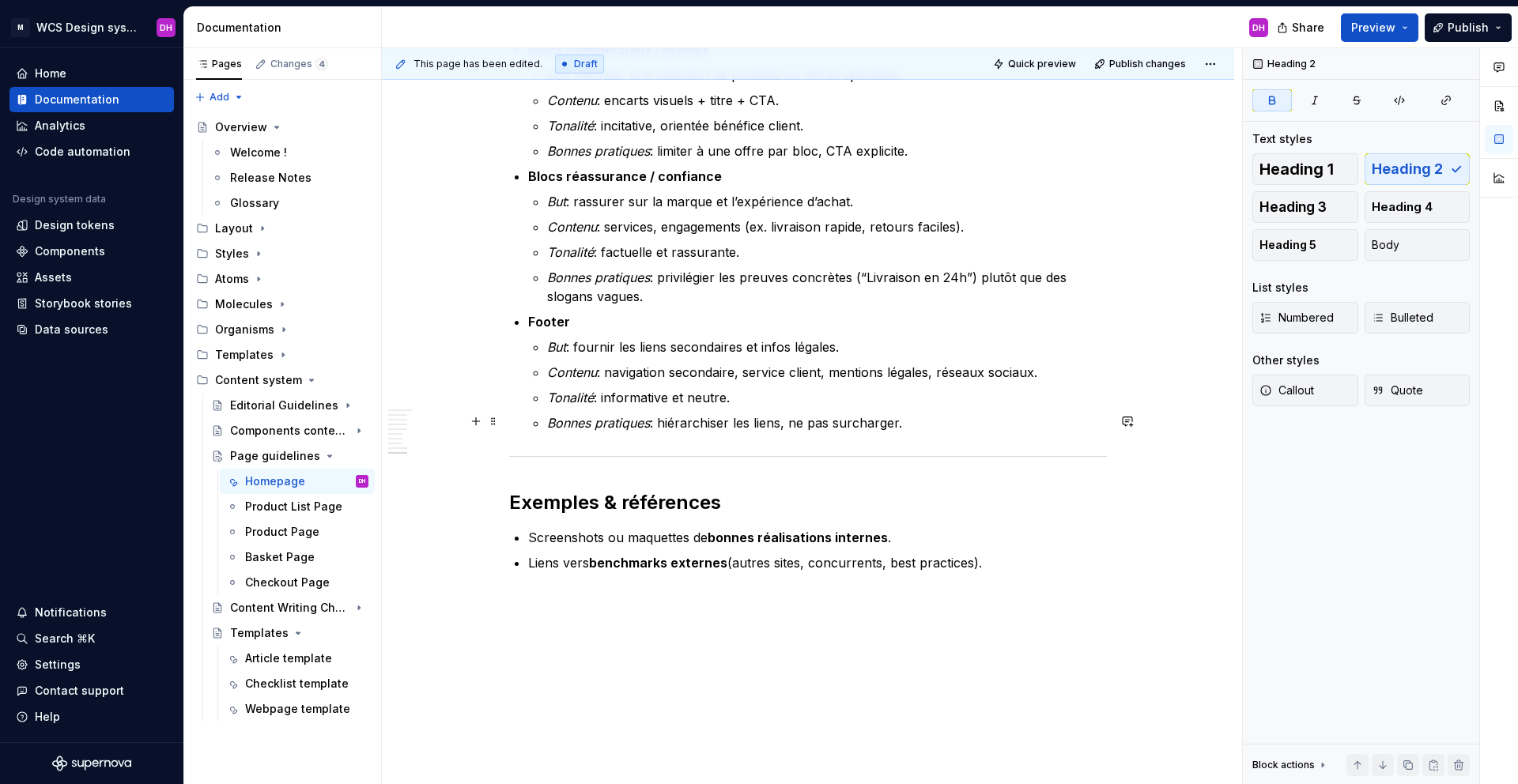
drag, startPoint x: 1115, startPoint y: 421, endPoint x: 1005, endPoint y: 413, distance: 110.3
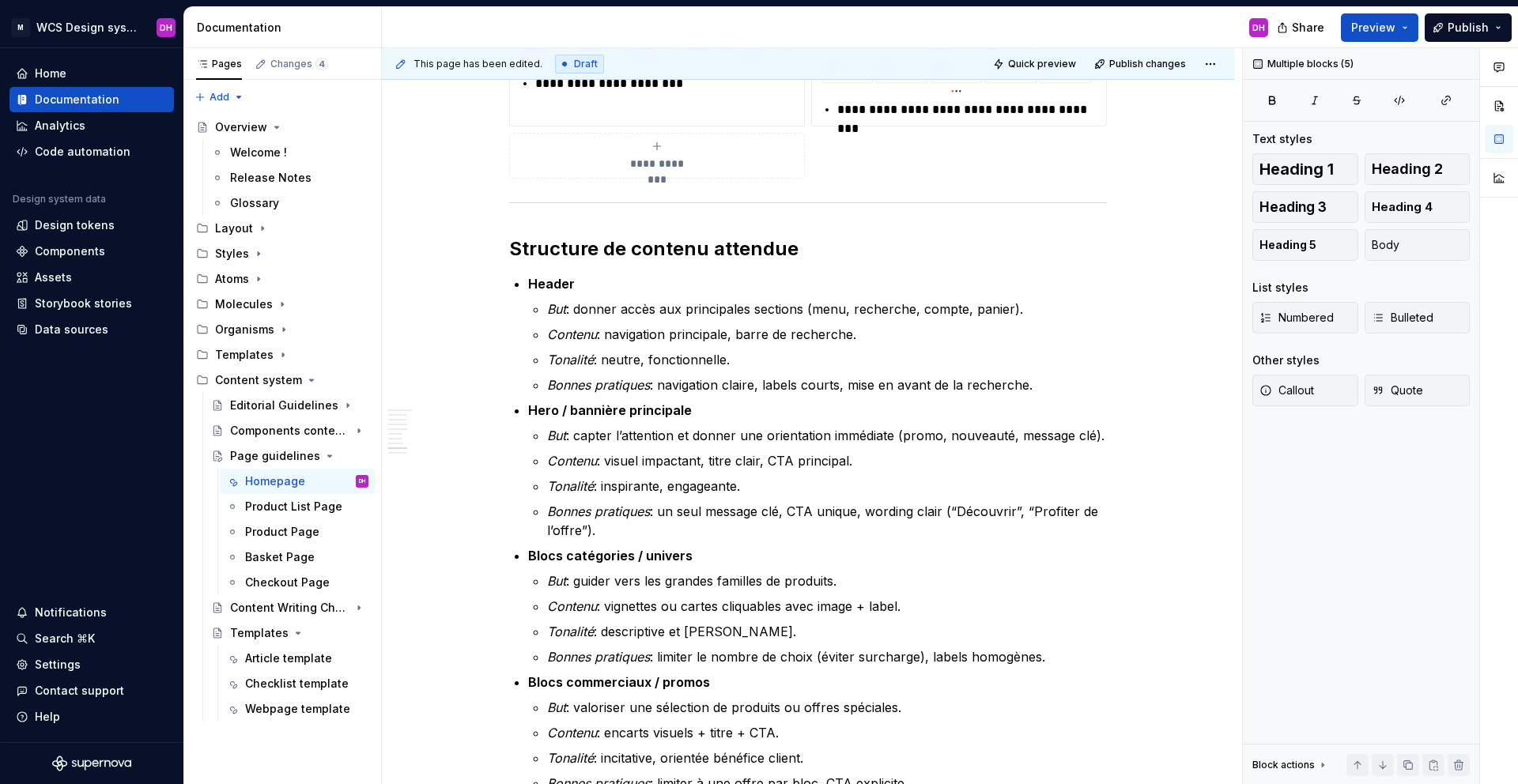
scroll to position [2356, 0]
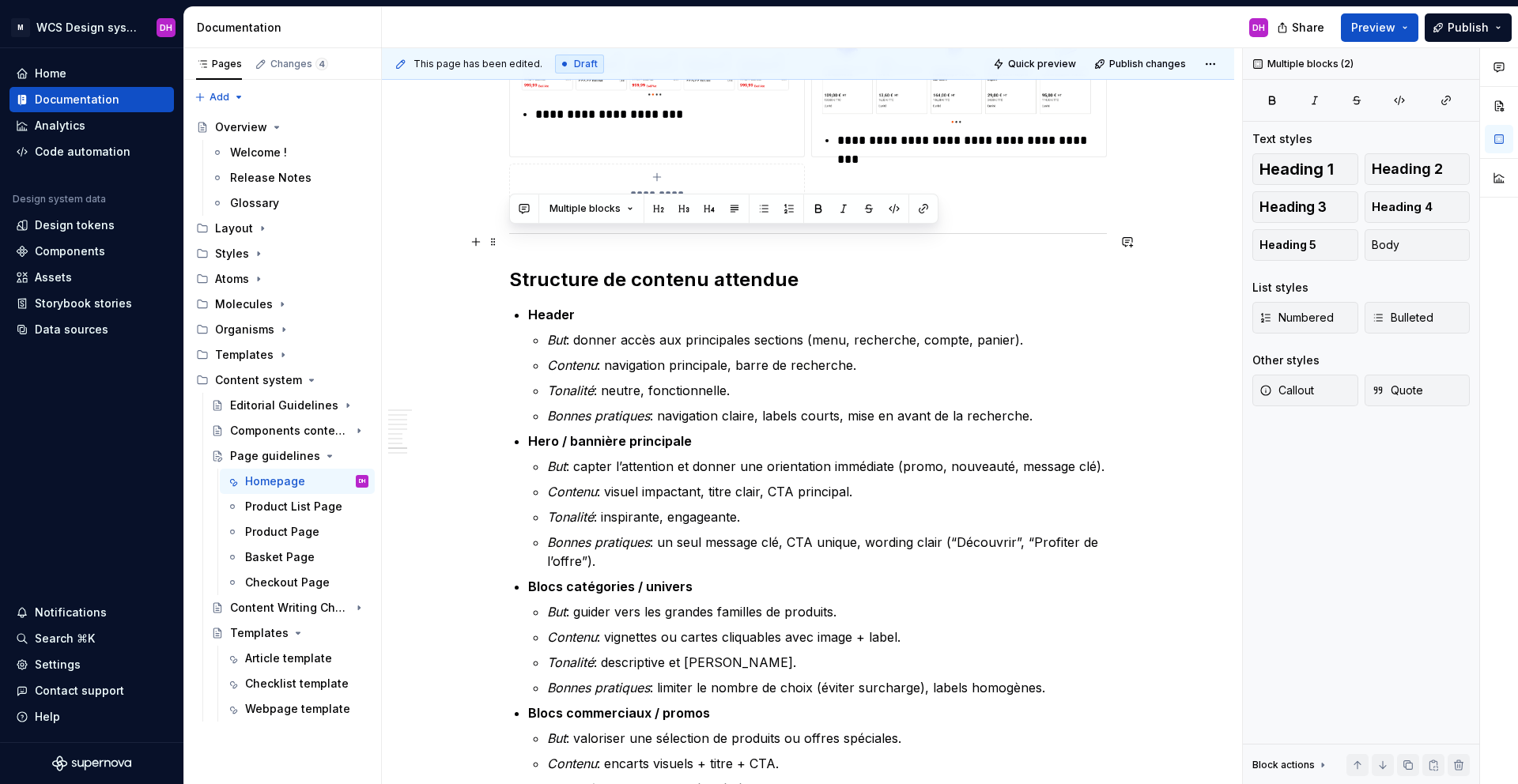
drag, startPoint x: 930, startPoint y: 379, endPoint x: 508, endPoint y: 233, distance: 446.5
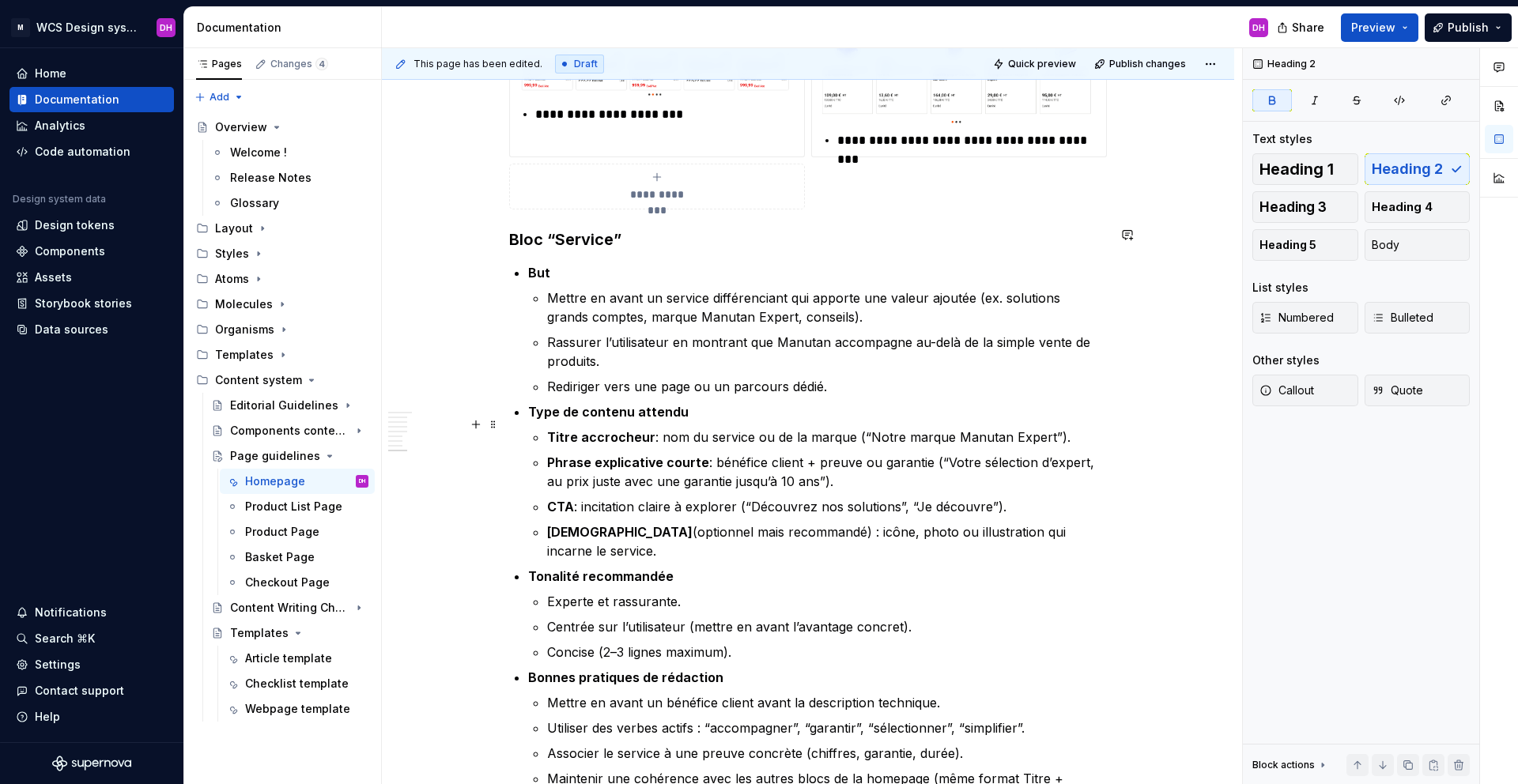
scroll to position [2210, 0]
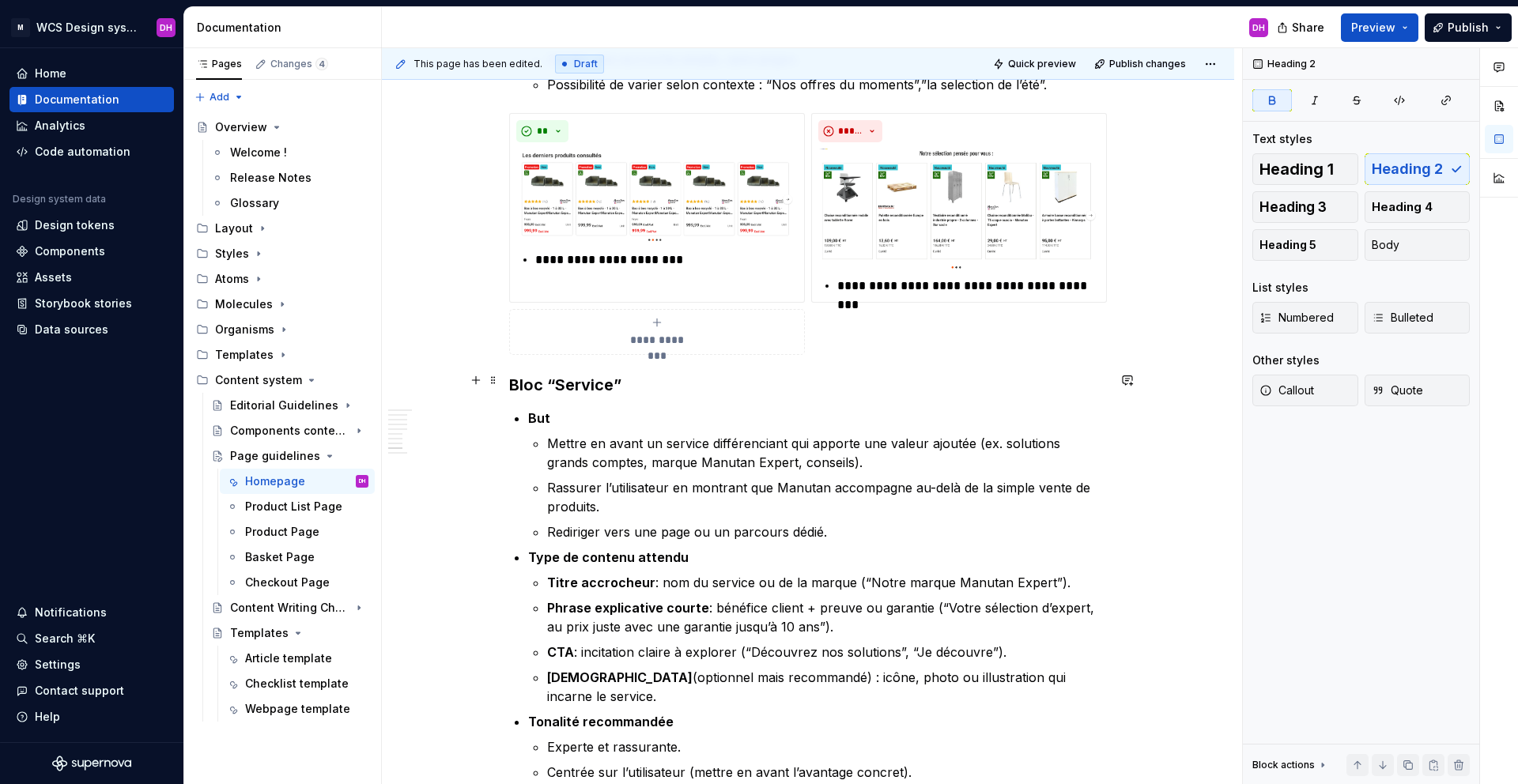
click at [576, 409] on p "But" at bounding box center [817, 418] width 579 height 19
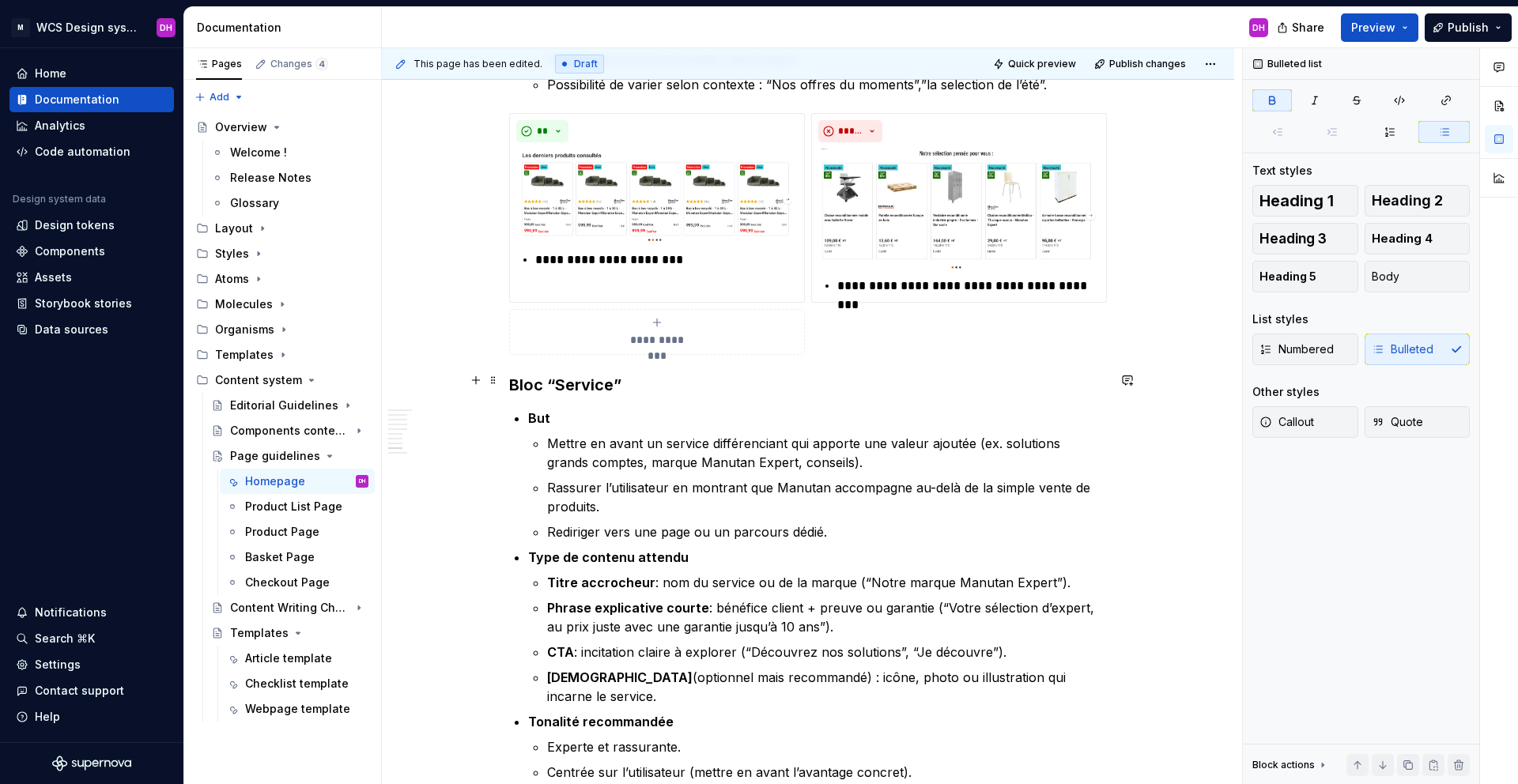
scroll to position [2231, 0]
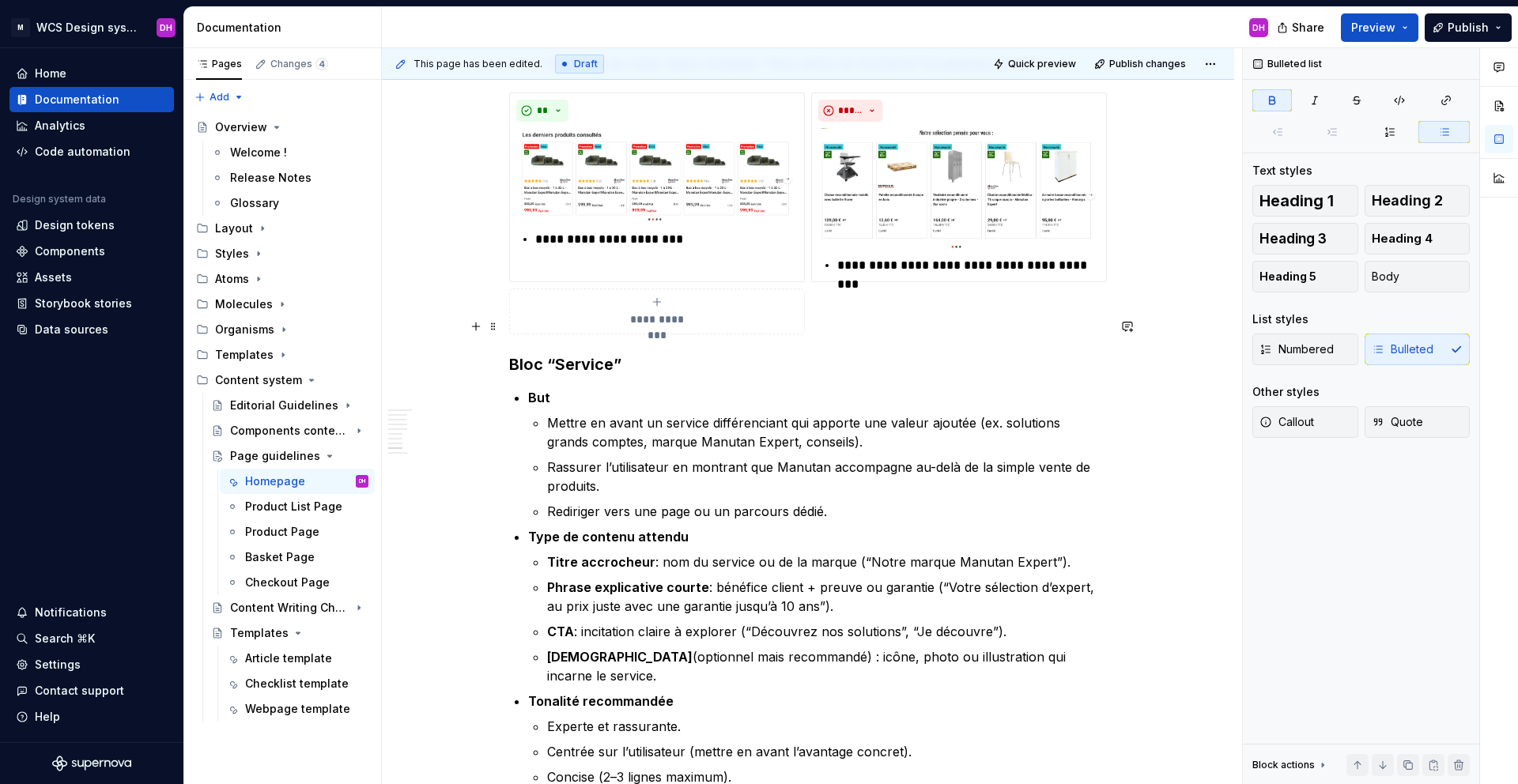
click at [633, 353] on h3 "Bloc “Service”" at bounding box center [808, 364] width 598 height 22
click at [829, 413] on p "Mettre en avant un service différenciant qui apporte une valeur ajoutée (ex. so…" at bounding box center [827, 432] width 560 height 38
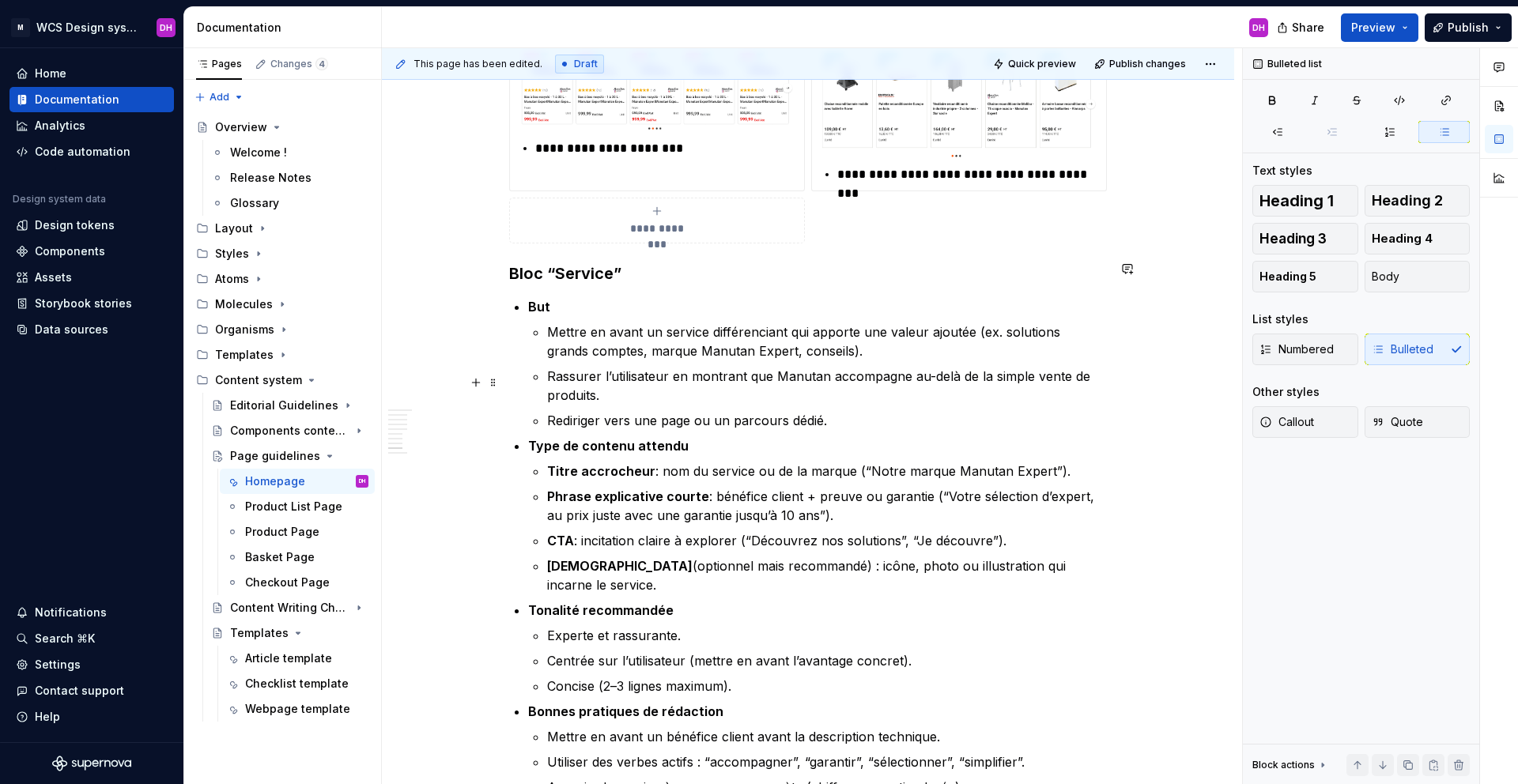
scroll to position [2335, 0]
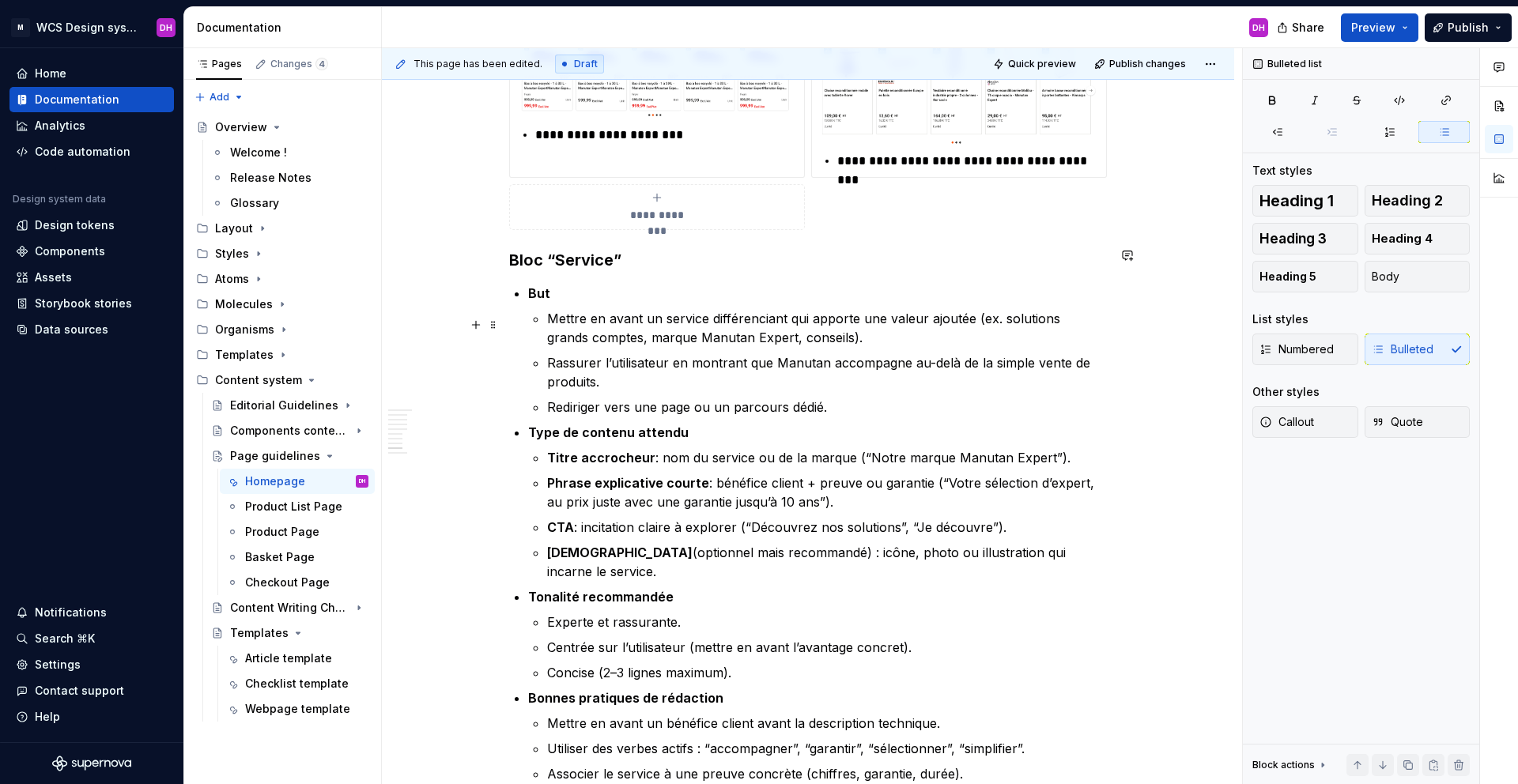
click at [666, 353] on p "Rassurer l’utilisateur en montrant que Manutan accompagne au-delà de la simple …" at bounding box center [827, 372] width 560 height 38
click at [842, 398] on p "Rediriger vers une page ou un parcours dédié." at bounding box center [827, 407] width 560 height 19
click at [702, 353] on p "Rassurer l’utilisateur en montrant que Manutan accompagne au-delà de la simple …" at bounding box center [827, 372] width 560 height 38
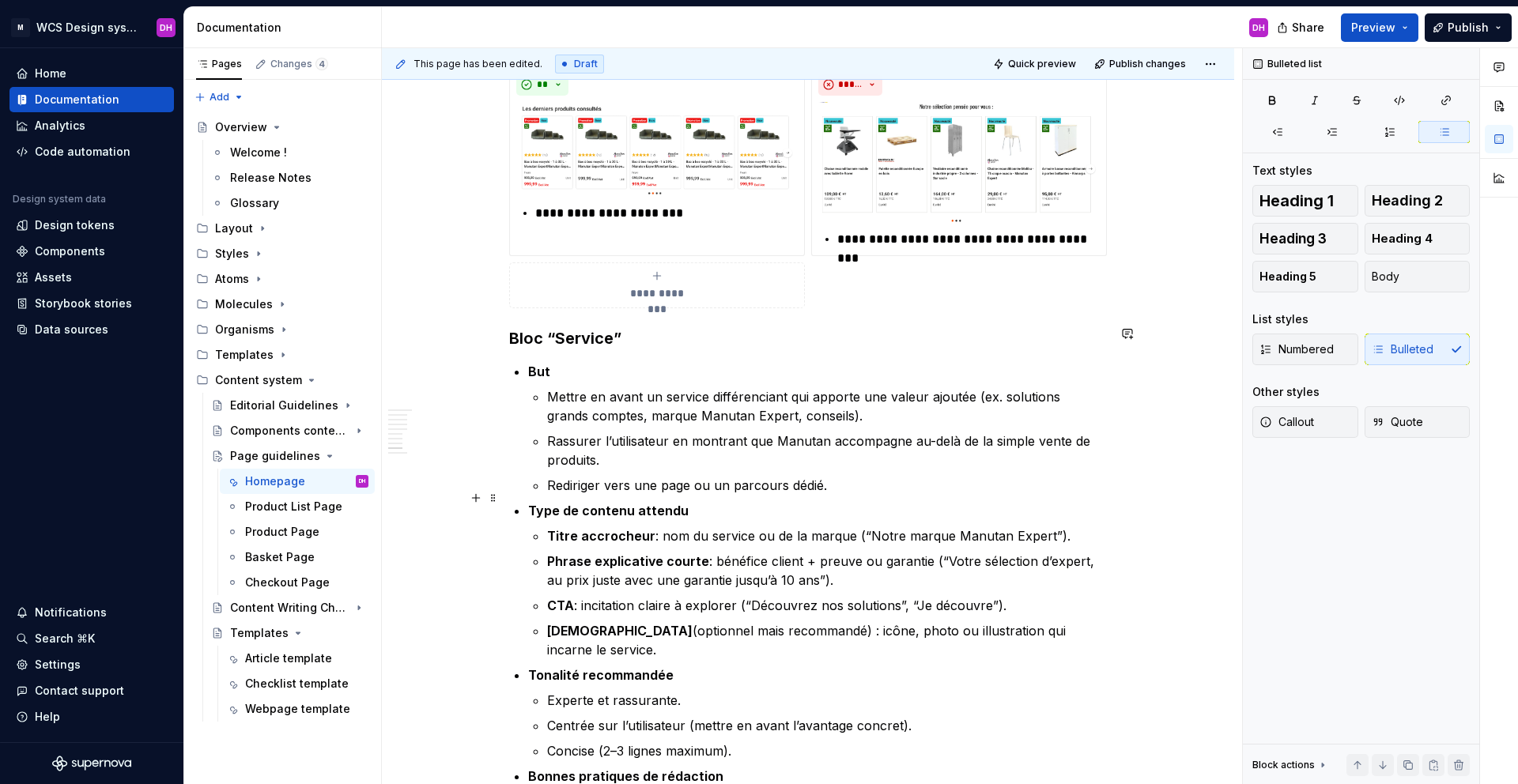
scroll to position [2259, 0]
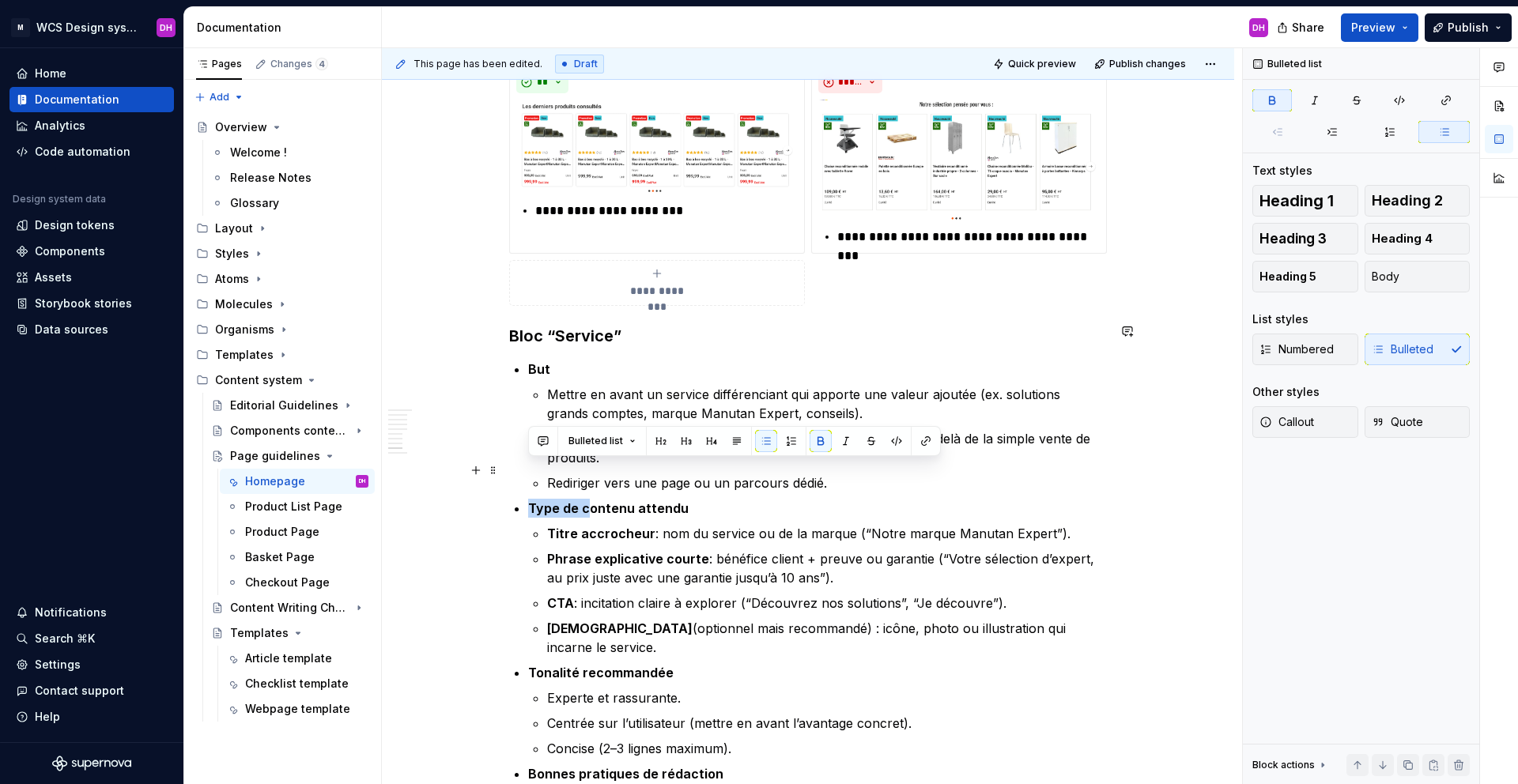
drag, startPoint x: 586, startPoint y: 471, endPoint x: 514, endPoint y: 471, distance: 72.0
click at [528, 499] on li "Type de contenu attendu Titre accrocheur : nom du service ou de la marque (“Not…" at bounding box center [817, 577] width 579 height 158
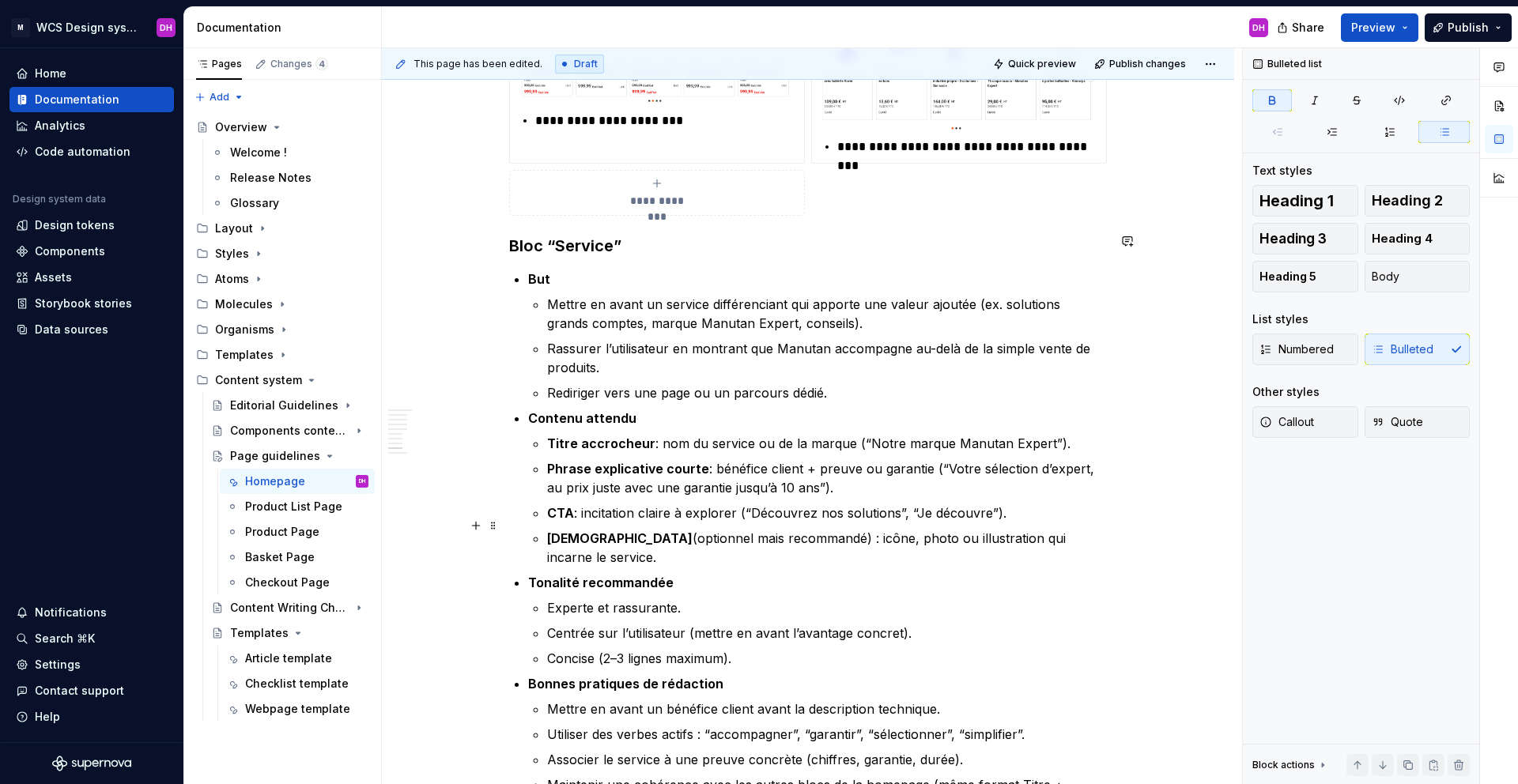
scroll to position [2352, 0]
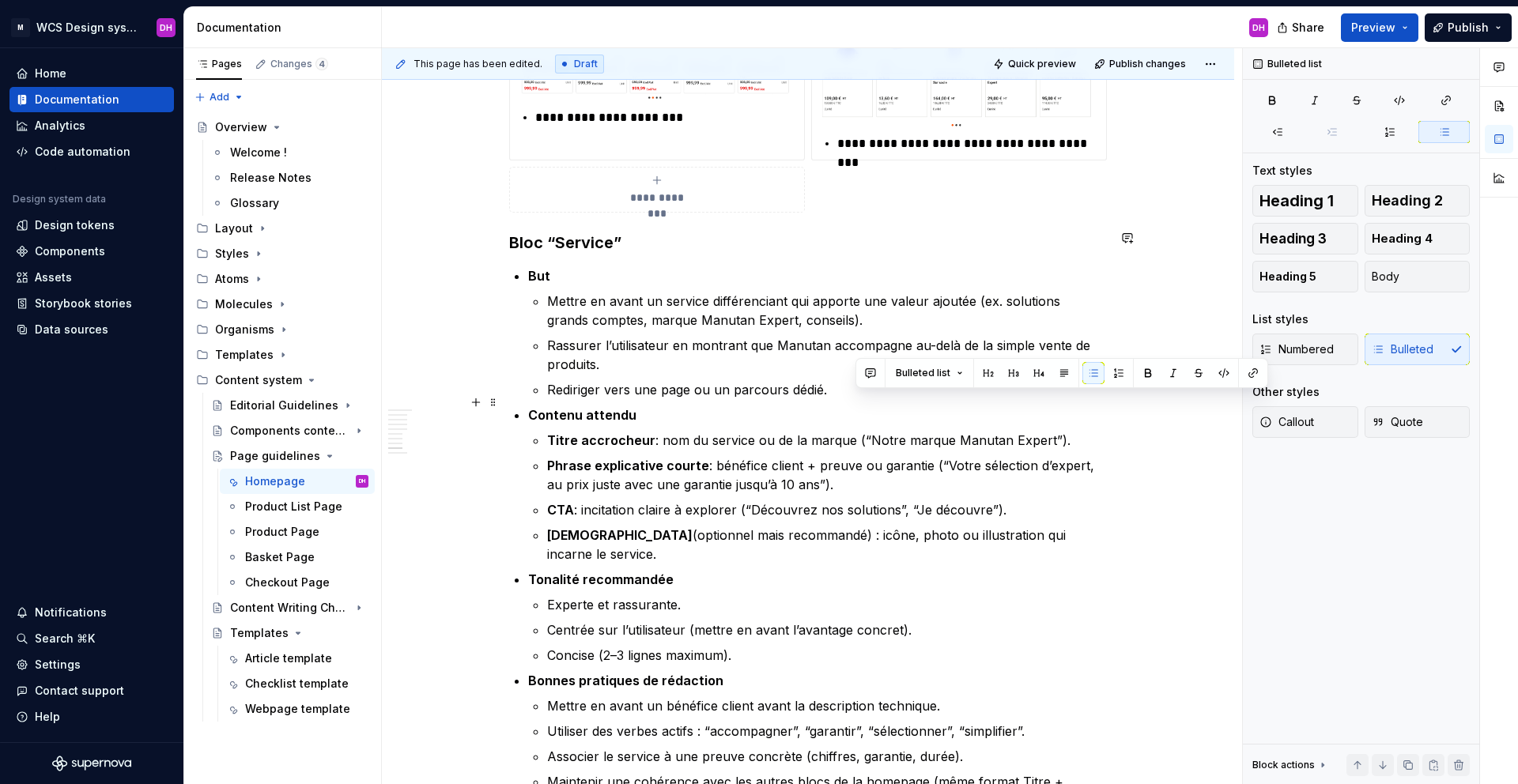
drag, startPoint x: 1062, startPoint y: 405, endPoint x: 857, endPoint y: 405, distance: 205.0
click at [857, 431] on p "Titre accrocheur : nom du service ou de la marque (“Notre marque Manutan Expert…" at bounding box center [827, 440] width 560 height 19
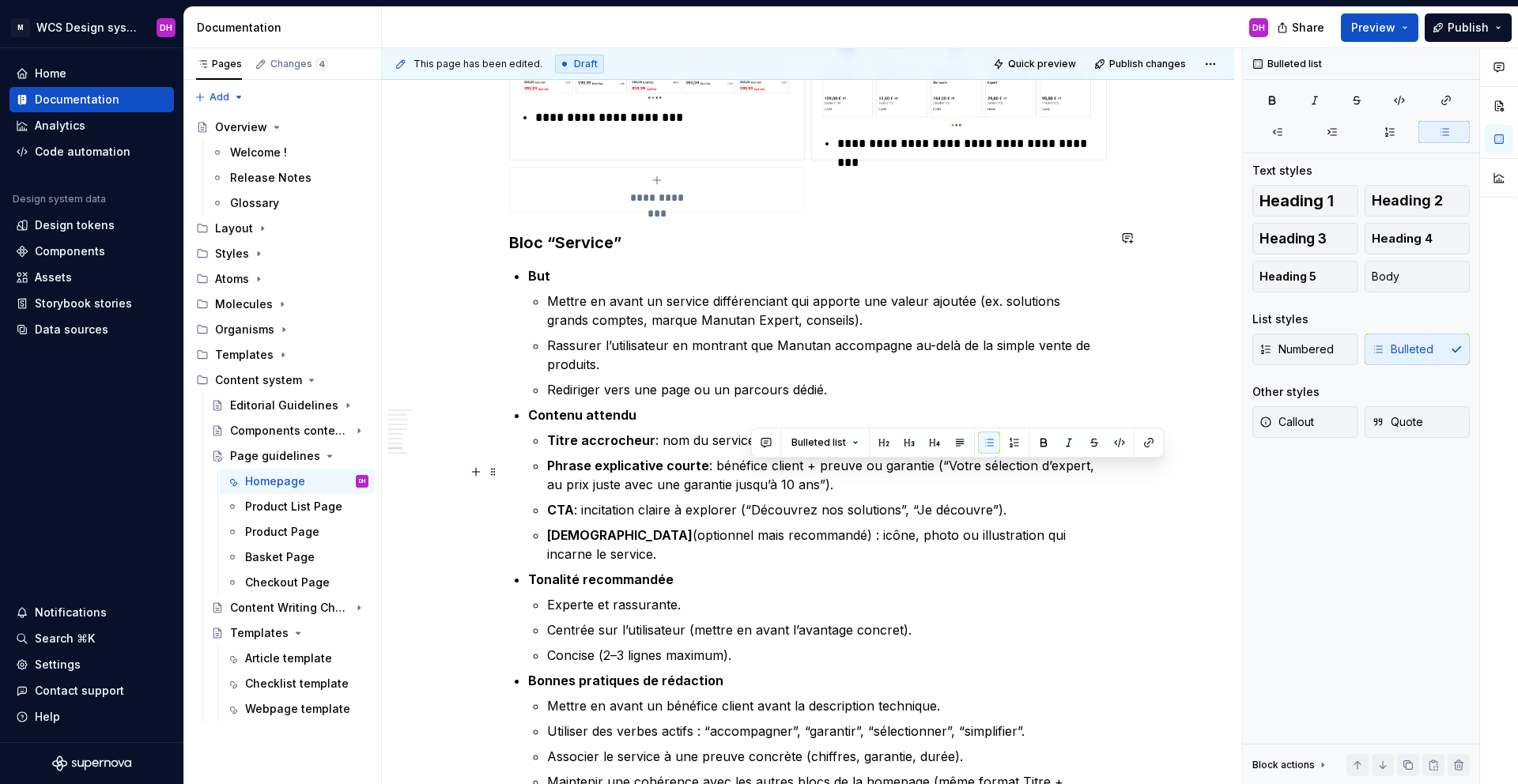
drag, startPoint x: 1009, startPoint y: 477, endPoint x: 749, endPoint y: 473, distance: 260.0
click at [749, 500] on p "CTA : incitation claire à explorer (“Découvrez nos solutions”, “Je découvre”)." at bounding box center [827, 509] width 560 height 19
click at [846, 500] on p "CTA : incitation claire à explorer (“Découvrir la solution”)" at bounding box center [827, 509] width 560 height 19
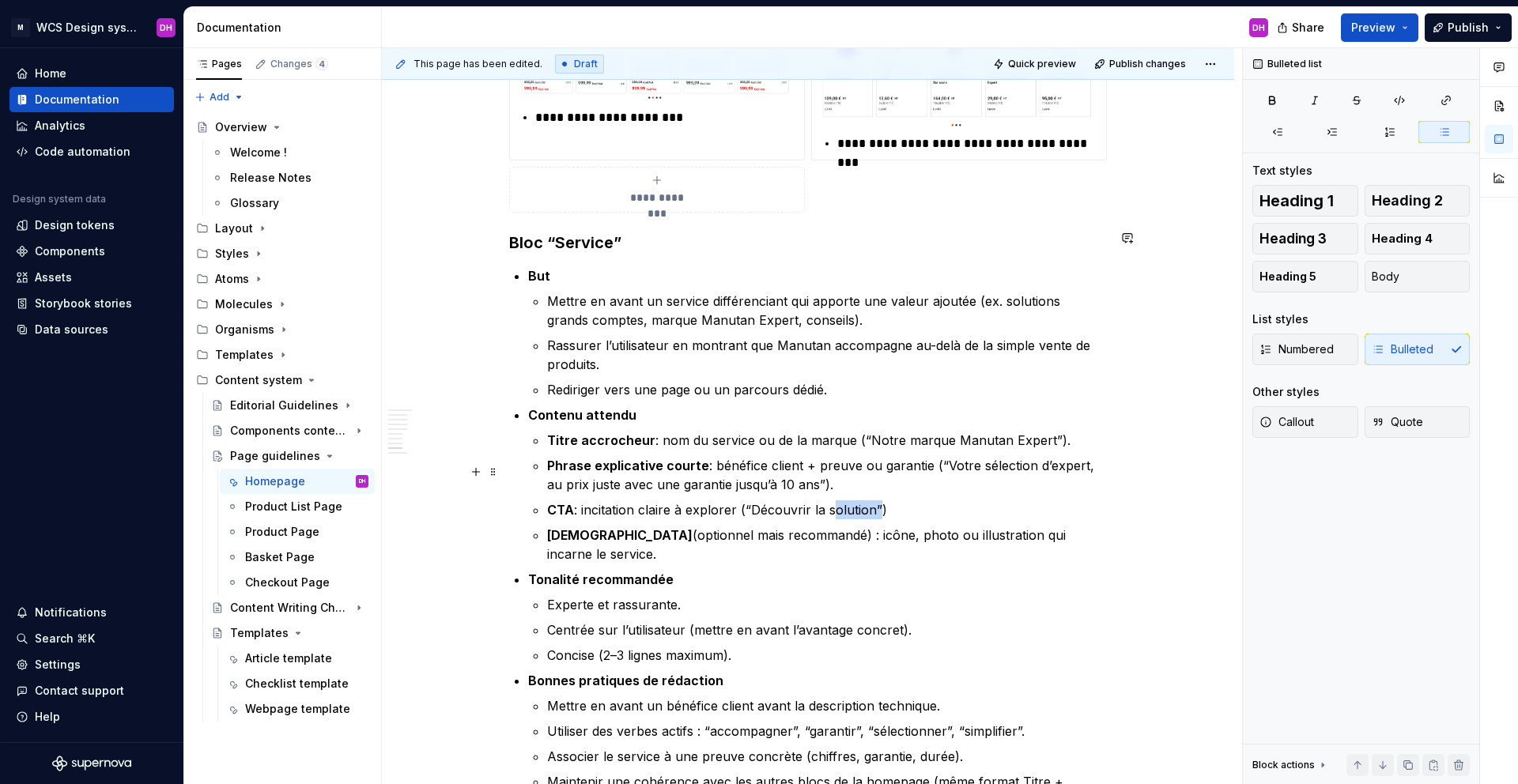
click at [846, 500] on p "CTA : incitation claire à explorer (“Découvrir la solution”)" at bounding box center [827, 509] width 560 height 19
click at [1090, 526] on p "Visuel (optionnel mais recommandé) : icône, photo ou illustration qui incarne l…" at bounding box center [827, 544] width 560 height 38
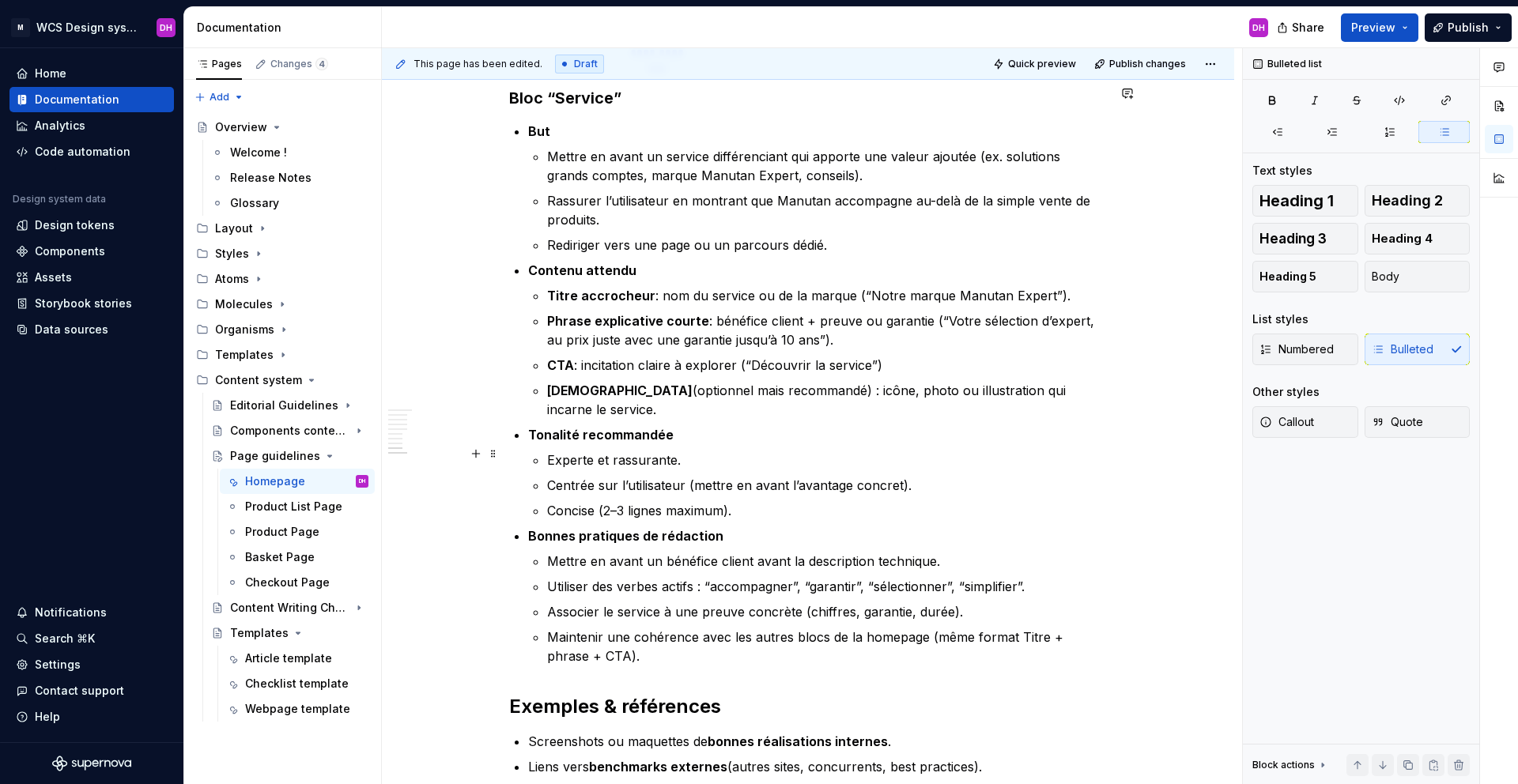
scroll to position [2506, 0]
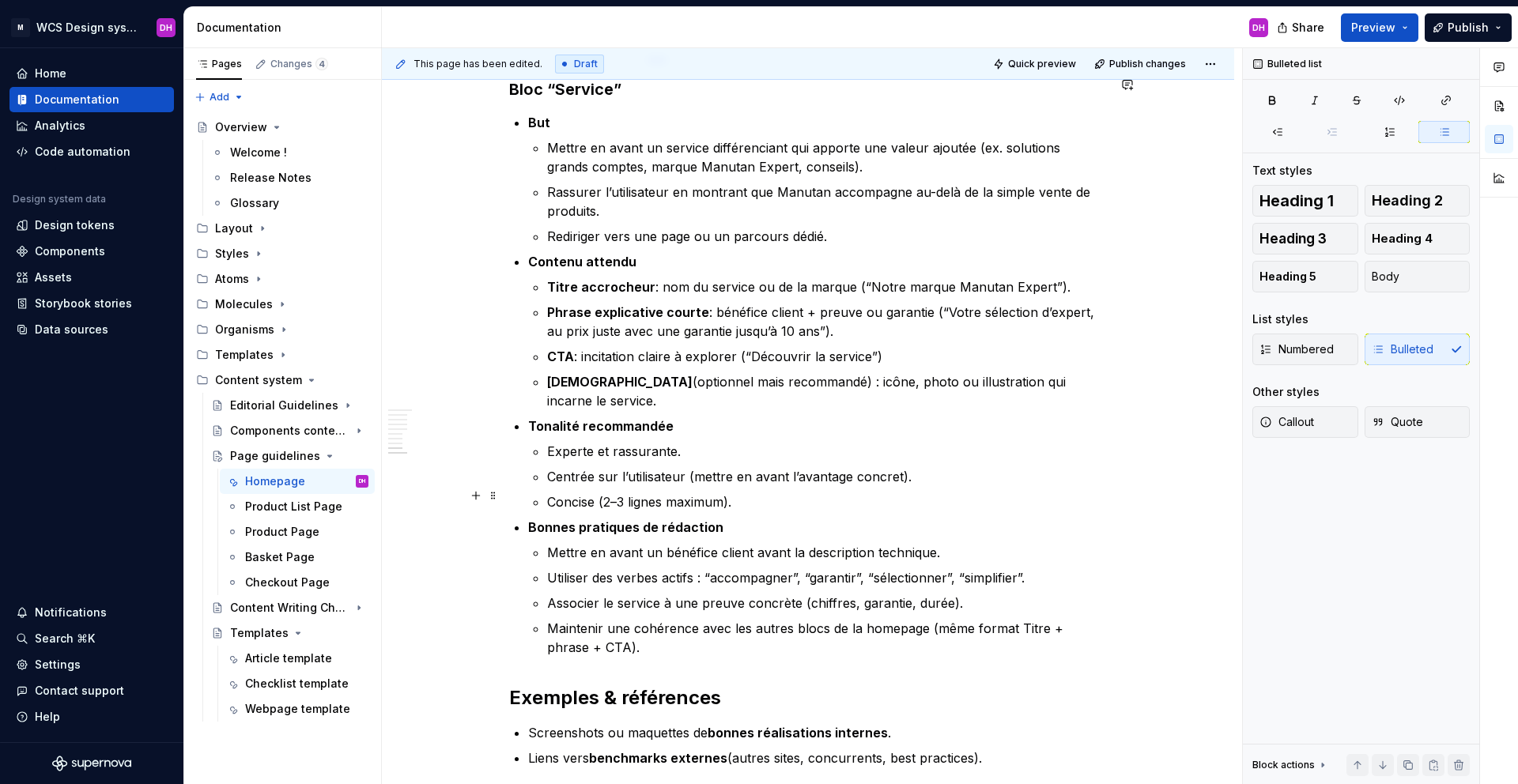
click at [547, 543] on p "Mettre en avant un bénéfice client avant la description technique." at bounding box center [827, 552] width 560 height 19
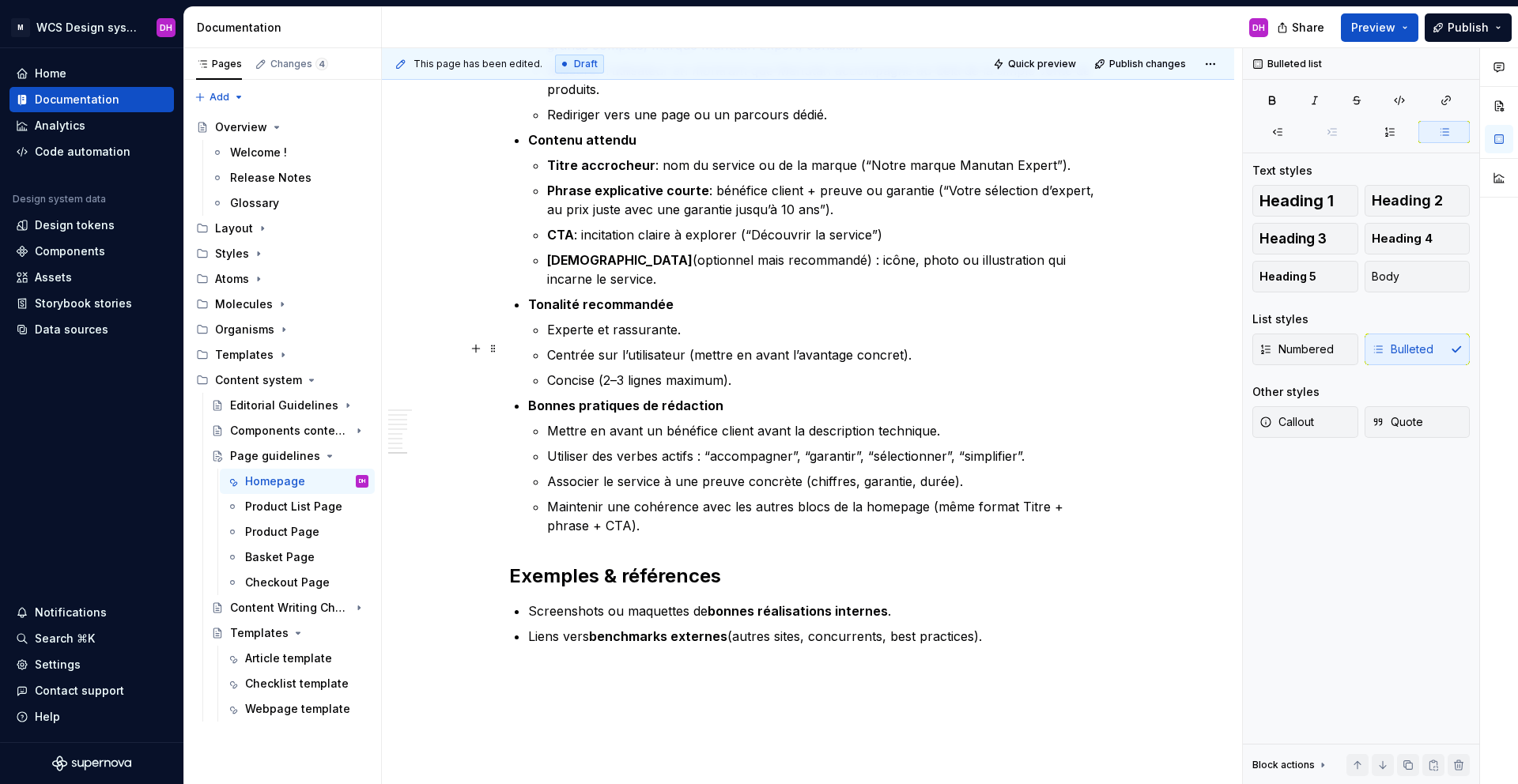
scroll to position [2479, 0]
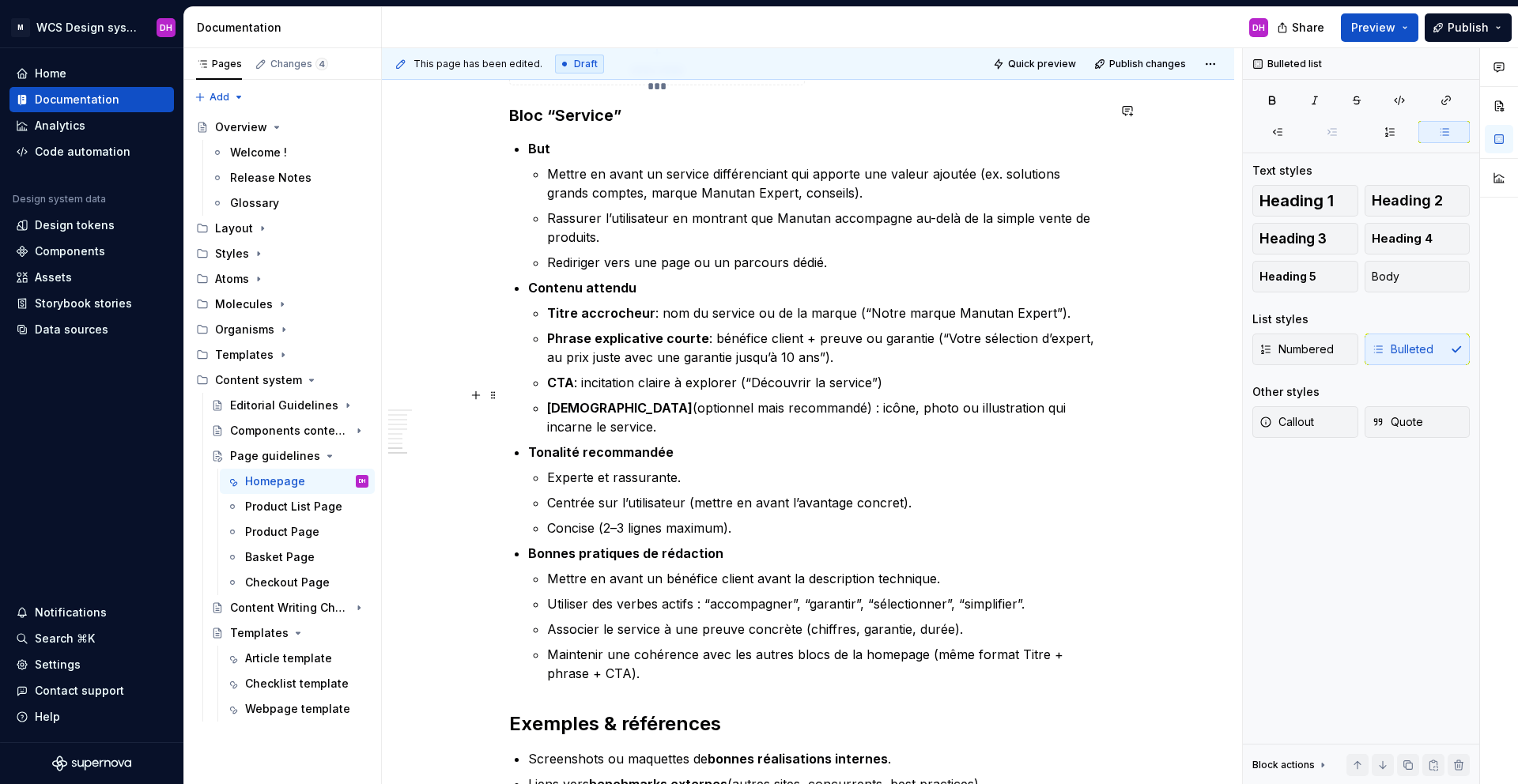
click at [530, 444] on strong "Tonalité recommandée" at bounding box center [601, 451] width 146 height 16
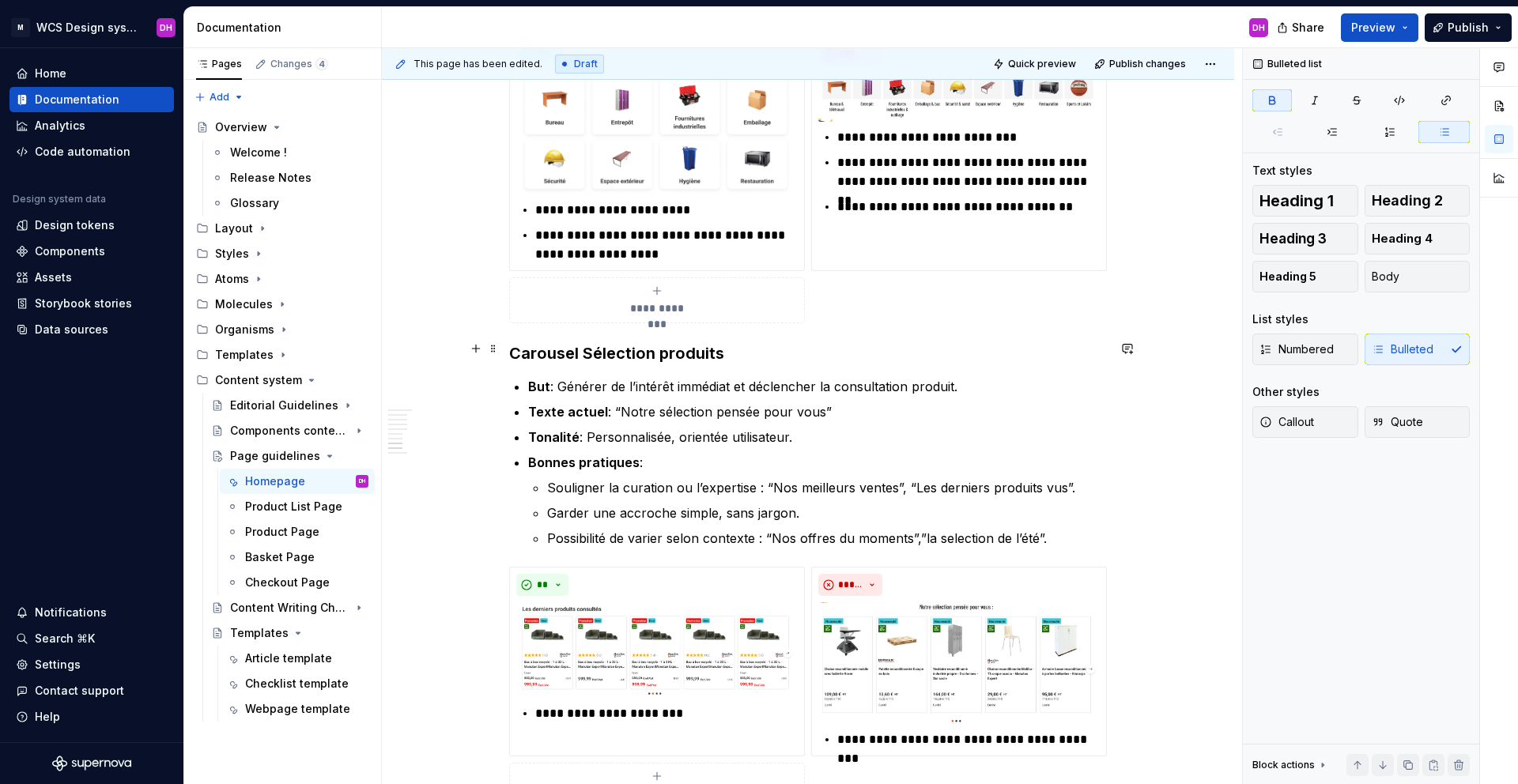
scroll to position [1772, 0]
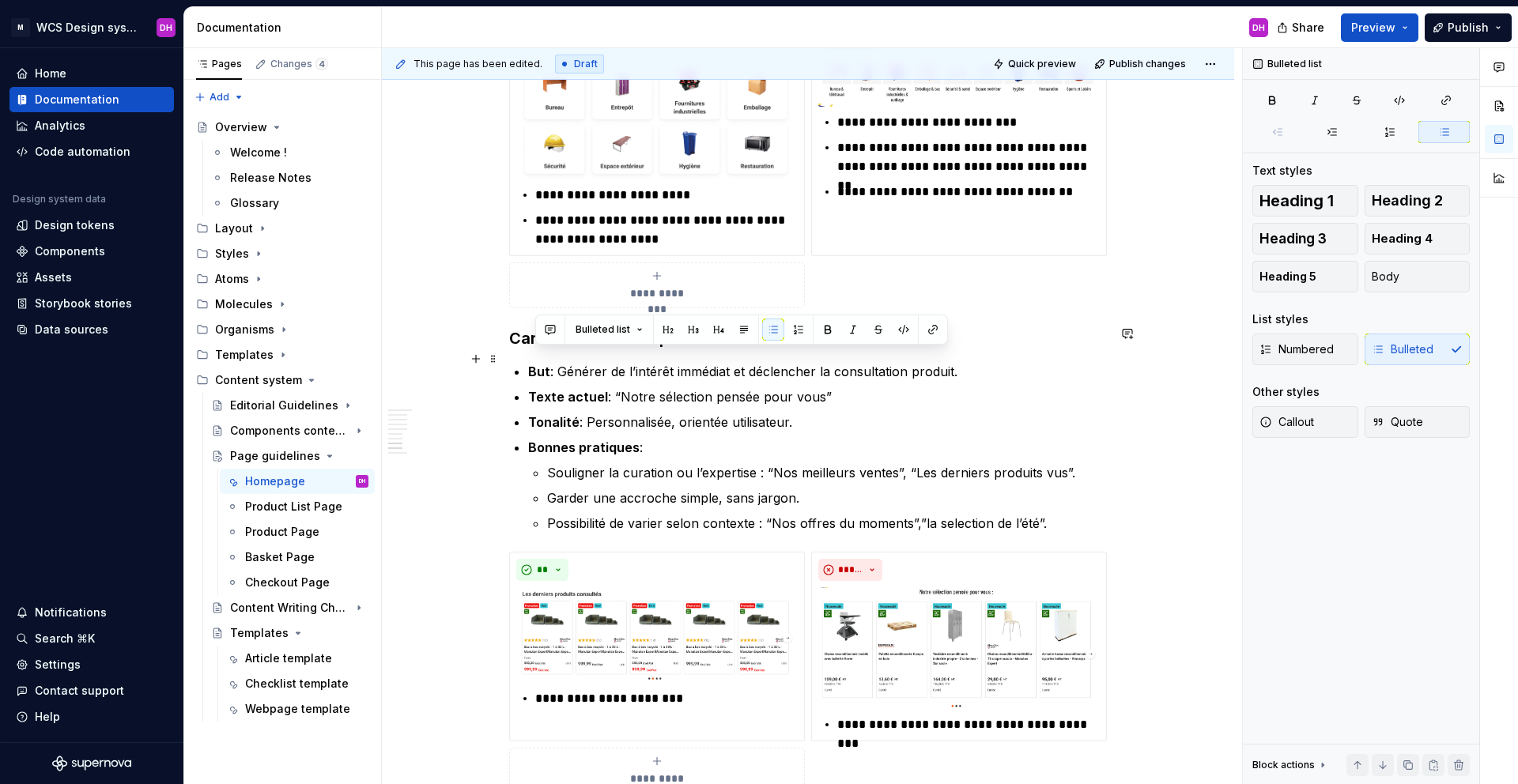
drag, startPoint x: 828, startPoint y: 356, endPoint x: 520, endPoint y: 350, distance: 308.1
click at [520, 350] on div "Homepage Owner : [PERSON_NAME] MAJ : [DATE] Status : Draft Glossaire Tonalité &…" at bounding box center [808, 30] width 598 height 2942
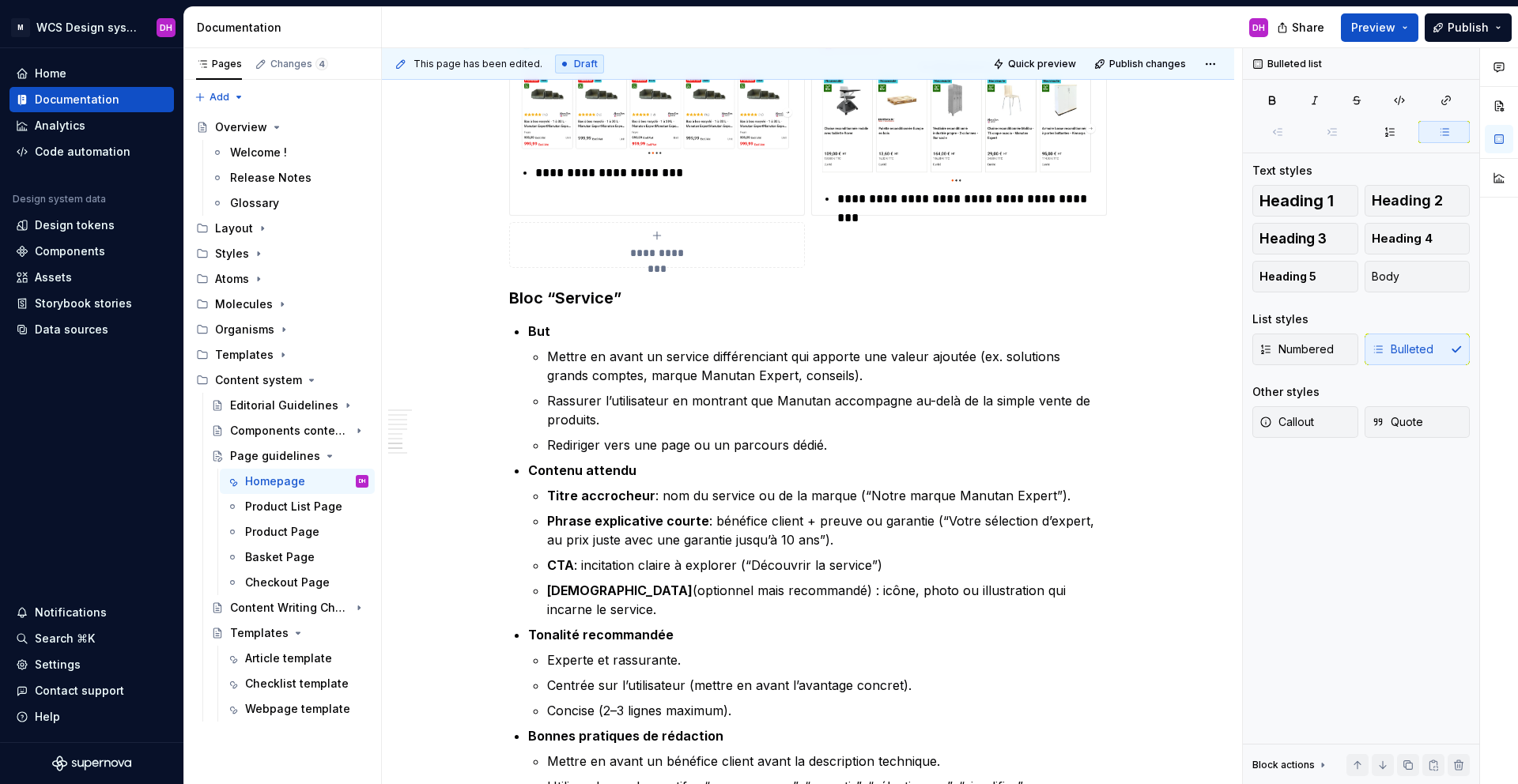
scroll to position [2395, 0]
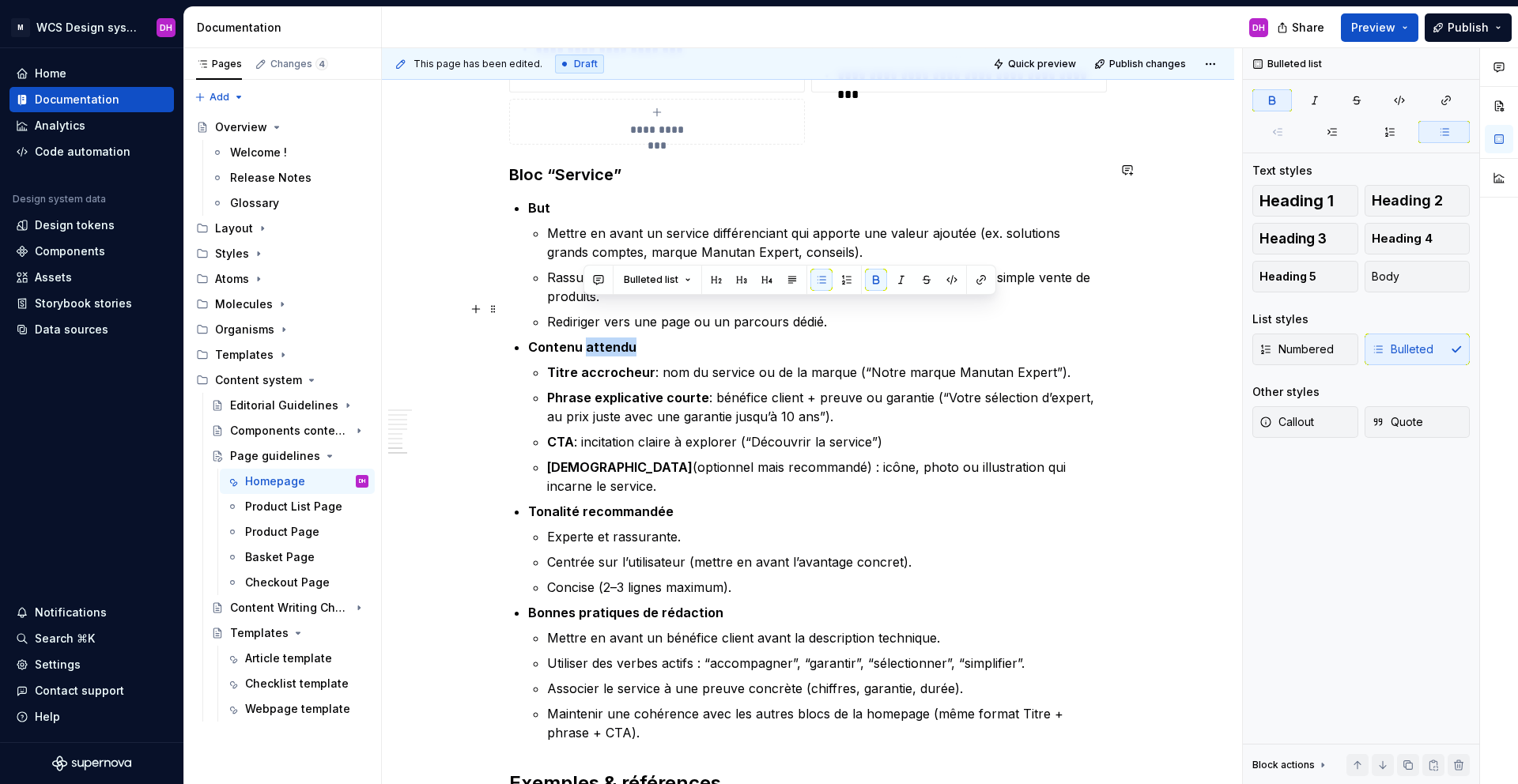
drag, startPoint x: 638, startPoint y: 310, endPoint x: 582, endPoint y: 301, distance: 56.7
click at [582, 338] on p "Contenu attendu" at bounding box center [817, 347] width 579 height 19
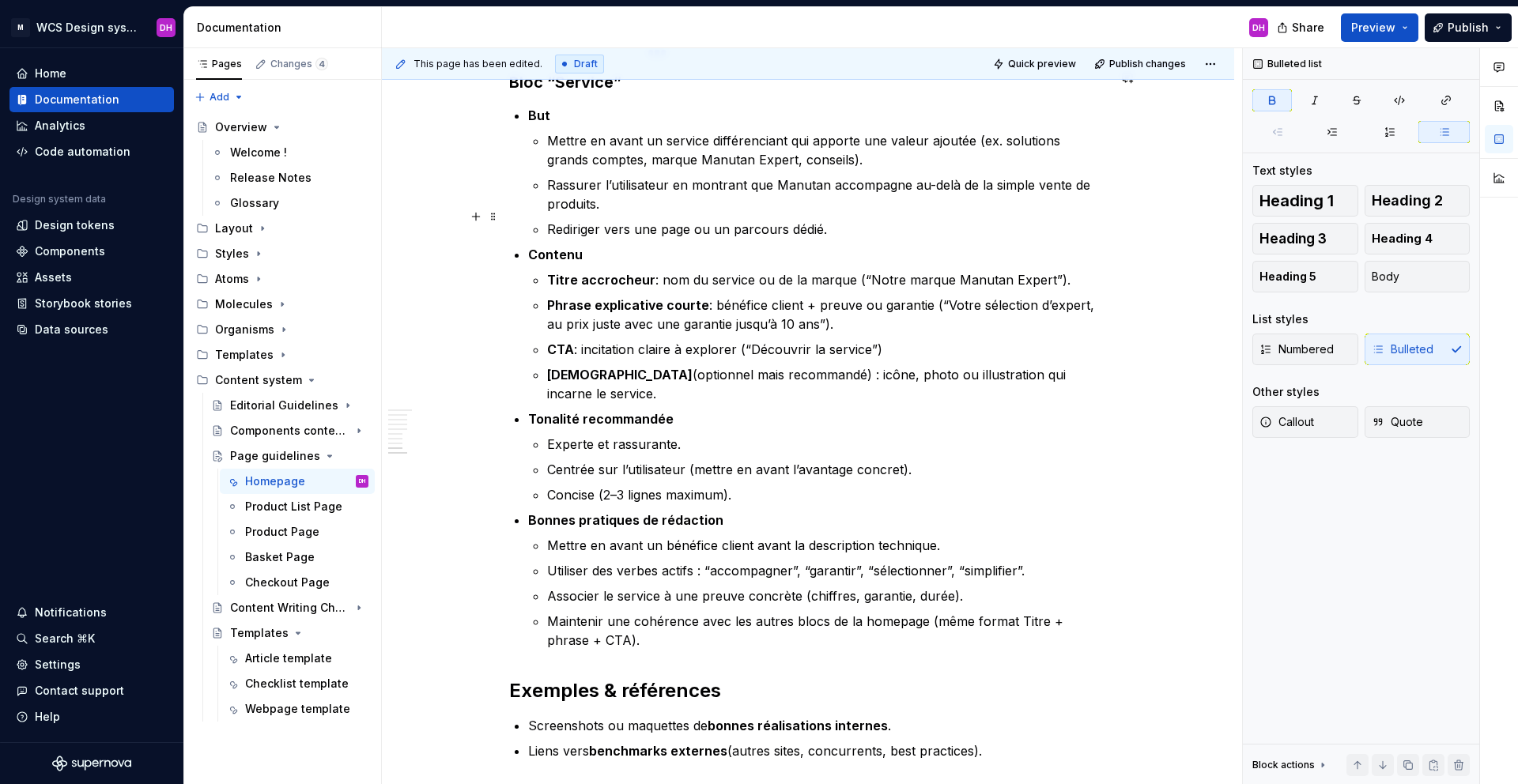
scroll to position [2490, 0]
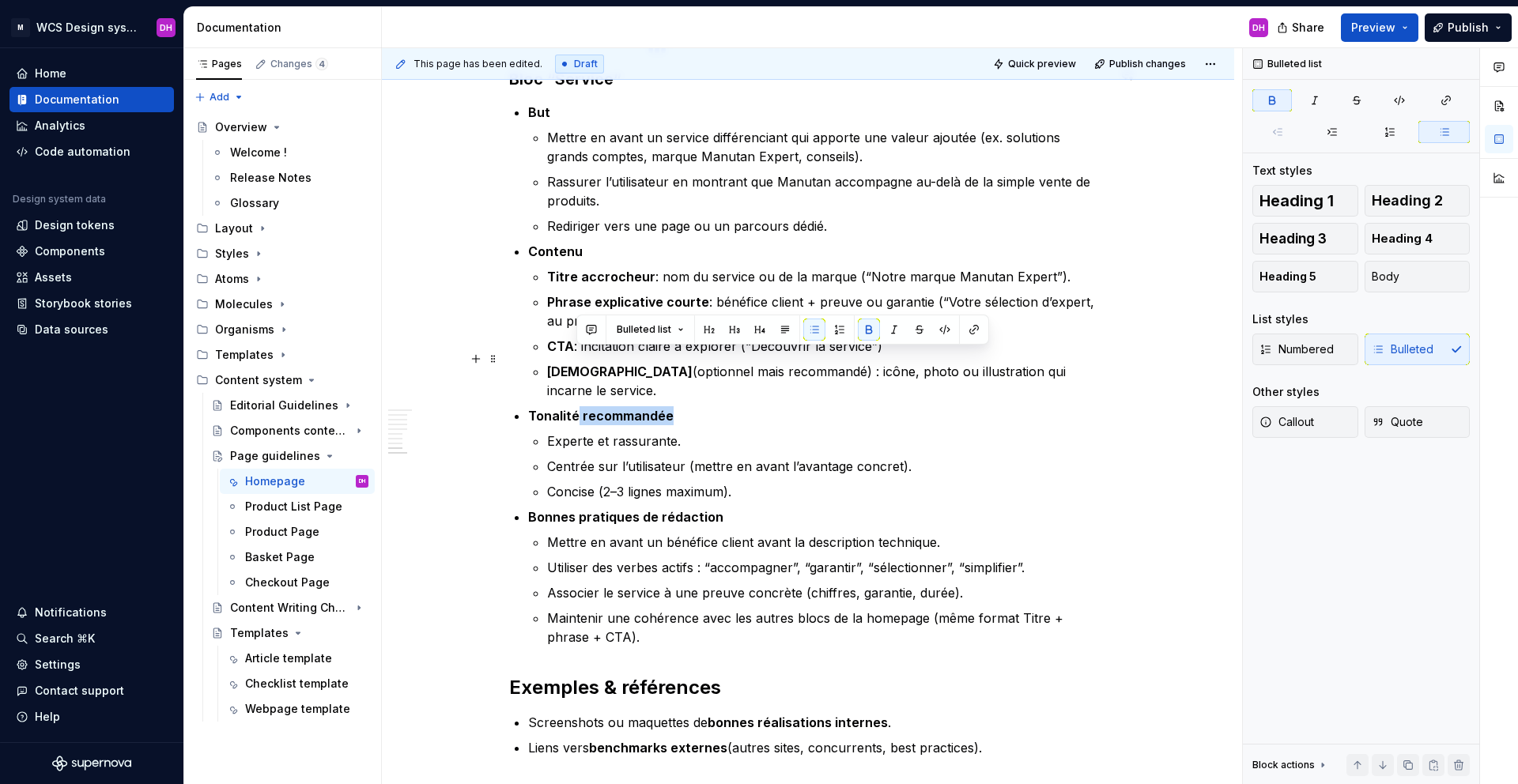
drag, startPoint x: 673, startPoint y: 357, endPoint x: 577, endPoint y: 357, distance: 96.0
click at [577, 406] on p "Tonalité recommandée" at bounding box center [817, 415] width 579 height 19
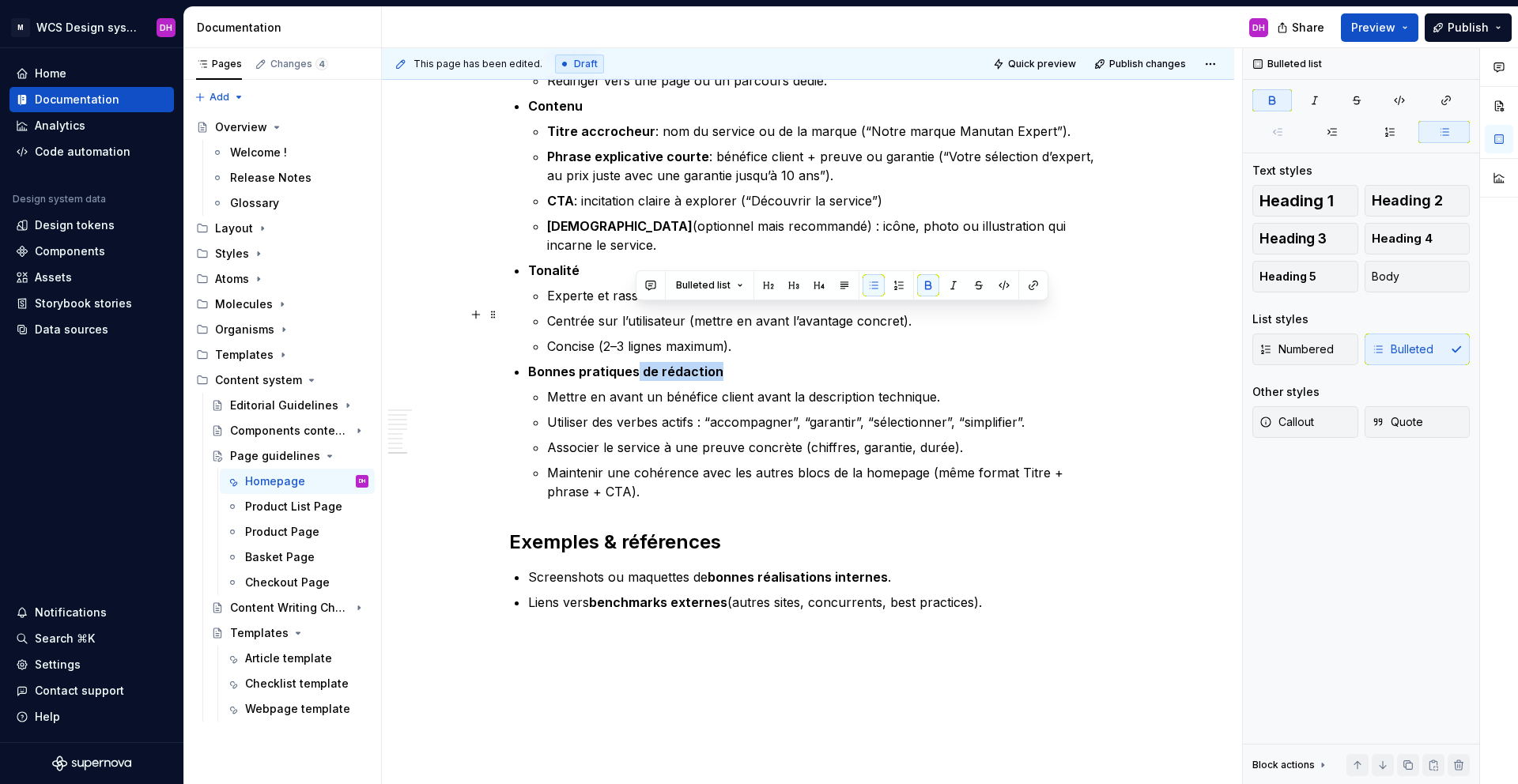
drag, startPoint x: 719, startPoint y: 317, endPoint x: 632, endPoint y: 307, distance: 87.6
click at [632, 362] on p "Bonnes pratiques de rédaction" at bounding box center [817, 371] width 579 height 19
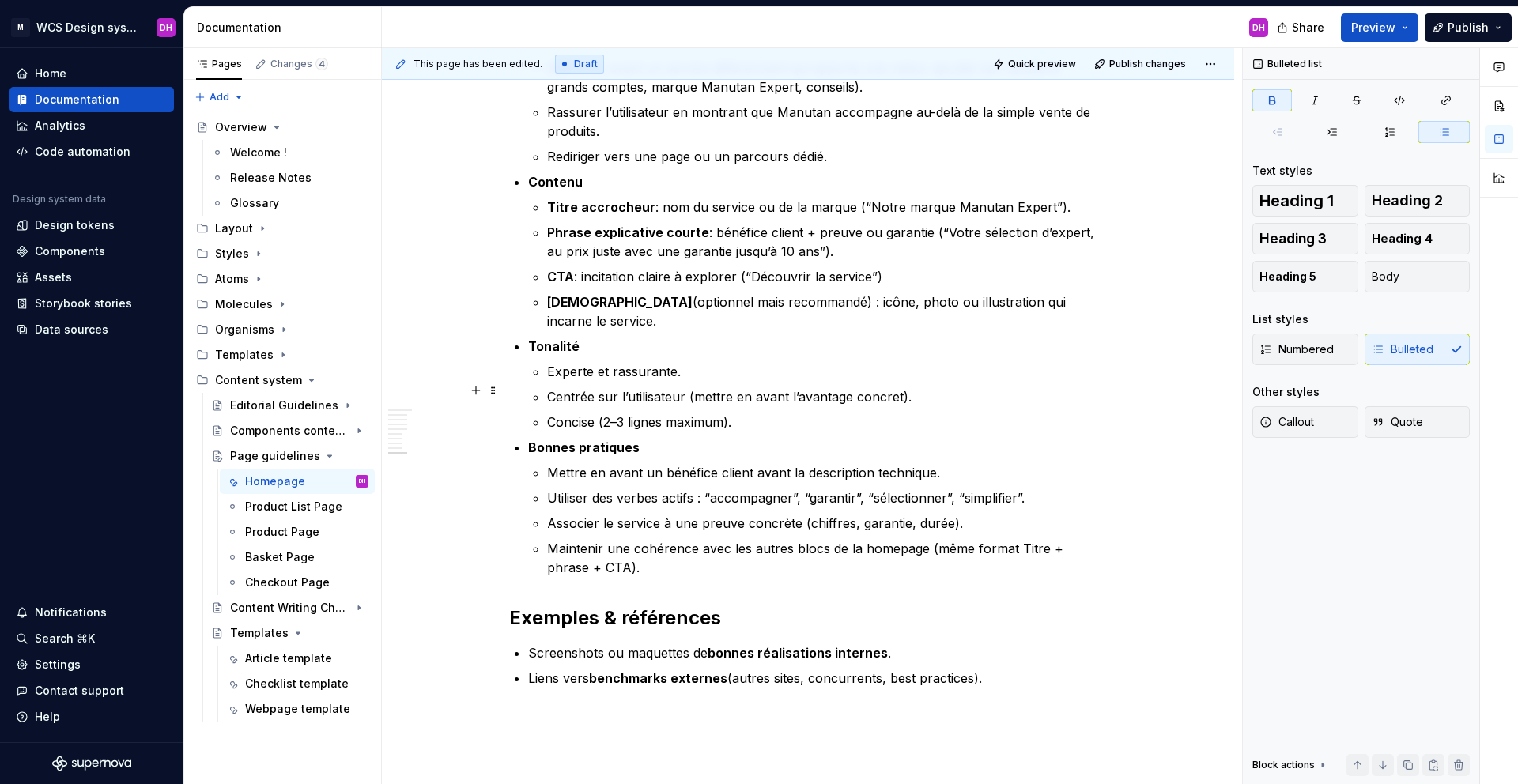
scroll to position [2433, 0]
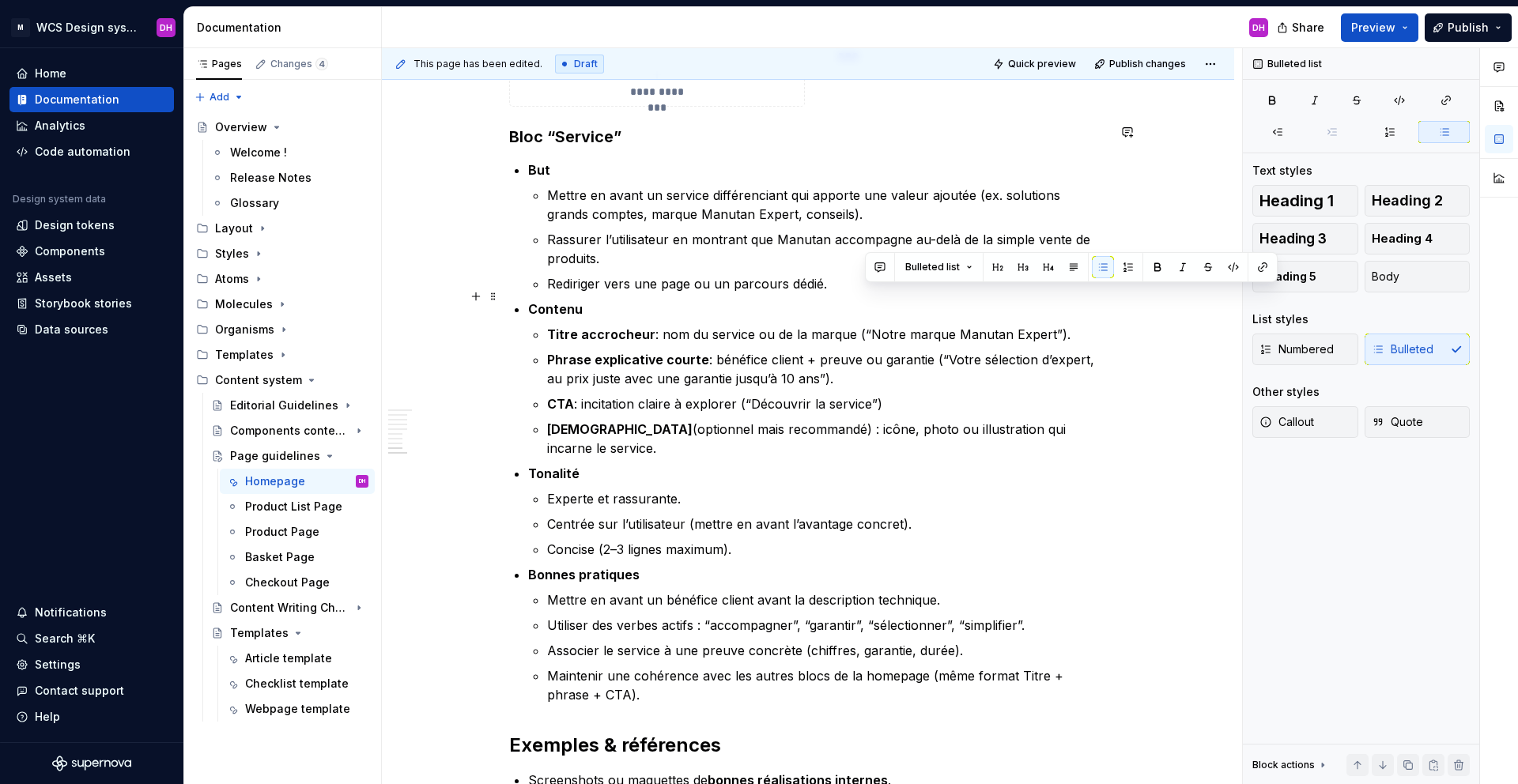
drag, startPoint x: 1062, startPoint y: 296, endPoint x: 866, endPoint y: 296, distance: 196.0
click at [866, 325] on p "Titre accrocheur : nom du service ou de la marque (“Notre marque Manutan Expert…" at bounding box center [827, 334] width 560 height 19
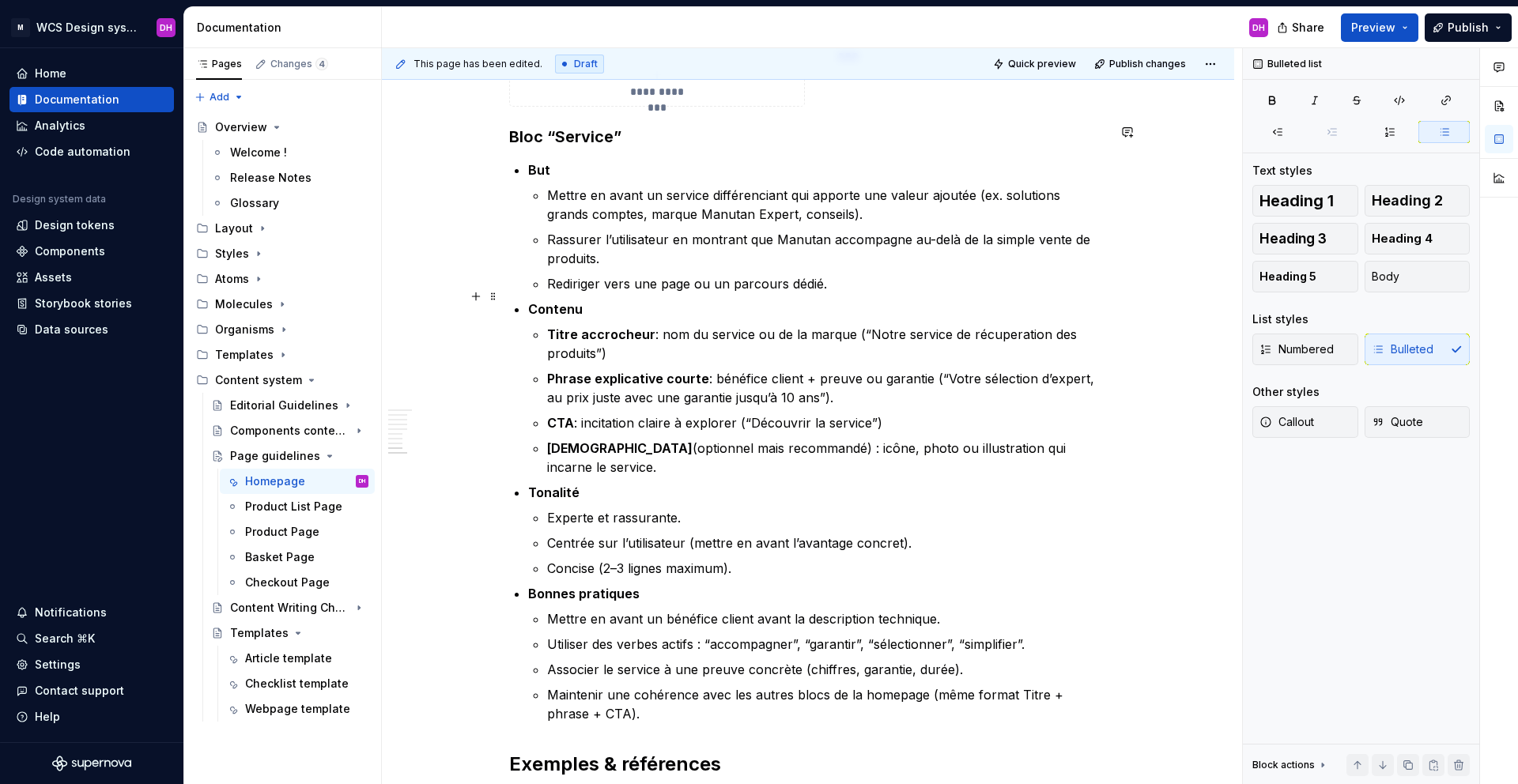
click at [859, 325] on p "Titre accrocheur : nom du service ou de la marque (“Notre service de récuperati…" at bounding box center [827, 343] width 560 height 38
drag, startPoint x: 897, startPoint y: 313, endPoint x: 866, endPoint y: 294, distance: 36.4
click at [866, 325] on p "Titre accrocheur : nom du service ou de la marque :“Notre service de récuperati…" at bounding box center [827, 343] width 560 height 38
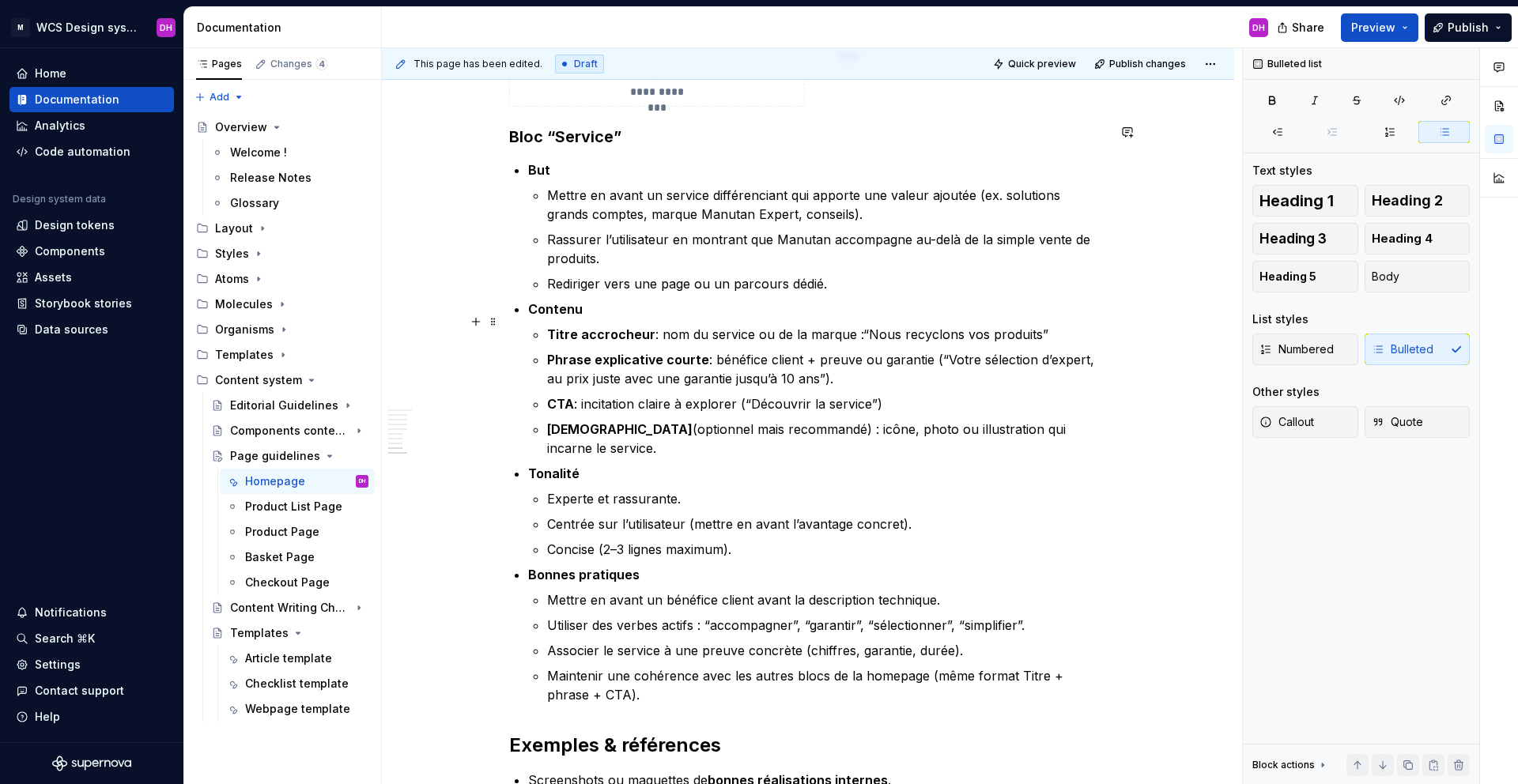
click at [853, 350] on p "Phrase explicative courte : bénéfice client + preuve ou garantie (“Votre sélect…" at bounding box center [827, 369] width 560 height 38
click at [860, 350] on p "Phrase explicative courte : bénéfice client + preuve ou garantie (“Votre sélect…" at bounding box center [827, 369] width 560 height 38
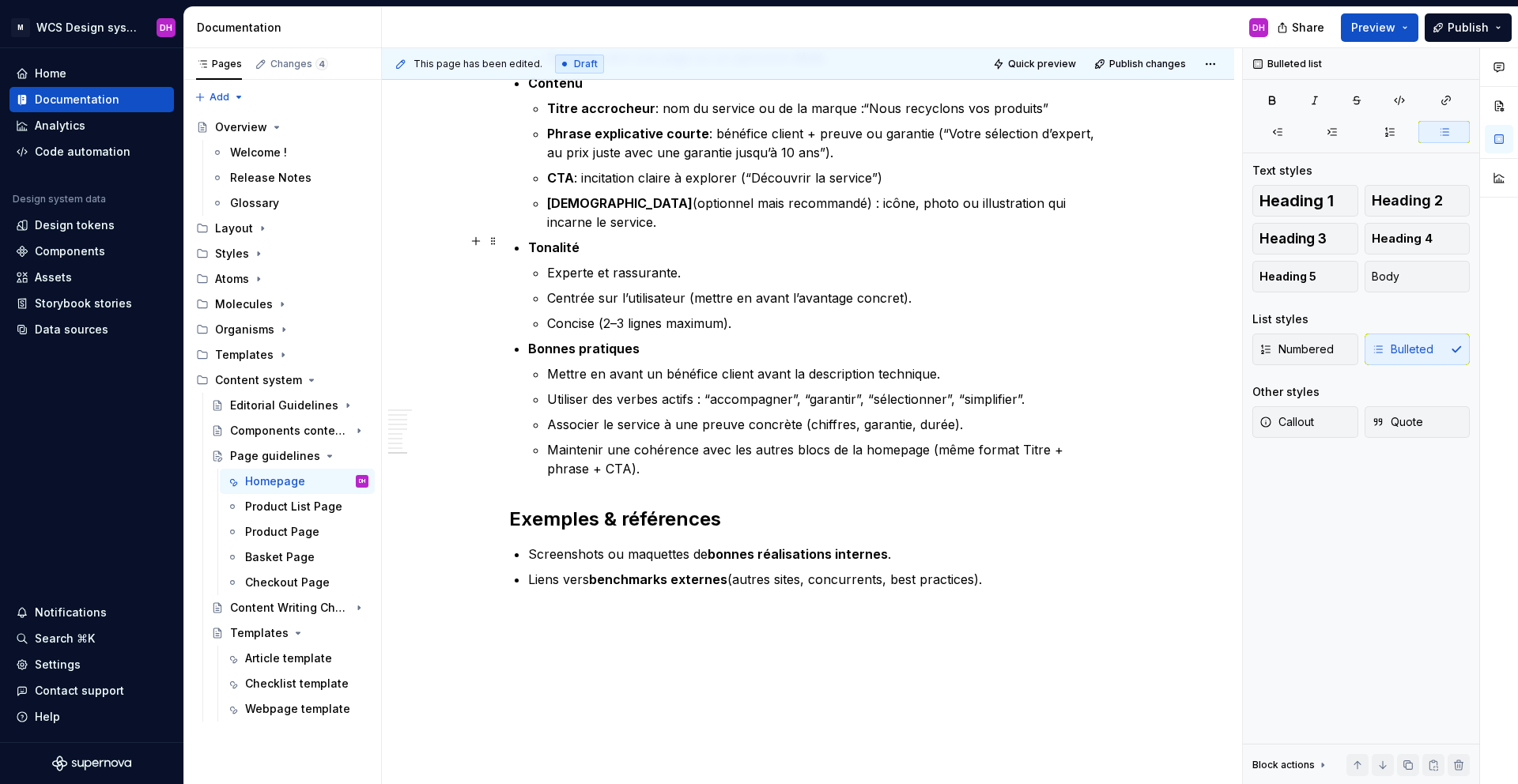
scroll to position [2661, 0]
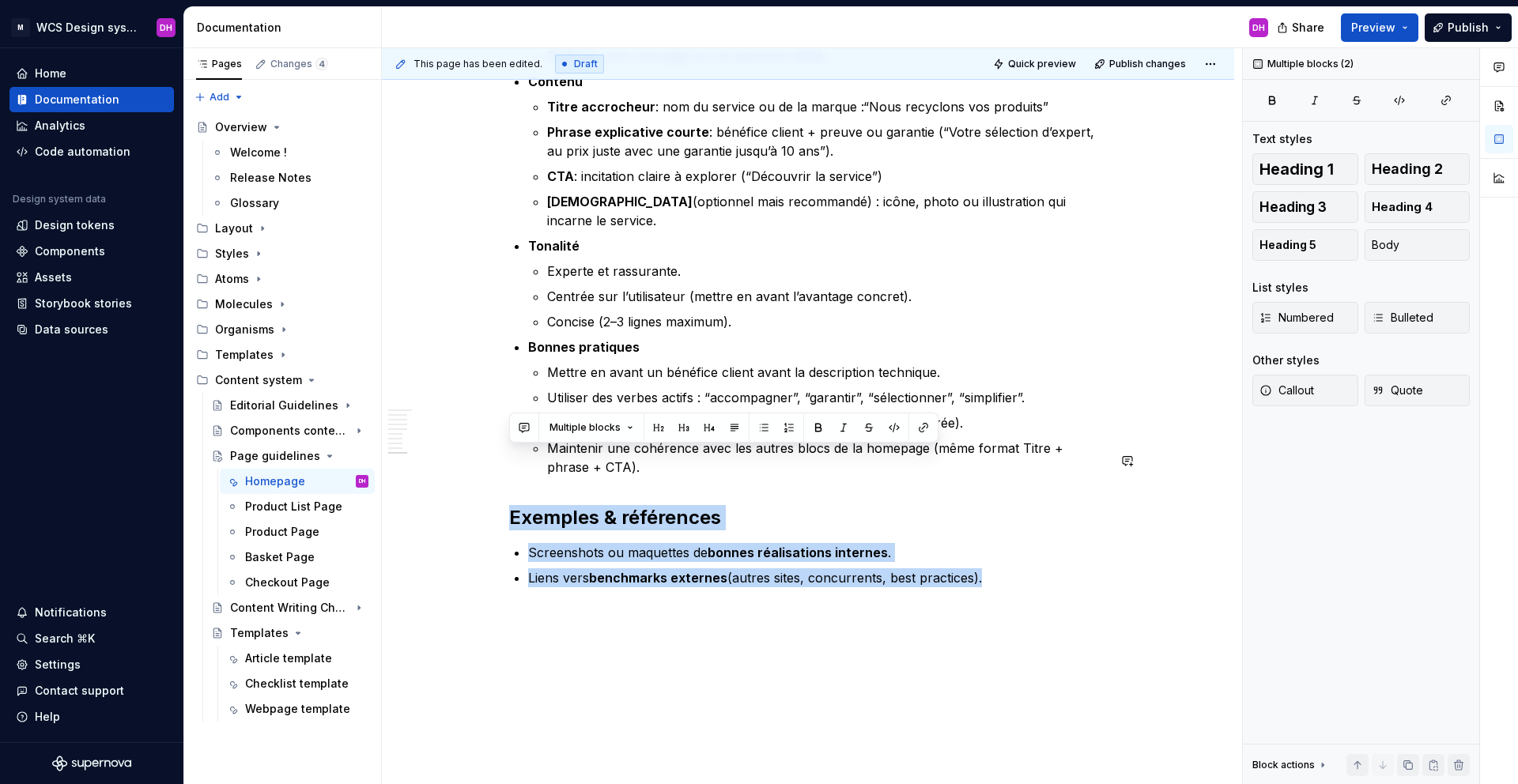
drag, startPoint x: 977, startPoint y: 519, endPoint x: 472, endPoint y: 447, distance: 510.1
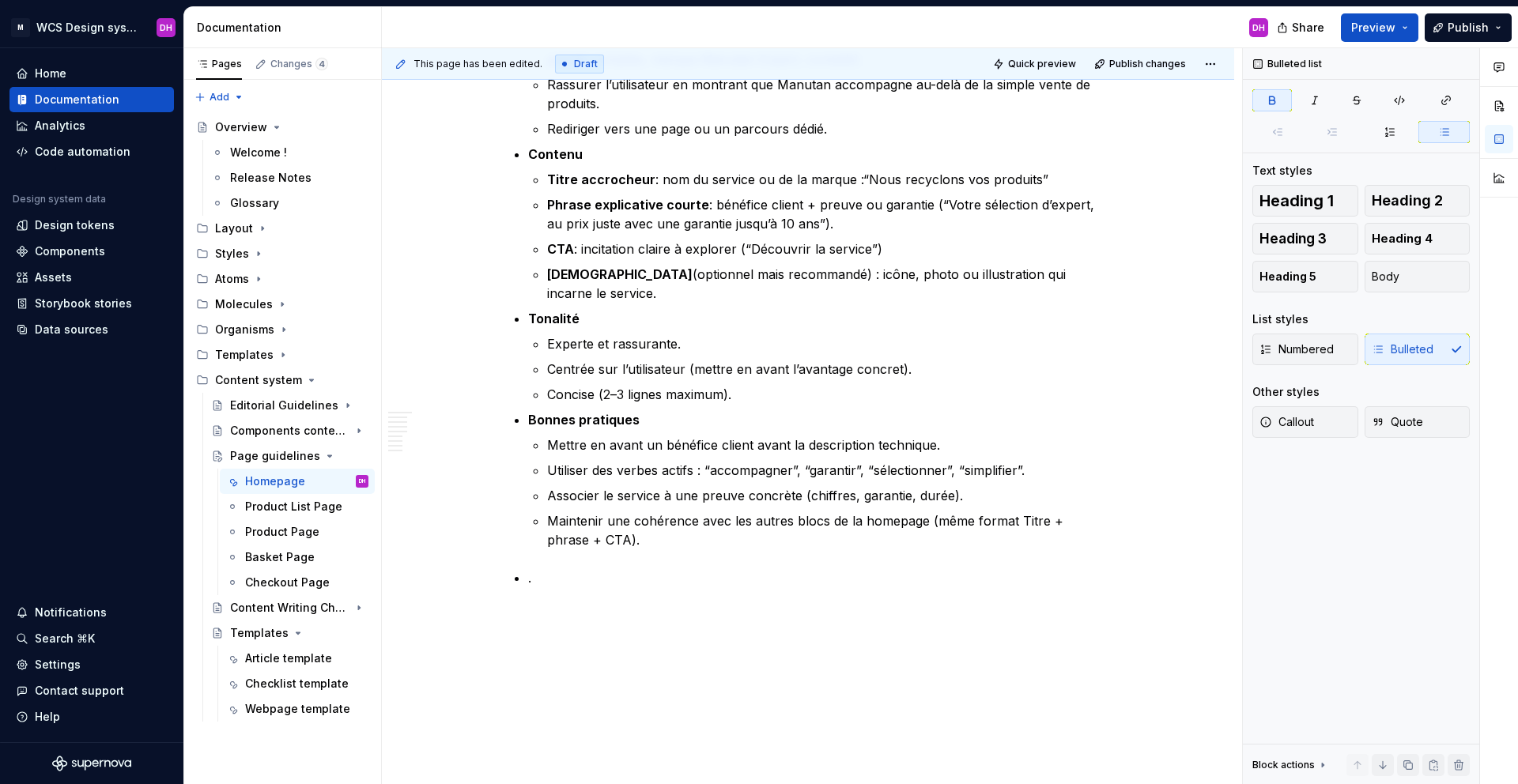
scroll to position [2550, 0]
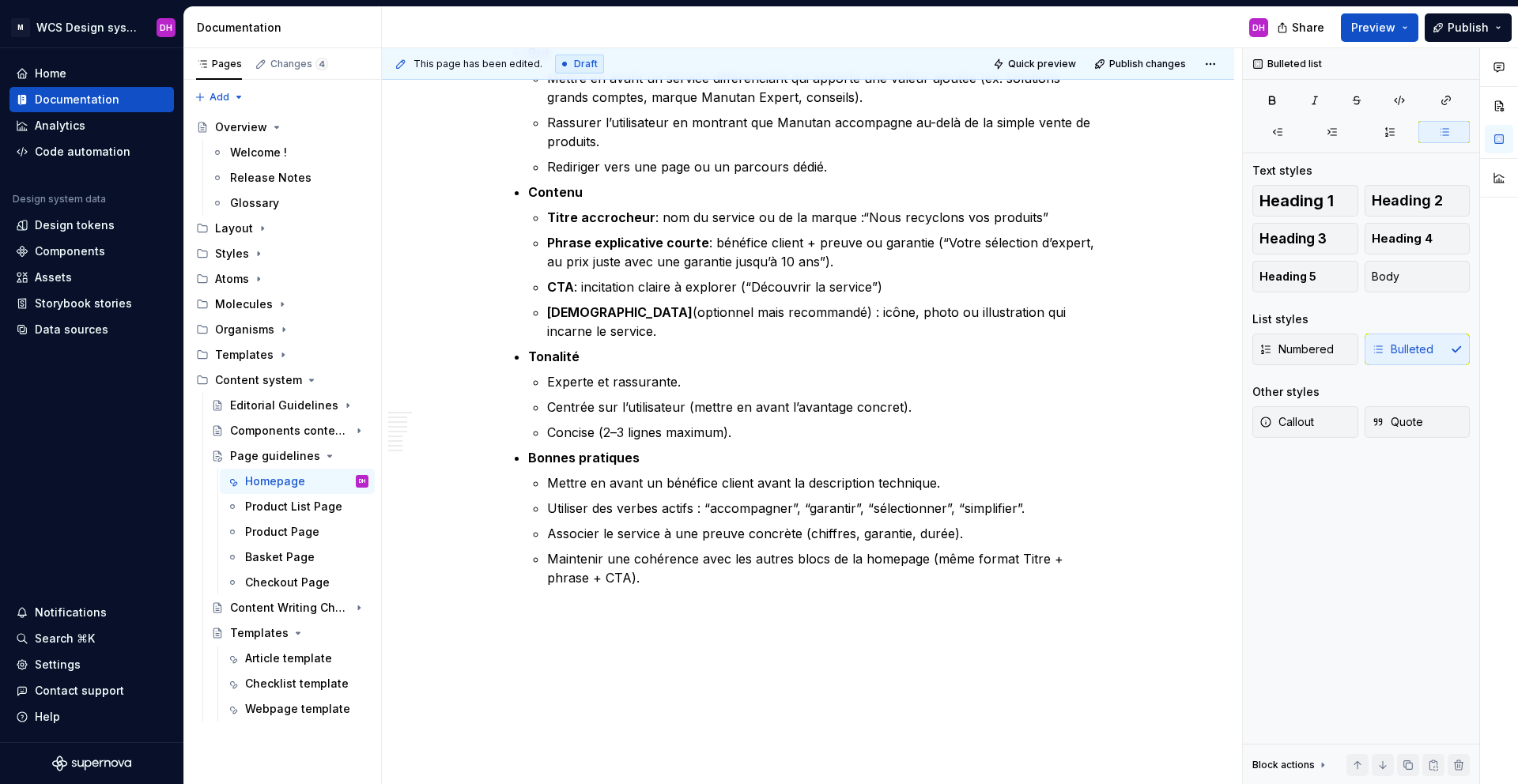
drag, startPoint x: 561, startPoint y: 568, endPoint x: 587, endPoint y: 533, distance: 43.6
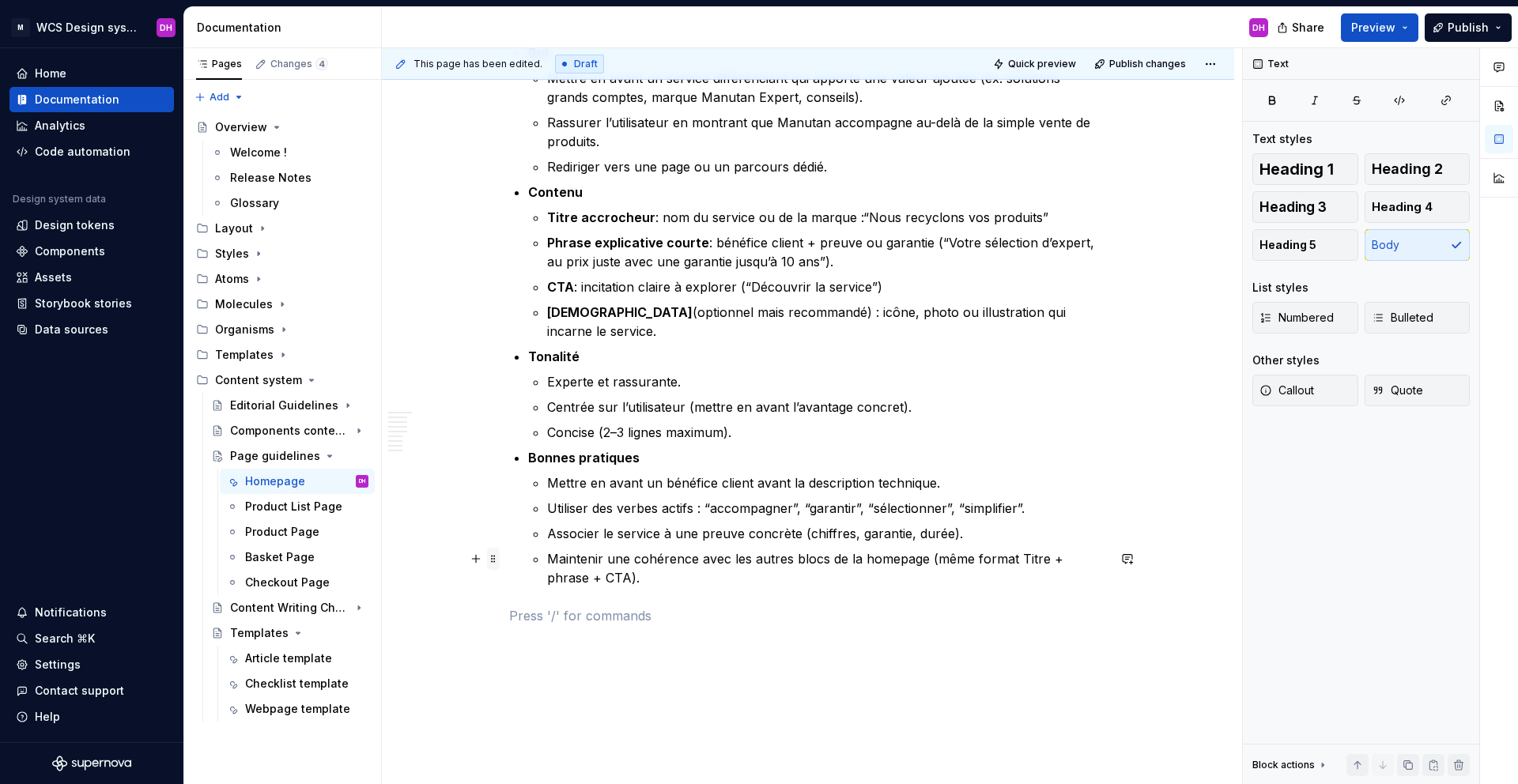
click at [485, 557] on div at bounding box center [483, 559] width 35 height 22
click at [494, 557] on span at bounding box center [494, 559] width 13 height 22
click at [495, 559] on span at bounding box center [494, 559] width 13 height 22
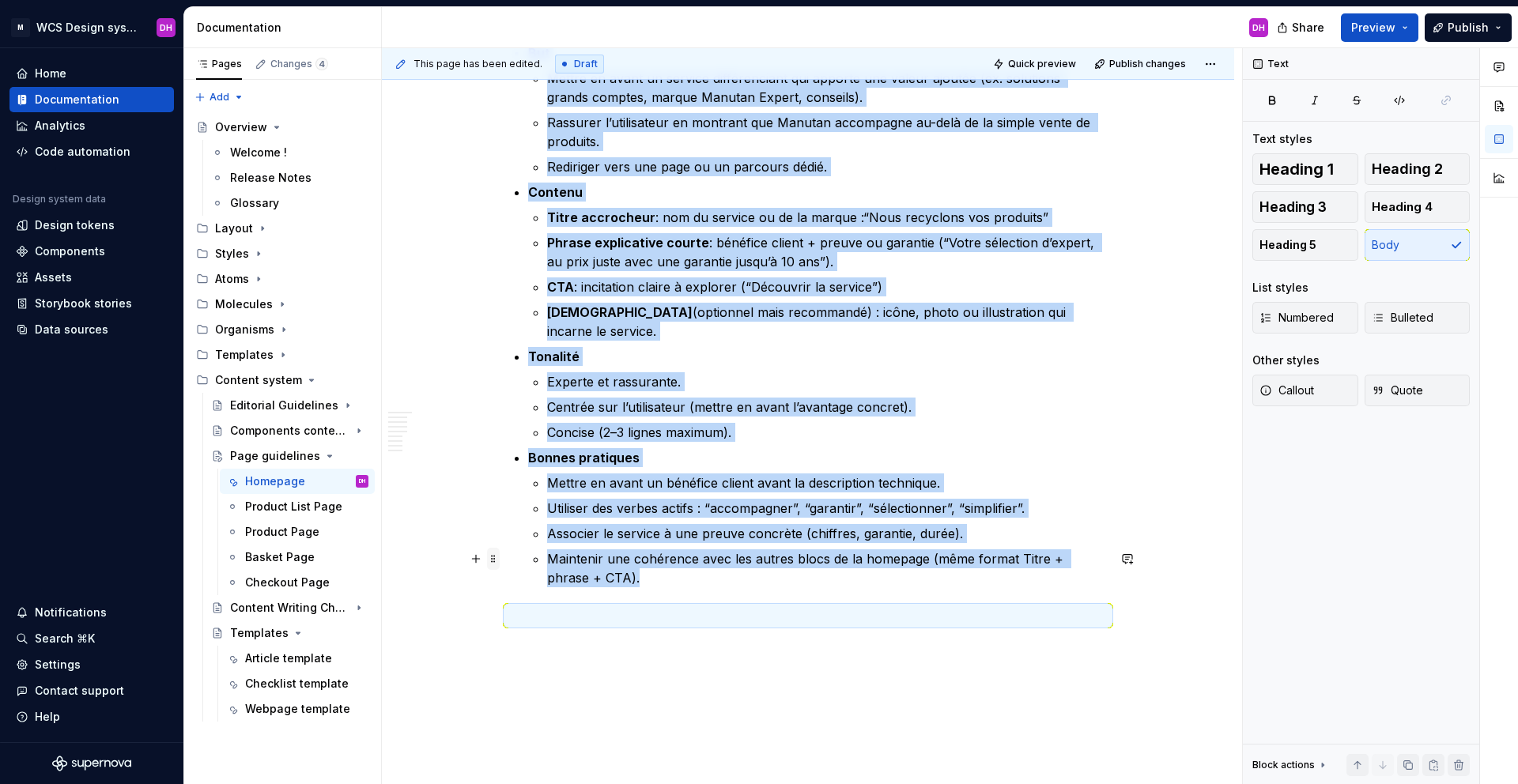
click at [491, 557] on span at bounding box center [494, 559] width 13 height 22
click at [477, 556] on button "button" at bounding box center [476, 559] width 22 height 22
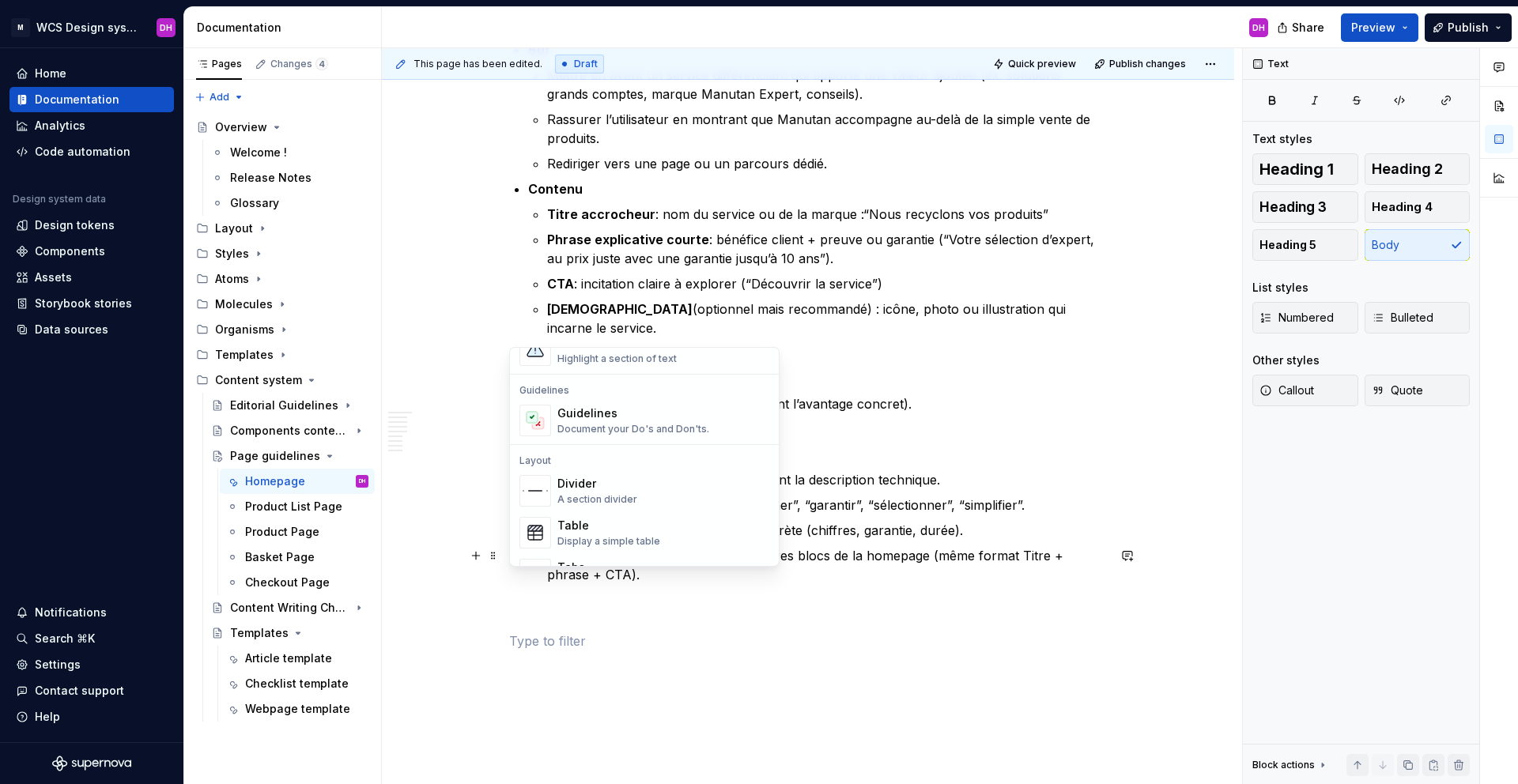
scroll to position [348, 0]
click at [600, 488] on div "Guidelines" at bounding box center [633, 485] width 151 height 16
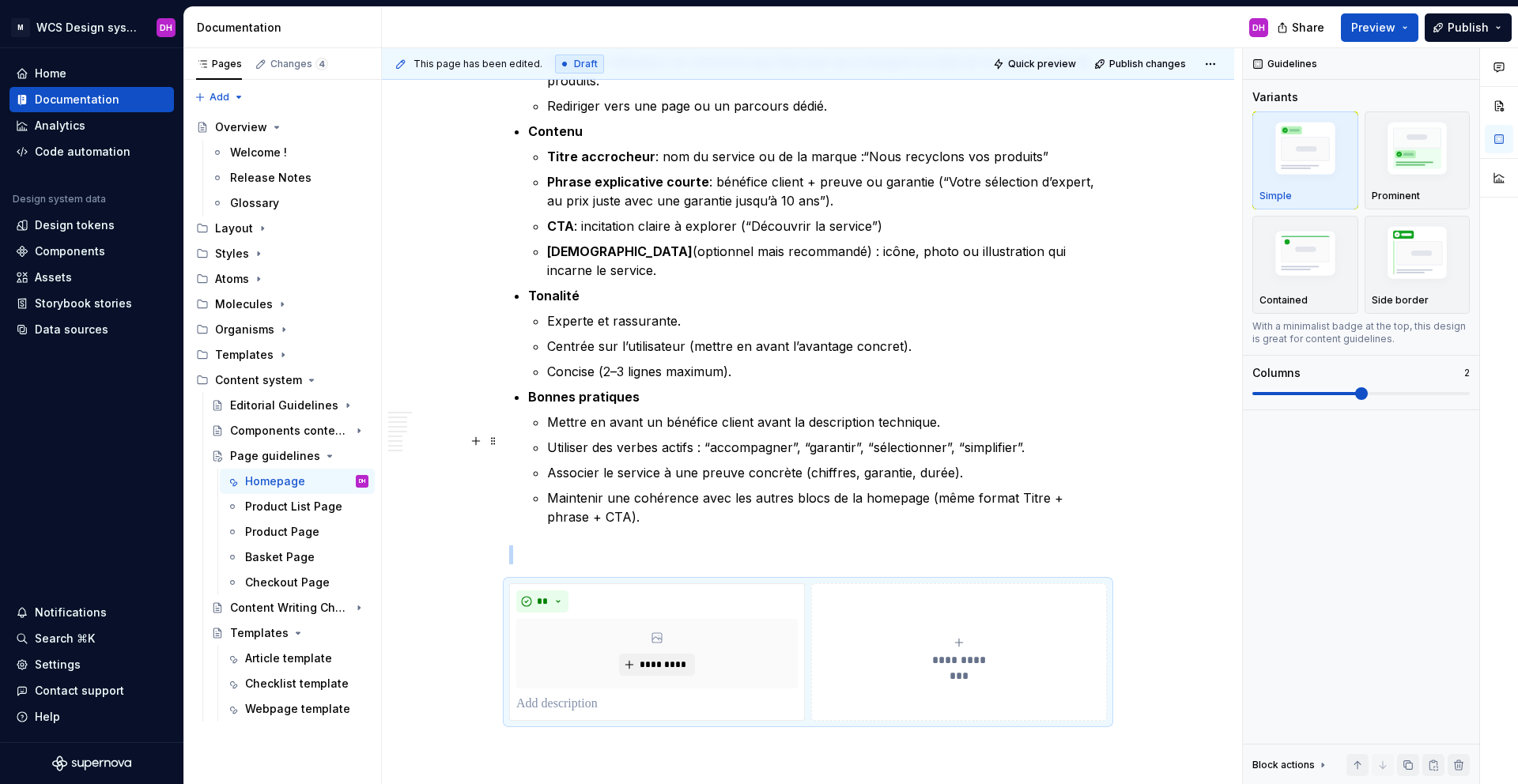
scroll to position [2714, 0]
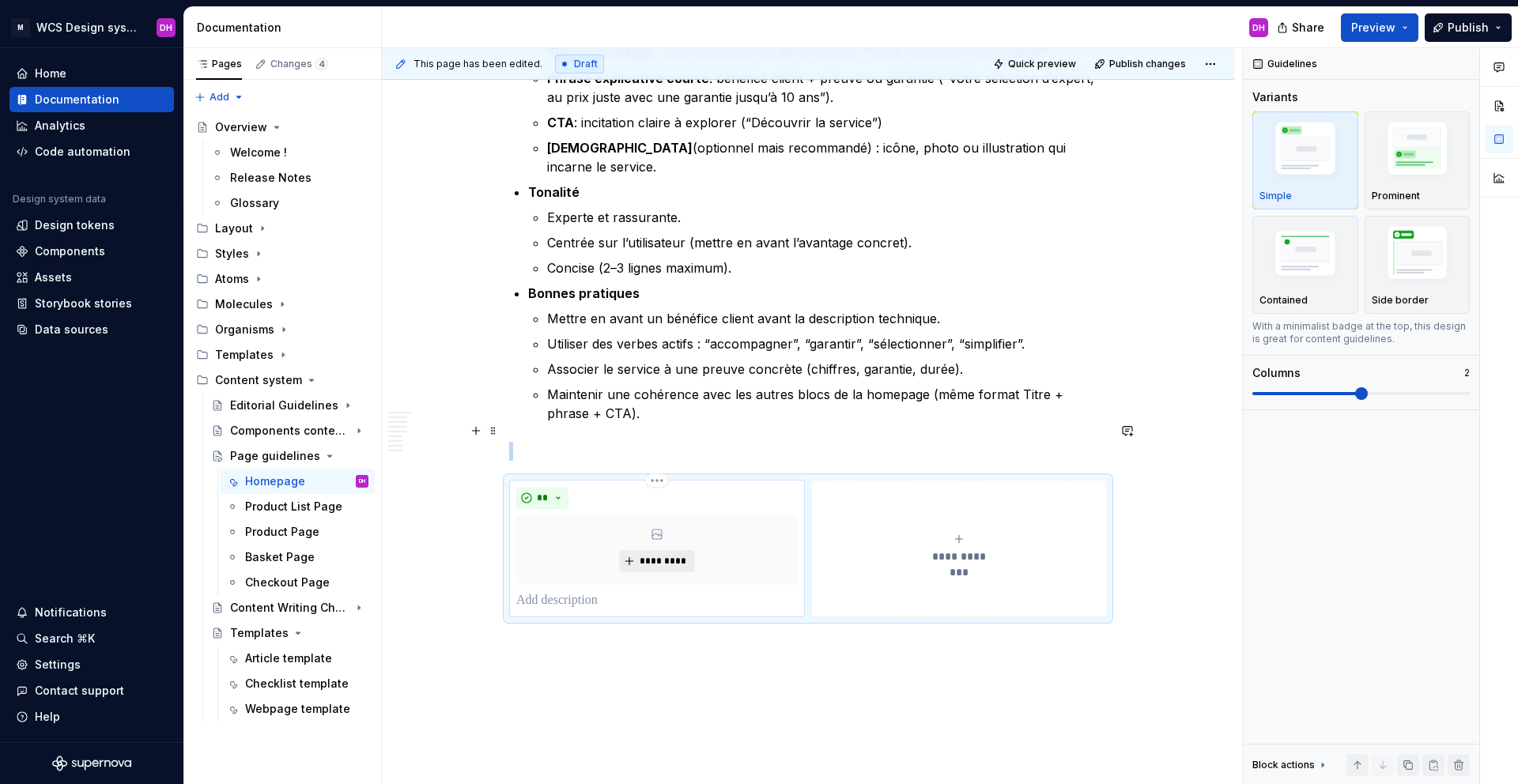
click at [654, 554] on span "*********" at bounding box center [663, 561] width 48 height 13
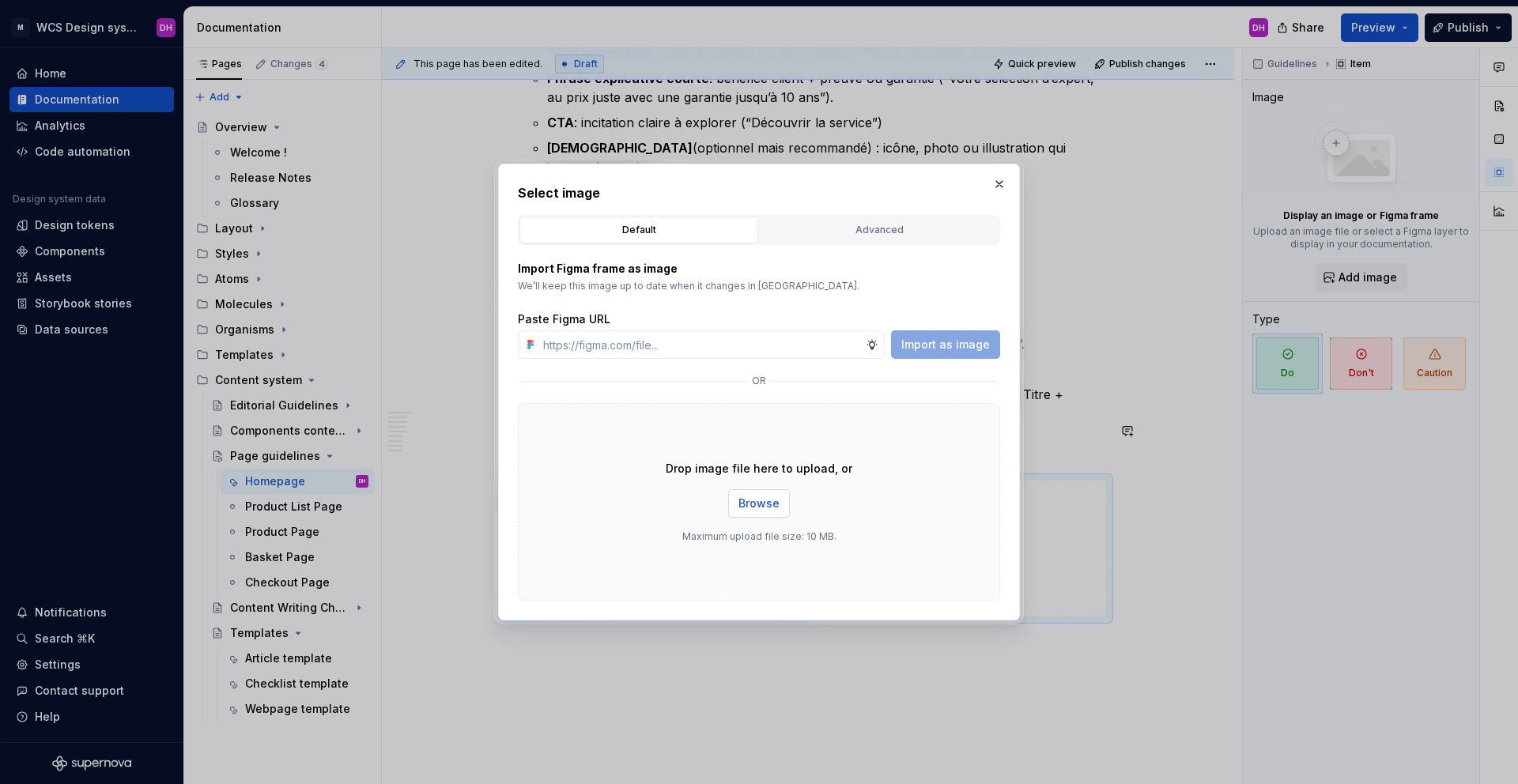
click at [770, 509] on span "Browse" at bounding box center [759, 503] width 42 height 16
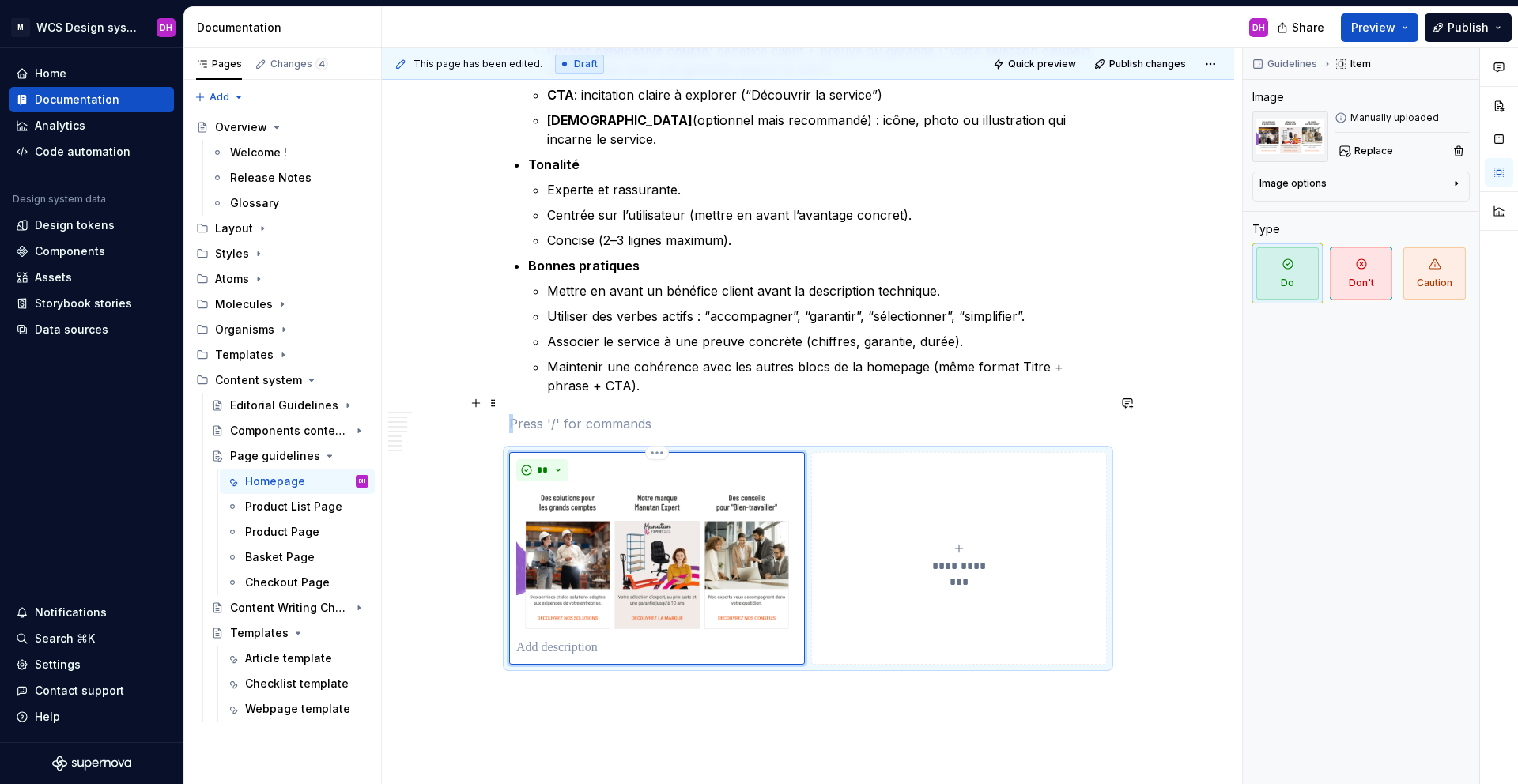
scroll to position [2805, 0]
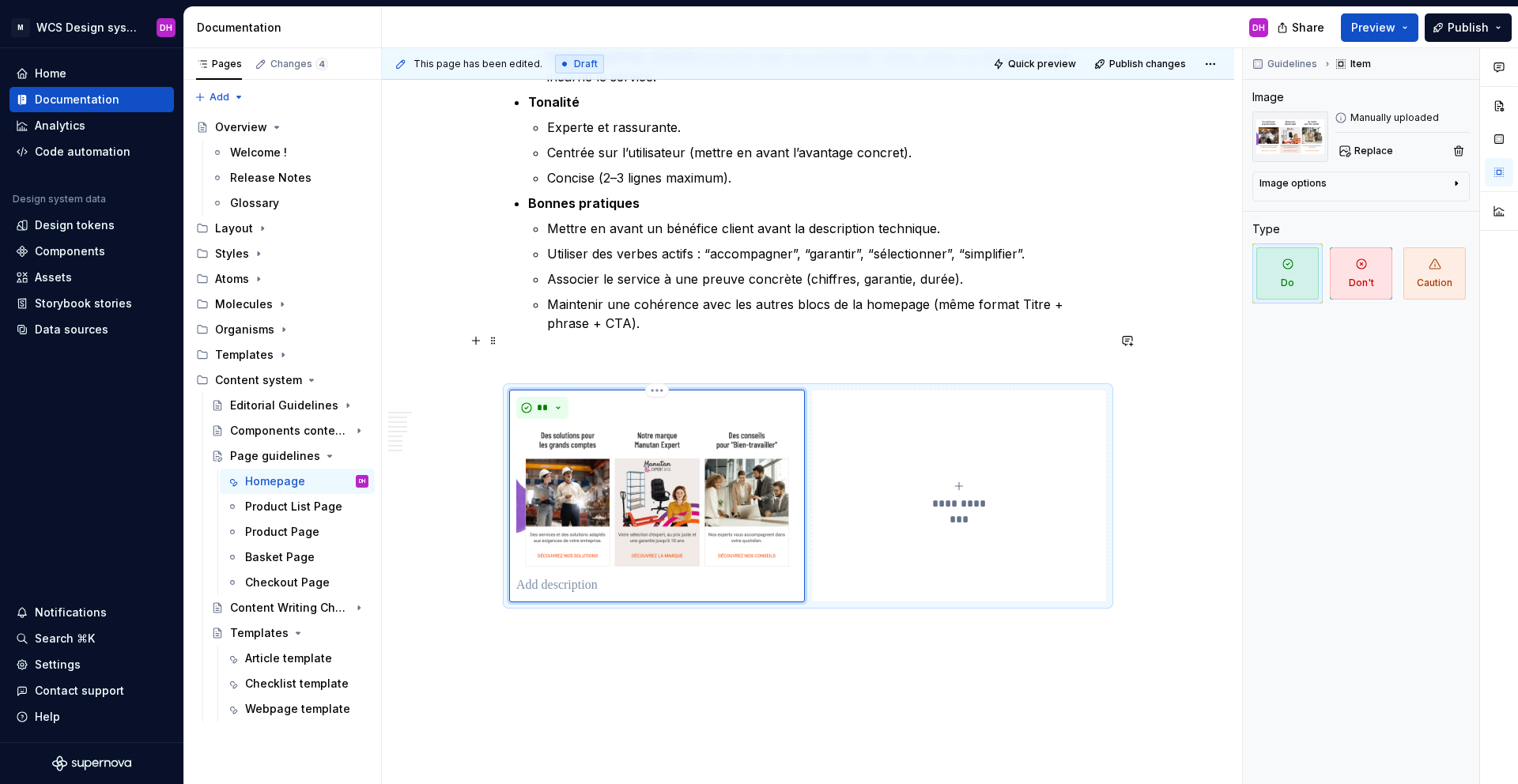
click at [556, 560] on p at bounding box center [656, 586] width 281 height 19
type textarea "*"
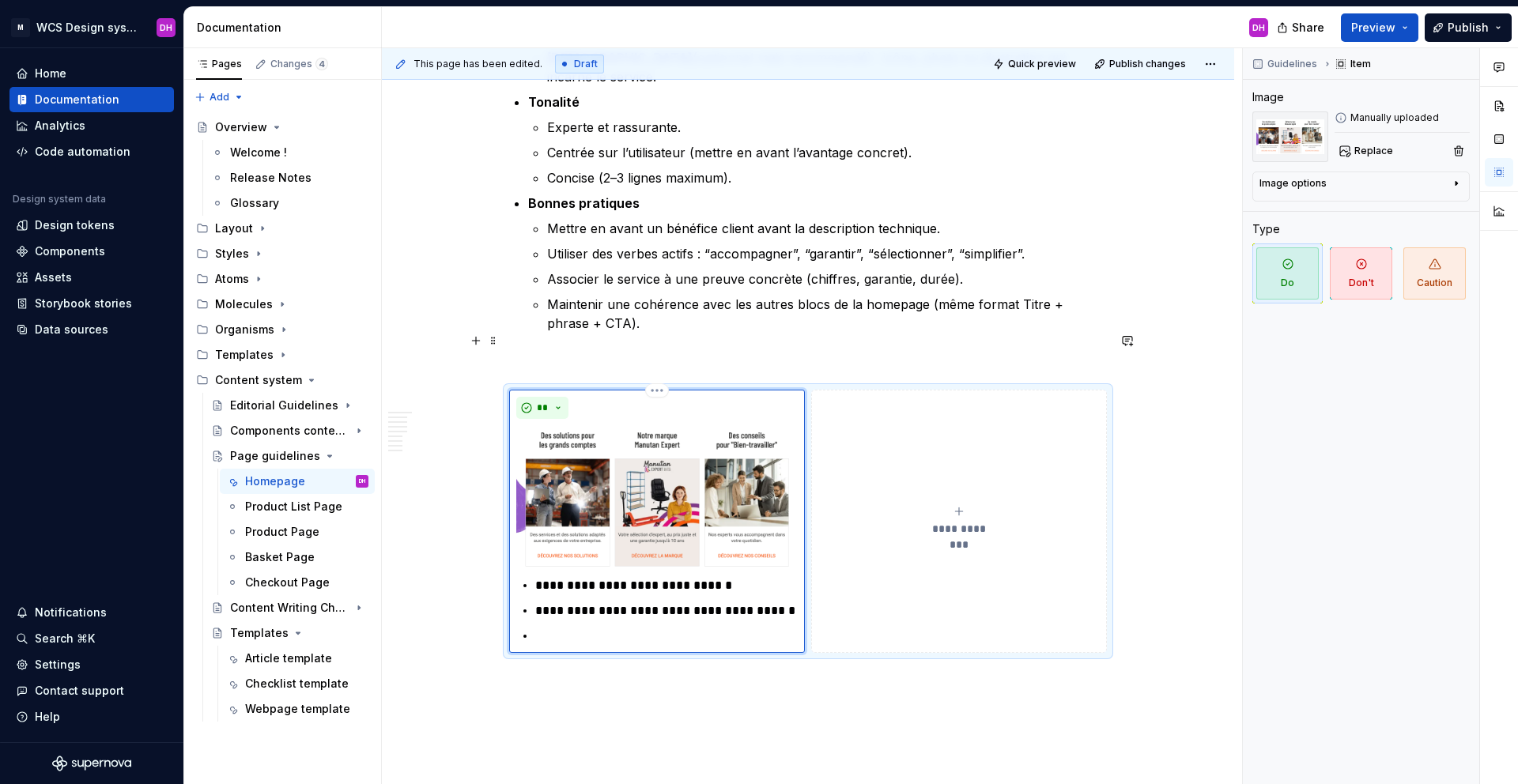
click at [720, 560] on p "**********" at bounding box center [666, 586] width 262 height 19
click at [588, 560] on p at bounding box center [666, 636] width 262 height 19
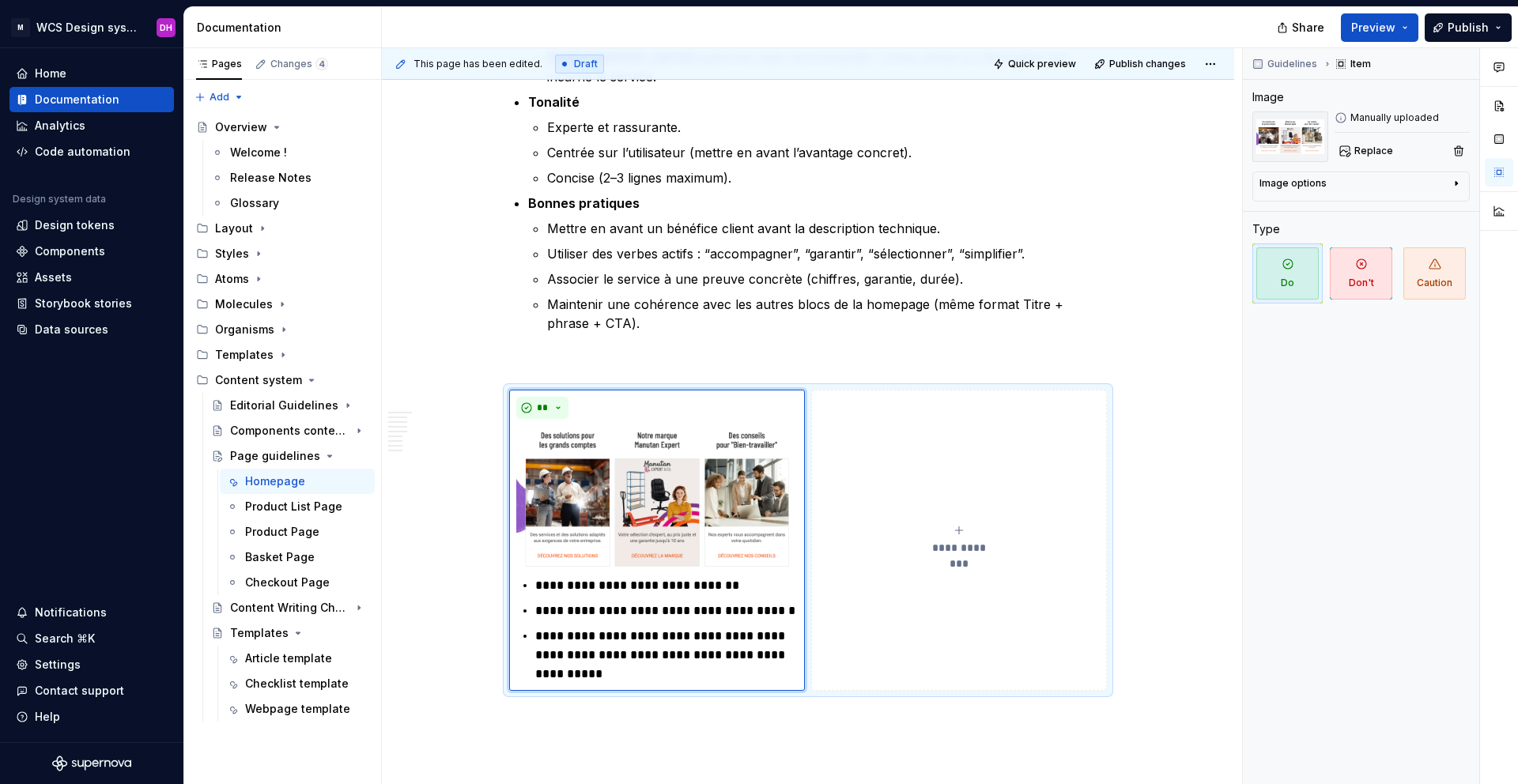
type textarea "*"
